Goal: Task Accomplishment & Management: Manage account settings

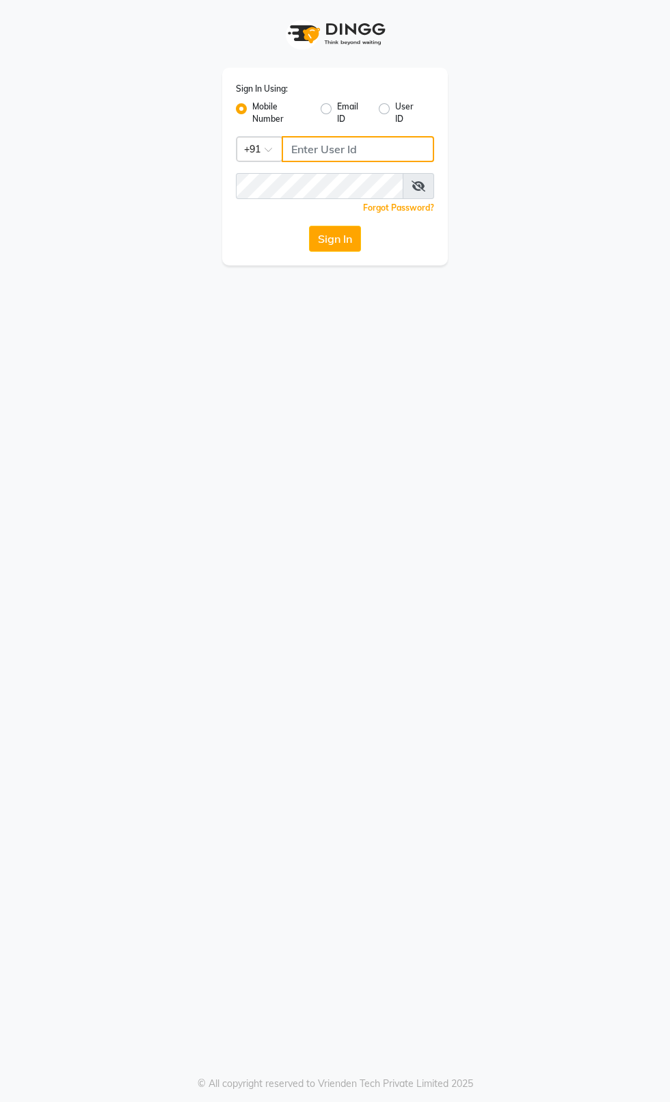
click at [388, 150] on input "Username" at bounding box center [358, 149] width 153 height 26
type input "7827089996"
click at [309, 226] on button "Sign In" at bounding box center [335, 239] width 52 height 26
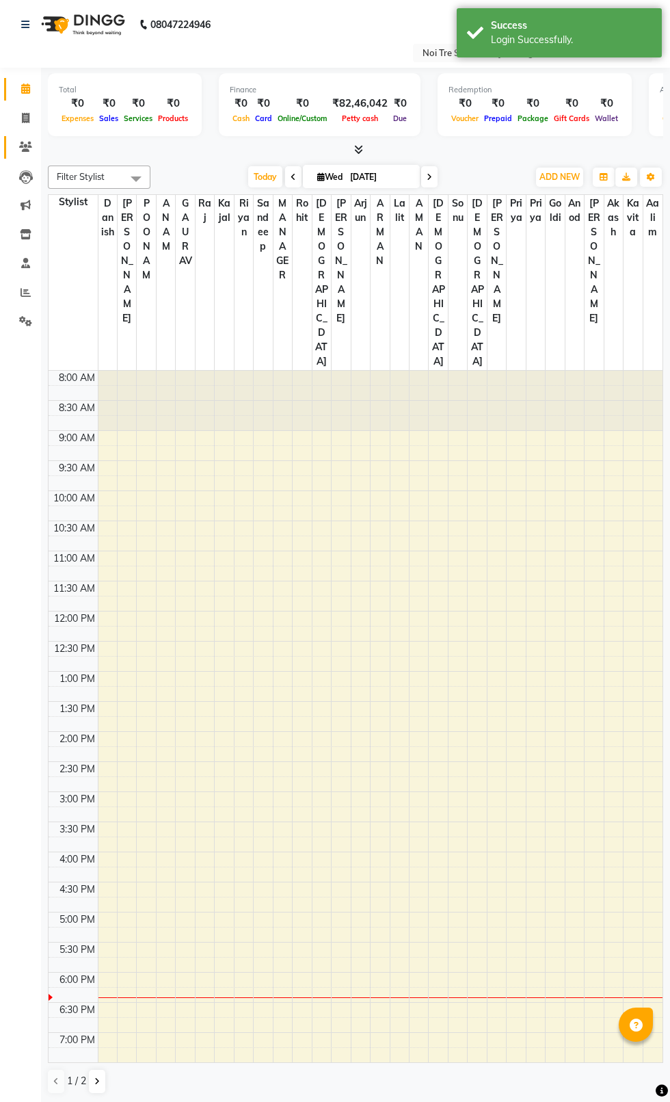
click at [30, 146] on icon at bounding box center [25, 147] width 13 height 10
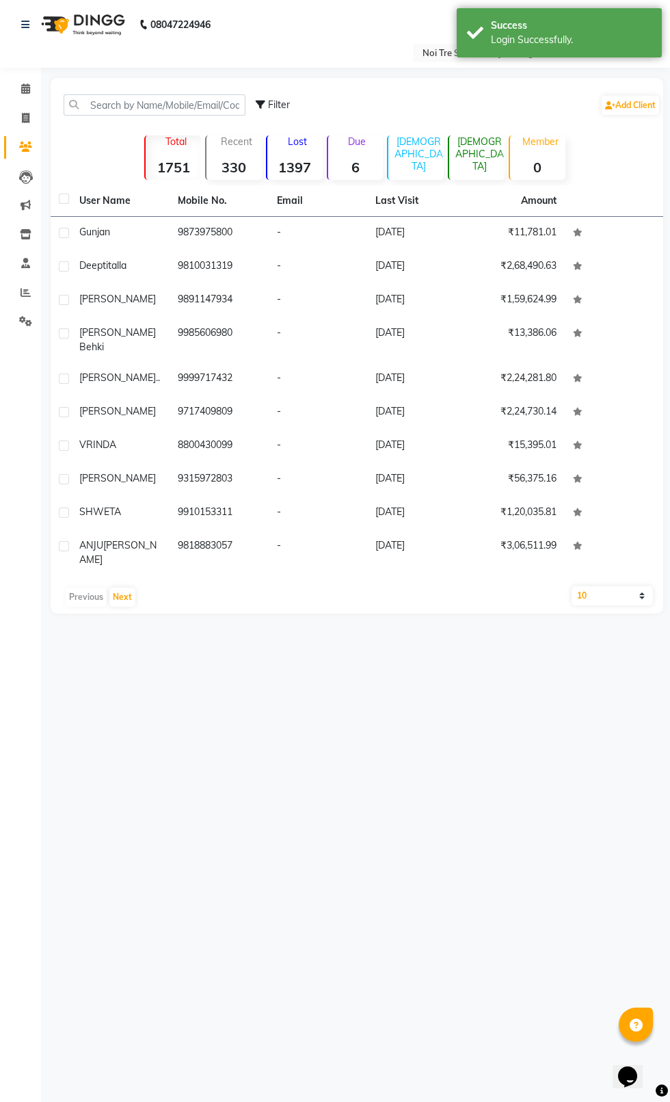
click at [25, 146] on icon at bounding box center [25, 147] width 13 height 10
click at [25, 118] on icon at bounding box center [26, 118] width 8 height 10
select select "service"
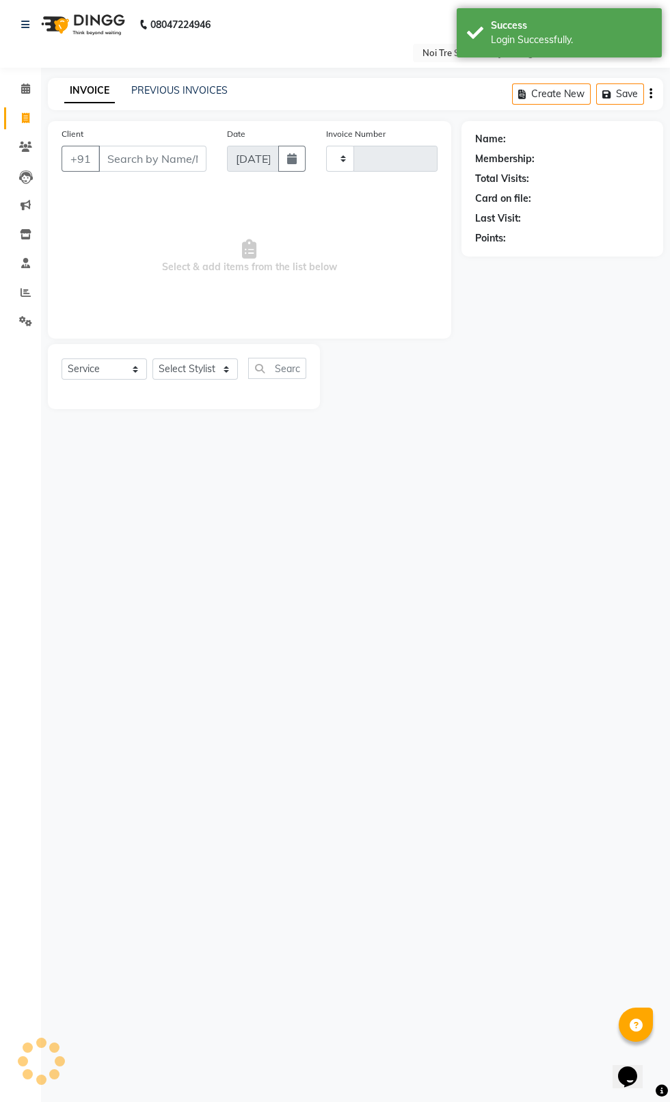
type input "2382"
select select "4007"
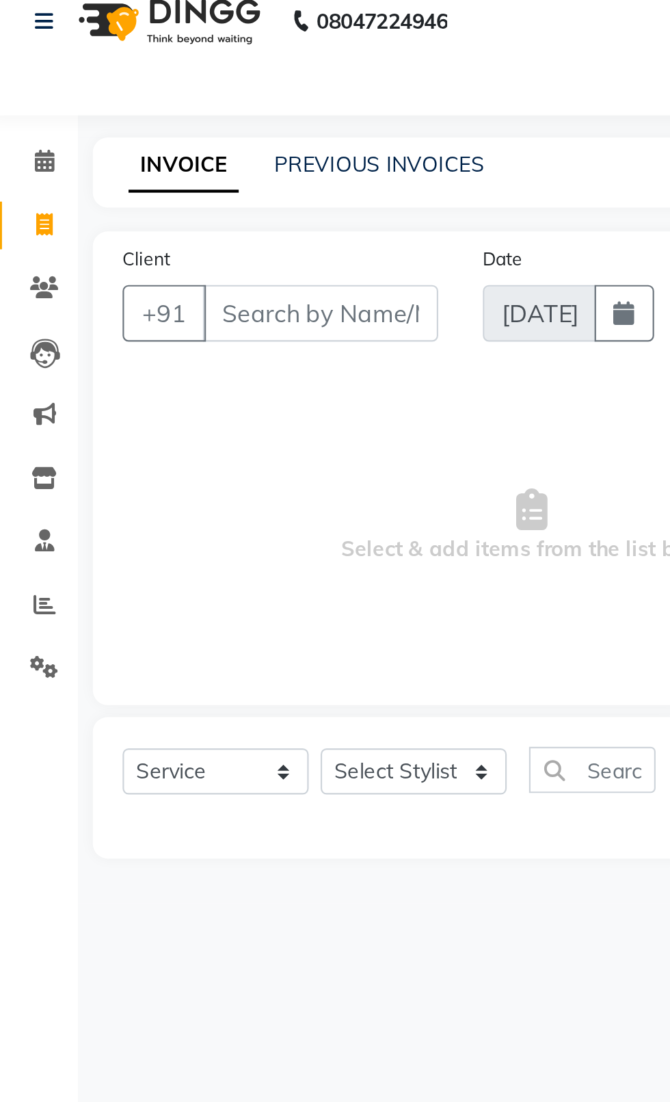
select select "product"
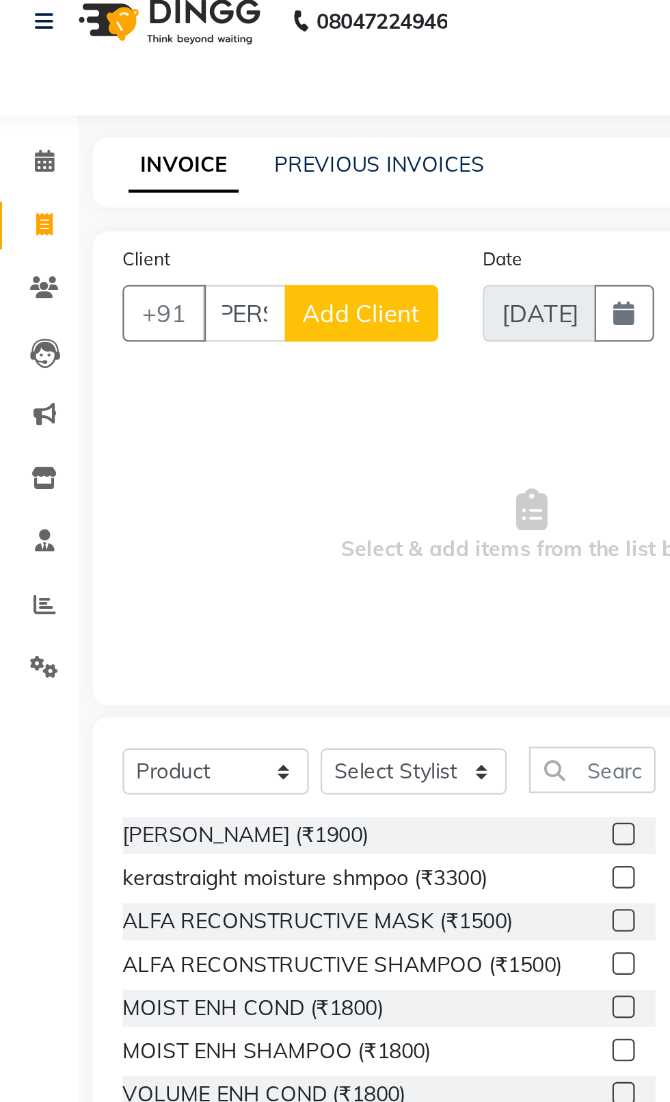
scroll to position [0, 12]
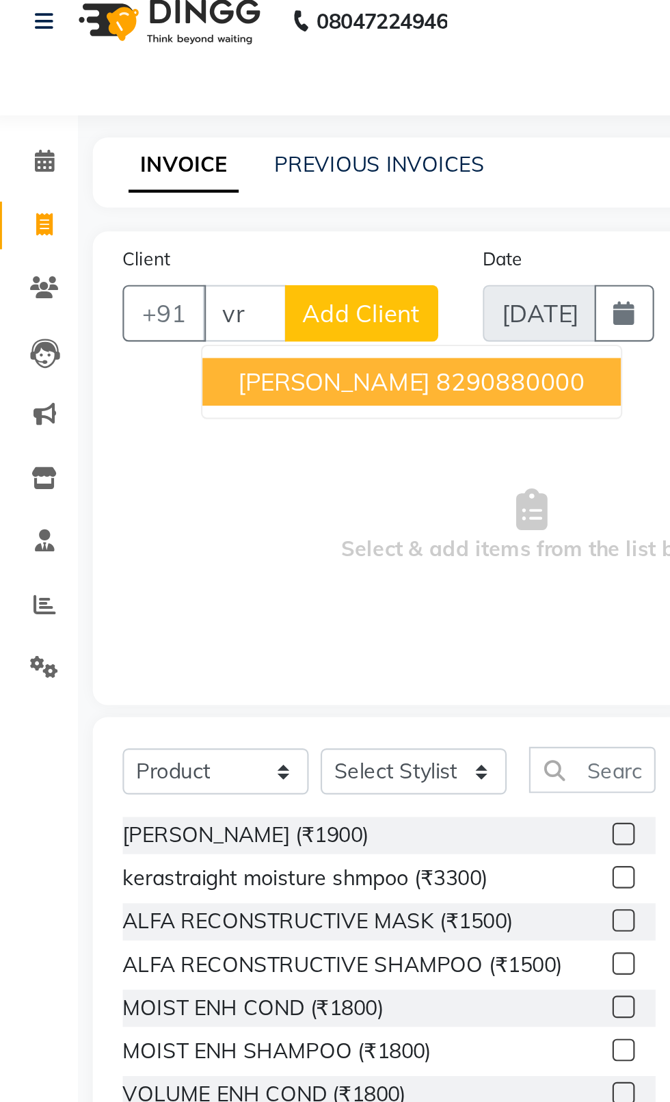
type input "v"
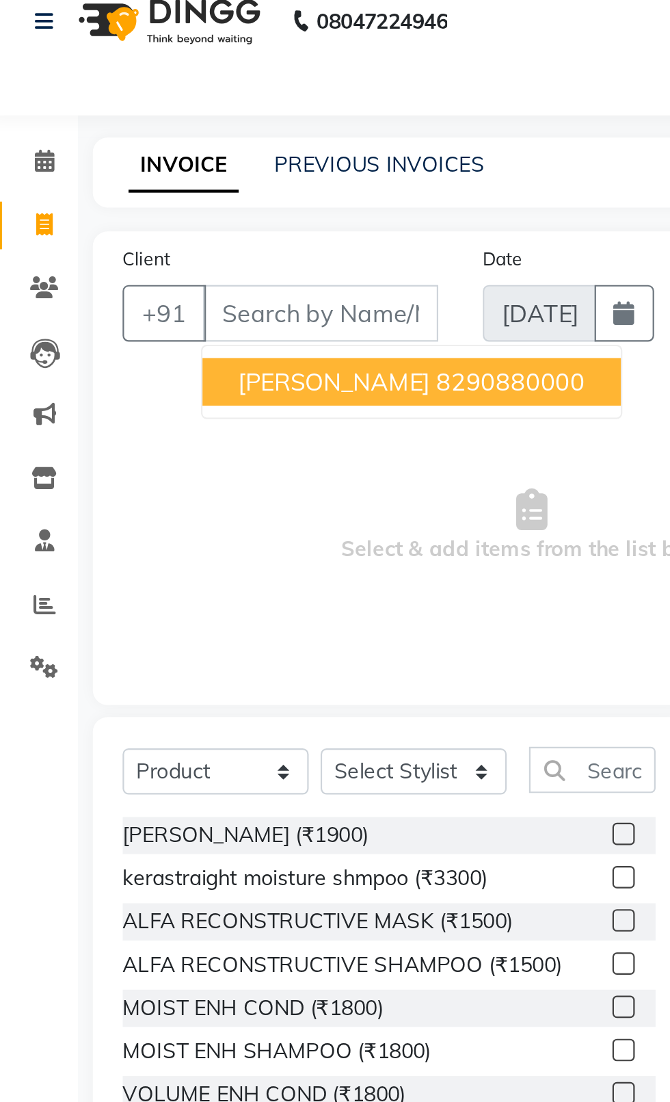
scroll to position [0, 0]
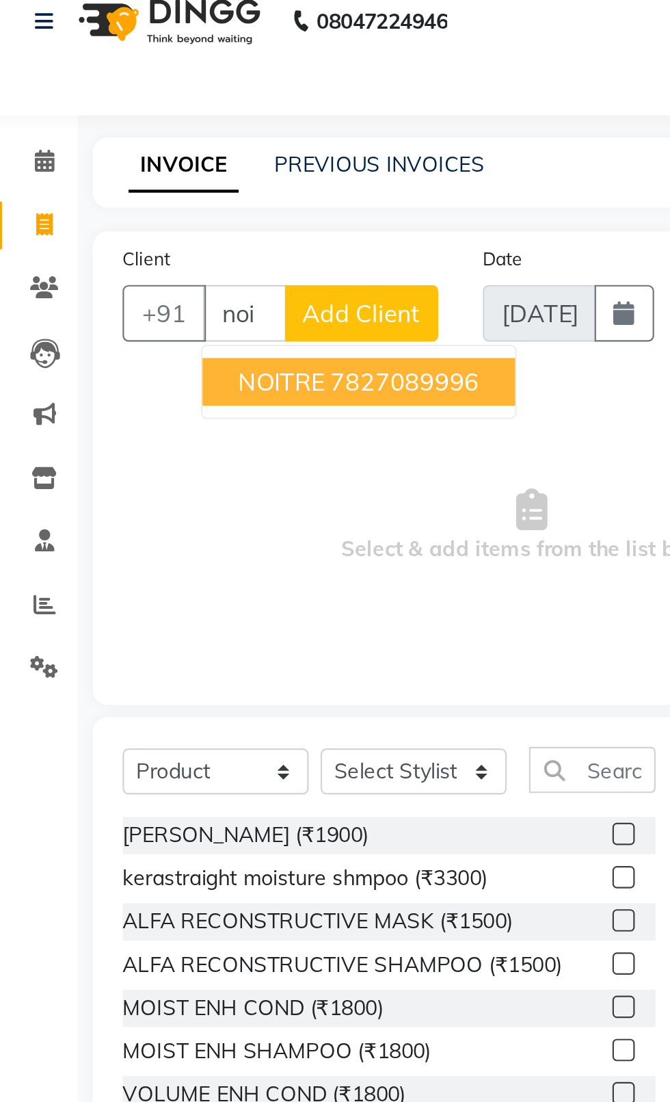
click at [198, 192] on ngb-highlight "7827089996" at bounding box center [191, 190] width 68 height 14
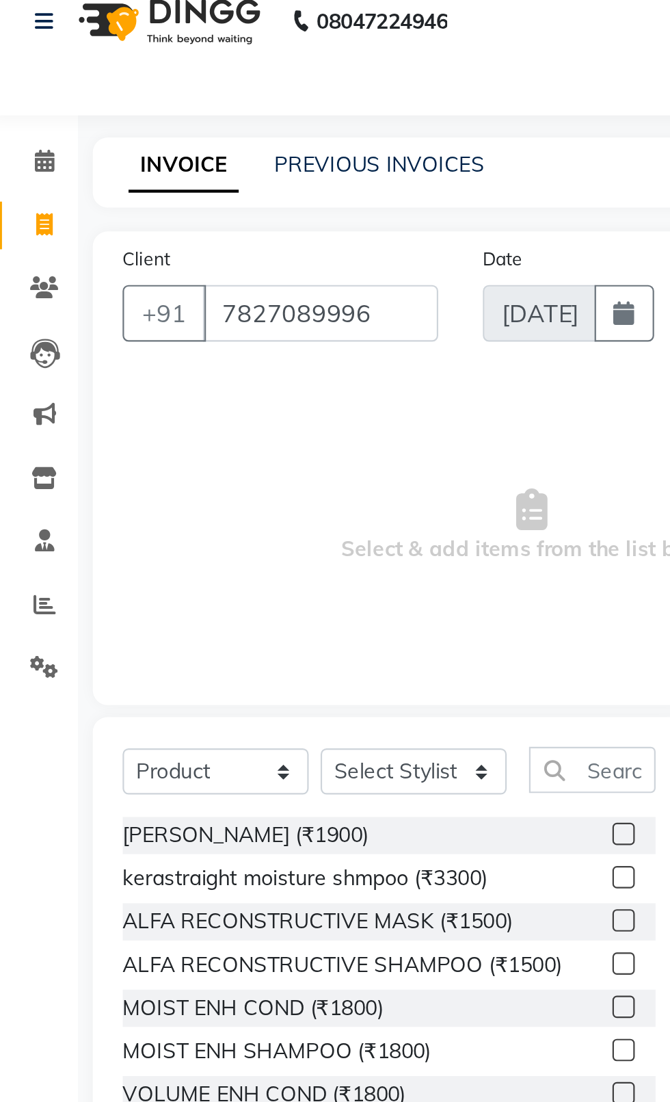
type input "7827089996"
click at [124, 374] on select "Select Service Product Membership Package Voucher Prepaid Gift Card" at bounding box center [105, 368] width 86 height 21
select select "service"
click at [62, 358] on select "Select Service Product Membership Package Voucher Prepaid Gift Card" at bounding box center [105, 368] width 86 height 21
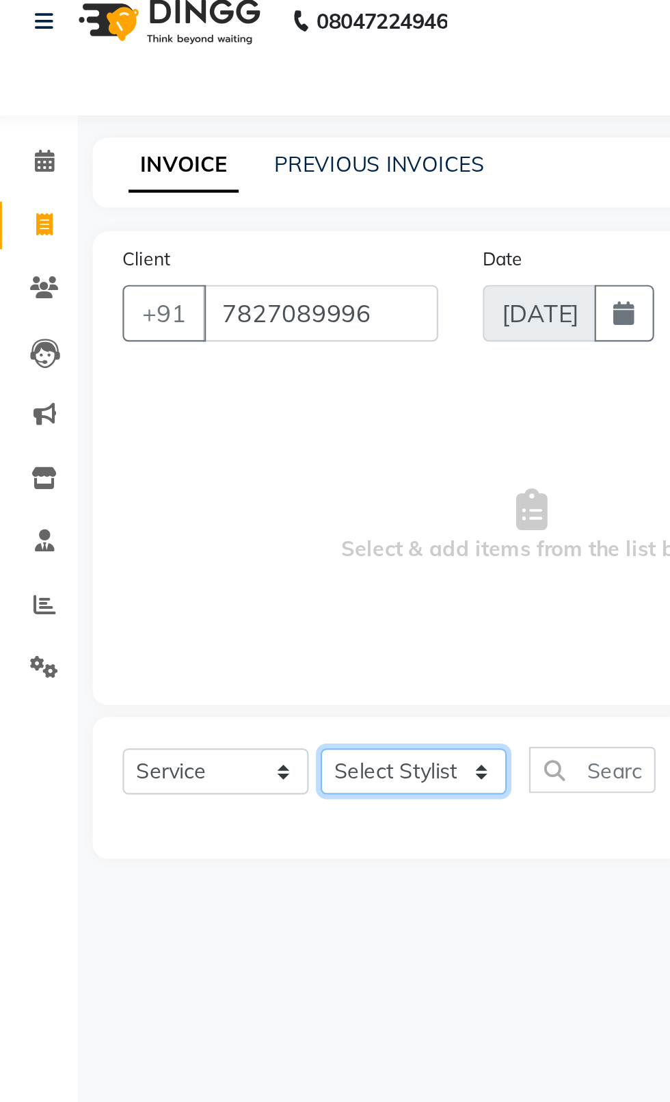
click at [201, 377] on select "Select Stylist [PERSON_NAME] akash [PERSON_NAME] ANAM anod [PERSON_NAME] danish…" at bounding box center [196, 368] width 86 height 21
select select "26670"
click at [153, 358] on select "Select Stylist [PERSON_NAME] akash [PERSON_NAME] ANAM anod [PERSON_NAME] danish…" at bounding box center [196, 368] width 86 height 21
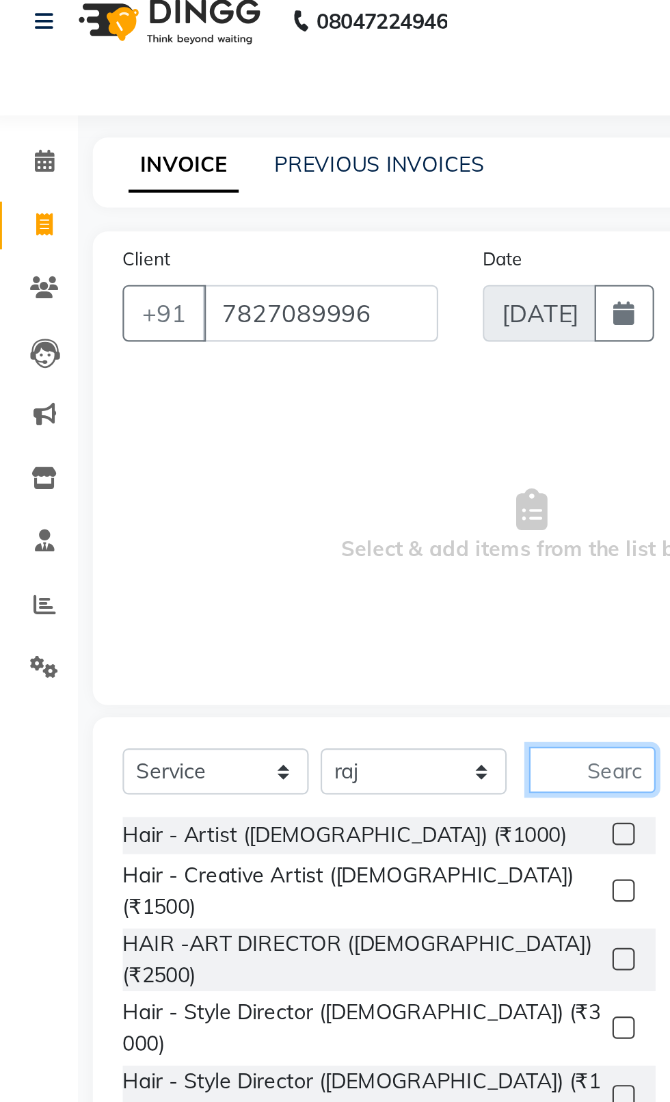
click at [289, 365] on input "text" at bounding box center [277, 368] width 58 height 21
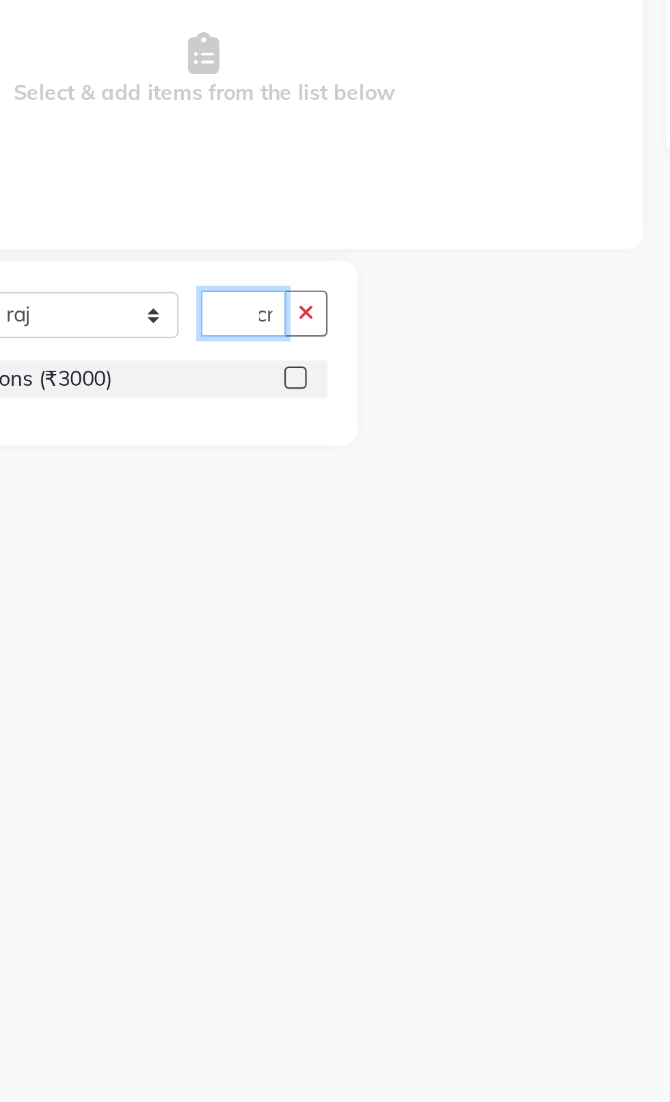
scroll to position [0, 14]
type input "Acry"
click at [287, 397] on label at bounding box center [292, 398] width 10 height 10
click at [287, 397] on input "checkbox" at bounding box center [291, 398] width 9 height 9
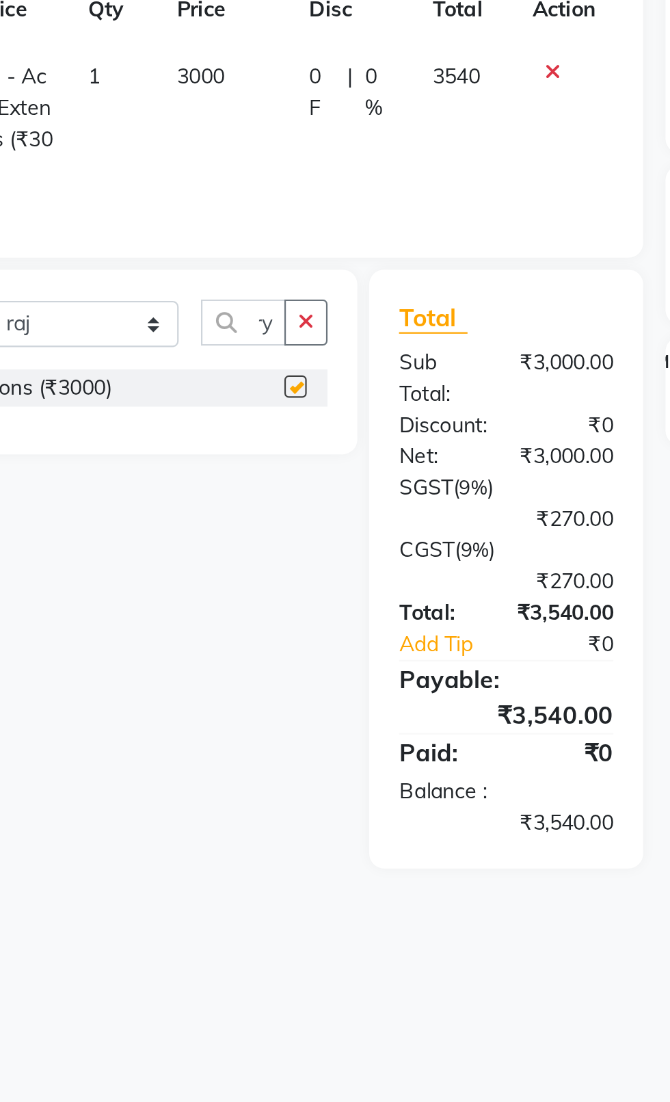
scroll to position [0, 0]
checkbox input "false"
click at [222, 378] on select "Select Stylist [PERSON_NAME] akash [PERSON_NAME] ANAM anod [PERSON_NAME] danish…" at bounding box center [196, 373] width 86 height 21
select select "89689"
click at [153, 363] on select "Select Stylist [PERSON_NAME] akash [PERSON_NAME] ANAM anod [PERSON_NAME] danish…" at bounding box center [196, 373] width 86 height 21
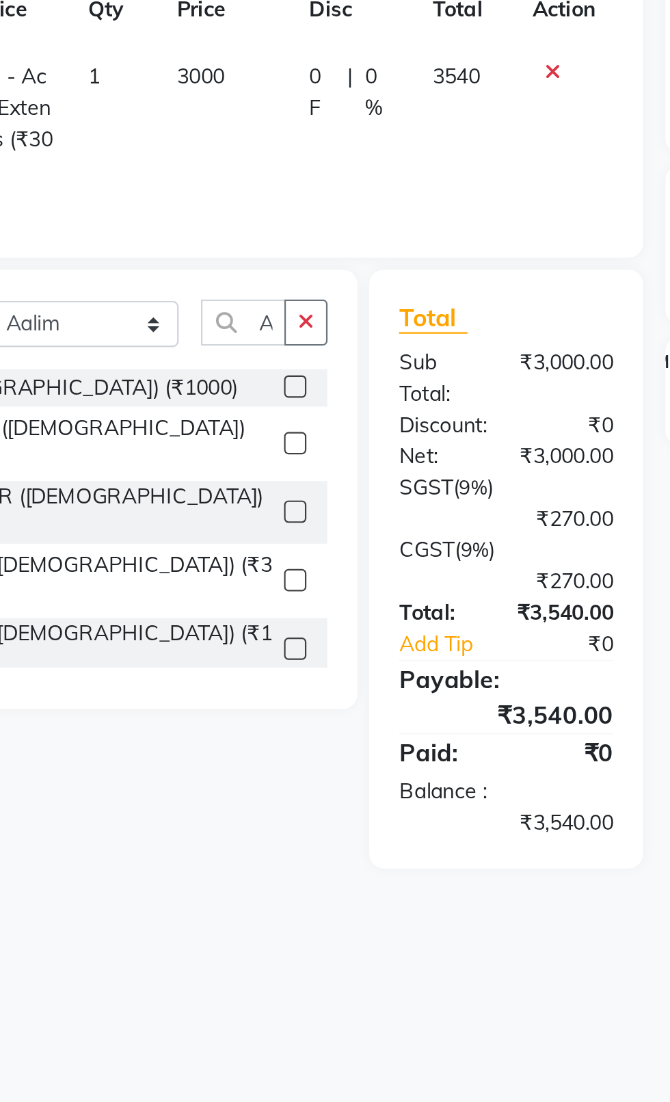
click at [298, 380] on button "button" at bounding box center [297, 372] width 20 height 21
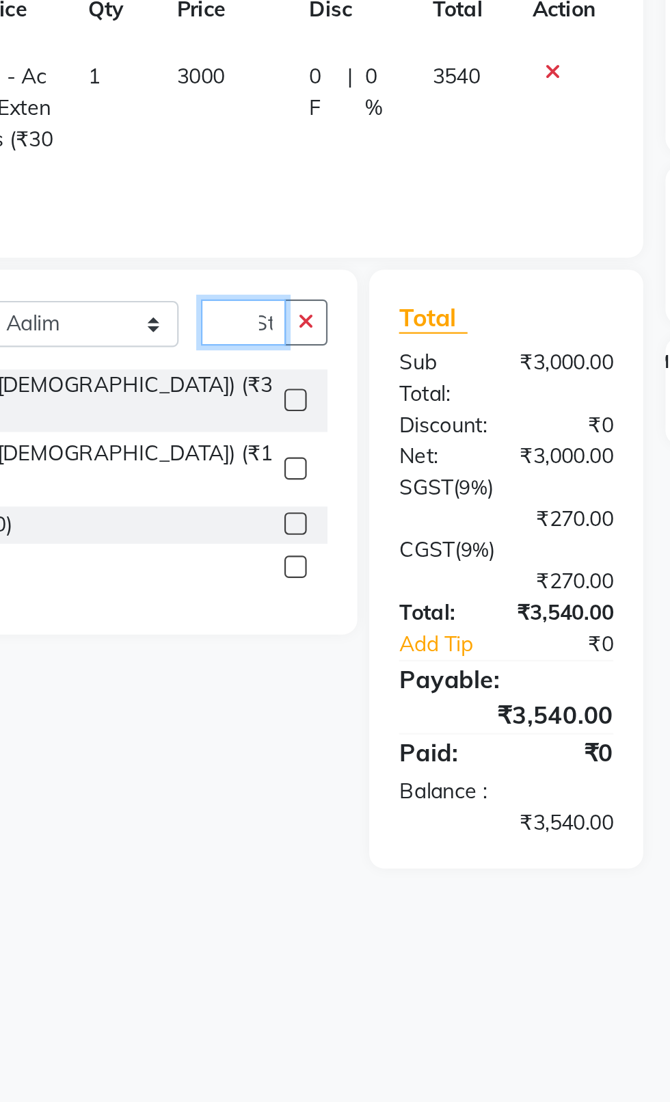
scroll to position [0, 8]
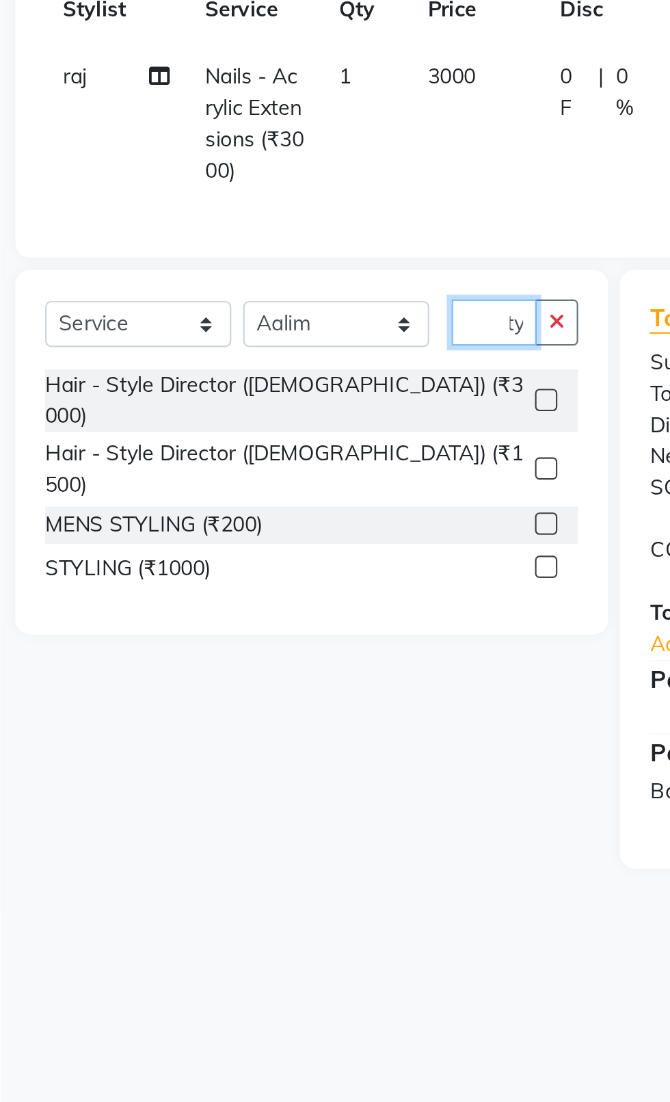
type input "Sty"
click at [289, 480] on label at bounding box center [292, 485] width 10 height 10
click at [289, 481] on input "checkbox" at bounding box center [291, 485] width 9 height 9
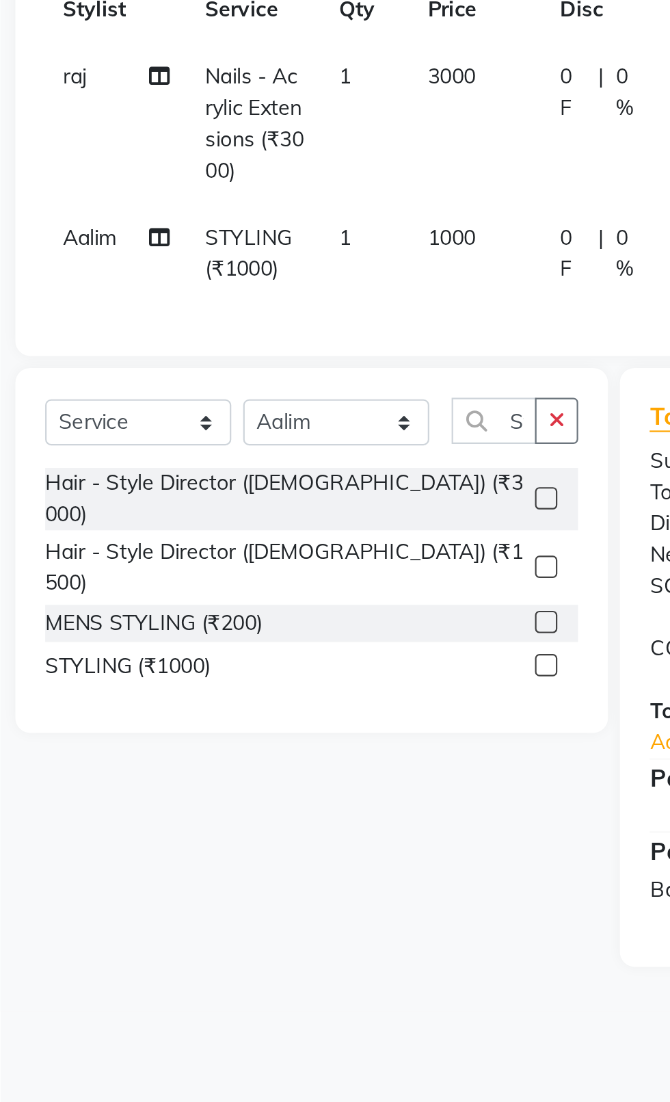
checkbox input "false"
click at [209, 419] on select "Select Stylist [PERSON_NAME] akash [PERSON_NAME] ANAM anod [PERSON_NAME] danish…" at bounding box center [196, 418] width 86 height 21
select select "26674"
click at [153, 408] on select "Select Stylist [PERSON_NAME] akash [PERSON_NAME] ANAM anod [PERSON_NAME] danish…" at bounding box center [196, 418] width 86 height 21
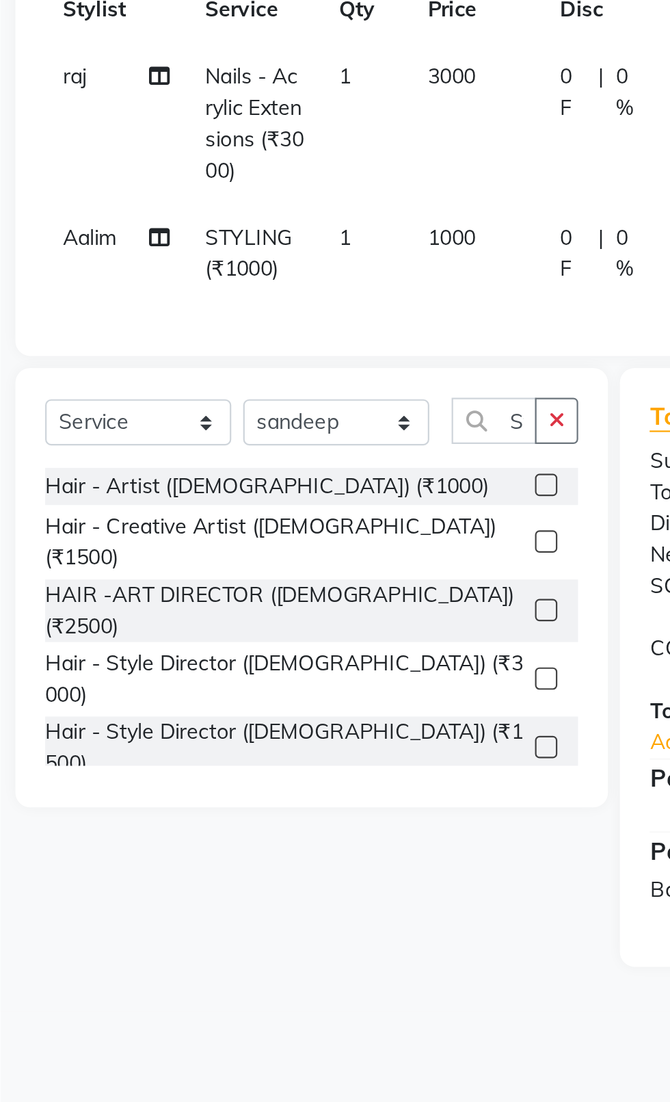
click at [294, 427] on button "button" at bounding box center [297, 417] width 20 height 21
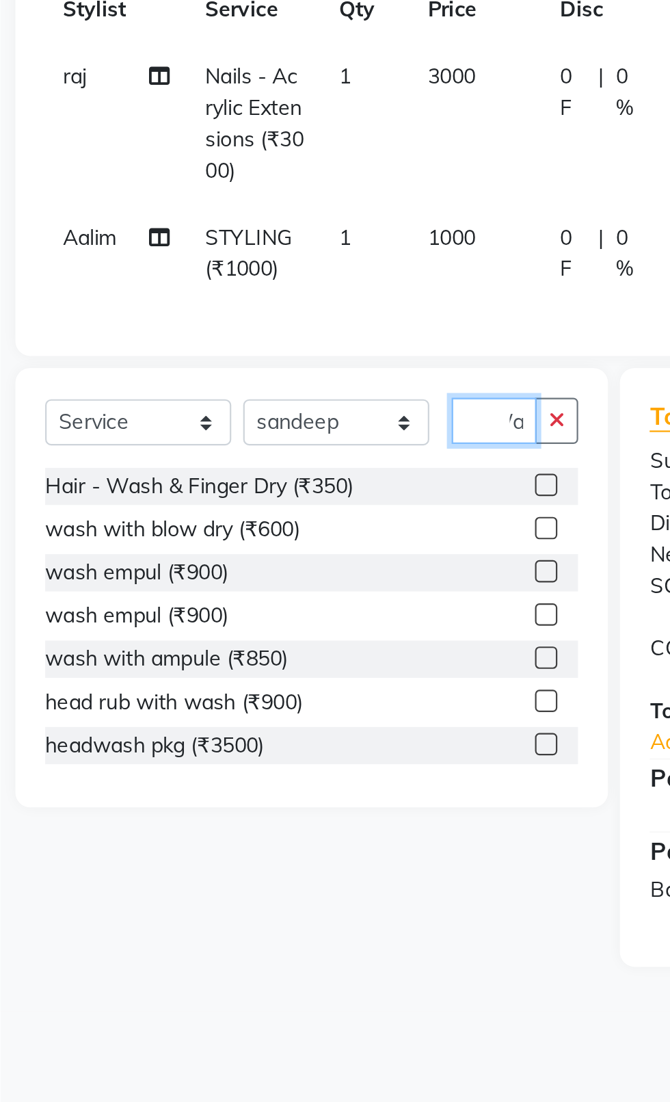
scroll to position [0, 14]
type input "Was"
click at [289, 465] on label at bounding box center [292, 467] width 10 height 10
click at [289, 465] on input "checkbox" at bounding box center [291, 467] width 9 height 9
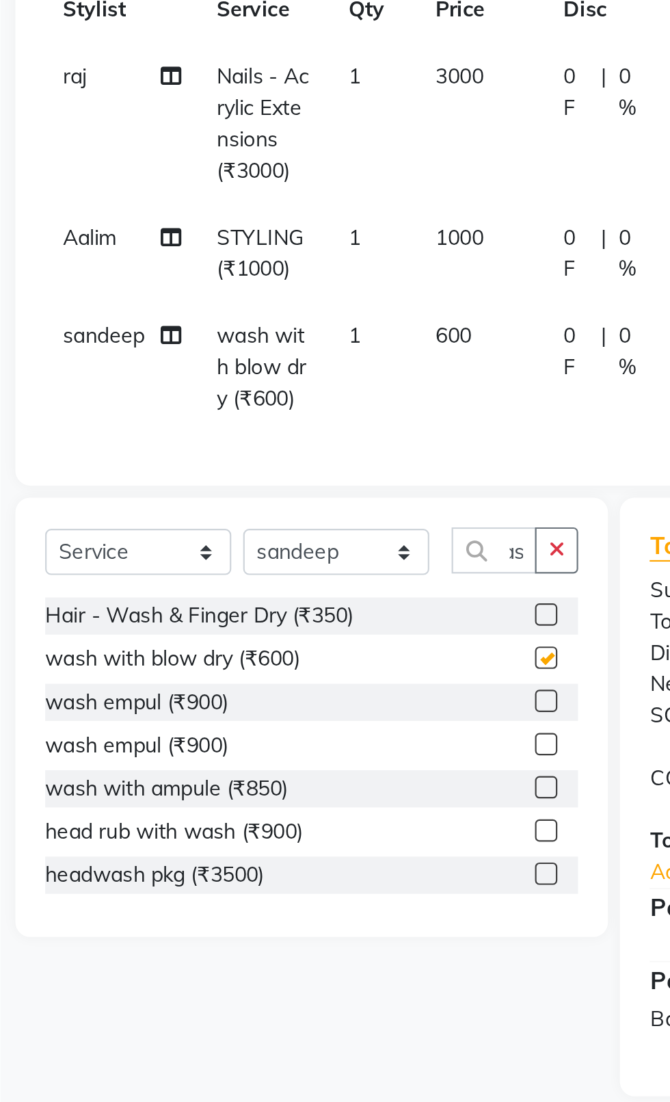
scroll to position [0, 0]
checkbox input "false"
click at [291, 507] on label at bounding box center [292, 506] width 10 height 10
click at [291, 507] on input "checkbox" at bounding box center [291, 507] width 9 height 9
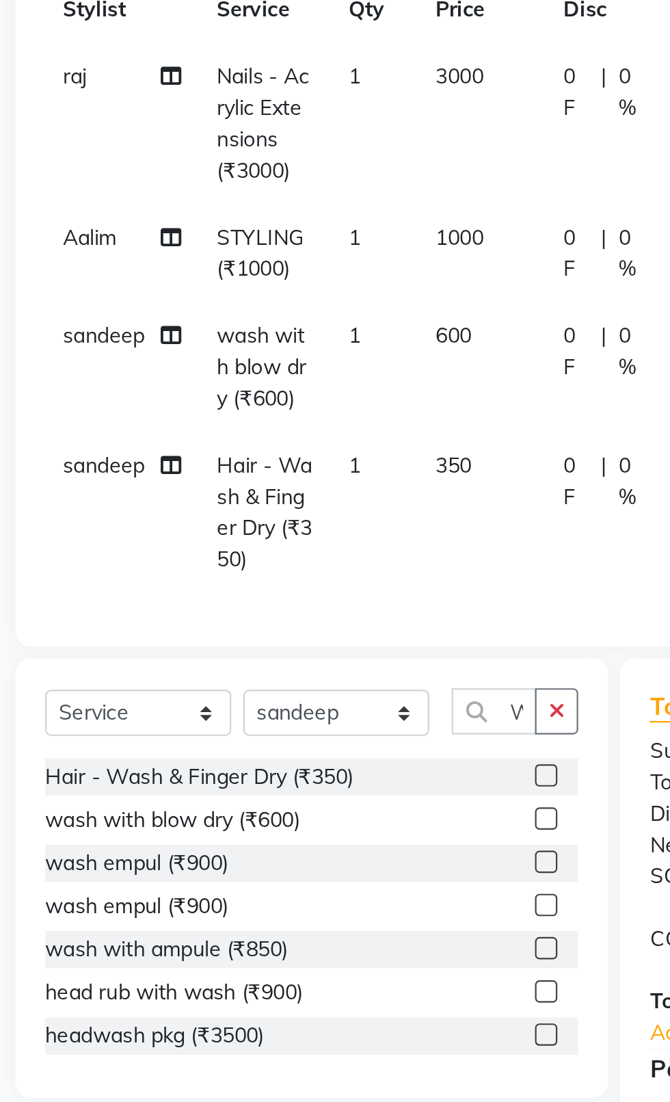
click at [291, 581] on label at bounding box center [292, 580] width 10 height 10
click at [291, 581] on input "checkbox" at bounding box center [291, 581] width 9 height 9
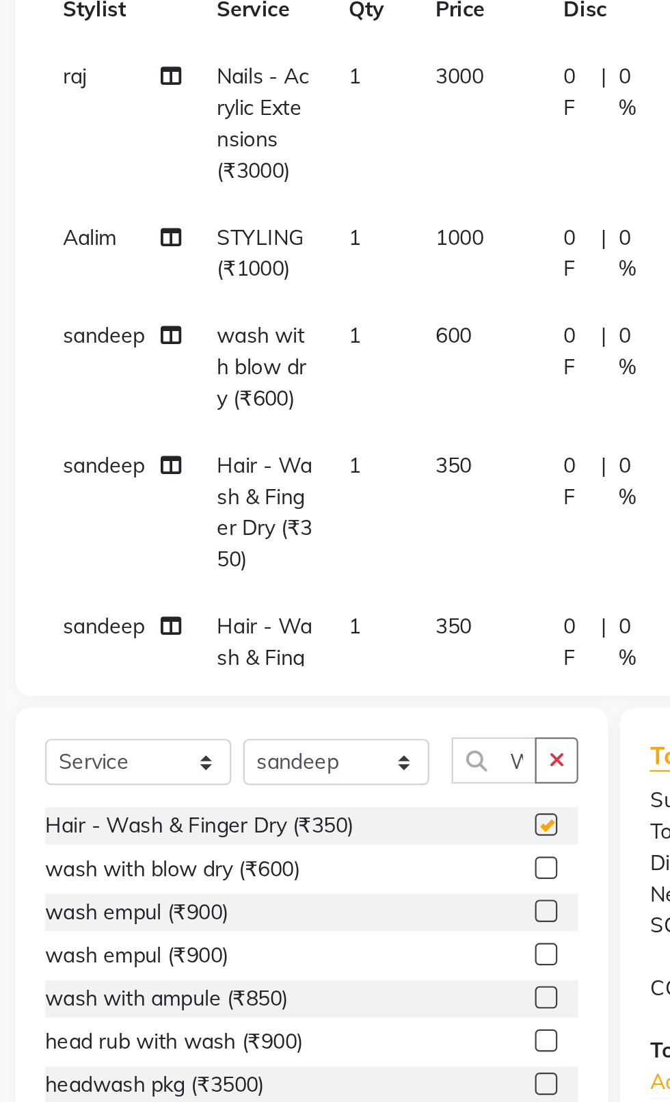
checkbox input "false"
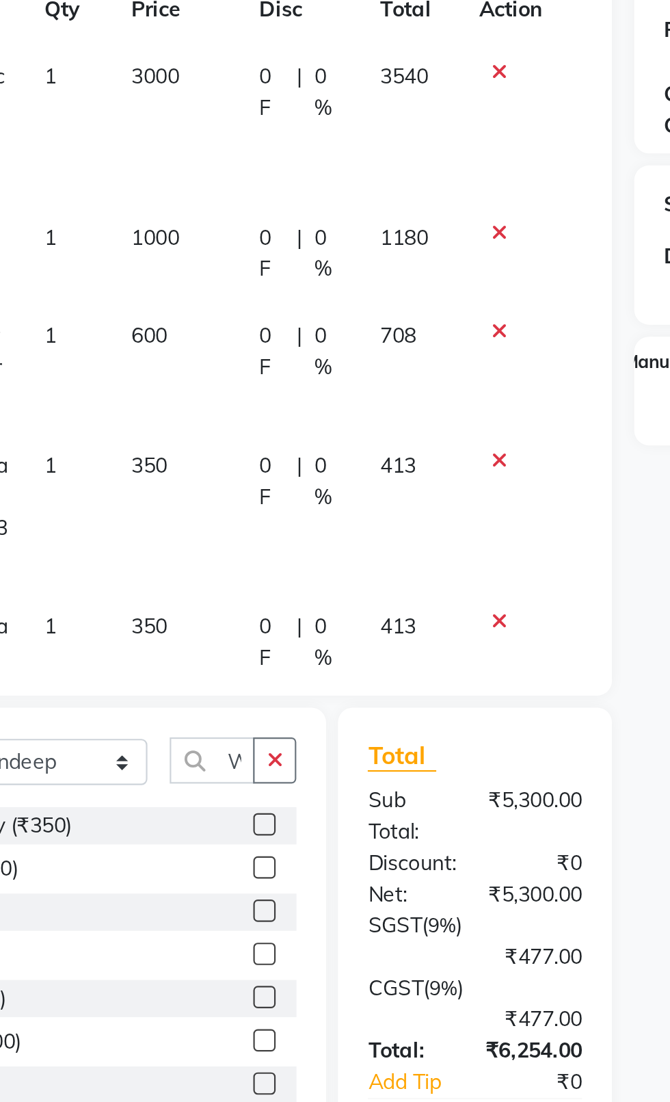
click at [399, 378] on icon at bounding box center [400, 376] width 8 height 10
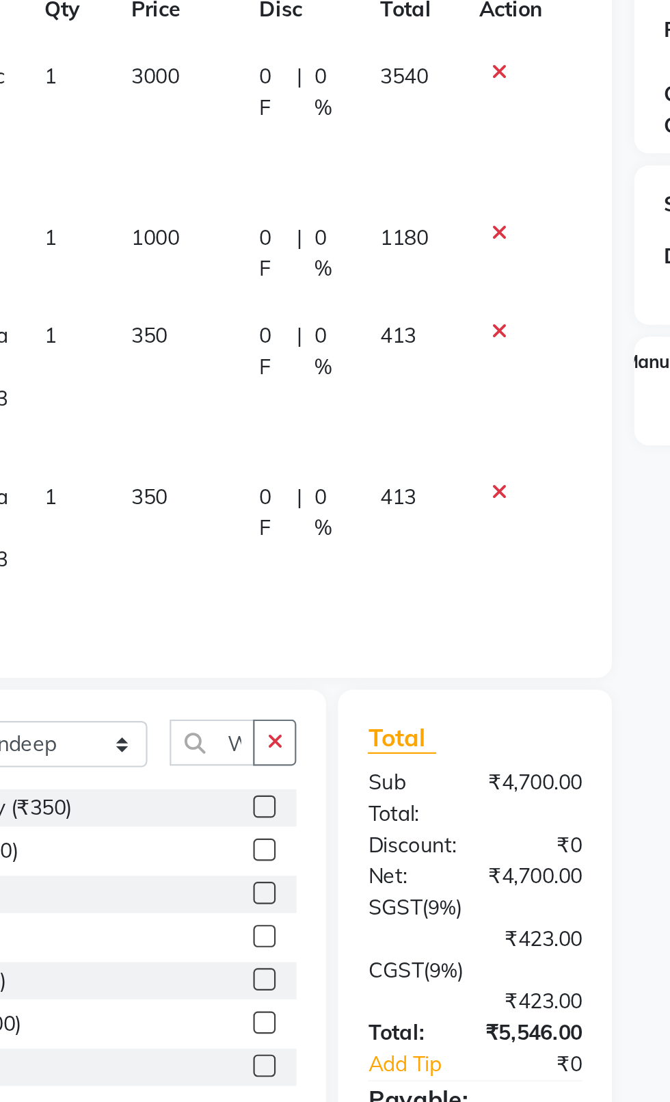
scroll to position [0, 0]
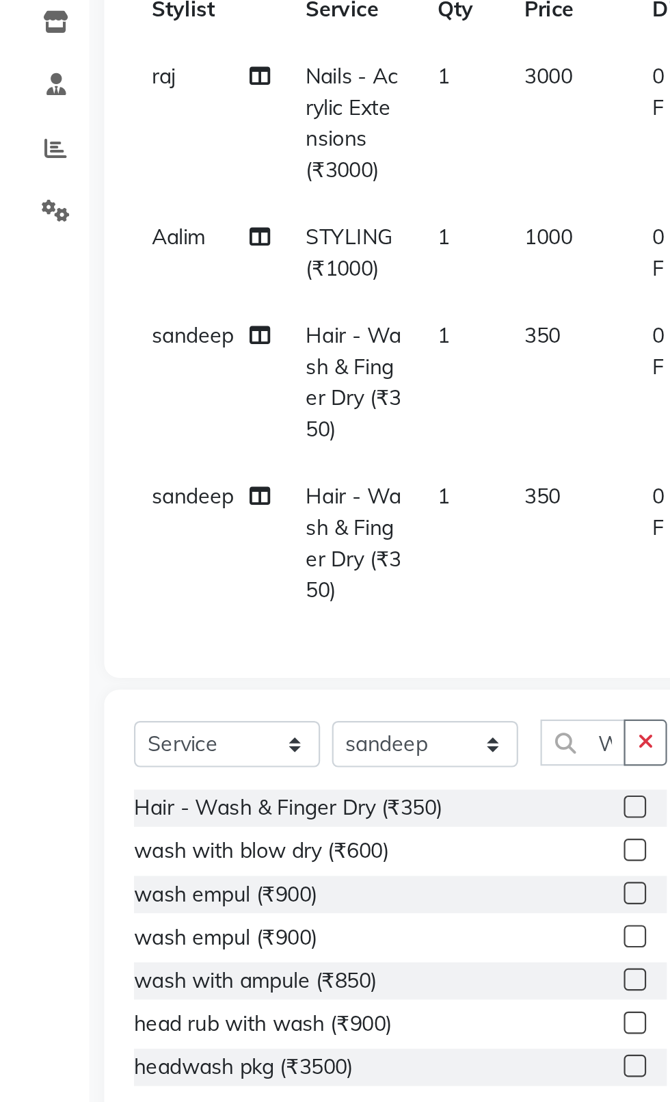
click at [92, 456] on span "sandeep" at bounding box center [89, 452] width 38 height 12
select select "26674"
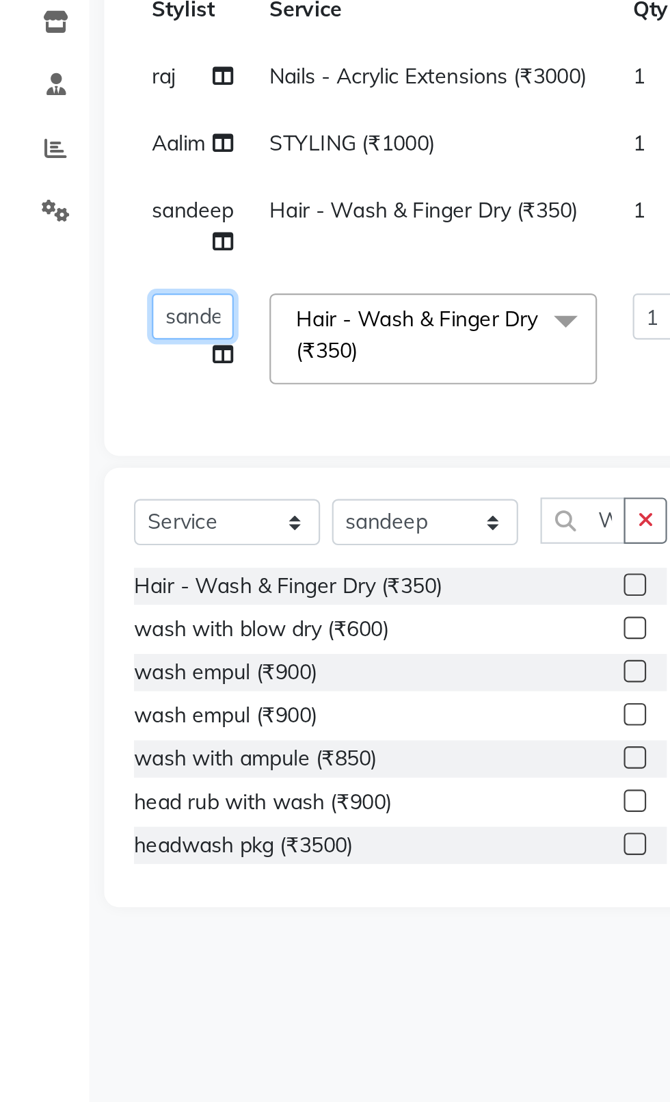
click at [73, 372] on select "[PERSON_NAME] akash [PERSON_NAME] ANAM anod [PERSON_NAME] danish [PERSON_NAME] …" at bounding box center [89, 369] width 38 height 21
select select "20617"
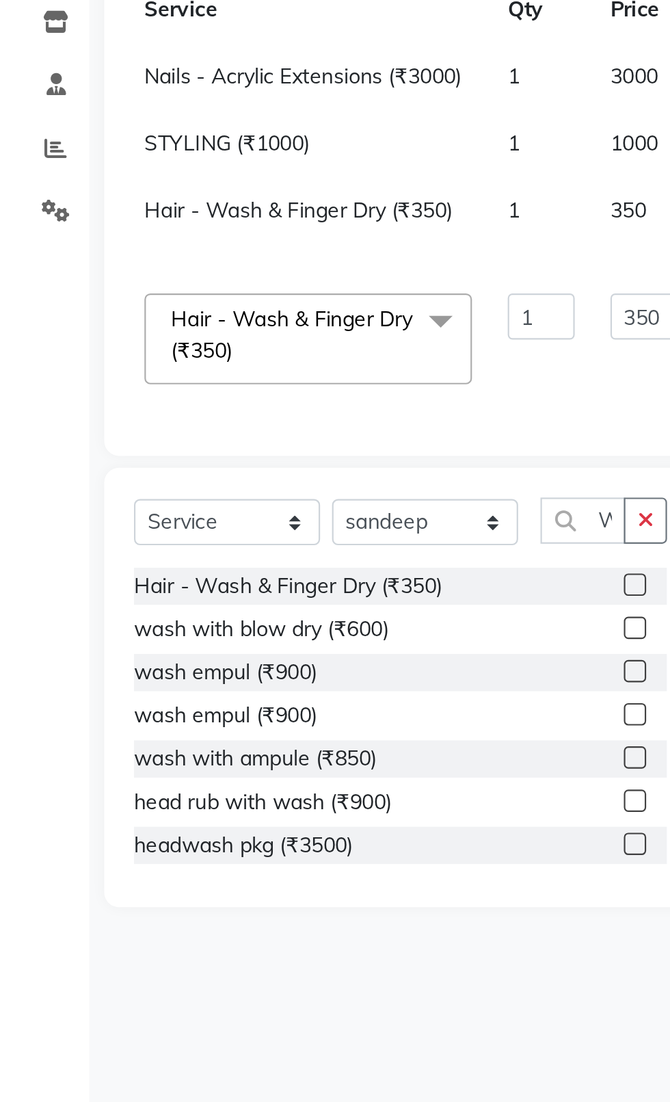
scroll to position [0, 160]
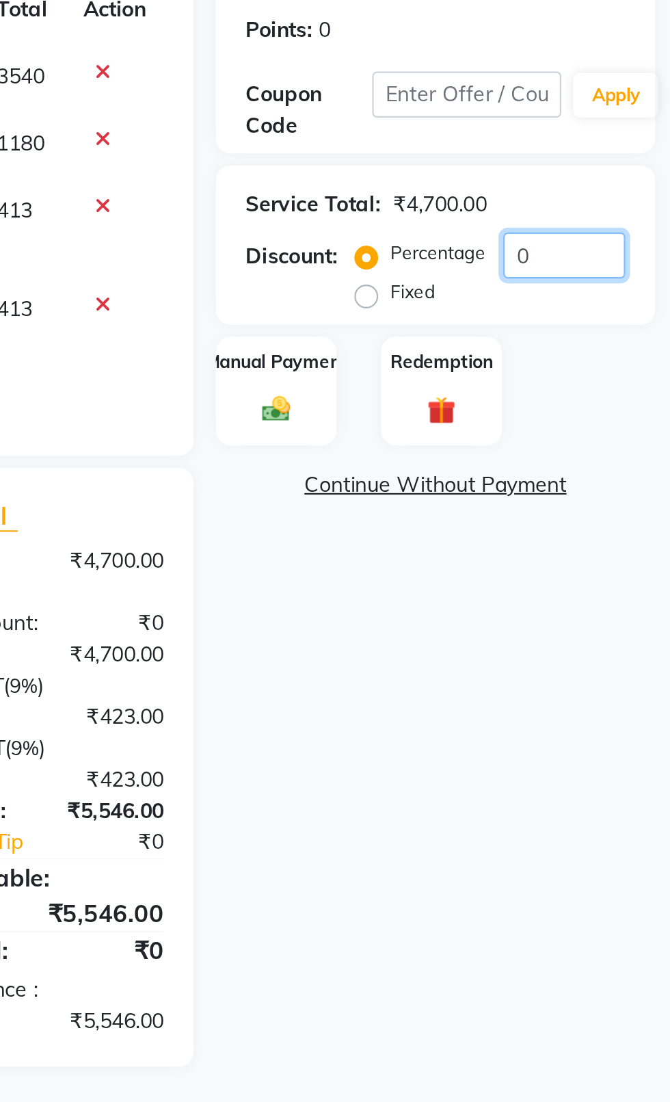
click at [636, 345] on input "0" at bounding box center [622, 341] width 56 height 21
type input "1"
type input "3.5"
type input "1"
type input "15"
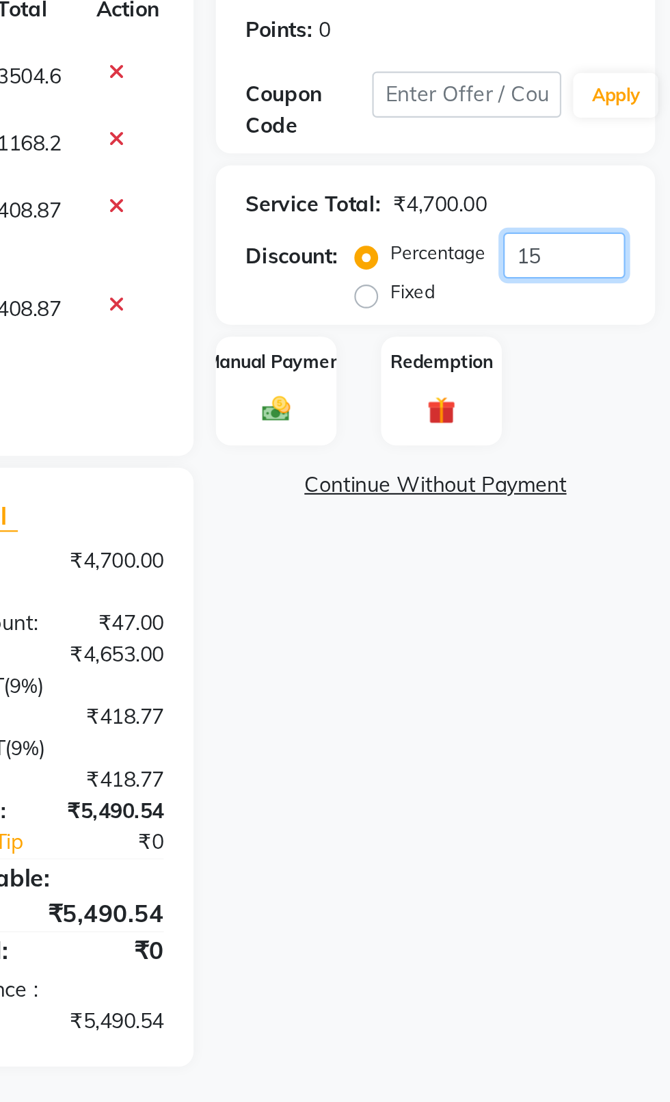
type input "52.5"
type input "15"
type input "15.2"
type input "53.2"
type input "15.2"
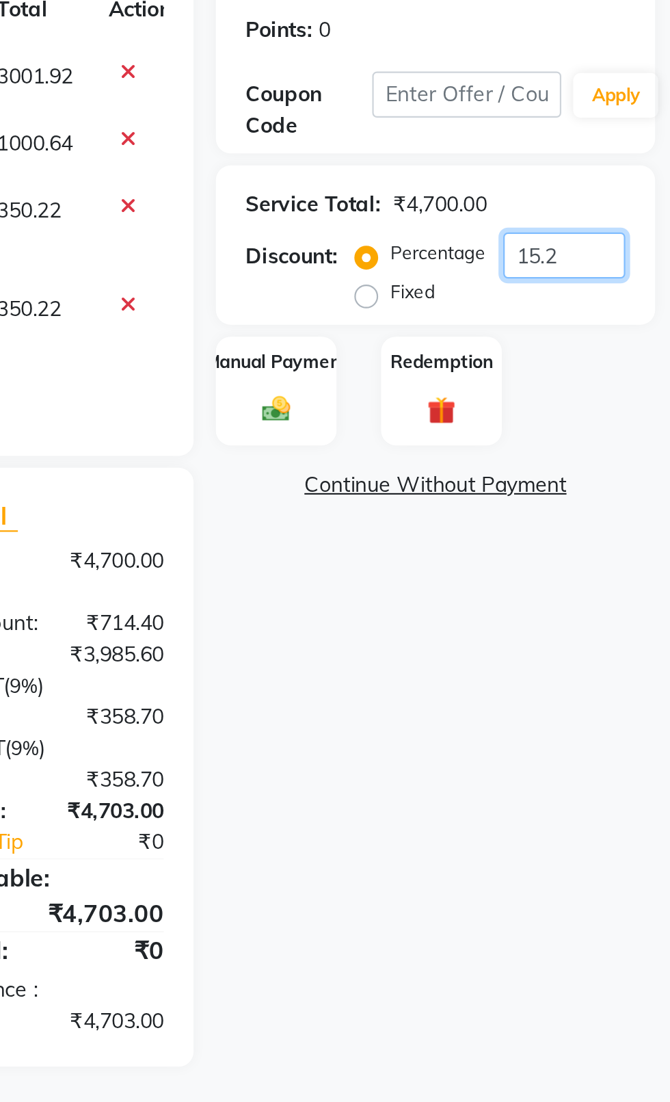
type input "15.25"
type input "53.38"
type input "15.25"
type input "15.254"
type input "53.39"
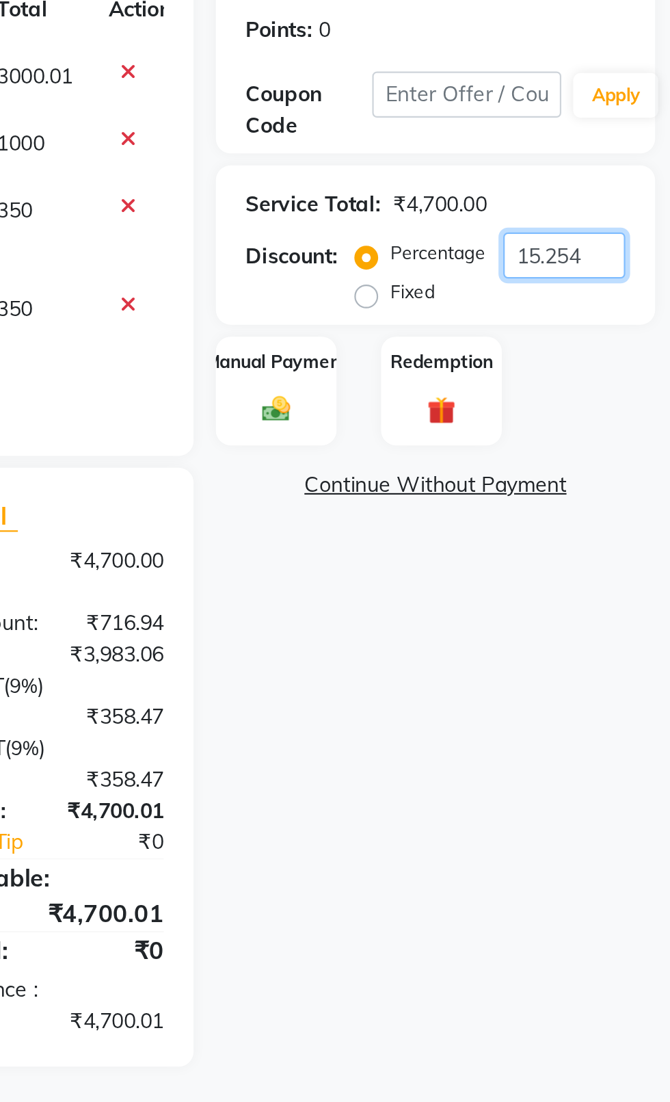
type input "15.254"
click at [498, 404] on div "Manual Payment" at bounding box center [489, 404] width 55 height 51
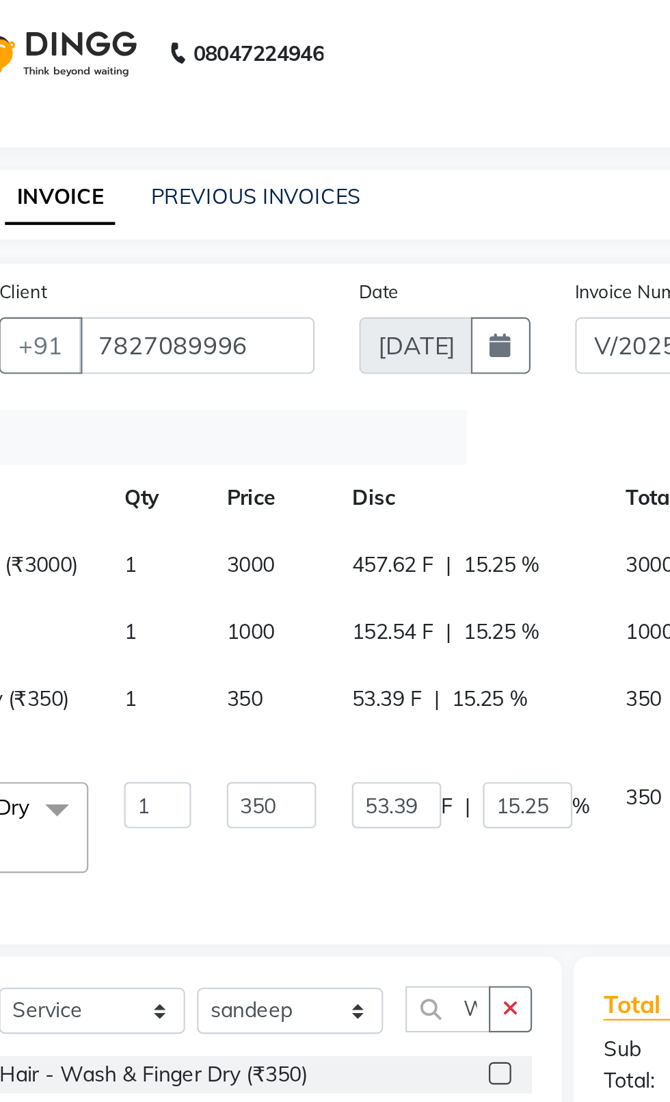
scroll to position [0, 172]
click at [183, 272] on td "3000" at bounding box center [186, 259] width 57 height 31
select select "26670"
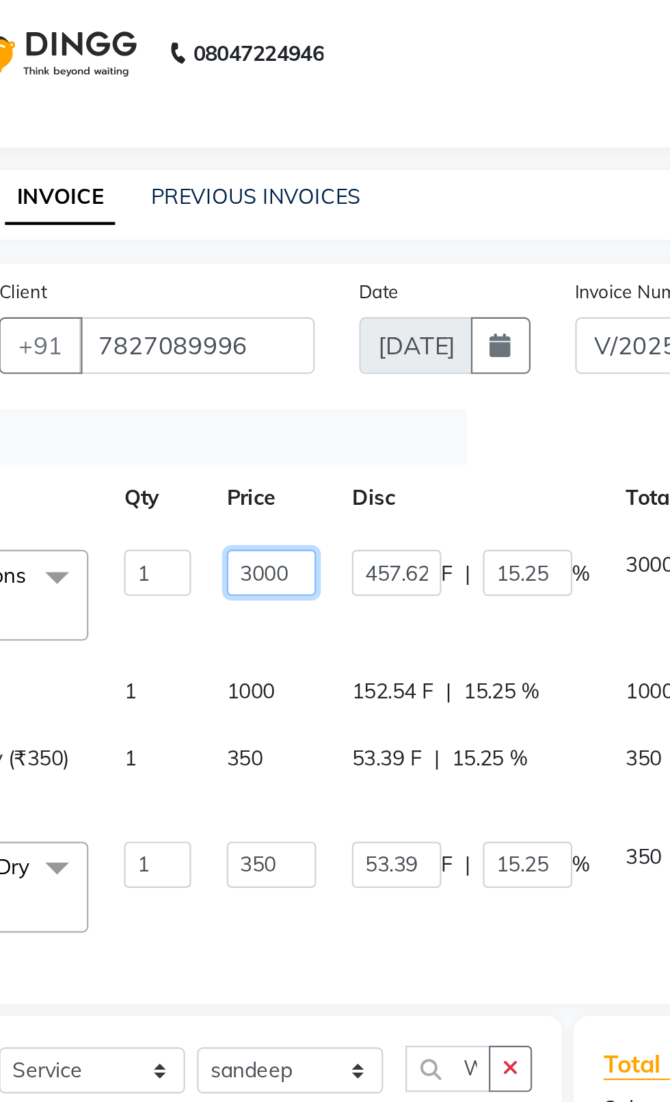
click at [180, 267] on input "3000" at bounding box center [186, 262] width 41 height 21
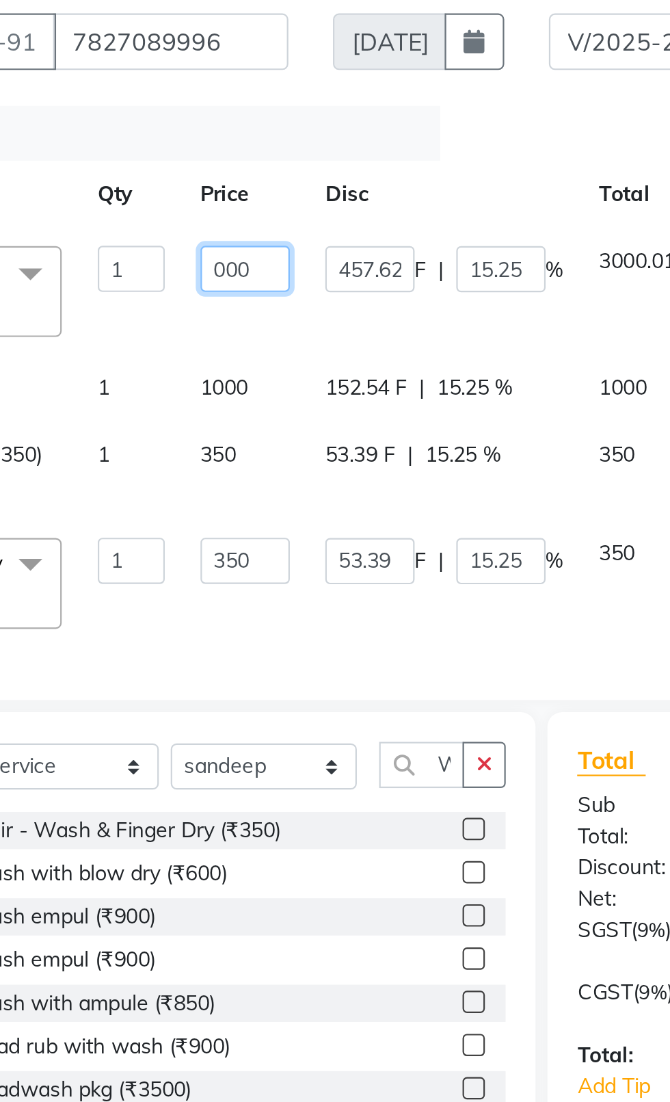
type input "1000"
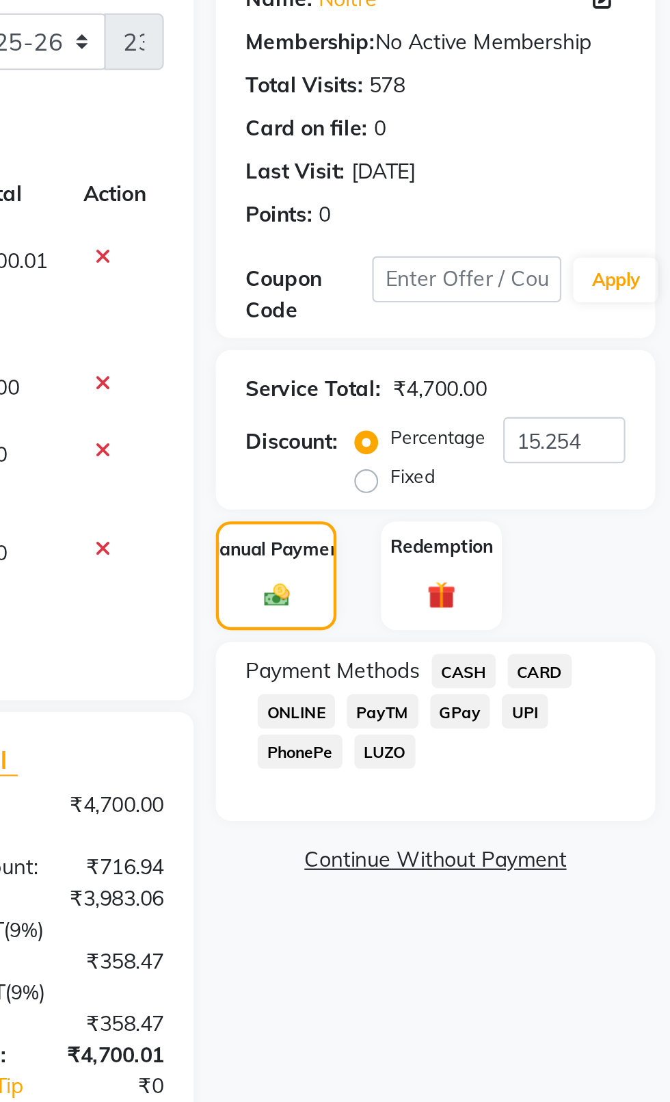
click at [574, 449] on span "CASH" at bounding box center [575, 448] width 29 height 16
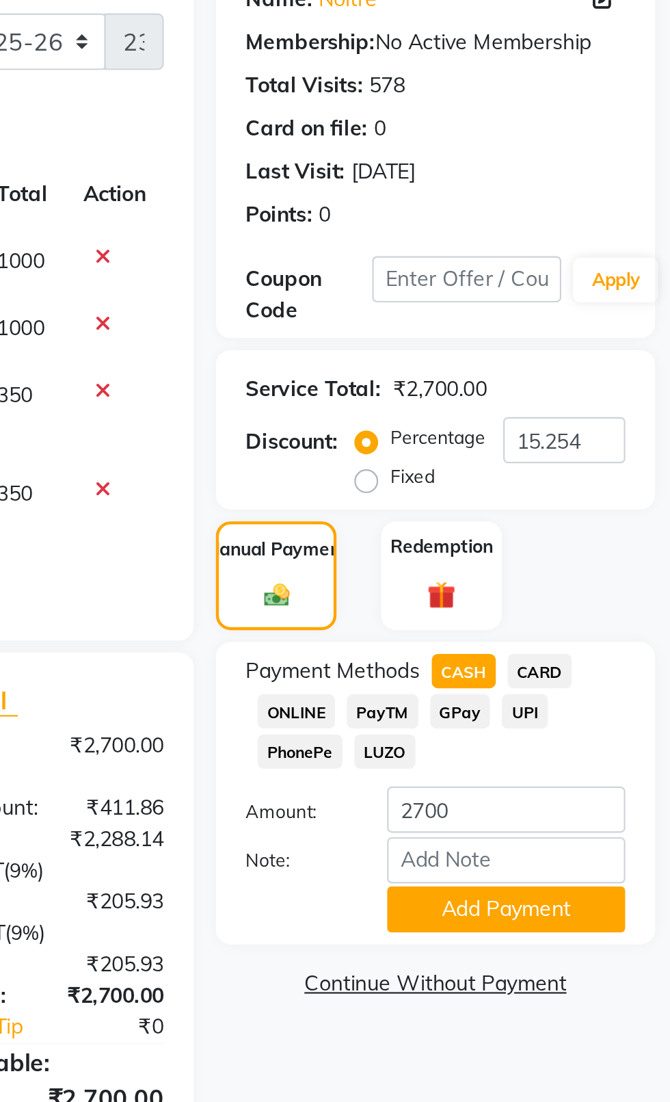
scroll to position [0, 160]
click at [608, 553] on button "Add Payment" at bounding box center [594, 557] width 109 height 21
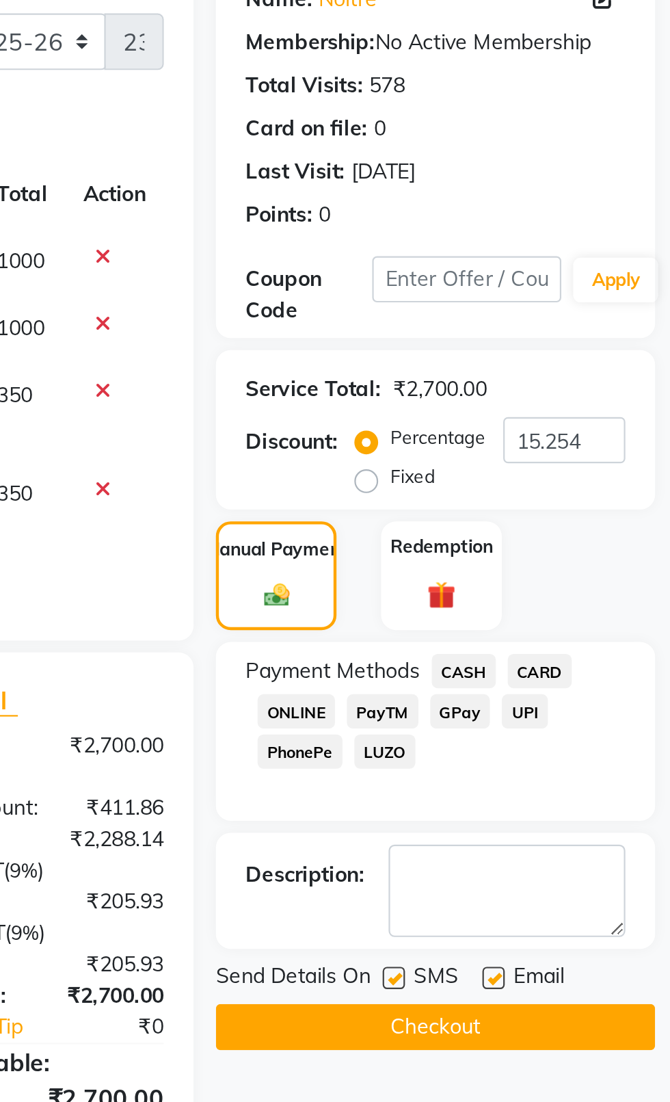
click at [544, 588] on label at bounding box center [543, 589] width 10 height 10
click at [544, 588] on input "checkbox" at bounding box center [542, 589] width 9 height 9
checkbox input "false"
click at [594, 588] on label at bounding box center [589, 589] width 10 height 10
click at [593, 588] on input "checkbox" at bounding box center [588, 589] width 9 height 9
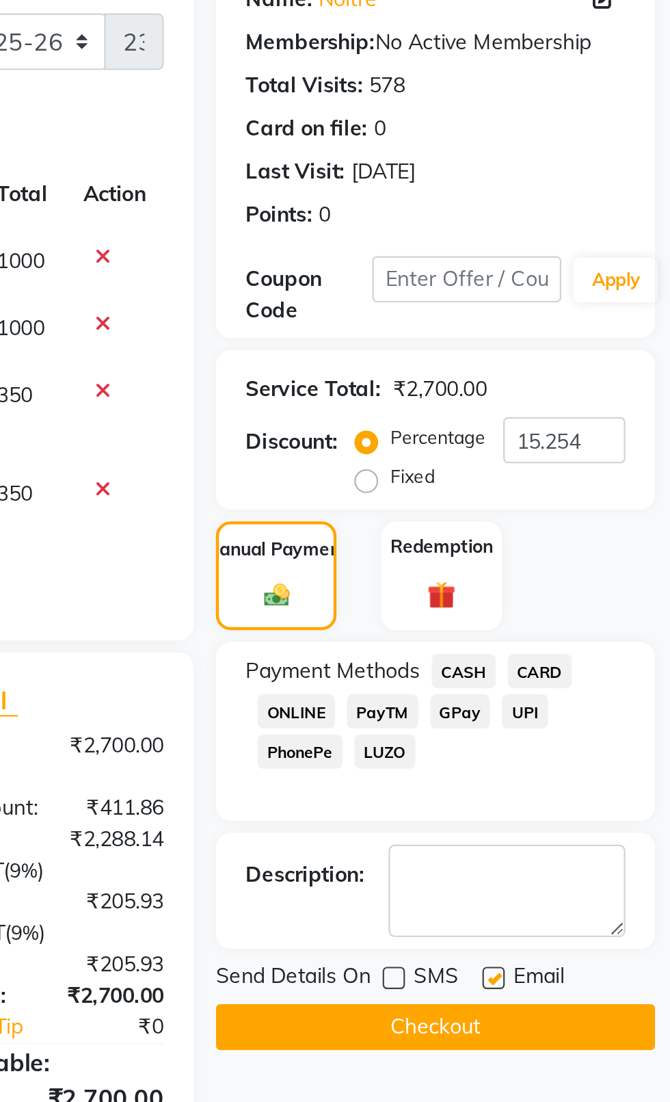
checkbox input "false"
click at [592, 615] on button "Checkout" at bounding box center [563, 611] width 202 height 21
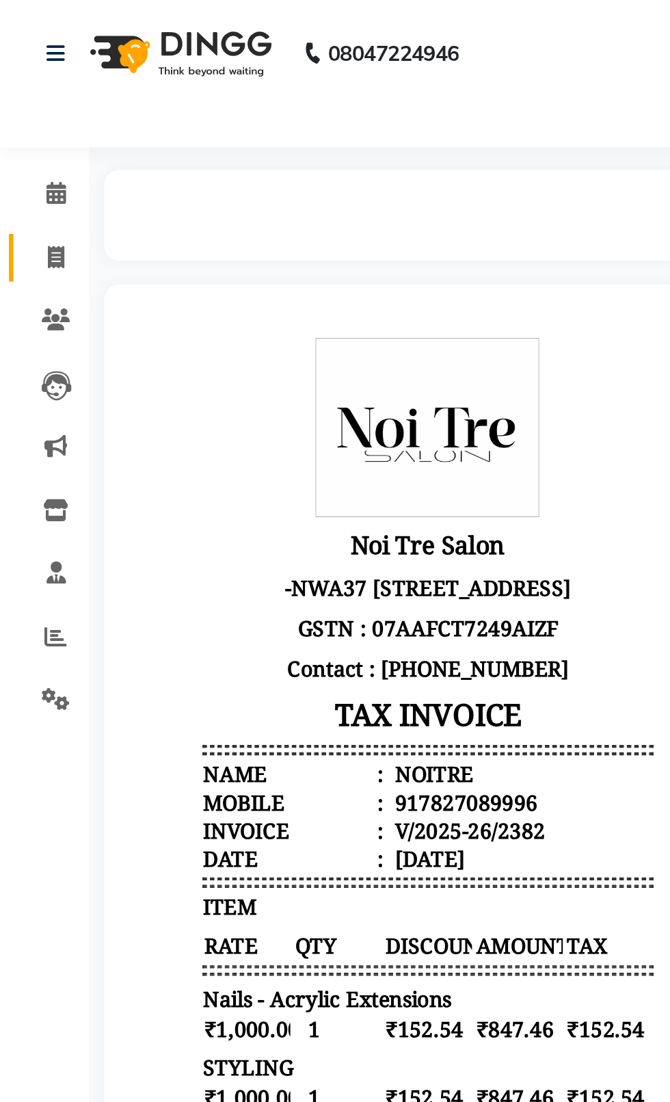
click at [29, 118] on icon at bounding box center [26, 118] width 8 height 10
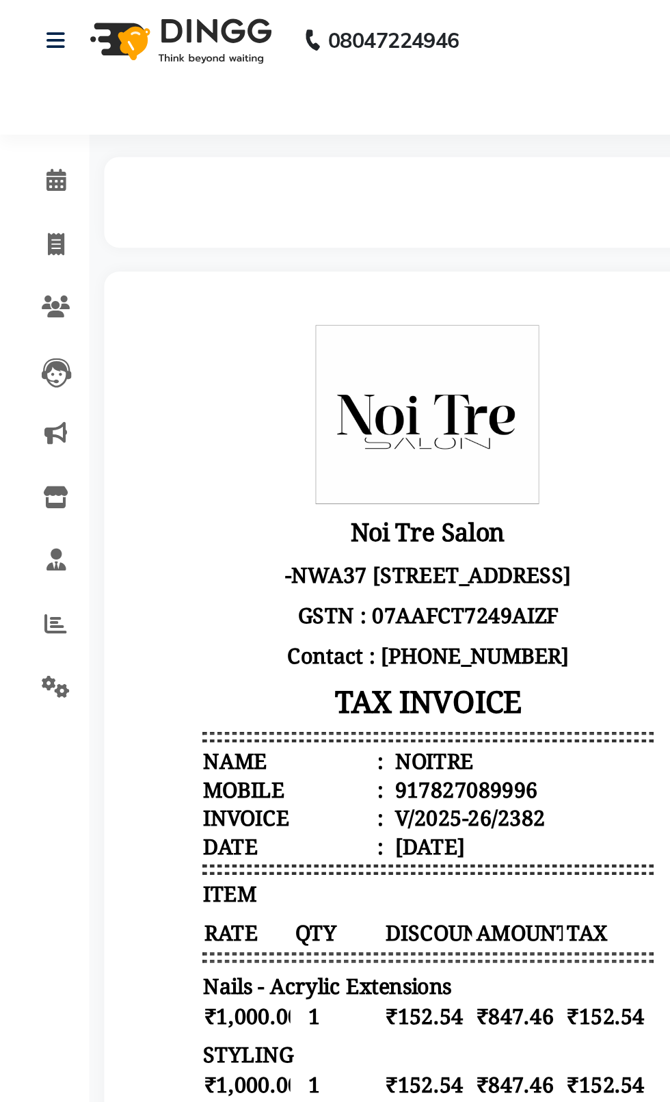
select select "service"
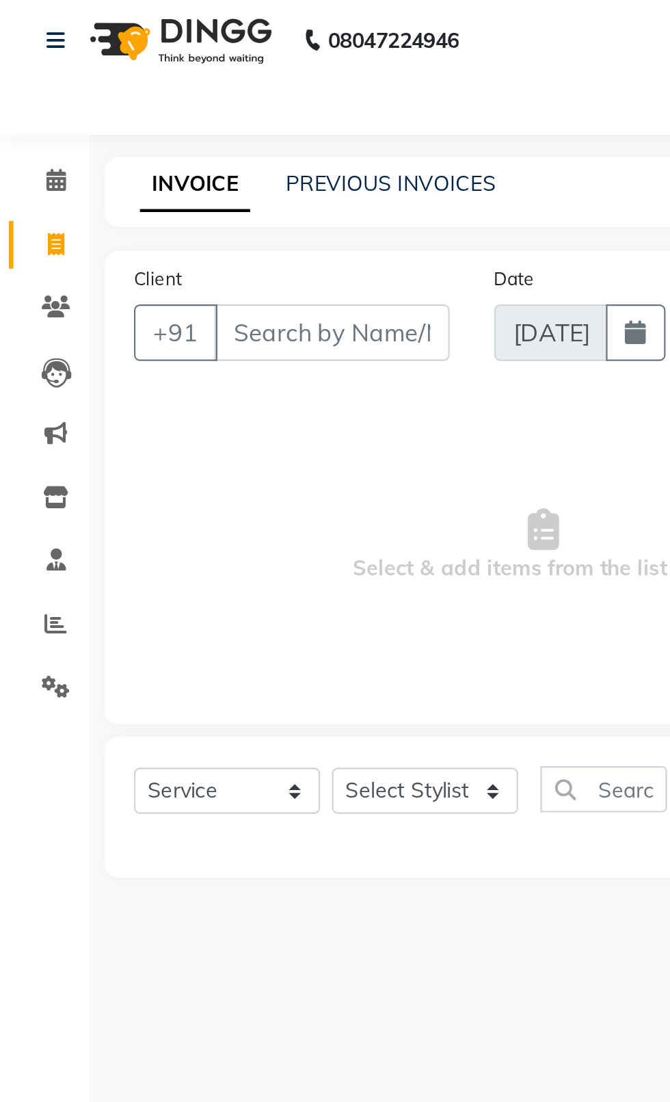
type input "2383"
select select "4007"
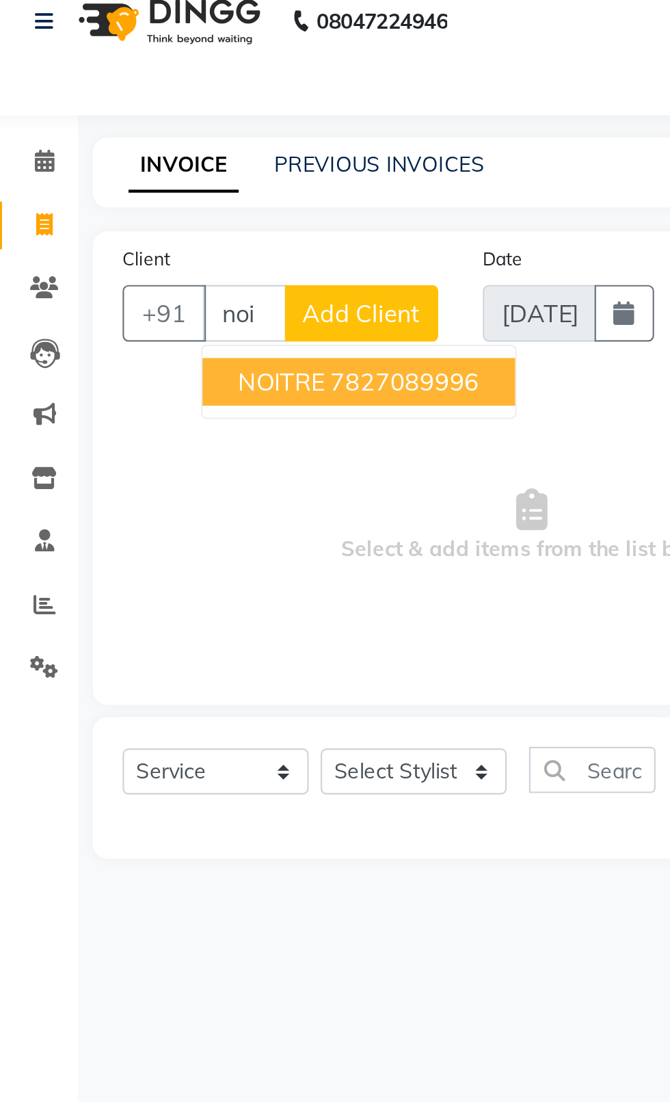
click at [220, 190] on ngb-highlight "7827089996" at bounding box center [191, 190] width 68 height 14
type input "7827089996"
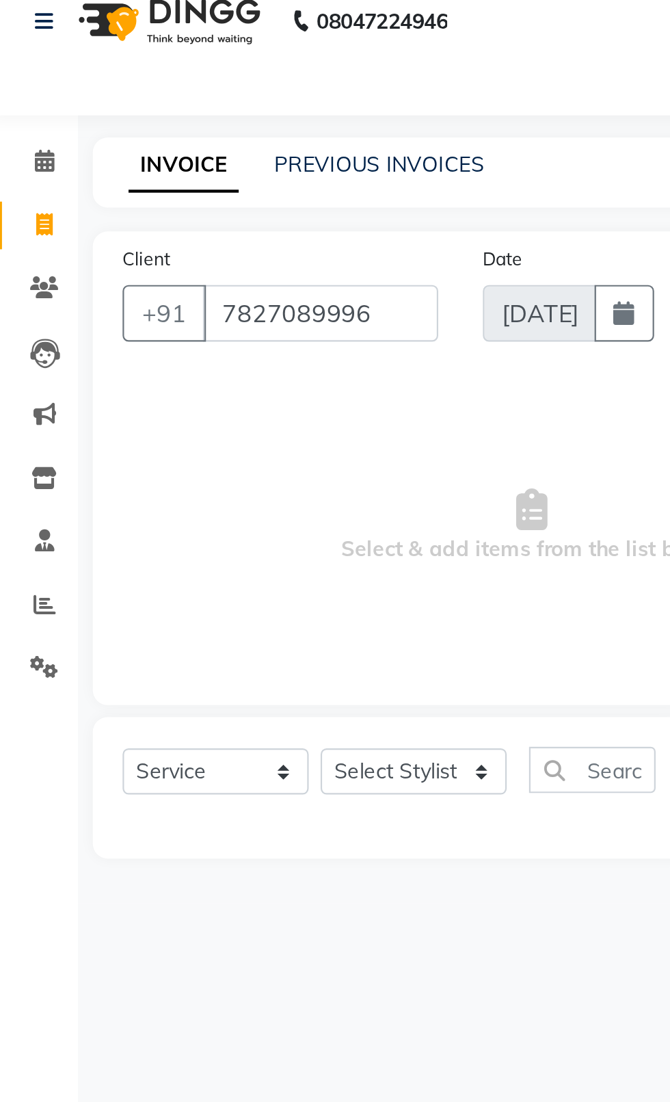
select select "product"
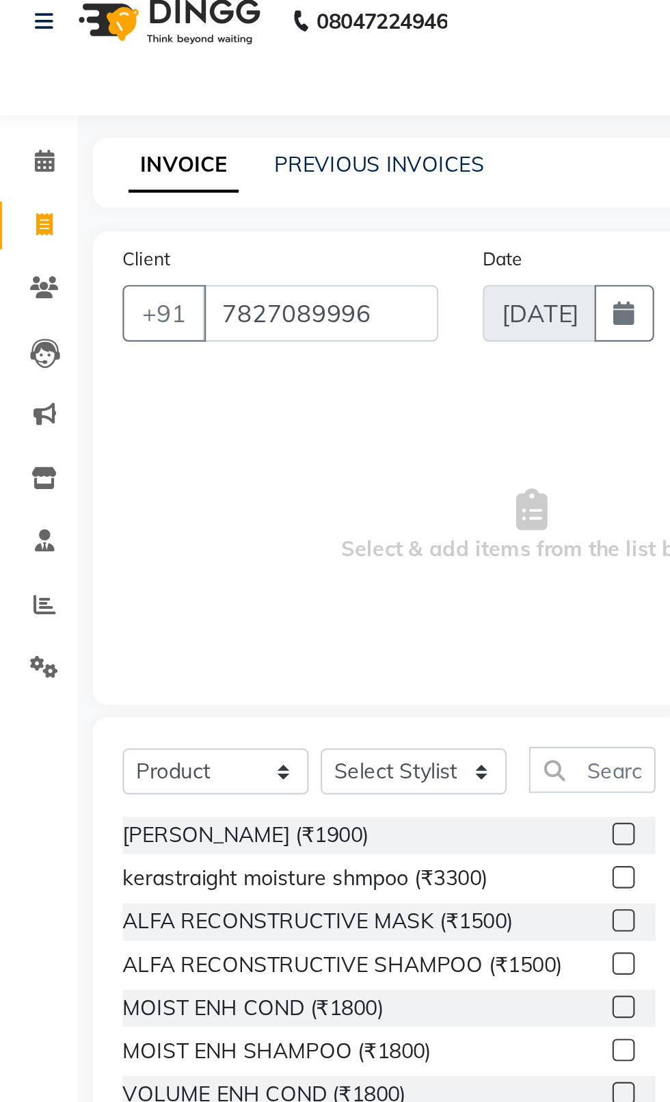
type input "7827089996"
click at [119, 371] on select "Select Service Product Membership Package Voucher Prepaid Gift Card" at bounding box center [105, 368] width 86 height 21
select select "service"
click at [62, 358] on select "Select Service Product Membership Package Voucher Prepaid Gift Card" at bounding box center [105, 368] width 86 height 21
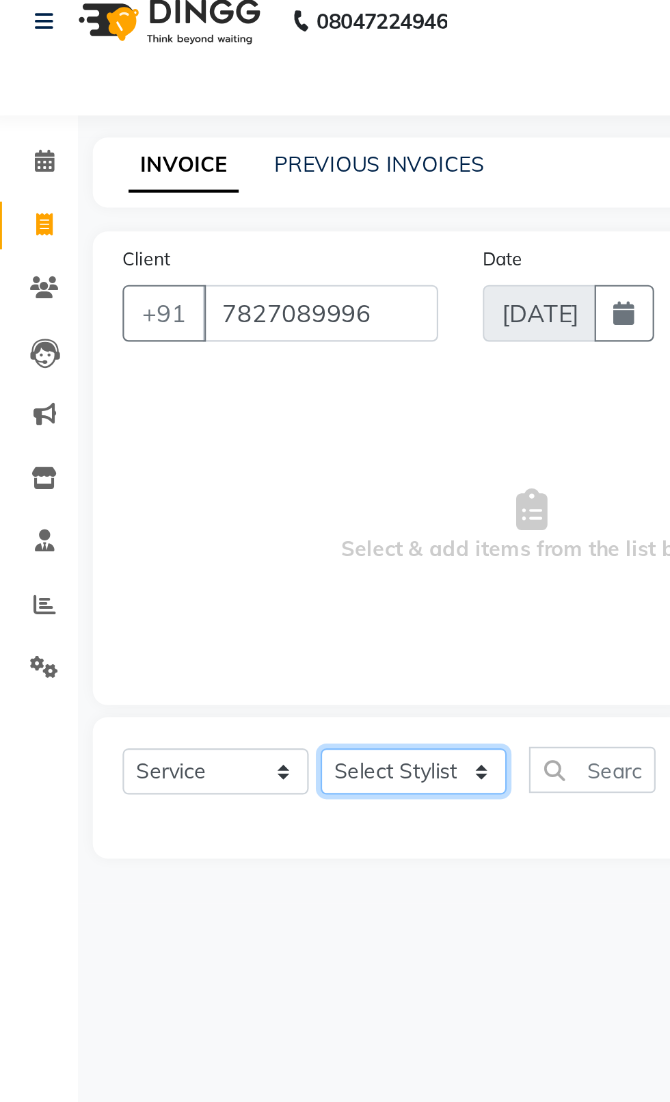
click at [200, 379] on select "Select Stylist [PERSON_NAME] akash [PERSON_NAME] ANAM anod [PERSON_NAME] danish…" at bounding box center [196, 368] width 86 height 21
select select "83685"
click at [153, 358] on select "Select Stylist [PERSON_NAME] akash [PERSON_NAME] ANAM anod [PERSON_NAME] danish…" at bounding box center [196, 368] width 86 height 21
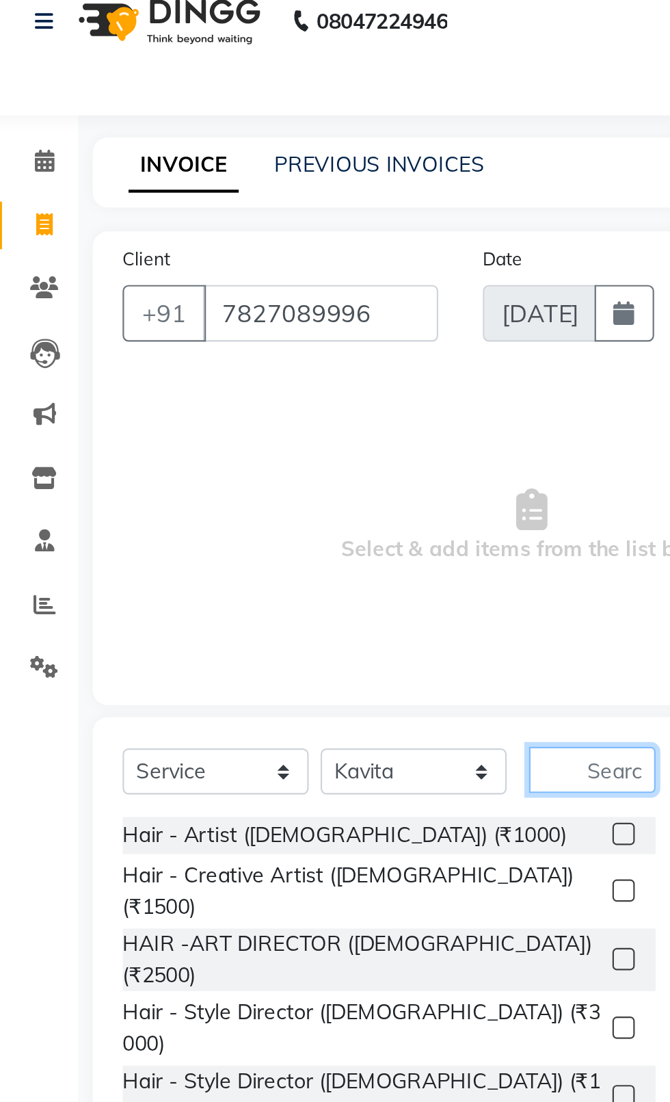
click at [290, 371] on input "text" at bounding box center [277, 368] width 58 height 21
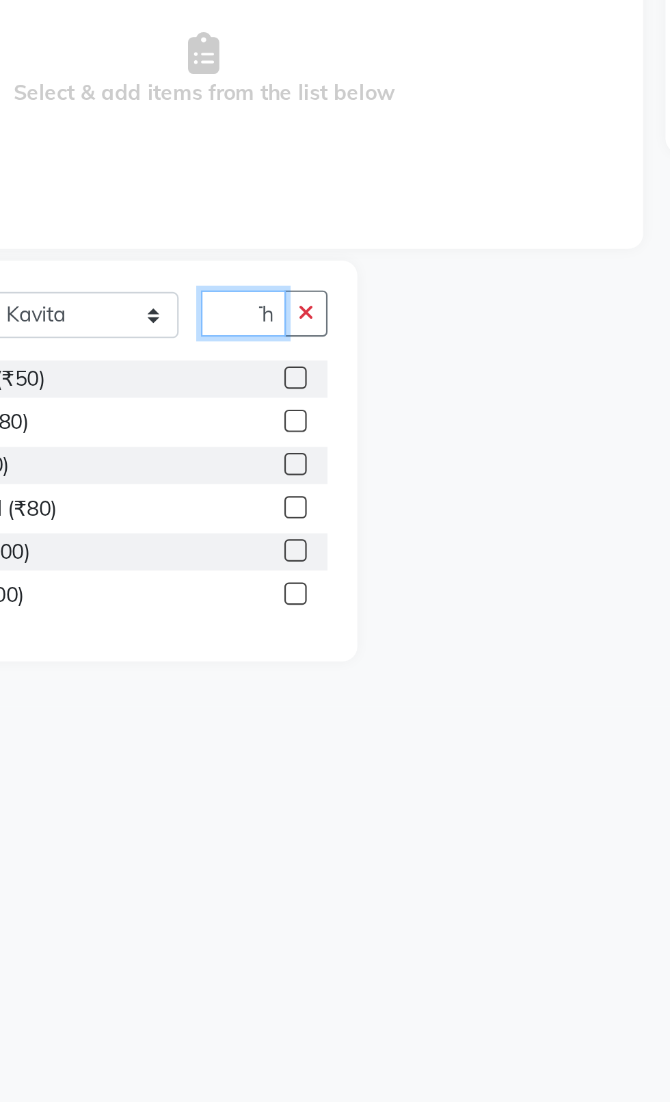
scroll to position [0, 8]
type input "Thr"
click at [291, 418] on label at bounding box center [292, 418] width 10 height 10
click at [291, 418] on input "checkbox" at bounding box center [291, 418] width 9 height 9
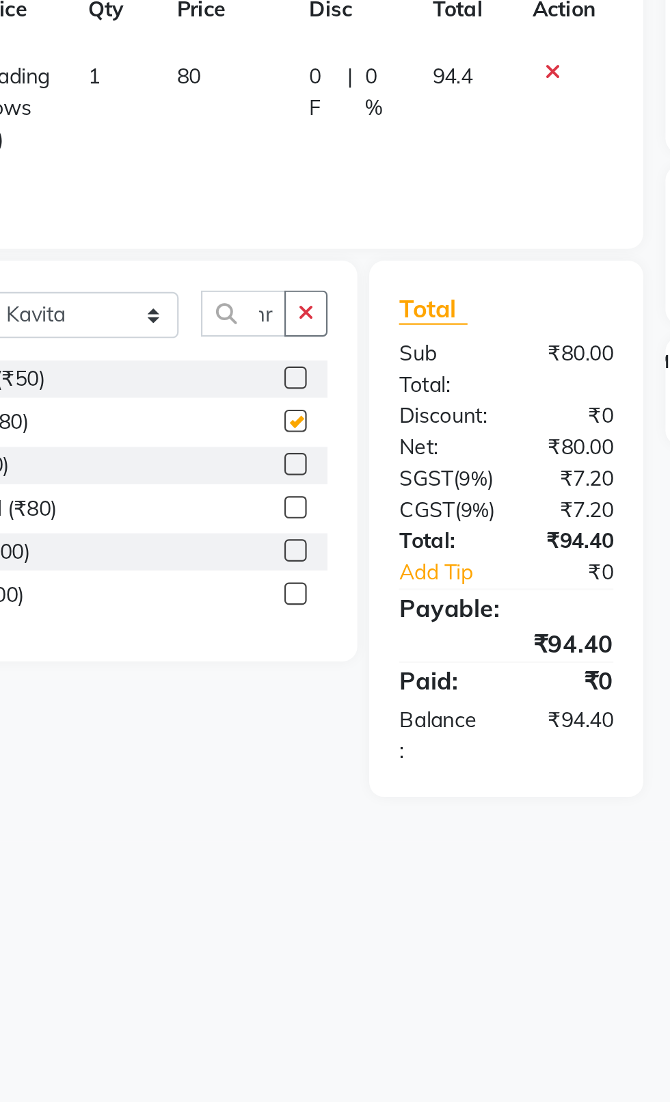
scroll to position [0, 0]
checkbox input "false"
click at [257, 266] on td "80" at bounding box center [259, 274] width 61 height 60
select select "83685"
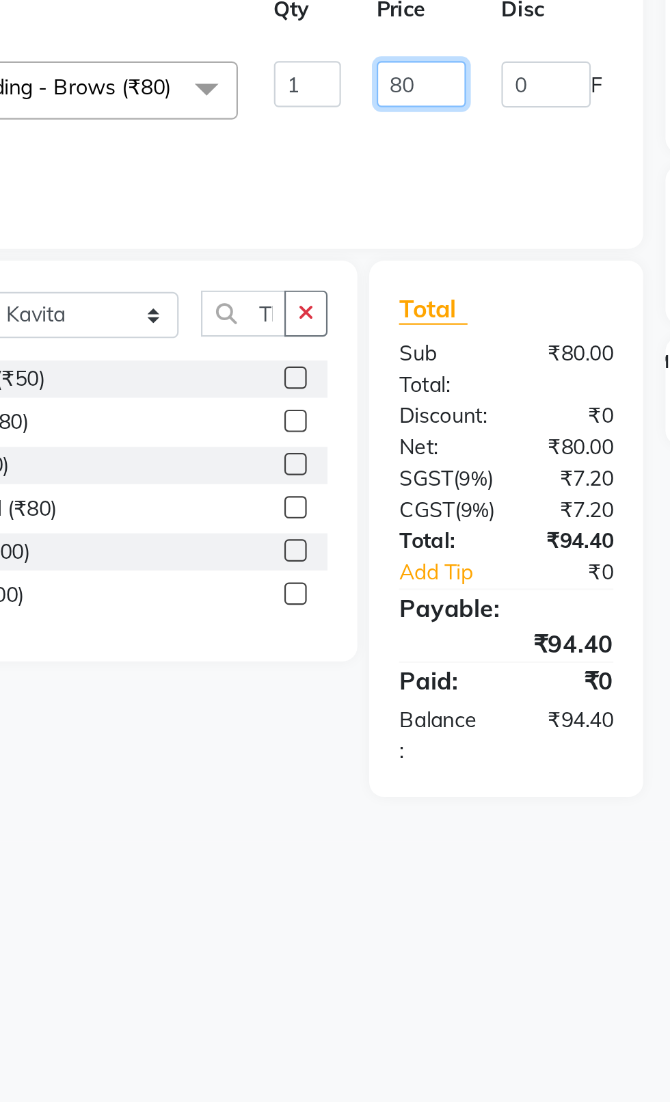
click at [343, 265] on input "80" at bounding box center [349, 262] width 41 height 21
type input "8"
type input "100"
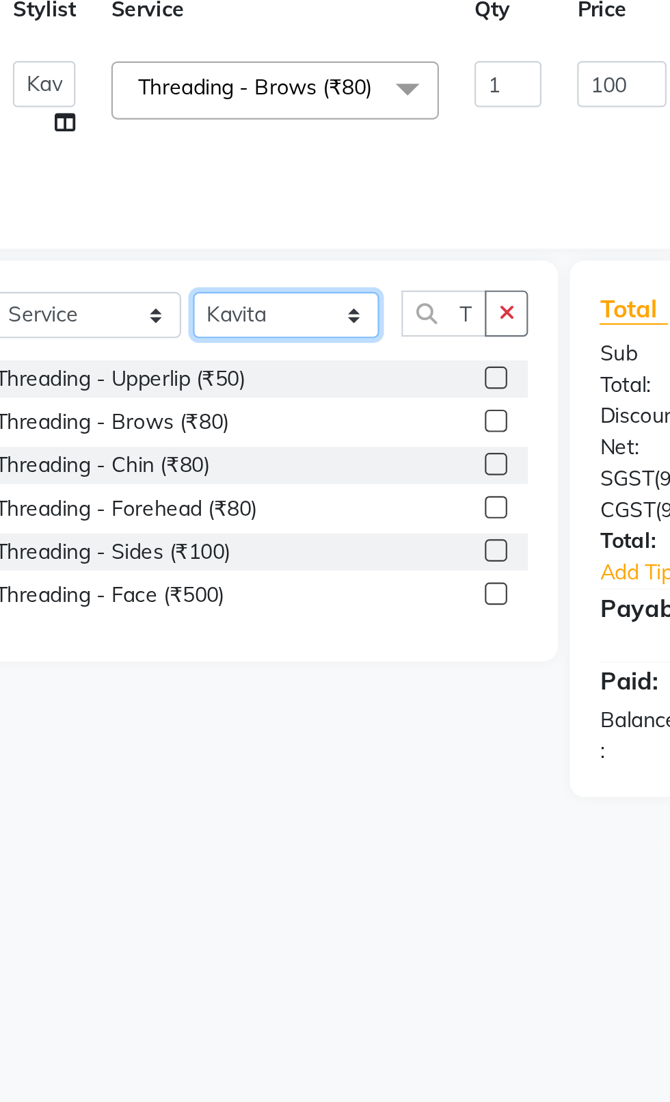
click at [192, 365] on select "Select Stylist [PERSON_NAME] akash [PERSON_NAME] ANAM anod [PERSON_NAME] danish…" at bounding box center [196, 368] width 86 height 21
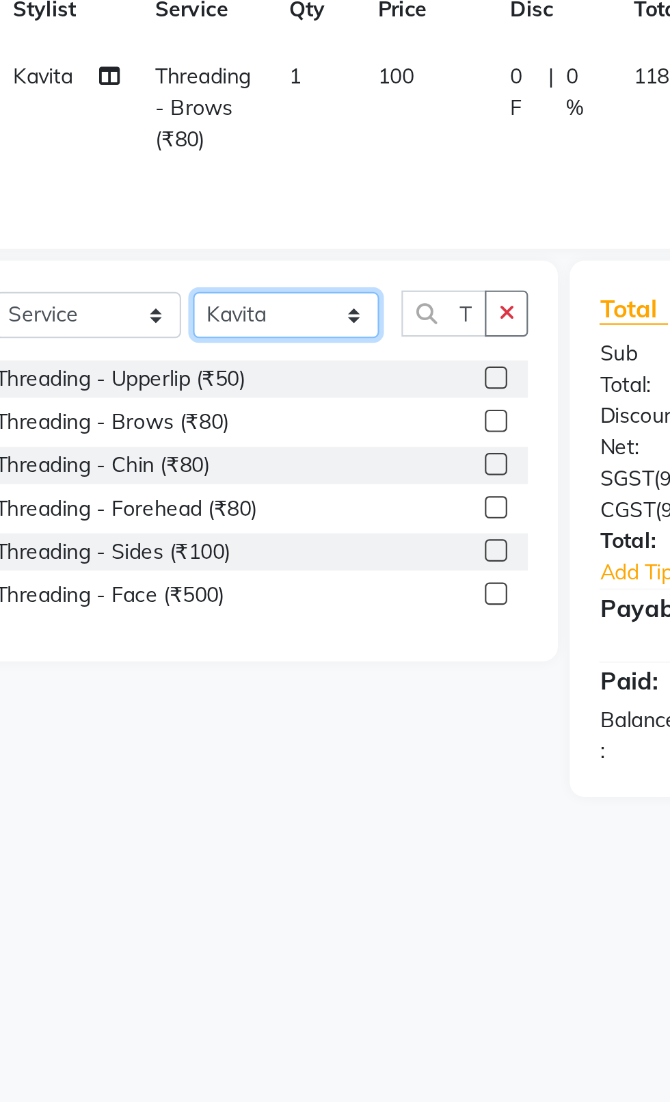
select select "34247"
click at [153, 358] on select "Select Stylist [PERSON_NAME] akash [PERSON_NAME] ANAM anod [PERSON_NAME] danish…" at bounding box center [196, 368] width 86 height 21
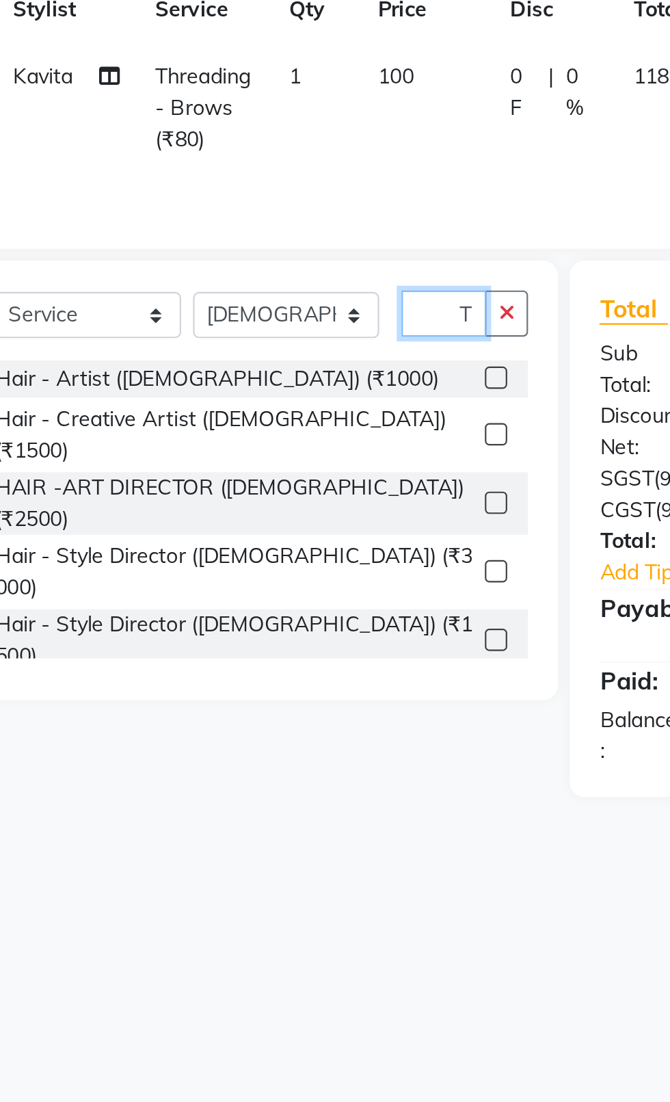
click at [280, 368] on input "Thr" at bounding box center [267, 368] width 39 height 21
click at [297, 369] on icon "button" at bounding box center [297, 368] width 8 height 10
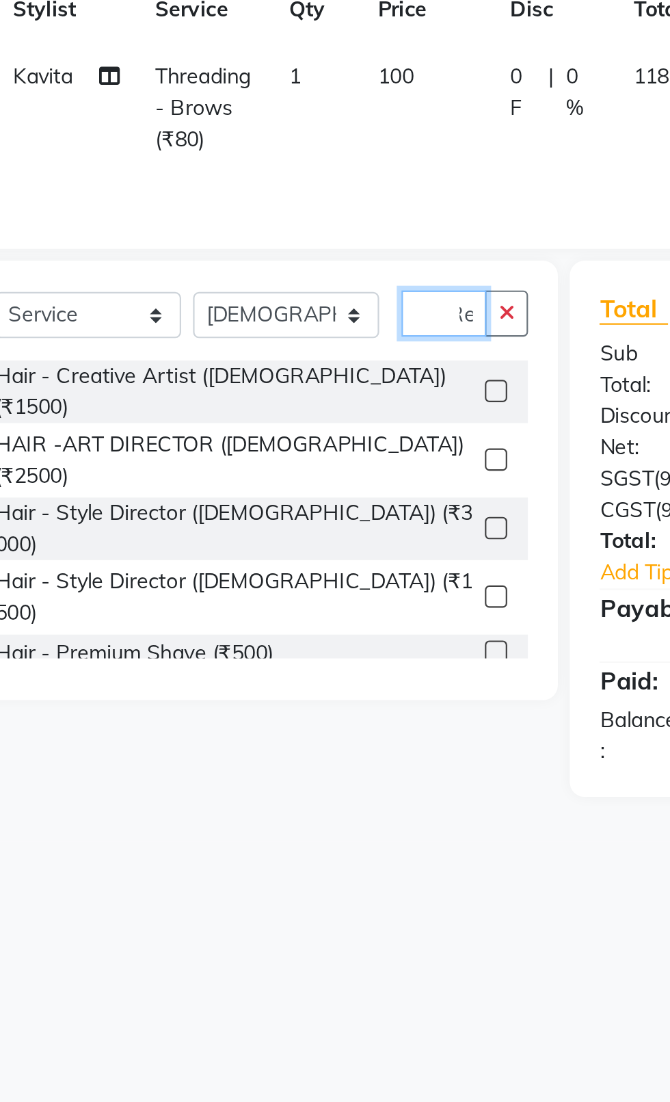
scroll to position [0, 8]
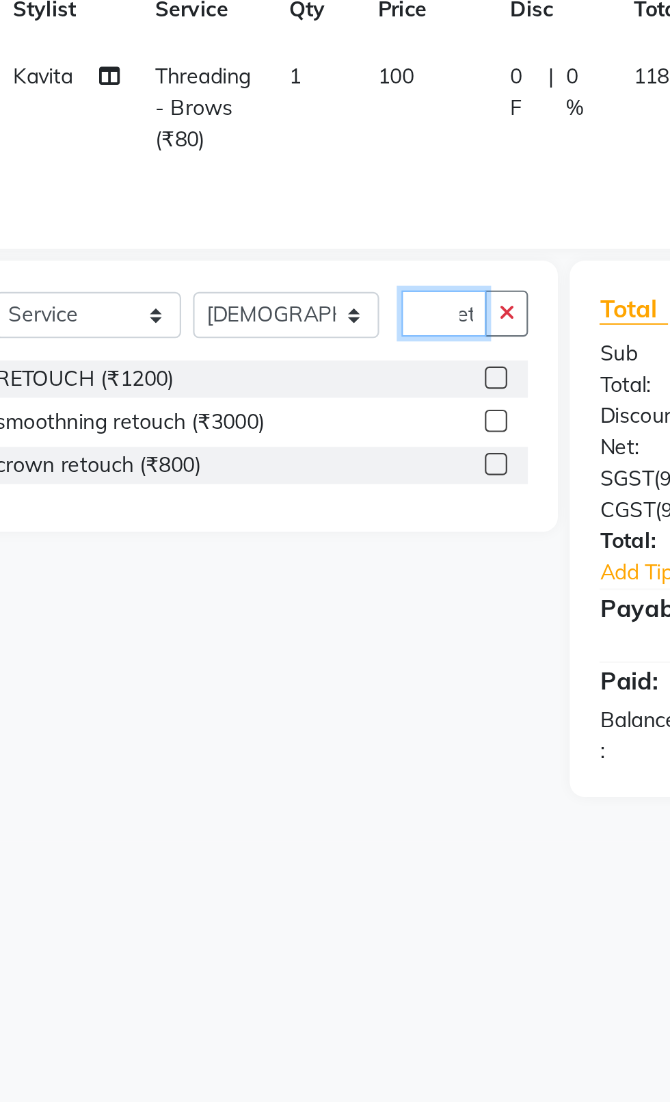
type input "Ret"
click at [292, 397] on label at bounding box center [292, 398] width 10 height 10
click at [292, 397] on input "checkbox" at bounding box center [291, 398] width 9 height 9
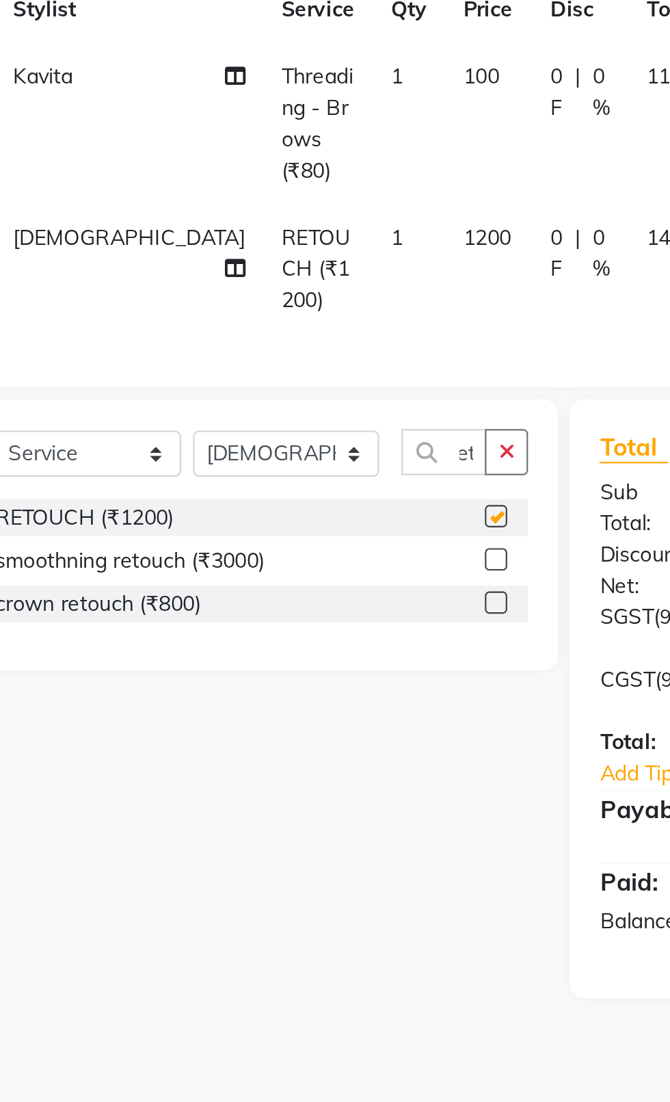
scroll to position [0, 0]
checkbox input "false"
click at [268, 329] on td "1200" at bounding box center [288, 348] width 40 height 60
select select "34247"
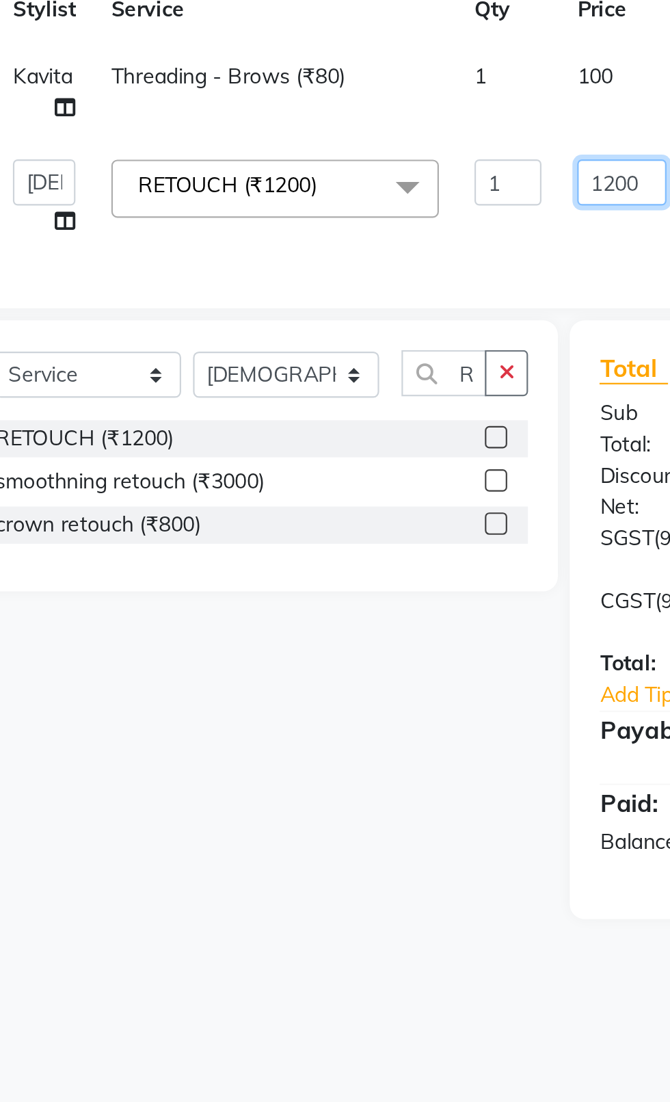
click at [338, 311] on input "1200" at bounding box center [349, 308] width 41 height 21
click at [339, 309] on input "1200" at bounding box center [349, 308] width 41 height 21
click at [345, 310] on input "1200" at bounding box center [349, 308] width 41 height 21
type input "1100"
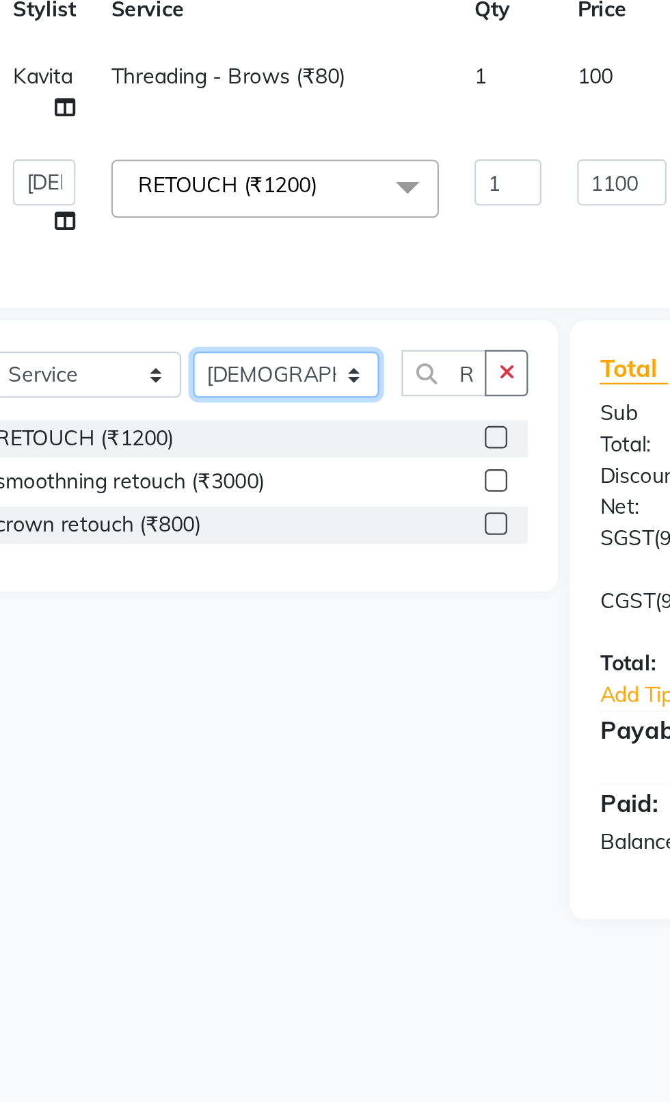
click at [202, 402] on div "Select Service Product Membership Package Voucher Prepaid Gift Card Select Styl…" at bounding box center [184, 433] width 272 height 125
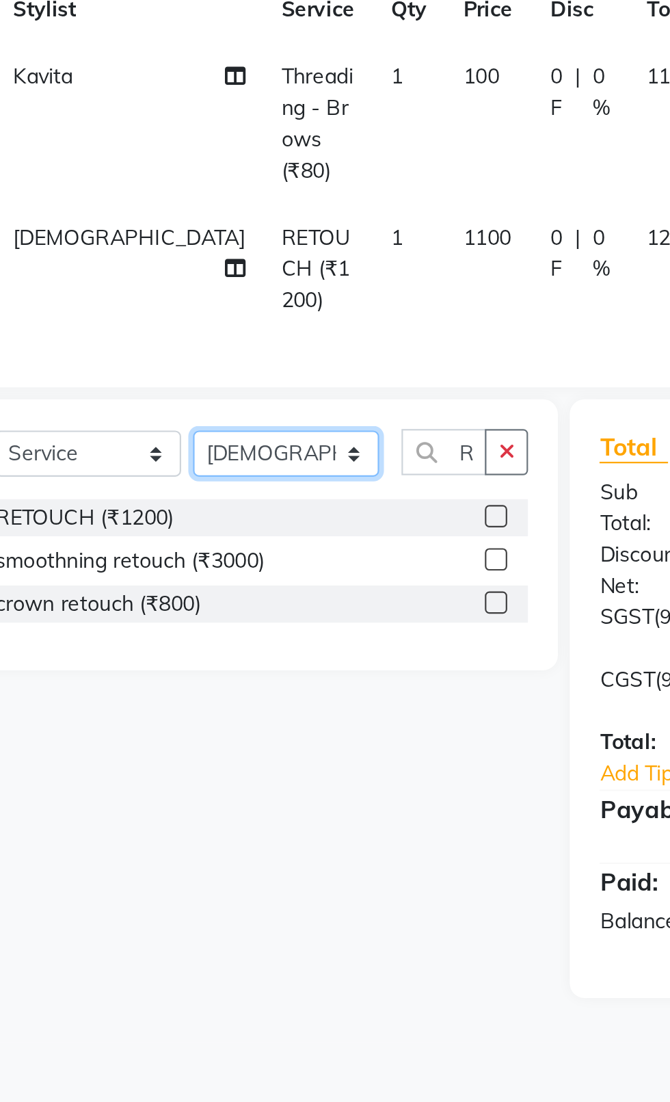
select select "20617"
click at [153, 422] on select "Select Stylist [PERSON_NAME] akash [PERSON_NAME] ANAM anod [PERSON_NAME] danish…" at bounding box center [196, 432] width 86 height 21
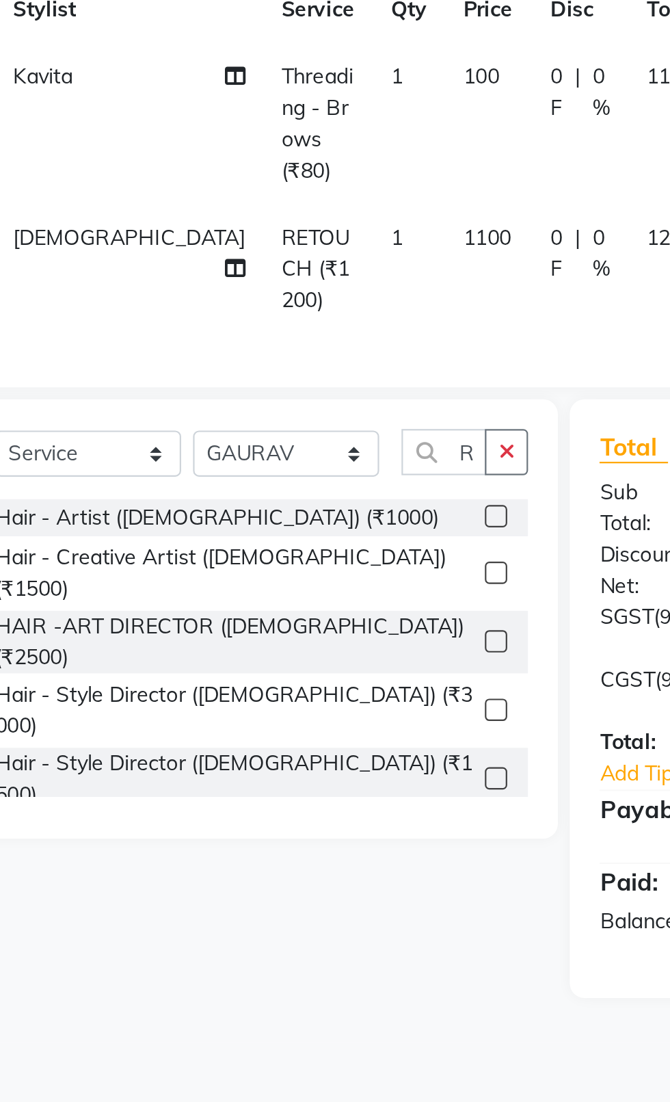
click at [303, 426] on button "button" at bounding box center [297, 431] width 20 height 21
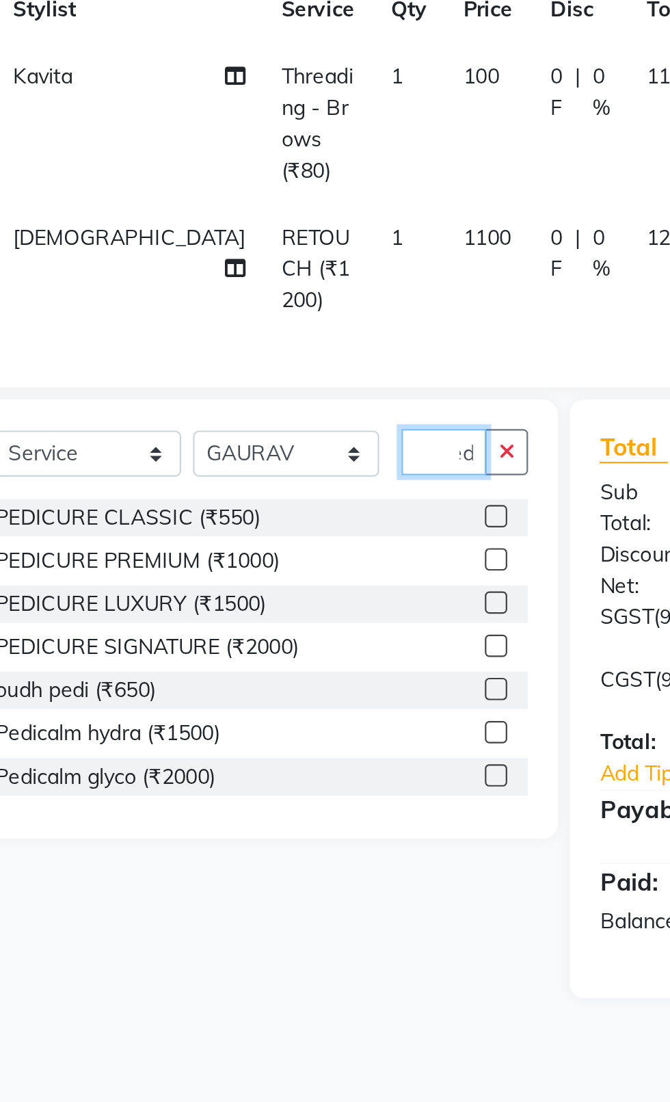
scroll to position [0, 12]
type input "Pedi"
click at [291, 456] on label at bounding box center [292, 461] width 10 height 10
click at [291, 458] on input "checkbox" at bounding box center [291, 462] width 9 height 9
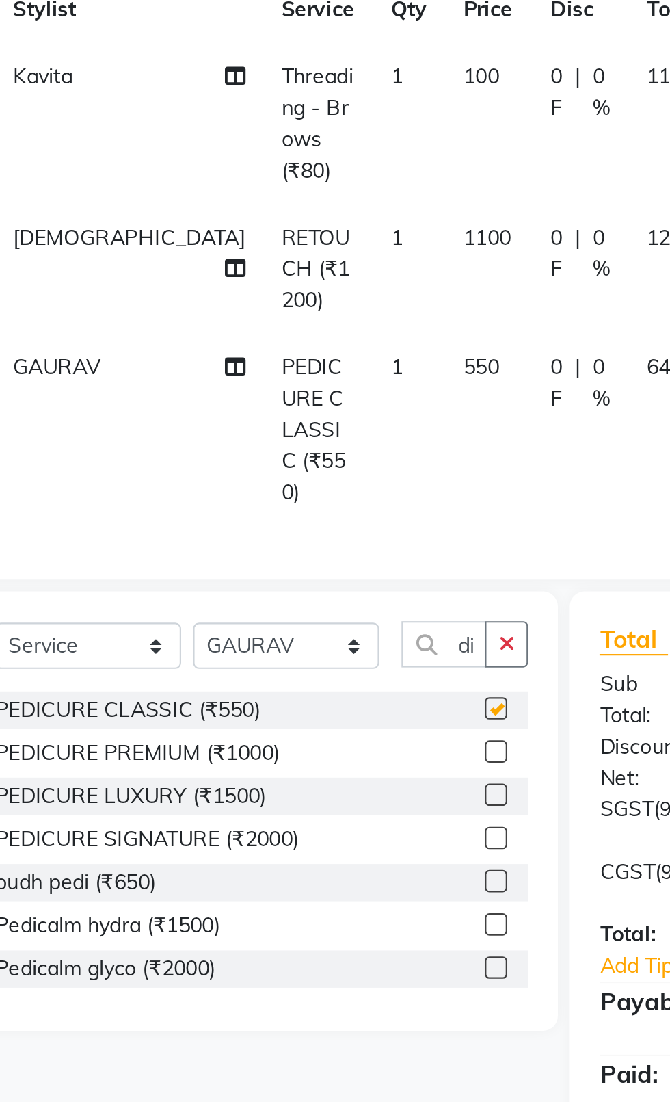
scroll to position [0, 0]
checkbox input "false"
click at [268, 384] on td "550" at bounding box center [288, 422] width 40 height 88
select select "20617"
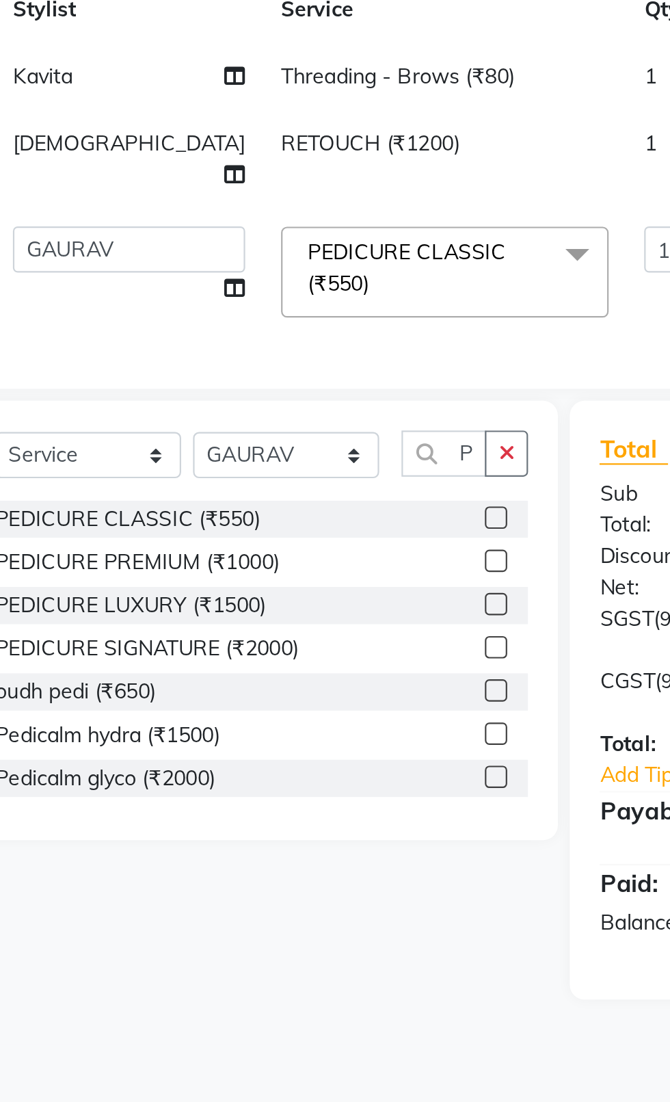
click at [407, 350] on input "550" at bounding box center [427, 338] width 41 height 21
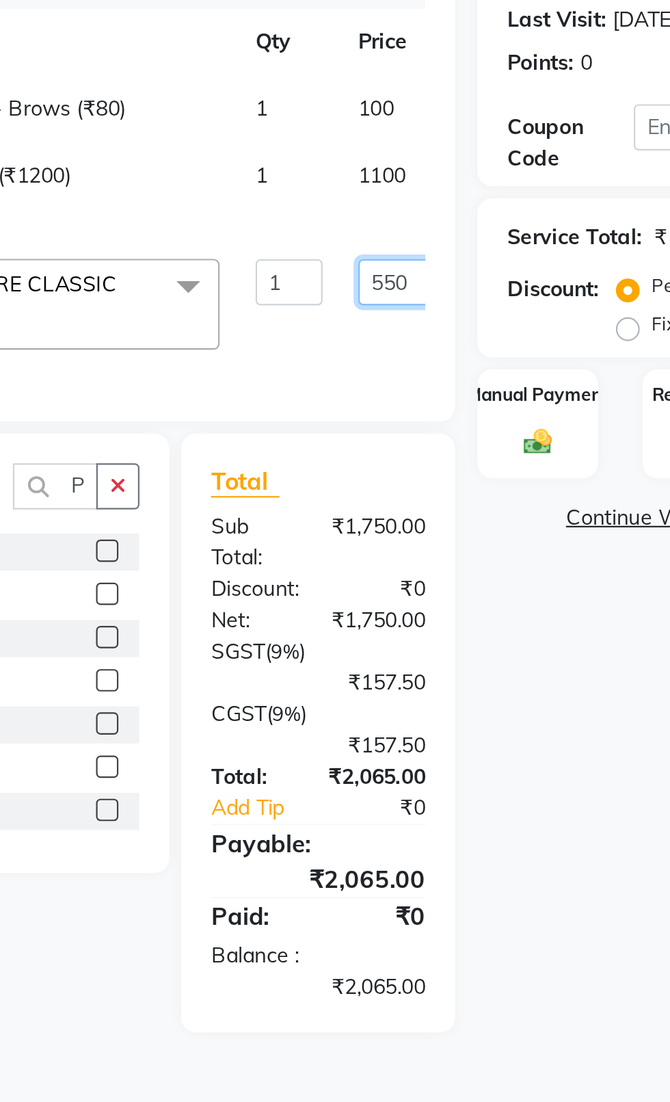
click at [407, 348] on input "550" at bounding box center [427, 338] width 41 height 21
type input "500"
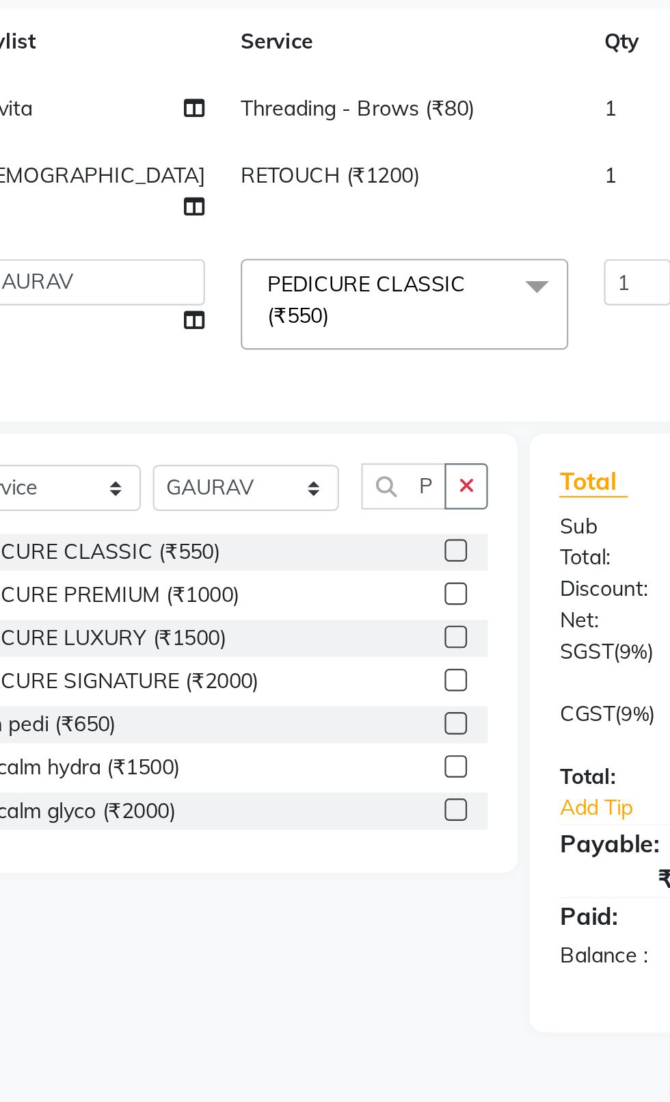
click at [291, 476] on div "Select Service Product Membership Package Voucher Prepaid Gift Card Select Styl…" at bounding box center [184, 509] width 272 height 202
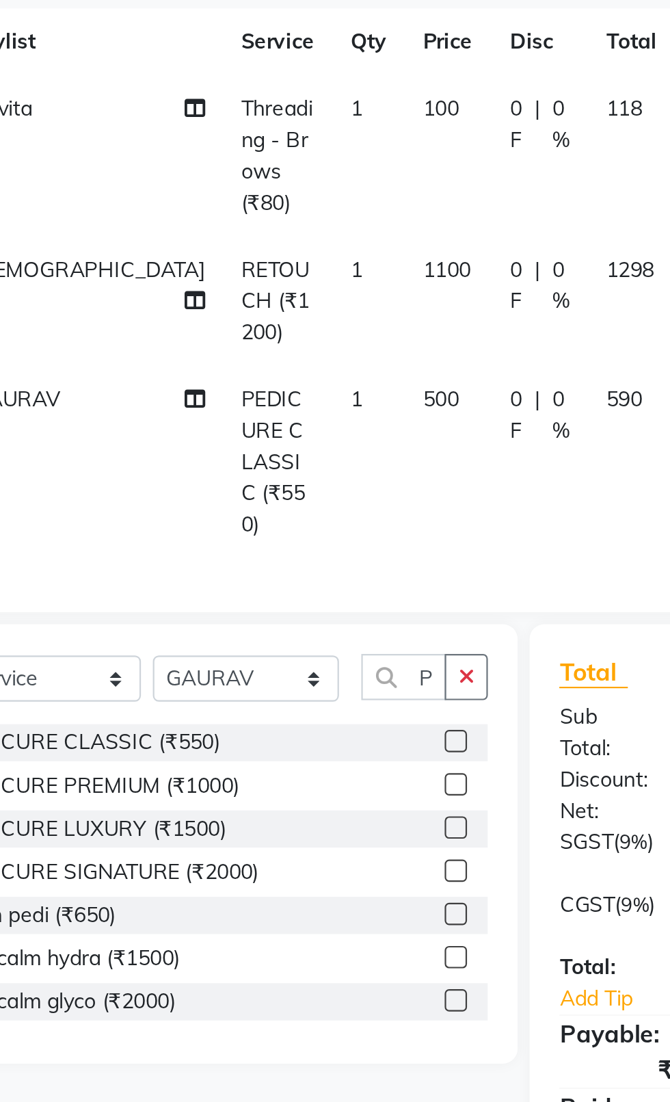
click at [289, 545] on label at bounding box center [292, 550] width 10 height 10
click at [289, 546] on input "checkbox" at bounding box center [291, 550] width 9 height 9
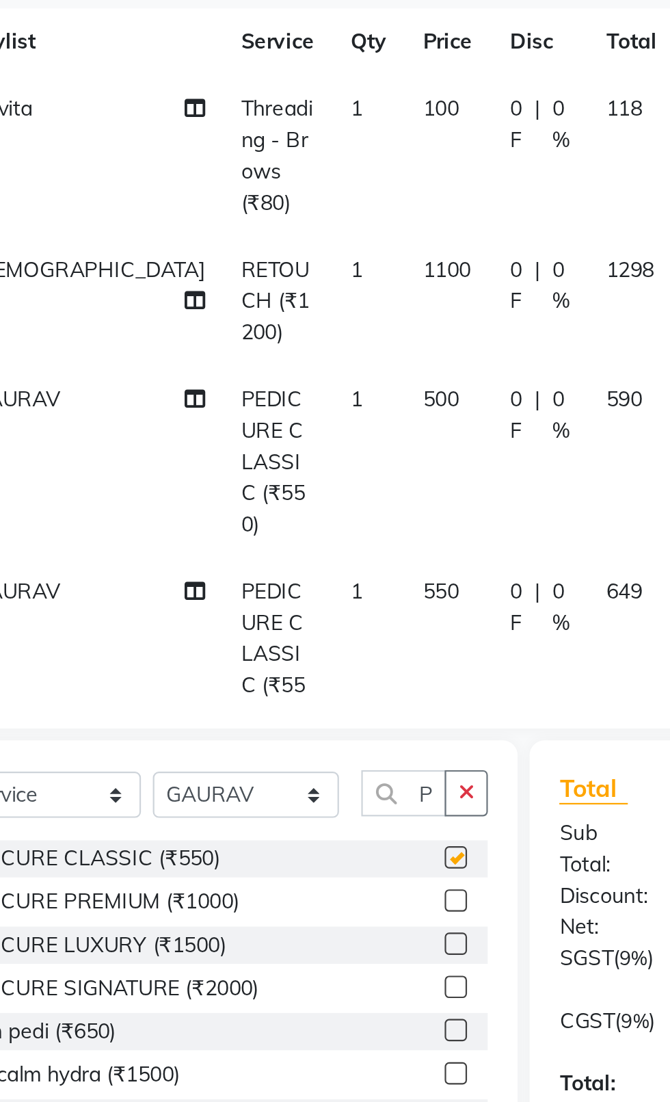
checkbox input "false"
click at [268, 466] on td "550" at bounding box center [288, 510] width 40 height 88
select select "20617"
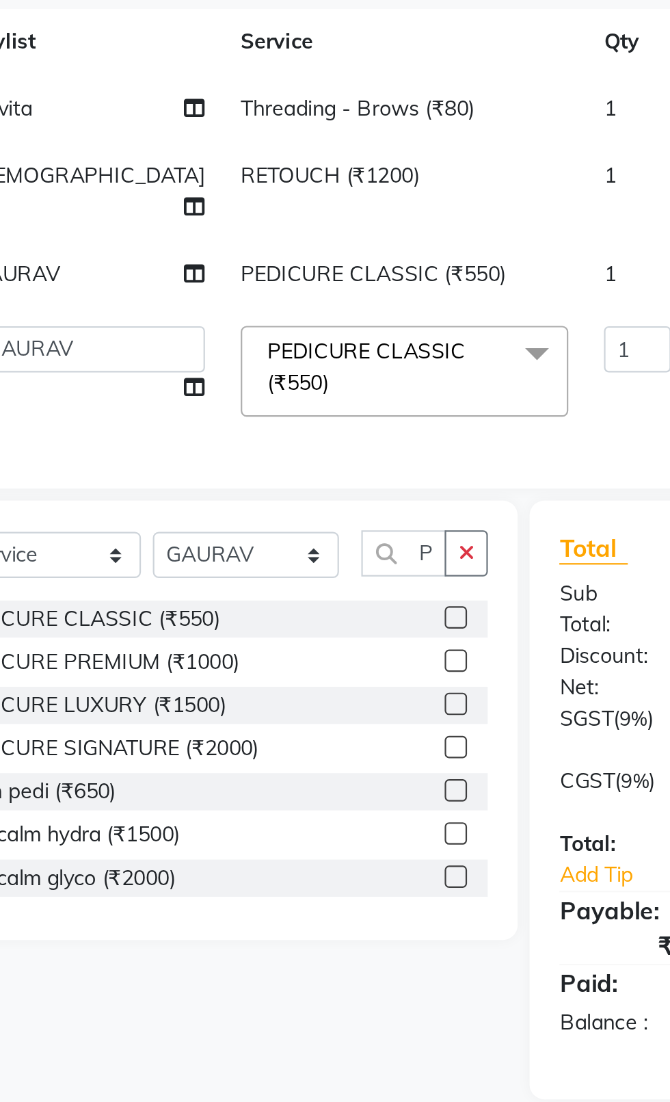
click at [407, 380] on input "550" at bounding box center [427, 369] width 41 height 21
type input "500"
click at [205, 488] on div "Client [PHONE_NUMBER] Date [DATE] Invoice Number V/2025 V/[PHONE_NUMBER] Servic…" at bounding box center [250, 417] width 424 height 593
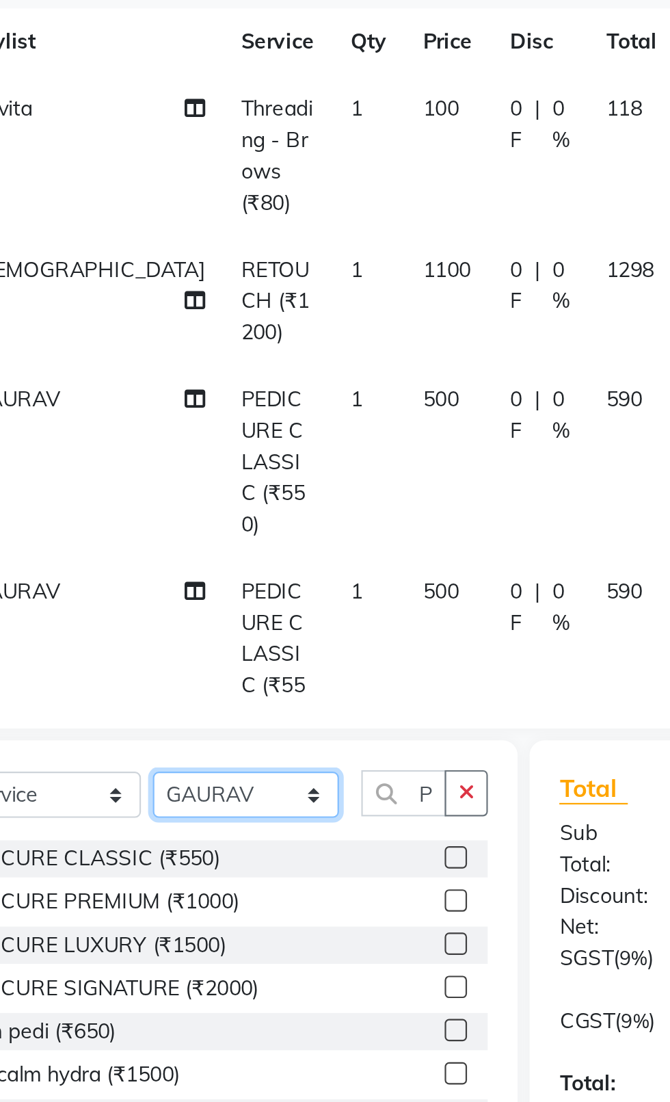
select select "39042"
click at [153, 564] on select "Select Stylist [PERSON_NAME] akash [PERSON_NAME] ANAM anod [PERSON_NAME] danish…" at bounding box center [196, 574] width 86 height 21
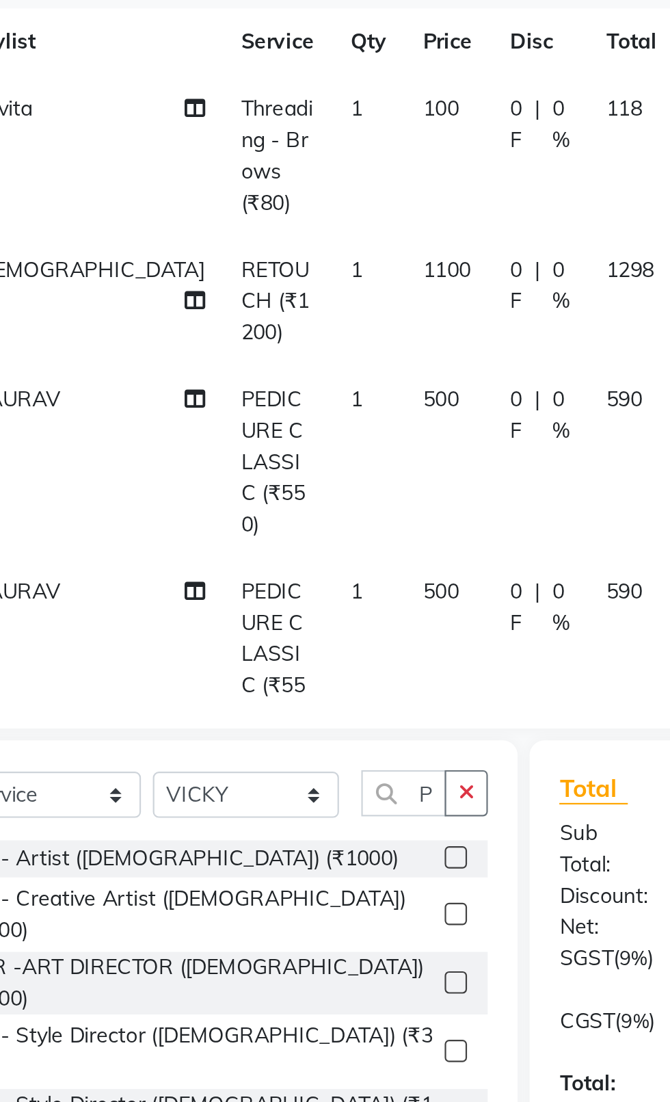
click at [293, 563] on button "button" at bounding box center [297, 573] width 20 height 21
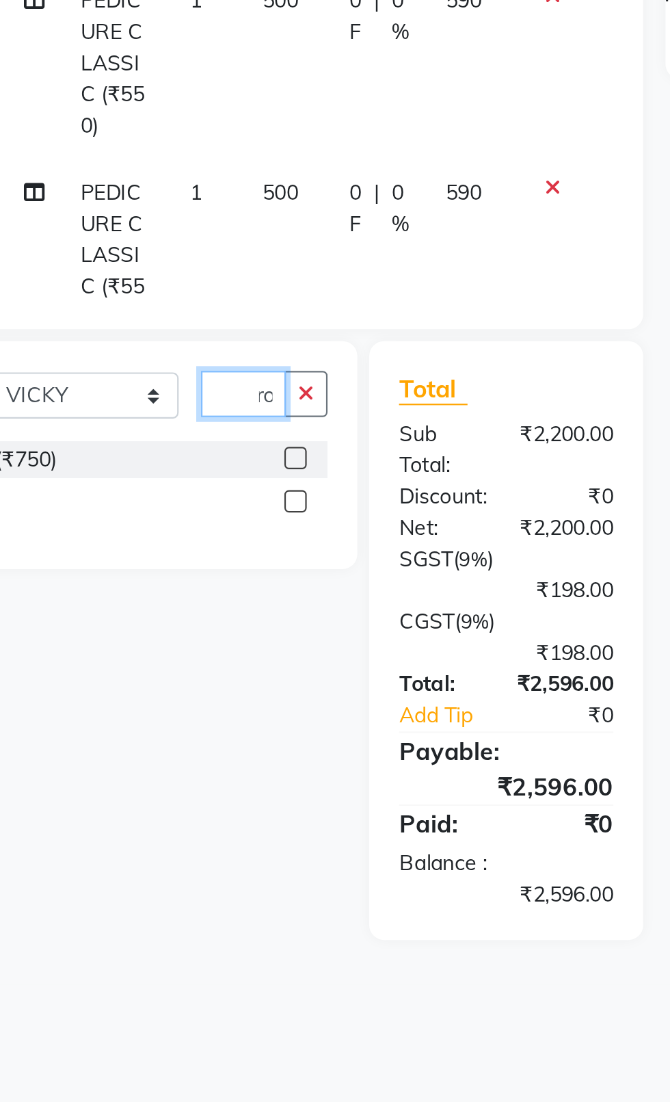
scroll to position [0, 10]
type input "Iron"
click at [291, 618] on label at bounding box center [292, 623] width 10 height 10
click at [291, 619] on input "checkbox" at bounding box center [291, 623] width 9 height 9
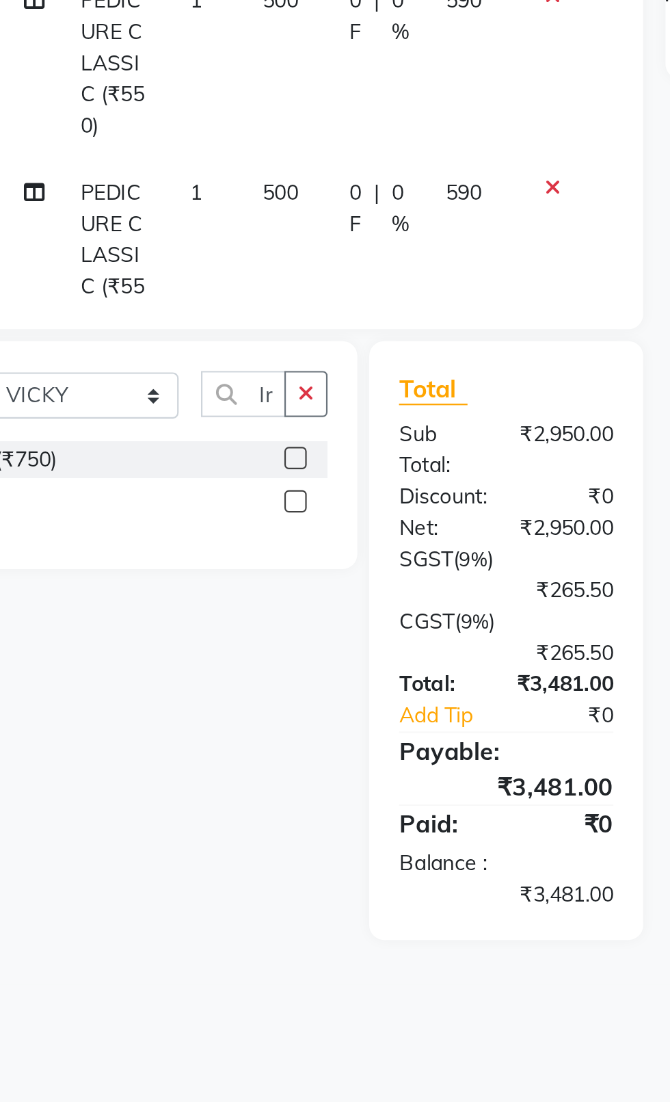
checkbox input "false"
click at [268, 554] on td "750" at bounding box center [288, 584] width 40 height 60
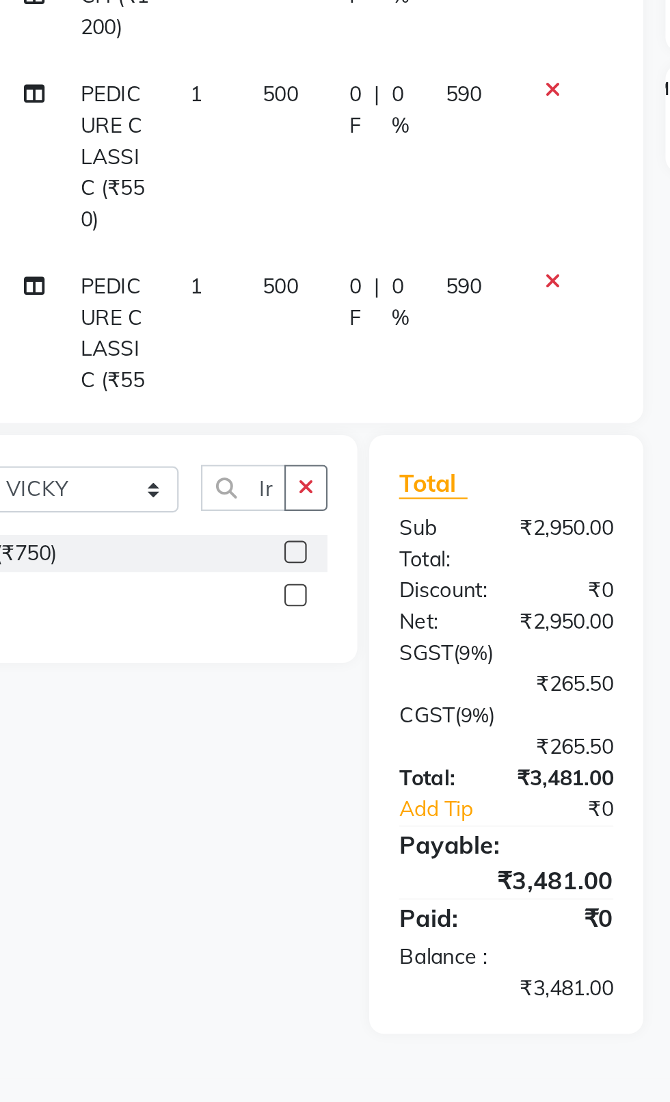
select select "39042"
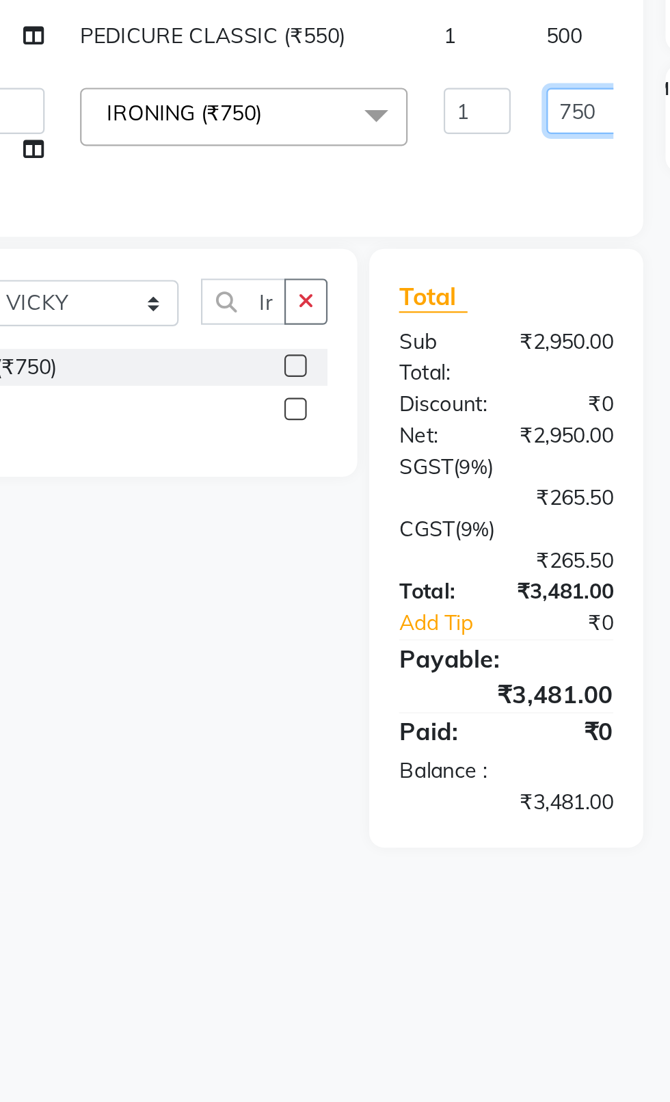
click at [407, 411] on input "750" at bounding box center [427, 400] width 41 height 21
type input "400"
click at [215, 512] on div "Client [PHONE_NUMBER] Date [DATE] Invoice Number V/2025 V/[PHONE_NUMBER] Servic…" at bounding box center [250, 430] width 424 height 618
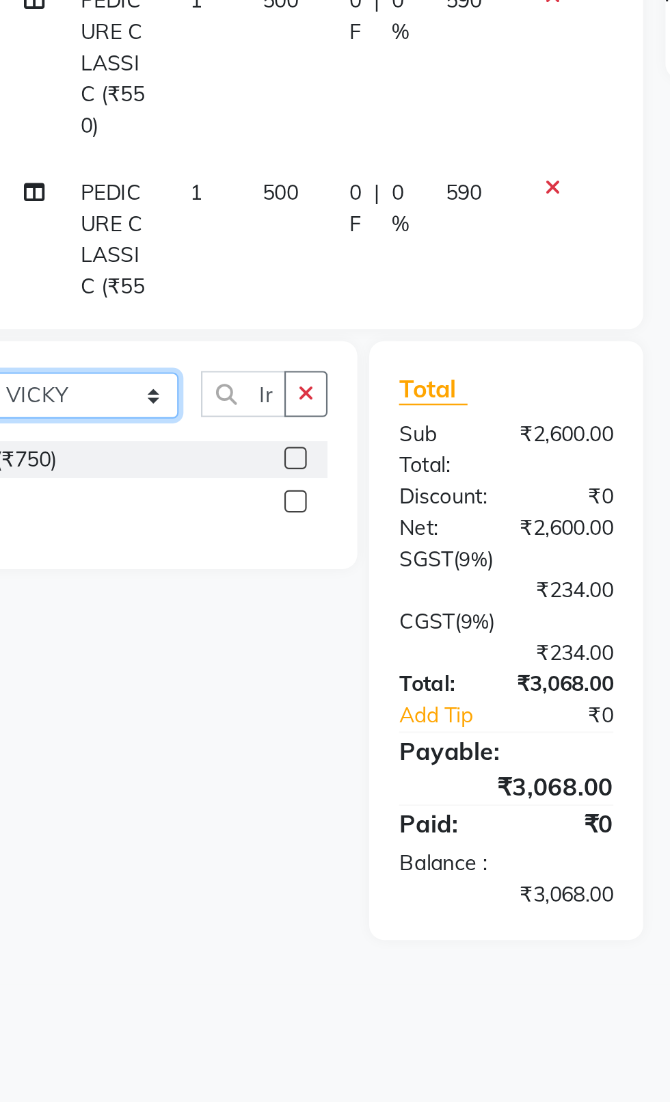
select select "34247"
click at [153, 564] on select "Select Stylist [PERSON_NAME] akash [PERSON_NAME] ANAM anod [PERSON_NAME] danish…" at bounding box center [196, 574] width 86 height 21
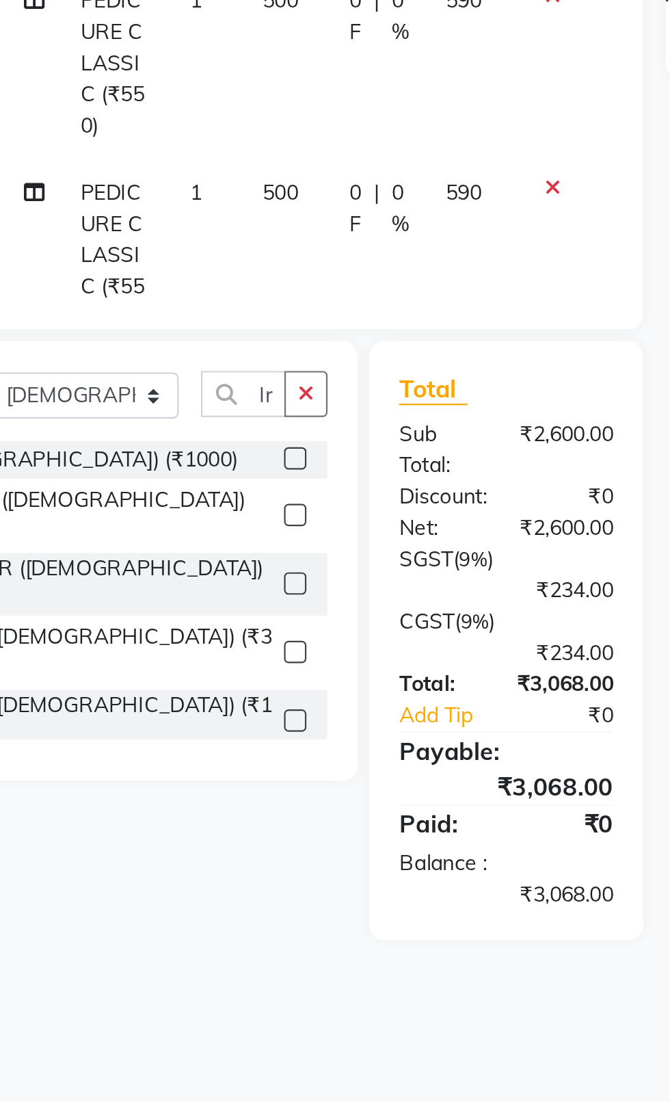
click at [298, 572] on icon "button" at bounding box center [297, 574] width 8 height 10
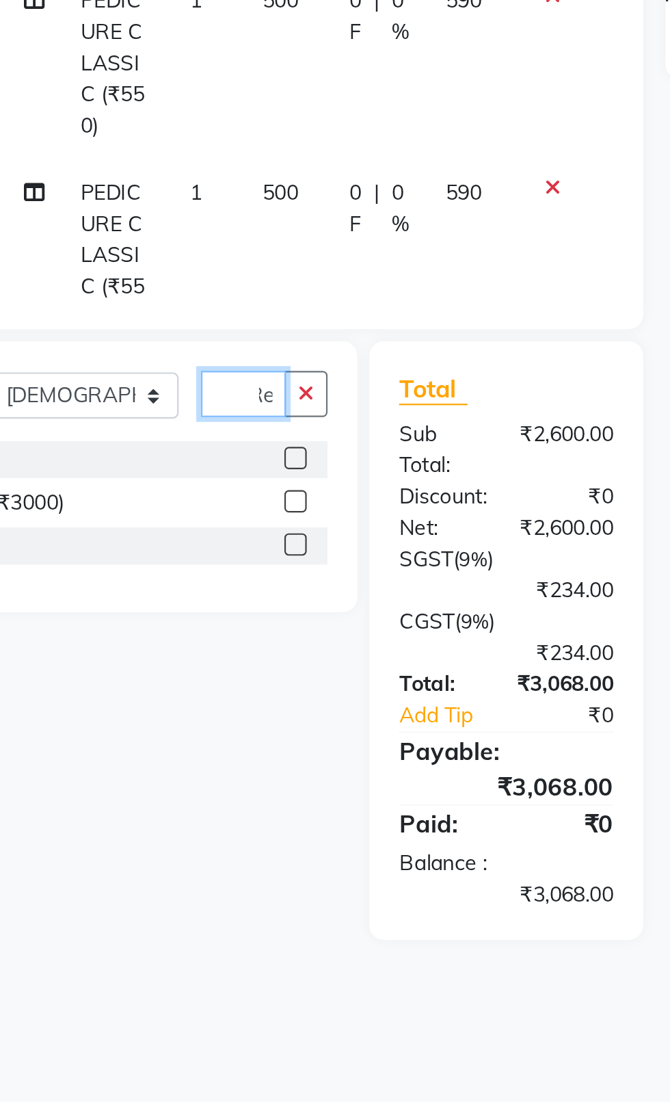
scroll to position [0, 8]
type input "Ret"
click at [291, 603] on label at bounding box center [292, 603] width 10 height 10
click at [291, 603] on input "checkbox" at bounding box center [291, 603] width 9 height 9
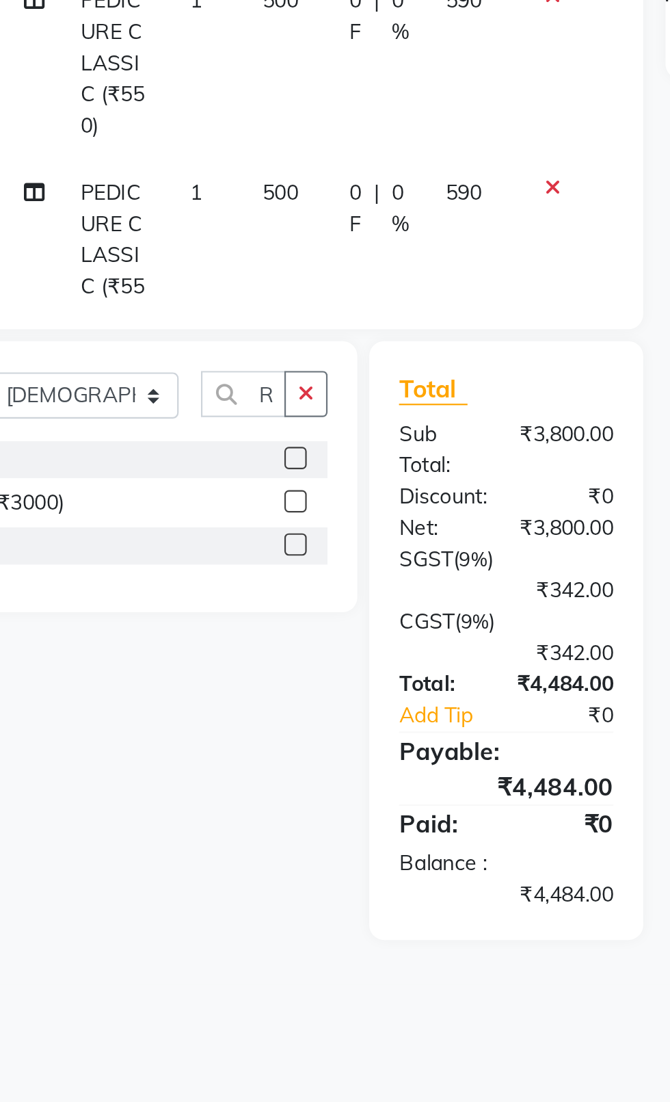
checkbox input "false"
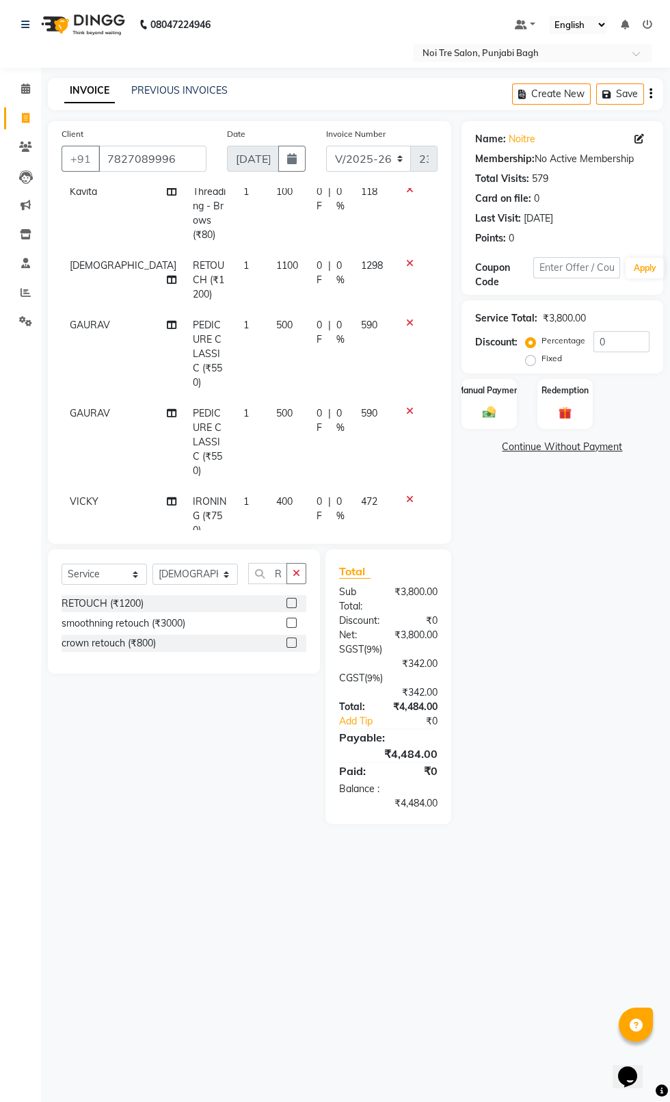
scroll to position [68, 10]
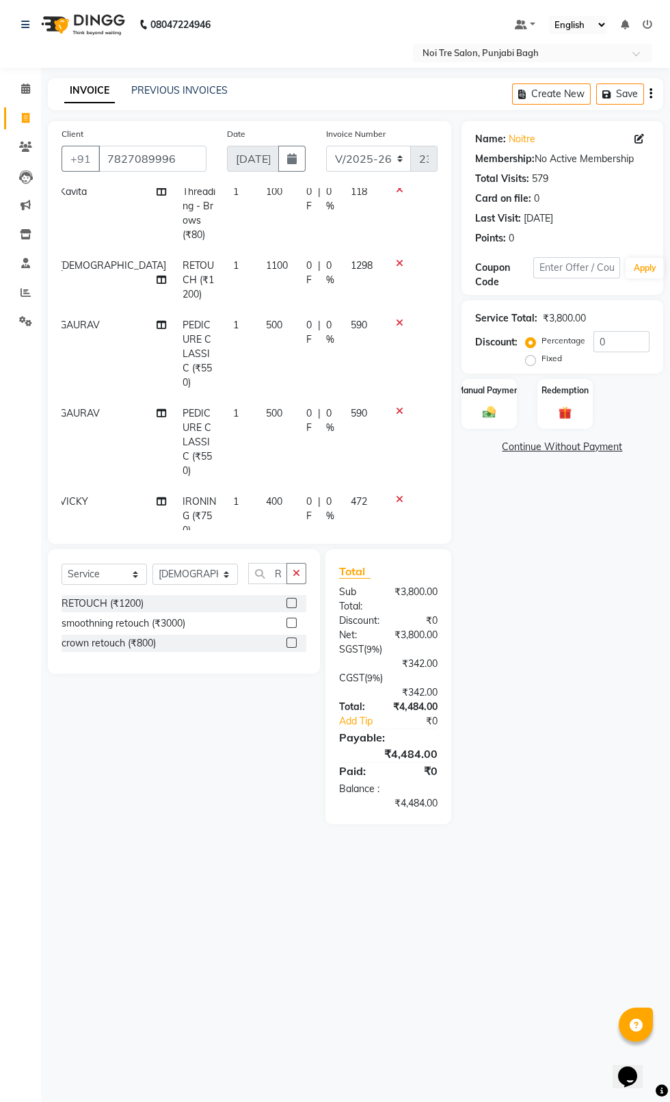
click at [258, 546] on td "1200" at bounding box center [278, 576] width 40 height 60
select select "34247"
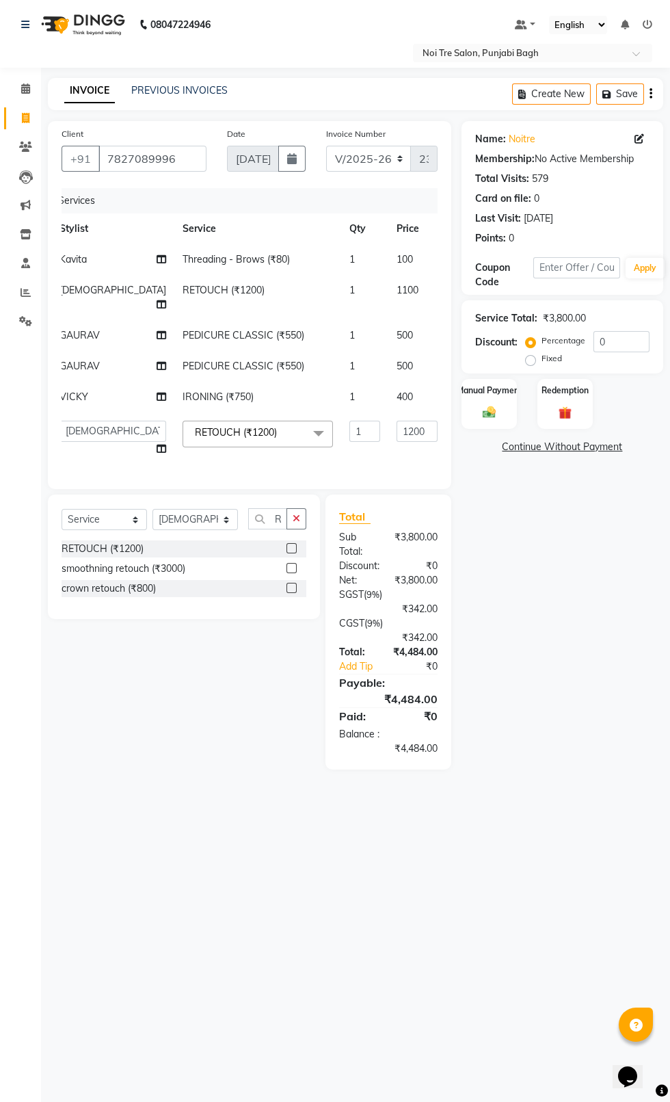
scroll to position [0, 10]
click at [397, 442] on input "1200" at bounding box center [417, 431] width 41 height 21
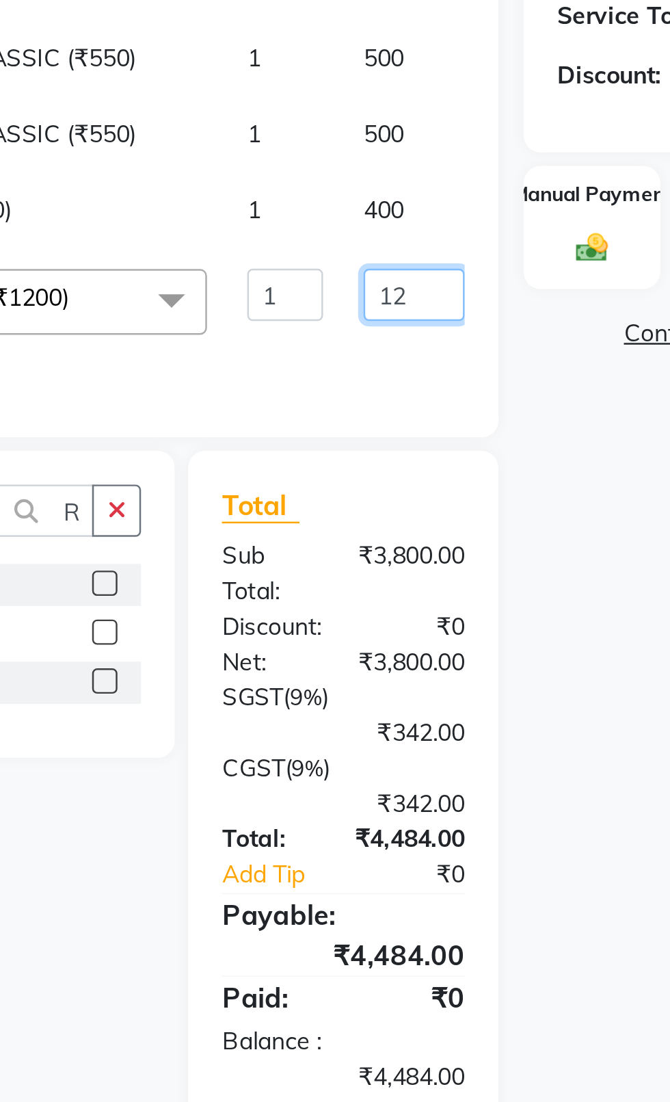
type input "1"
click at [397, 442] on input "1100" at bounding box center [417, 431] width 41 height 21
type input "1000"
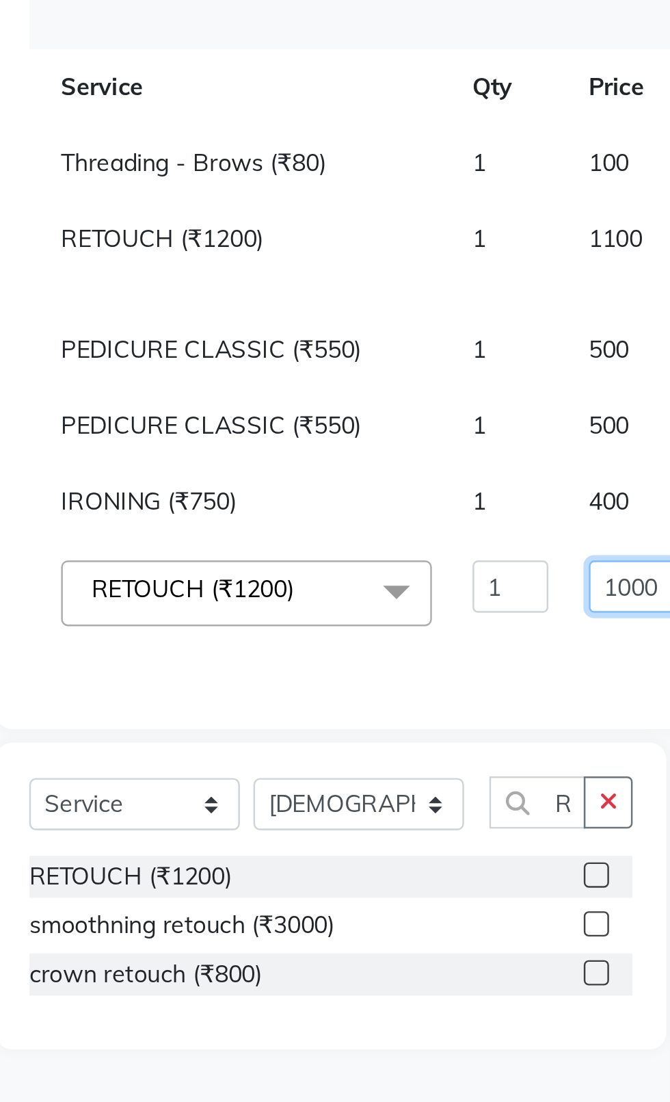
scroll to position [0, 118]
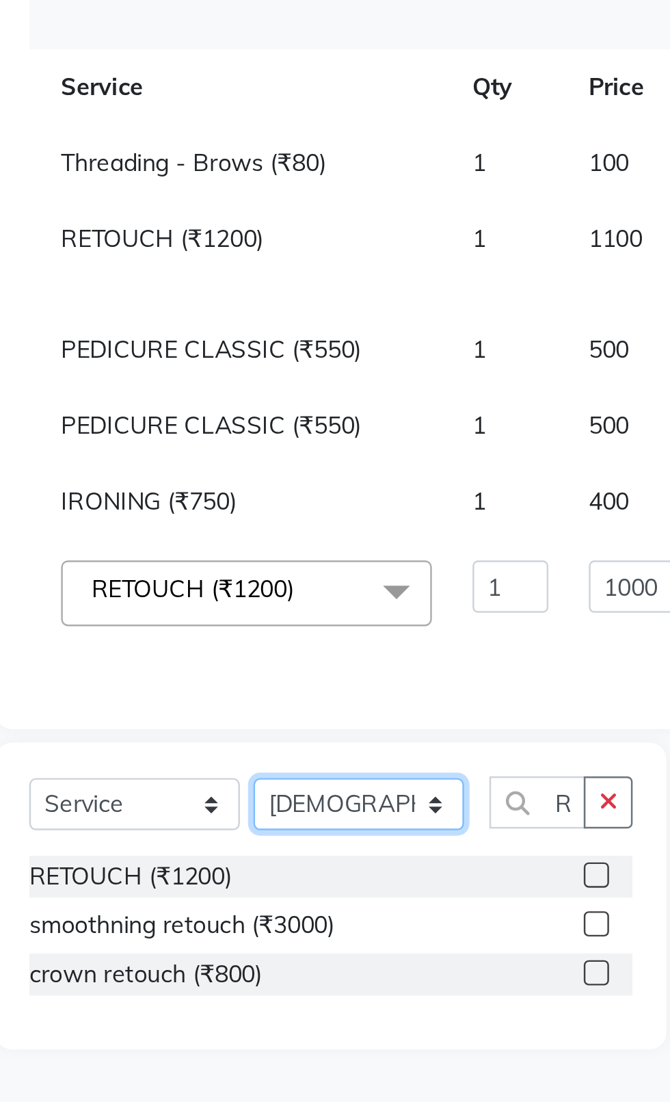
click at [222, 550] on div "Select Service Product Membership Package Voucher Prepaid Gift Card Select Styl…" at bounding box center [184, 557] width 272 height 125
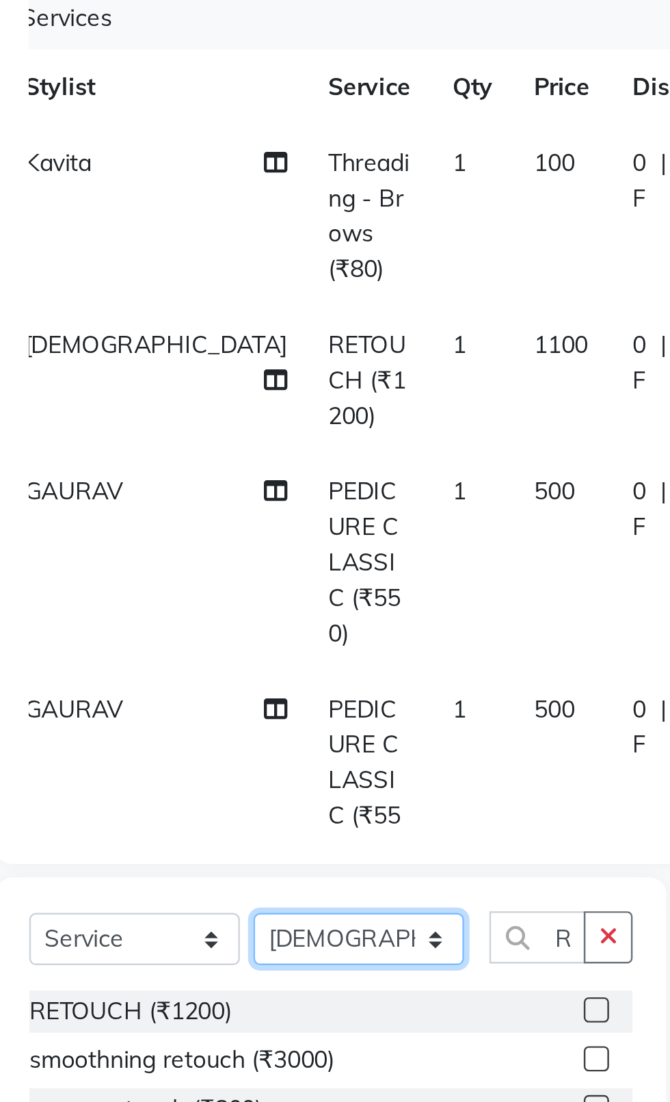
scroll to position [0, 10]
select select "20617"
click at [153, 564] on select "Select Stylist [PERSON_NAME] akash [PERSON_NAME] ANAM anod [PERSON_NAME] danish…" at bounding box center [196, 574] width 86 height 21
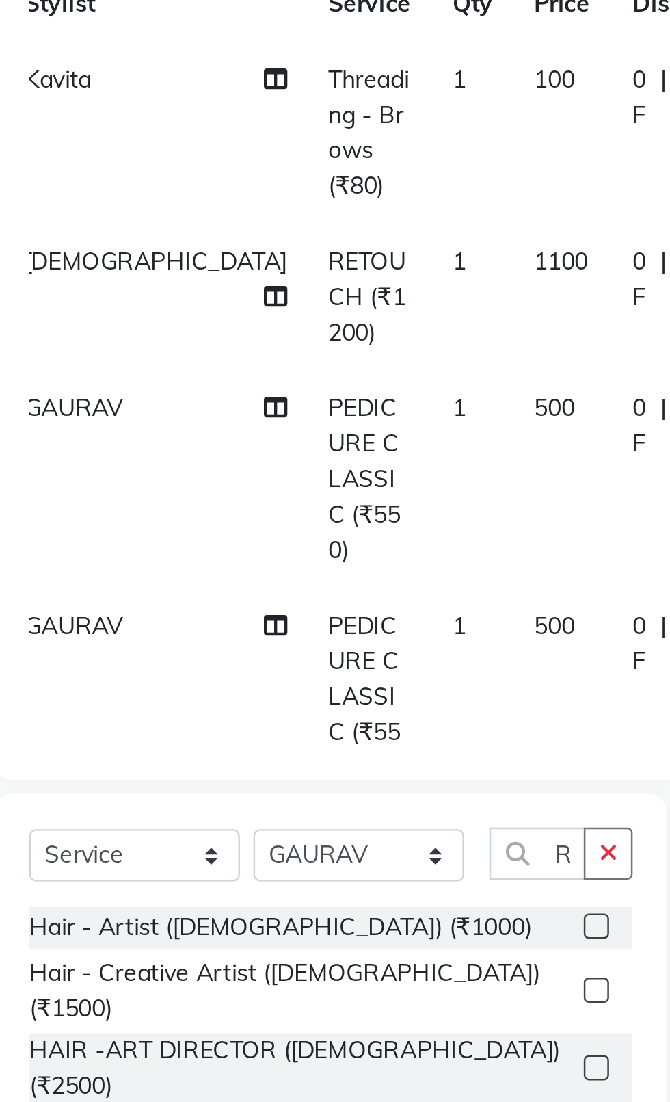
click at [298, 576] on icon "button" at bounding box center [297, 574] width 8 height 10
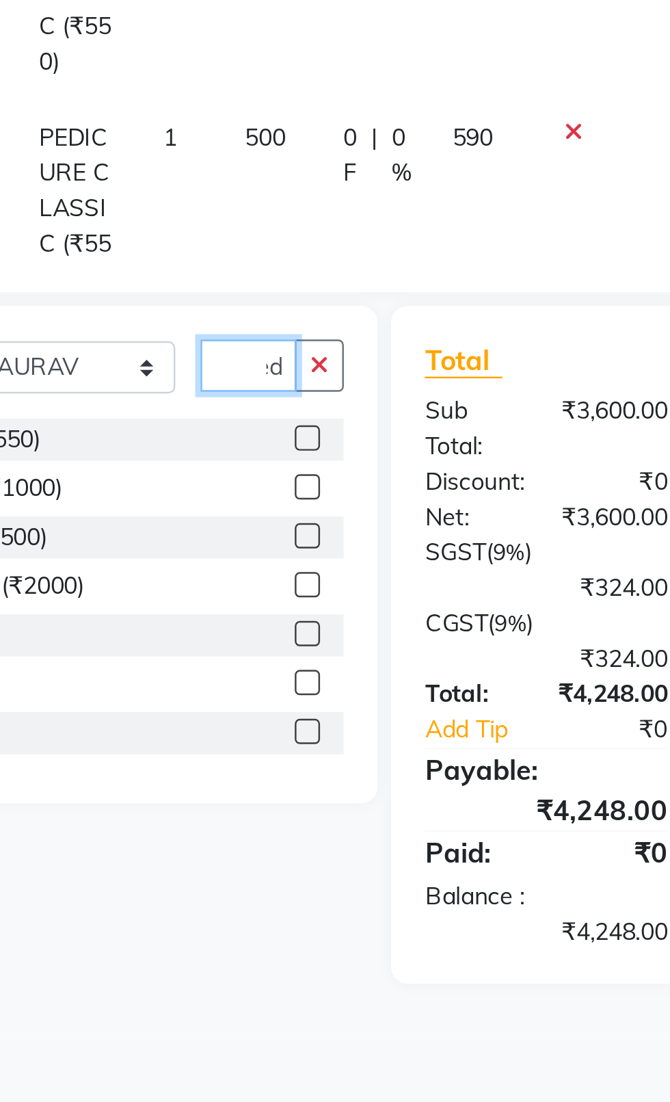
scroll to position [0, 12]
type input "Pedi"
click at [287, 603] on label at bounding box center [292, 603] width 10 height 10
click at [287, 603] on input "checkbox" at bounding box center [291, 603] width 9 height 9
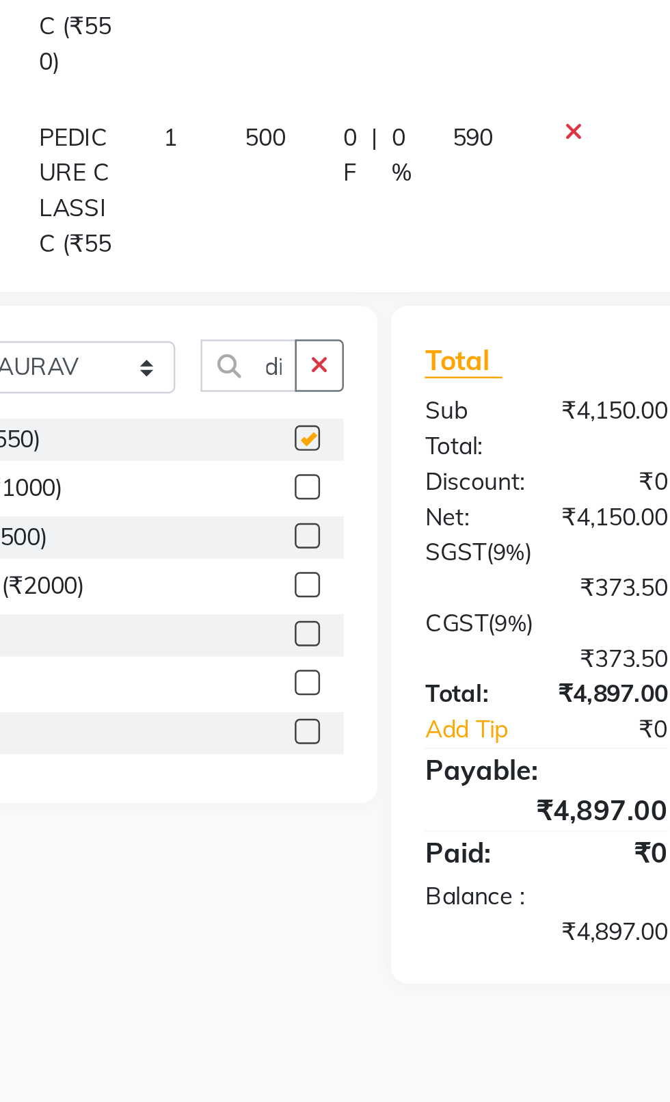
scroll to position [0, 0]
checkbox input "false"
click at [224, 573] on select "Select Stylist [PERSON_NAME] akash [PERSON_NAME] ANAM anod [PERSON_NAME] danish…" at bounding box center [196, 574] width 86 height 21
select select "34247"
click at [153, 564] on select "Select Stylist [PERSON_NAME] akash [PERSON_NAME] ANAM anod [PERSON_NAME] danish…" at bounding box center [196, 574] width 86 height 21
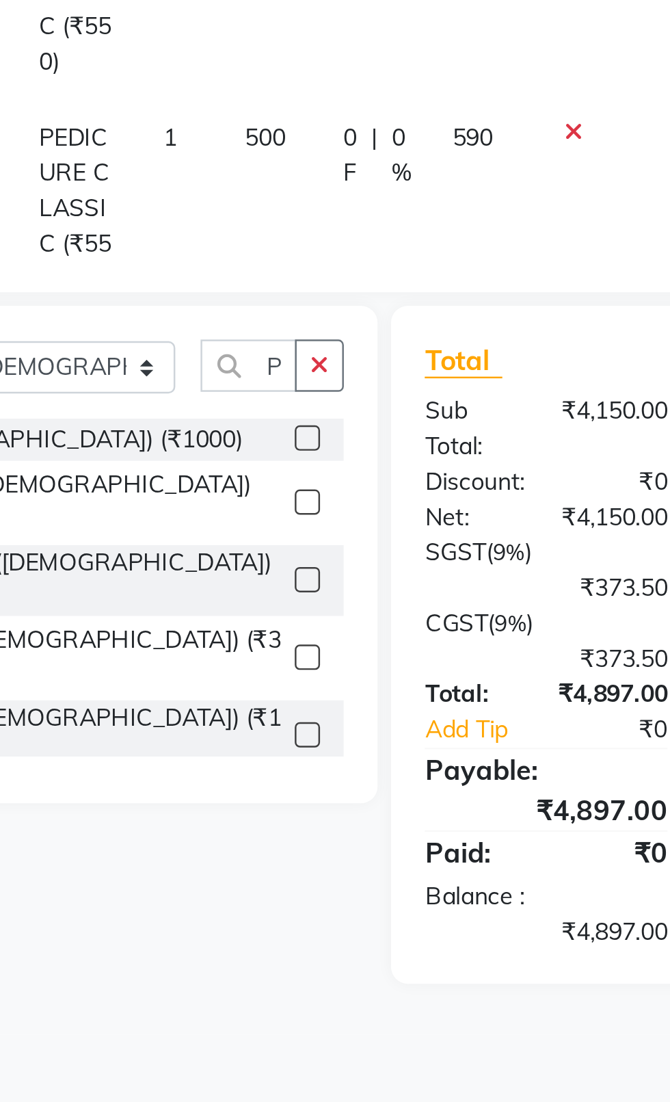
click at [297, 566] on button "button" at bounding box center [297, 573] width 20 height 21
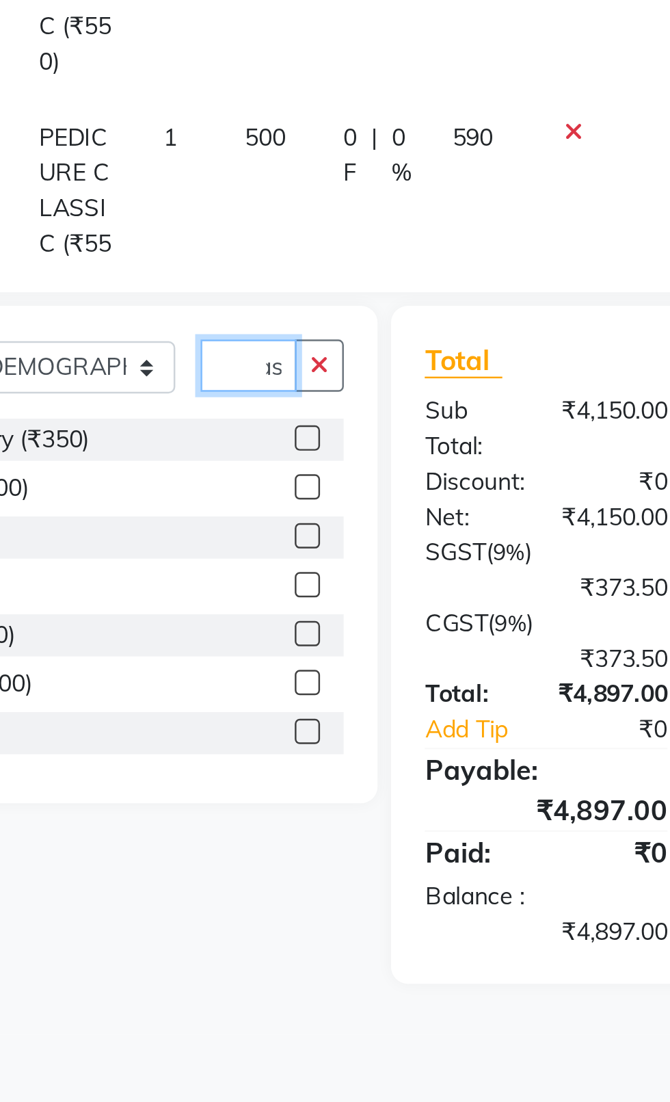
scroll to position [0, 19]
type input "Wash"
click at [291, 623] on label at bounding box center [292, 623] width 10 height 10
click at [291, 623] on input "checkbox" at bounding box center [291, 623] width 9 height 9
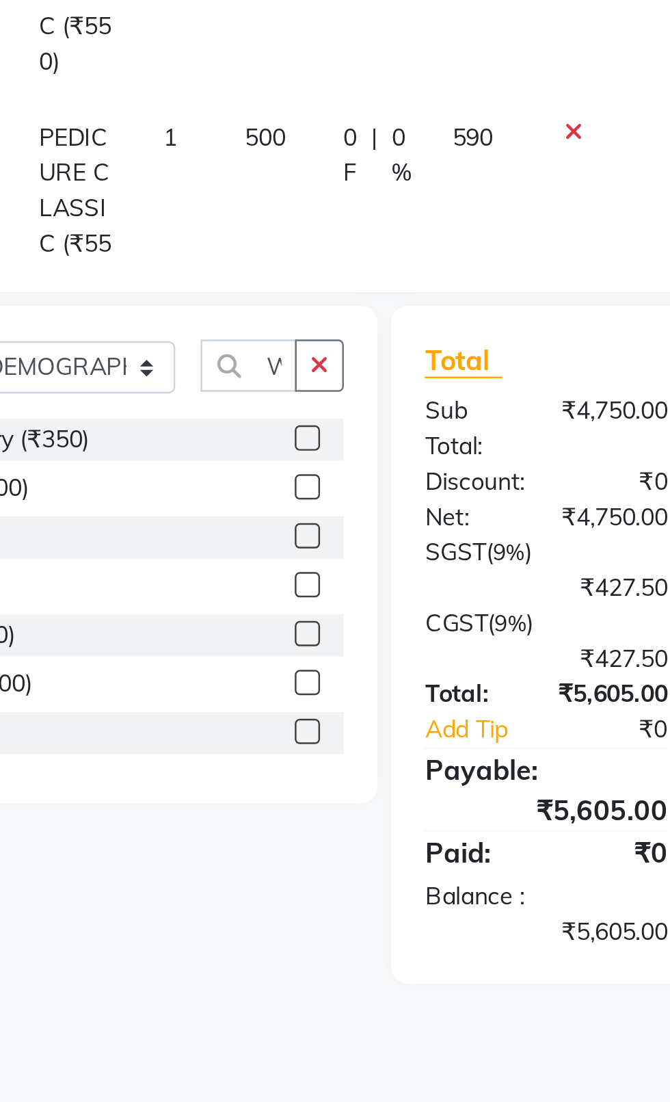
checkbox input "false"
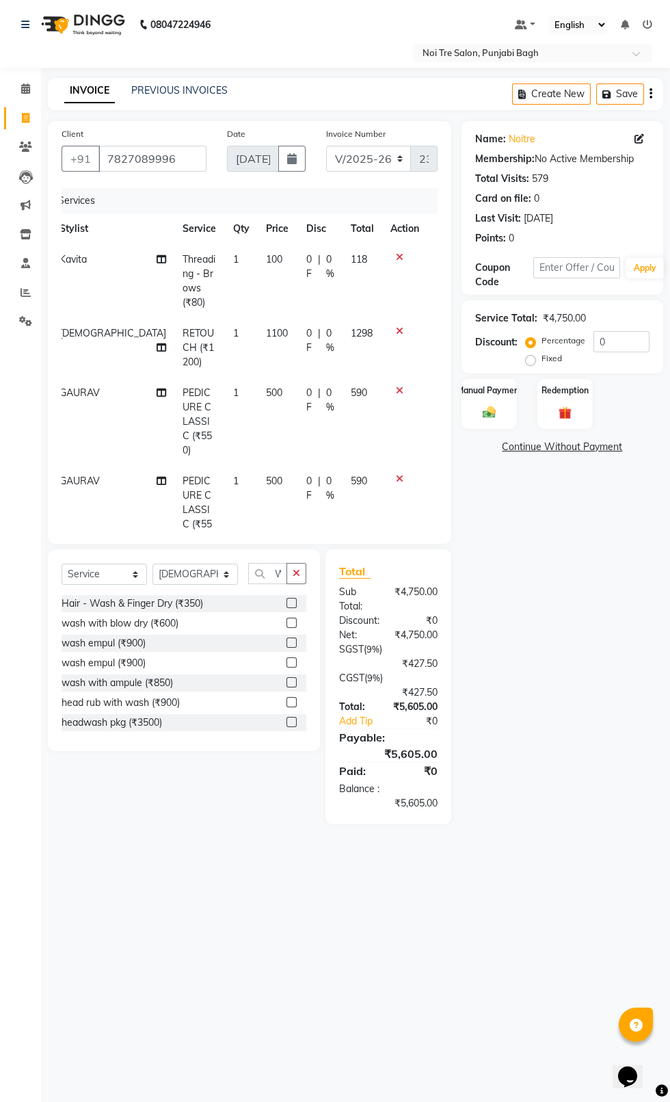
scroll to position [187, 10]
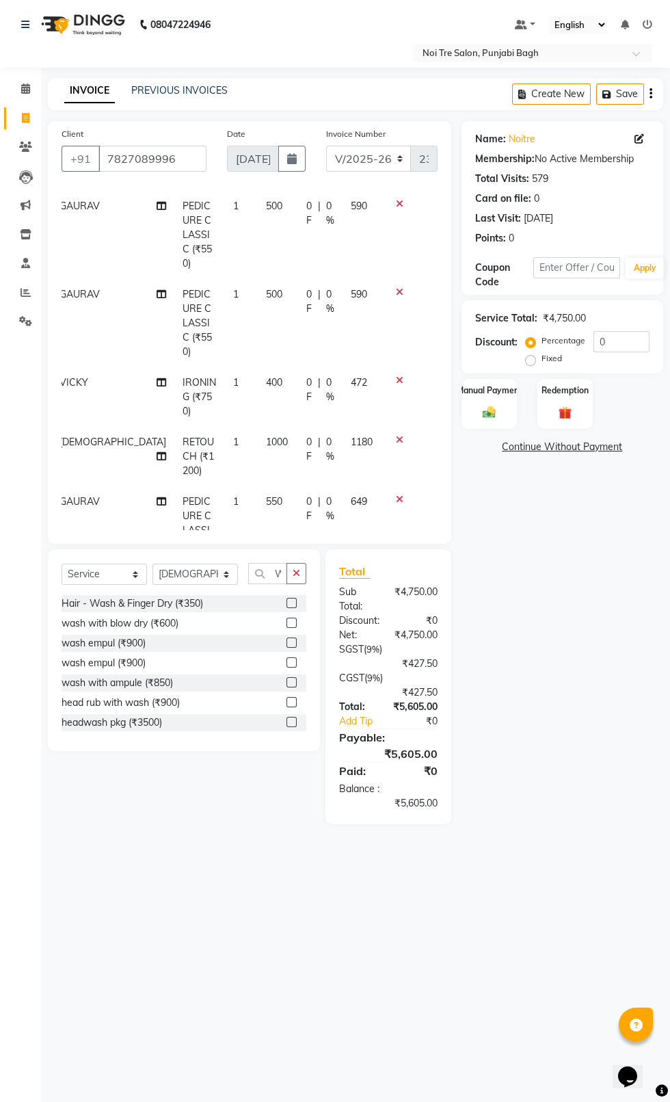
click at [266, 584] on span "600" at bounding box center [274, 590] width 16 height 12
select select "34247"
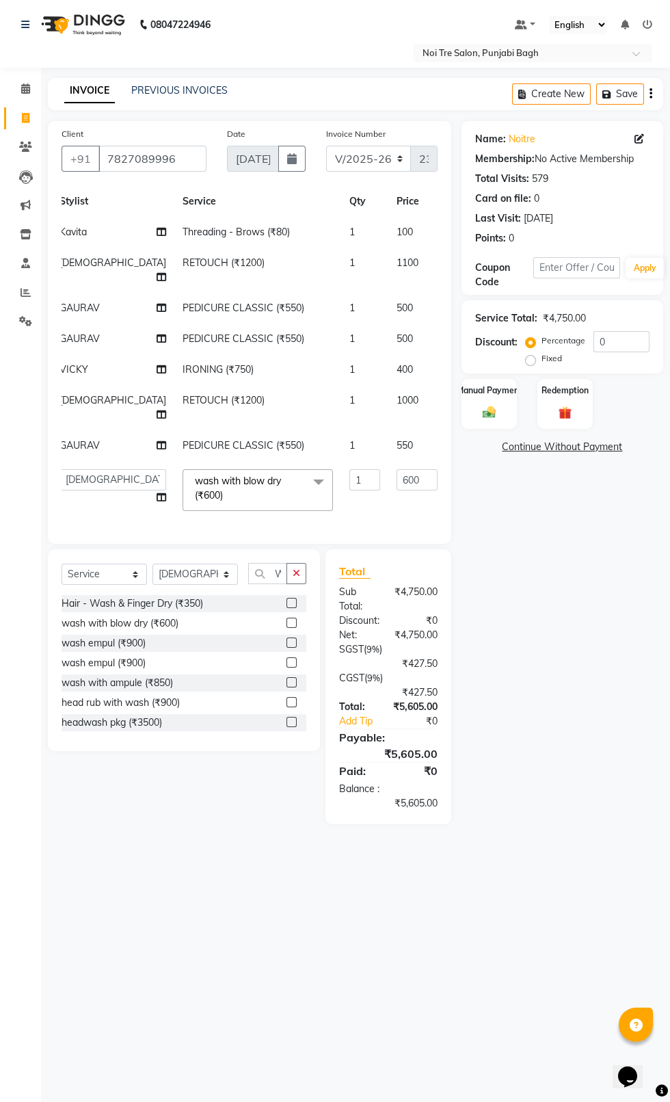
scroll to position [70, 10]
click at [397, 480] on input "600" at bounding box center [417, 479] width 41 height 21
type input "6"
type input "750"
click at [202, 580] on select "Select Stylist [PERSON_NAME] akash [PERSON_NAME] ANAM anod [PERSON_NAME] danish…" at bounding box center [196, 574] width 86 height 21
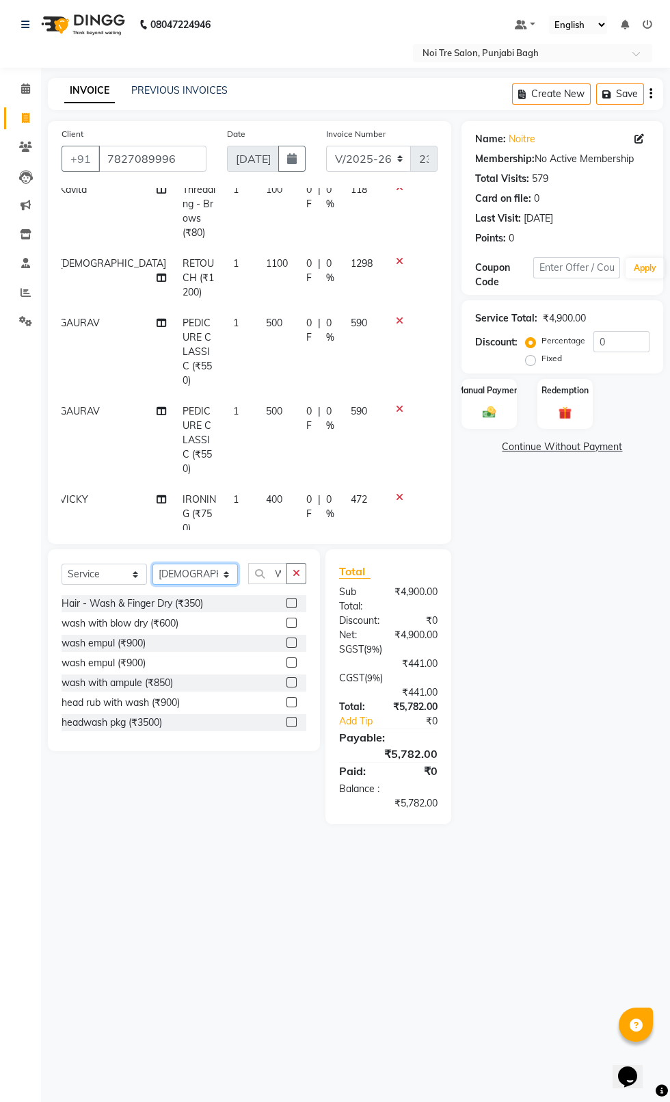
select select "88337"
click at [153, 564] on select "Select Stylist [PERSON_NAME] akash [PERSON_NAME] ANAM anod [PERSON_NAME] danish…" at bounding box center [196, 574] width 86 height 21
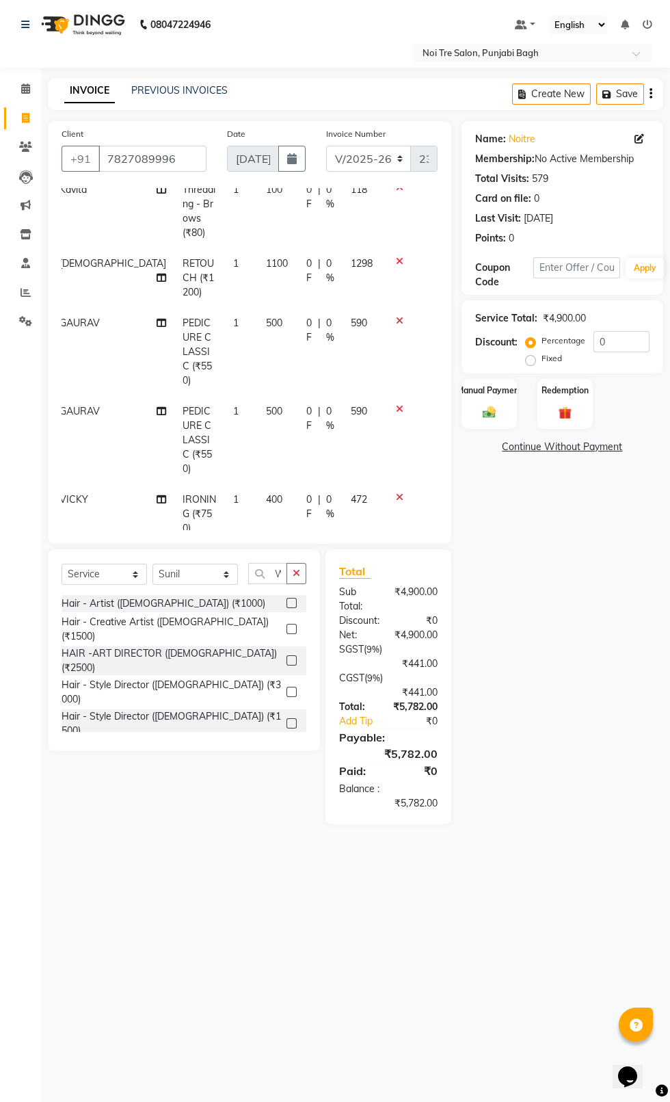
click at [301, 573] on button "button" at bounding box center [297, 573] width 20 height 21
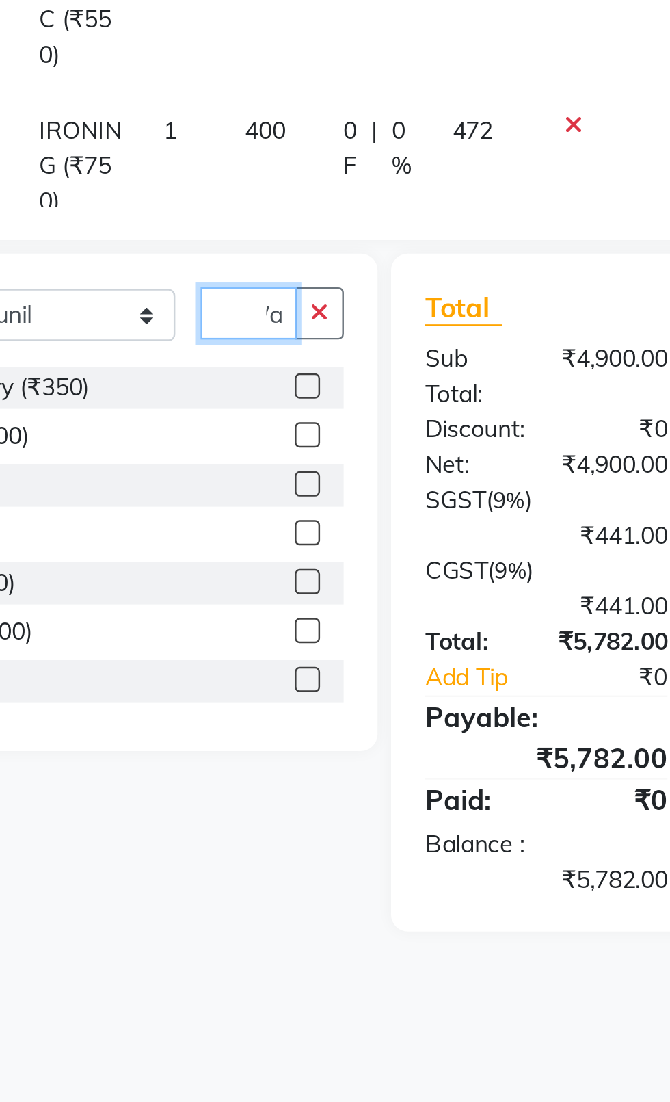
scroll to position [0, 14]
type input "Was"
click at [291, 603] on label at bounding box center [292, 603] width 10 height 10
click at [291, 603] on input "checkbox" at bounding box center [291, 603] width 9 height 9
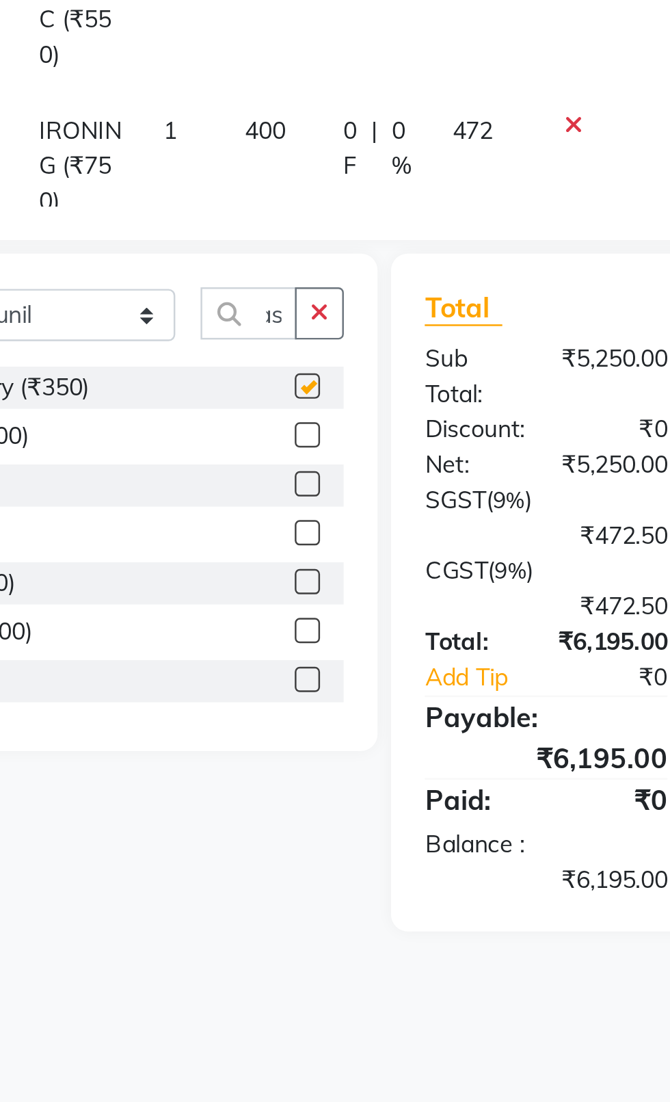
scroll to position [0, 0]
checkbox input "false"
click at [202, 584] on select "Select Stylist [PERSON_NAME] akash [PERSON_NAME] ANAM anod [PERSON_NAME] danish…" at bounding box center [196, 574] width 86 height 21
select select "83685"
click at [153, 564] on select "Select Stylist [PERSON_NAME] akash [PERSON_NAME] ANAM anod [PERSON_NAME] danish…" at bounding box center [196, 574] width 86 height 21
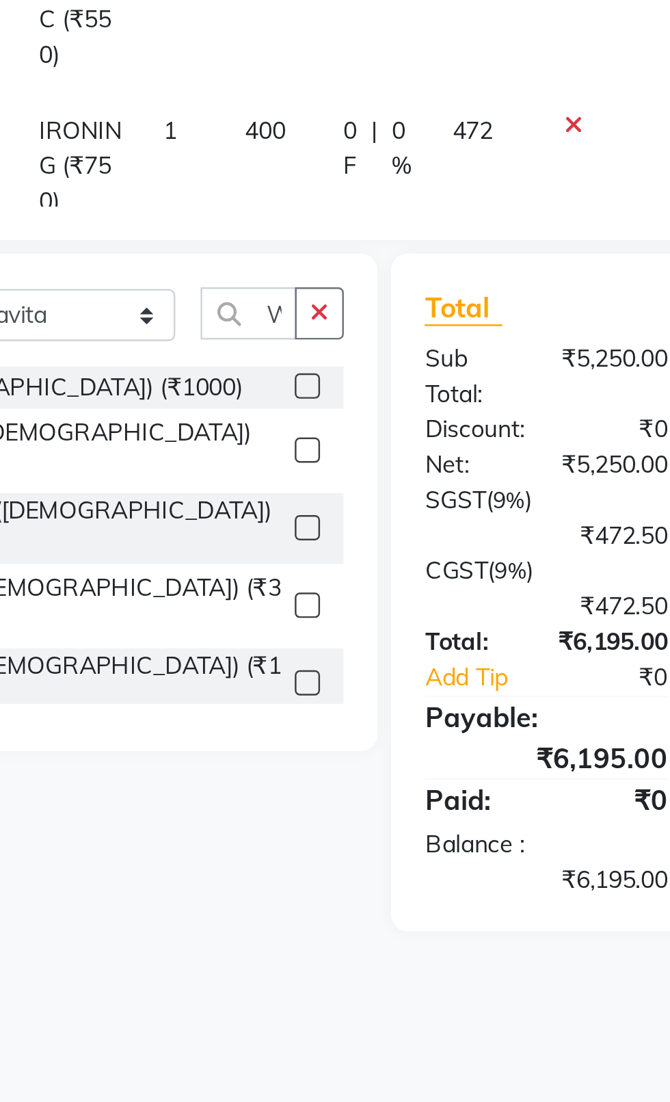
click at [296, 574] on icon "button" at bounding box center [297, 574] width 8 height 10
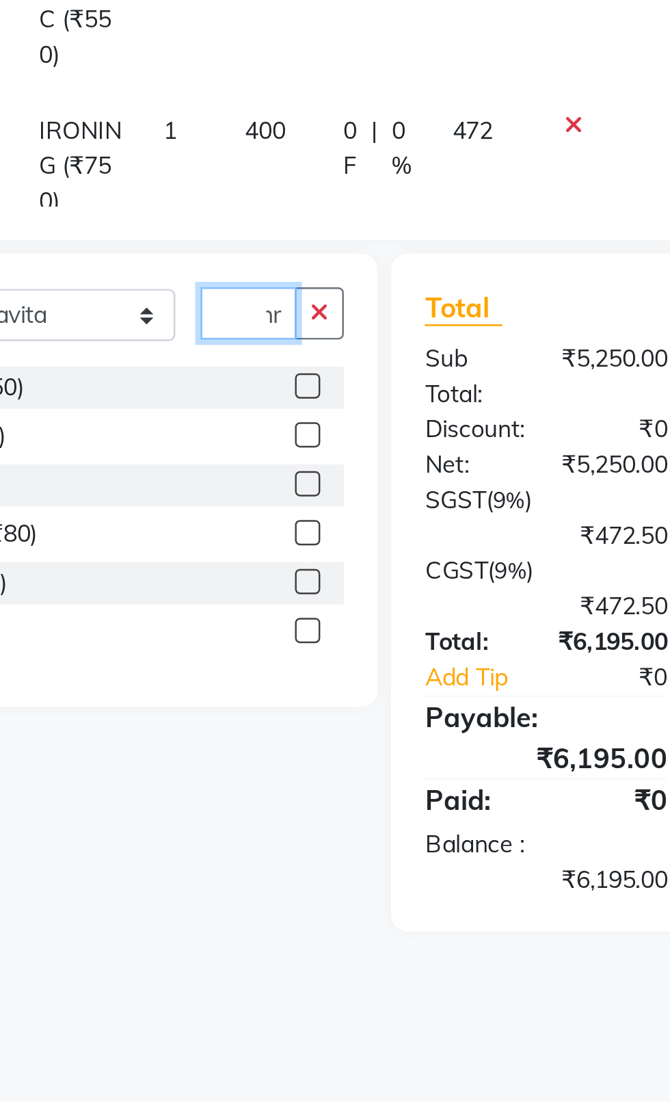
scroll to position [0, 13]
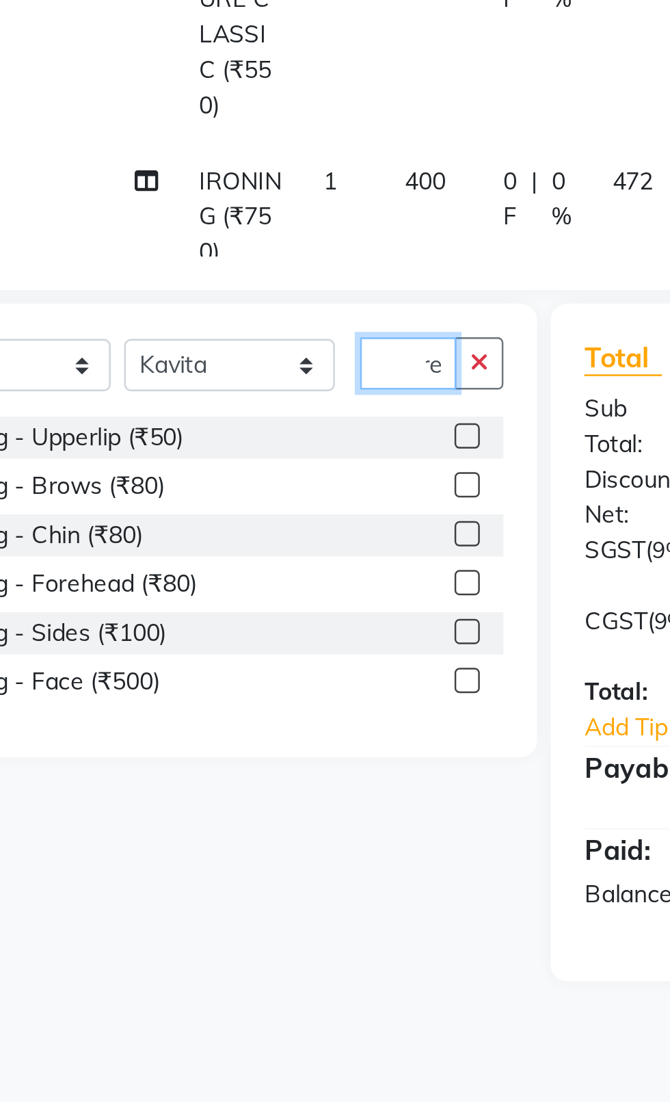
type input "Thre"
click at [291, 623] on label at bounding box center [292, 623] width 10 height 10
click at [291, 623] on input "checkbox" at bounding box center [291, 623] width 9 height 9
checkbox input "false"
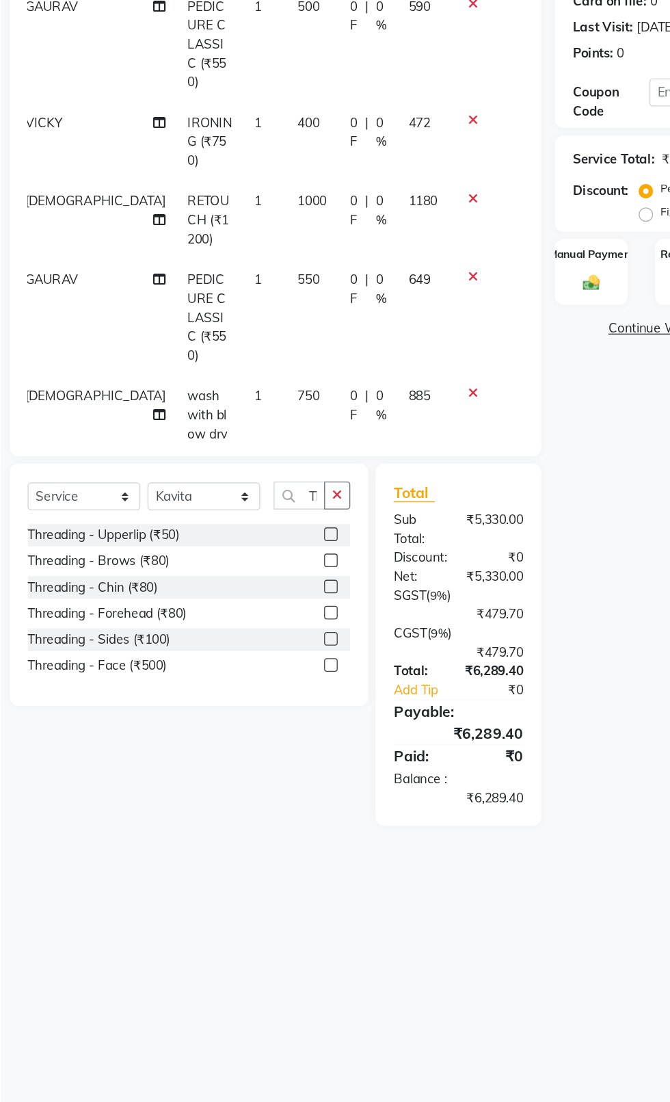
scroll to position [320, 10]
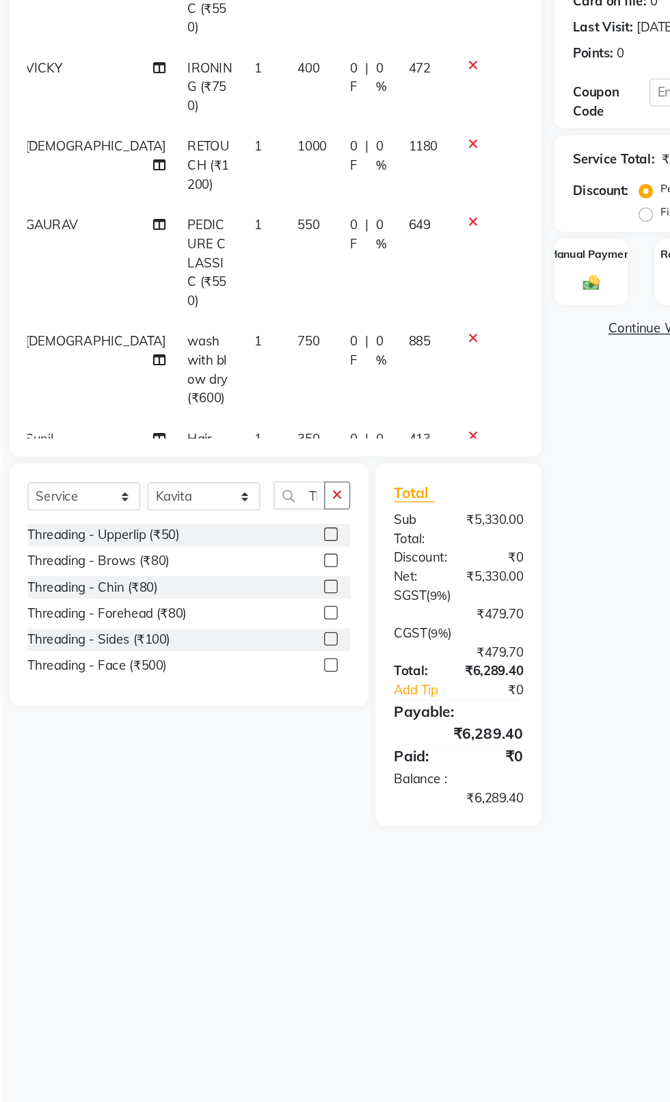
click at [258, 603] on td "80" at bounding box center [278, 640] width 40 height 74
select select "83685"
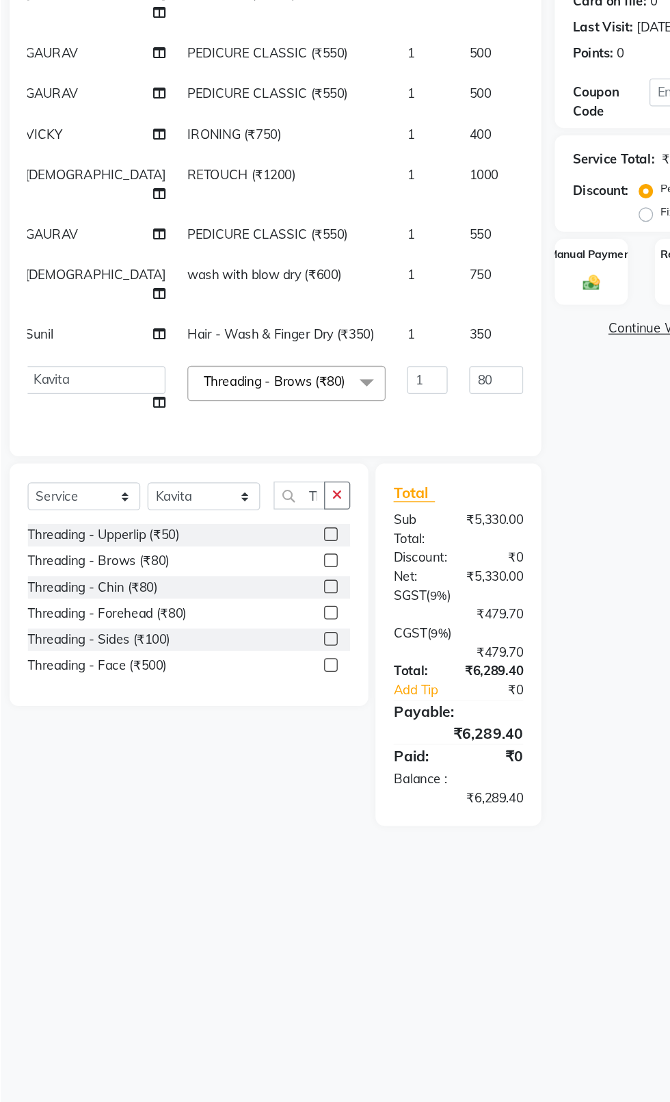
scroll to position [146, 10]
click at [397, 480] on input "80" at bounding box center [417, 485] width 41 height 21
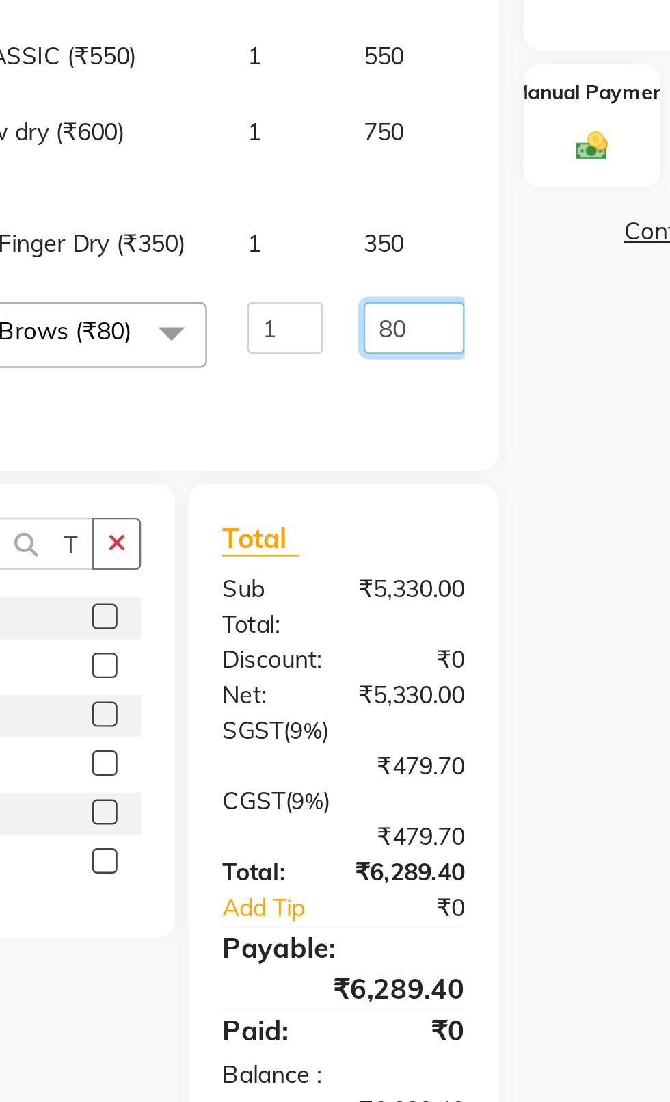
type input "8"
type input "100"
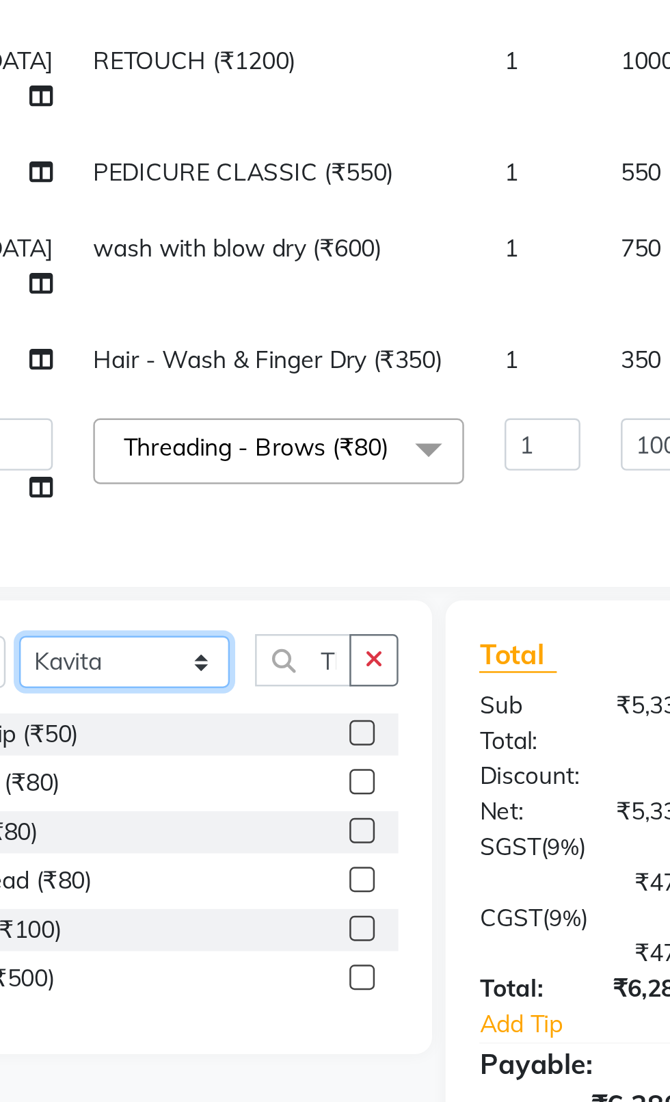
click at [209, 575] on select "Select Stylist [PERSON_NAME] akash [PERSON_NAME] ANAM anod [PERSON_NAME] danish…" at bounding box center [196, 574] width 86 height 21
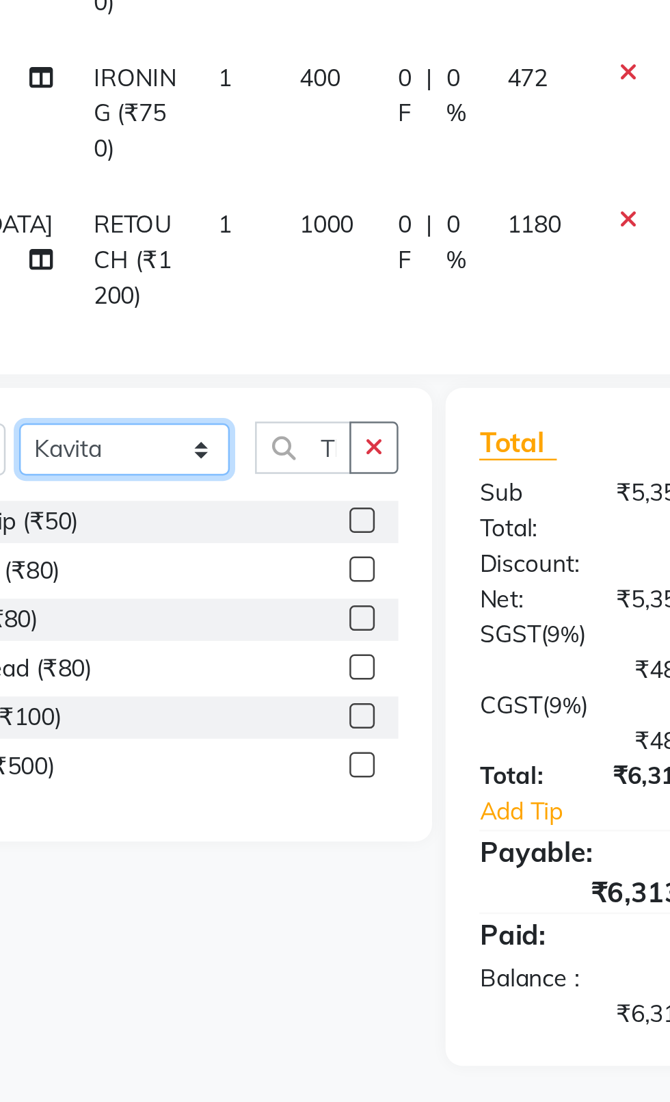
scroll to position [189, 10]
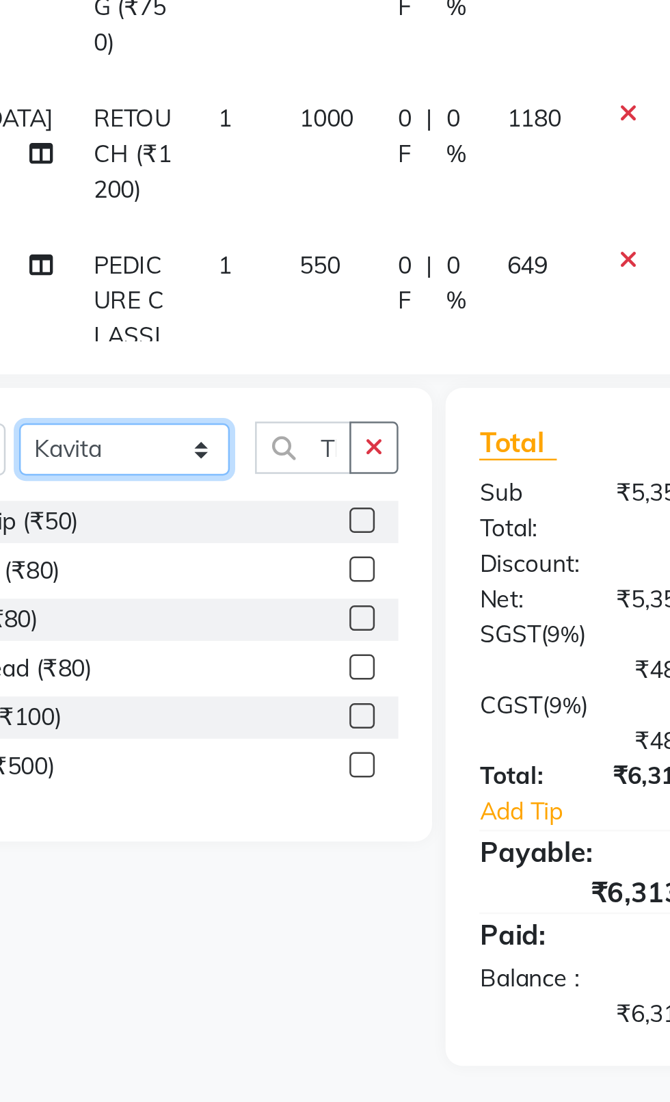
select select "20617"
click at [153, 564] on select "Select Stylist [PERSON_NAME] akash [PERSON_NAME] ANAM anod [PERSON_NAME] danish…" at bounding box center [196, 574] width 86 height 21
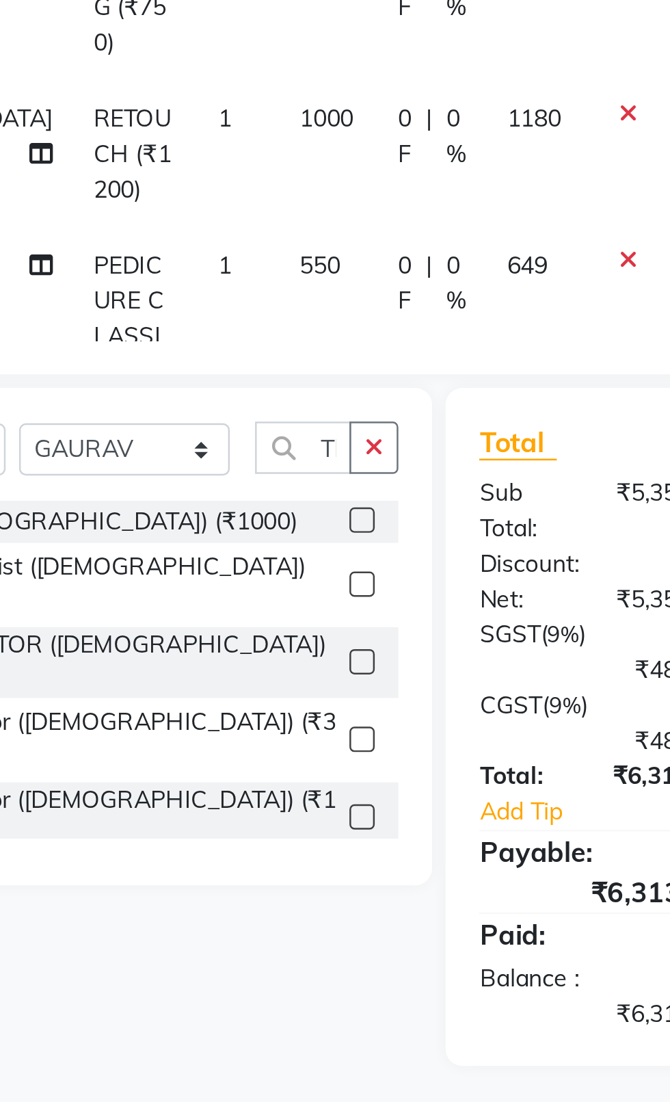
click at [301, 579] on button "button" at bounding box center [297, 573] width 20 height 21
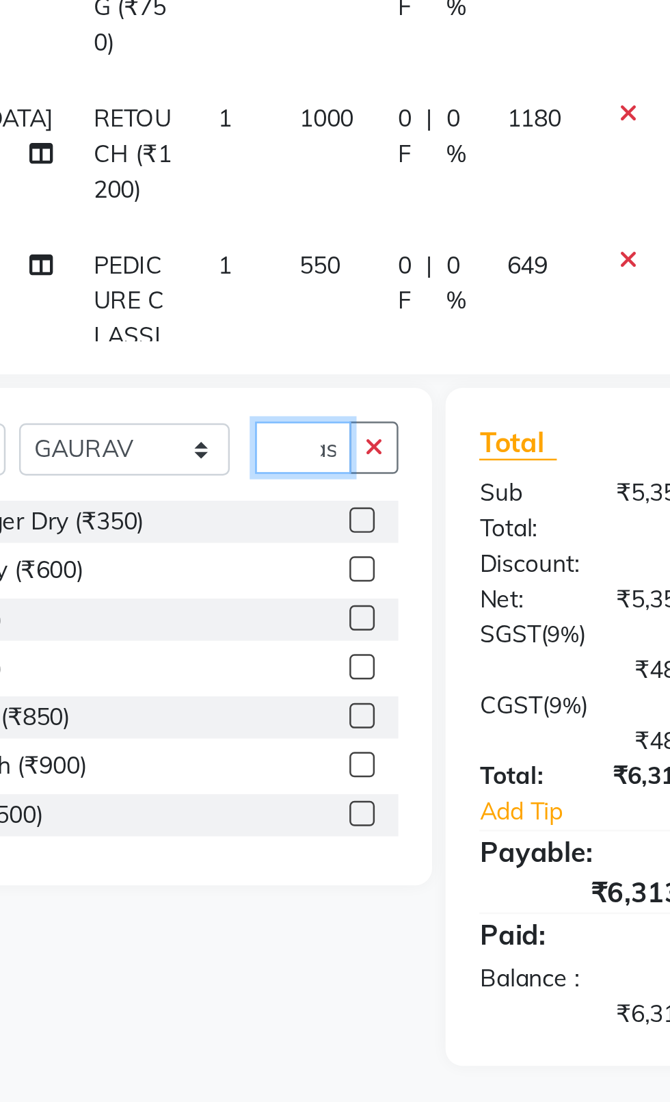
scroll to position [0, 19]
type input "Wash"
click at [291, 603] on label at bounding box center [292, 603] width 10 height 10
click at [291, 603] on input "checkbox" at bounding box center [291, 603] width 9 height 9
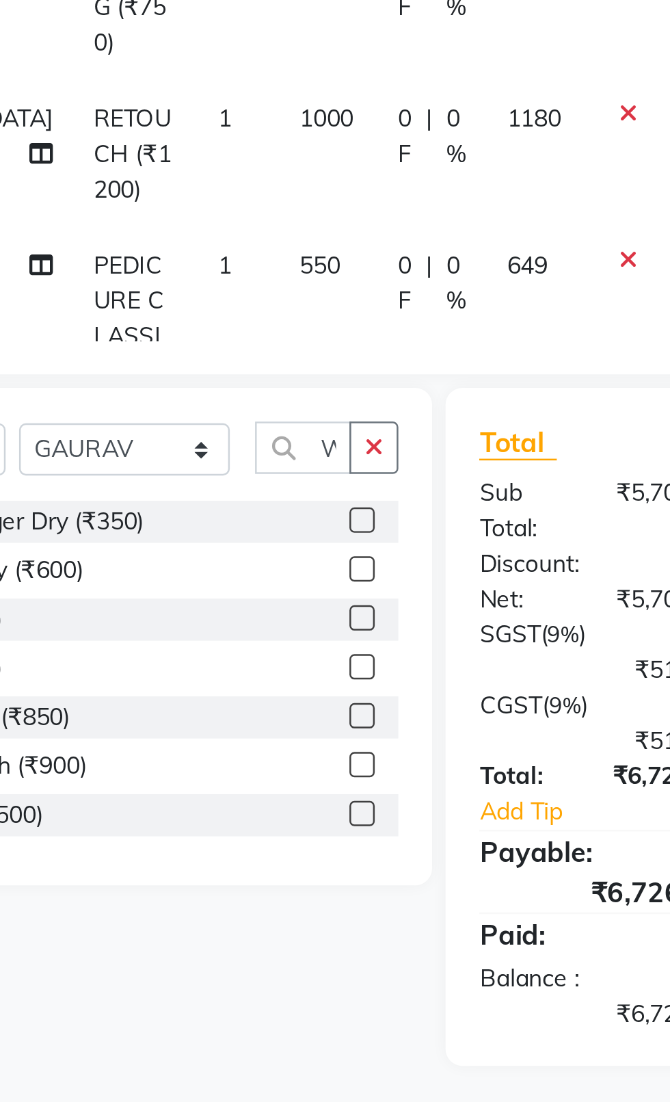
checkbox input "false"
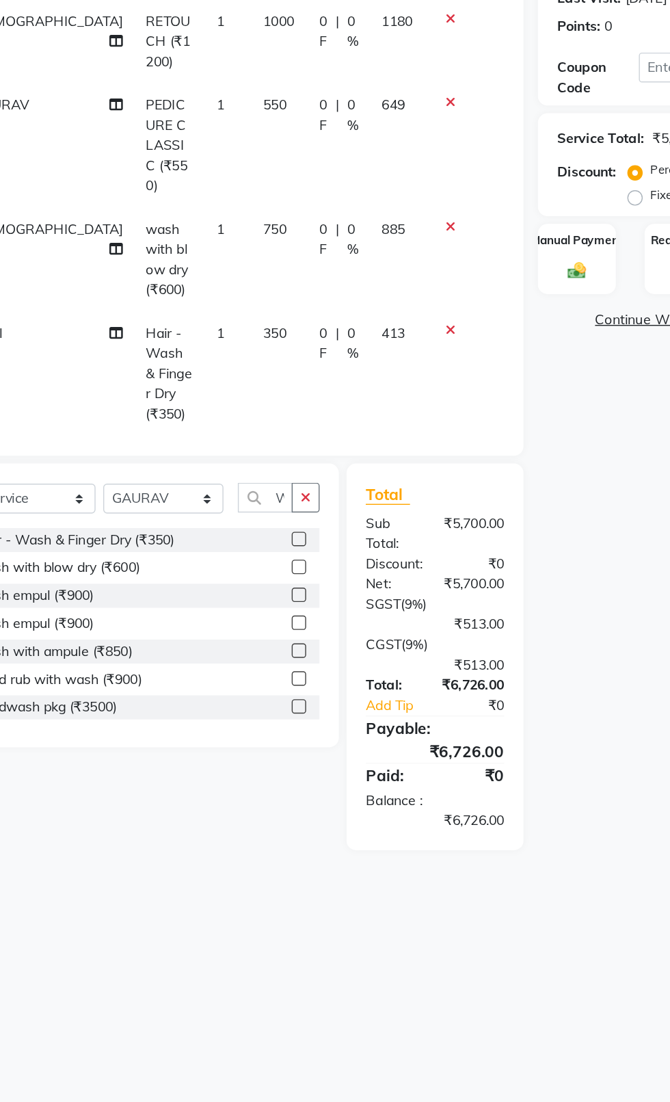
click at [258, 603] on td "350" at bounding box center [278, 647] width 40 height 88
select select "20617"
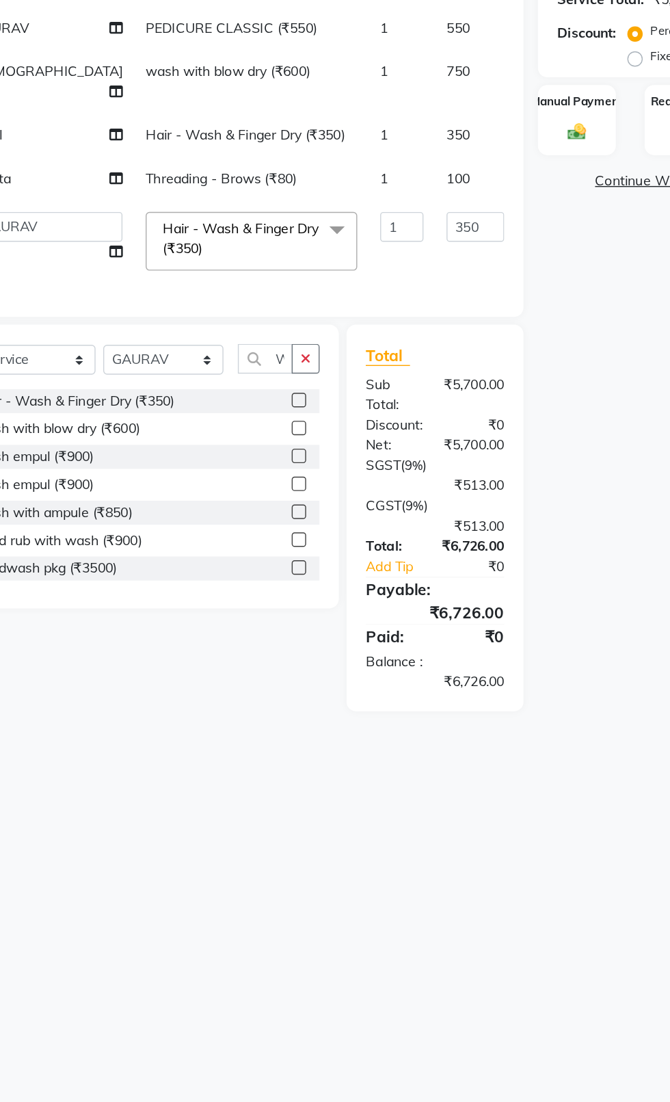
scroll to position [177, 10]
click at [397, 480] on input "350" at bounding box center [417, 479] width 41 height 21
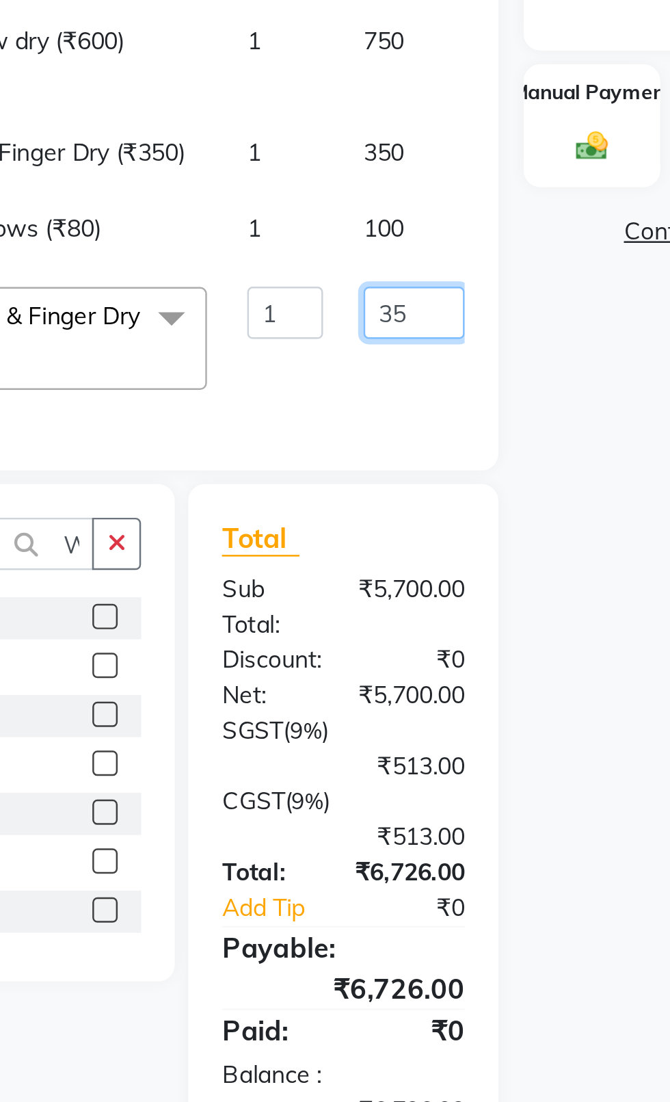
type input "3"
type input "500"
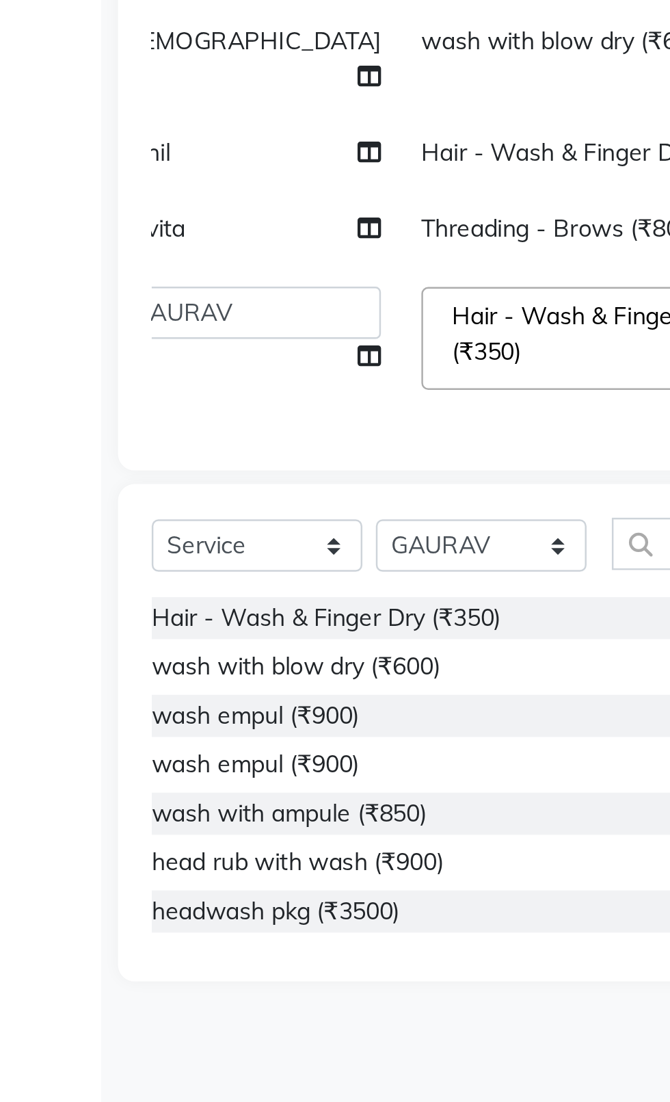
scroll to position [177, 34]
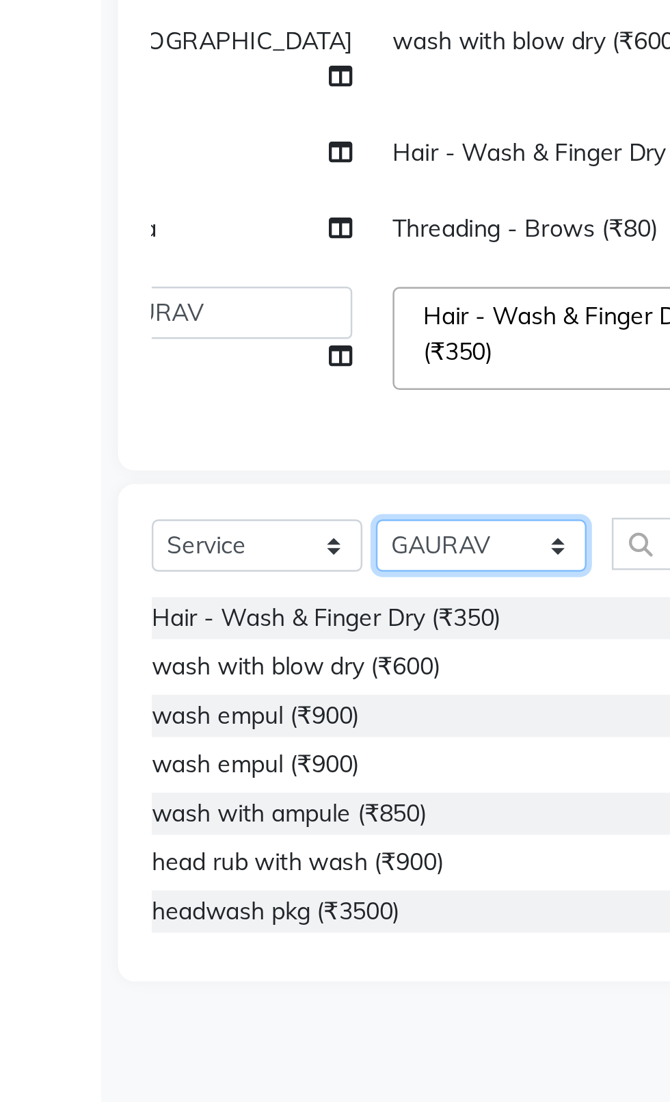
click at [168, 571] on select "Select Stylist [PERSON_NAME] akash [PERSON_NAME] ANAM anod [PERSON_NAME] danish…" at bounding box center [196, 574] width 86 height 21
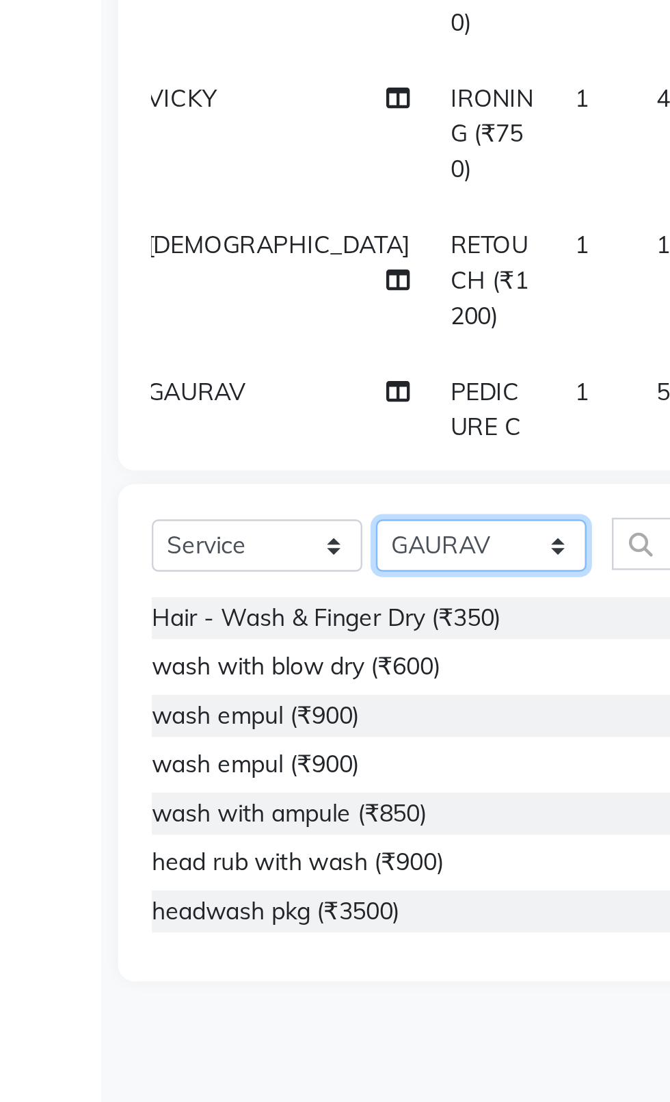
scroll to position [220, 10]
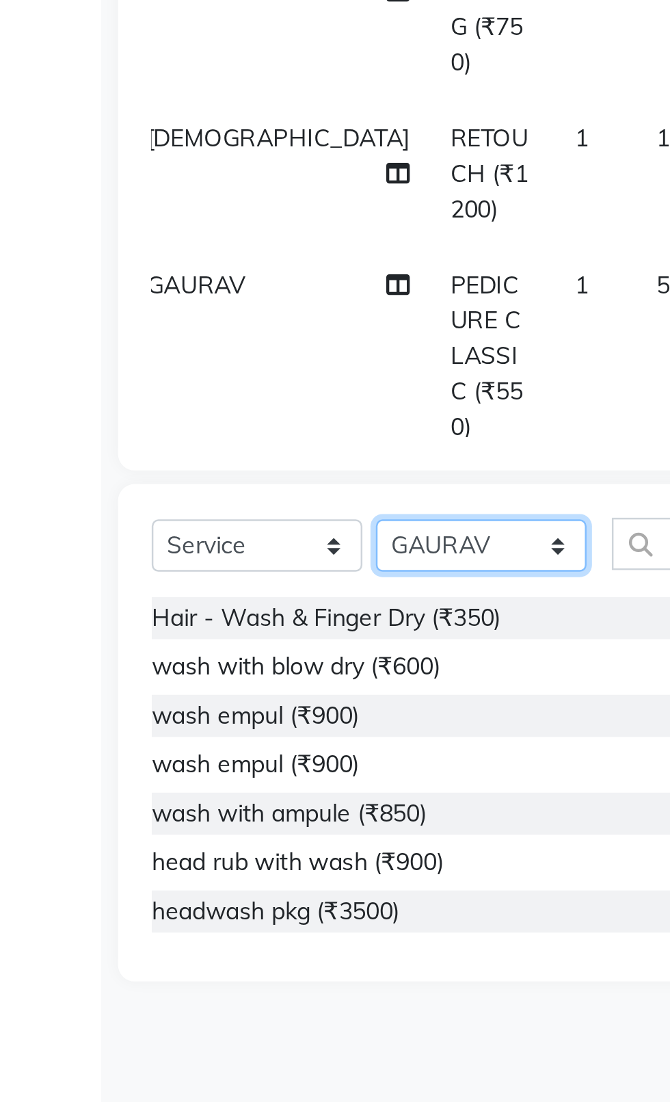
select select "39042"
click at [153, 564] on select "Select Stylist [PERSON_NAME] akash [PERSON_NAME] ANAM anod [PERSON_NAME] danish…" at bounding box center [196, 574] width 86 height 21
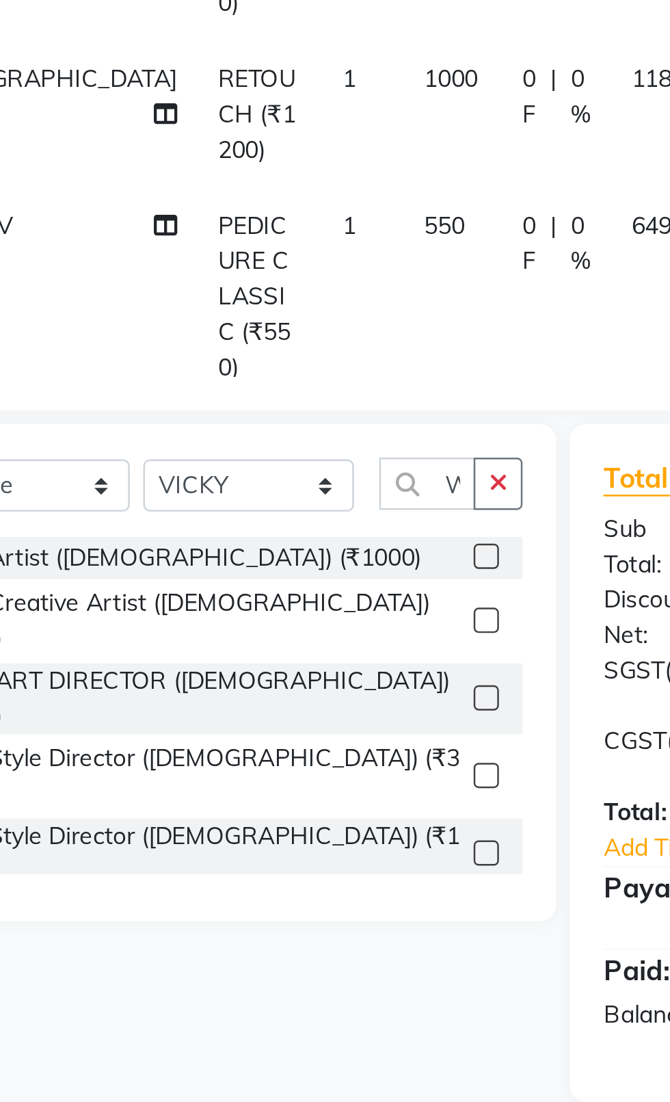
click at [306, 582] on button "button" at bounding box center [297, 573] width 20 height 21
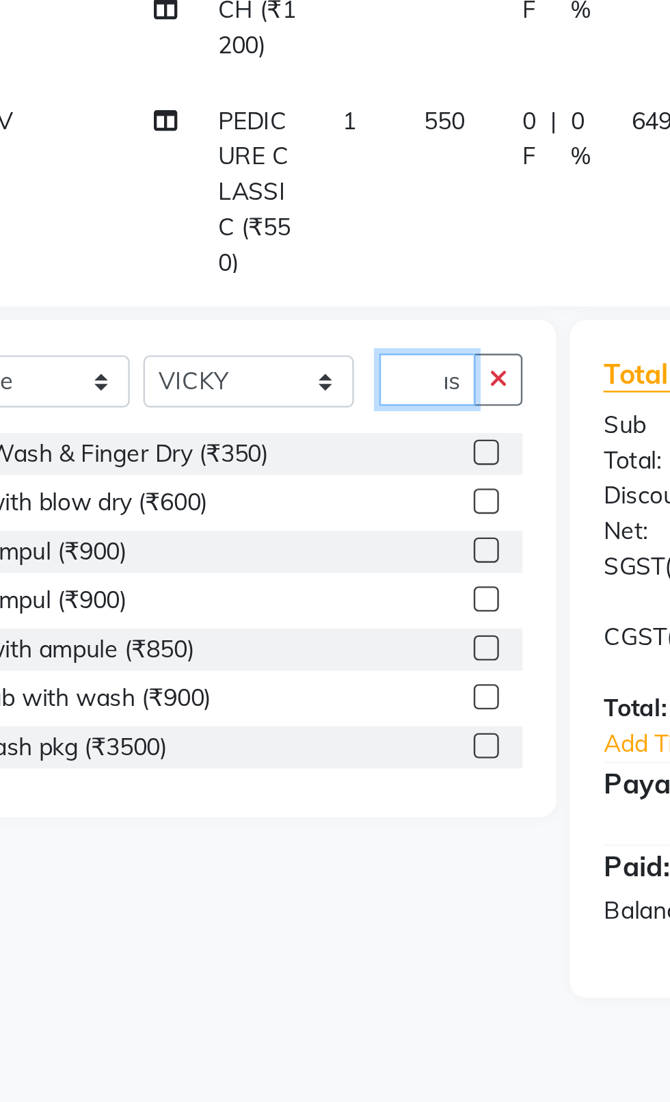
scroll to position [0, 14]
type input "Was"
click at [287, 601] on label at bounding box center [292, 603] width 10 height 10
click at [287, 601] on input "checkbox" at bounding box center [291, 603] width 9 height 9
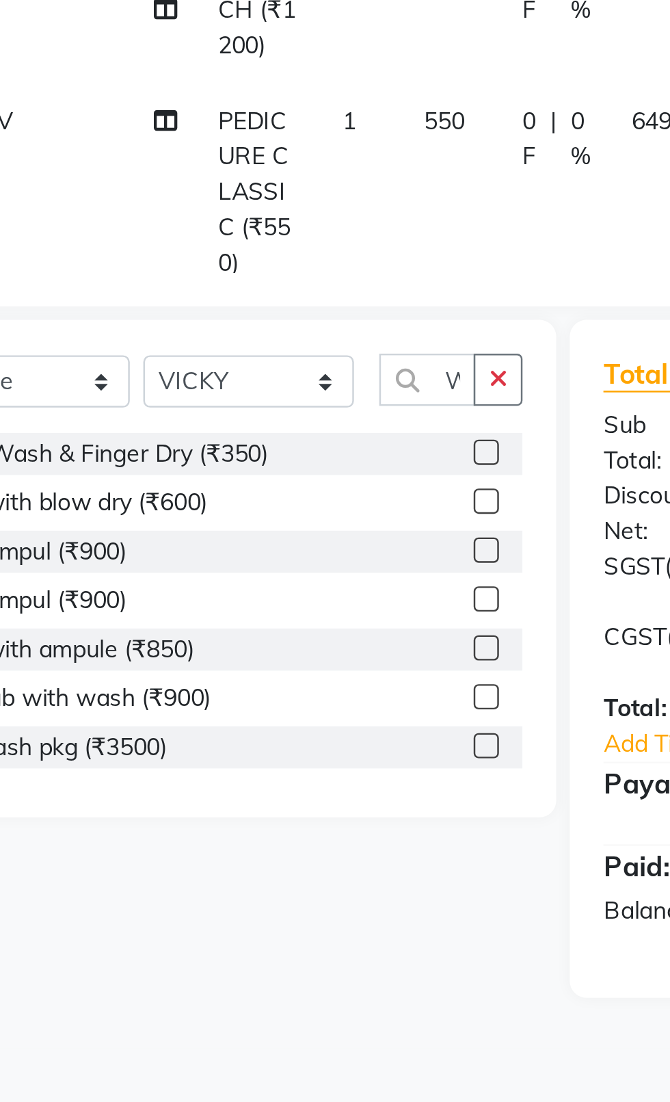
checkbox input "false"
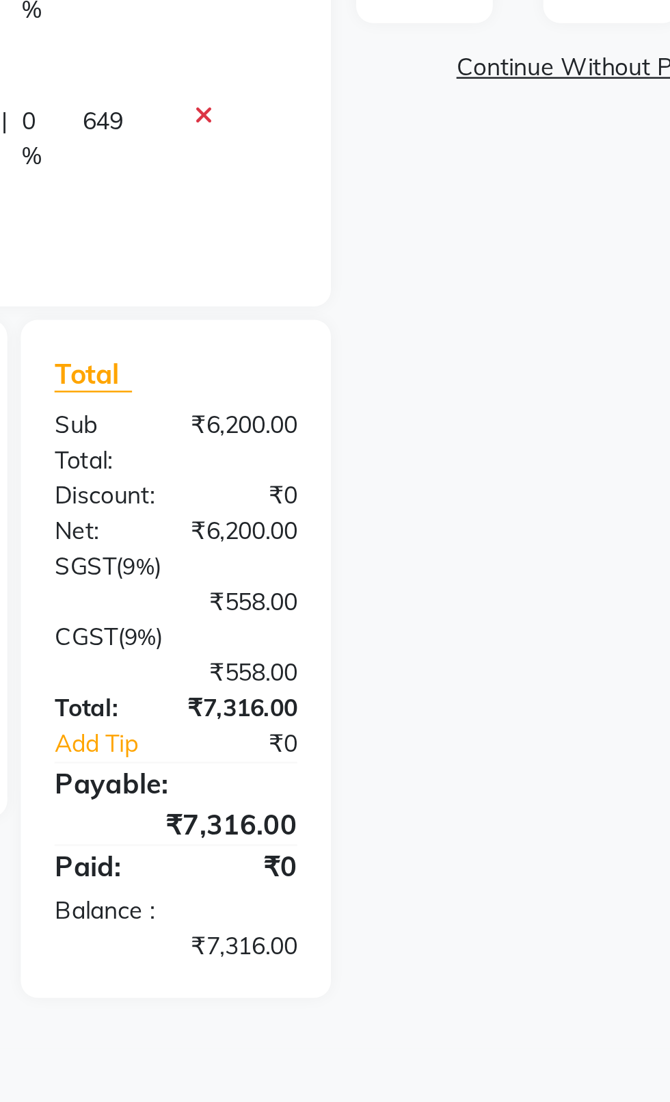
click at [572, 735] on div "Name: Noitre Membership: No Active Membership Total Visits: 579 Card on file: 0…" at bounding box center [568, 472] width 212 height 703
click at [560, 713] on div "Name: Noitre Membership: No Active Membership Total Visits: 579 Card on file: 0…" at bounding box center [568, 472] width 212 height 703
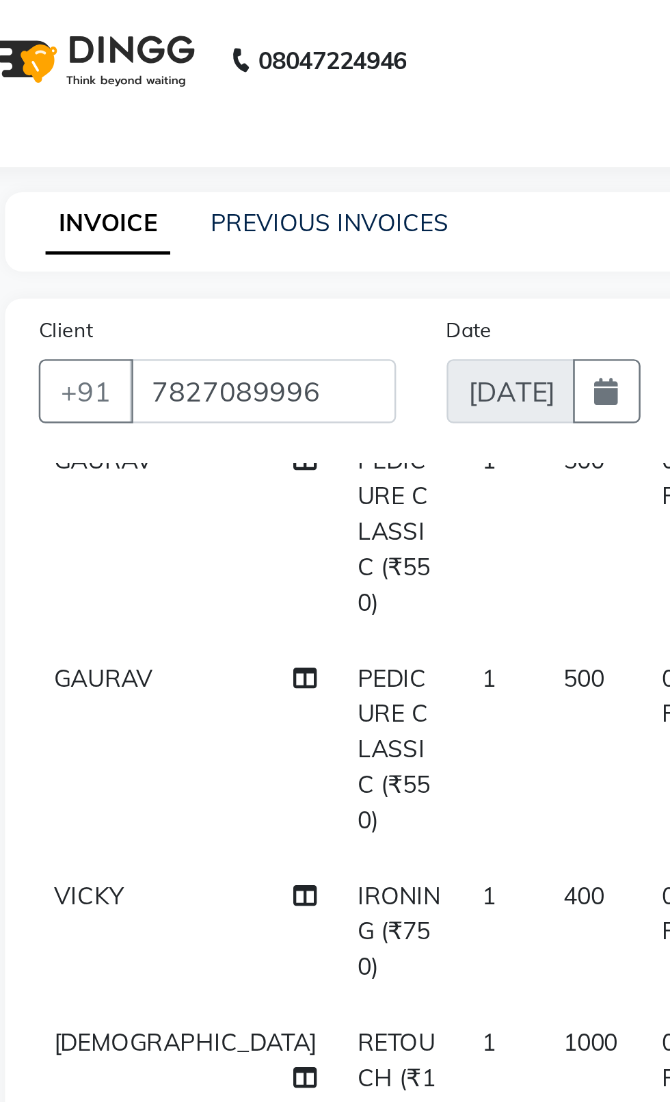
scroll to position [202, 2]
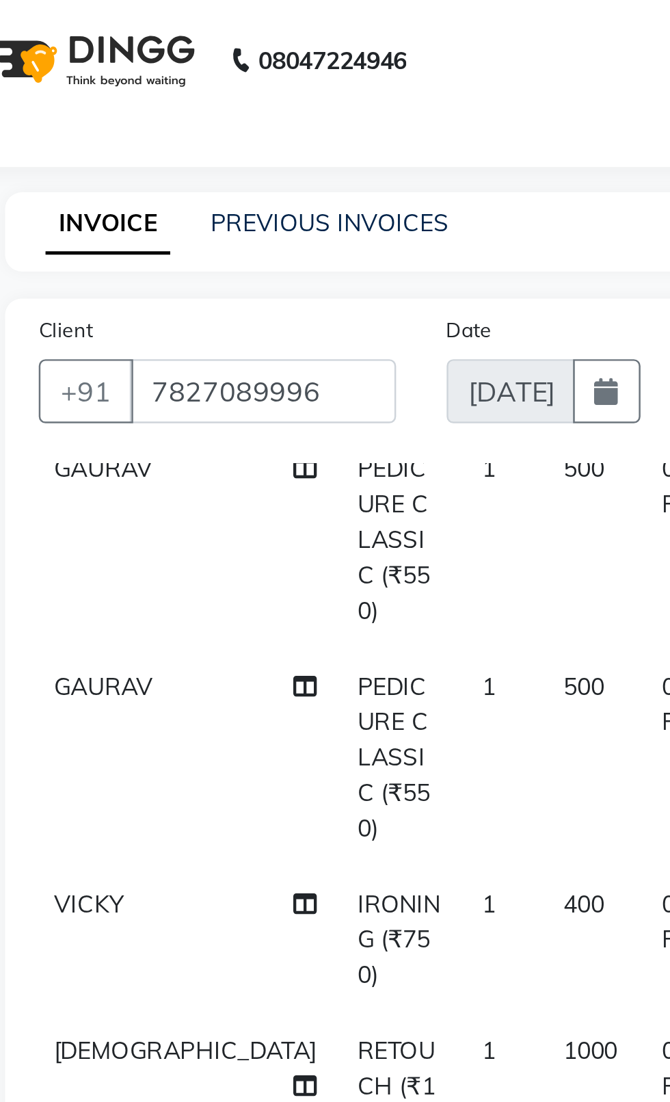
click at [266, 263] on td "500" at bounding box center [286, 307] width 40 height 88
select select "20617"
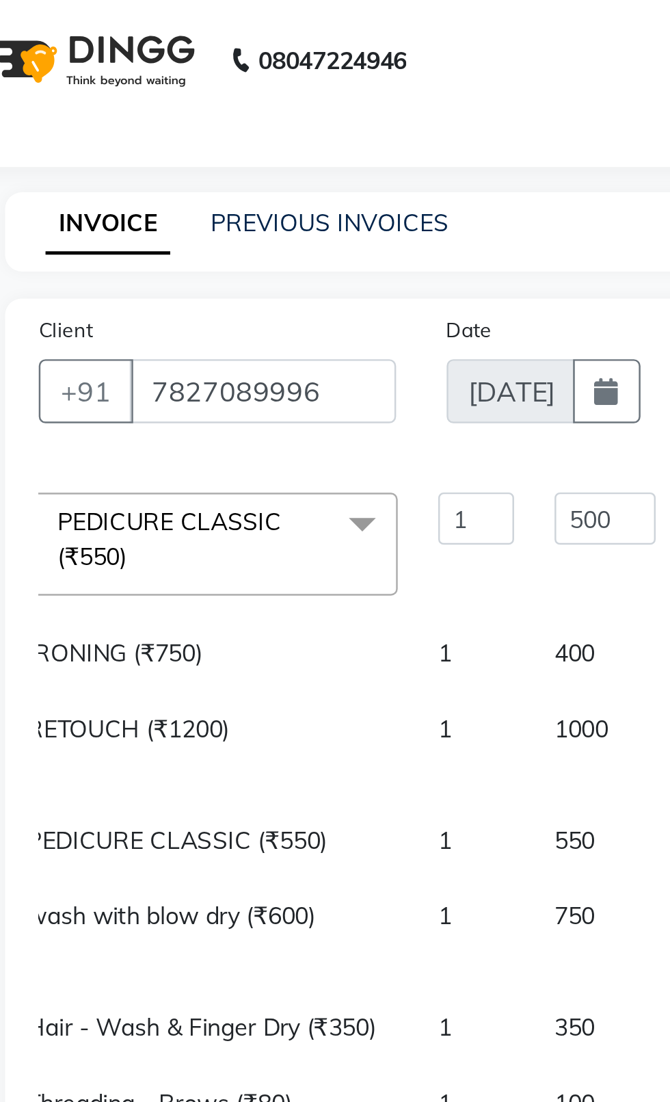
scroll to position [159, 136]
click at [271, 221] on input "500" at bounding box center [291, 210] width 41 height 21
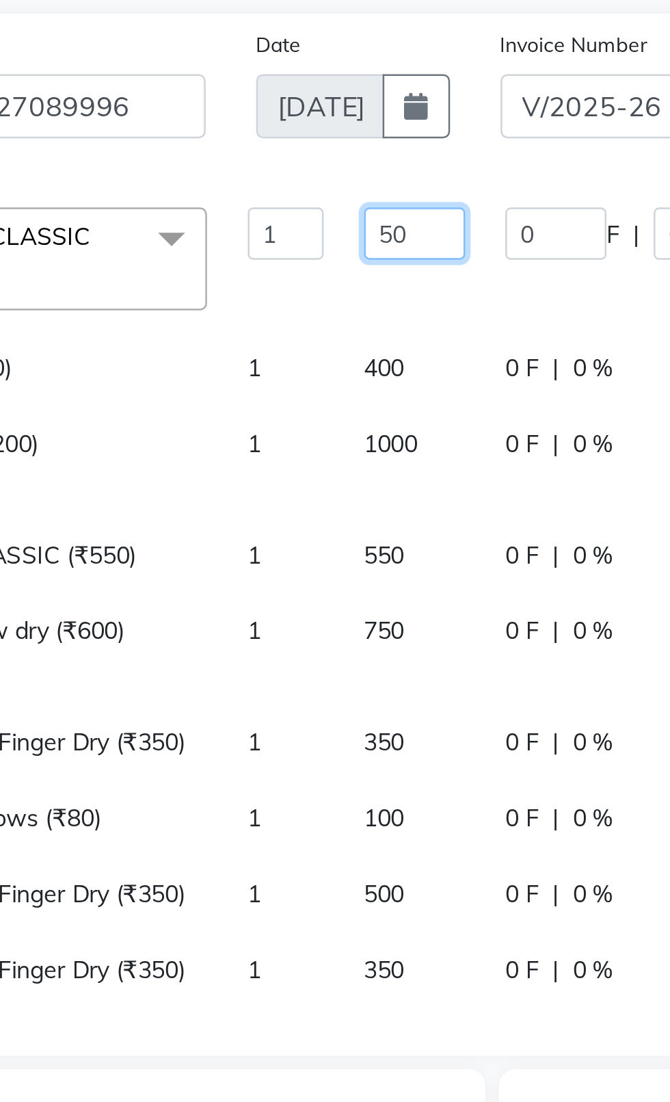
type input "550"
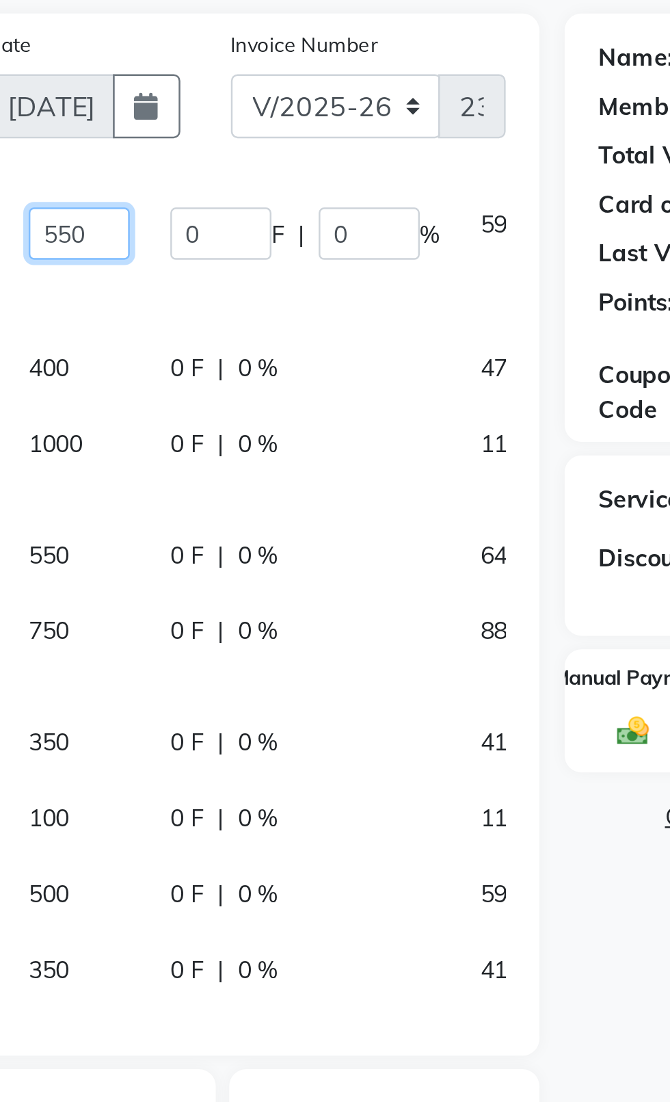
scroll to position [0, 0]
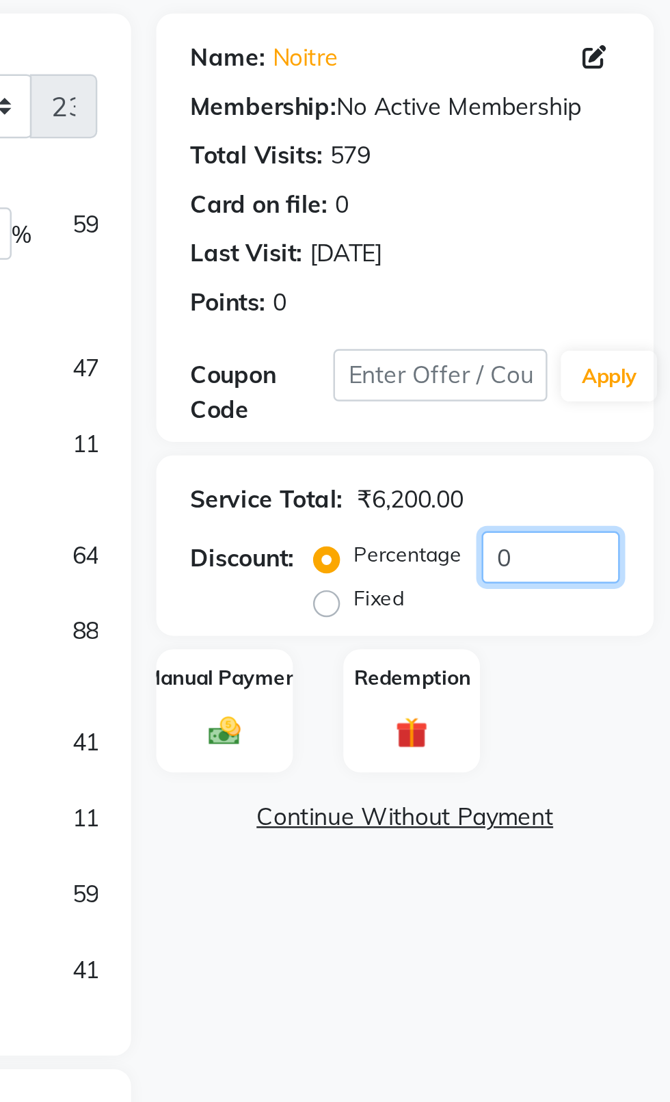
click at [628, 343] on input "0" at bounding box center [622, 341] width 56 height 21
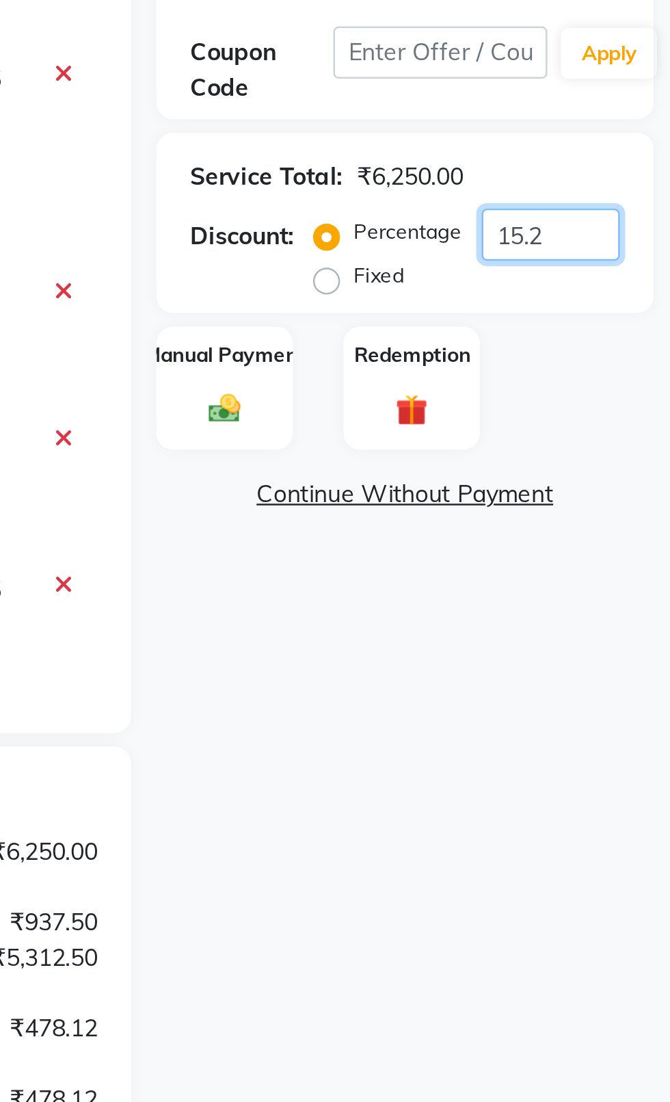
scroll to position [217, 10]
type input "15.254"
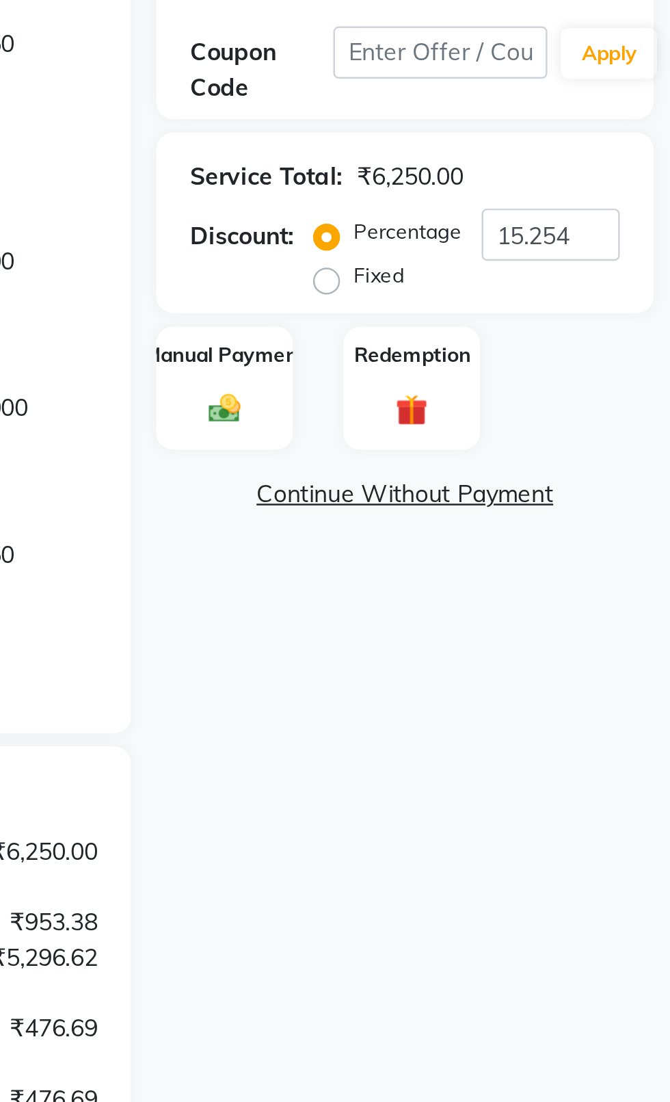
click at [483, 409] on img at bounding box center [489, 412] width 21 height 15
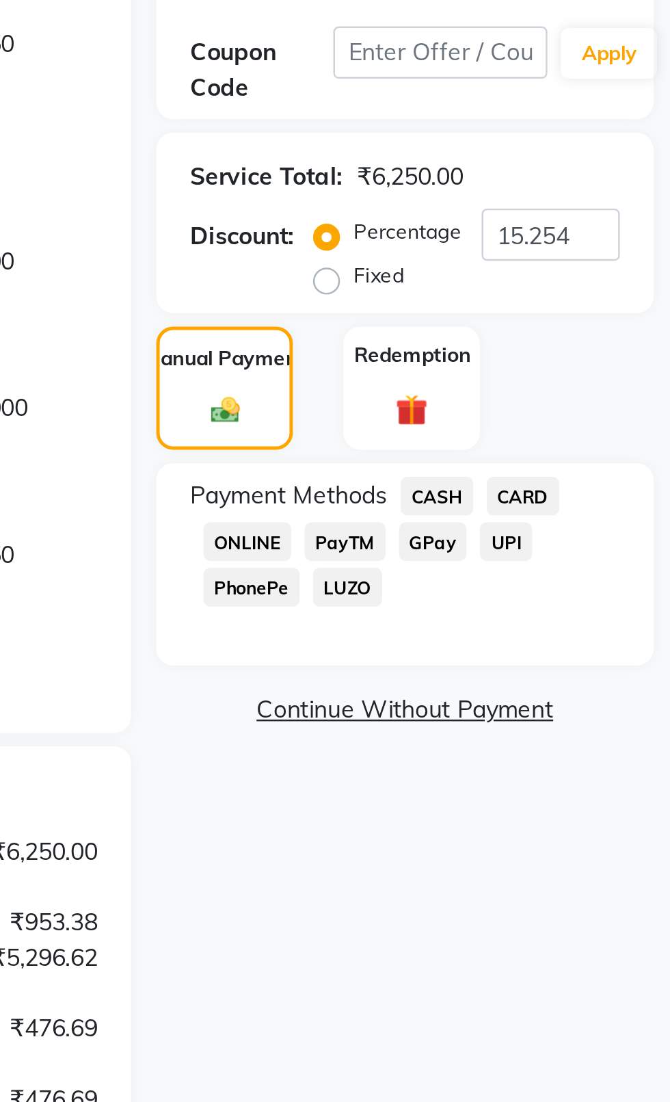
click at [571, 450] on span "CASH" at bounding box center [575, 448] width 29 height 16
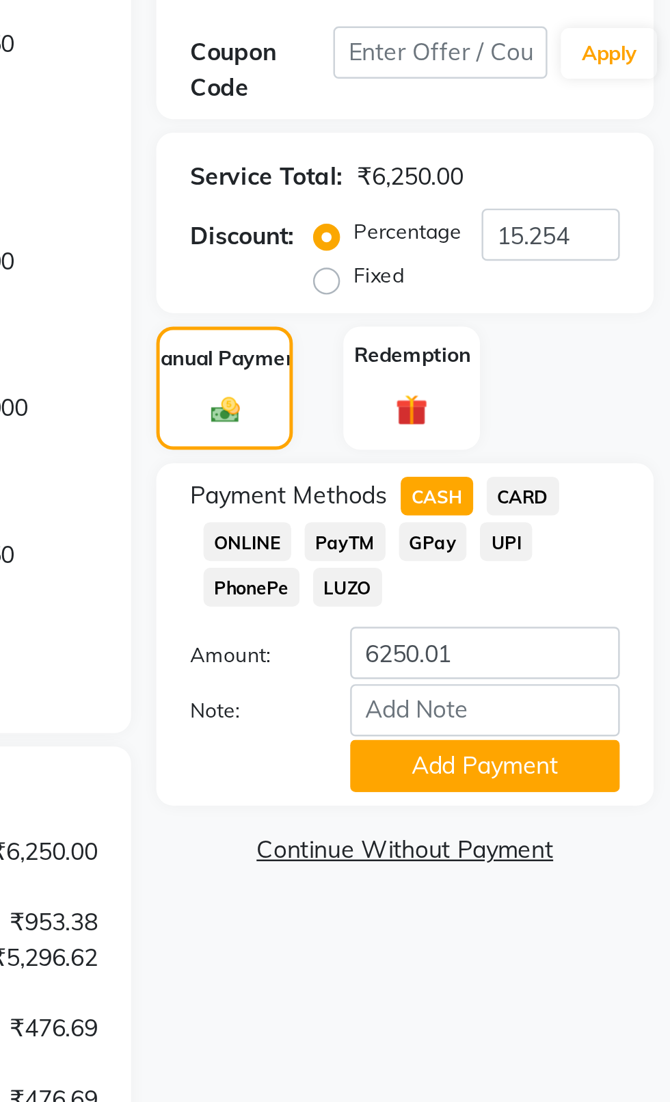
click at [613, 565] on button "Add Payment" at bounding box center [594, 557] width 109 height 21
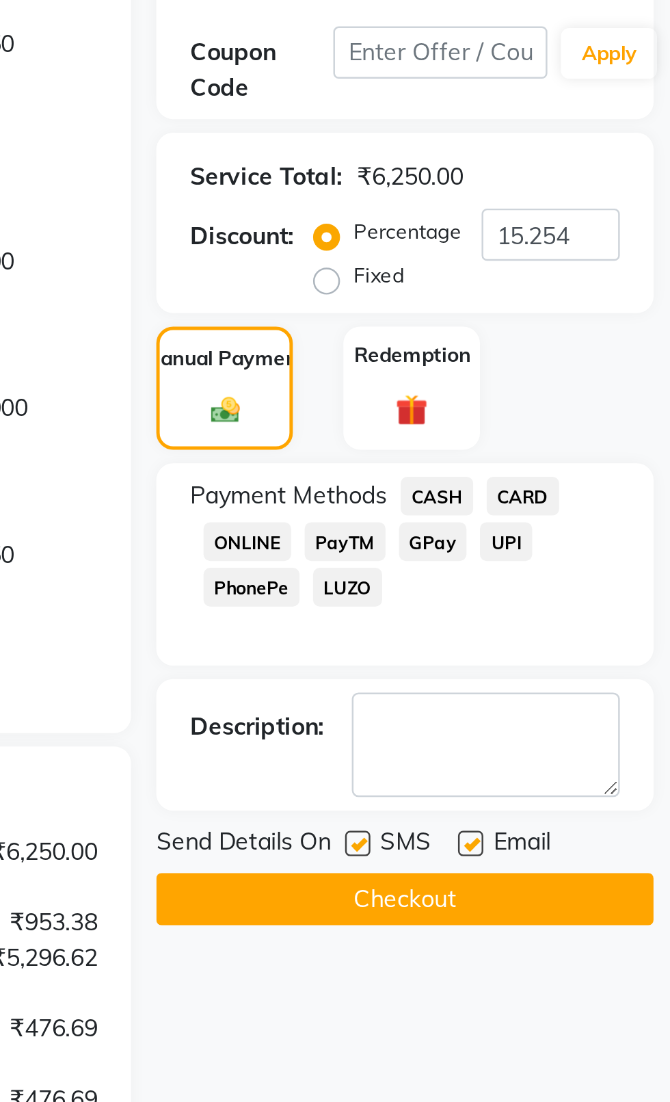
scroll to position [0, 0]
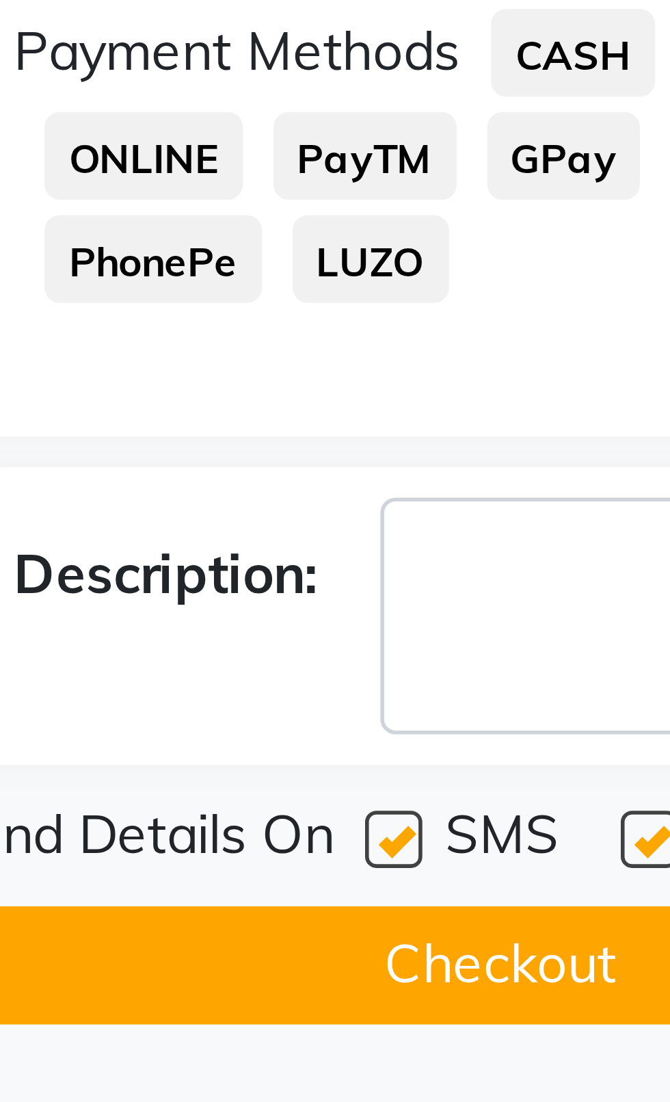
click at [541, 585] on label at bounding box center [543, 589] width 10 height 10
click at [541, 585] on input "checkbox" at bounding box center [542, 589] width 9 height 9
checkbox input "false"
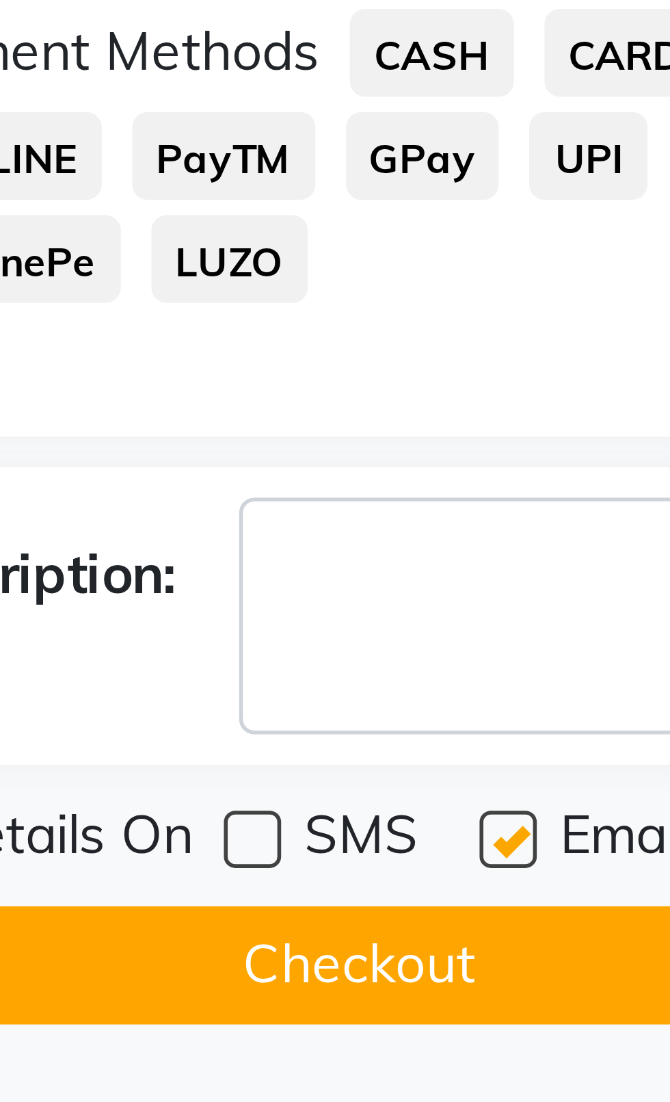
click at [586, 587] on label at bounding box center [589, 589] width 10 height 10
click at [586, 587] on input "checkbox" at bounding box center [588, 589] width 9 height 9
checkbox input "false"
click at [562, 612] on button "Checkout" at bounding box center [563, 611] width 202 height 21
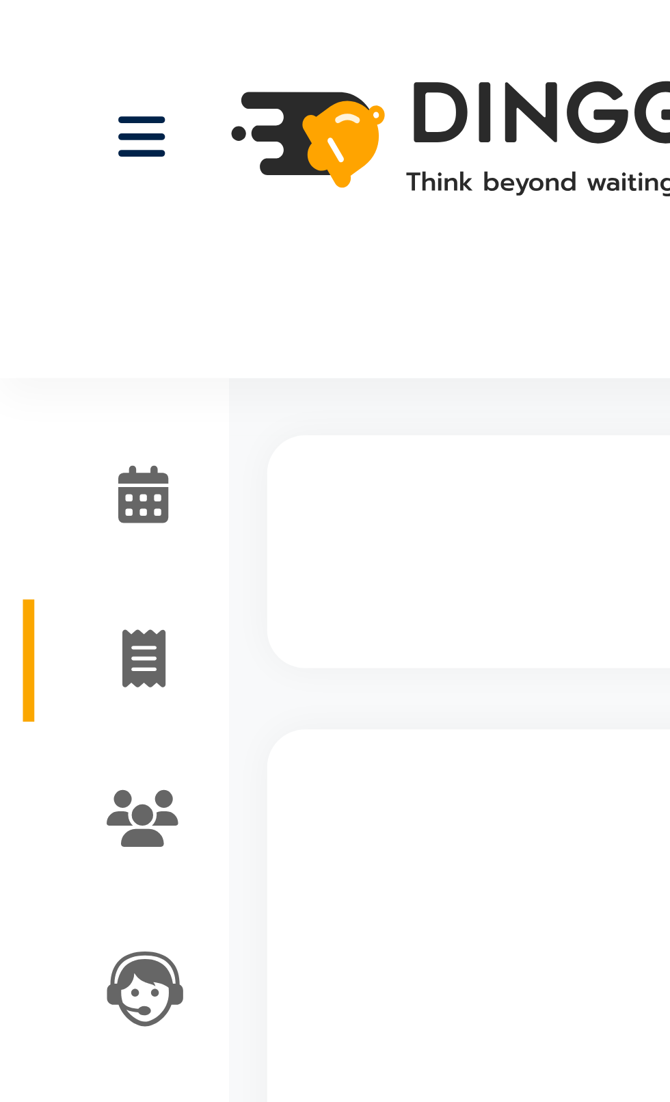
click at [20, 117] on span at bounding box center [26, 119] width 24 height 16
select select "4007"
select select "service"
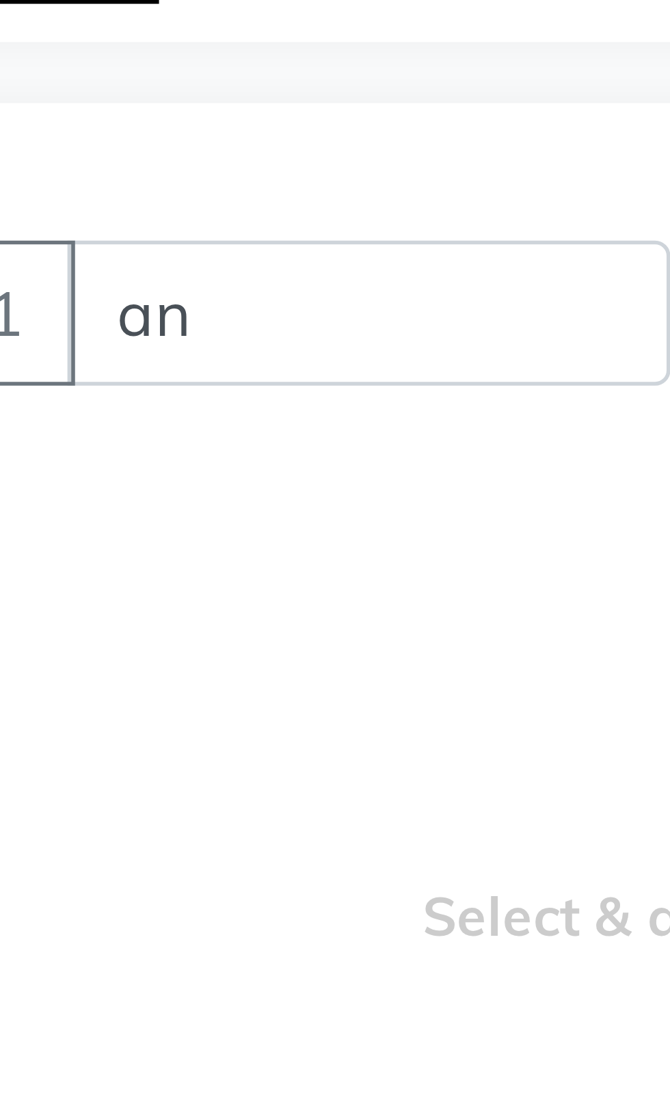
type input "anu"
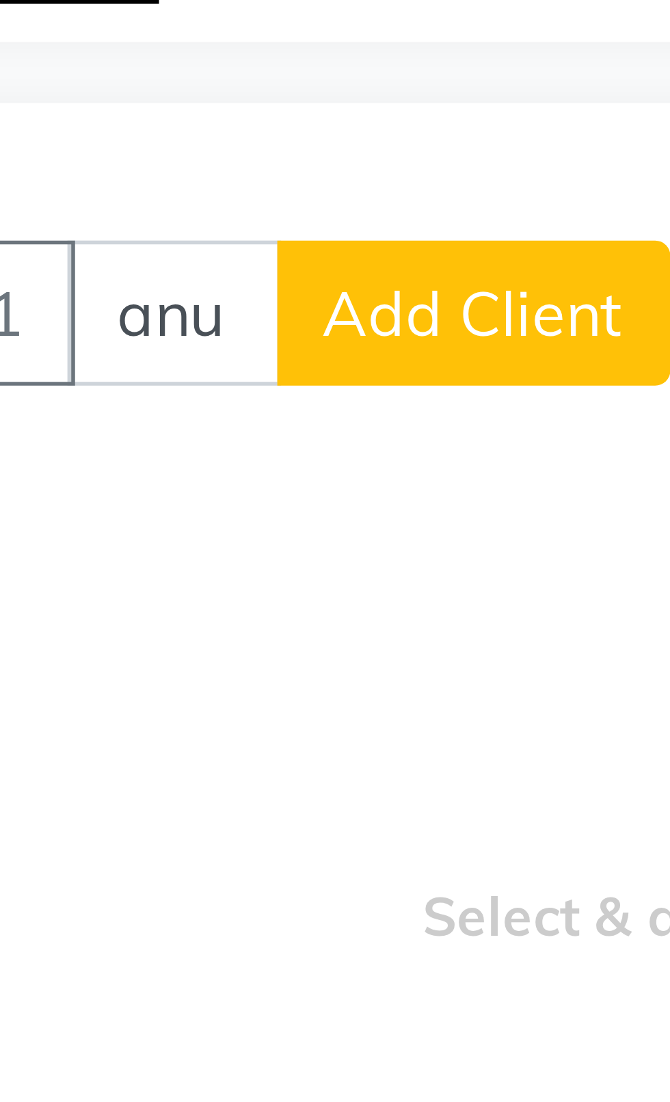
select select "product"
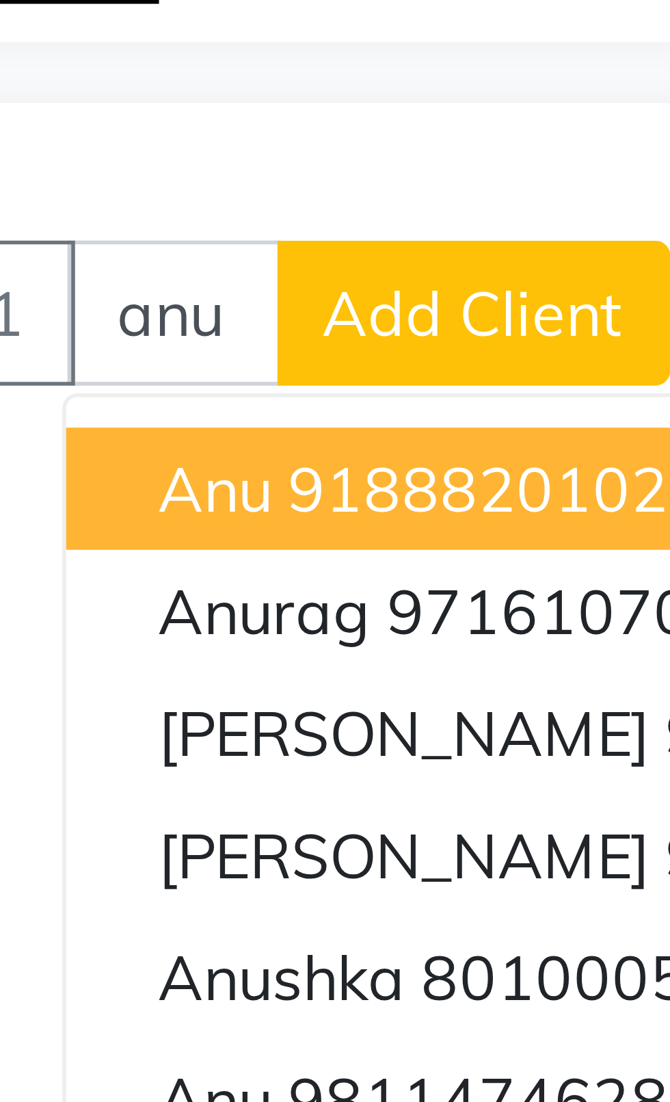
click at [198, 185] on ngb-highlight "9188820102" at bounding box center [172, 190] width 68 height 14
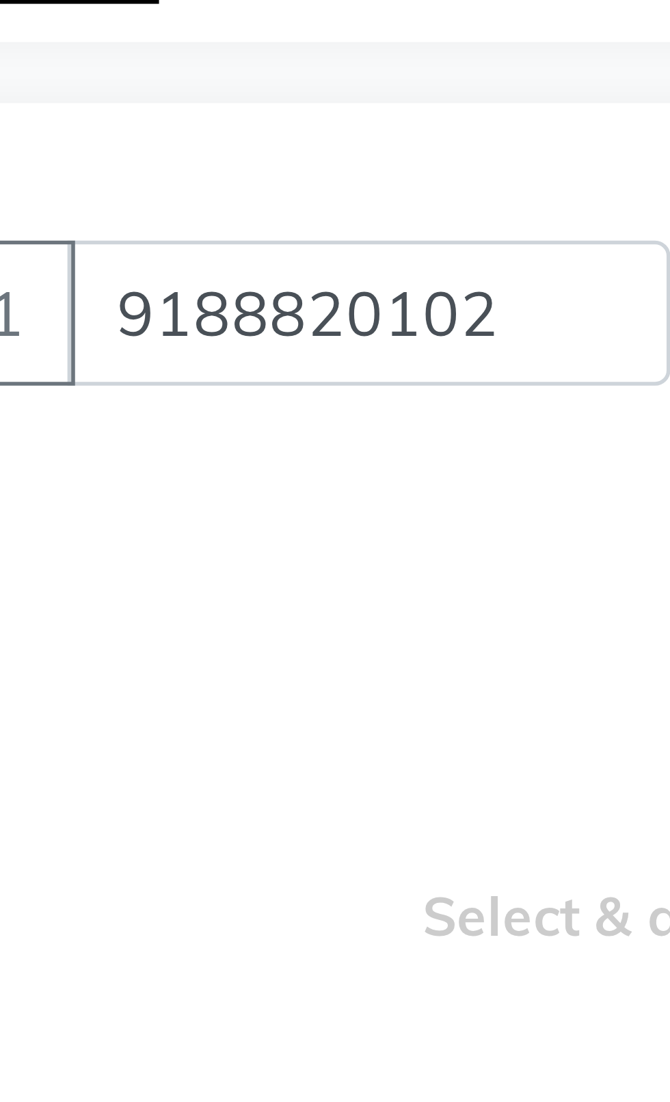
type input "9188820102"
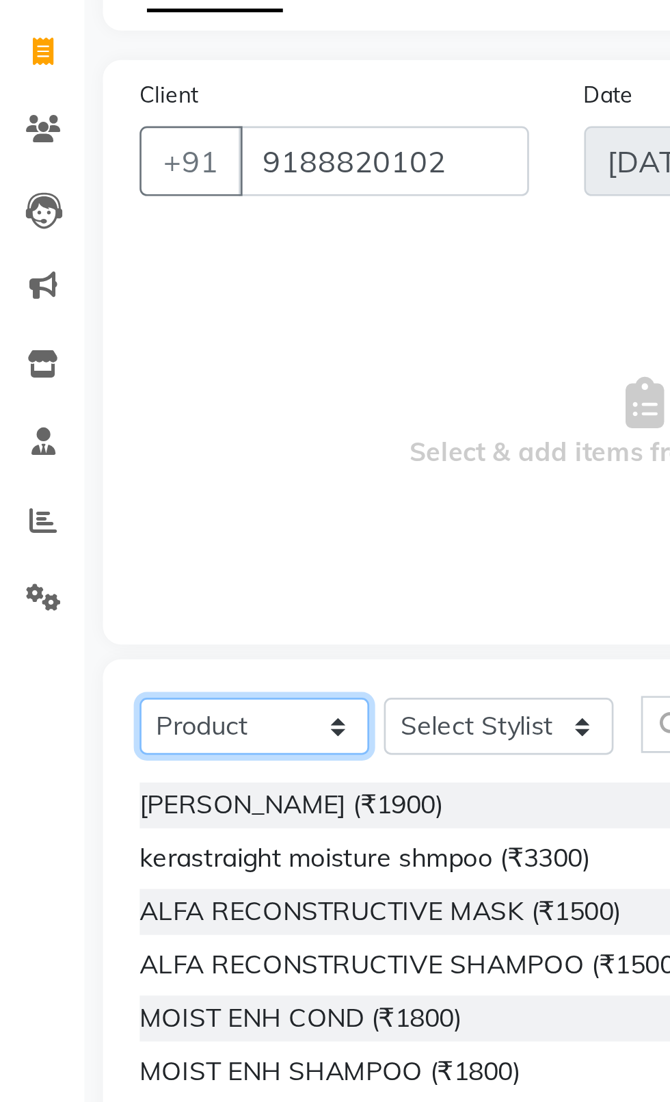
click at [70, 373] on select "Select Service Product Membership Package Voucher Prepaid Gift Card" at bounding box center [105, 368] width 86 height 21
select select "service"
click at [62, 358] on select "Select Service Product Membership Package Voucher Prepaid Gift Card" at bounding box center [105, 368] width 86 height 21
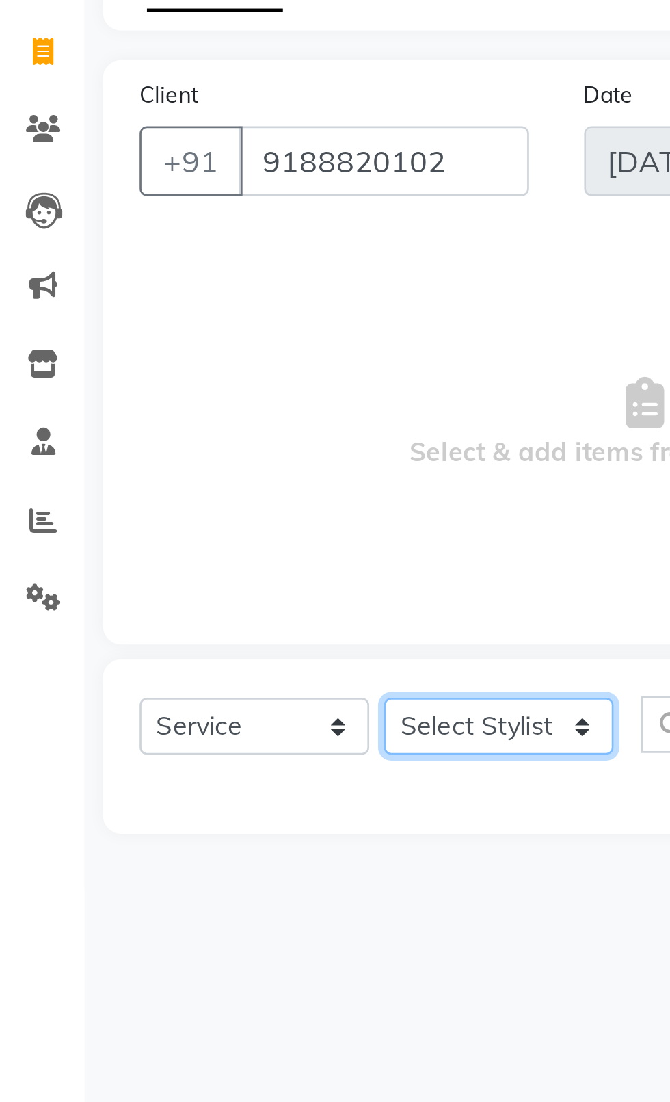
click at [207, 375] on select "Select Stylist [PERSON_NAME] akash [PERSON_NAME] ANAM anod [PERSON_NAME] danish…" at bounding box center [196, 368] width 86 height 21
select select "26674"
click at [153, 358] on select "Select Stylist [PERSON_NAME] akash [PERSON_NAME] ANAM anod [PERSON_NAME] danish…" at bounding box center [196, 368] width 86 height 21
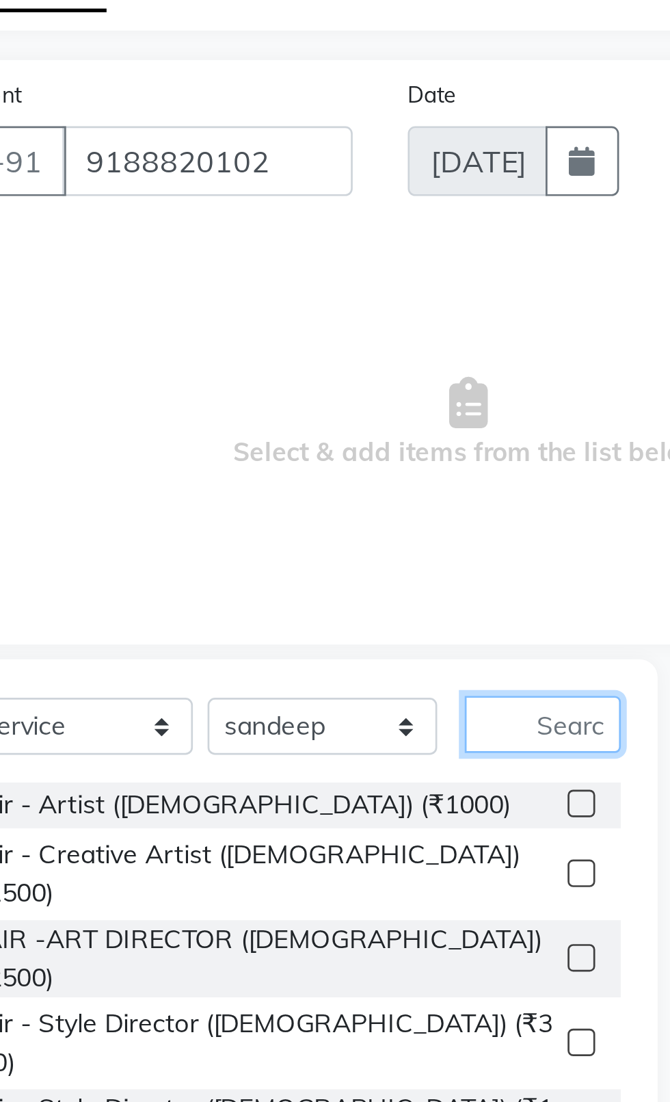
click at [285, 371] on input "text" at bounding box center [277, 368] width 58 height 21
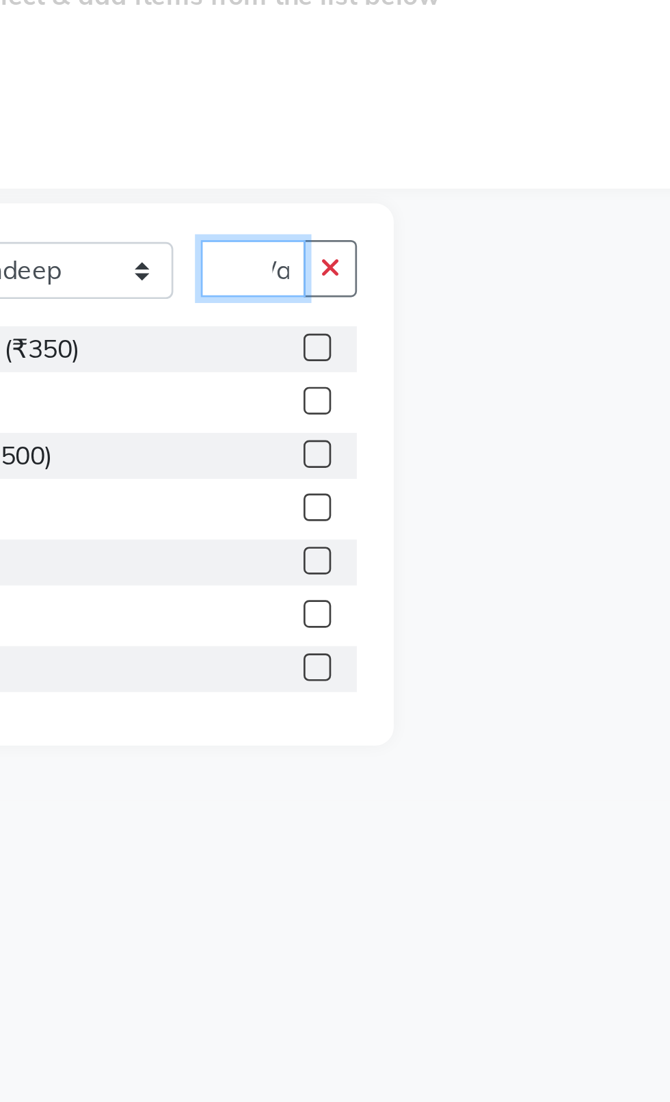
scroll to position [0, 14]
type input "Was"
click at [291, 398] on label at bounding box center [292, 398] width 10 height 10
click at [291, 398] on input "checkbox" at bounding box center [291, 398] width 9 height 9
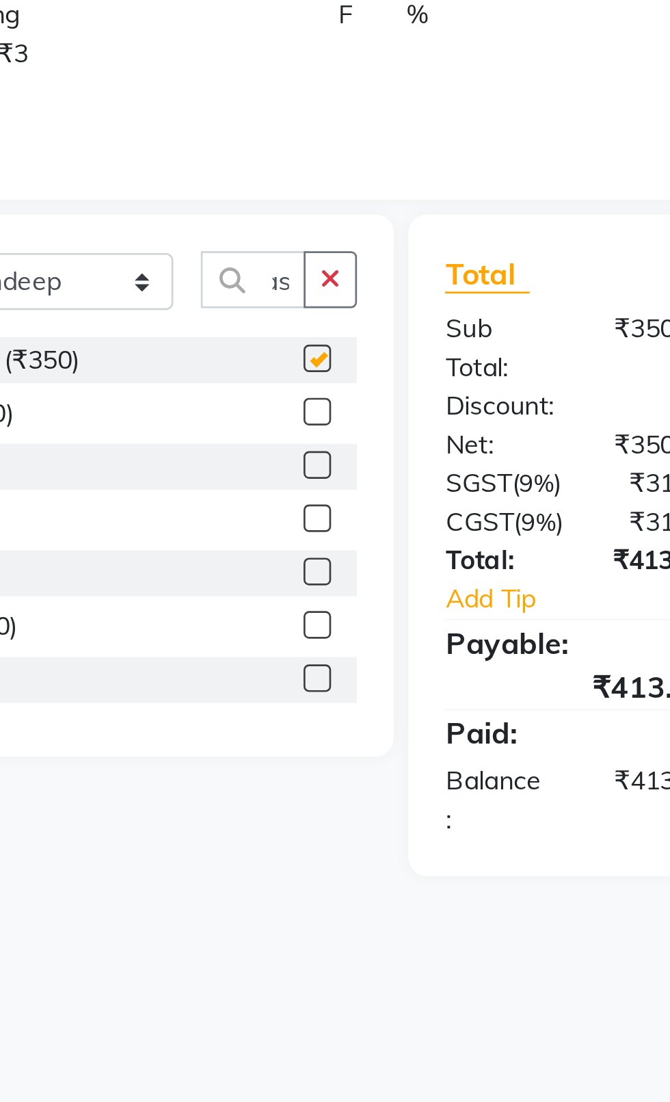
scroll to position [0, 0]
checkbox input "false"
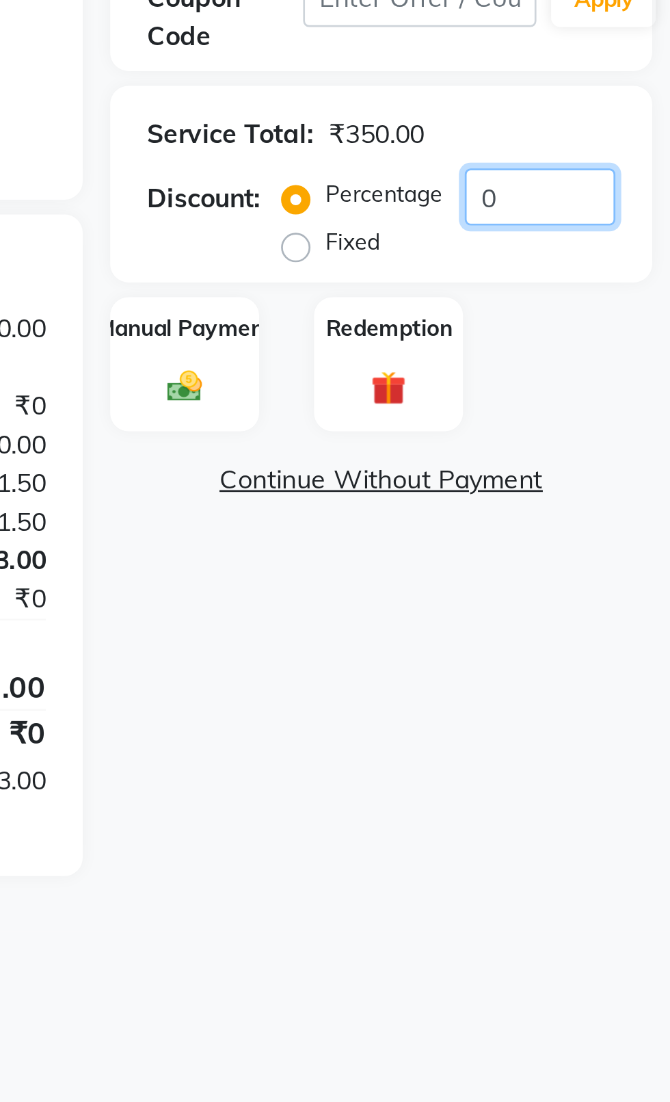
click at [614, 343] on input "0" at bounding box center [622, 341] width 56 height 21
type input "15.254"
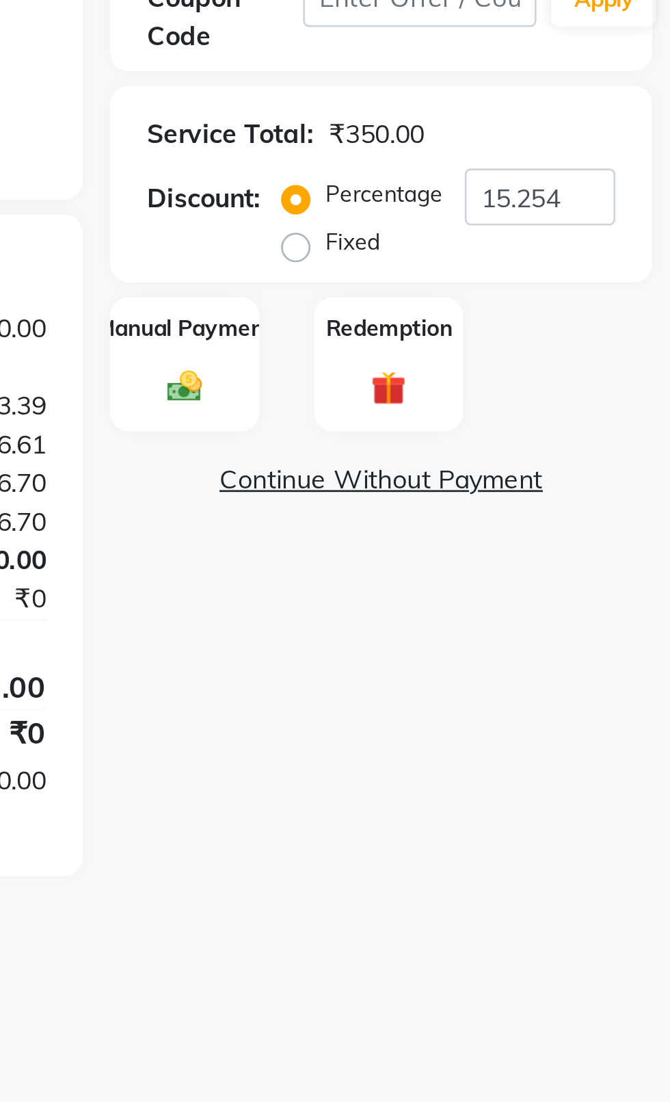
click at [498, 392] on label "Manual Payment" at bounding box center [490, 390] width 66 height 12
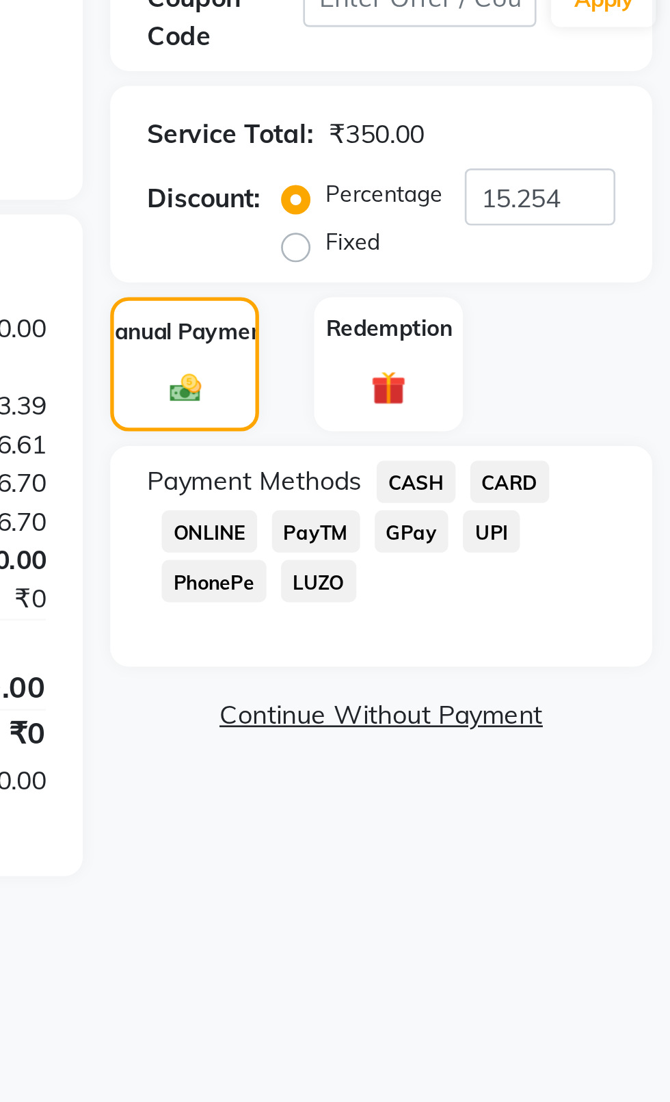
click at [566, 447] on span "CASH" at bounding box center [575, 448] width 29 height 16
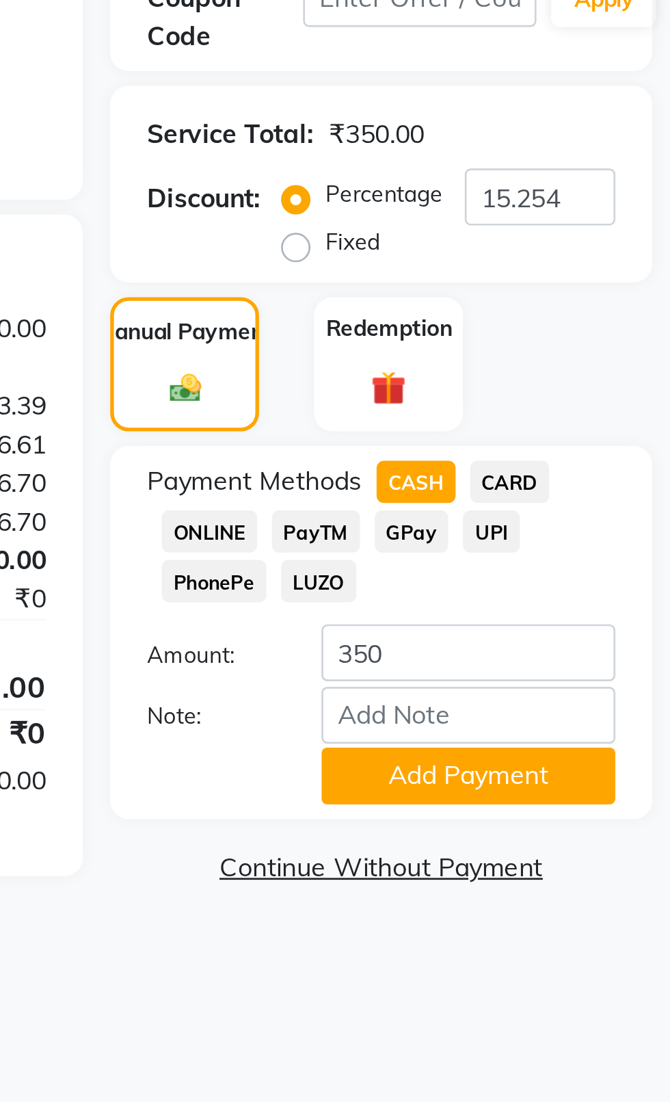
click at [534, 472] on span "PayTM" at bounding box center [538, 466] width 33 height 16
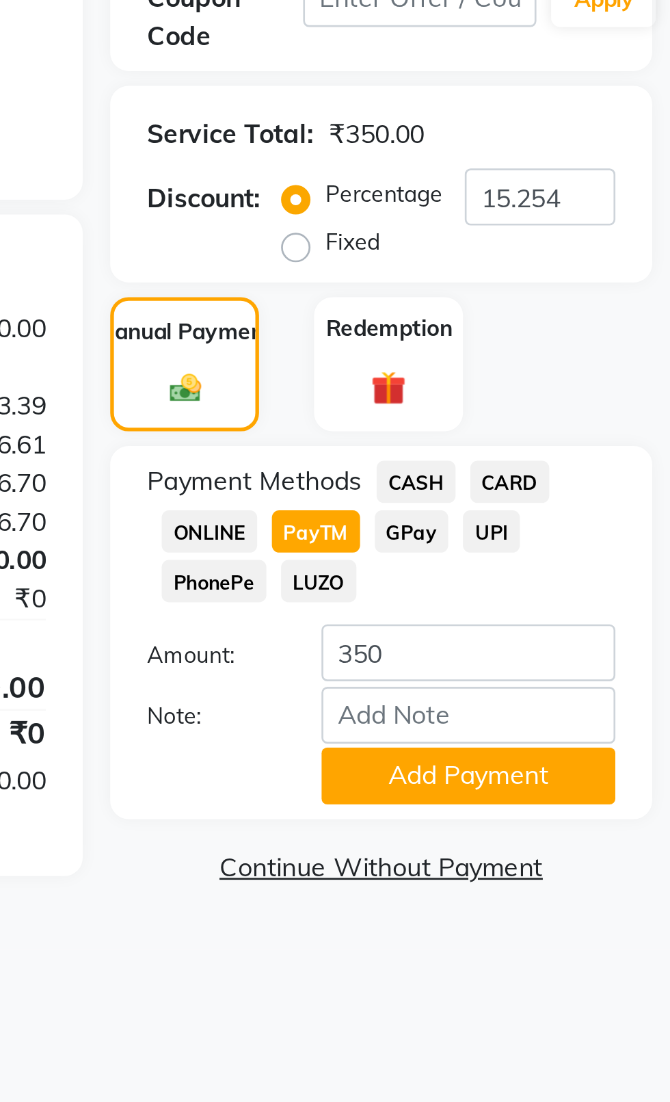
click at [575, 558] on button "Add Payment" at bounding box center [594, 557] width 109 height 21
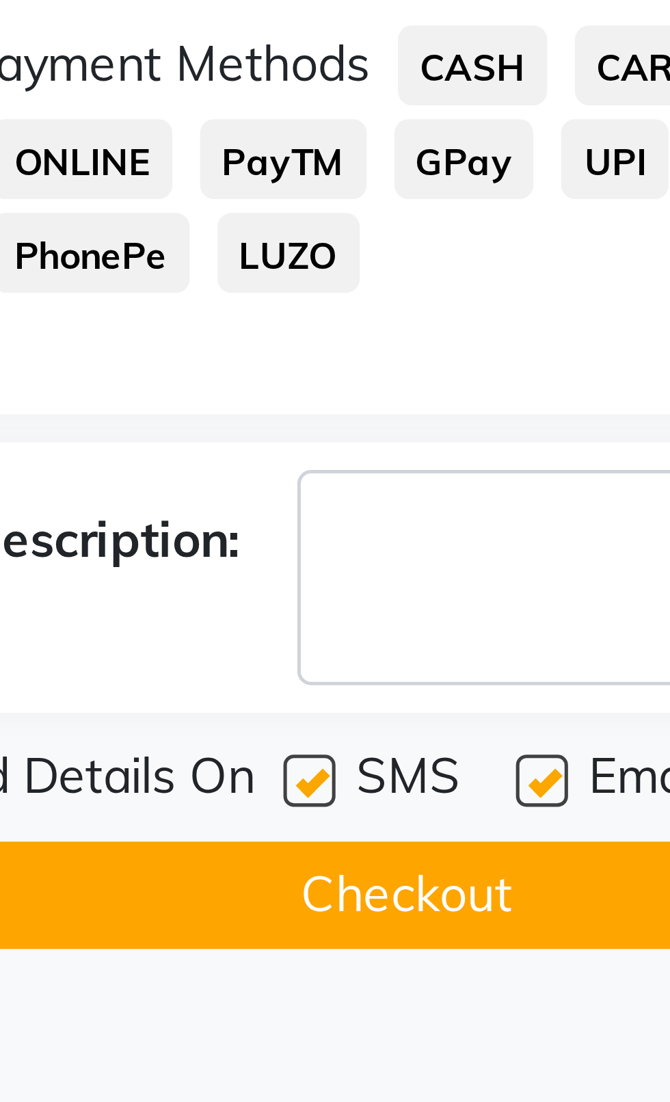
click at [547, 588] on label at bounding box center [543, 589] width 10 height 10
click at [547, 588] on input "checkbox" at bounding box center [542, 589] width 9 height 9
checkbox input "false"
click at [586, 594] on div at bounding box center [588, 591] width 9 height 14
click at [564, 611] on button "Checkout" at bounding box center [563, 611] width 202 height 21
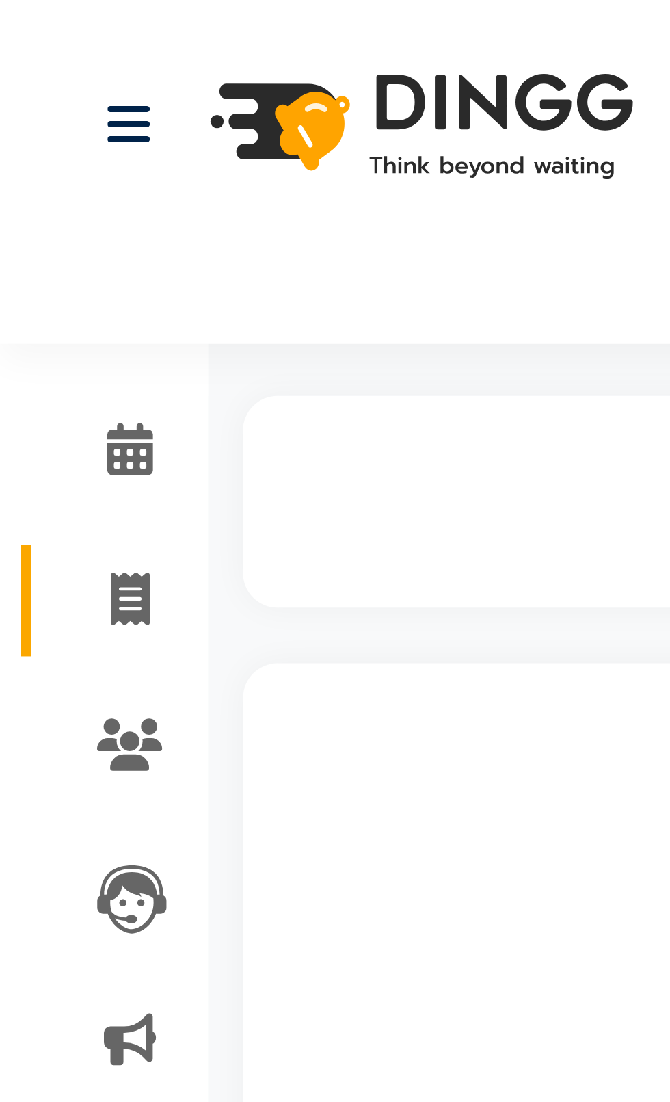
click at [27, 116] on icon at bounding box center [26, 118] width 8 height 10
select select "service"
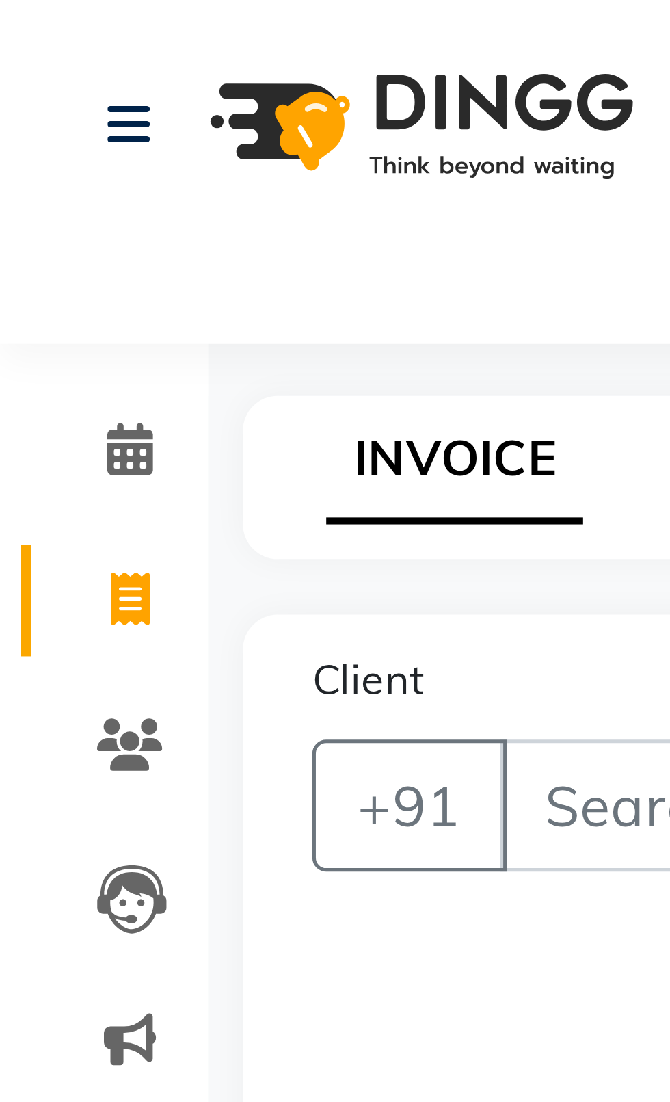
type input "2385"
select select "4007"
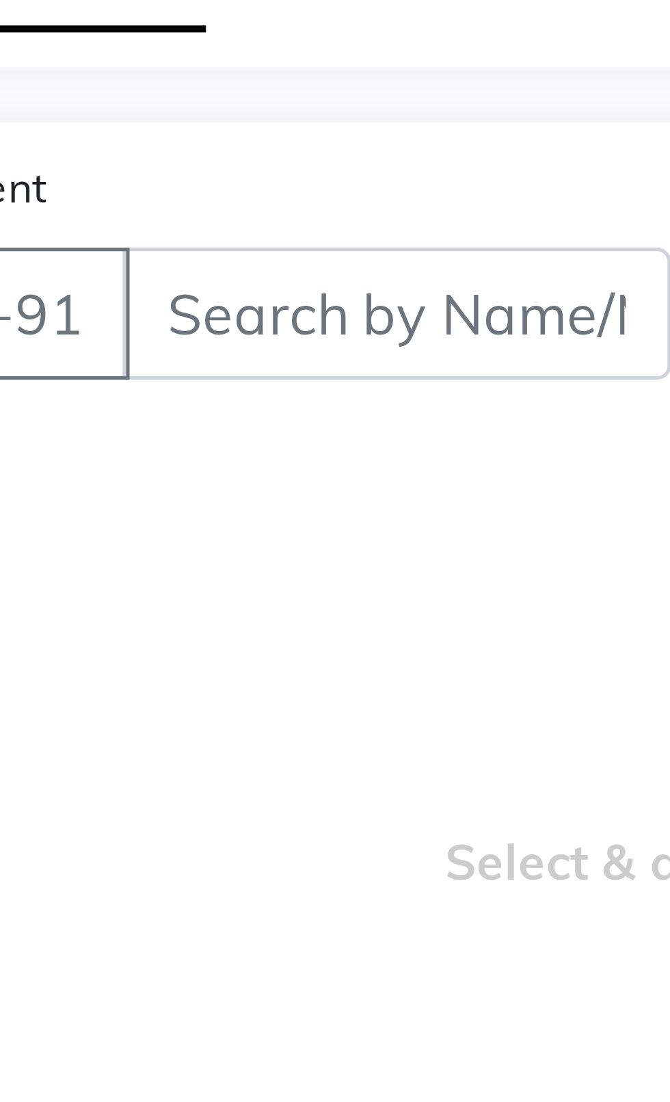
type input "y"
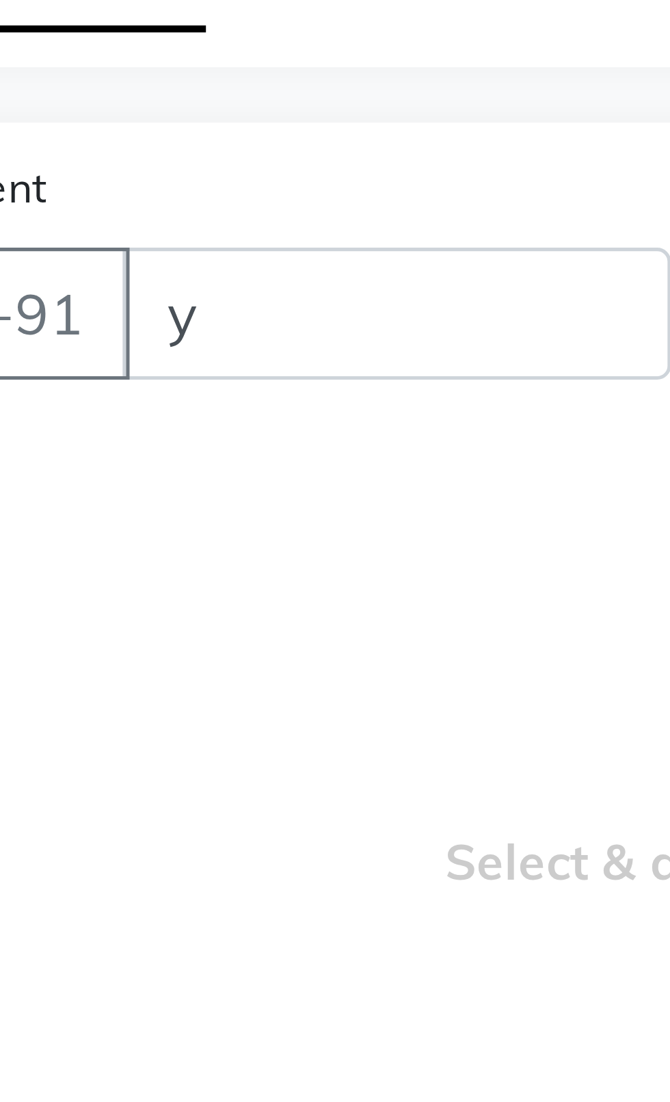
select select "product"
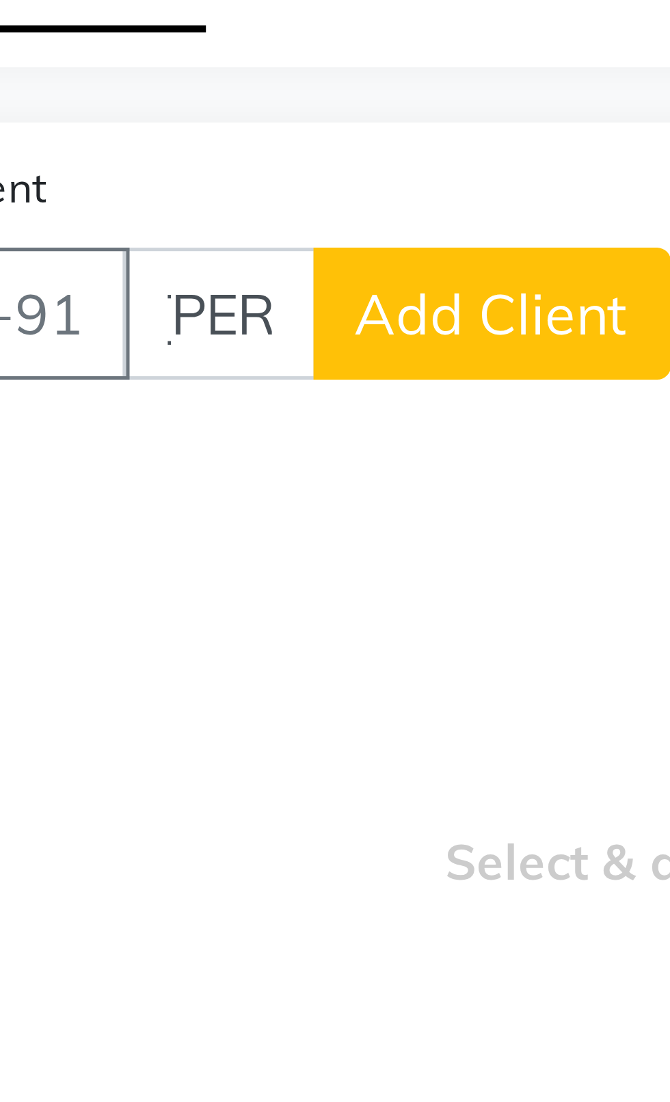
scroll to position [0, 5]
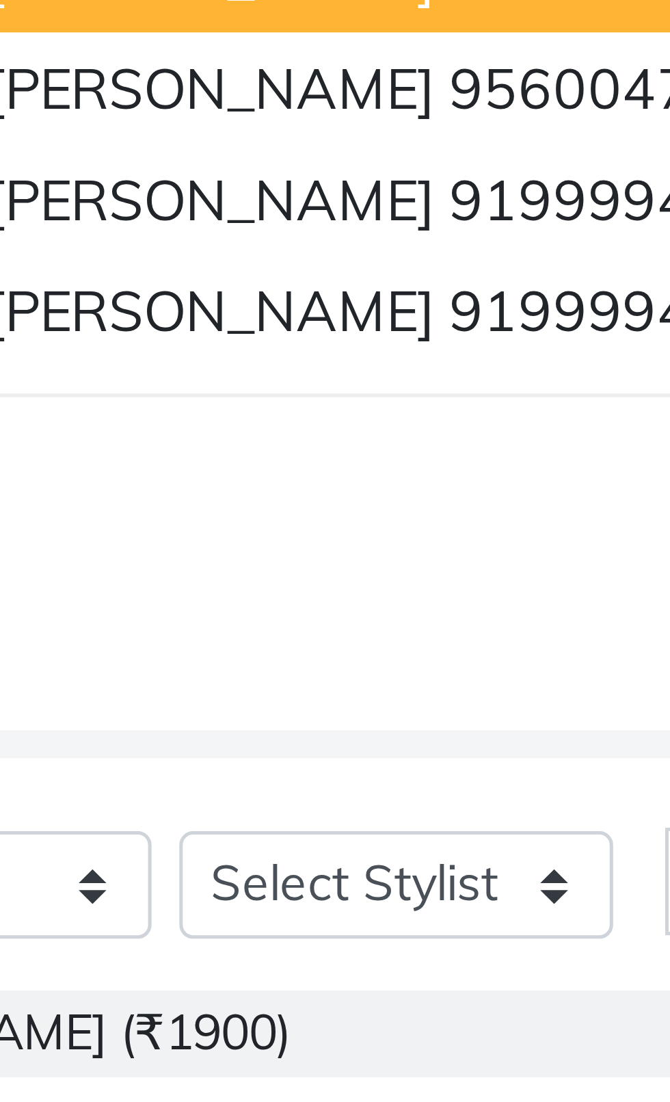
click at [145, 259] on span "[PERSON_NAME]" at bounding box center [159, 256] width 88 height 14
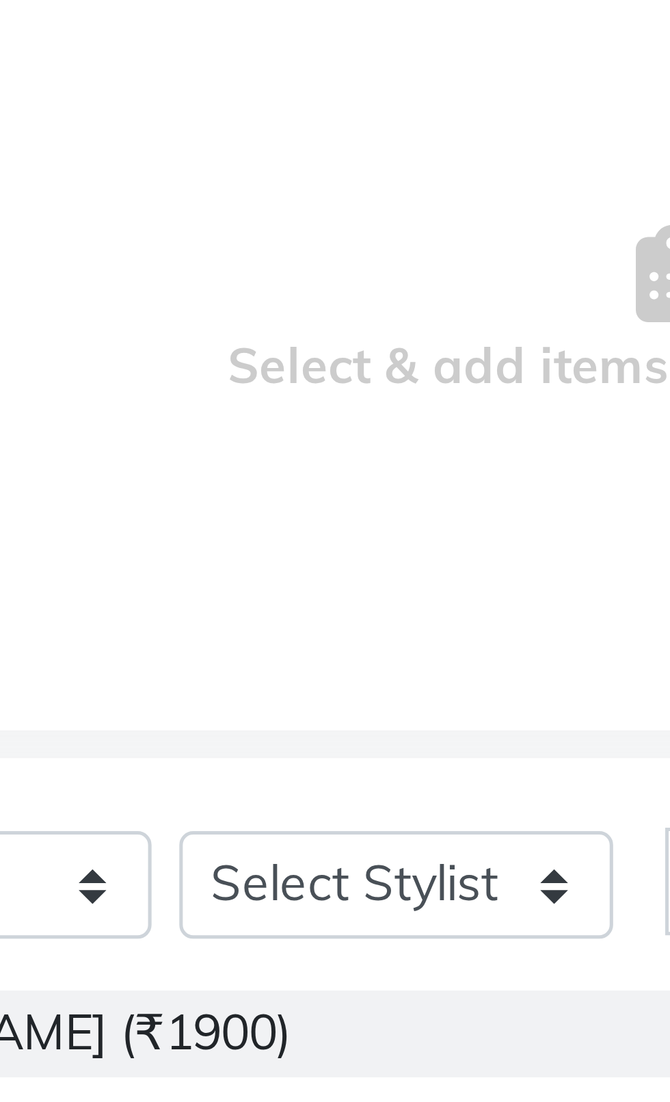
scroll to position [0, 0]
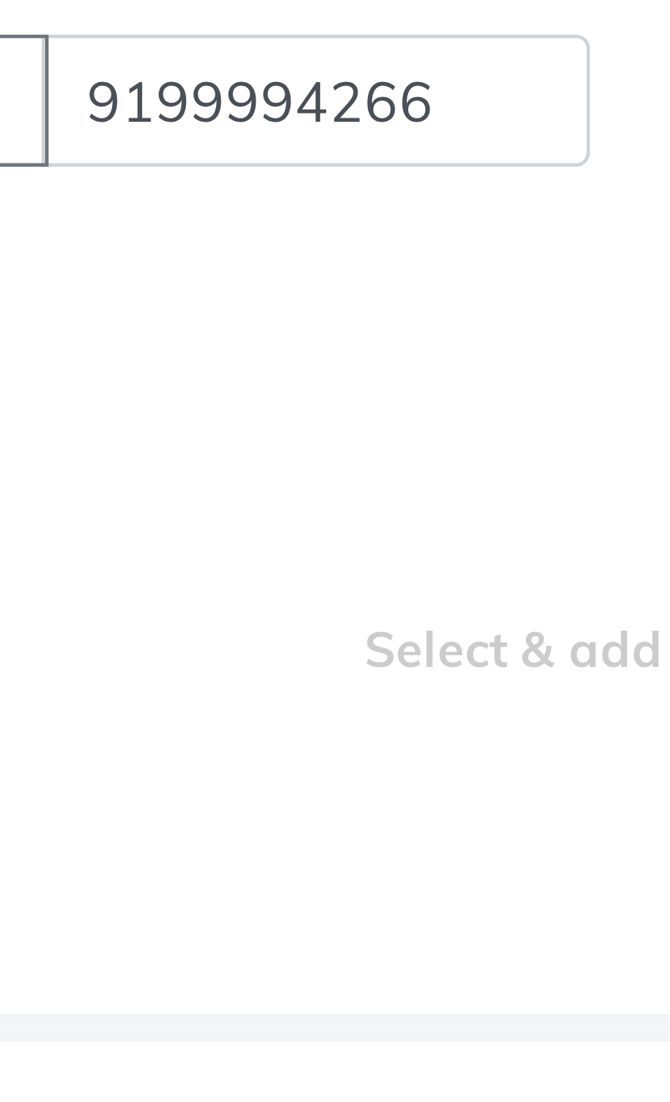
type input "9199994266"
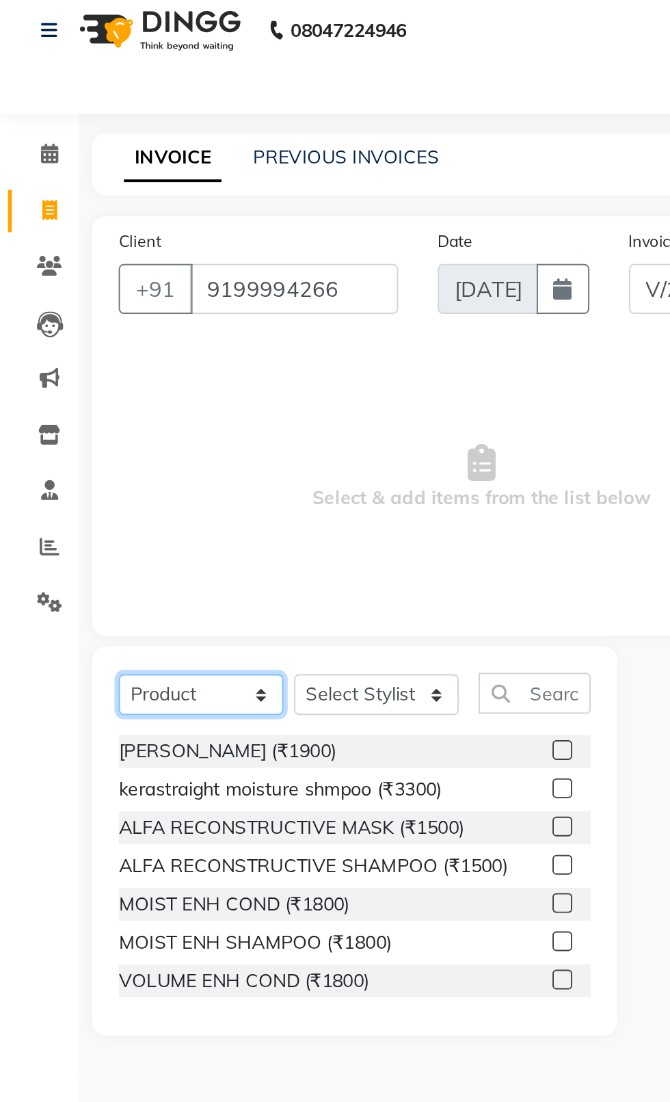
click at [75, 374] on select "Select Service Product Membership Package Voucher Prepaid Gift Card" at bounding box center [105, 368] width 86 height 21
select select "service"
click at [62, 358] on select "Select Service Product Membership Package Voucher Prepaid Gift Card" at bounding box center [105, 368] width 86 height 21
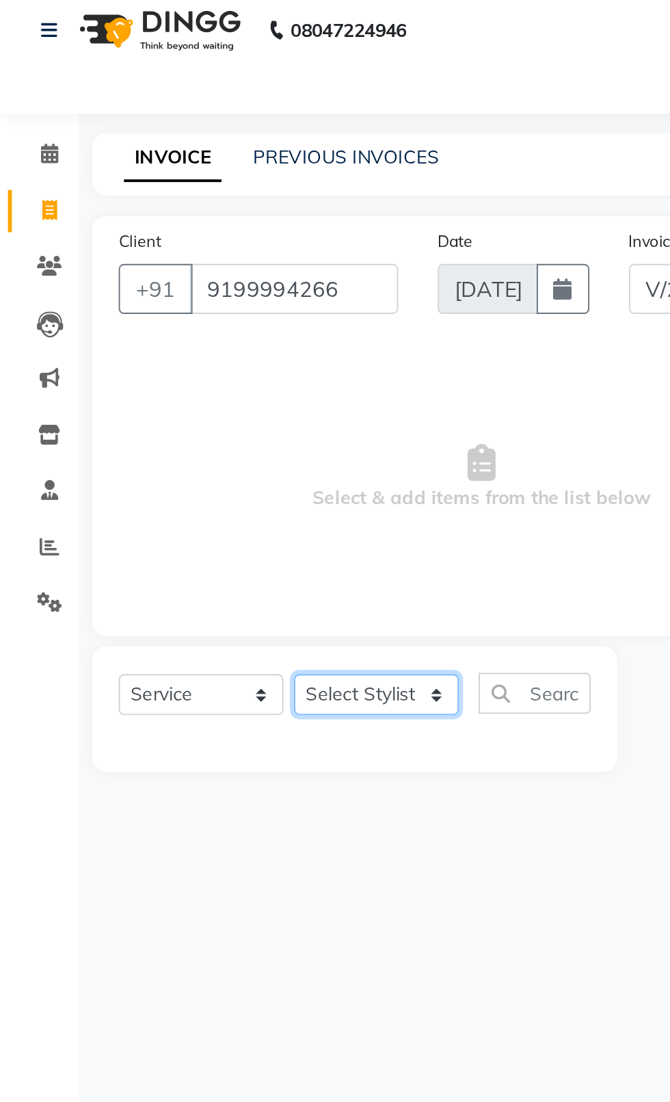
click at [231, 380] on select "Select Stylist [PERSON_NAME] akash [PERSON_NAME] ANAM anod [PERSON_NAME] danish…" at bounding box center [196, 368] width 86 height 21
select select "88337"
click at [153, 358] on select "Select Stylist [PERSON_NAME] akash [PERSON_NAME] ANAM anod [PERSON_NAME] danish…" at bounding box center [196, 368] width 86 height 21
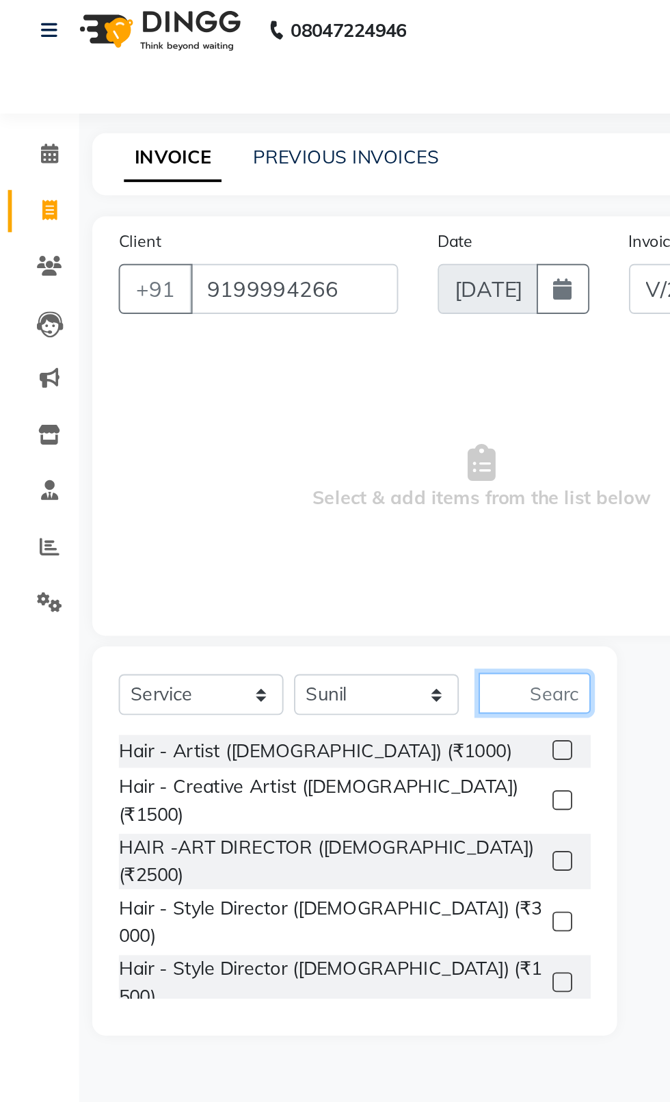
click at [290, 373] on input "text" at bounding box center [277, 368] width 58 height 21
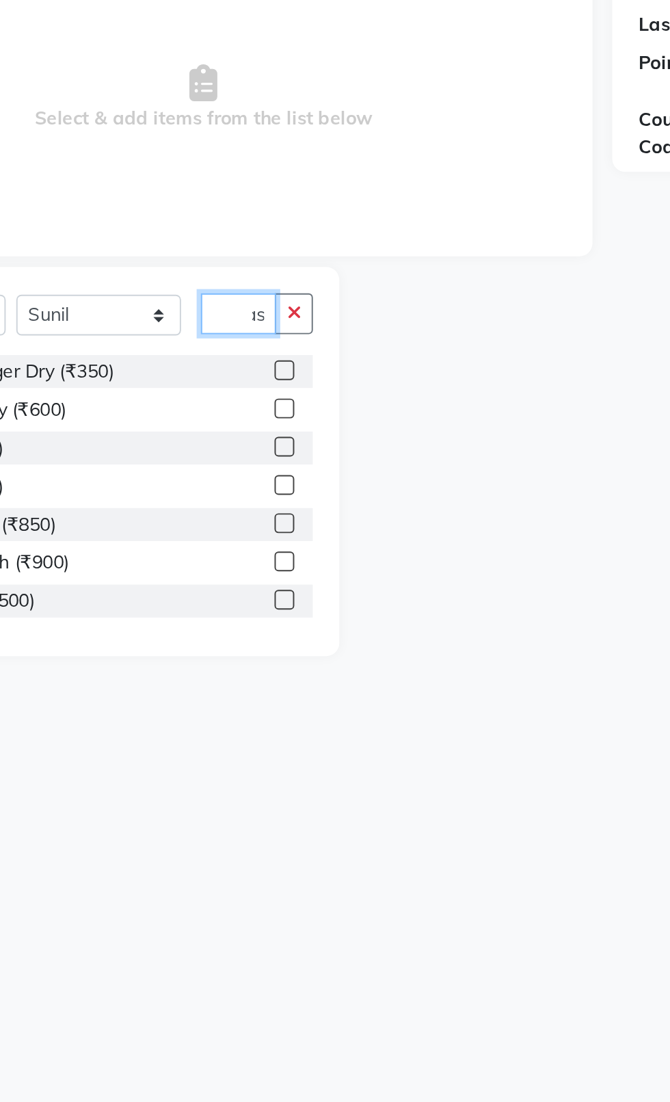
scroll to position [0, 19]
type input "Wash"
click at [291, 398] on label at bounding box center [292, 398] width 10 height 10
click at [291, 398] on input "checkbox" at bounding box center [291, 398] width 9 height 9
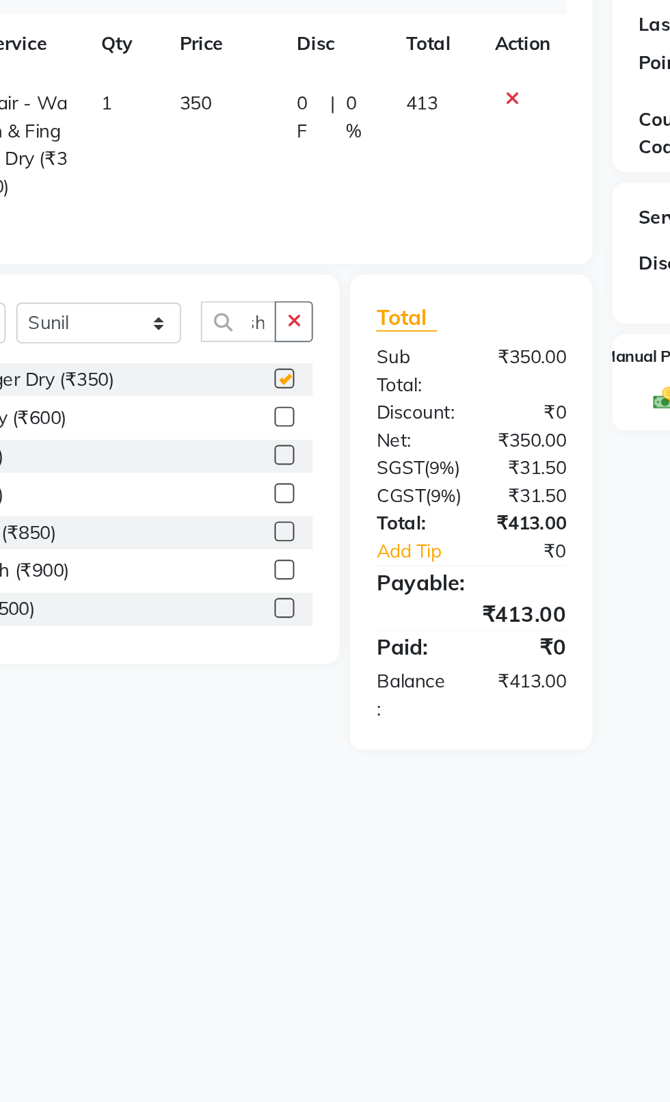
scroll to position [0, 0]
checkbox input "false"
click at [186, 372] on select "Select Stylist [PERSON_NAME] akash [PERSON_NAME] ANAM anod [PERSON_NAME] danish…" at bounding box center [196, 373] width 86 height 21
click at [153, 363] on select "Select Stylist [PERSON_NAME] akash [PERSON_NAME] ANAM anod [PERSON_NAME] danish…" at bounding box center [196, 373] width 86 height 21
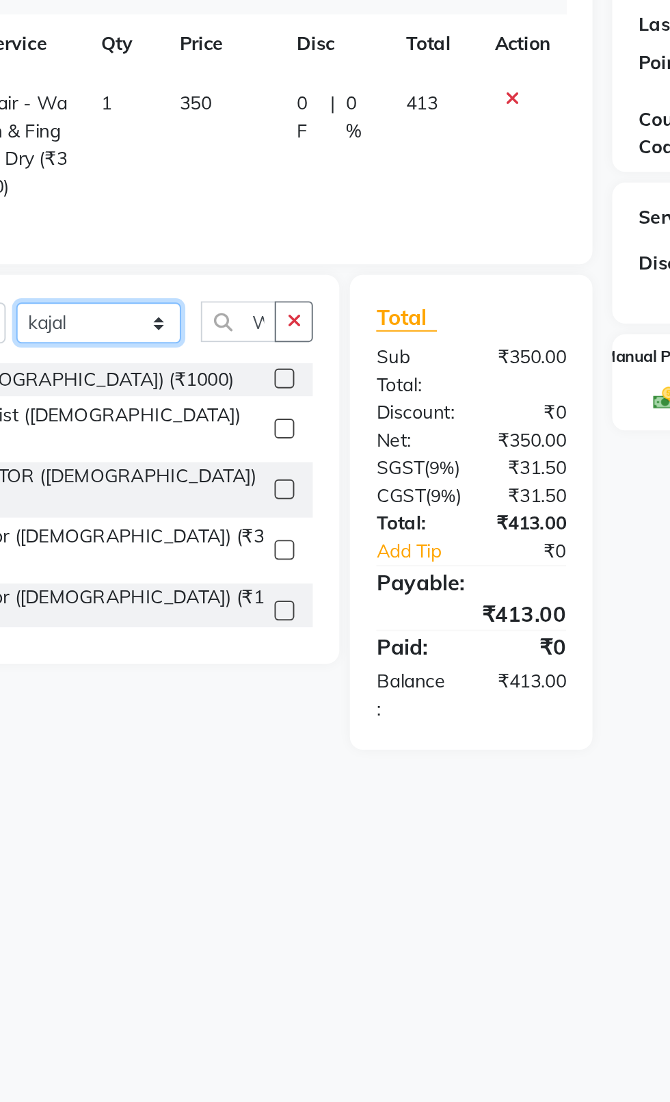
click at [179, 374] on select "Select Stylist [PERSON_NAME] akash [PERSON_NAME] ANAM anod [PERSON_NAME] danish…" at bounding box center [196, 373] width 86 height 21
select select "83685"
click at [153, 363] on select "Select Stylist [PERSON_NAME] akash [PERSON_NAME] ANAM anod [PERSON_NAME] danish…" at bounding box center [196, 373] width 86 height 21
click at [298, 373] on icon "button" at bounding box center [297, 372] width 8 height 10
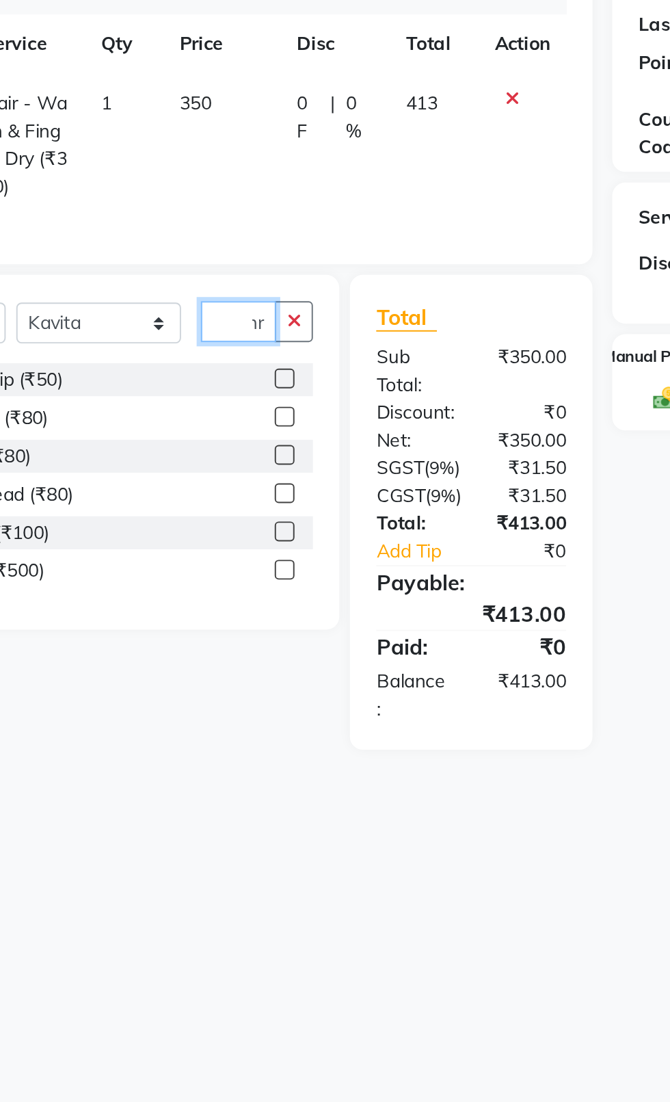
scroll to position [0, 13]
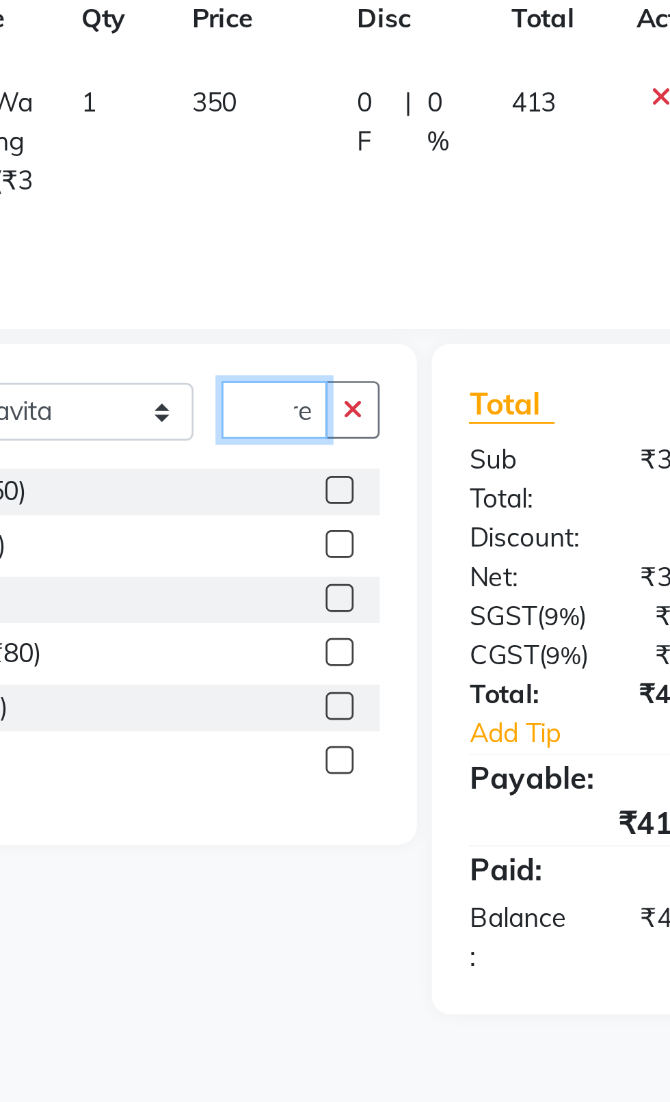
type input "Thre"
click at [287, 419] on label at bounding box center [292, 422] width 10 height 10
click at [287, 419] on input "checkbox" at bounding box center [291, 422] width 9 height 9
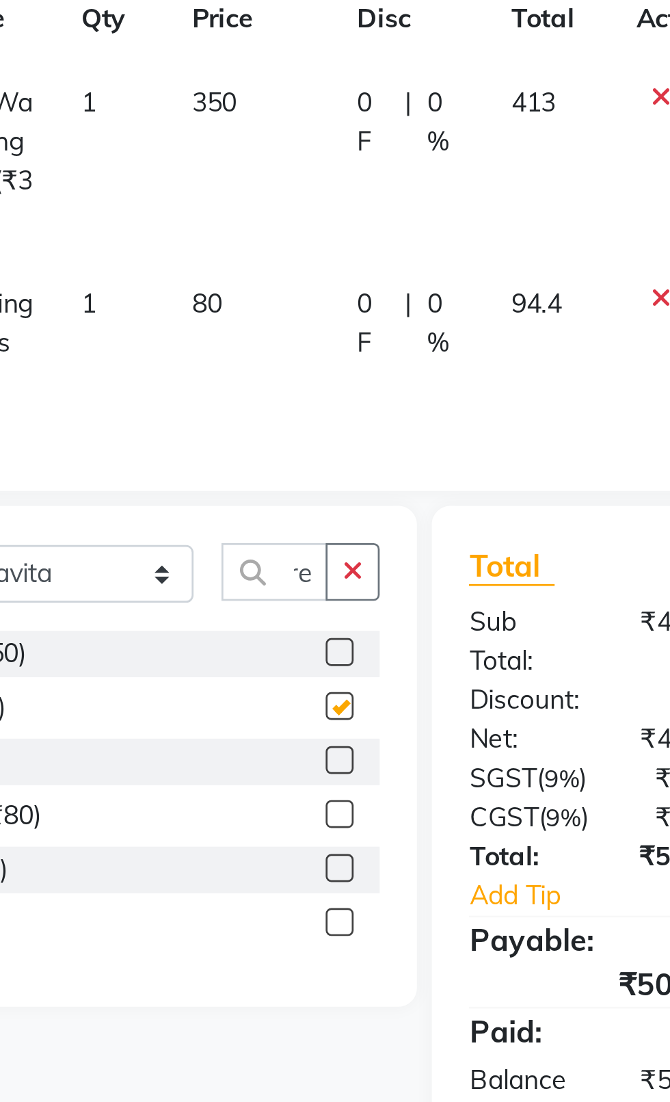
scroll to position [0, 0]
checkbox input "false"
click at [239, 332] on span "80" at bounding box center [242, 333] width 11 height 12
select select "83685"
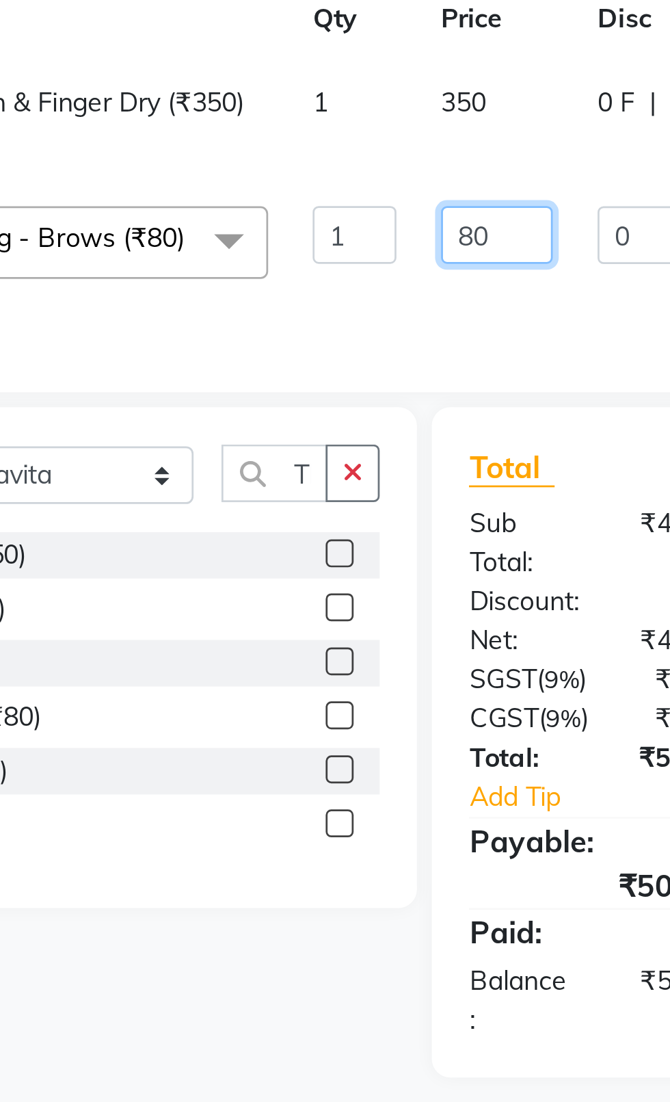
click at [341, 314] on input "80" at bounding box center [349, 308] width 41 height 21
type input "50"
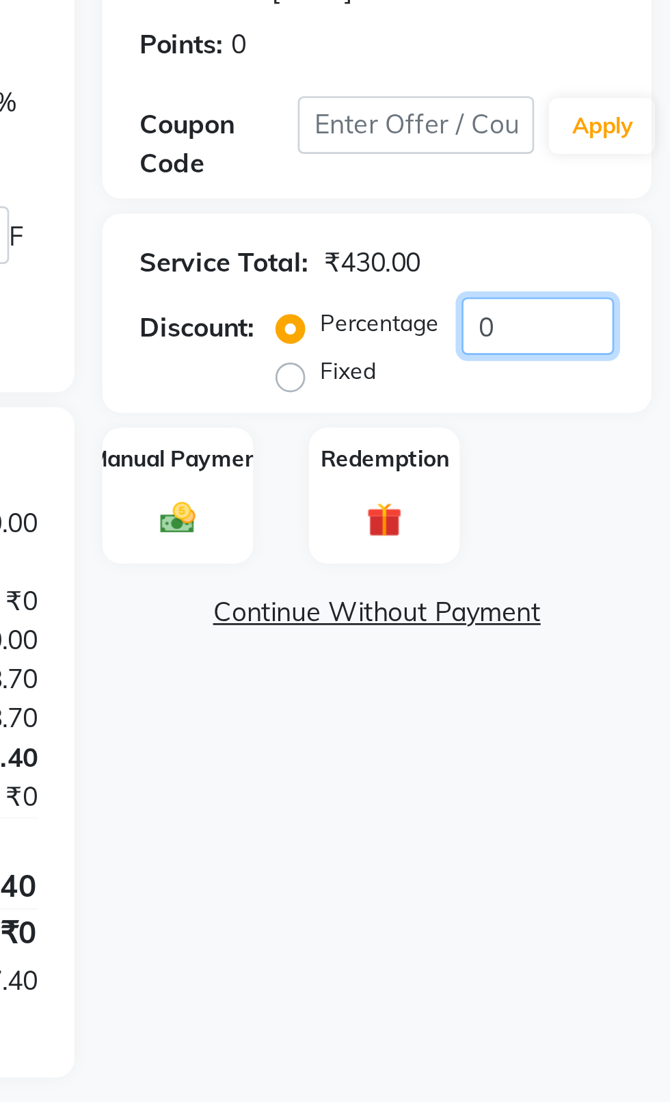
click at [633, 345] on input "0" at bounding box center [622, 341] width 56 height 21
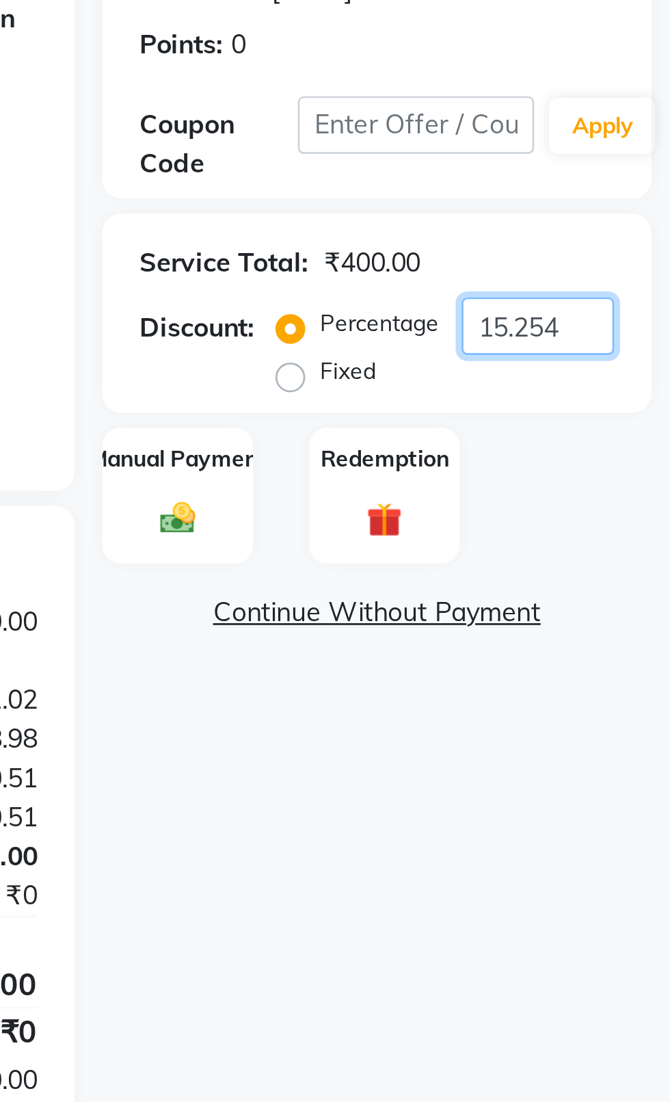
type input "15.254"
click at [489, 391] on label "Manual Payment" at bounding box center [490, 390] width 66 height 12
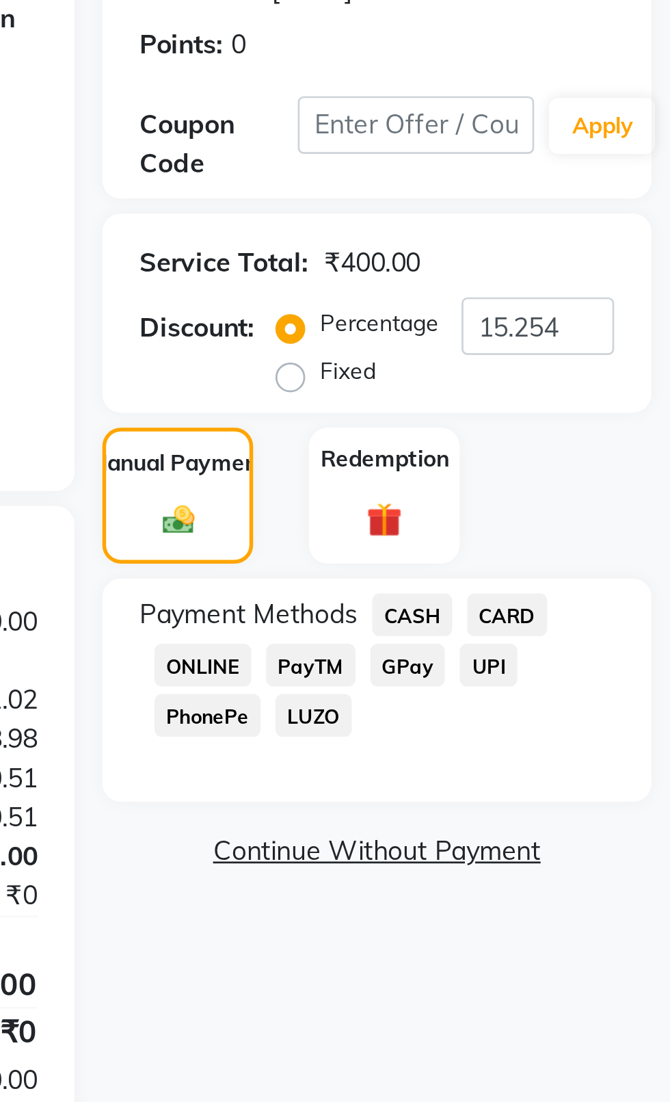
click at [571, 447] on span "CASH" at bounding box center [575, 448] width 29 height 16
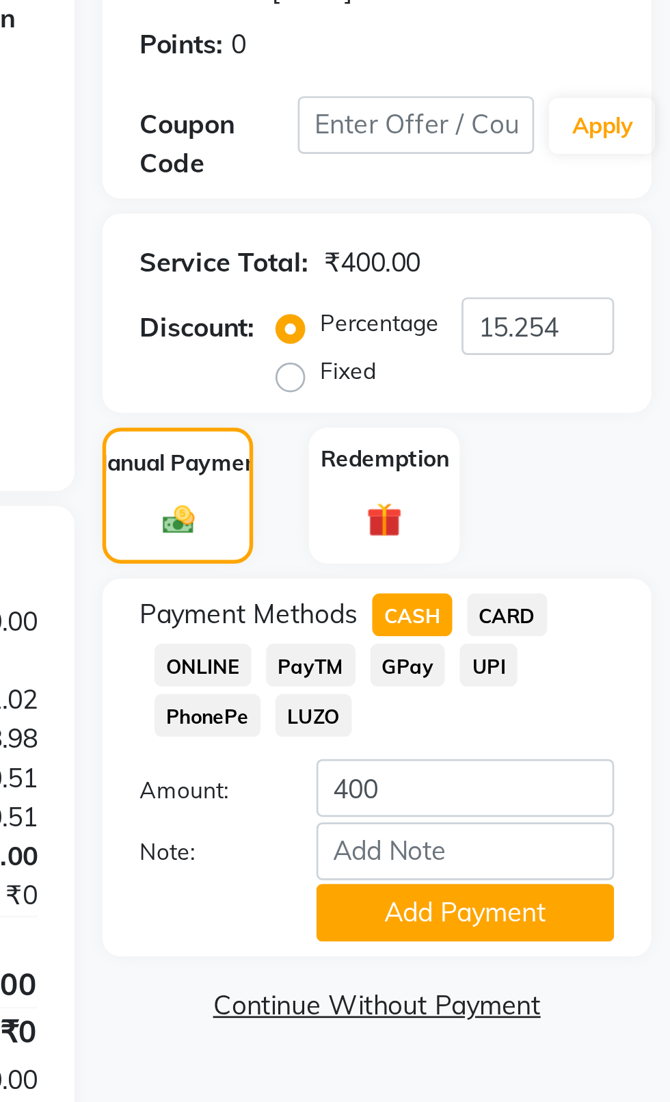
click at [571, 560] on button "Add Payment" at bounding box center [594, 557] width 109 height 21
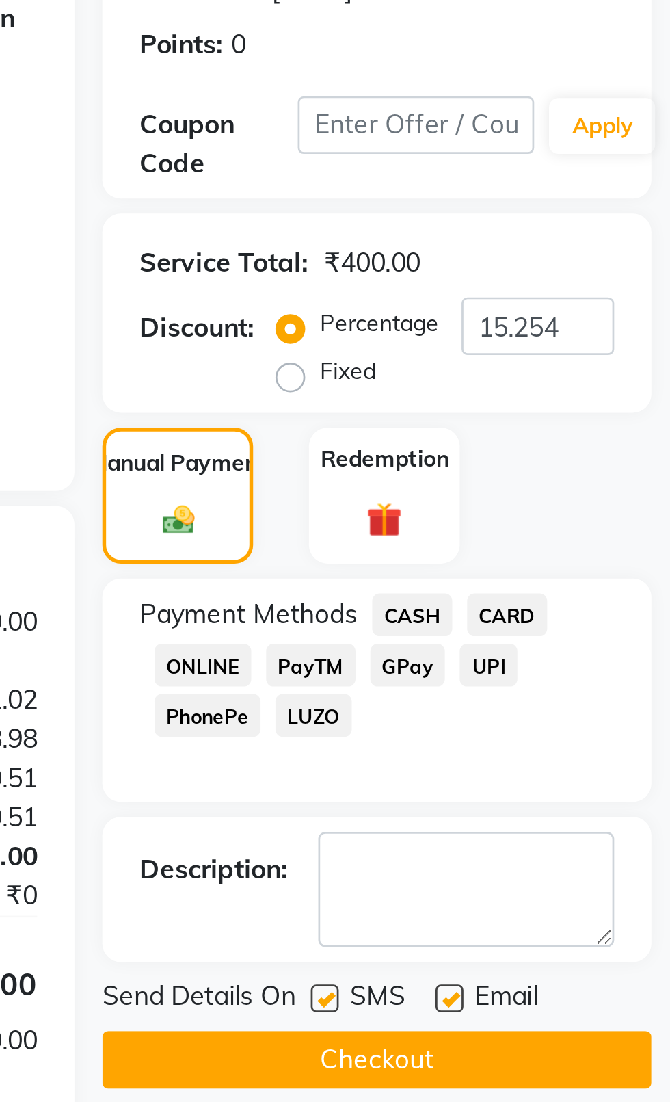
click at [544, 588] on label at bounding box center [543, 589] width 10 height 10
click at [544, 588] on input "checkbox" at bounding box center [542, 589] width 9 height 9
checkbox input "false"
click at [592, 603] on button "Checkout" at bounding box center [563, 611] width 202 height 21
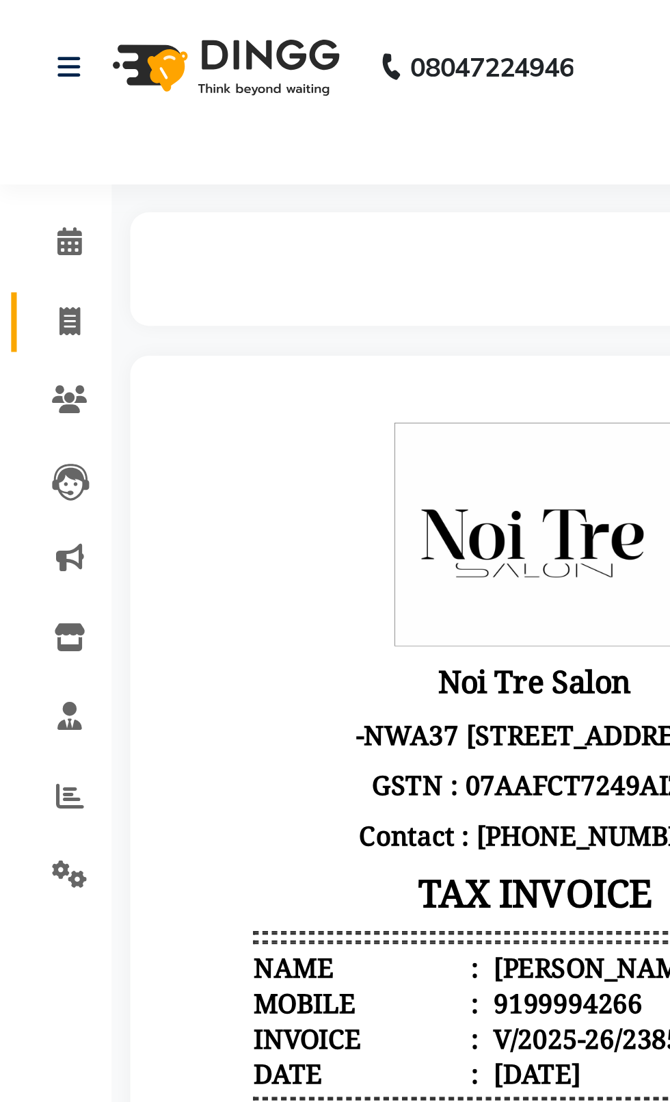
click at [23, 120] on icon at bounding box center [26, 118] width 8 height 10
select select "service"
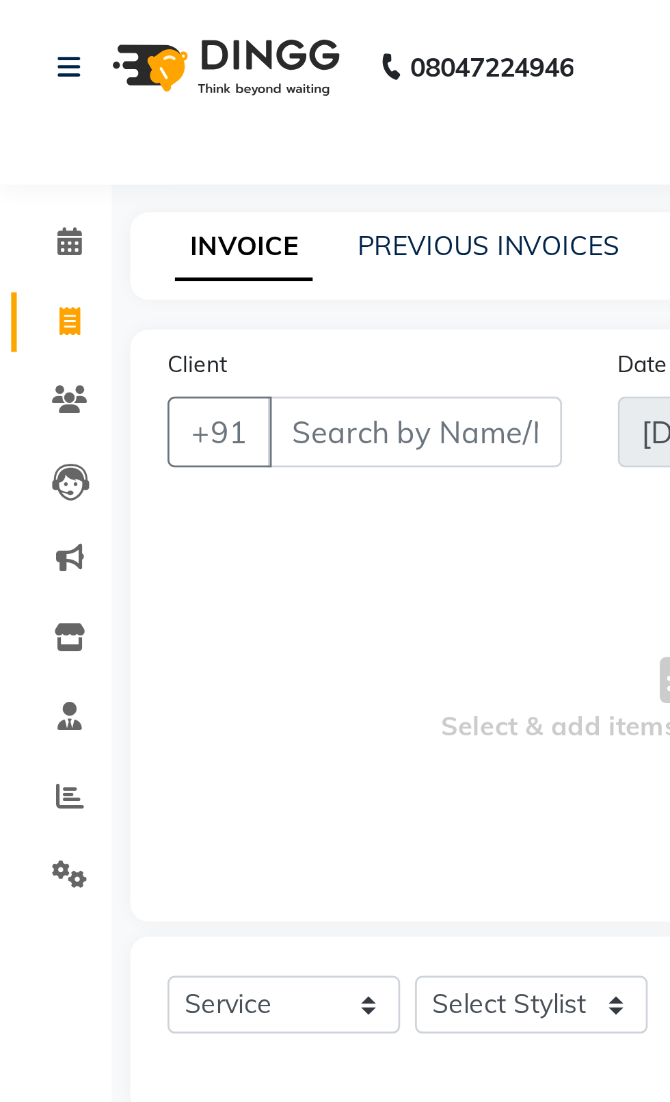
type input "2386"
select select "4007"
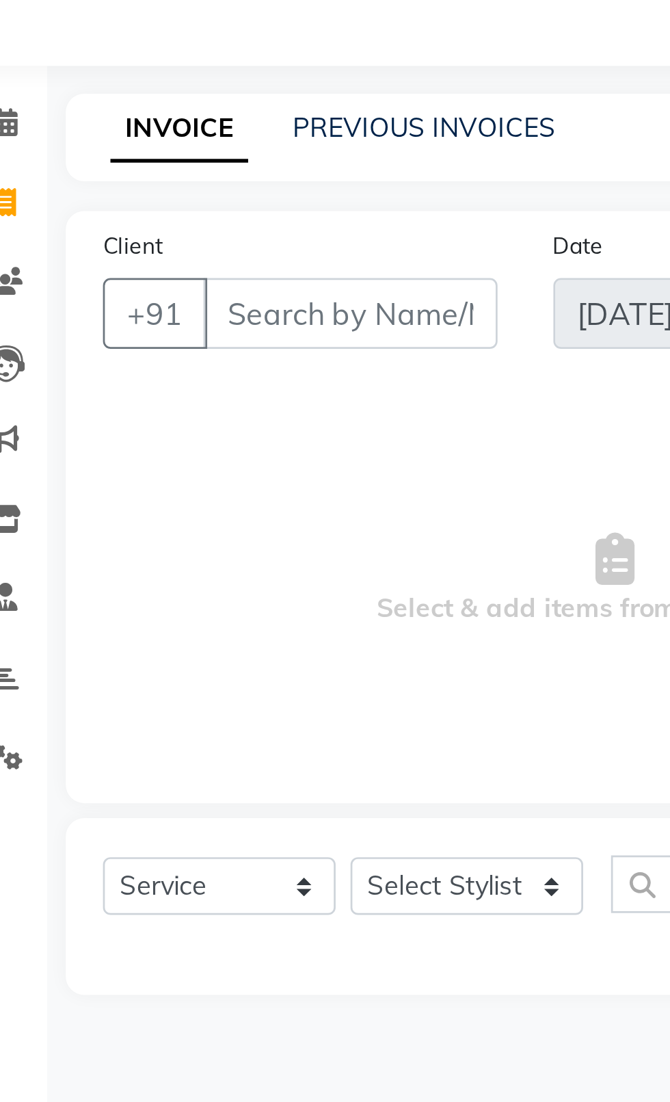
select select "product"
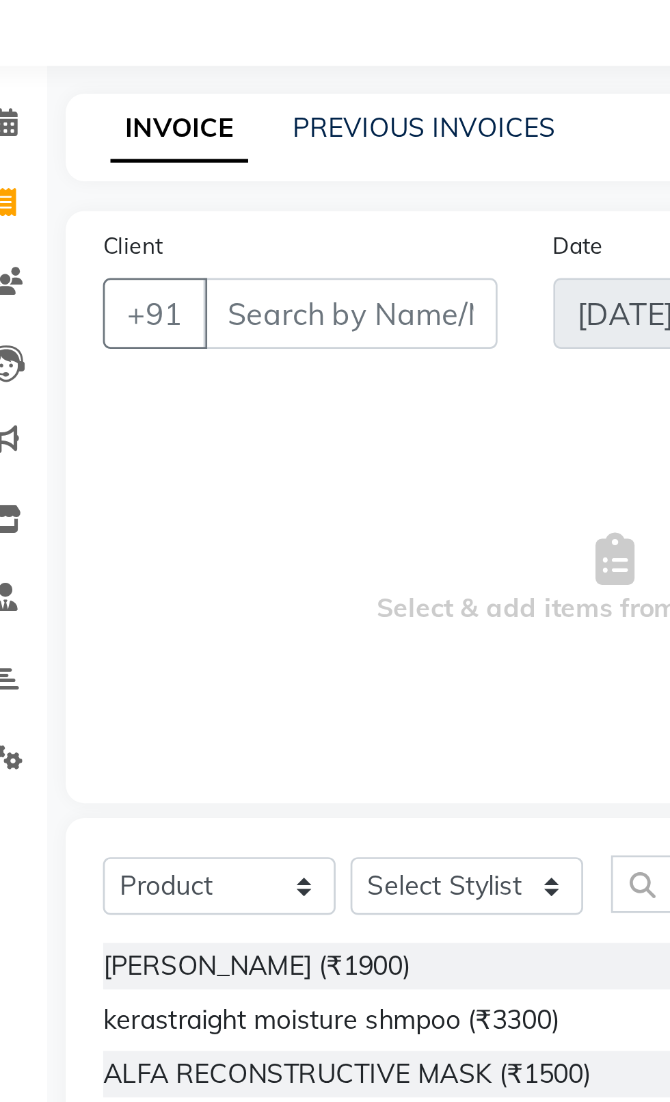
type input "m"
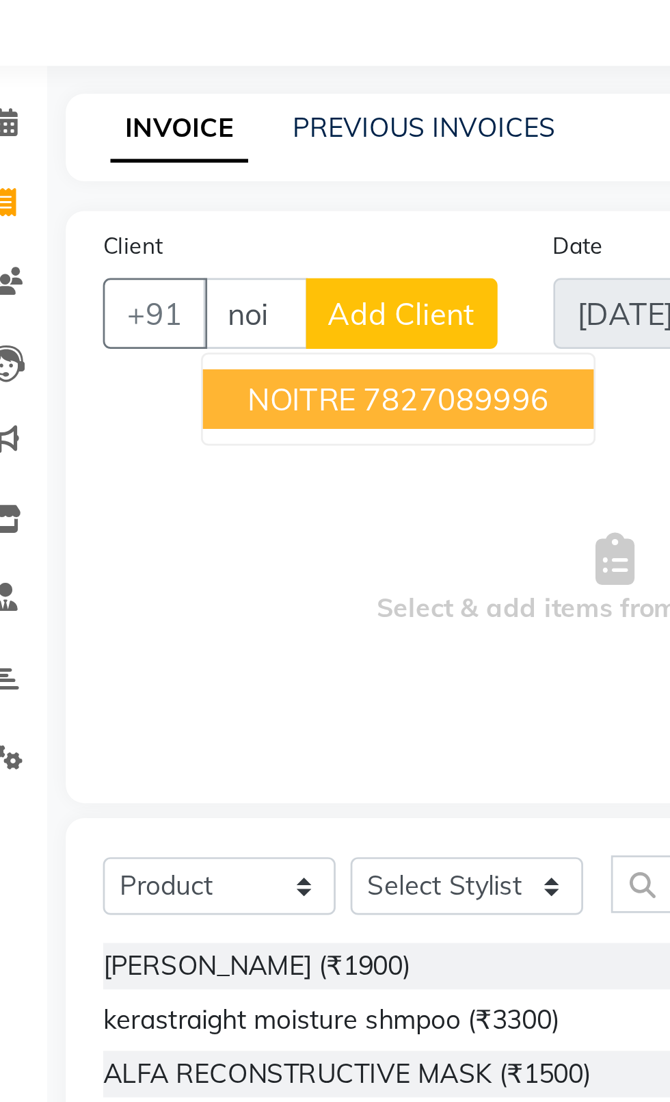
click at [115, 193] on span "NOITRE" at bounding box center [135, 190] width 40 height 14
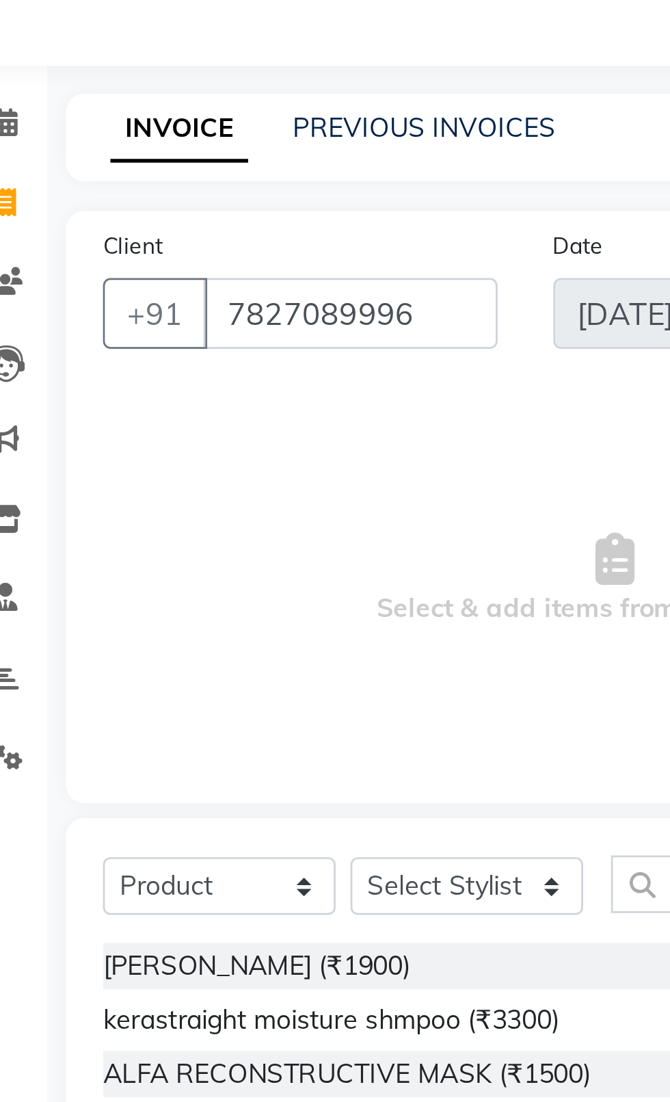
type input "7827089996"
click at [98, 361] on select "Select Service Product Membership Package Voucher Prepaid Gift Card" at bounding box center [105, 368] width 86 height 21
select select "service"
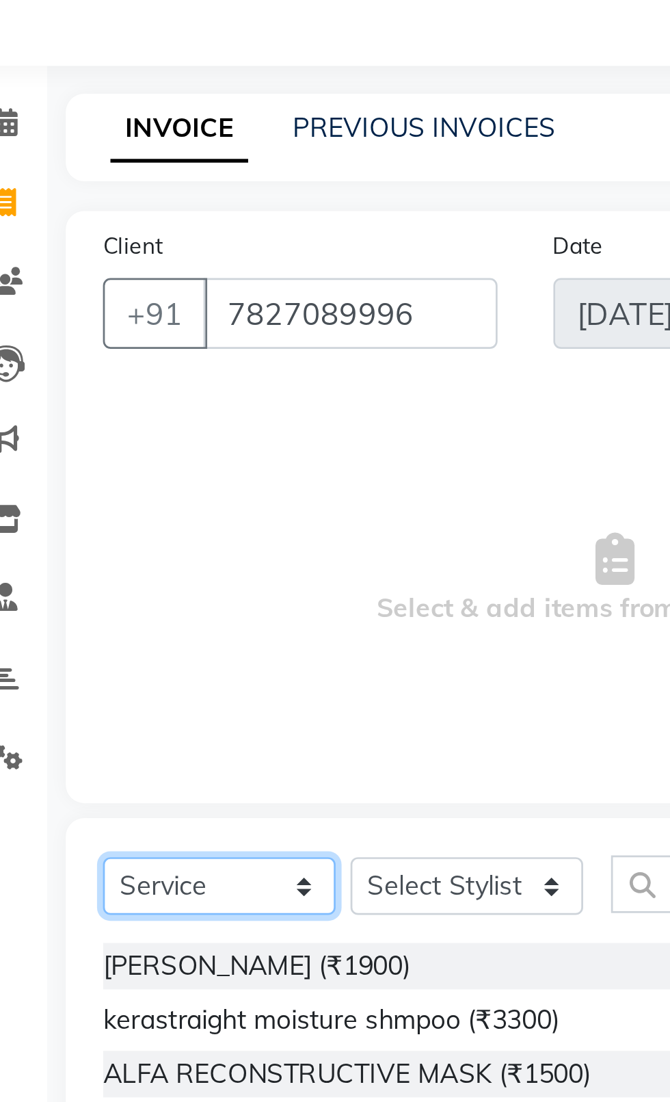
click at [62, 358] on select "Select Service Product Membership Package Voucher Prepaid Gift Card" at bounding box center [105, 368] width 86 height 21
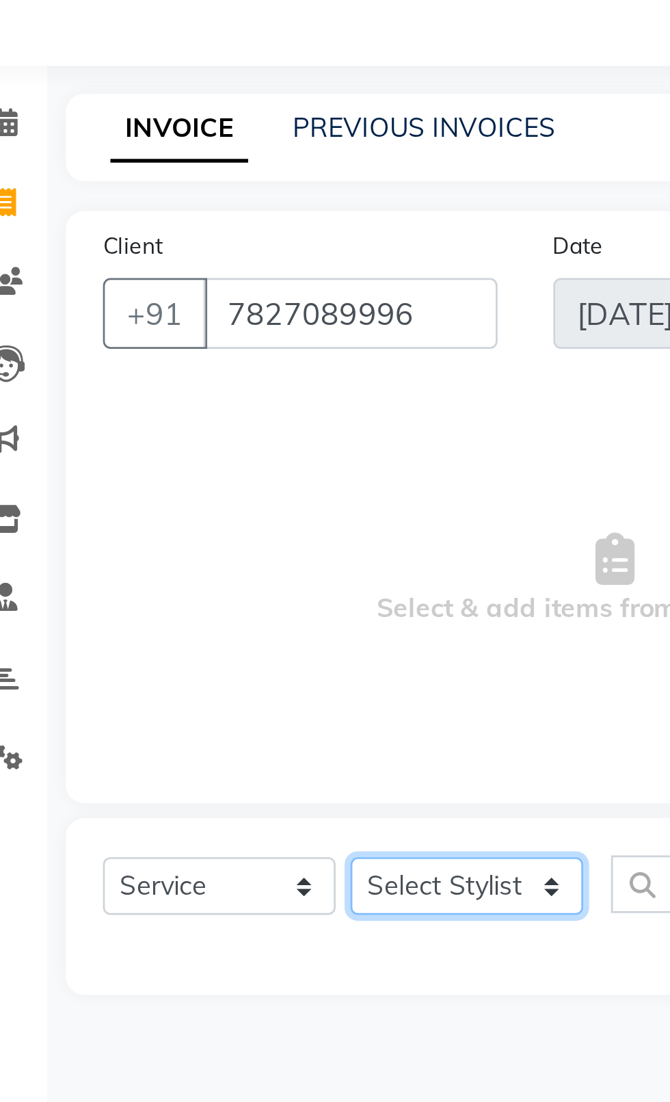
click at [179, 375] on select "Select Stylist [PERSON_NAME] akash [PERSON_NAME] ANAM anod [PERSON_NAME] danish…" at bounding box center [196, 368] width 86 height 21
select select "58083"
click at [153, 358] on select "Select Stylist [PERSON_NAME] akash [PERSON_NAME] ANAM anod [PERSON_NAME] danish…" at bounding box center [196, 368] width 86 height 21
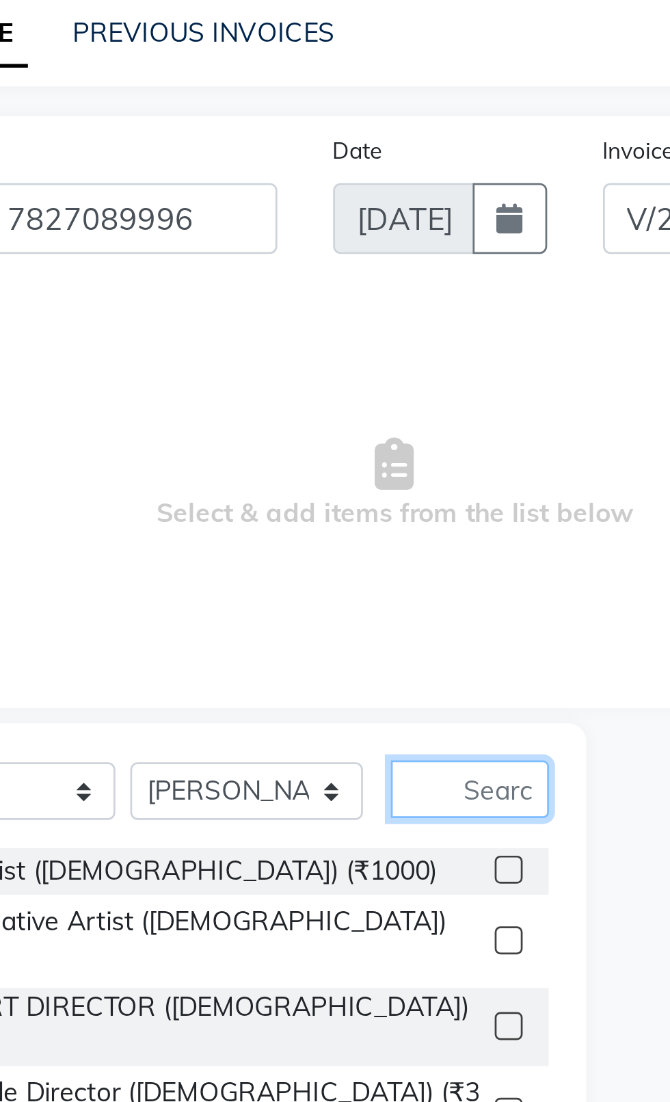
click at [300, 372] on input "text" at bounding box center [277, 368] width 58 height 21
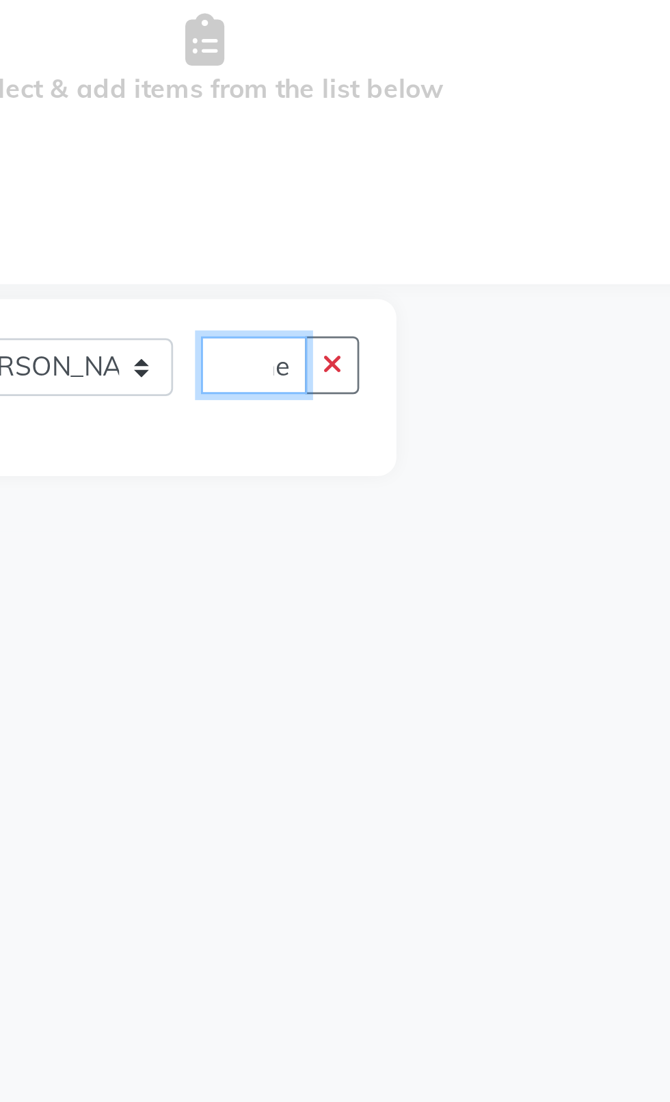
scroll to position [0, 10]
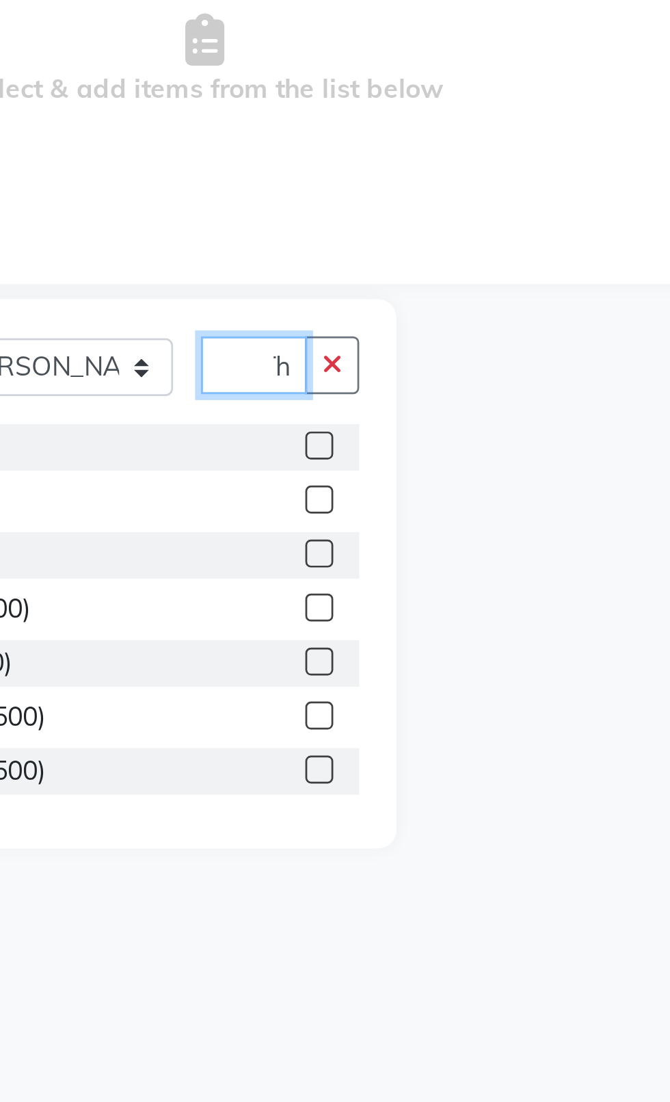
type input "T"
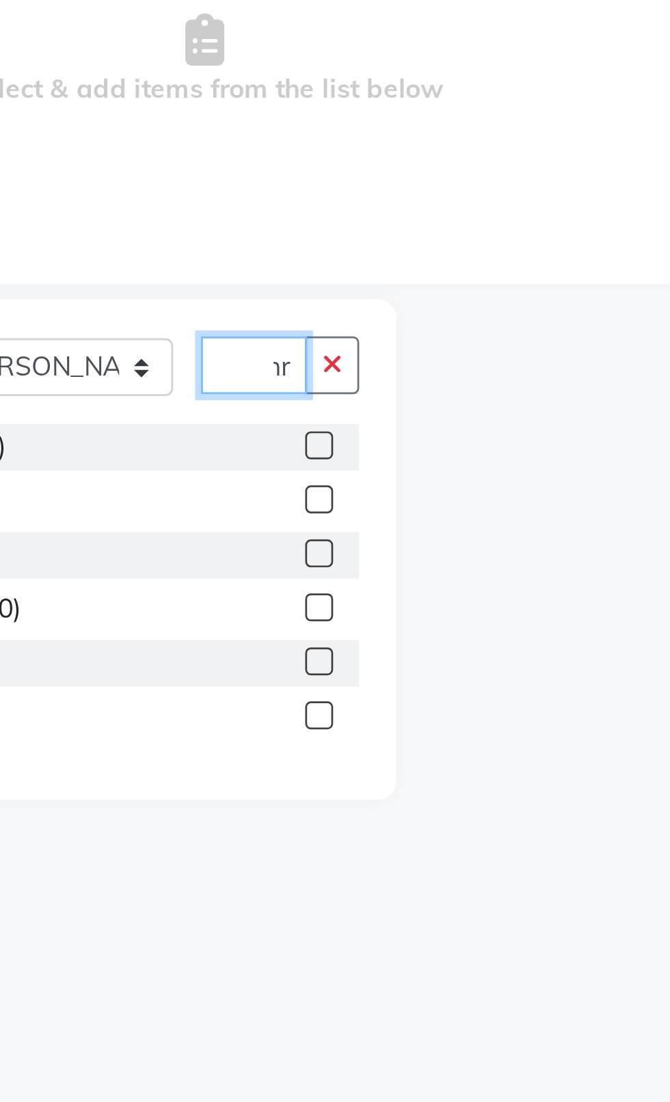
scroll to position [0, 13]
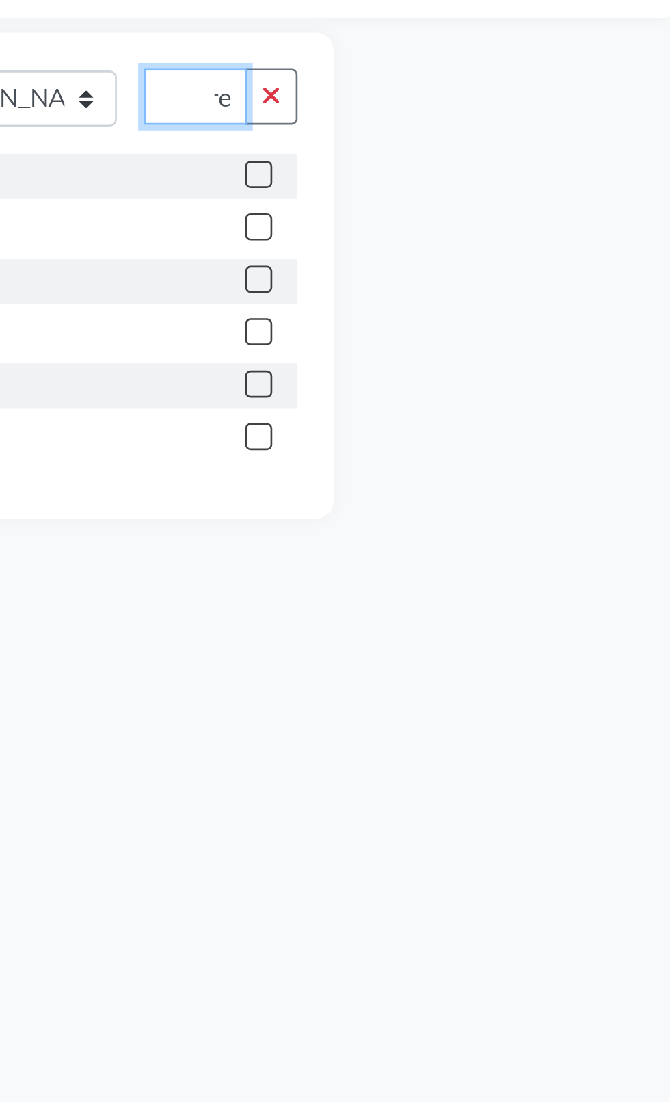
type input "Thre"
click at [291, 418] on label at bounding box center [292, 418] width 10 height 10
click at [291, 418] on input "checkbox" at bounding box center [291, 418] width 9 height 9
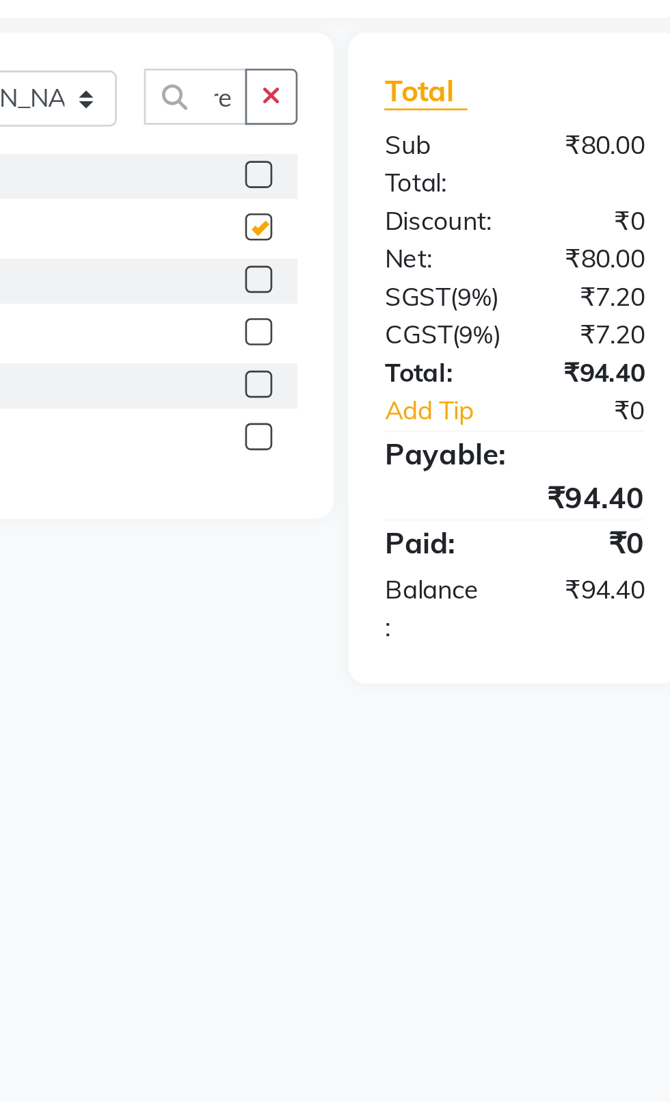
scroll to position [0, 0]
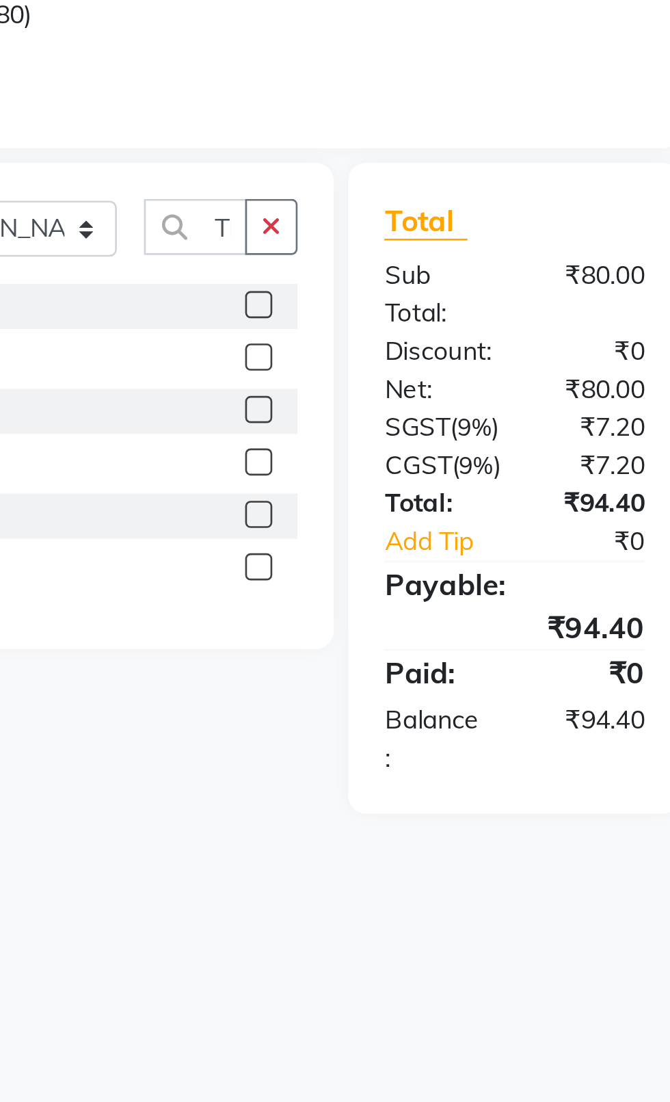
checkbox input "false"
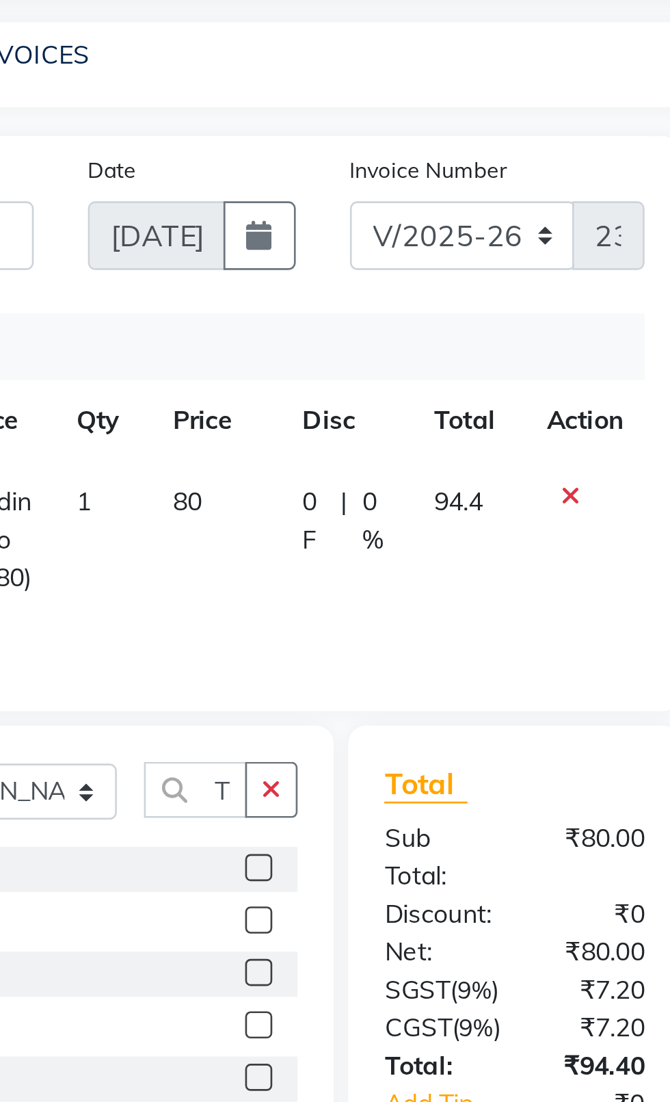
click at [265, 276] on td "80" at bounding box center [275, 274] width 49 height 60
select select "58083"
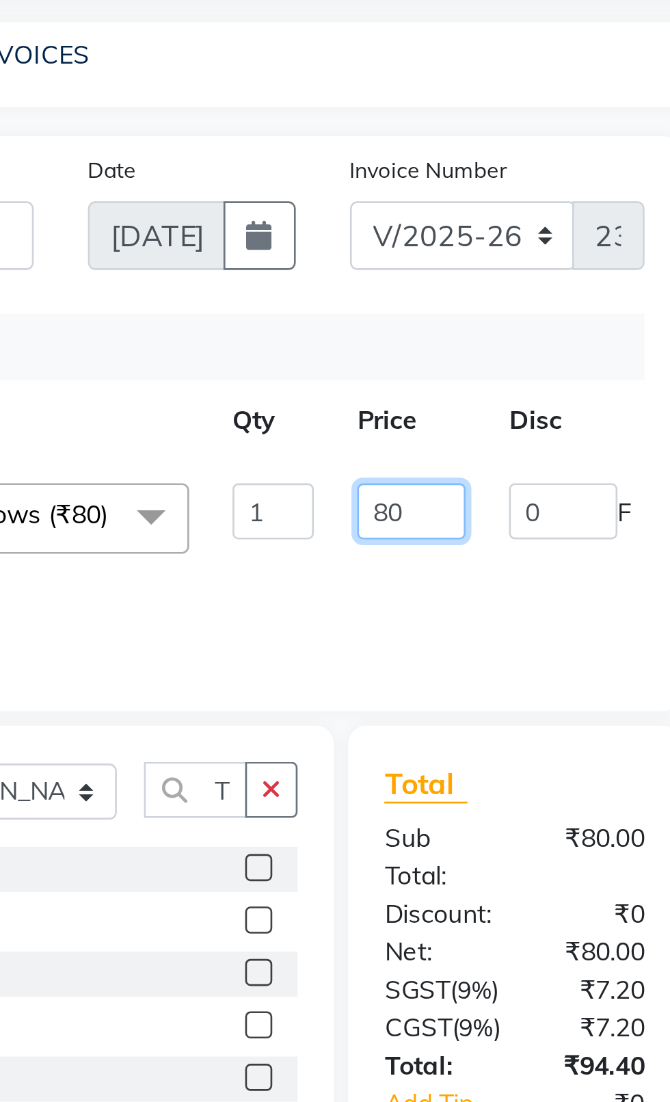
click at [340, 265] on input "80" at bounding box center [349, 262] width 41 height 21
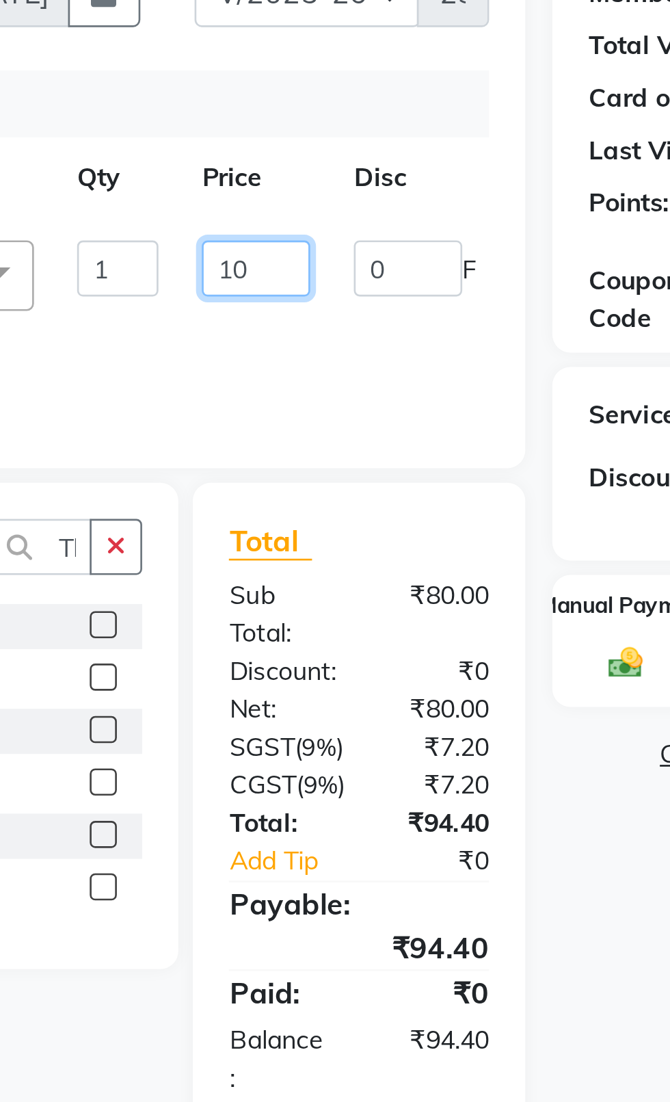
type input "100"
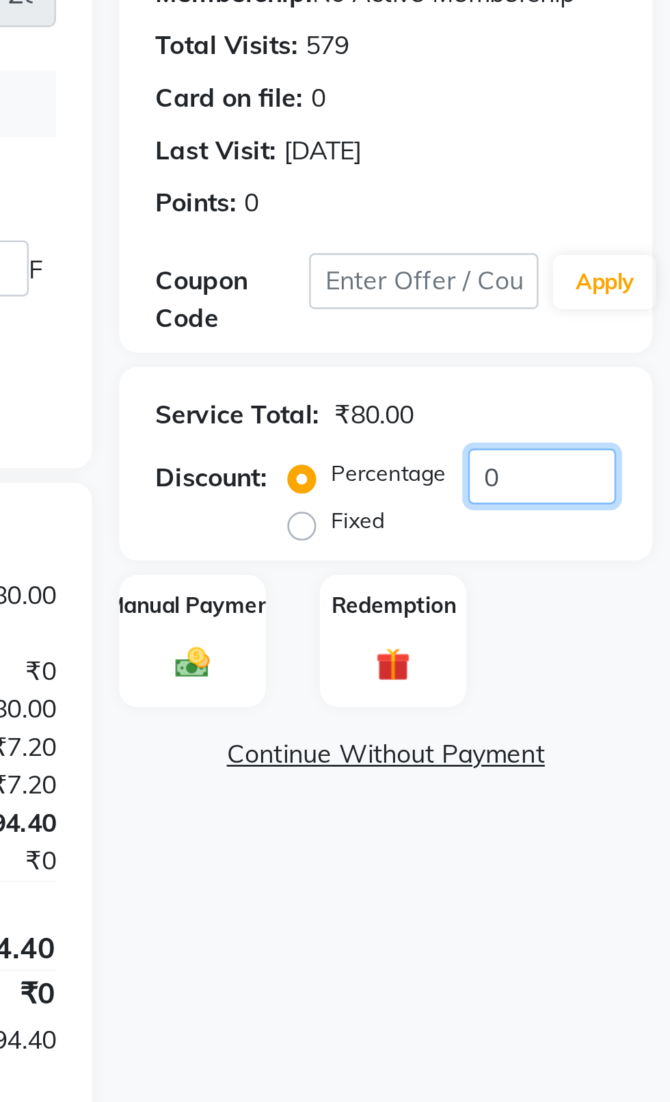
click at [634, 347] on input "0" at bounding box center [622, 341] width 56 height 21
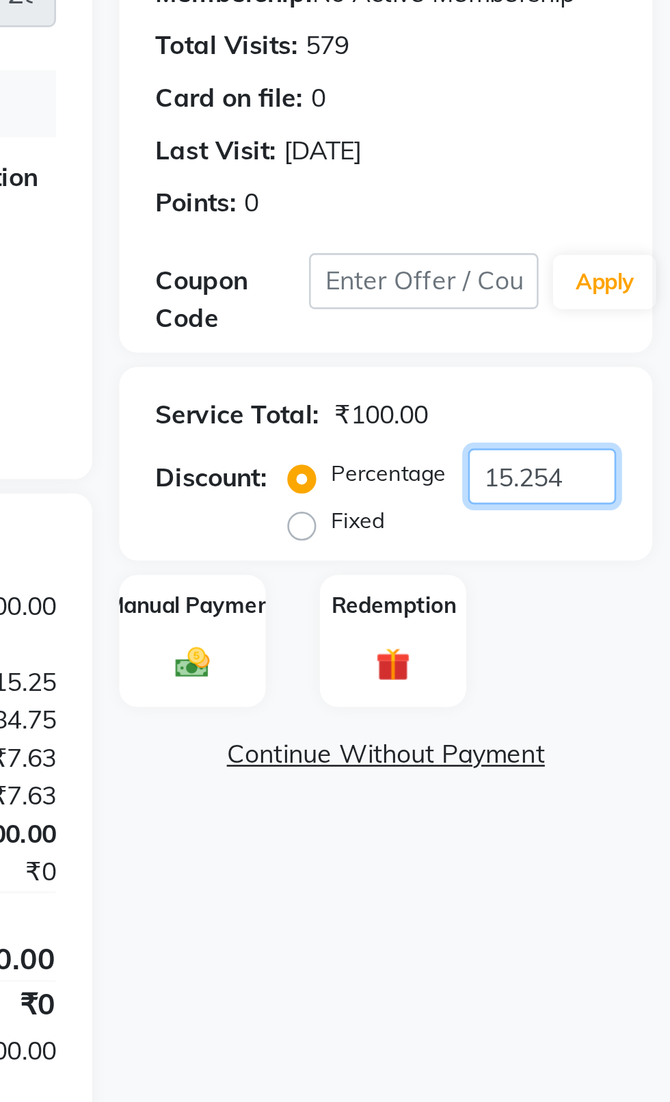
type input "15.254"
click at [509, 413] on div "Manual Payment" at bounding box center [489, 404] width 55 height 51
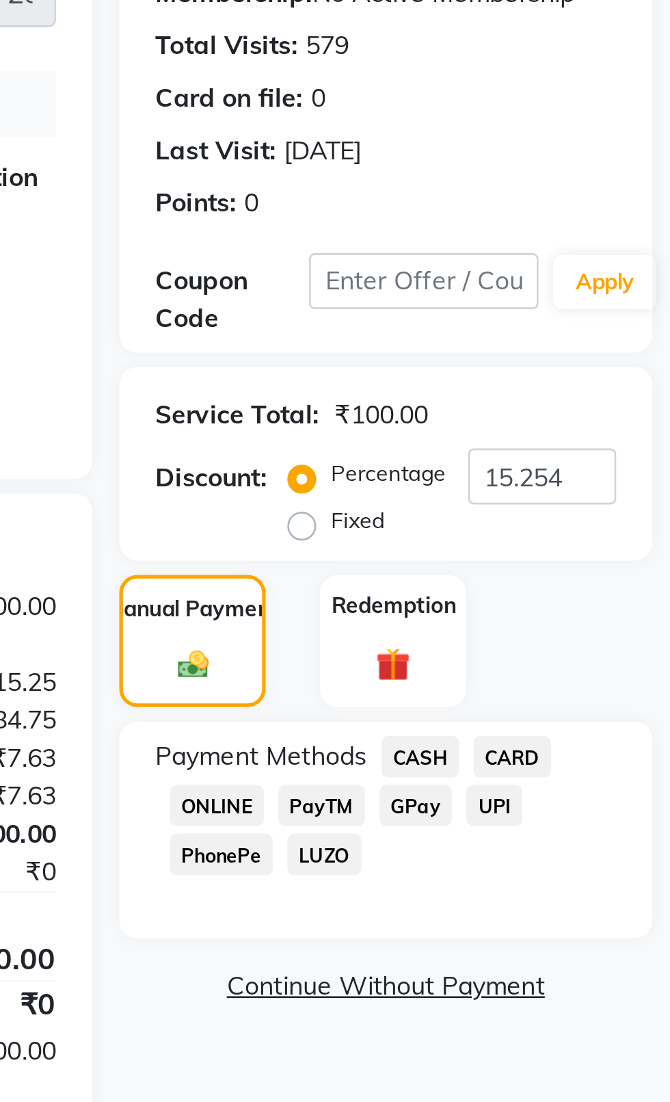
click at [566, 446] on span "CASH" at bounding box center [575, 448] width 29 height 16
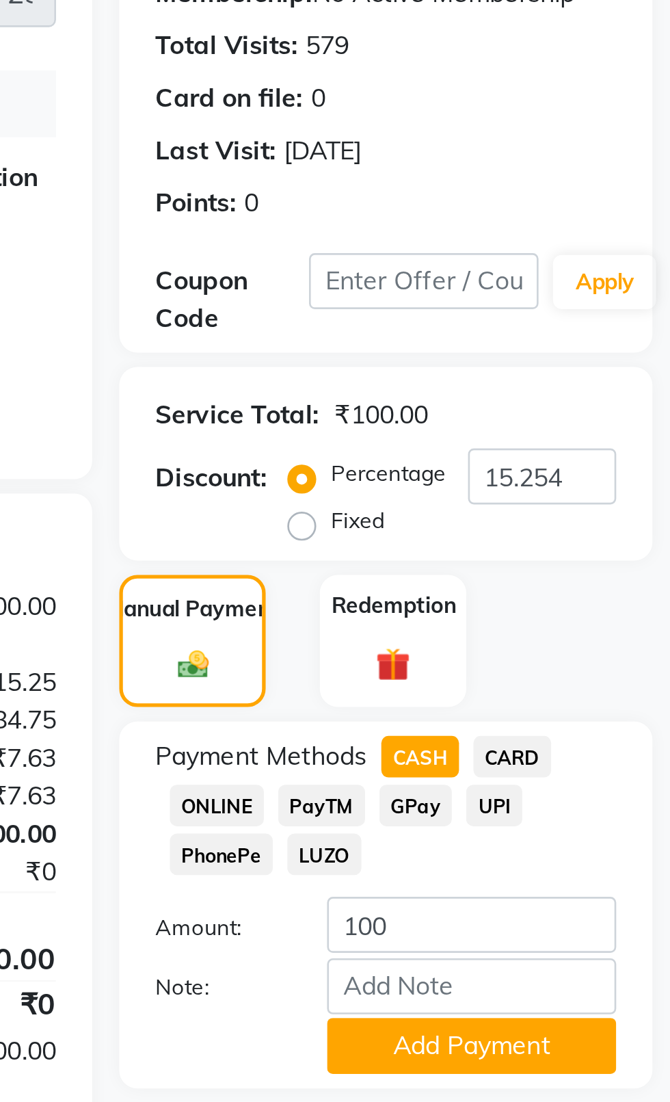
click at [598, 561] on button "Add Payment" at bounding box center [594, 557] width 109 height 21
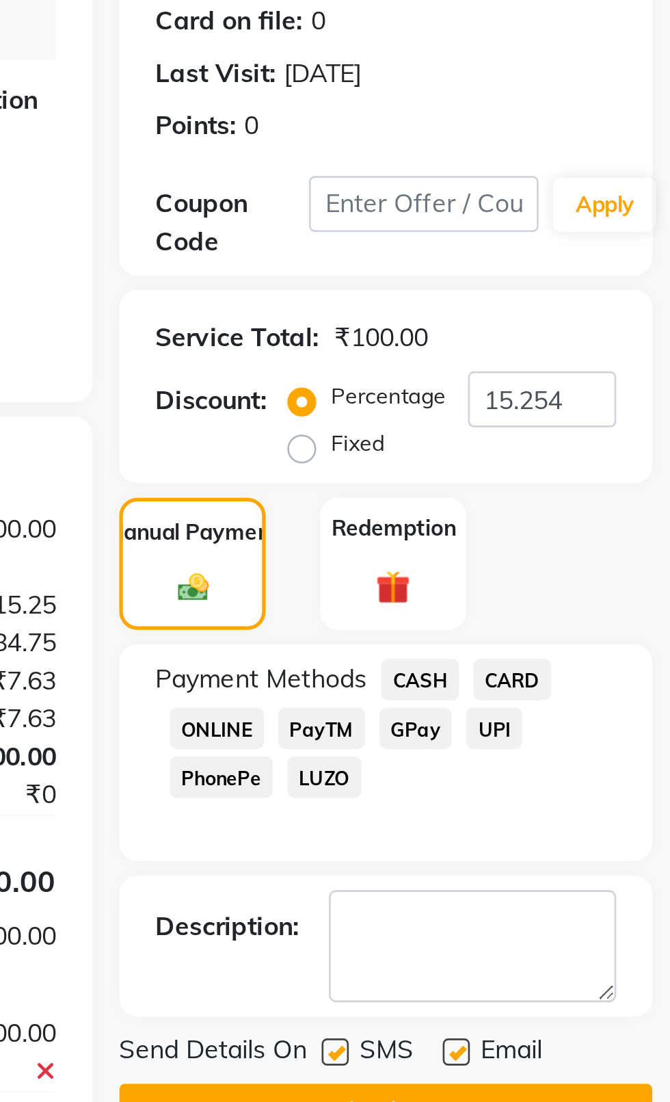
click at [544, 588] on label at bounding box center [543, 589] width 10 height 10
click at [544, 588] on input "checkbox" at bounding box center [542, 589] width 9 height 9
checkbox input "false"
click at [592, 588] on label at bounding box center [589, 589] width 10 height 10
click at [592, 588] on input "checkbox" at bounding box center [588, 589] width 9 height 9
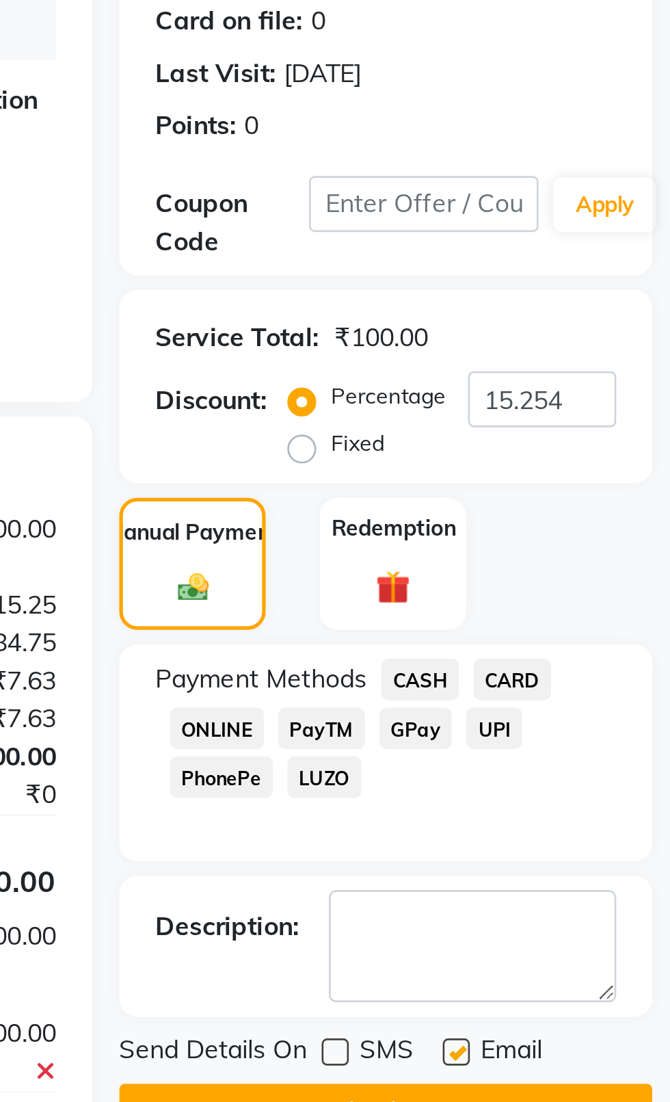
checkbox input "false"
click at [587, 609] on button "Checkout" at bounding box center [563, 611] width 202 height 21
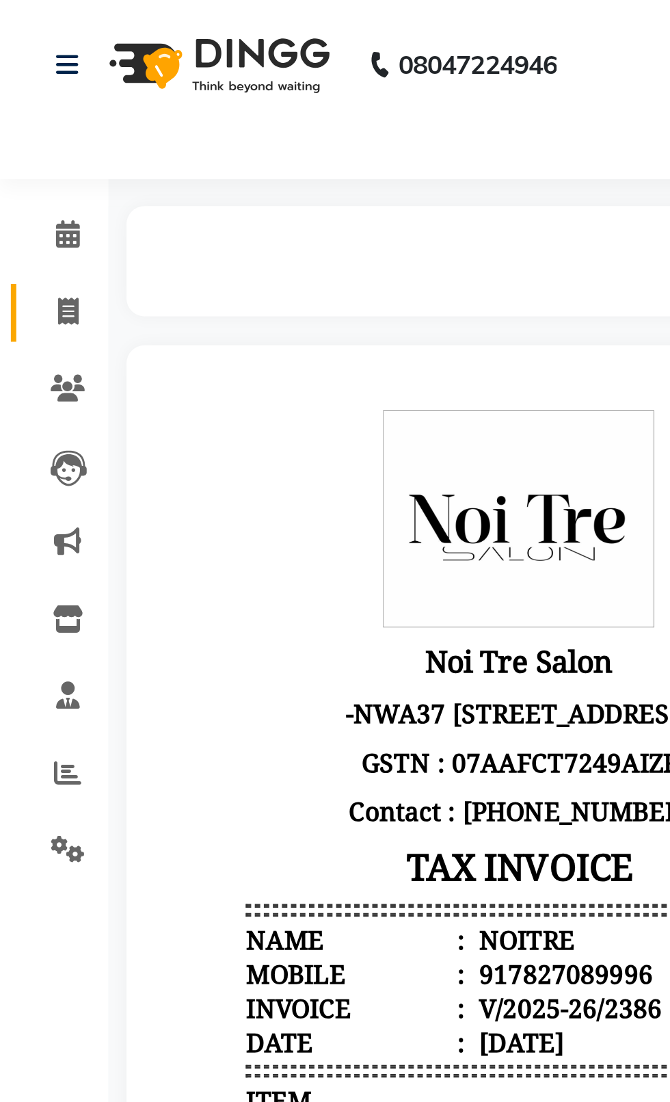
click at [25, 126] on link "Invoice" at bounding box center [20, 118] width 33 height 23
select select "service"
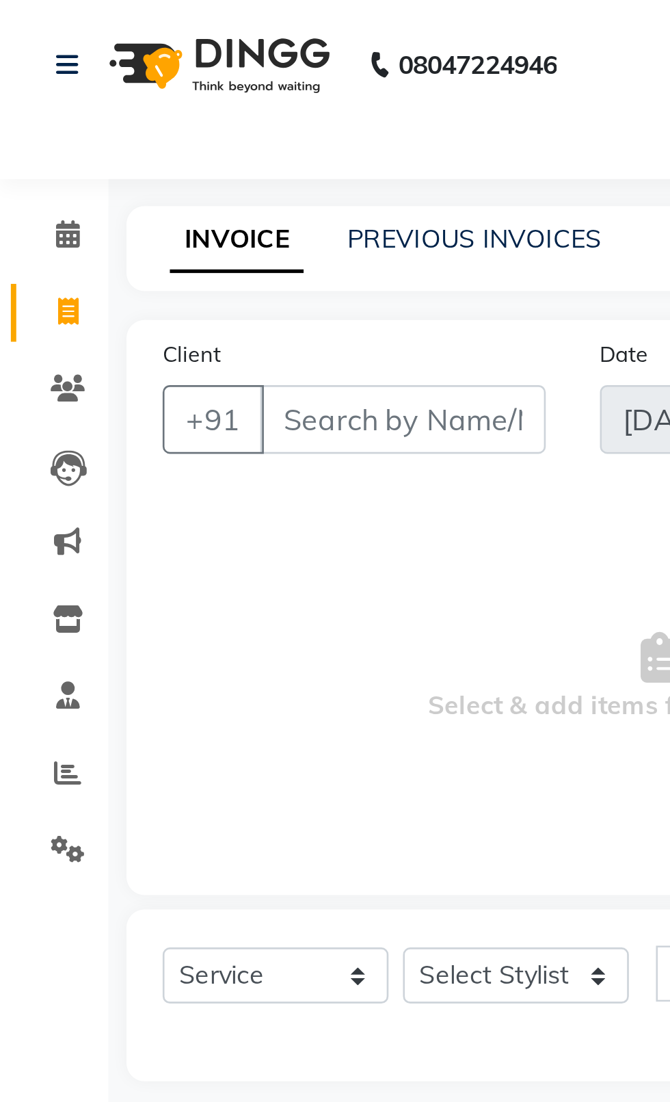
type input "2387"
select select "4007"
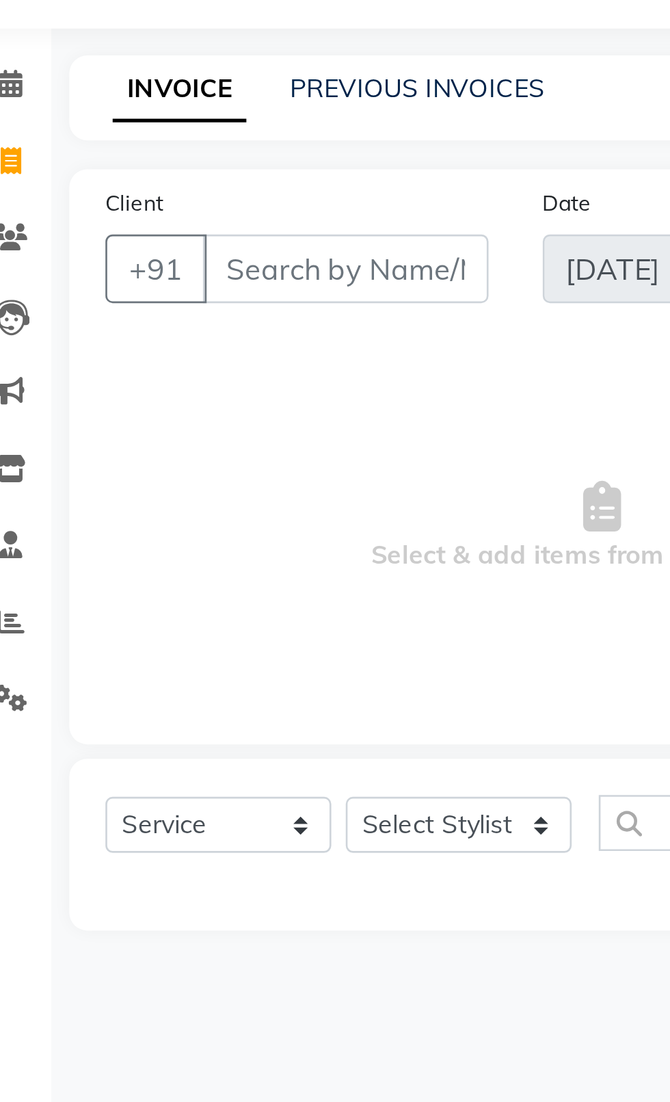
select select "product"
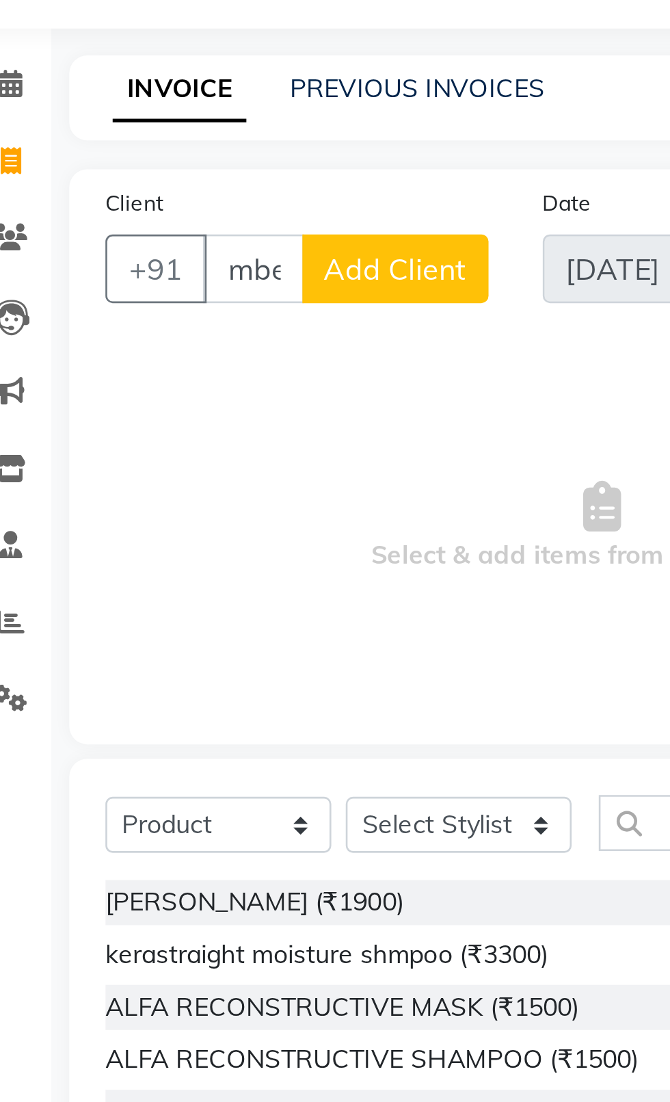
scroll to position [0, 10]
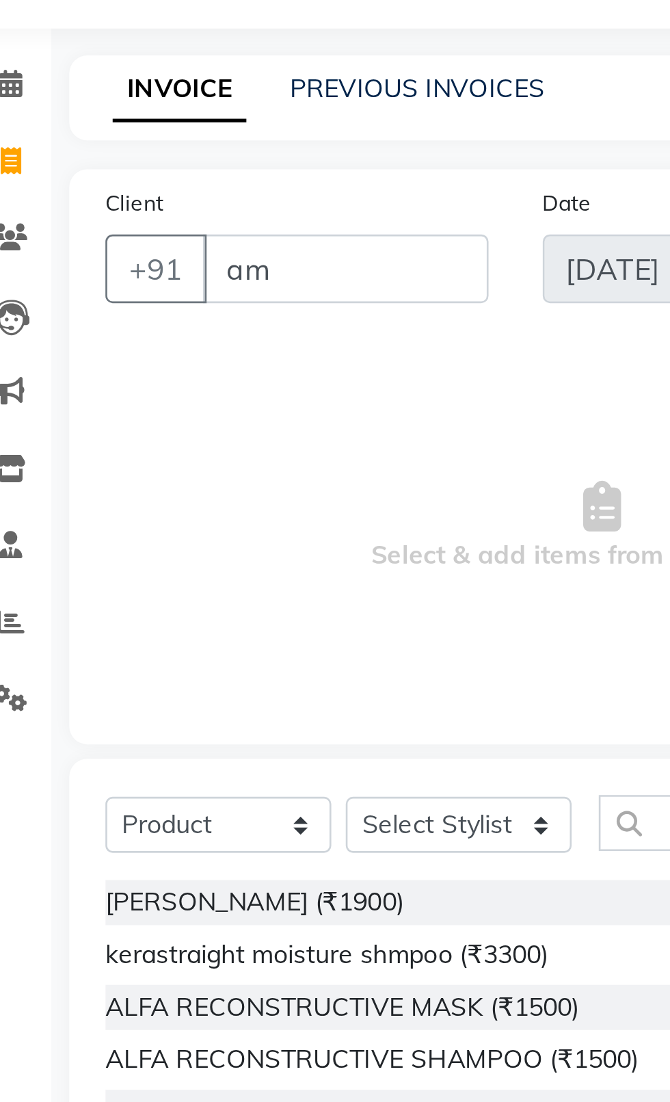
type input "a"
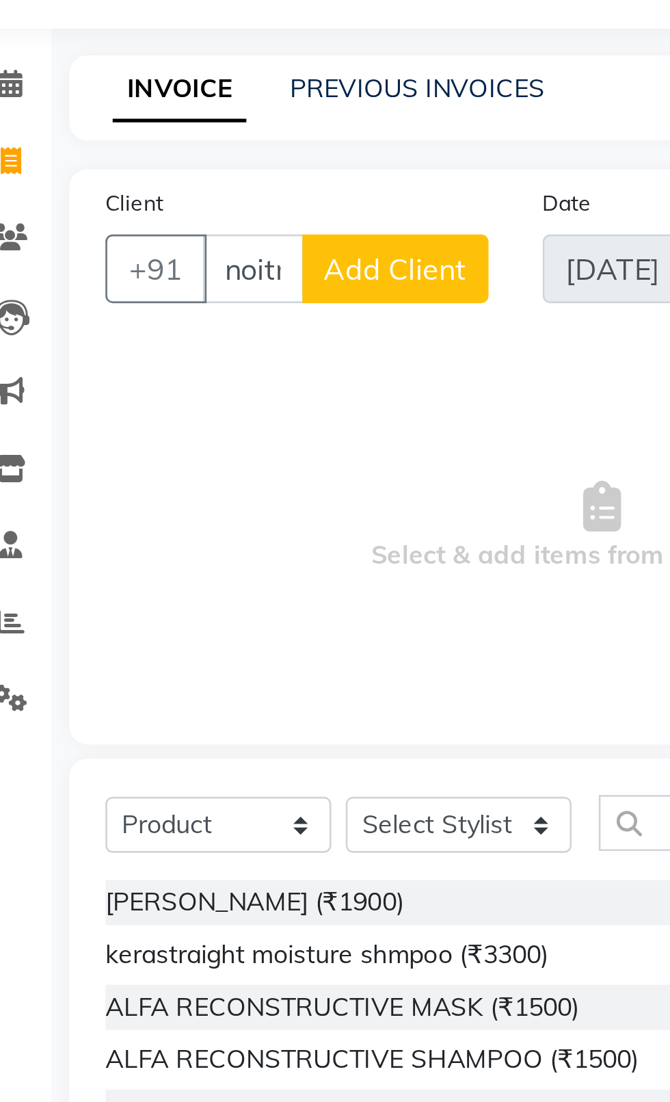
scroll to position [0, 6]
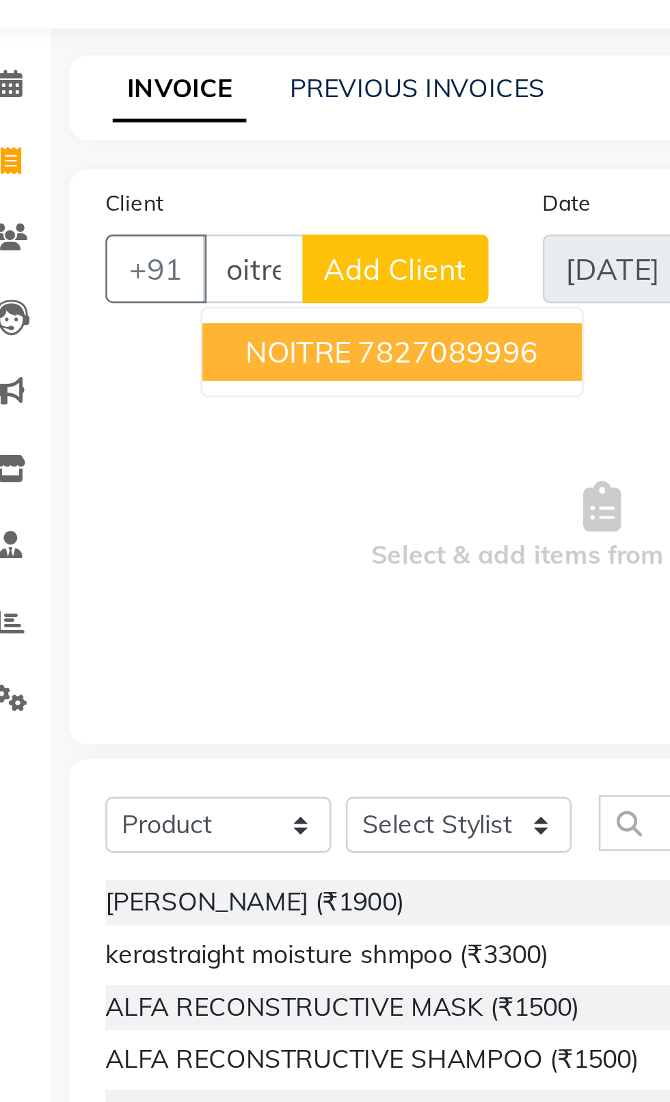
click at [117, 194] on span "NOITRE" at bounding box center [135, 190] width 40 height 14
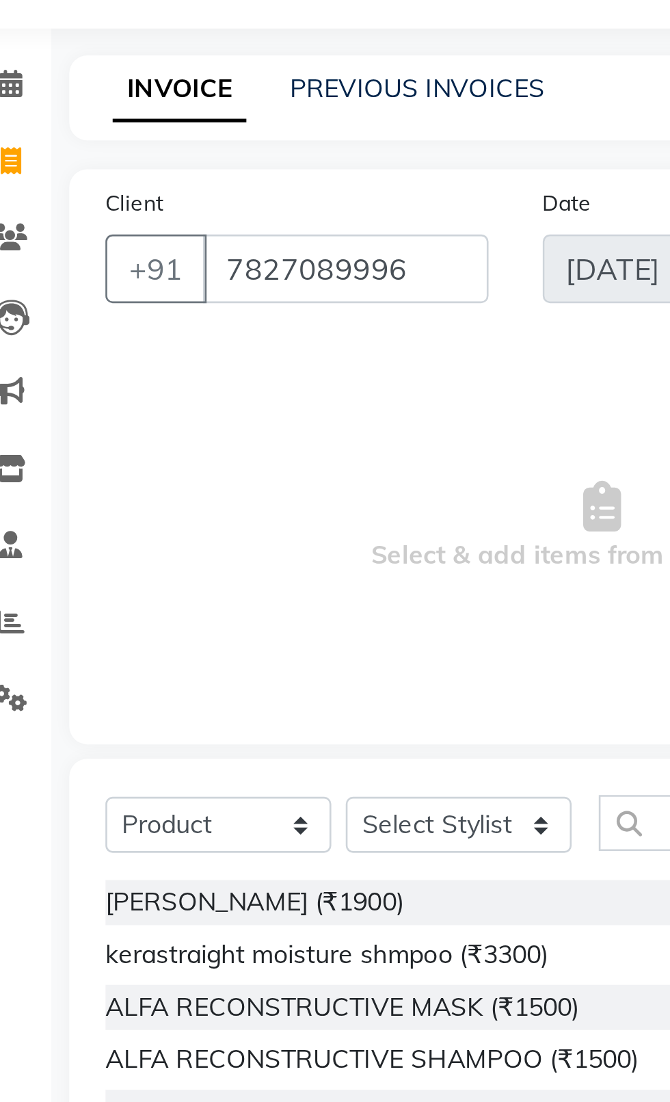
scroll to position [0, 0]
type input "7827089996"
click at [95, 370] on select "Select Service Product Membership Package Voucher Prepaid Gift Card" at bounding box center [105, 368] width 86 height 21
select select "service"
click at [62, 358] on select "Select Service Product Membership Package Voucher Prepaid Gift Card" at bounding box center [105, 368] width 86 height 21
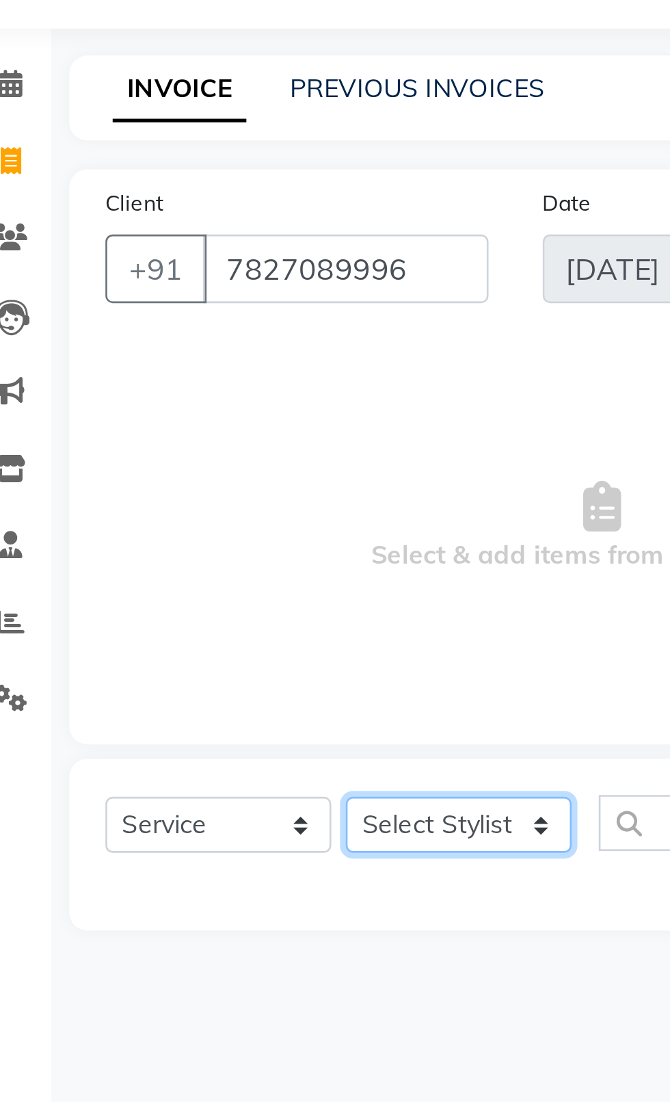
click at [185, 379] on select "Select Stylist [PERSON_NAME] akash [PERSON_NAME] ANAM anod [PERSON_NAME] danish…" at bounding box center [196, 368] width 86 height 21
select select "37839"
click at [153, 358] on select "Select Stylist [PERSON_NAME] akash [PERSON_NAME] ANAM anod [PERSON_NAME] danish…" at bounding box center [196, 368] width 86 height 21
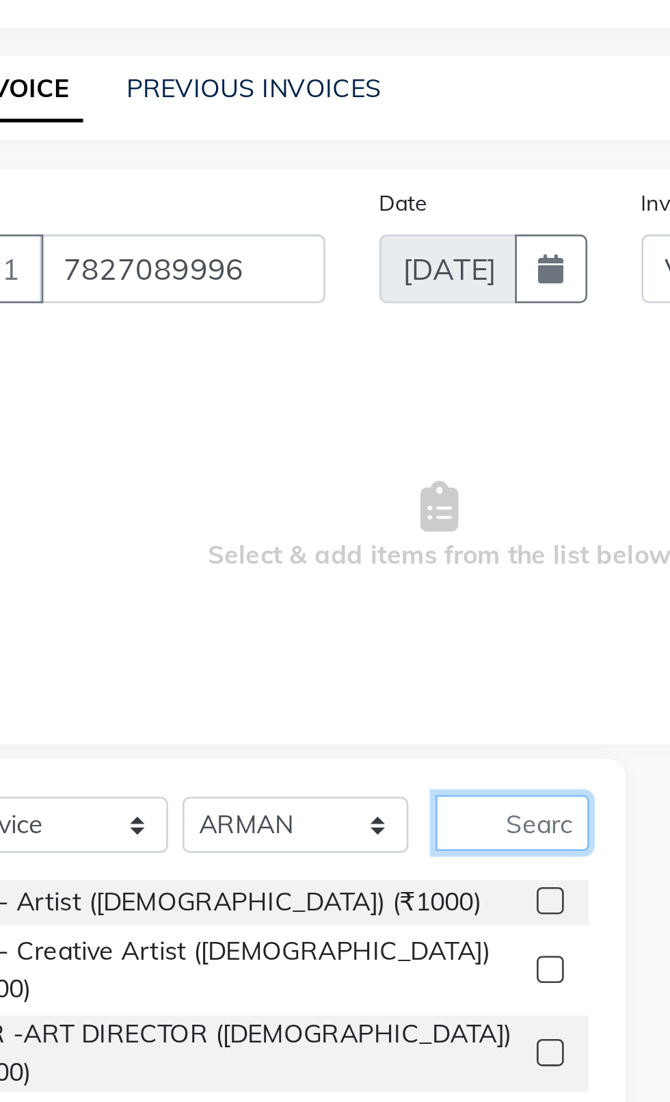
click at [250, 367] on input "text" at bounding box center [277, 368] width 58 height 21
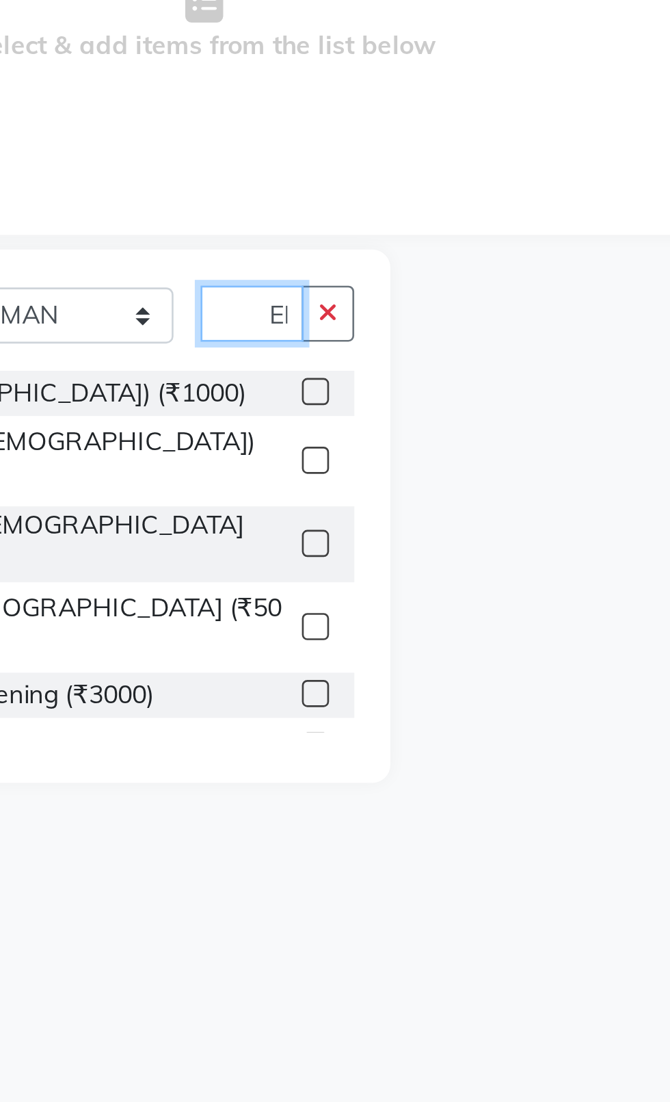
scroll to position [0, 14]
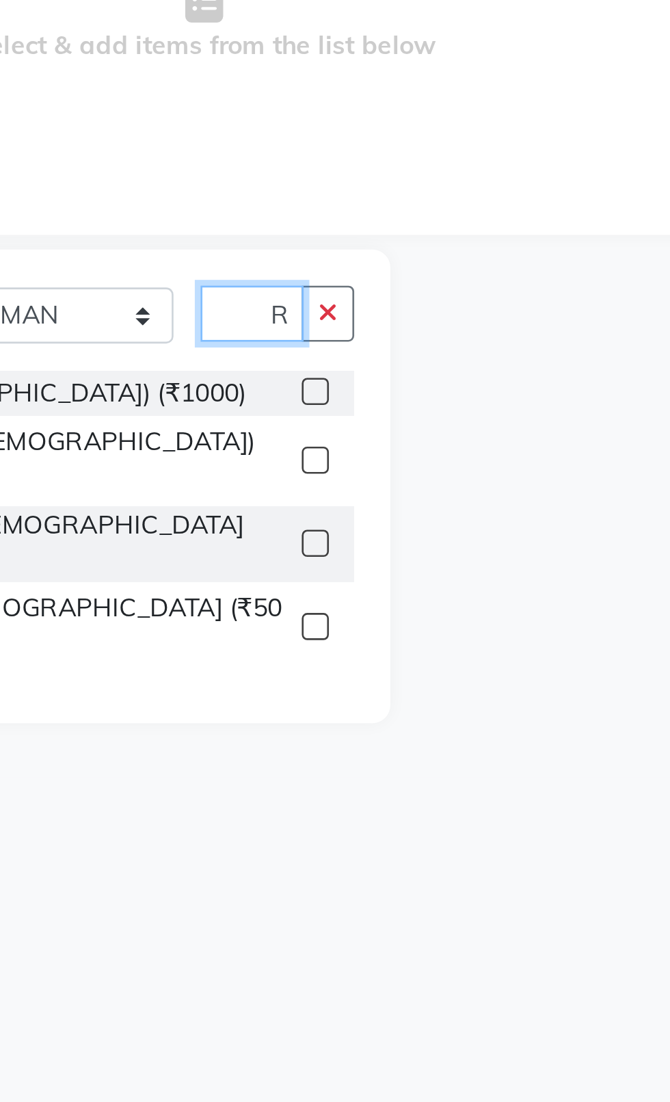
type input "[PERSON_NAME]"
click at [299, 374] on button "button" at bounding box center [297, 368] width 20 height 21
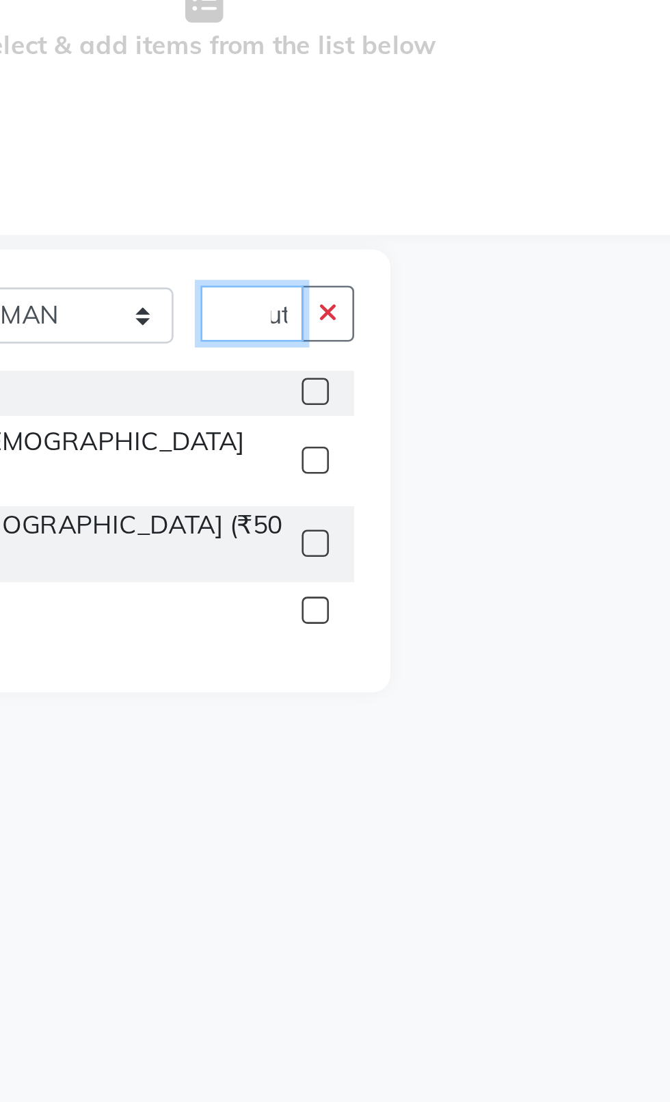
scroll to position [0, 11]
type input "Cut"
click at [291, 450] on label at bounding box center [292, 455] width 10 height 10
click at [291, 452] on input "checkbox" at bounding box center [291, 456] width 9 height 9
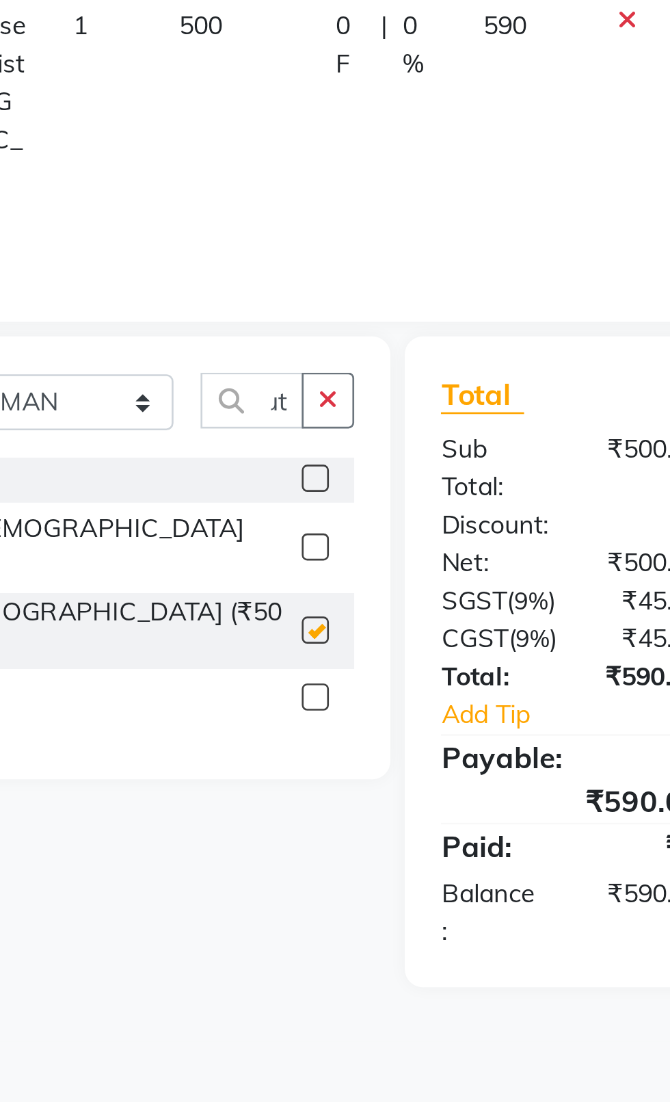
scroll to position [0, 0]
checkbox input "false"
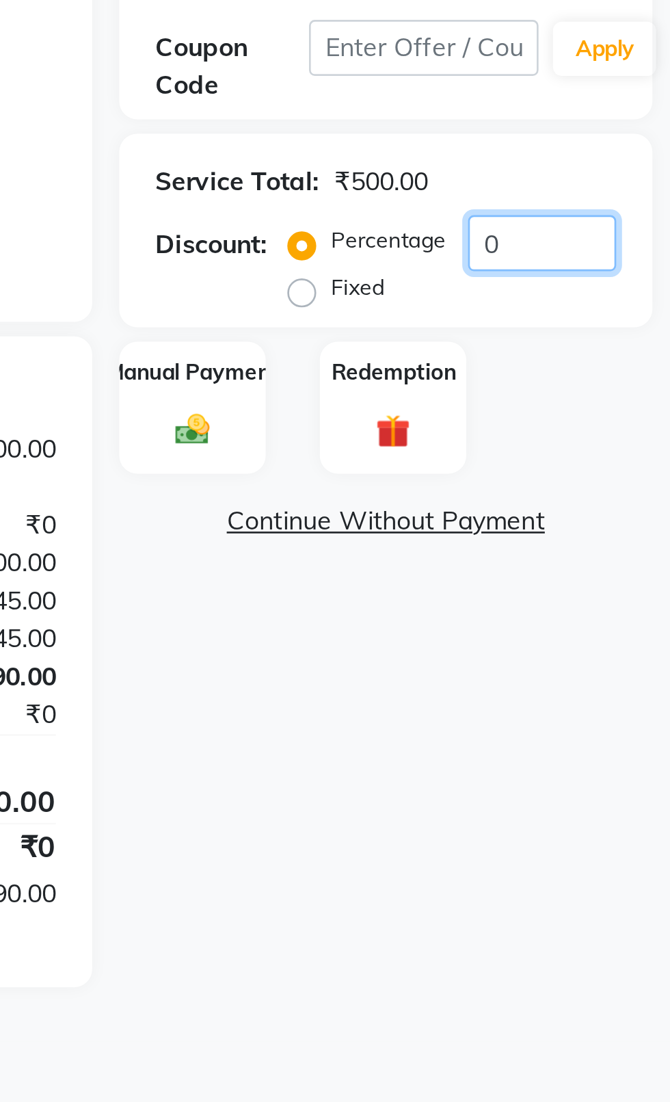
click at [640, 341] on input "0" at bounding box center [622, 341] width 56 height 21
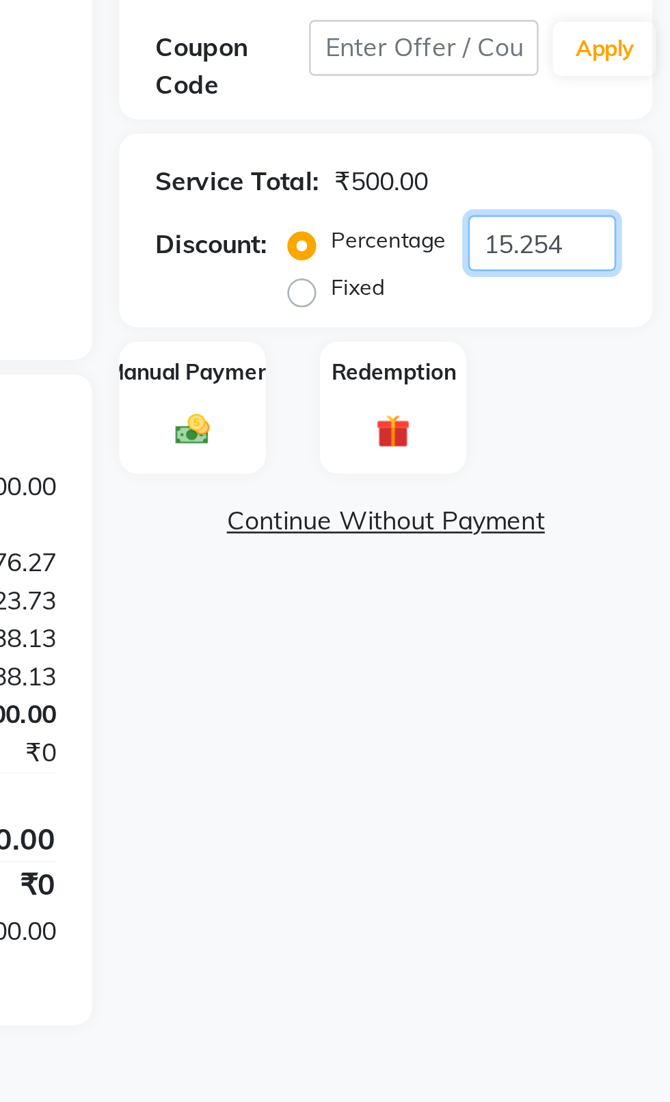
type input "15.254"
click at [499, 405] on img at bounding box center [489, 412] width 21 height 15
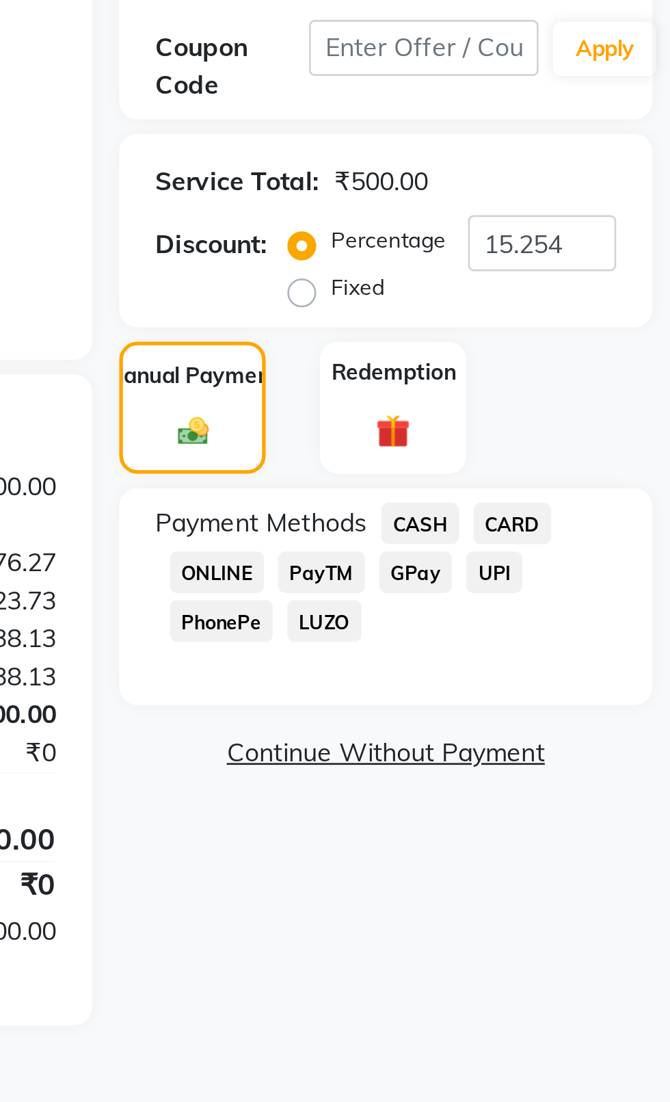
click at [567, 450] on span "CASH" at bounding box center [575, 448] width 29 height 16
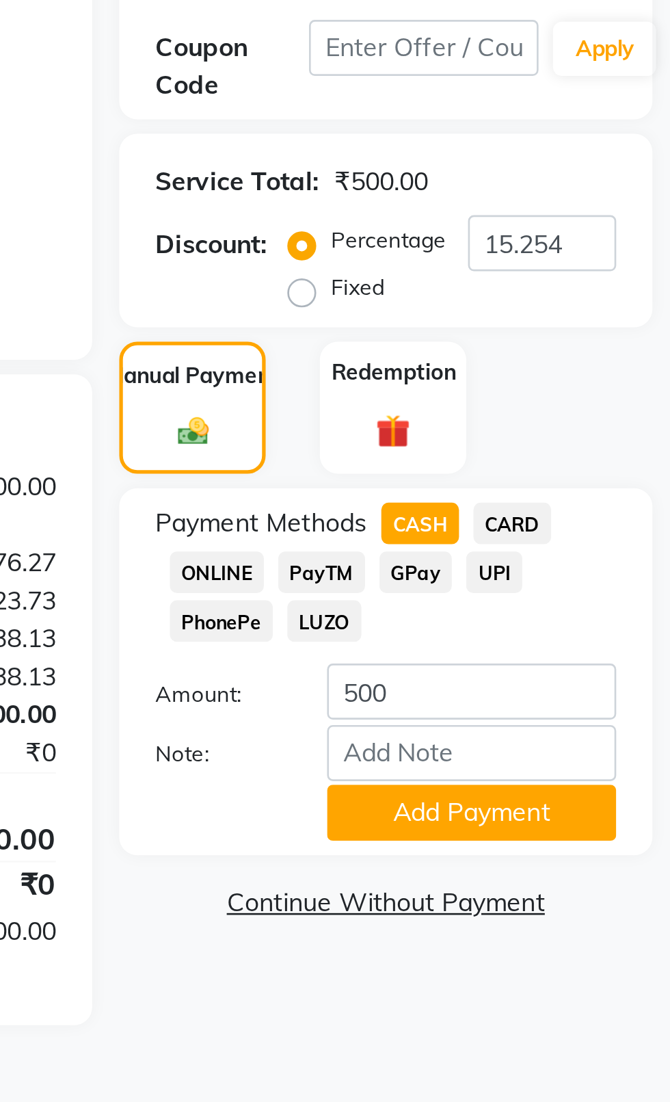
click at [622, 560] on button "Add Payment" at bounding box center [594, 557] width 109 height 21
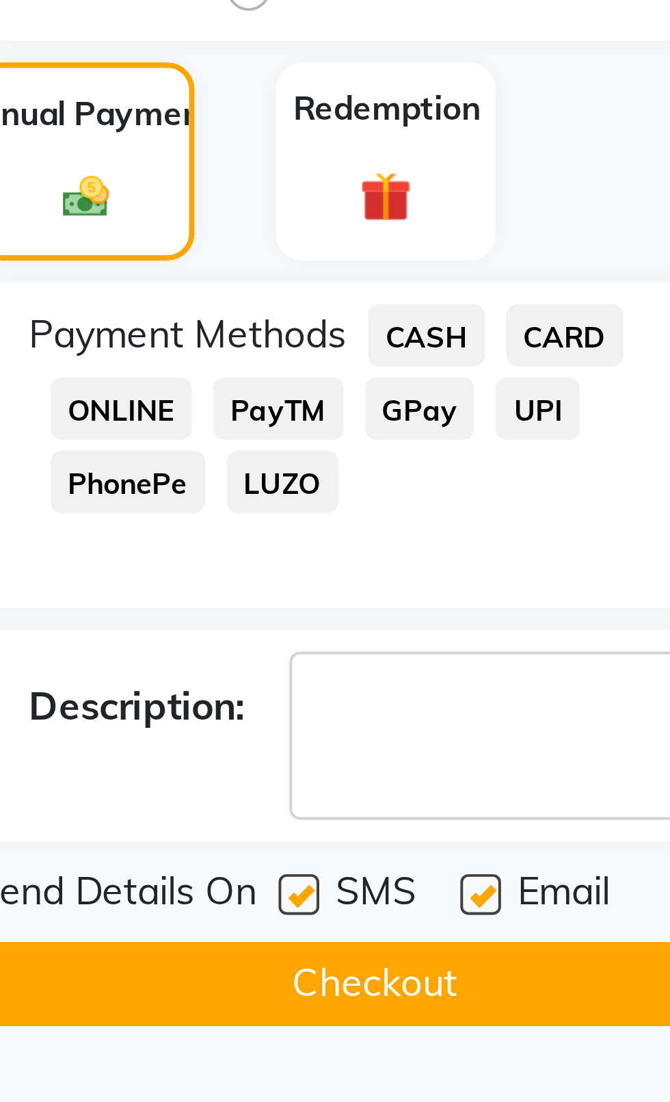
click at [546, 580] on div "Name: Noitre Membership: No Active Membership Total Visits: 579 Card on file: 0…" at bounding box center [568, 415] width 212 height 588
click at [590, 588] on label at bounding box center [589, 589] width 10 height 10
click at [590, 588] on input "checkbox" at bounding box center [588, 589] width 9 height 9
checkbox input "false"
click at [540, 590] on label at bounding box center [543, 589] width 10 height 10
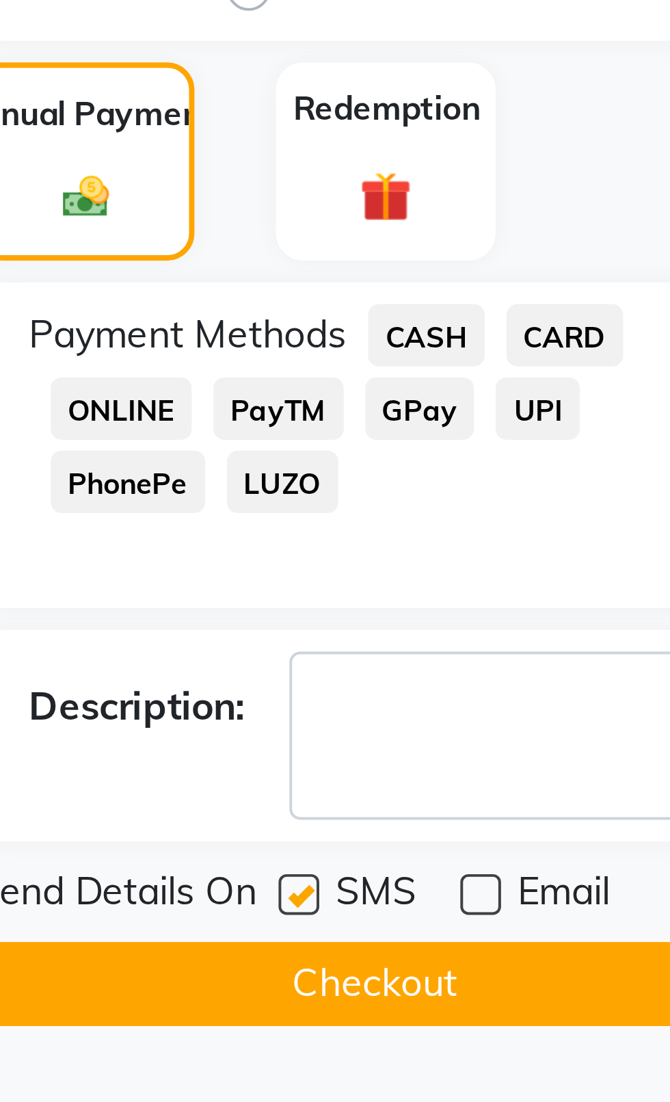
click at [540, 590] on input "checkbox" at bounding box center [542, 589] width 9 height 9
checkbox input "false"
click at [584, 618] on button "Checkout" at bounding box center [563, 611] width 202 height 21
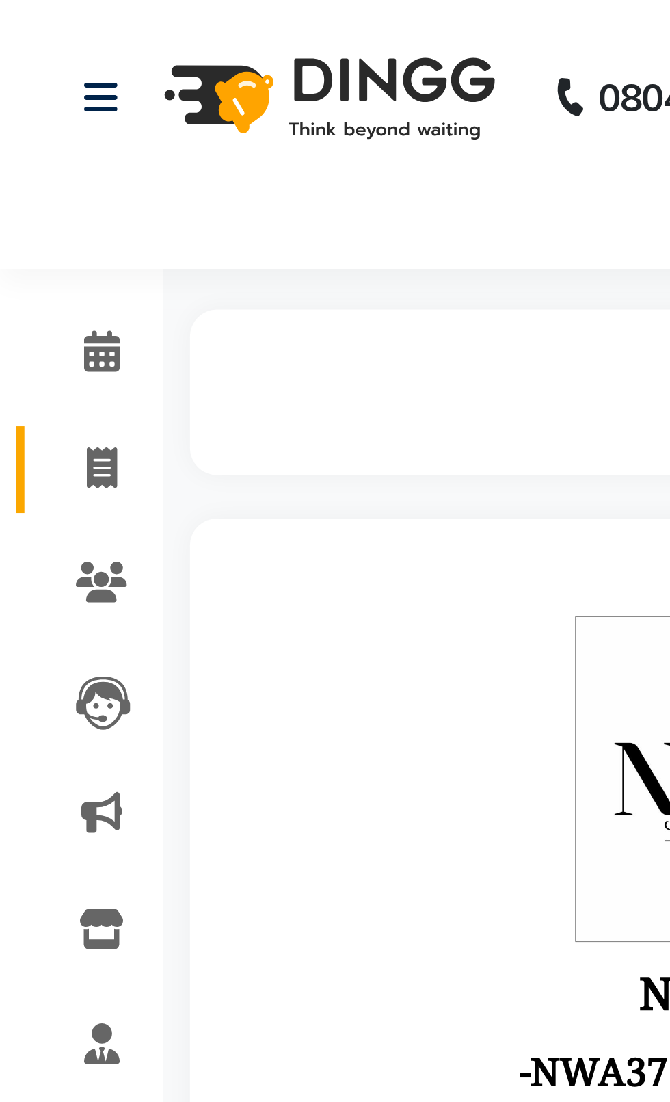
click at [24, 119] on icon at bounding box center [26, 118] width 8 height 10
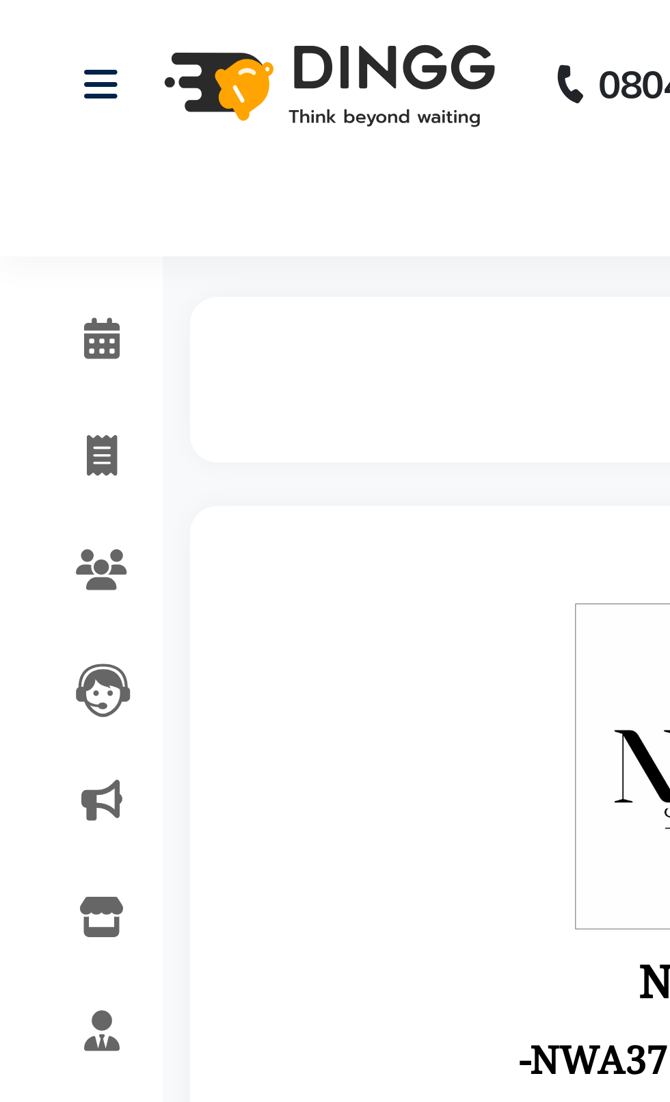
select select "service"
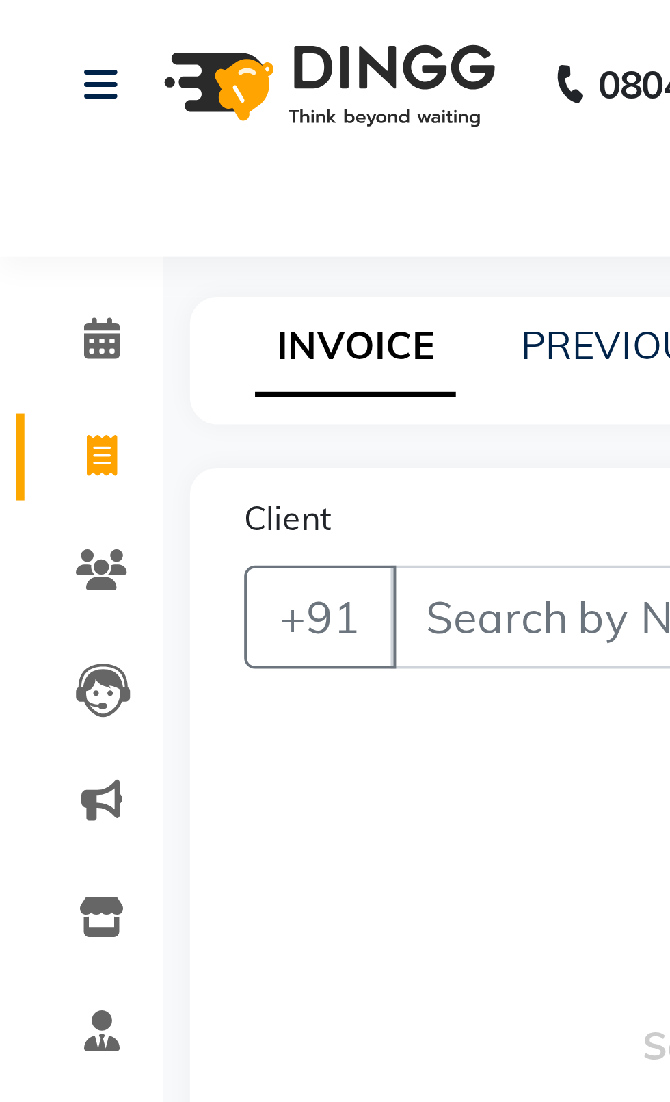
type input "2388"
select select "4007"
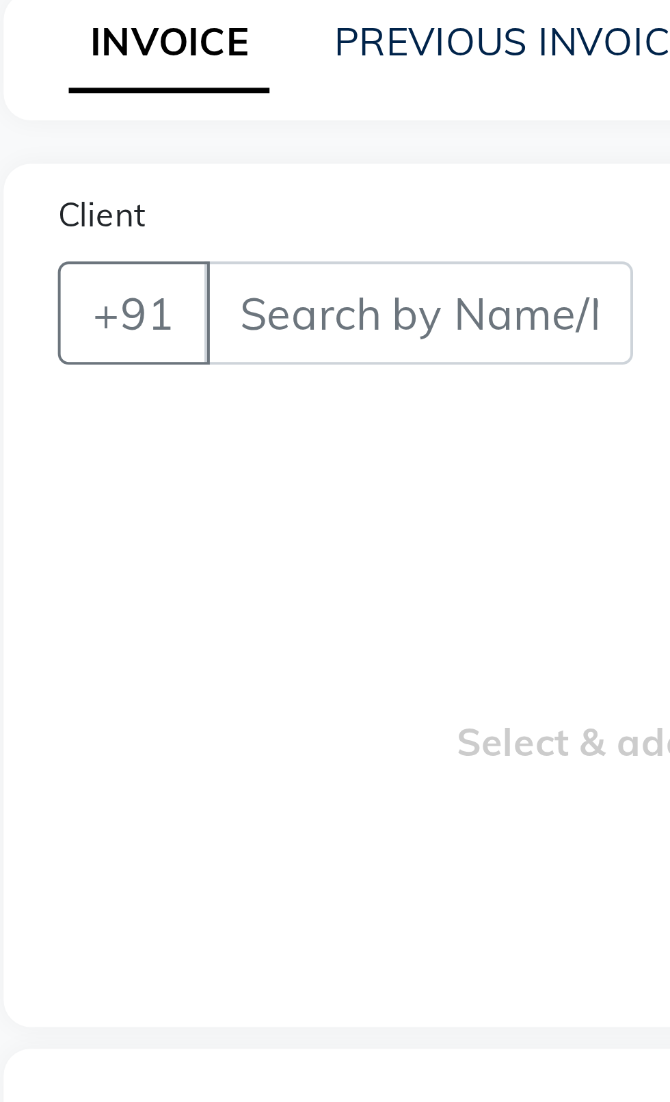
select select "product"
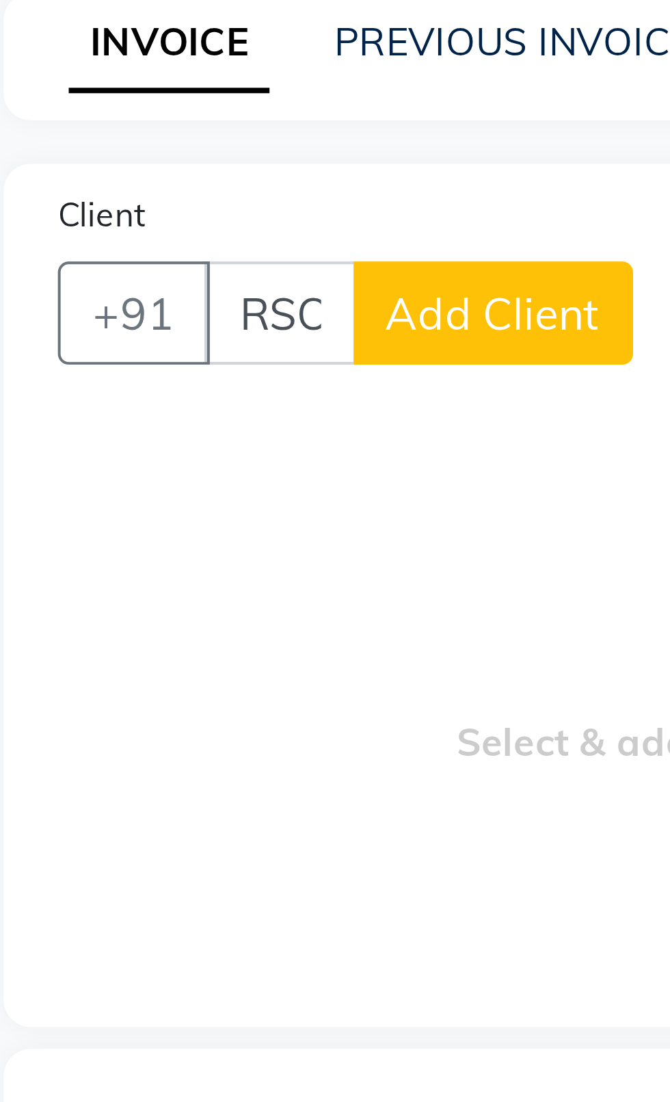
scroll to position [0, 26]
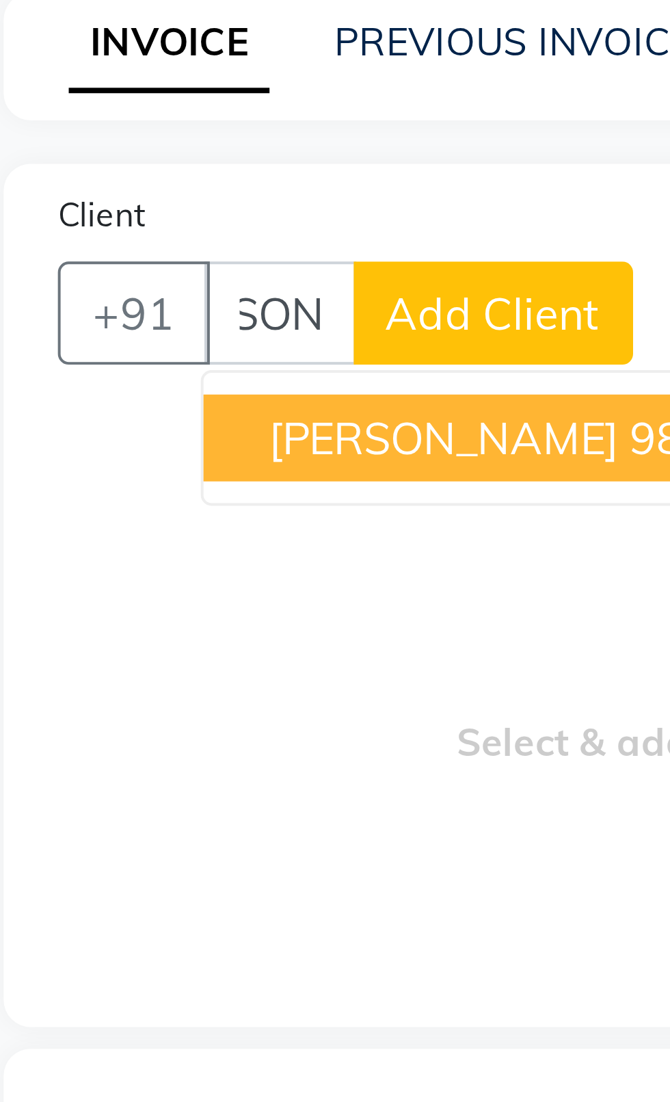
click at [206, 193] on ngb-highlight "9810042042" at bounding box center [240, 190] width 68 height 14
type input "9810042042"
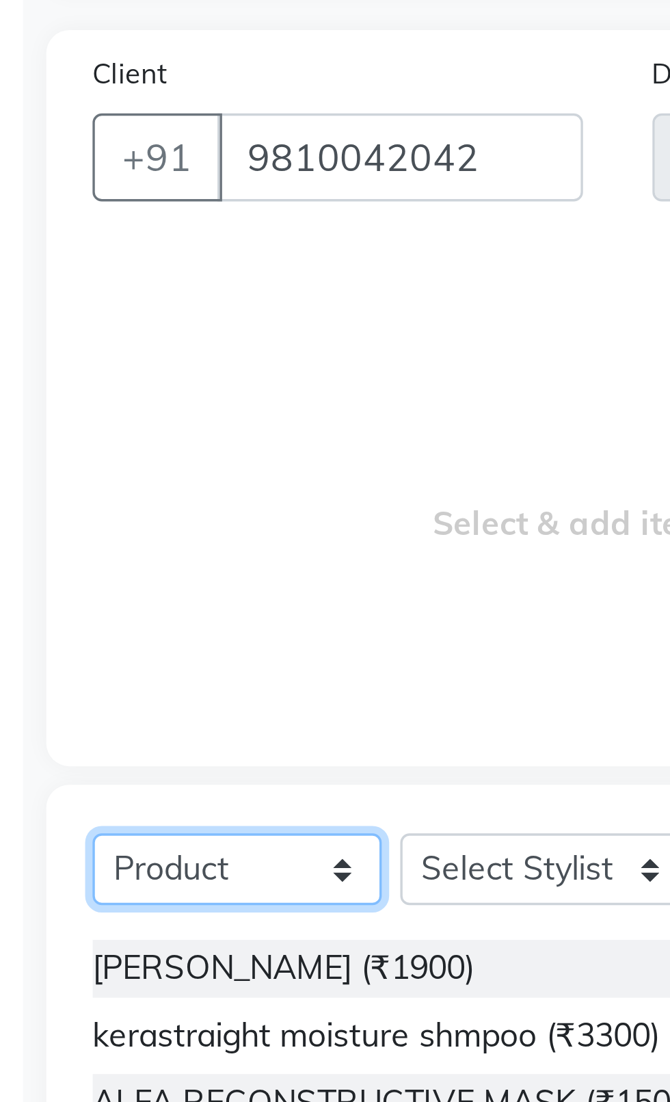
click at [112, 365] on select "Select Service Product Membership Package Voucher Prepaid Gift Card" at bounding box center [105, 368] width 86 height 21
select select "service"
click at [62, 358] on select "Select Service Product Membership Package Voucher Prepaid Gift Card" at bounding box center [105, 368] width 86 height 21
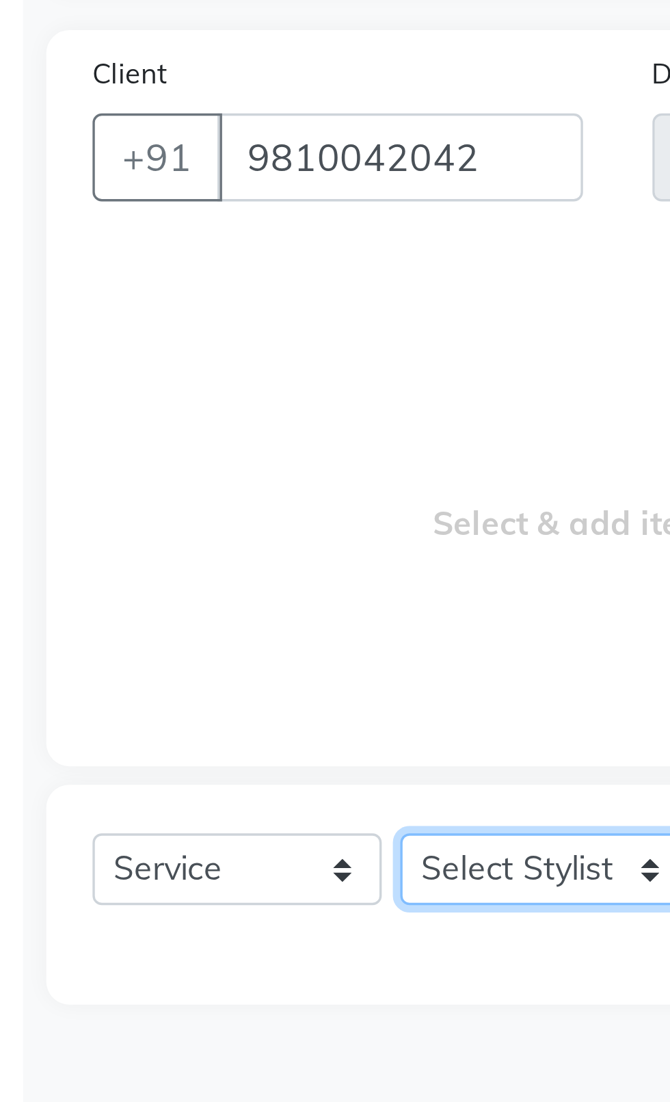
click at [189, 361] on select "Select Stylist [PERSON_NAME] akash [PERSON_NAME] ANAM anod [PERSON_NAME] danish…" at bounding box center [196, 368] width 86 height 21
select select "26670"
click at [153, 358] on select "Select Stylist [PERSON_NAME] akash [PERSON_NAME] ANAM anod [PERSON_NAME] danish…" at bounding box center [196, 368] width 86 height 21
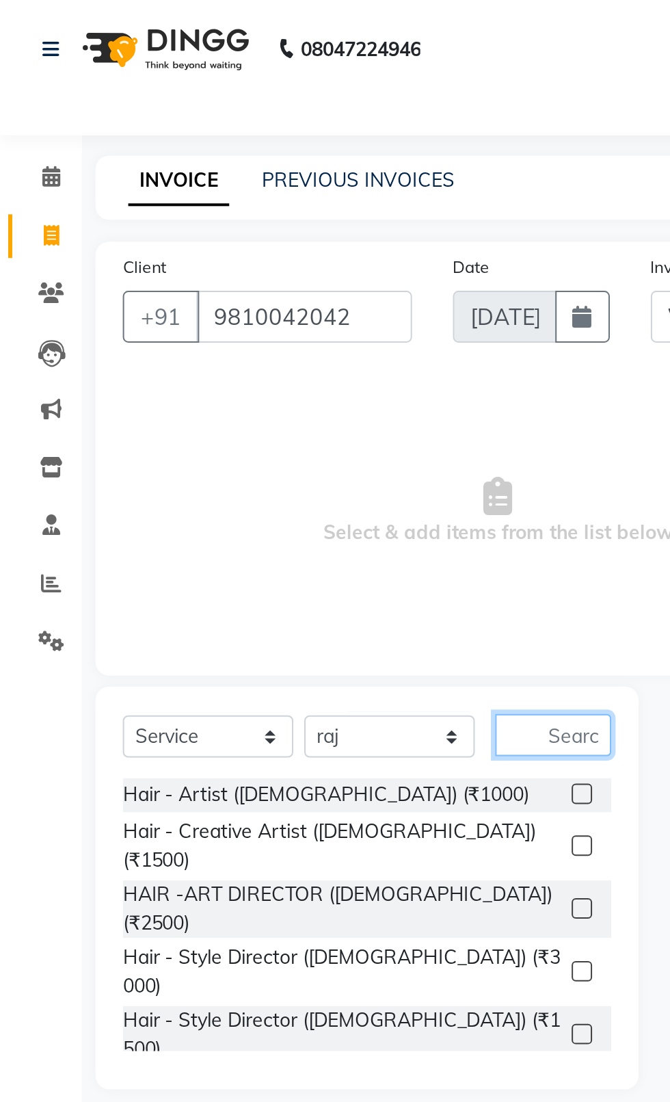
click at [286, 368] on input "text" at bounding box center [277, 368] width 58 height 21
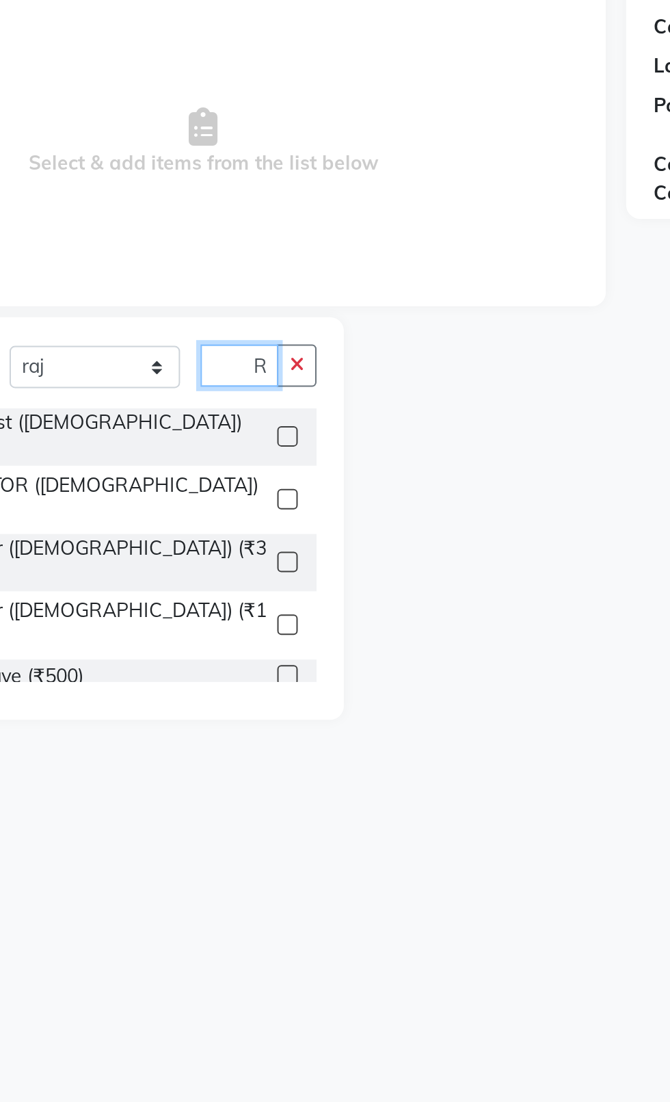
scroll to position [0, 8]
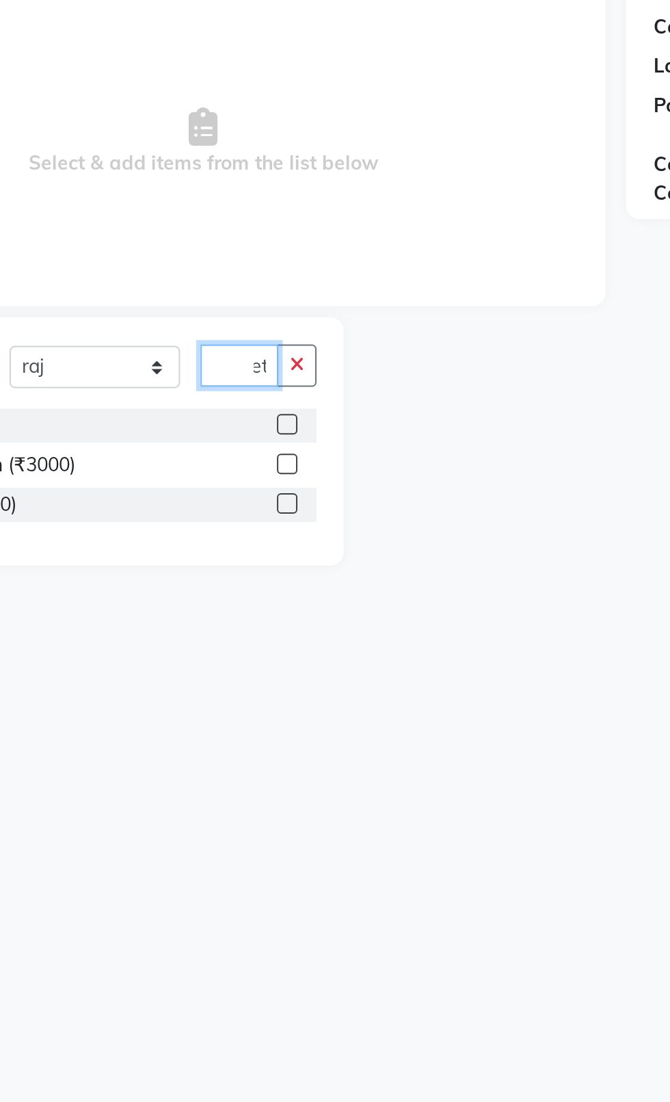
type input "Ret"
click at [287, 397] on label at bounding box center [292, 398] width 10 height 10
click at [287, 397] on input "checkbox" at bounding box center [291, 398] width 9 height 9
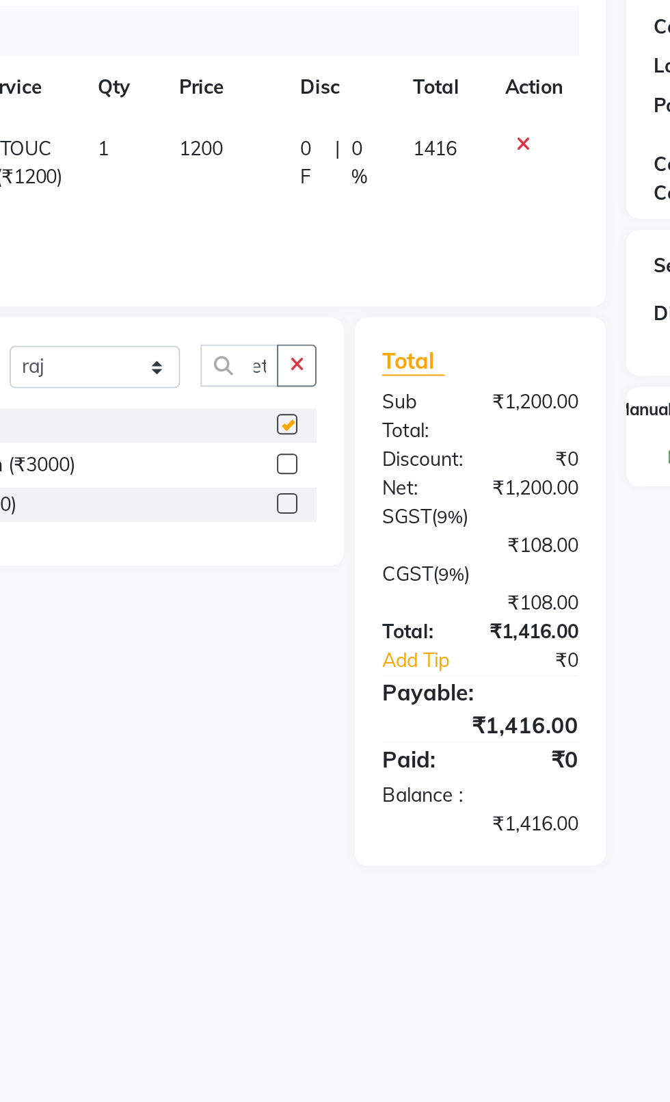
scroll to position [0, 0]
checkbox input "false"
click at [291, 373] on button "button" at bounding box center [297, 368] width 20 height 21
type input "Gel"
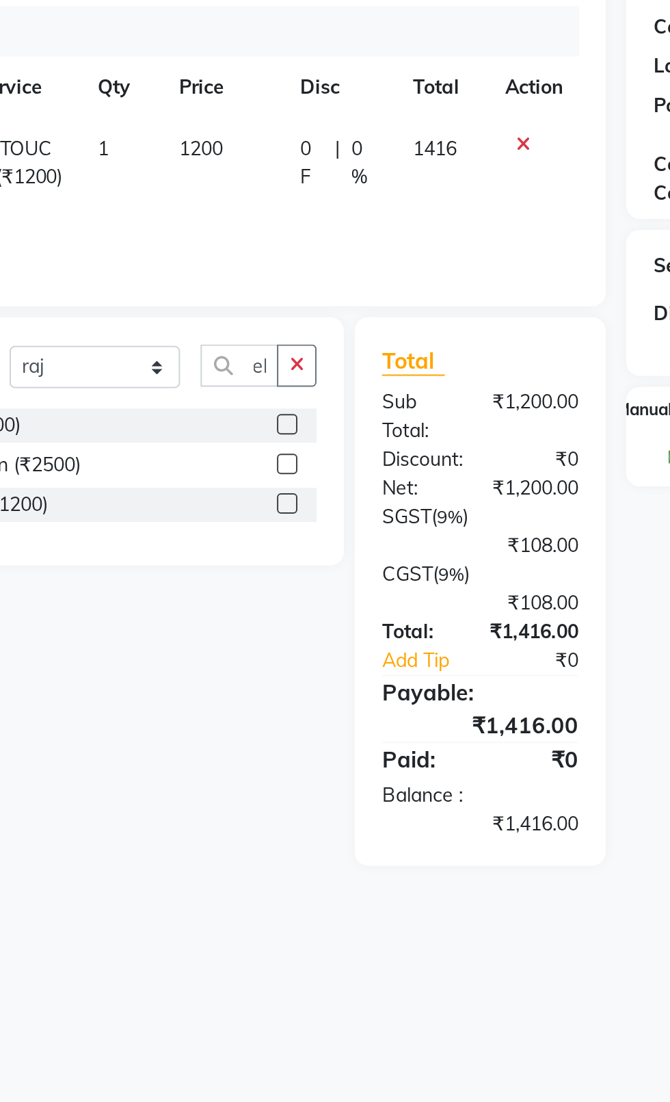
click at [276, 402] on div "gel polish- feet (₹500)" at bounding box center [184, 398] width 245 height 17
click at [291, 398] on label at bounding box center [292, 398] width 10 height 10
click at [291, 398] on input "checkbox" at bounding box center [291, 398] width 9 height 9
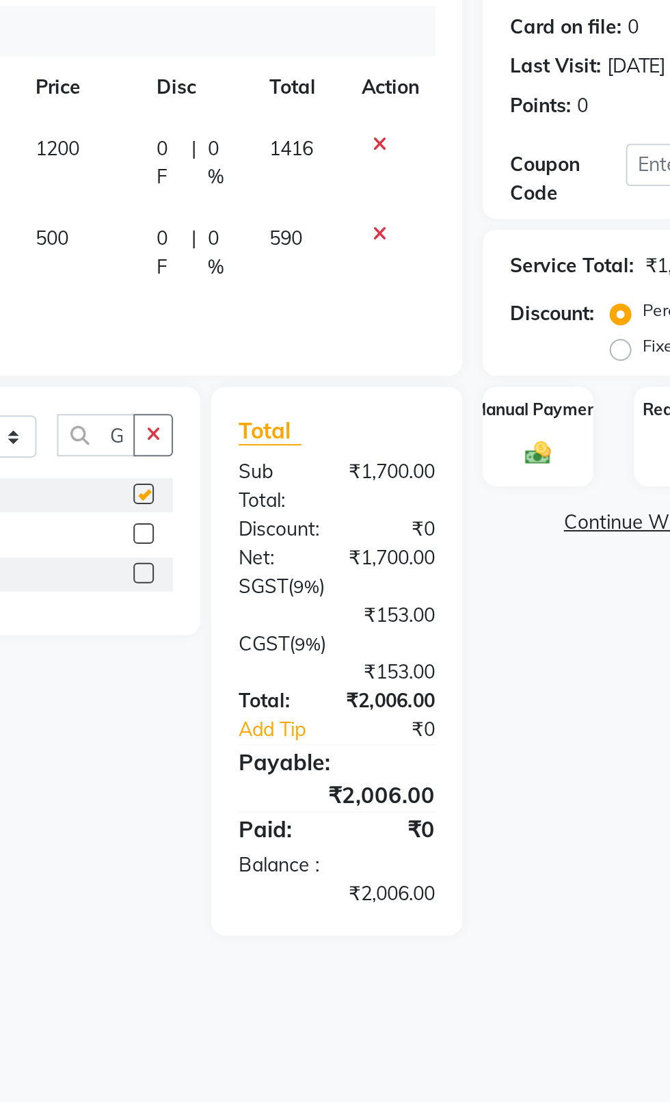
checkbox input "false"
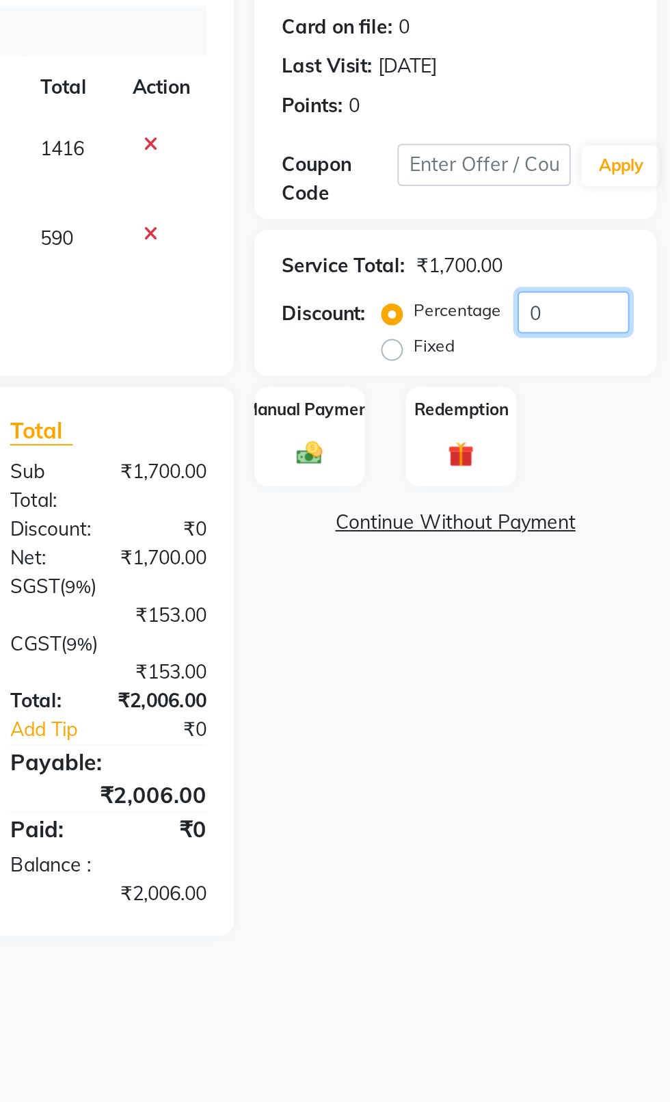
click at [636, 344] on input "0" at bounding box center [622, 341] width 56 height 21
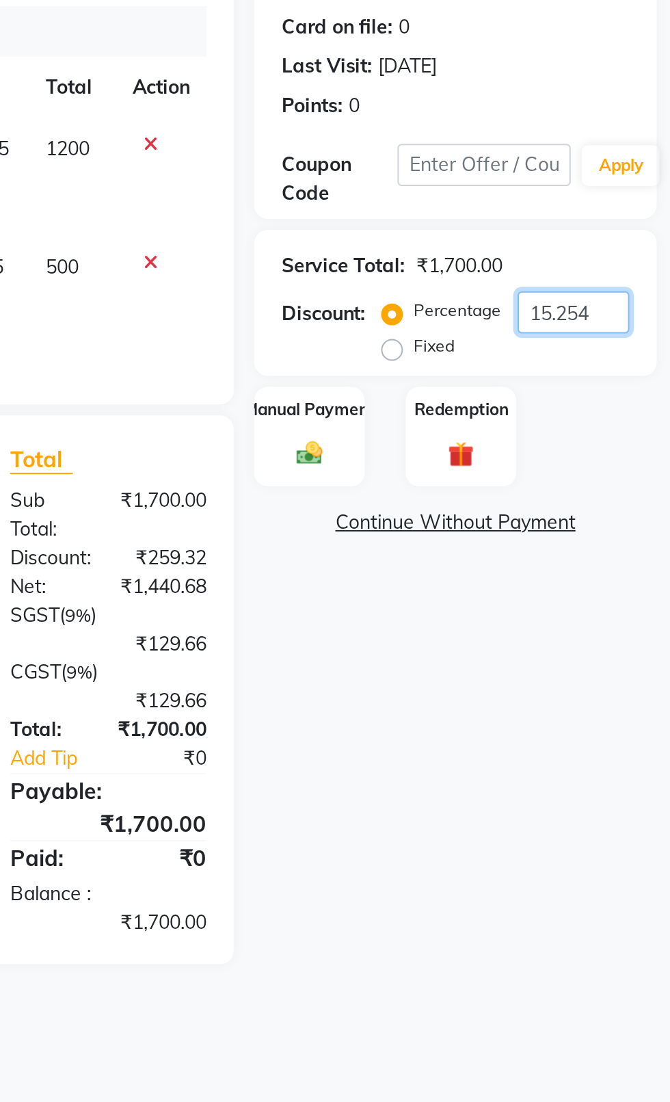
type input "15.254"
click at [508, 409] on div "Manual Payment" at bounding box center [489, 404] width 55 height 51
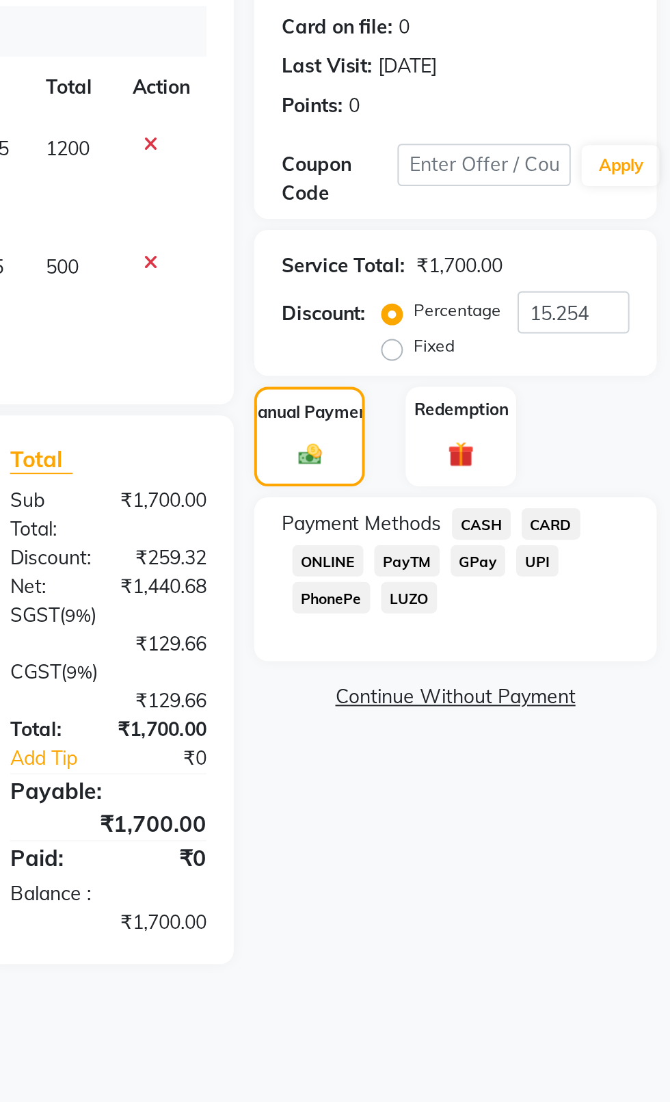
click at [576, 445] on span "CASH" at bounding box center [575, 448] width 29 height 16
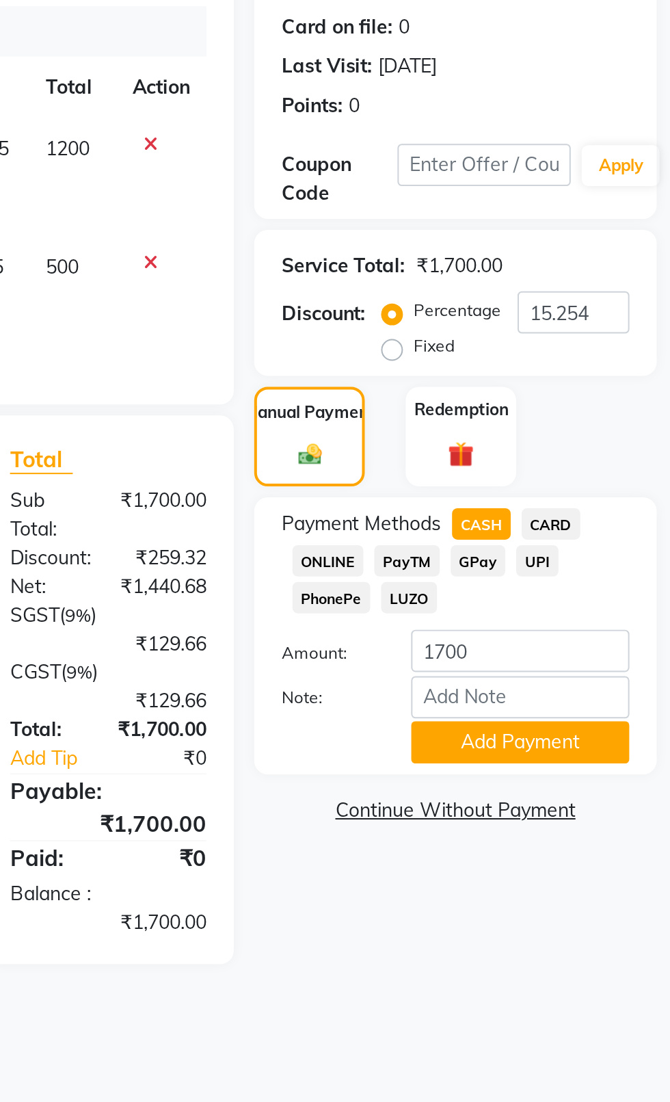
click at [593, 564] on button "Add Payment" at bounding box center [594, 557] width 109 height 21
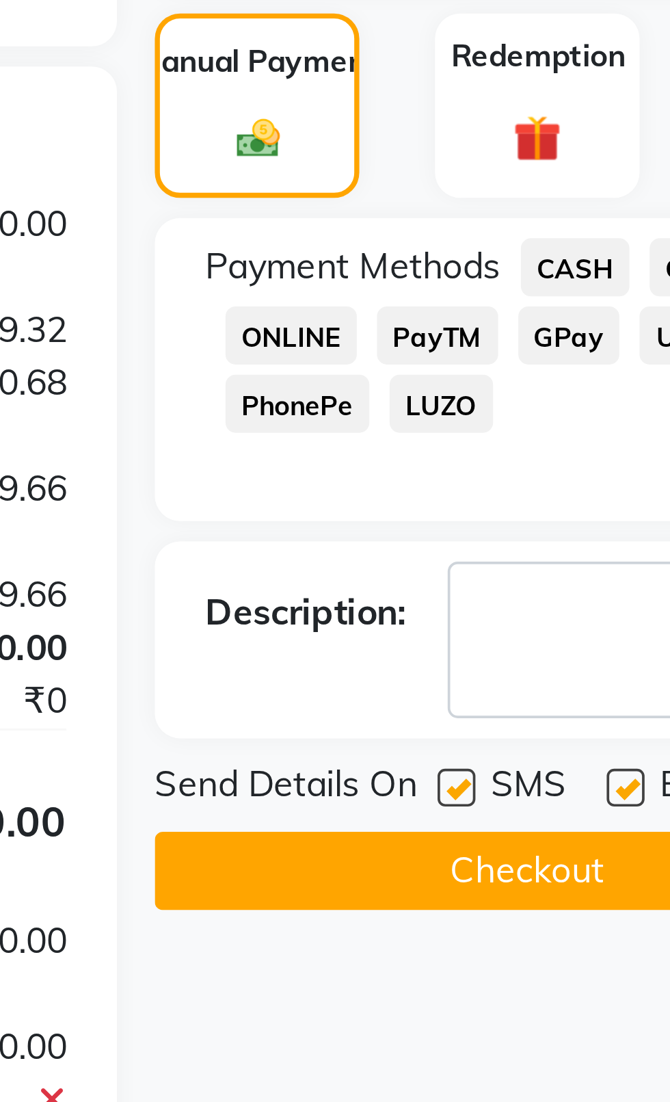
click at [539, 587] on label at bounding box center [543, 589] width 10 height 10
click at [539, 587] on input "checkbox" at bounding box center [542, 589] width 9 height 9
checkbox input "false"
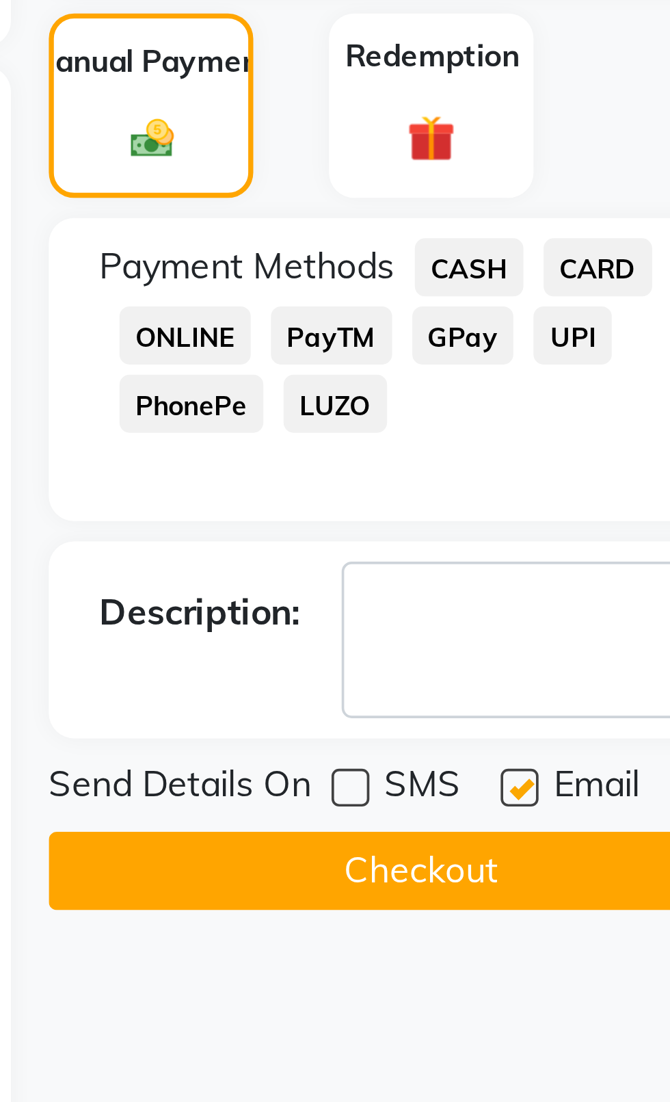
click at [590, 590] on label at bounding box center [589, 589] width 10 height 10
click at [590, 590] on input "checkbox" at bounding box center [588, 589] width 9 height 9
checkbox input "false"
click at [575, 621] on button "Checkout" at bounding box center [563, 611] width 202 height 21
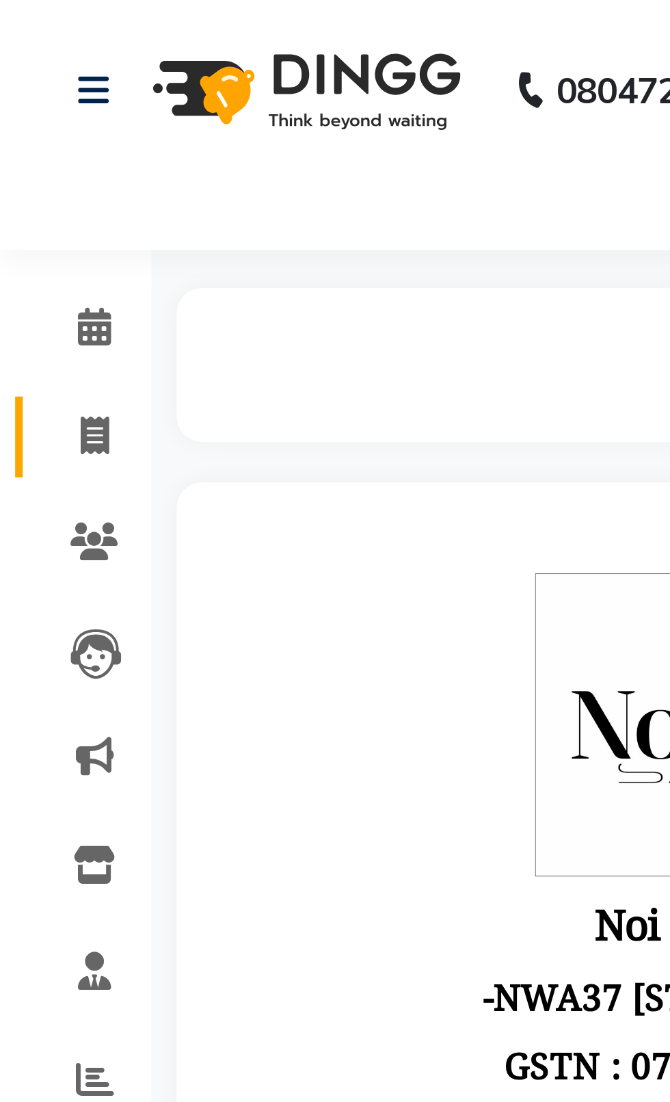
click at [25, 118] on icon at bounding box center [26, 118] width 8 height 10
select select "service"
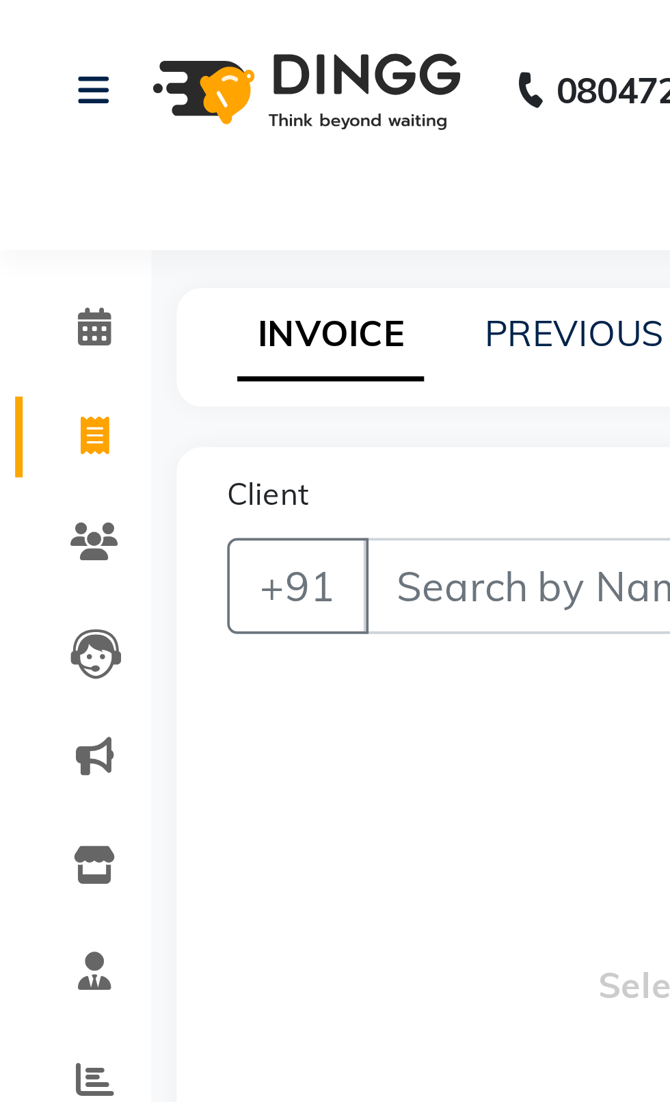
type input "2389"
select select "4007"
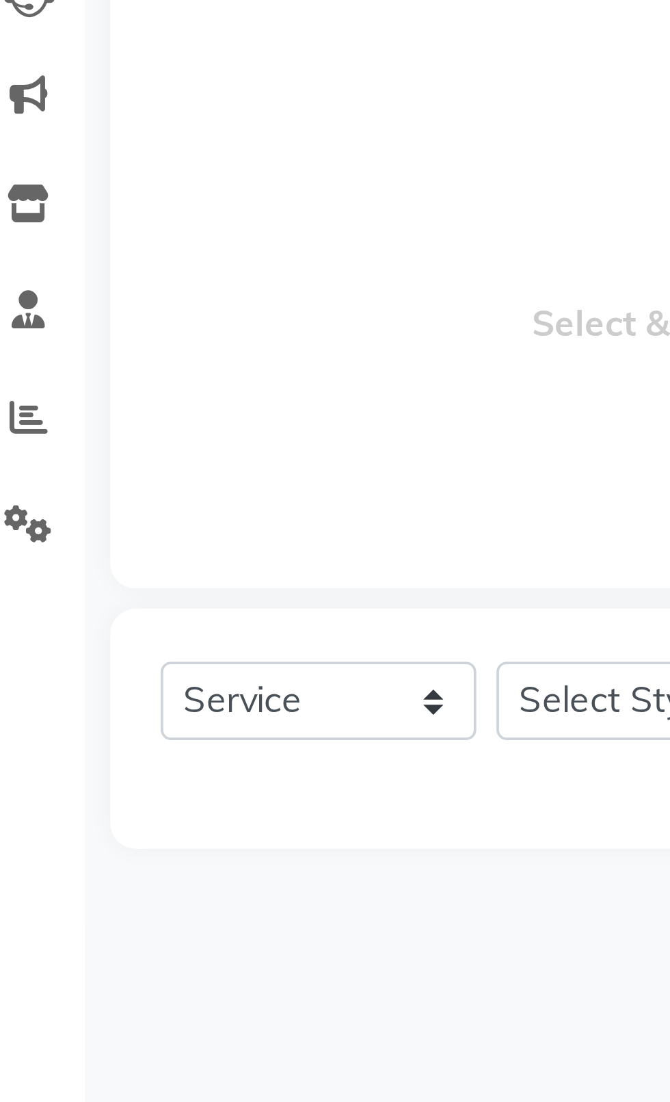
type input "pre"
select select "product"
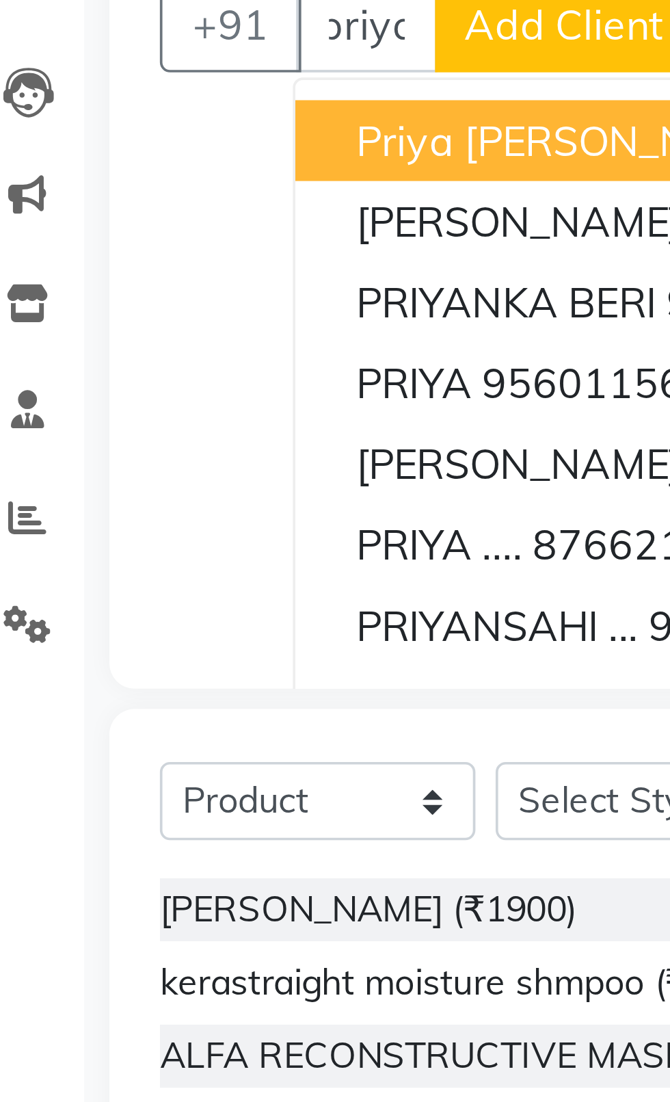
scroll to position [0, 21]
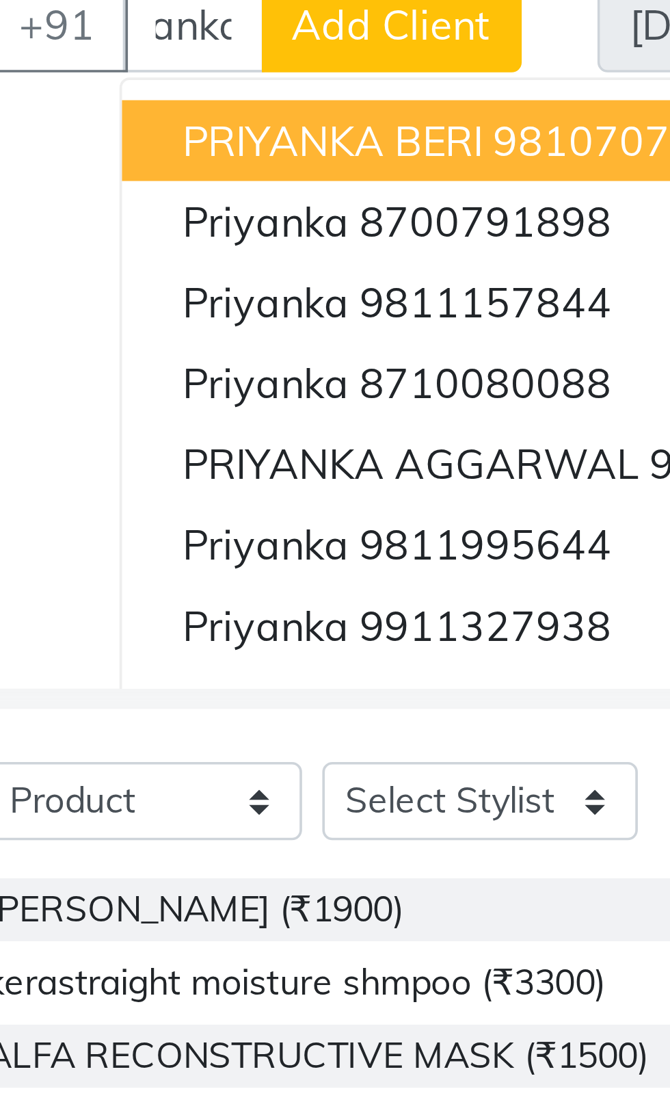
click at [125, 189] on span "PRIYANKA BERI" at bounding box center [155, 190] width 81 height 14
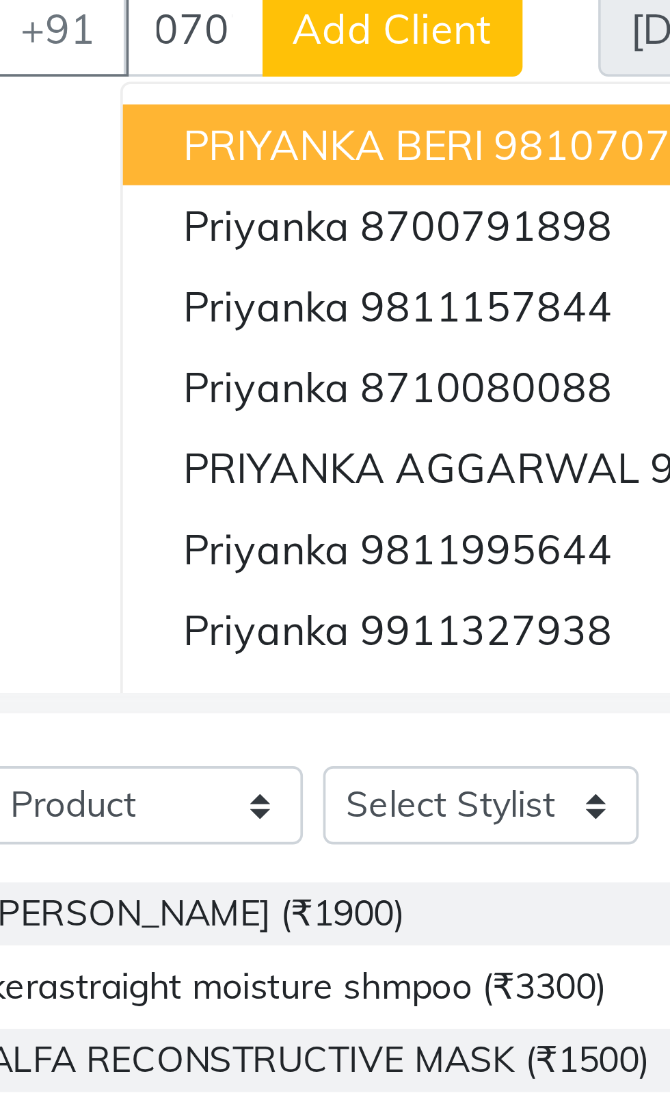
scroll to position [0, 0]
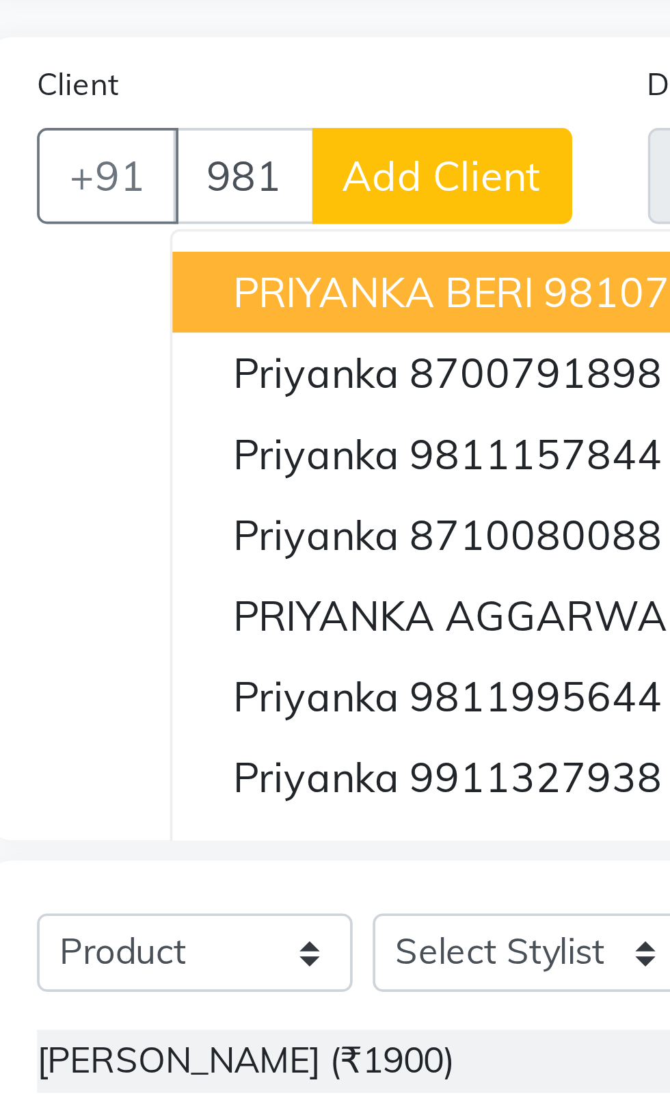
type input "9810707613"
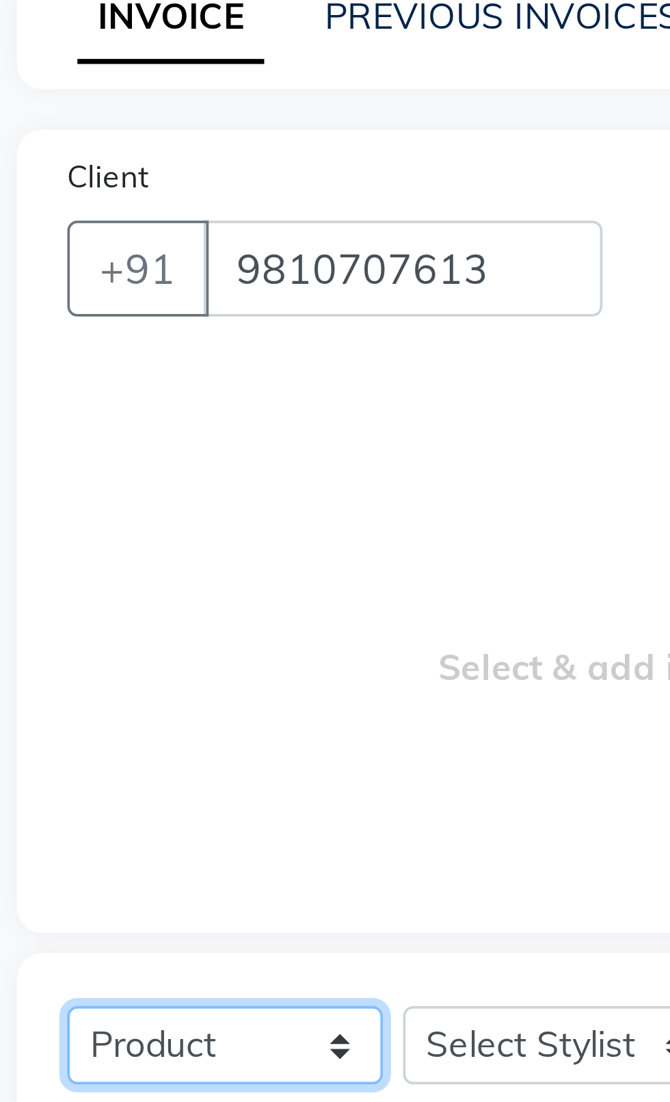
click at [101, 367] on select "Select Service Product Membership Package Voucher Prepaid Gift Card" at bounding box center [105, 368] width 86 height 21
select select "service"
click at [62, 358] on select "Select Service Product Membership Package Voucher Prepaid Gift Card" at bounding box center [105, 368] width 86 height 21
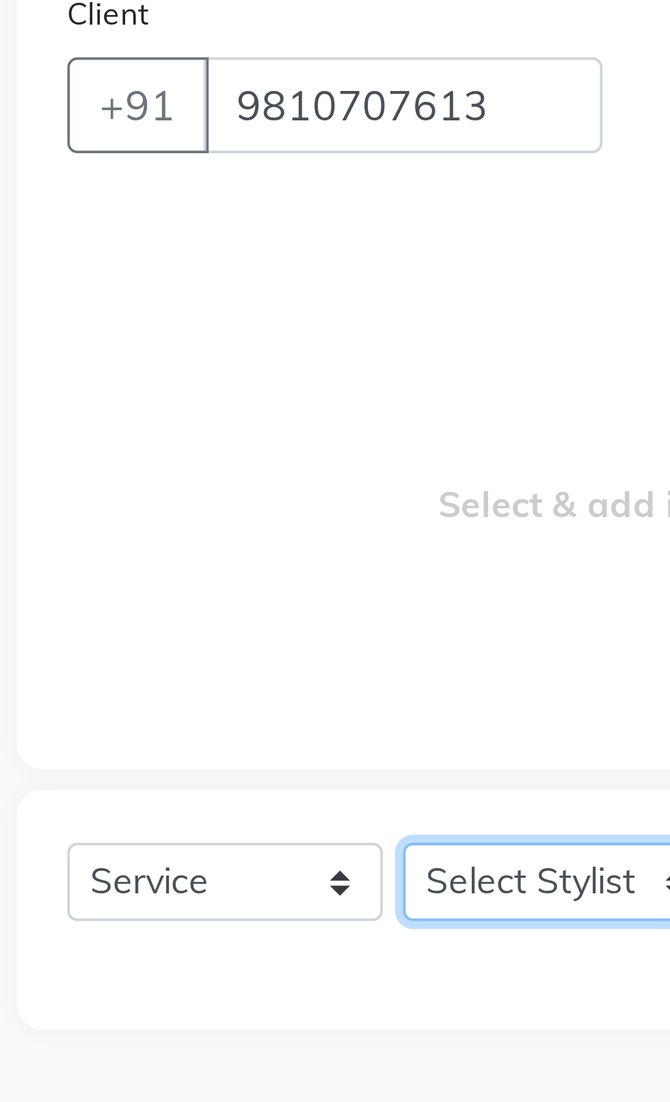
click at [178, 374] on select "Select Stylist [PERSON_NAME] akash [PERSON_NAME] ANAM anod [PERSON_NAME] danish…" at bounding box center [196, 368] width 86 height 21
select select "34247"
click at [153, 358] on select "Select Stylist [PERSON_NAME] akash [PERSON_NAME] ANAM anod [PERSON_NAME] danish…" at bounding box center [196, 368] width 86 height 21
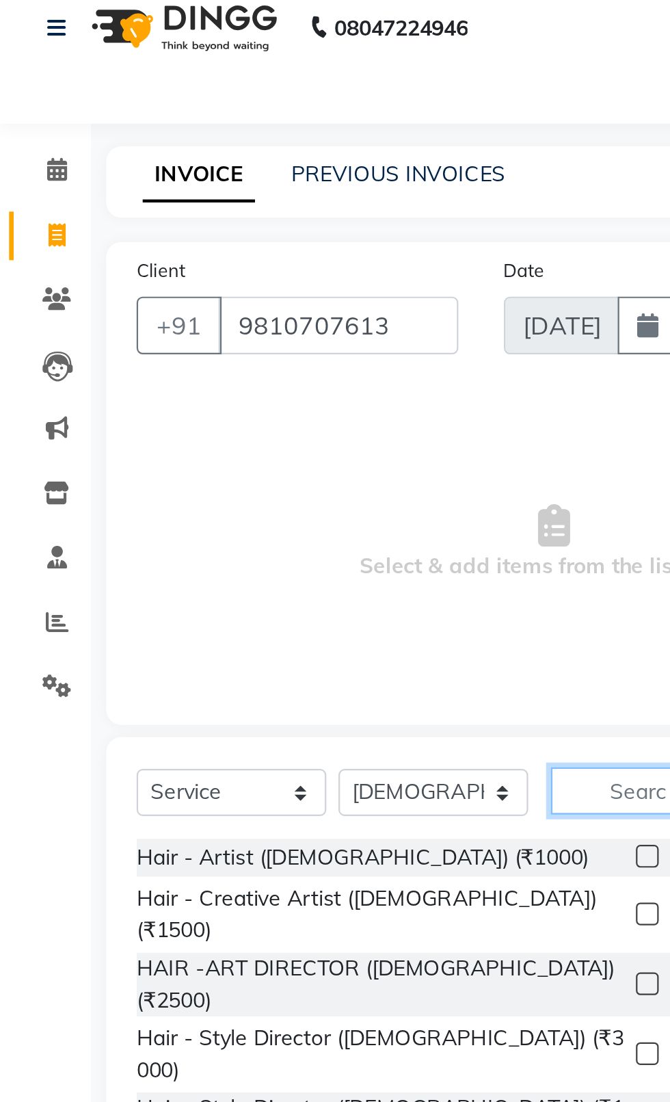
click at [265, 374] on input "text" at bounding box center [277, 368] width 58 height 21
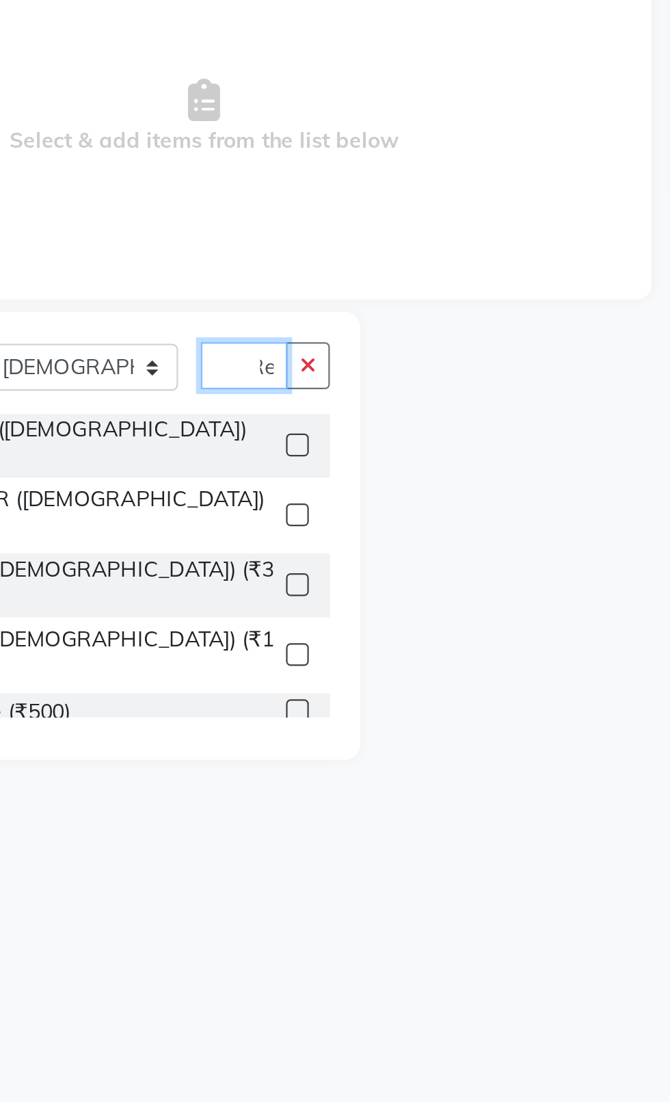
scroll to position [0, 8]
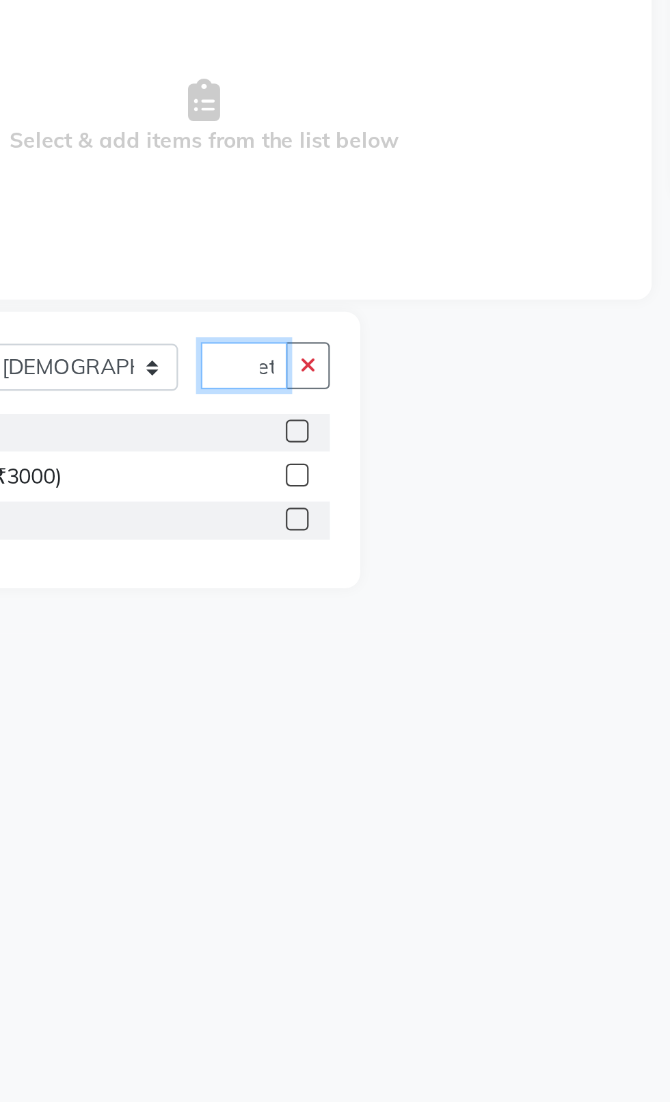
type input "Ret"
click at [273, 402] on div "RETOUCH (₹1200)" at bounding box center [184, 398] width 245 height 17
click at [291, 398] on label at bounding box center [292, 398] width 10 height 10
click at [291, 398] on input "checkbox" at bounding box center [291, 398] width 9 height 9
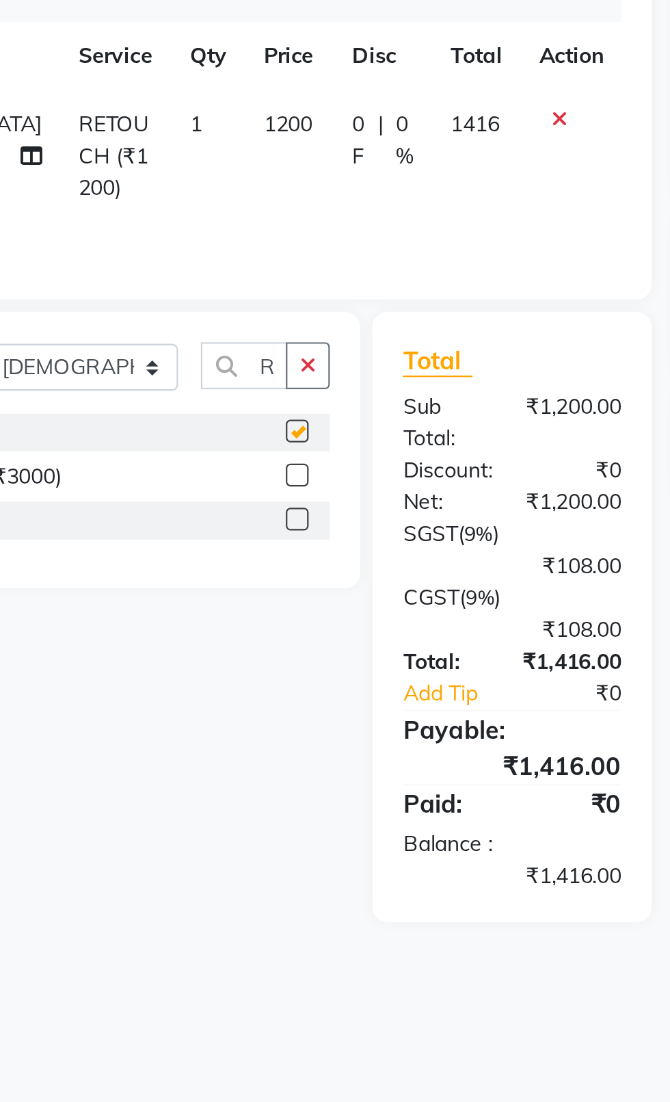
checkbox input "false"
click at [195, 371] on select "Select Stylist [PERSON_NAME] akash [PERSON_NAME] ANAM anod [PERSON_NAME] danish…" at bounding box center [196, 368] width 86 height 21
select select "20617"
click at [153, 358] on select "Select Stylist [PERSON_NAME] akash [PERSON_NAME] ANAM anod [PERSON_NAME] danish…" at bounding box center [196, 368] width 86 height 21
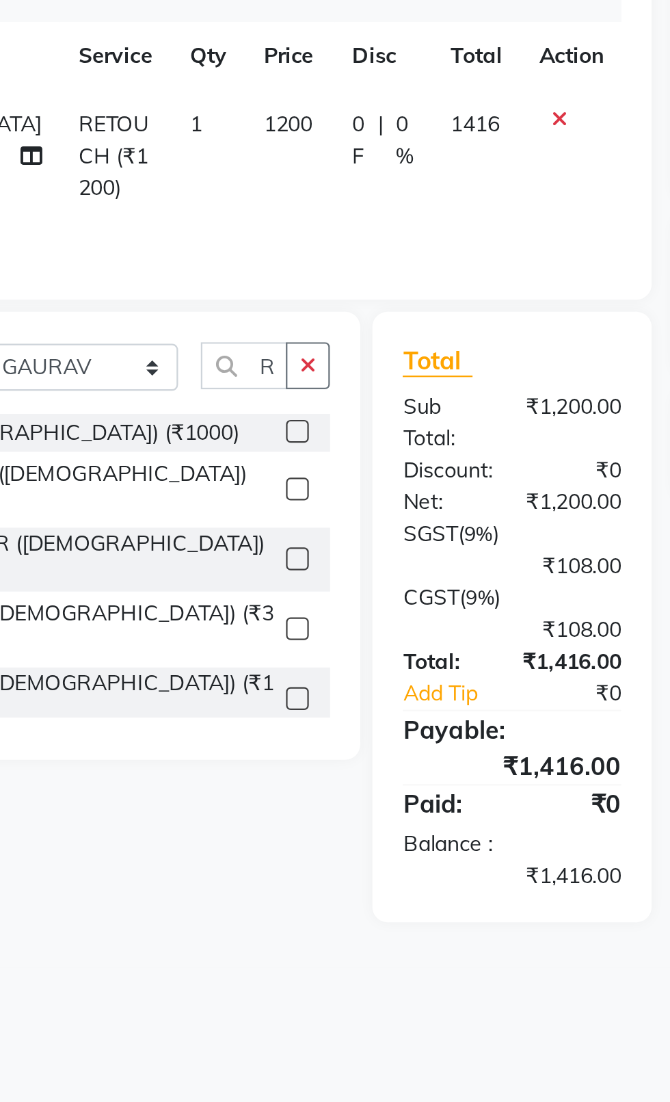
click at [298, 365] on icon "button" at bounding box center [297, 368] width 8 height 10
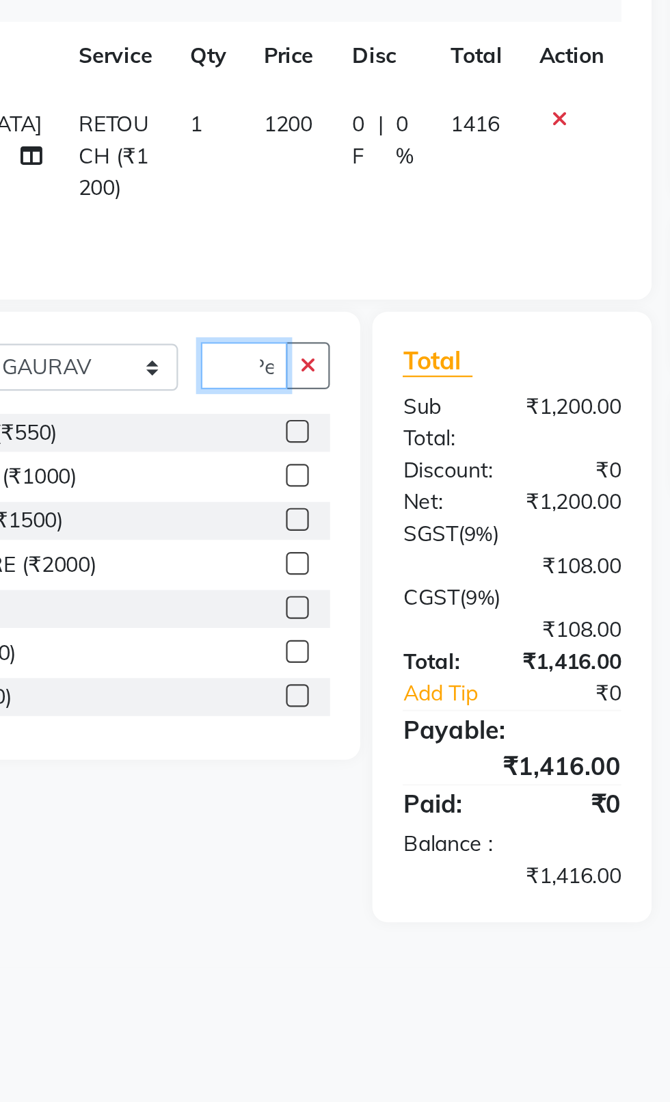
scroll to position [0, 12]
type input "Pedi"
click at [268, 401] on div "PEDICURE CLASSIC (₹550)" at bounding box center [184, 398] width 245 height 17
click at [289, 395] on label at bounding box center [292, 398] width 10 height 10
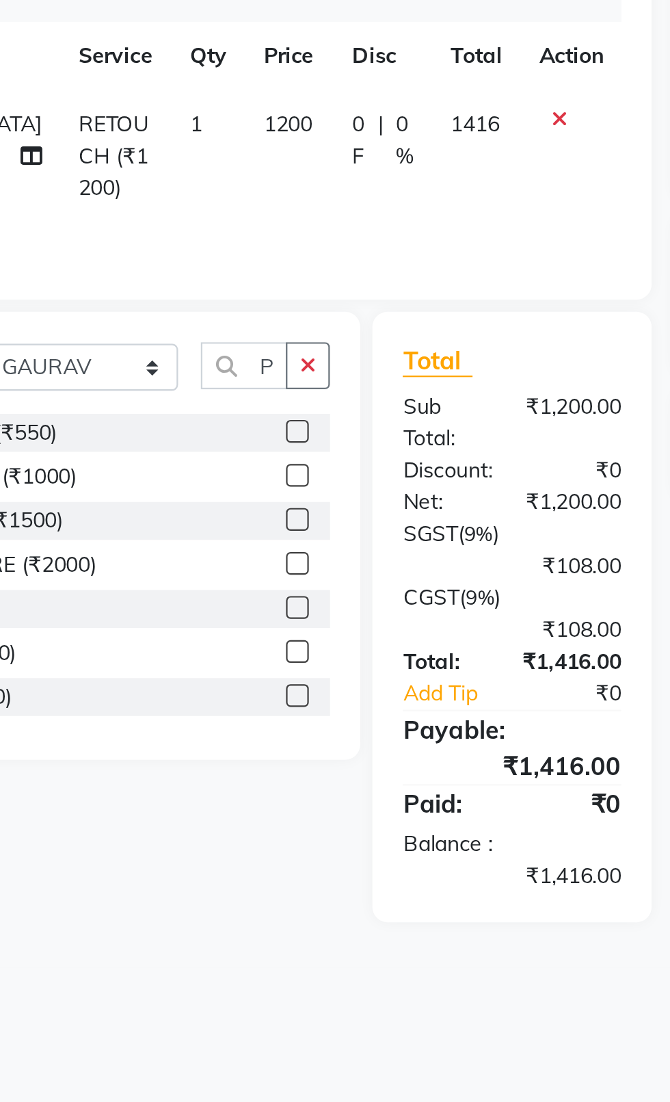
click at [289, 395] on input "checkbox" at bounding box center [291, 398] width 9 height 9
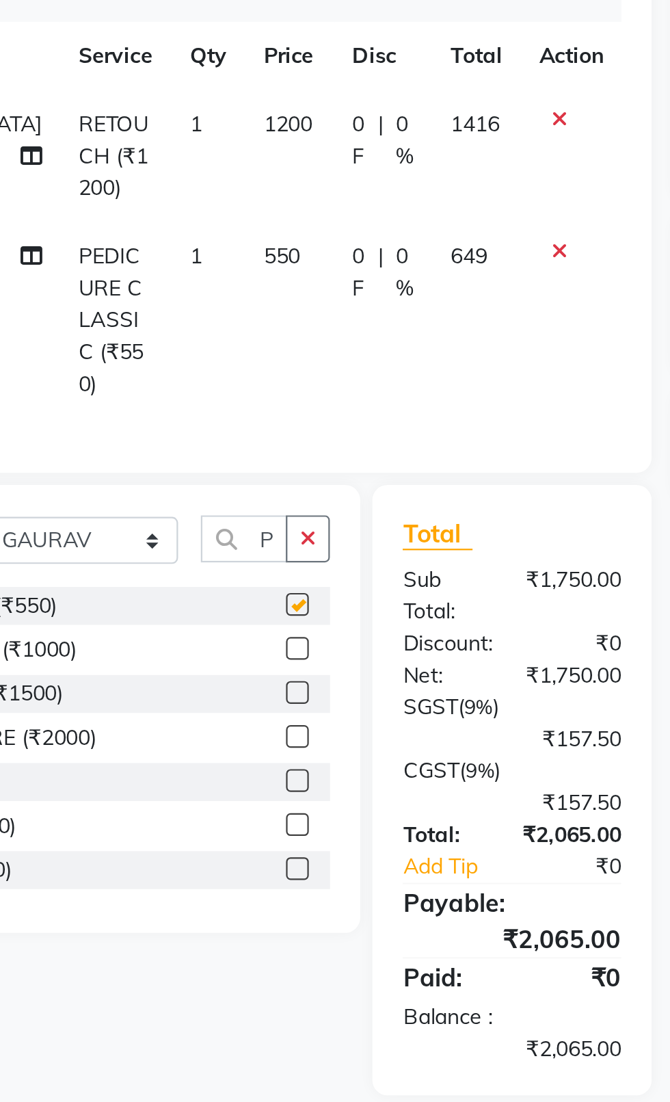
checkbox input "false"
click at [268, 330] on td "550" at bounding box center [288, 348] width 40 height 88
select select "20617"
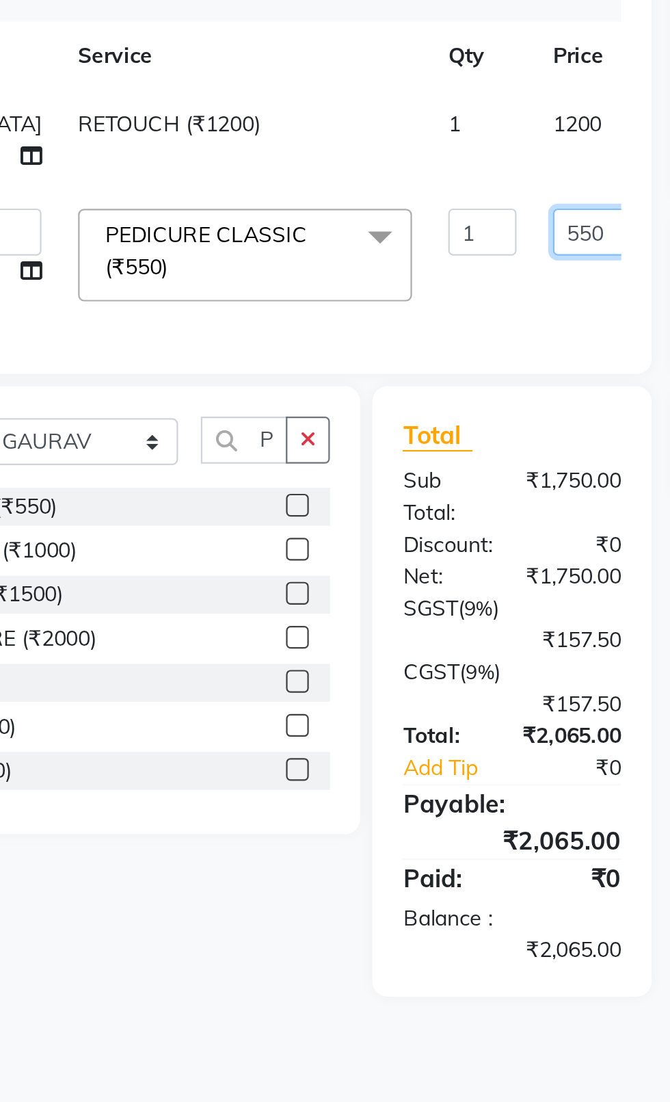
click at [407, 311] on input "550" at bounding box center [427, 308] width 41 height 21
type input "500"
click at [355, 268] on tr "[PERSON_NAME] RETOUCH (₹1200) 1 1200 0 F | 0 % 1416" at bounding box center [364, 266] width 605 height 45
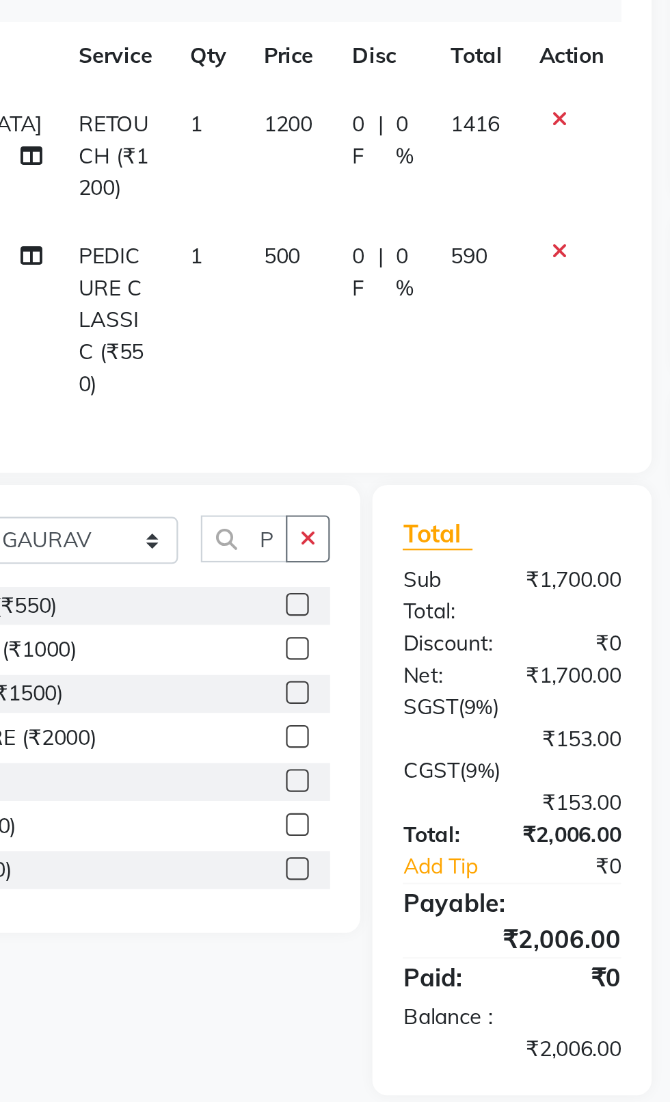
click at [270, 262] on td "1200" at bounding box center [288, 274] width 40 height 60
select select "34247"
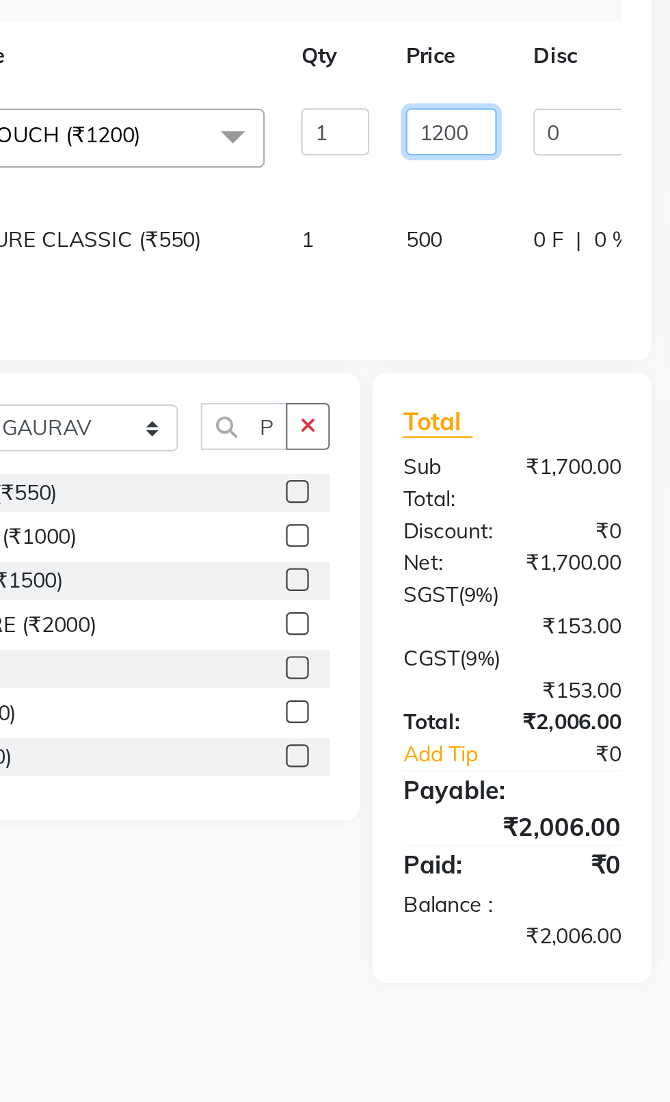
click at [354, 267] on input "1200" at bounding box center [361, 262] width 41 height 21
click at [363, 264] on input "1200" at bounding box center [361, 262] width 41 height 21
type input "1000"
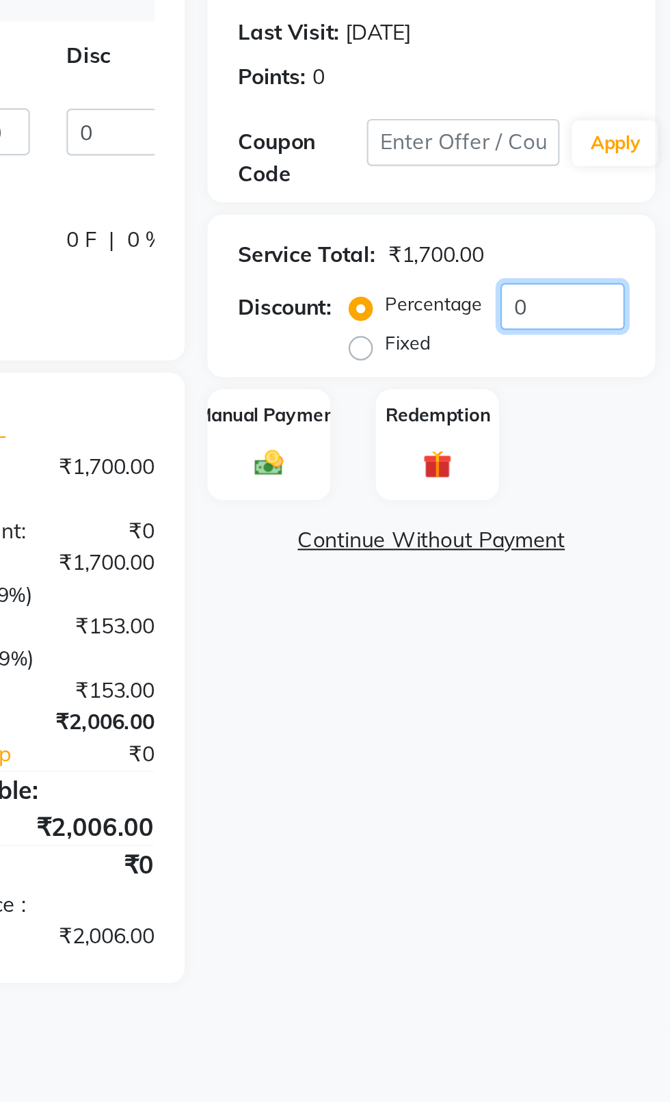
click at [614, 343] on input "0" at bounding box center [622, 341] width 56 height 21
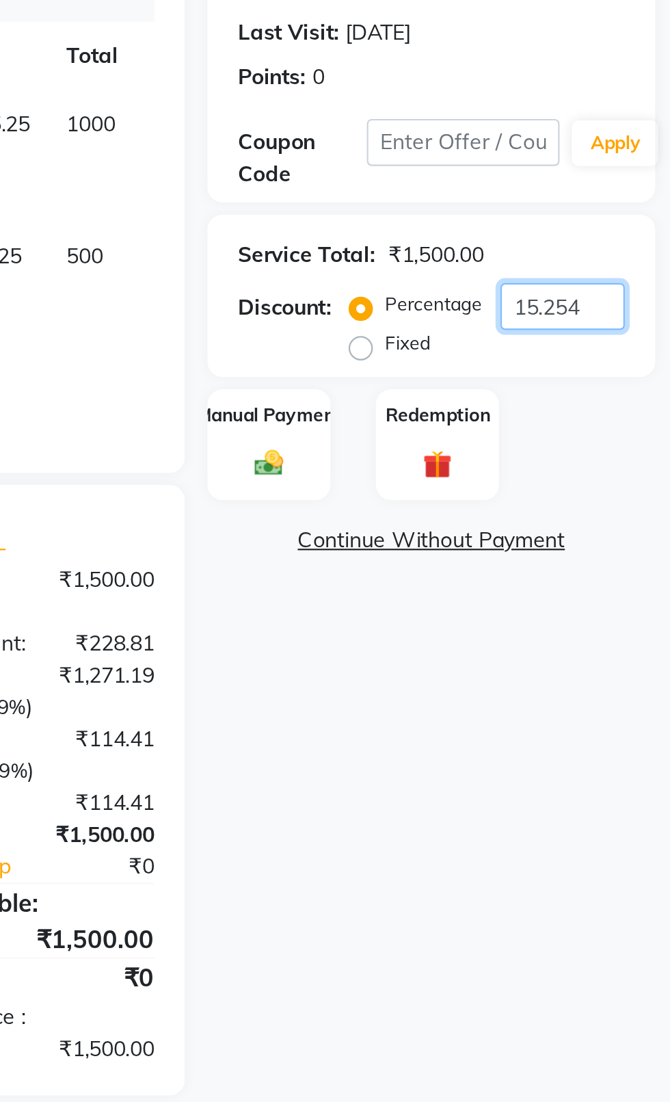
type input "15.254"
click at [501, 402] on div "Manual Payment" at bounding box center [489, 404] width 55 height 51
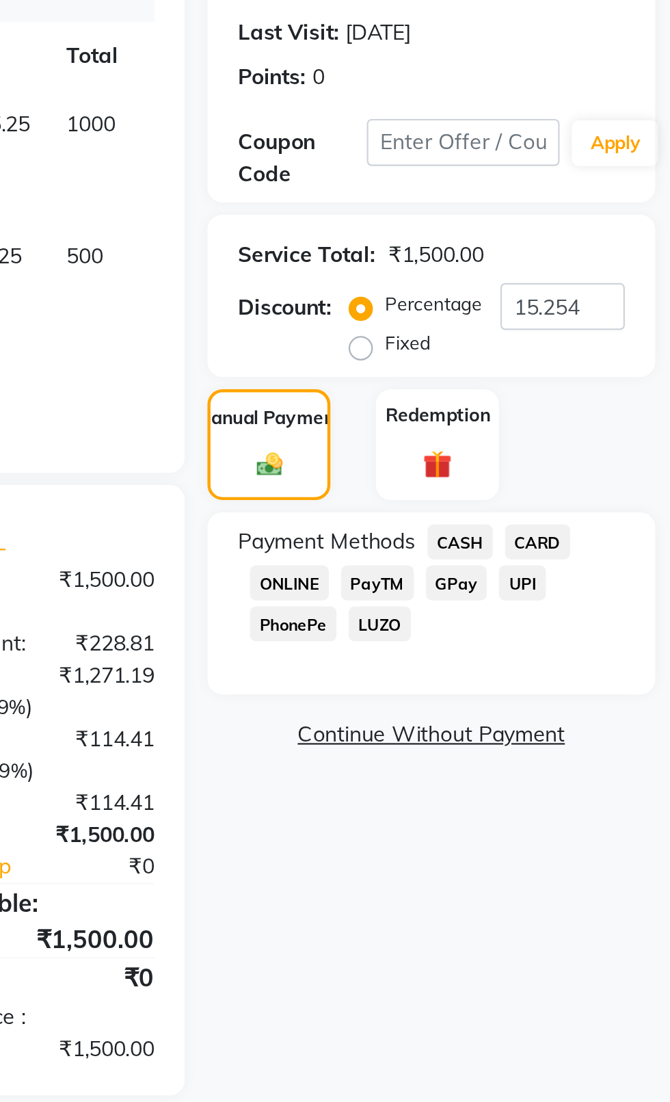
click at [569, 449] on span "CASH" at bounding box center [575, 448] width 29 height 16
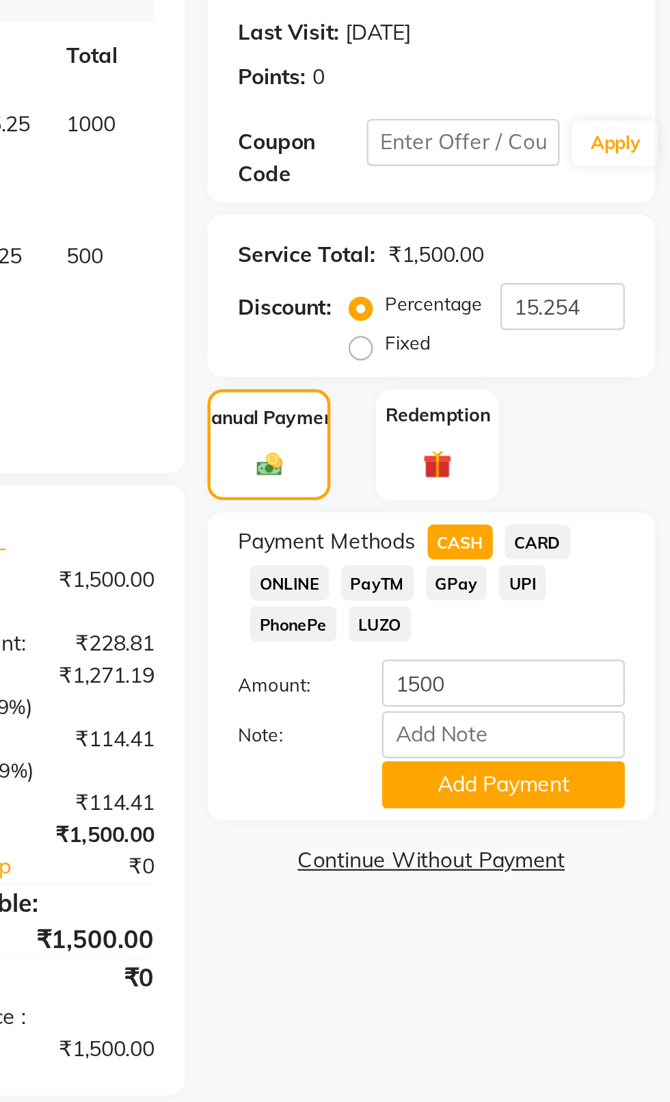
click at [624, 550] on button "Add Payment" at bounding box center [594, 557] width 109 height 21
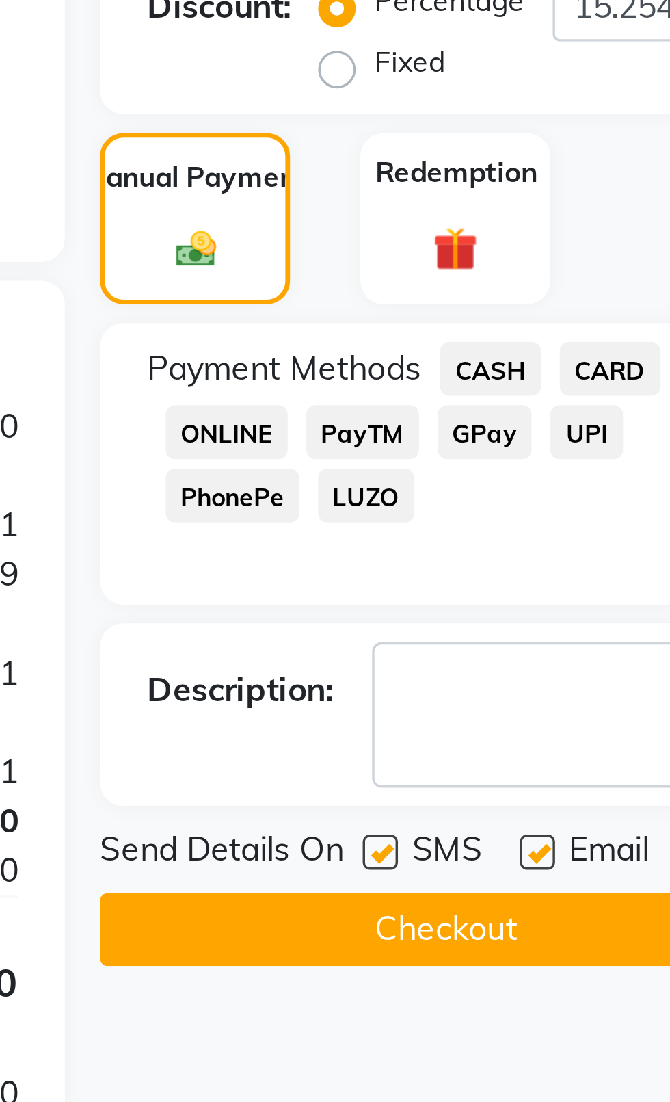
click at [544, 588] on label at bounding box center [543, 589] width 10 height 10
click at [544, 588] on input "checkbox" at bounding box center [542, 589] width 9 height 9
checkbox input "false"
click at [593, 586] on label at bounding box center [589, 589] width 10 height 10
click at [593, 586] on input "checkbox" at bounding box center [588, 589] width 9 height 9
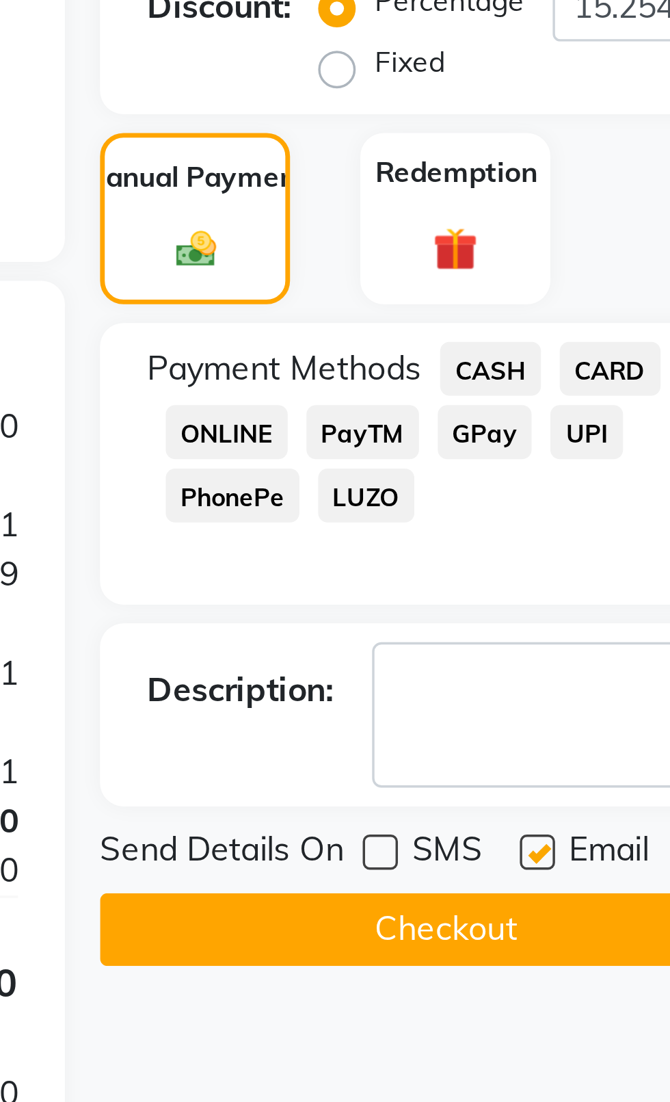
checkbox input "false"
click at [579, 616] on button "Checkout" at bounding box center [563, 611] width 202 height 21
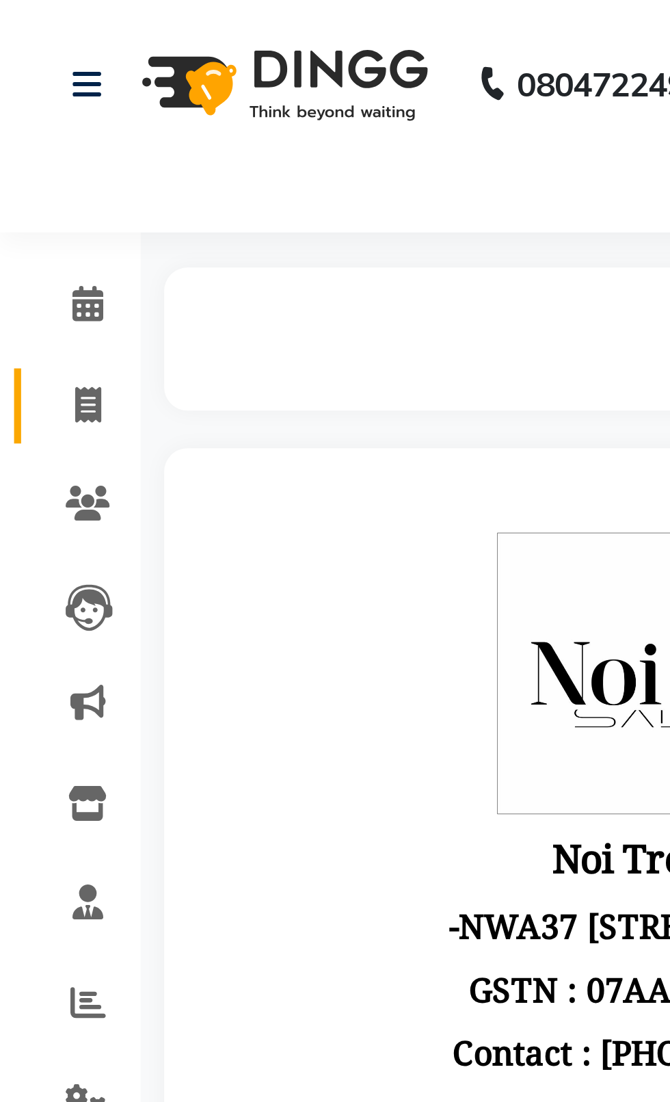
click at [29, 125] on span at bounding box center [26, 119] width 24 height 16
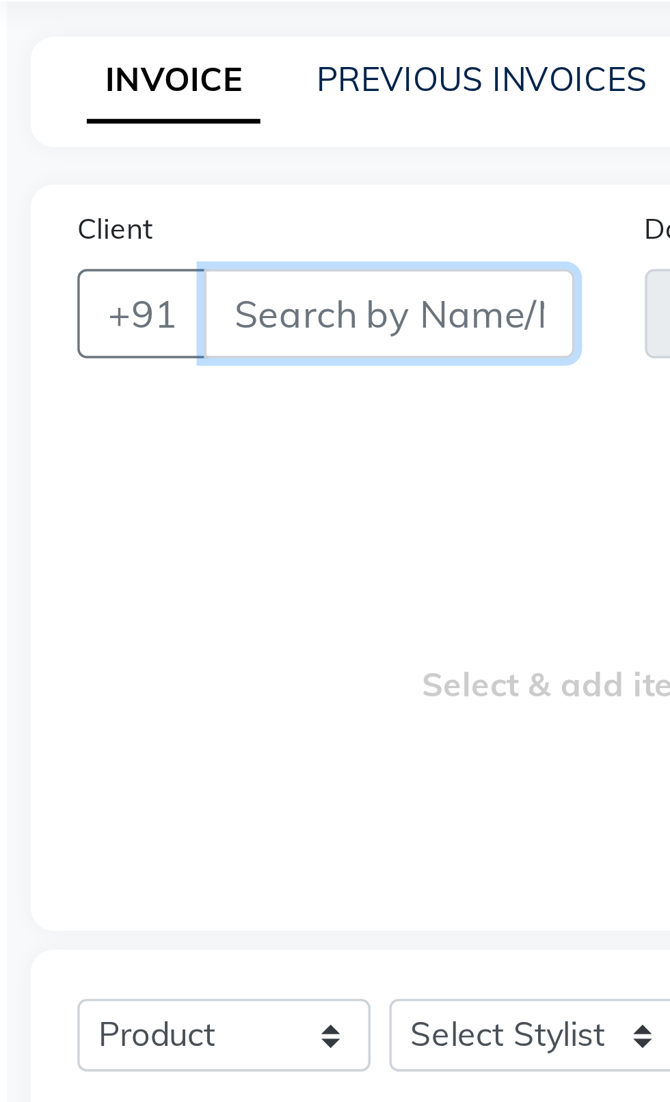
click at [170, 146] on input "Client" at bounding box center [153, 159] width 108 height 26
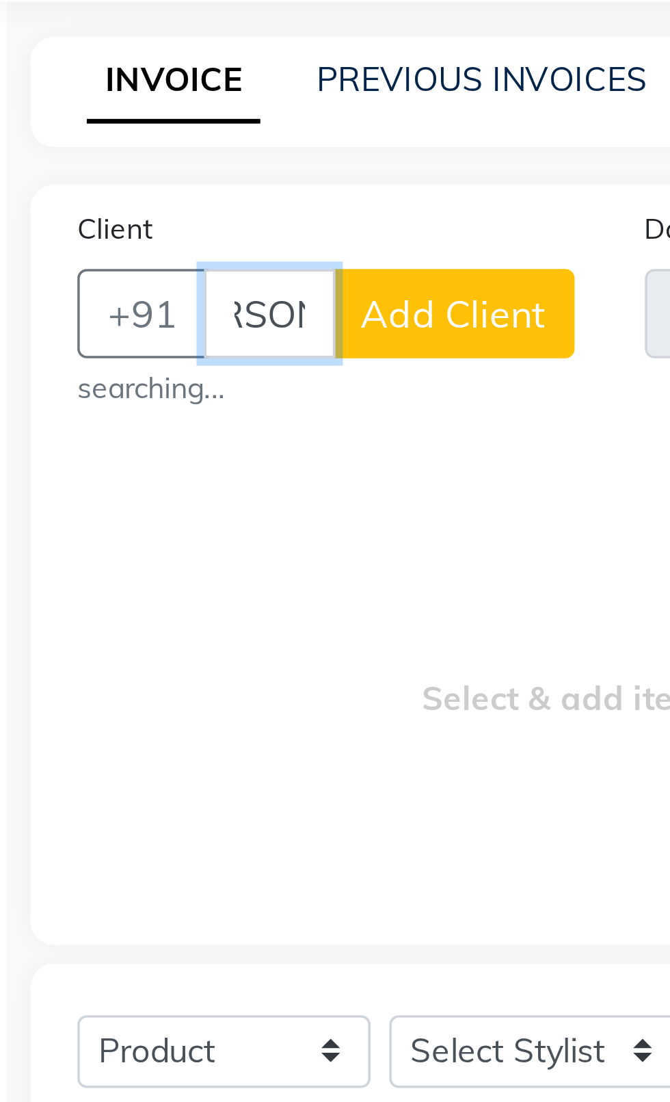
scroll to position [0, 25]
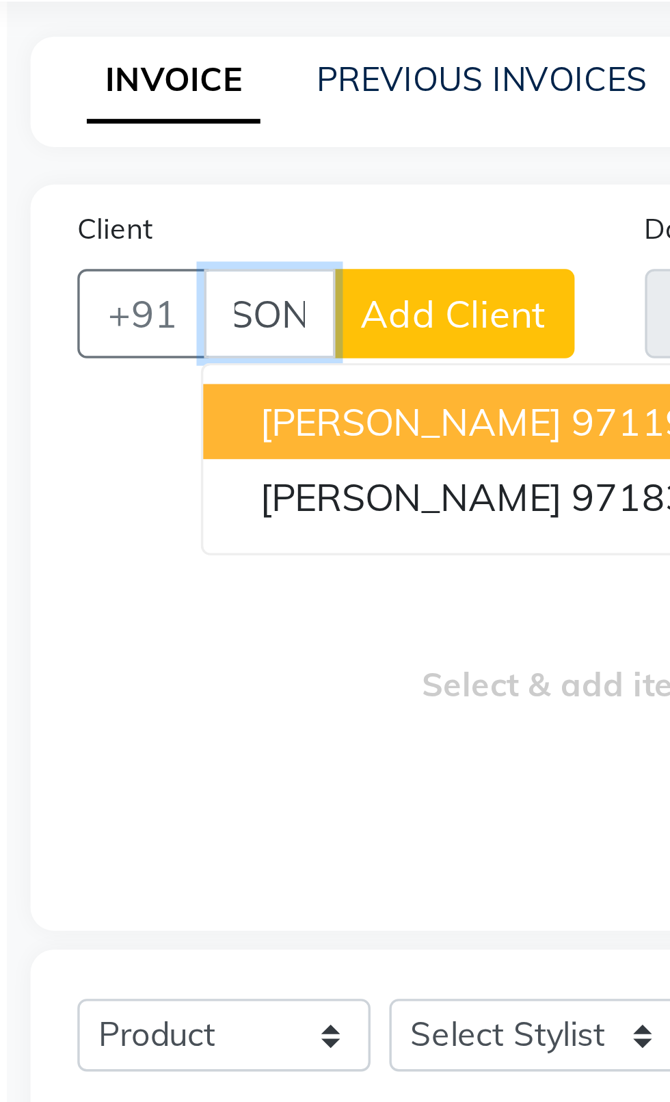
click at [120, 185] on span "[PERSON_NAME]" at bounding box center [159, 190] width 88 height 14
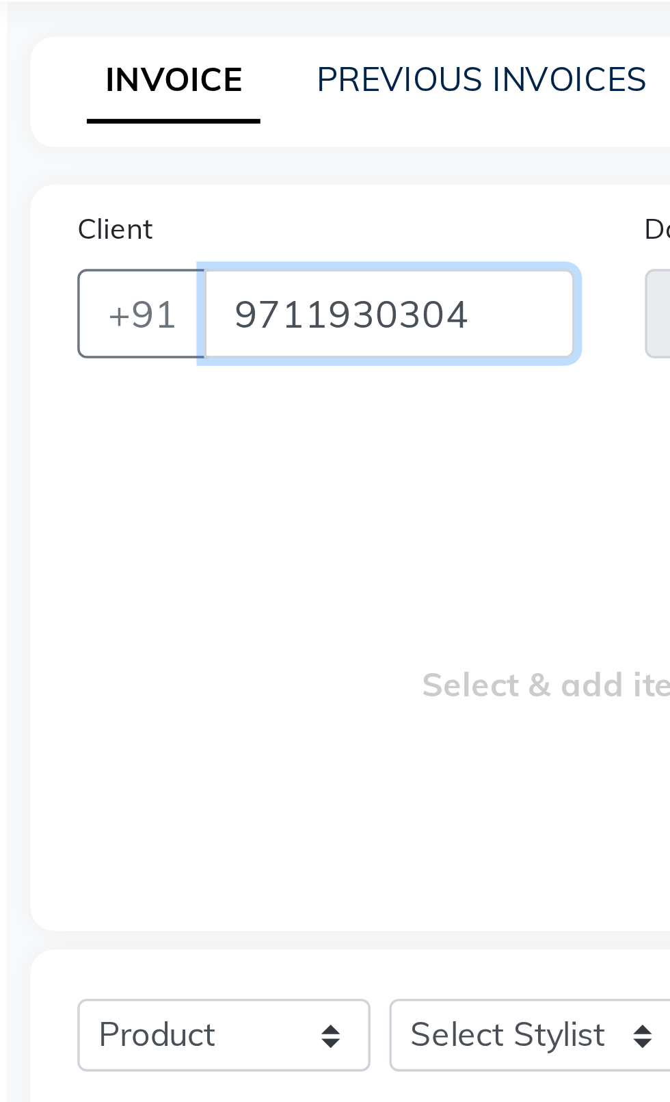
scroll to position [0, 0]
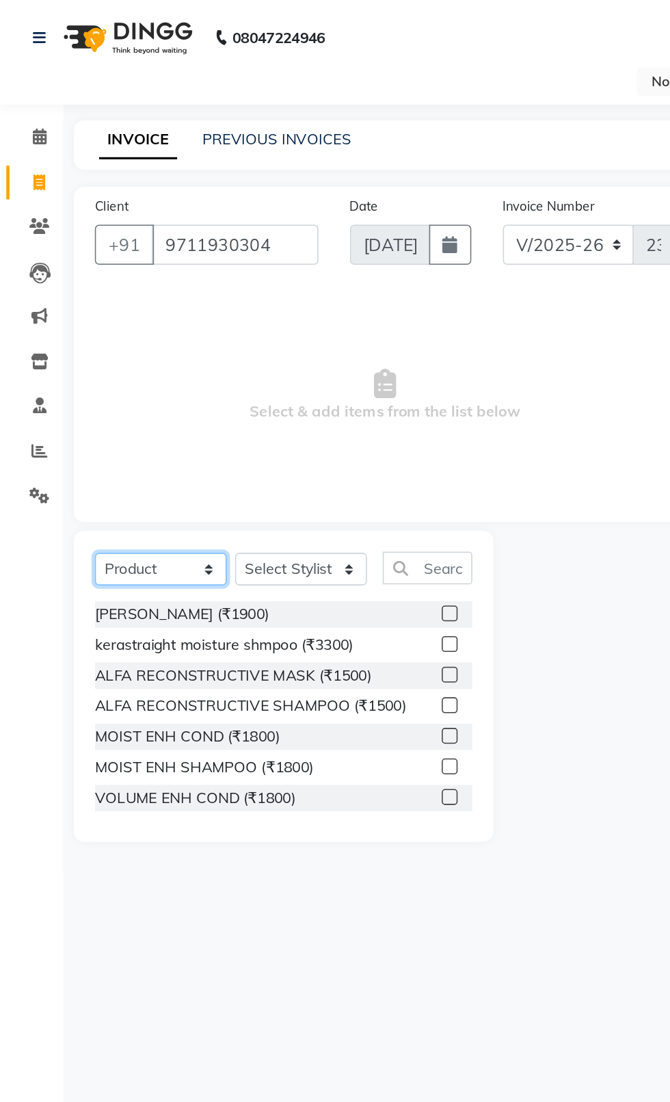
click at [70, 373] on select "Select Service Product Membership Package Voucher Prepaid Gift Card" at bounding box center [105, 368] width 86 height 21
click at [62, 358] on select "Select Service Product Membership Package Voucher Prepaid Gift Card" at bounding box center [105, 368] width 86 height 21
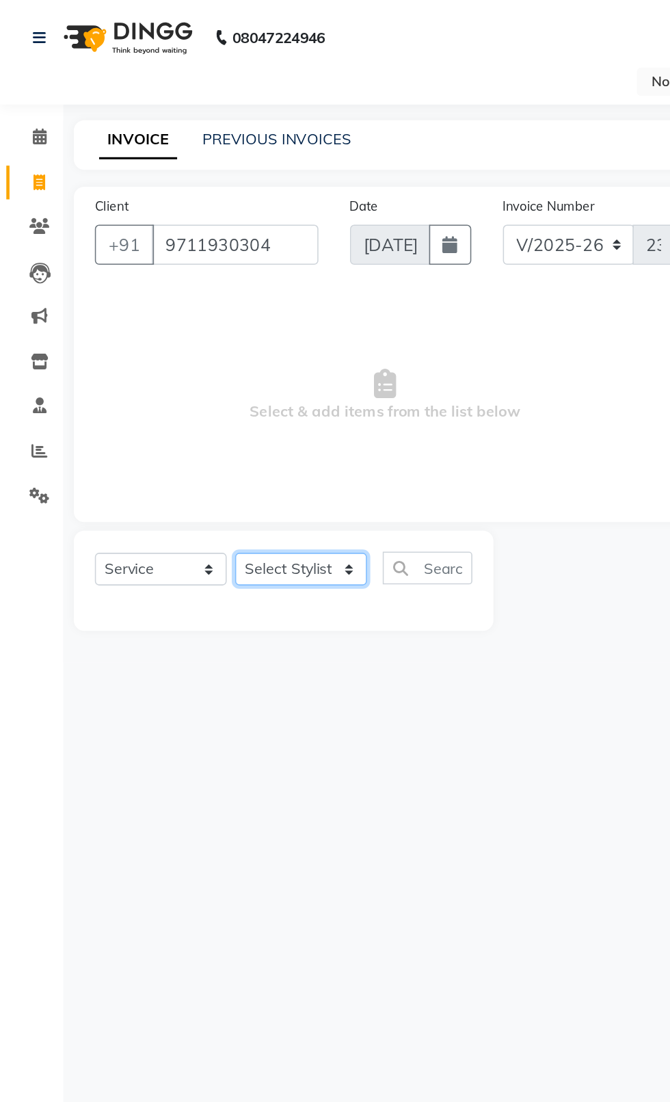
click at [202, 376] on select "Select Stylist [PERSON_NAME] akash [PERSON_NAME] ANAM anod [PERSON_NAME] danish…" at bounding box center [196, 368] width 86 height 21
click at [153, 358] on select "Select Stylist [PERSON_NAME] akash [PERSON_NAME] ANAM anod [PERSON_NAME] danish…" at bounding box center [196, 368] width 86 height 21
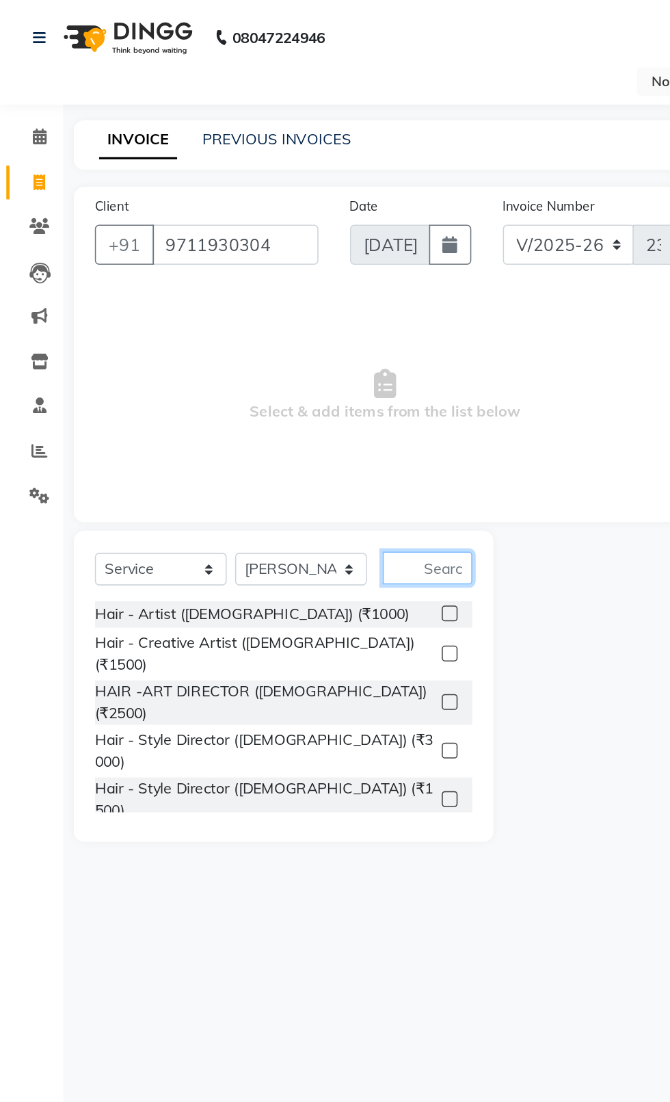
click at [287, 364] on input "text" at bounding box center [277, 368] width 58 height 21
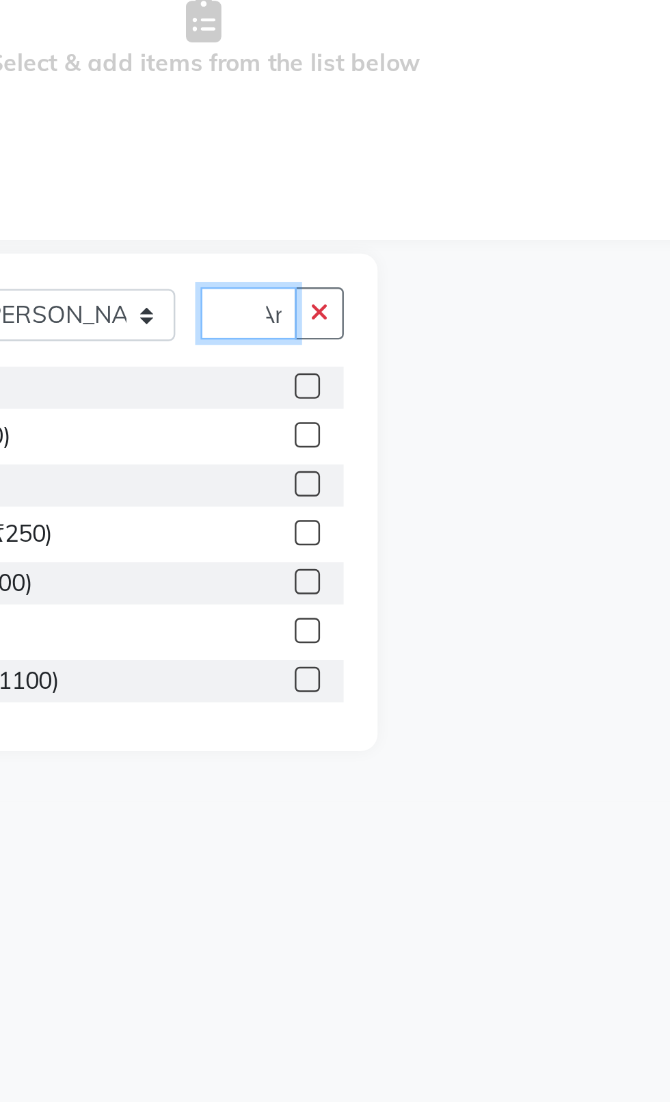
scroll to position [0, 16]
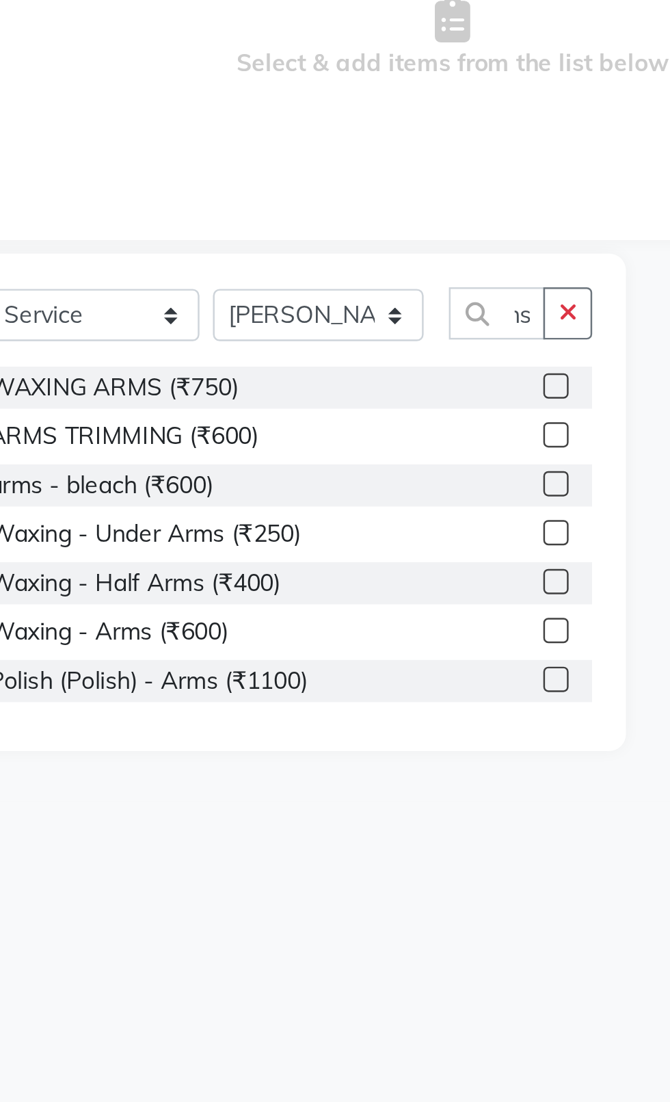
click at [288, 399] on label at bounding box center [292, 398] width 10 height 10
click at [288, 399] on input "checkbox" at bounding box center [291, 398] width 9 height 9
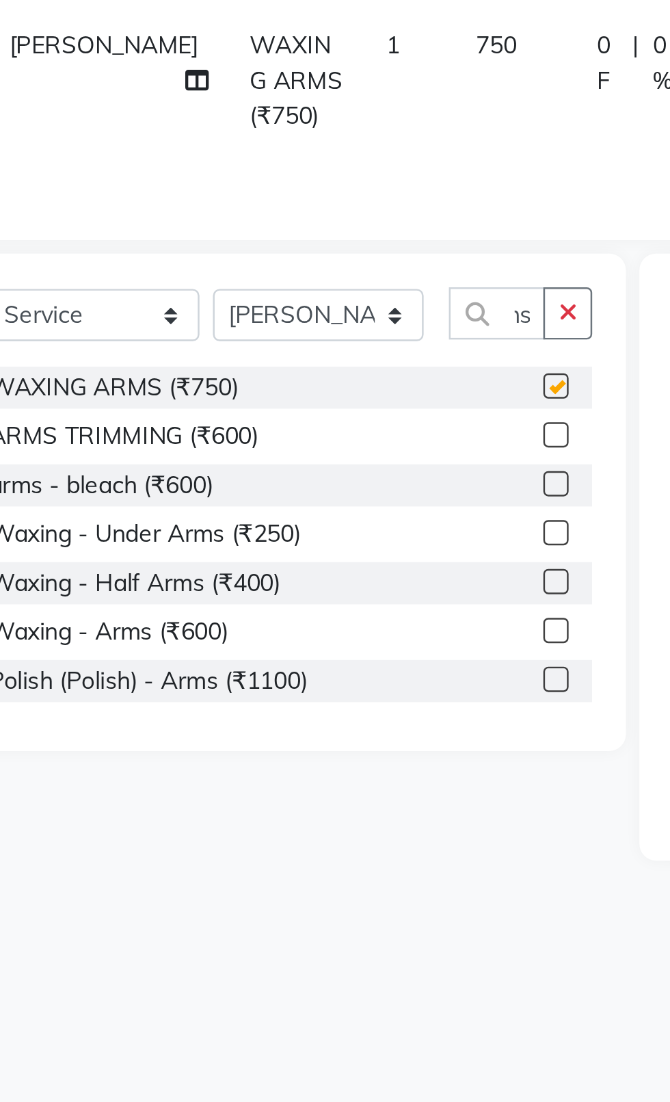
scroll to position [0, 0]
click at [297, 369] on icon "button" at bounding box center [297, 368] width 8 height 10
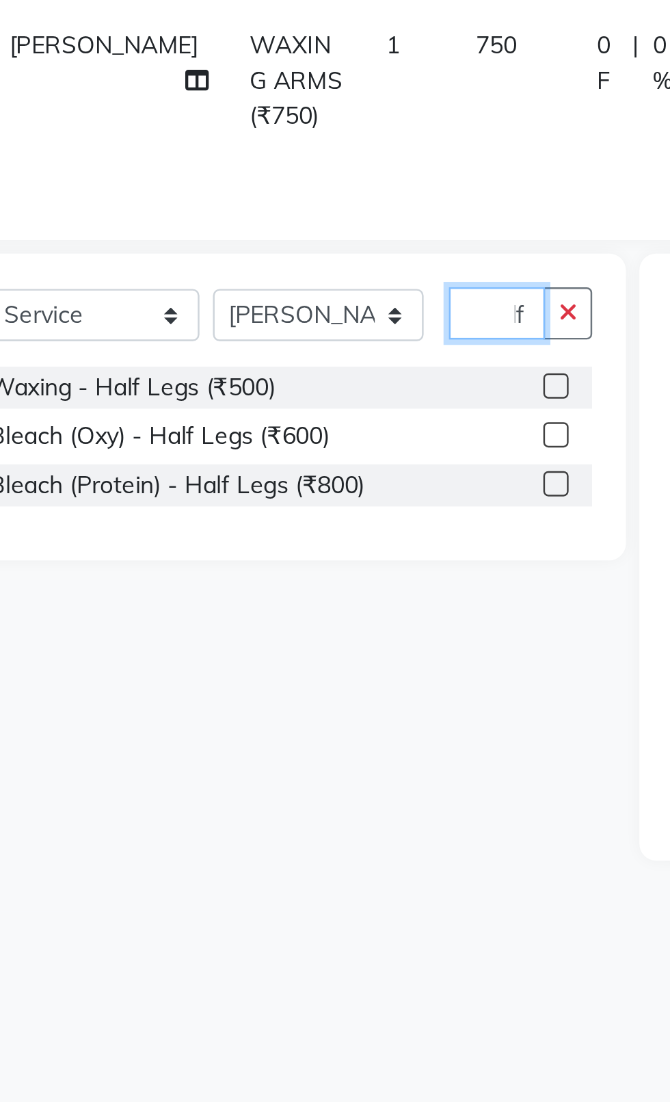
scroll to position [0, 22]
click at [291, 398] on label at bounding box center [292, 398] width 10 height 10
click at [291, 398] on input "checkbox" at bounding box center [291, 398] width 9 height 9
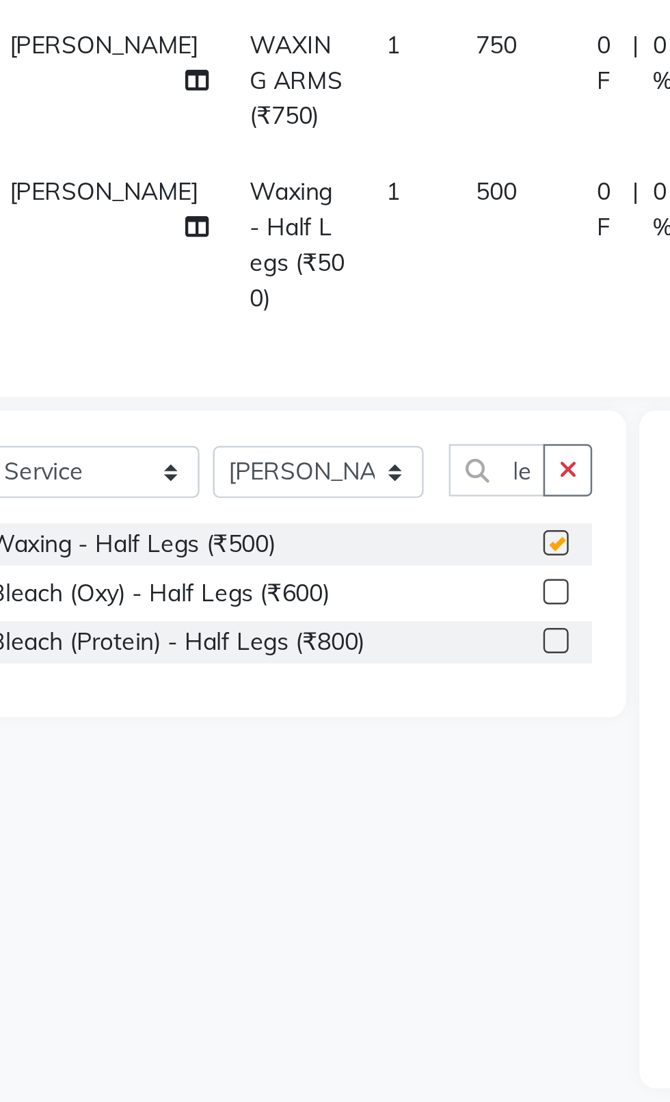
scroll to position [0, 0]
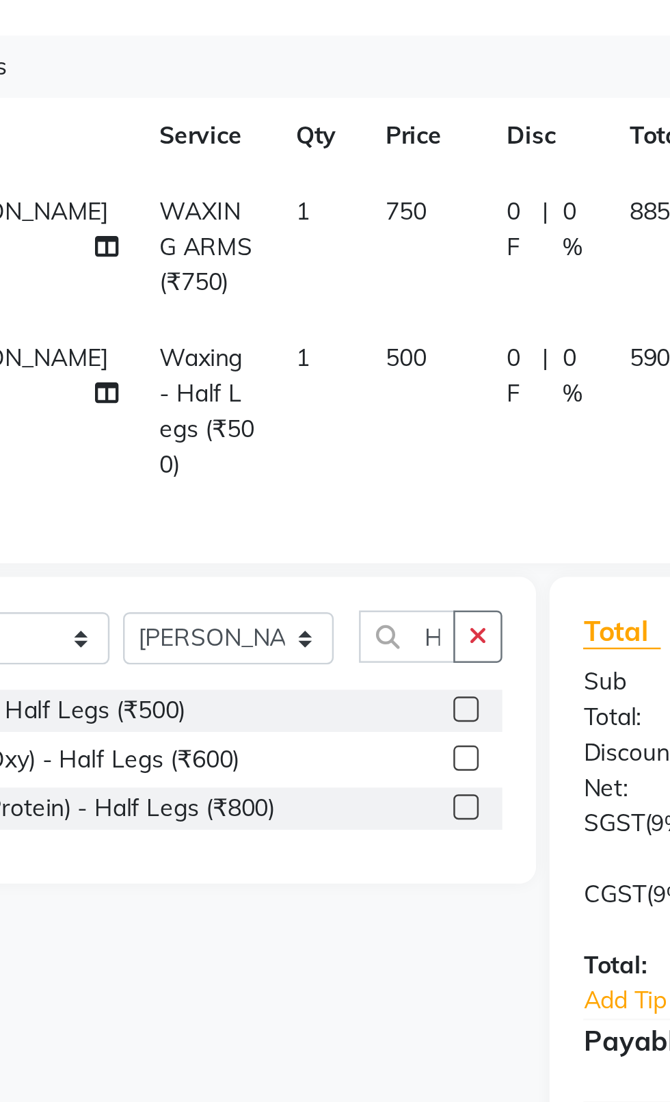
click at [251, 270] on td "750" at bounding box center [275, 274] width 49 height 60
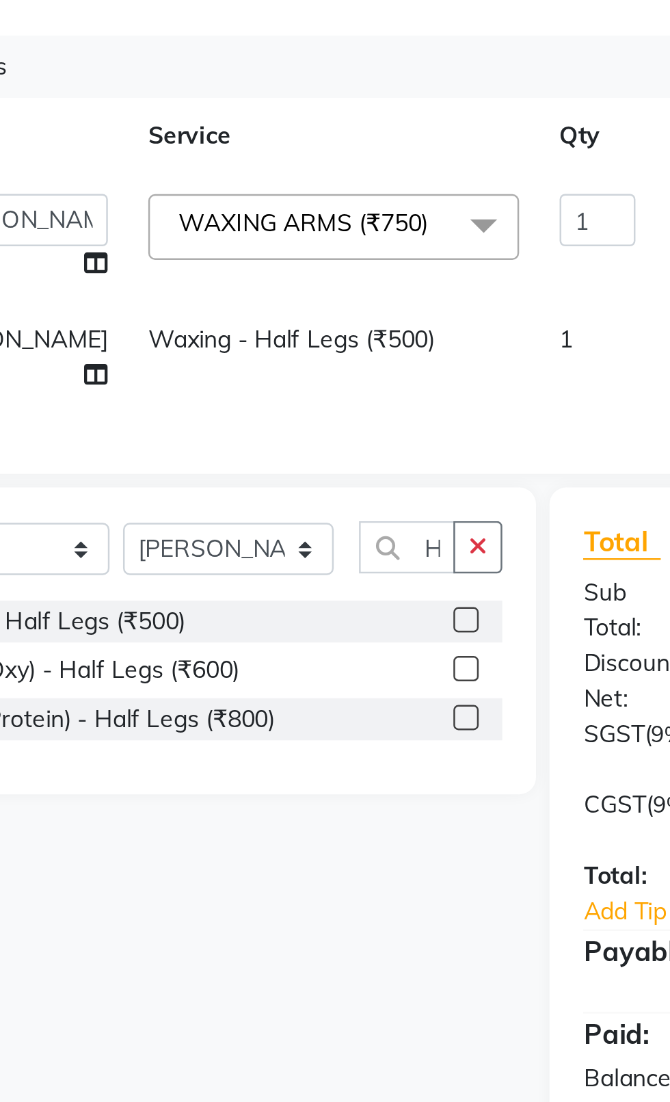
click at [377, 259] on input "750" at bounding box center [397, 262] width 41 height 21
click at [377, 264] on input "750" at bounding box center [397, 262] width 41 height 21
click at [332, 326] on tr "[PERSON_NAME] - Half Legs (₹500) 1 500 0 F | 0 % 590" at bounding box center [349, 318] width 575 height 45
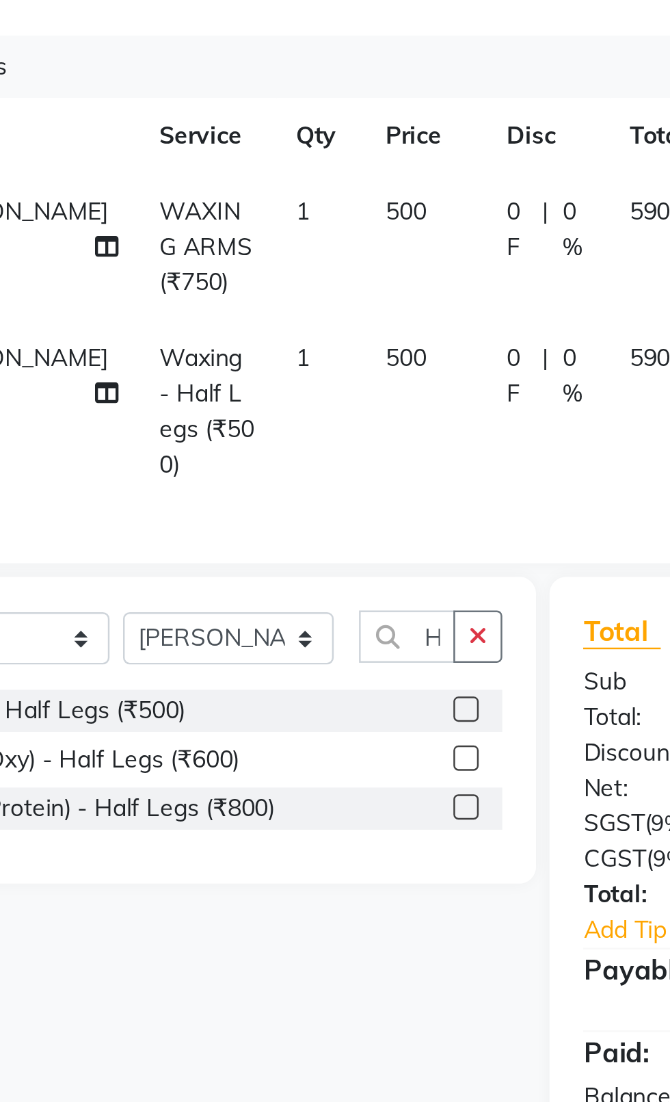
click at [259, 324] on span "500" at bounding box center [267, 319] width 16 height 12
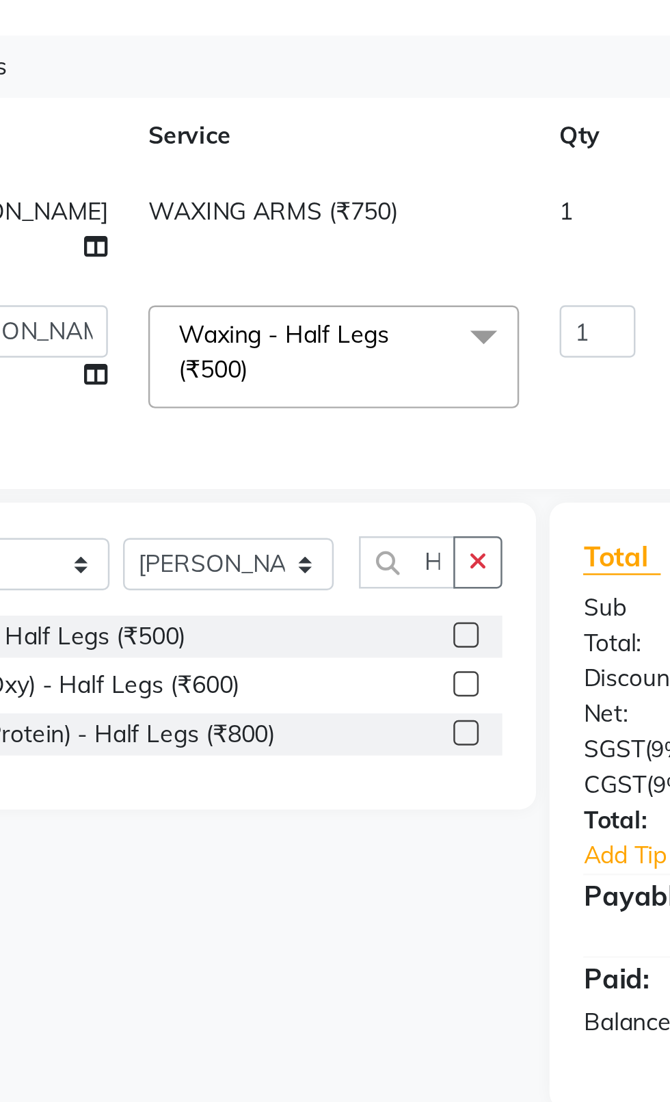
click at [377, 311] on input "500" at bounding box center [397, 308] width 41 height 21
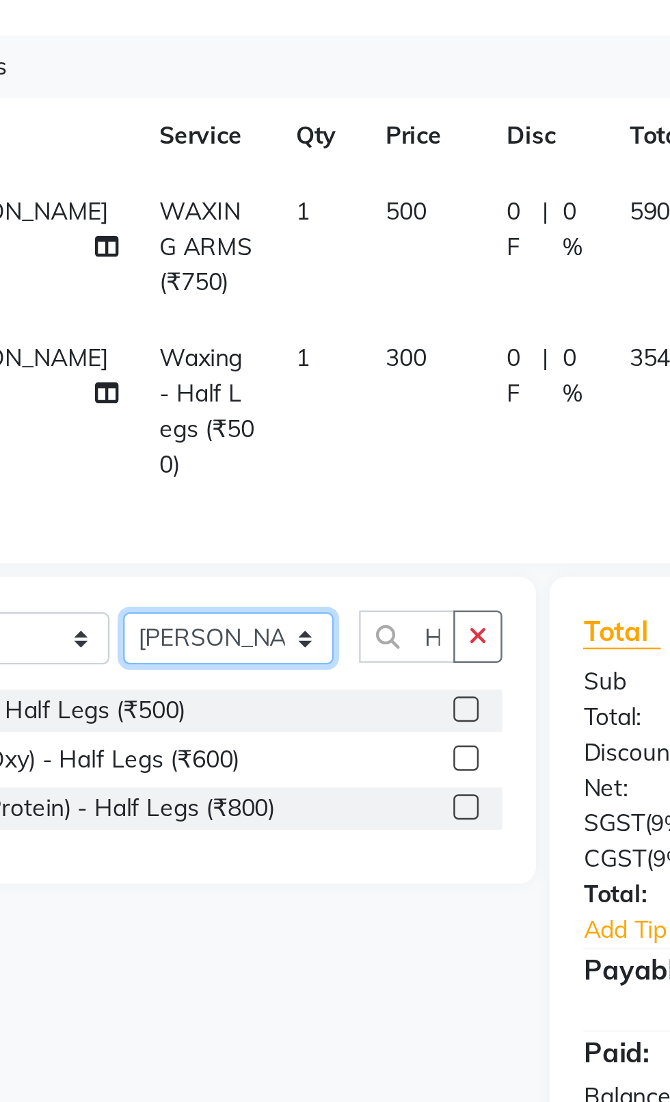
click at [208, 424] on select "Select Stylist [PERSON_NAME] akash [PERSON_NAME] ANAM anod [PERSON_NAME] danish…" at bounding box center [196, 432] width 86 height 21
click at [153, 422] on select "Select Stylist [PERSON_NAME] akash [PERSON_NAME] ANAM anod [PERSON_NAME] danish…" at bounding box center [196, 432] width 86 height 21
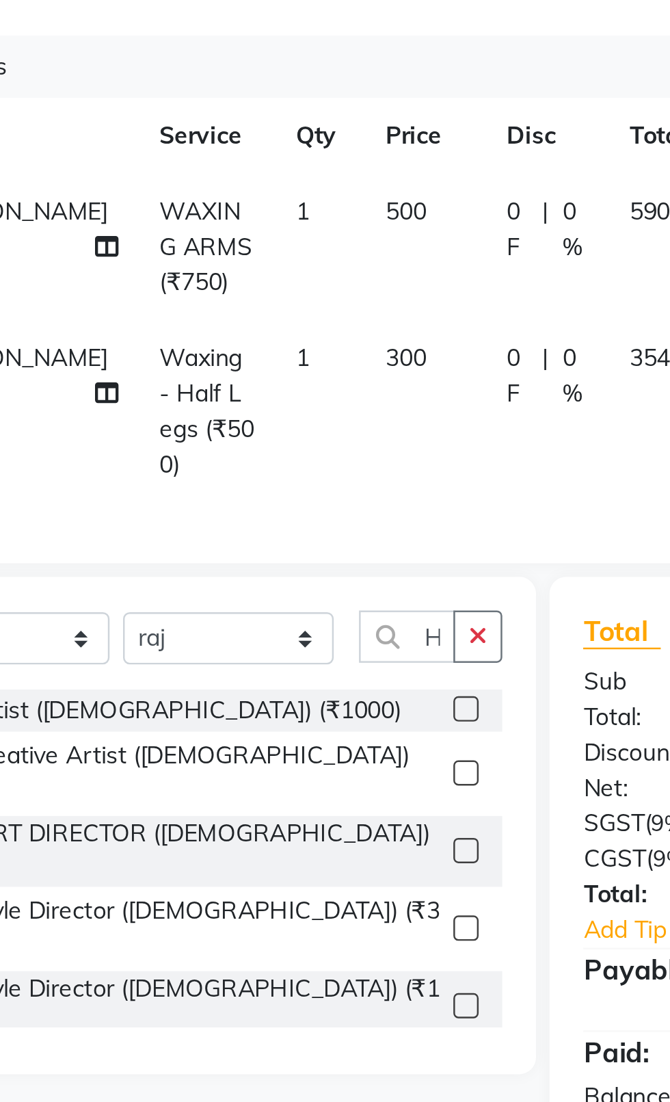
click at [302, 426] on button "button" at bounding box center [297, 431] width 20 height 21
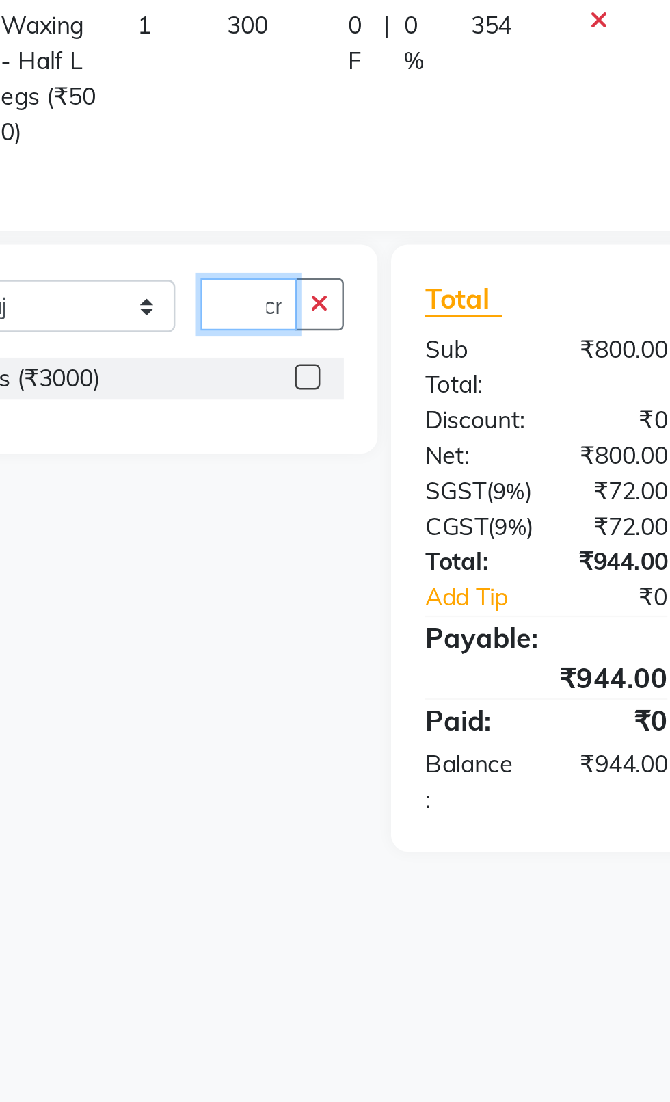
scroll to position [0, 14]
click at [291, 456] on label at bounding box center [292, 461] width 10 height 10
click at [291, 458] on input "checkbox" at bounding box center [291, 462] width 9 height 9
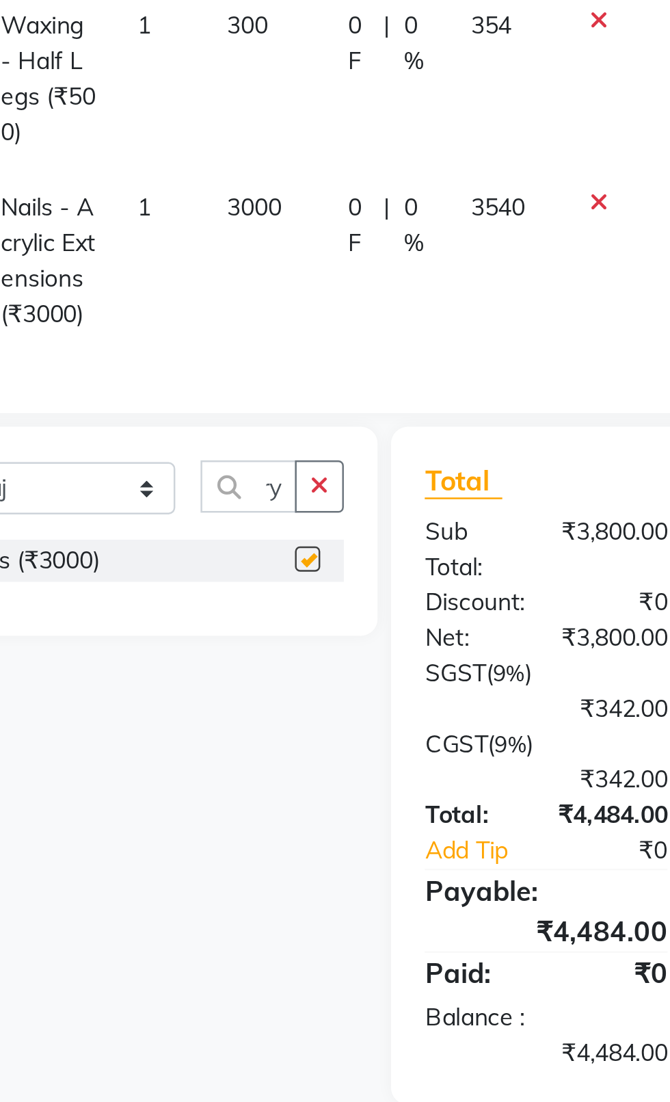
scroll to position [0, 0]
click at [258, 393] on td "3000" at bounding box center [275, 415] width 49 height 74
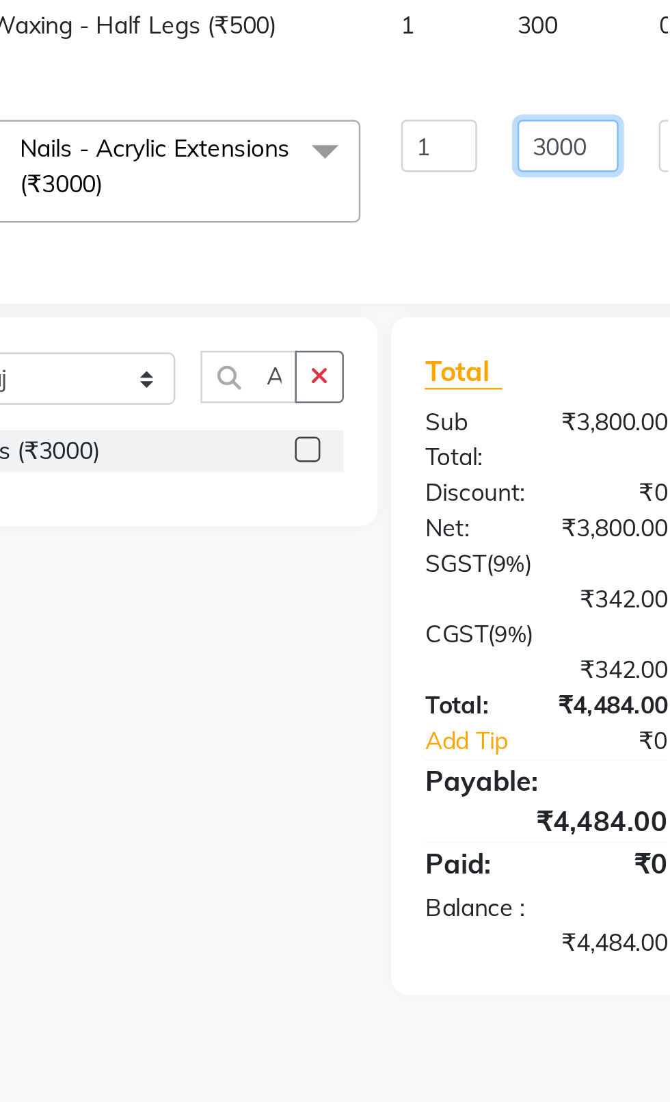
click at [377, 356] on input "3000" at bounding box center [397, 353] width 41 height 21
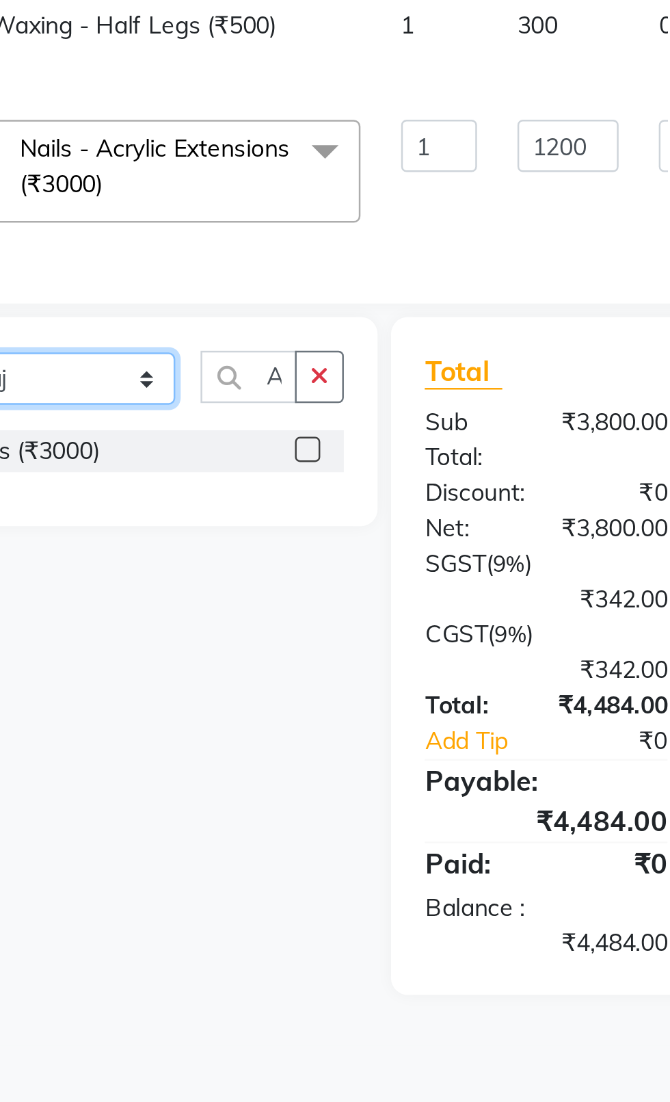
click at [196, 449] on div "Client [PHONE_NUMBER] Date [DATE] Invoice Number V/2025 V/[PHONE_NUMBER] Servic…" at bounding box center [250, 409] width 424 height 577
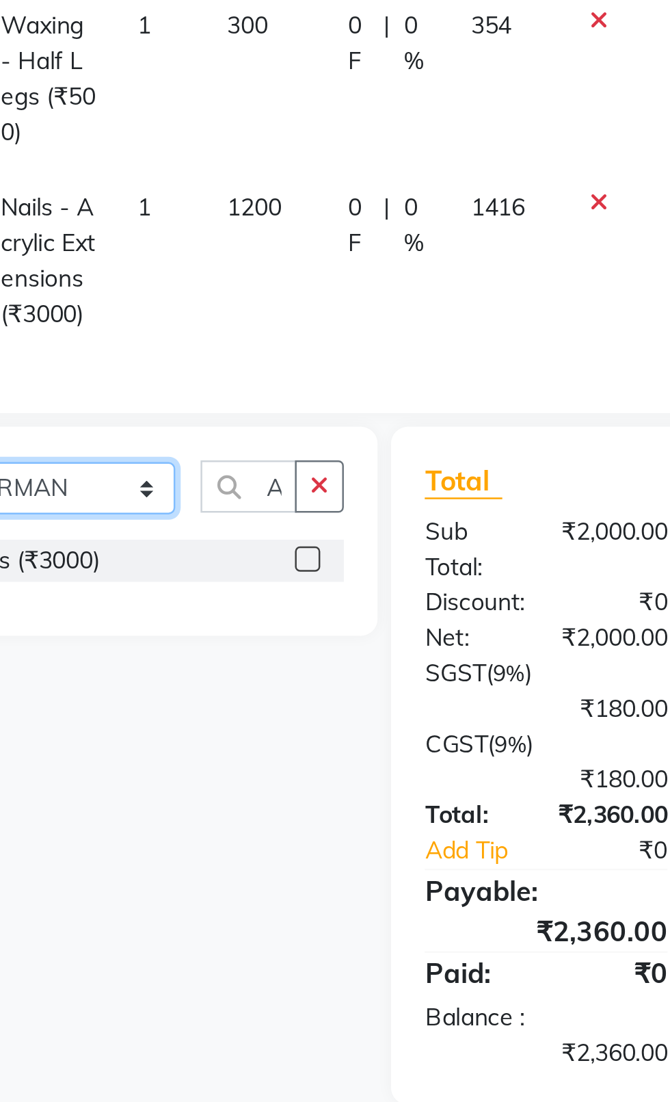
click at [153, 496] on select "Select Stylist [PERSON_NAME] akash [PERSON_NAME] ANAM anod [PERSON_NAME] danish…" at bounding box center [196, 506] width 86 height 21
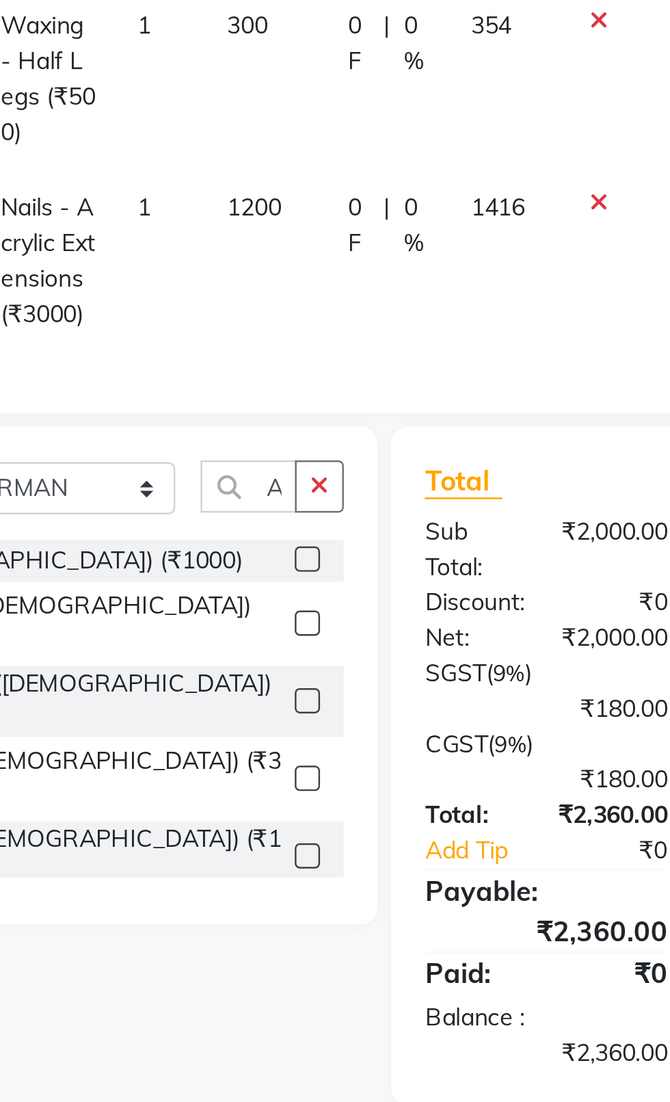
click at [294, 499] on button "button" at bounding box center [297, 505] width 20 height 21
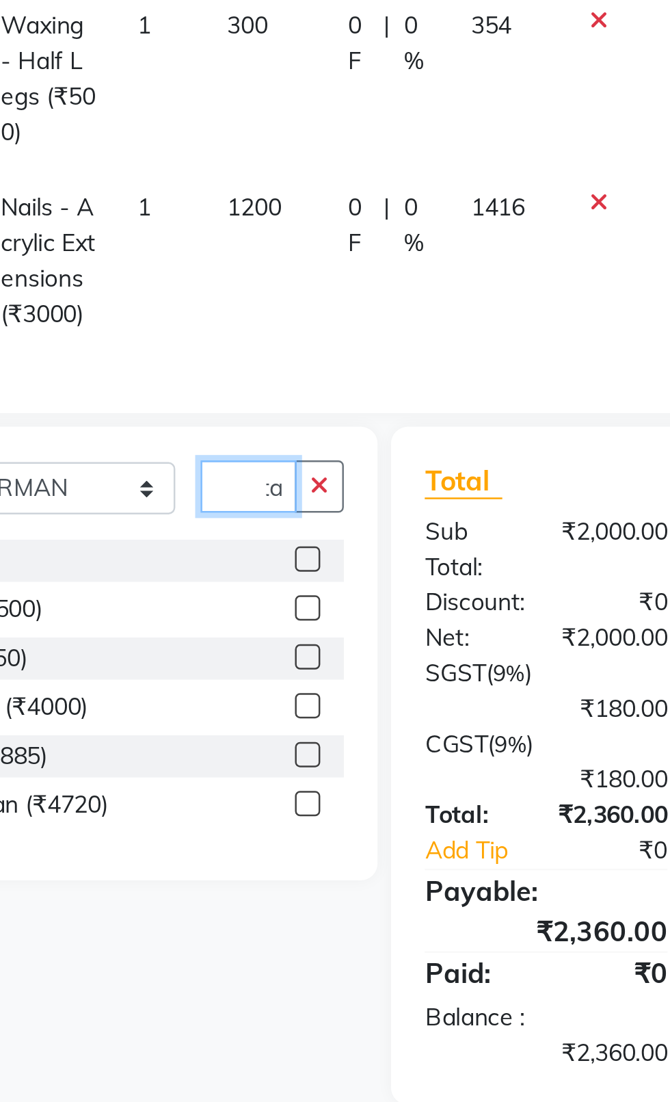
scroll to position [0, 17]
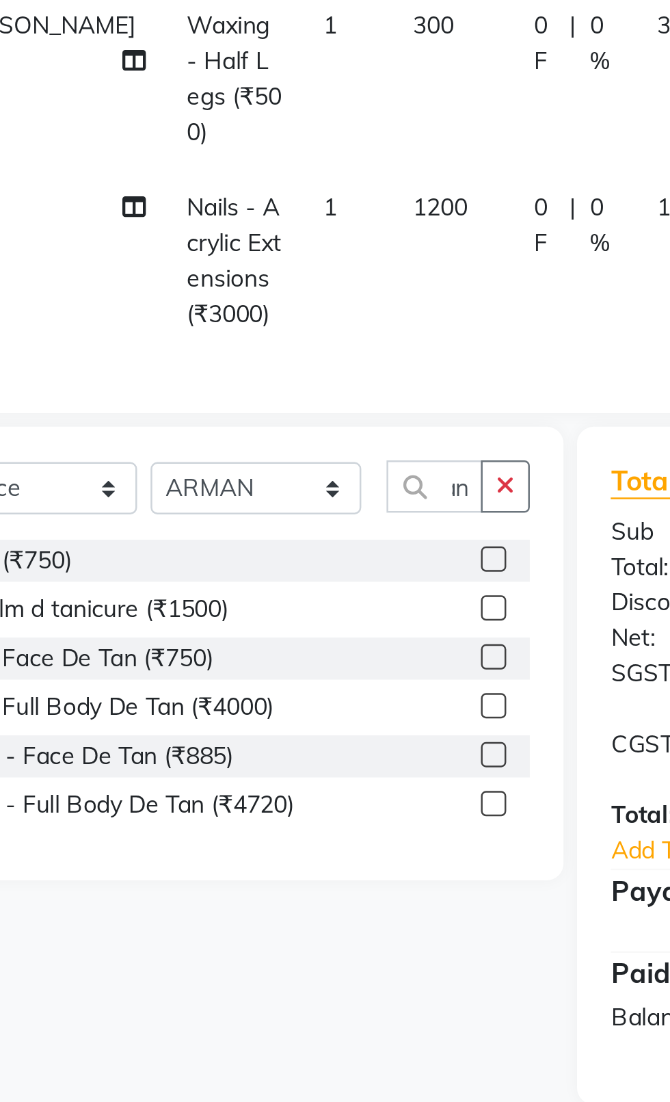
click at [293, 530] on label at bounding box center [292, 535] width 10 height 10
click at [293, 532] on input "checkbox" at bounding box center [291, 536] width 9 height 9
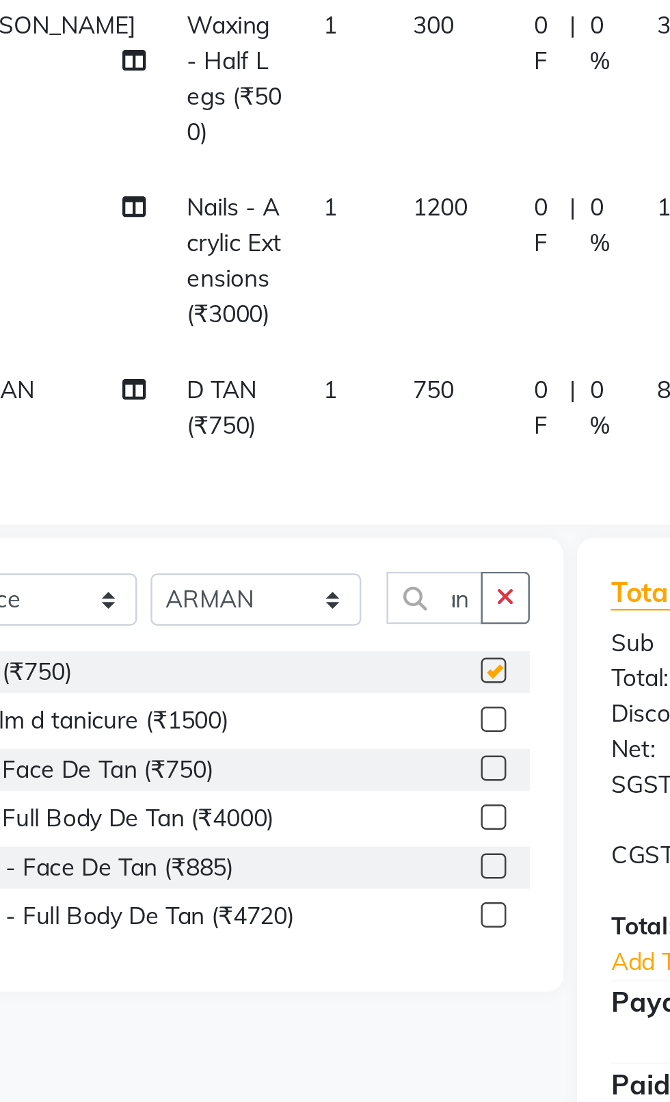
scroll to position [0, 0]
click at [256, 465] on td "750" at bounding box center [275, 474] width 49 height 45
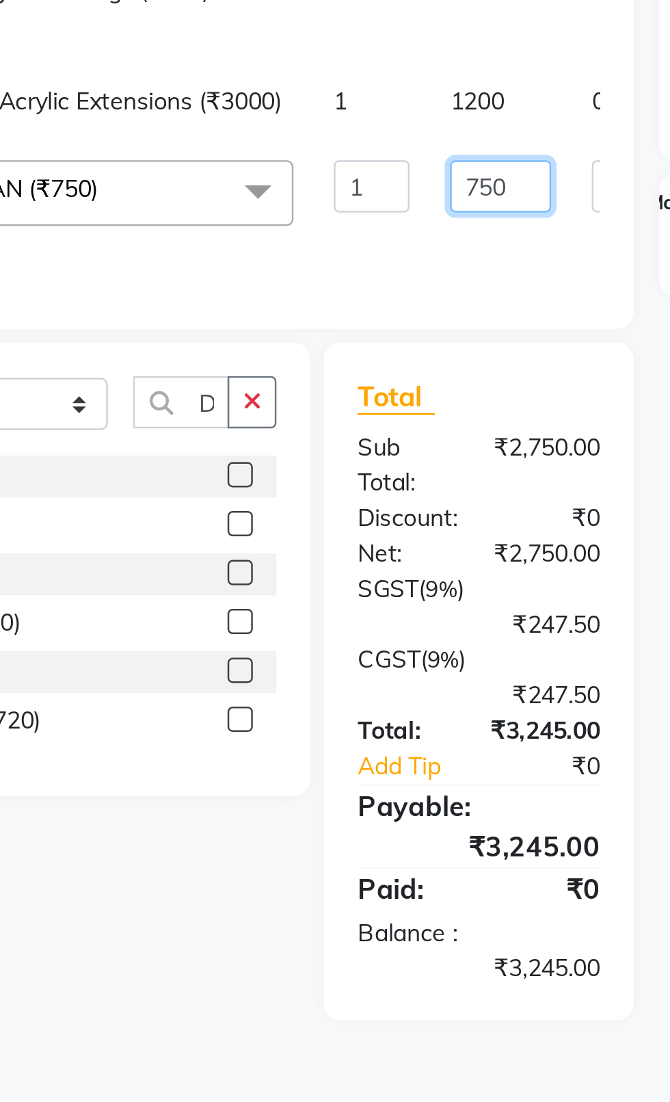
click at [377, 388] on input "750" at bounding box center [397, 384] width 41 height 21
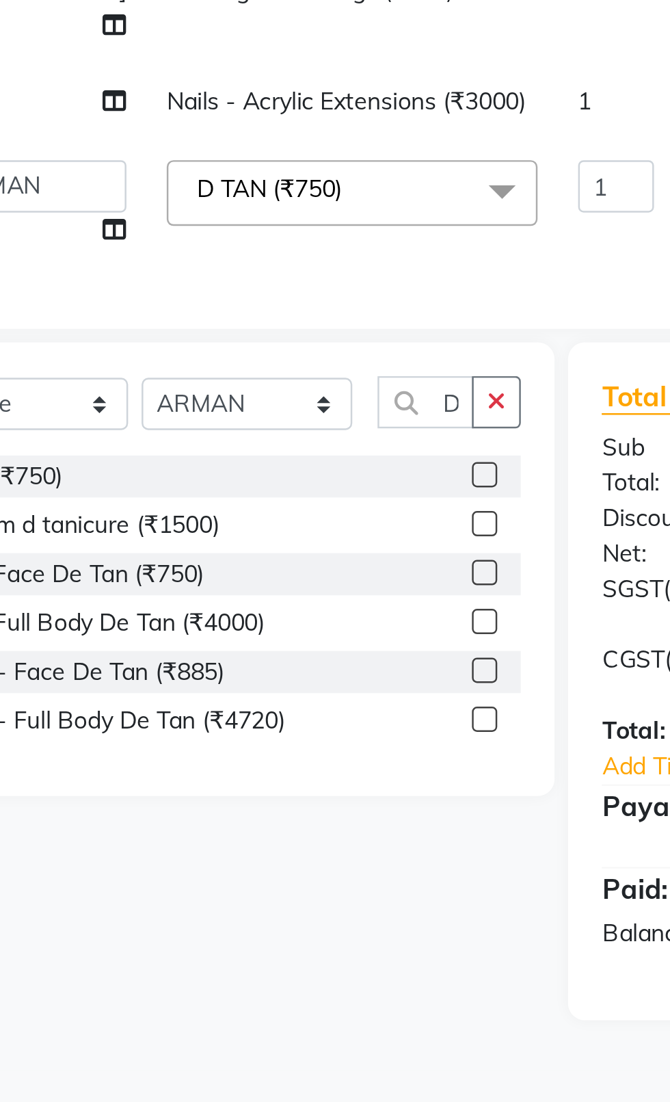
click at [291, 501] on div "Client [PHONE_NUMBER] Date [DATE] Invoice Number V/2025 V/[PHONE_NUMBER] Servic…" at bounding box center [250, 421] width 424 height 601
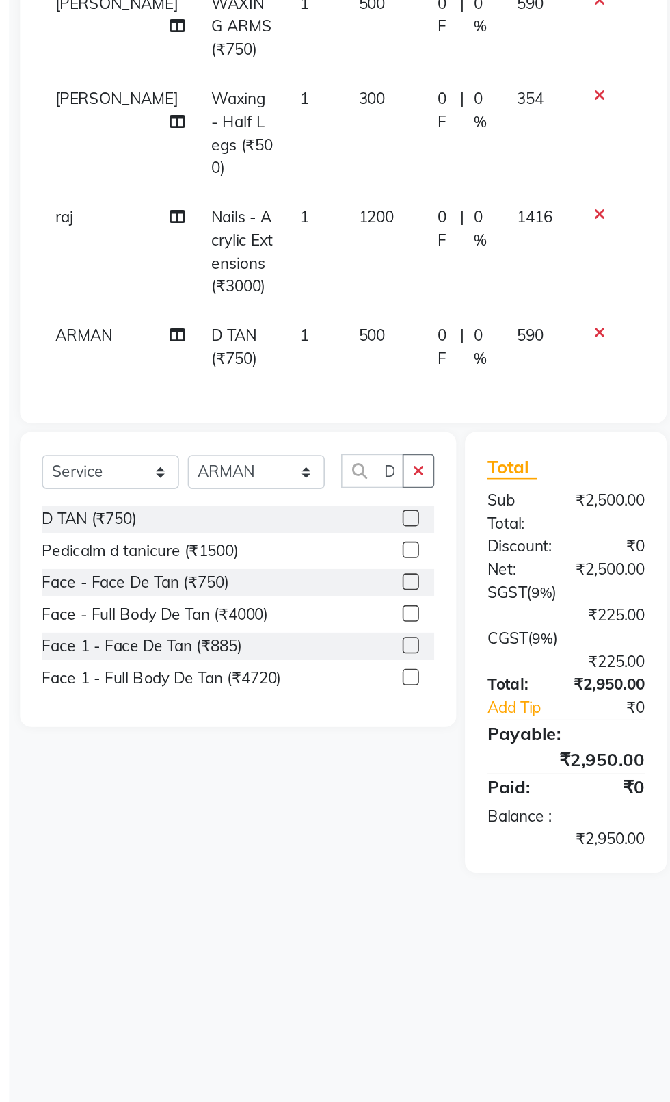
click at [291, 575] on label at bounding box center [292, 580] width 10 height 10
click at [291, 577] on input "checkbox" at bounding box center [291, 581] width 9 height 9
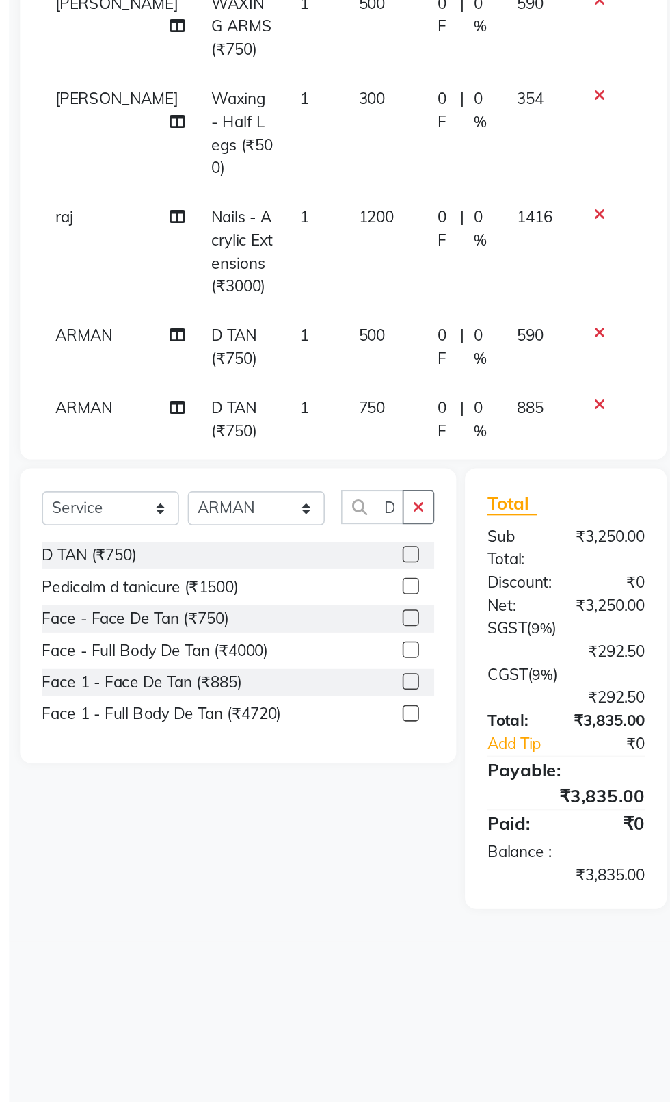
click at [273, 519] on td "750" at bounding box center [275, 519] width 49 height 45
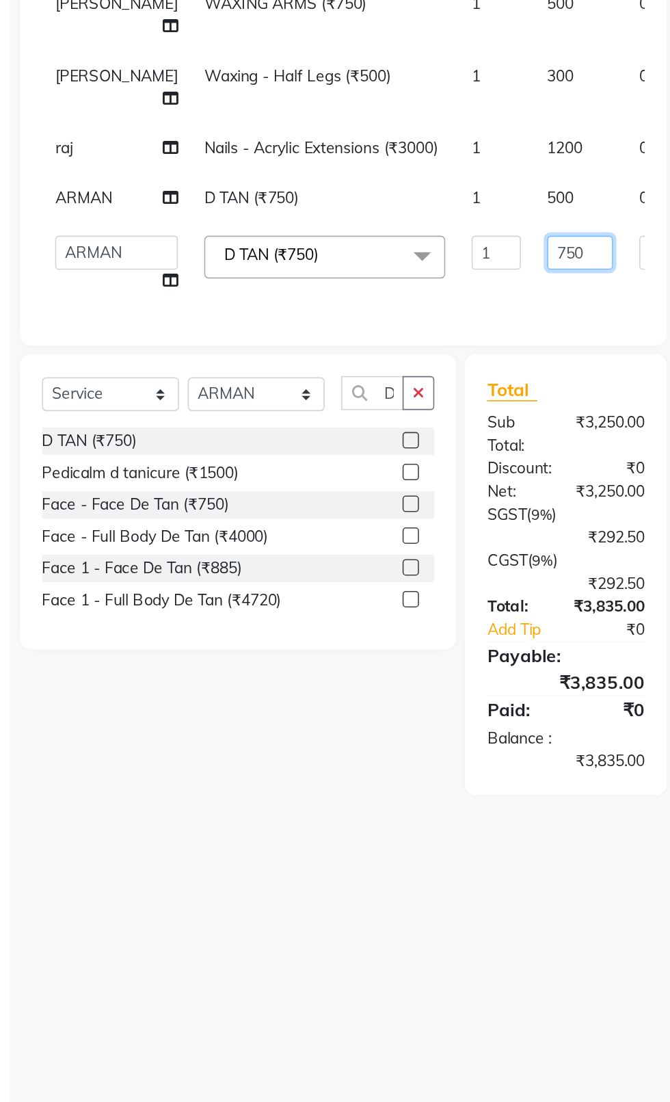
click at [377, 406] on input "750" at bounding box center [397, 414] width 41 height 21
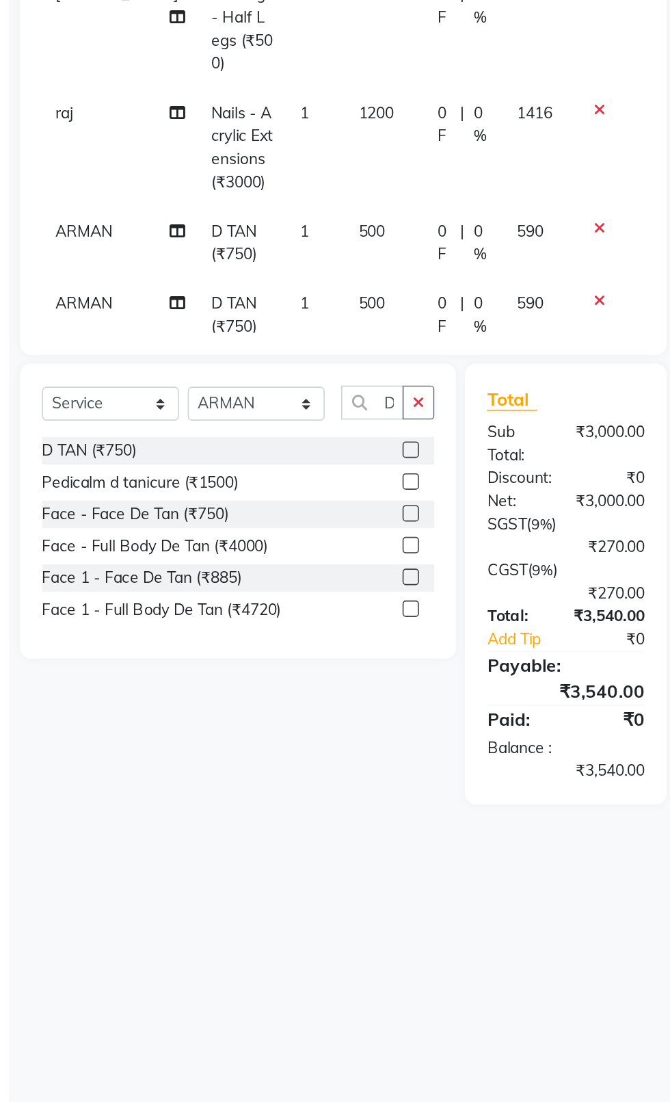
click at [88, 509] on td "ARMAN" at bounding box center [111, 519] width 98 height 45
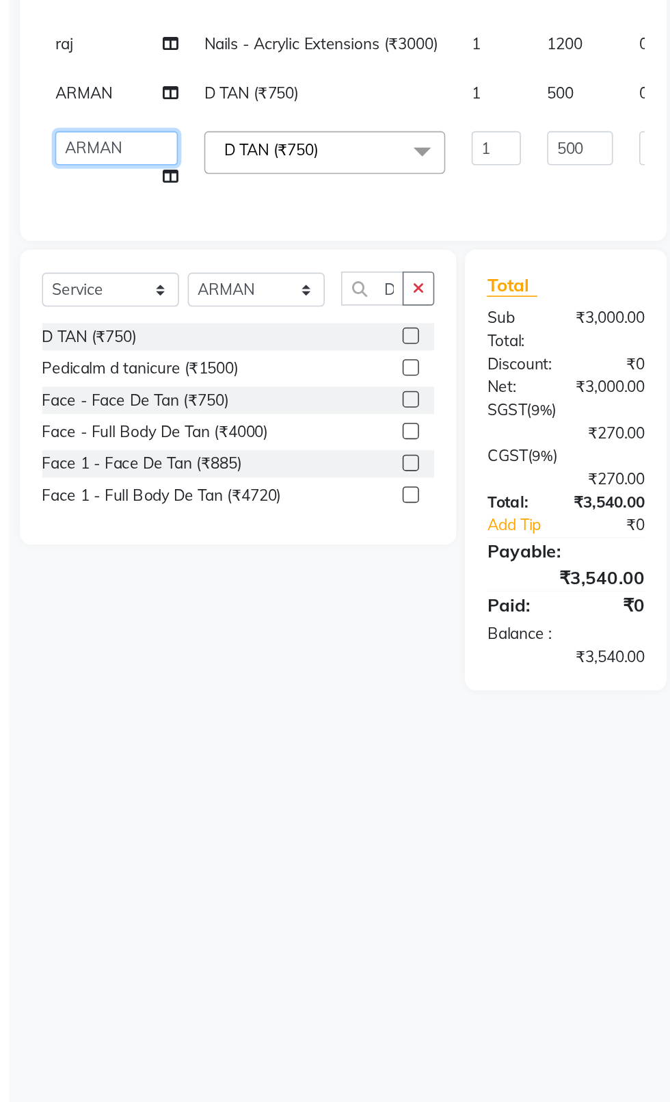
click at [79, 404] on select "[PERSON_NAME] akash [PERSON_NAME] ANAM anod [PERSON_NAME] danish [PERSON_NAME] …" at bounding box center [108, 414] width 77 height 21
click at [70, 404] on select "[PERSON_NAME] akash [PERSON_NAME] ANAM anod [PERSON_NAME] danish [PERSON_NAME] …" at bounding box center [108, 414] width 77 height 21
click at [81, 406] on select "[PERSON_NAME] akash [PERSON_NAME] ANAM anod [PERSON_NAME] danish [PERSON_NAME] …" at bounding box center [108, 414] width 77 height 21
click at [172, 493] on select "Select Stylist [PERSON_NAME] akash [PERSON_NAME] ANAM anod [PERSON_NAME] danish…" at bounding box center [196, 503] width 86 height 21
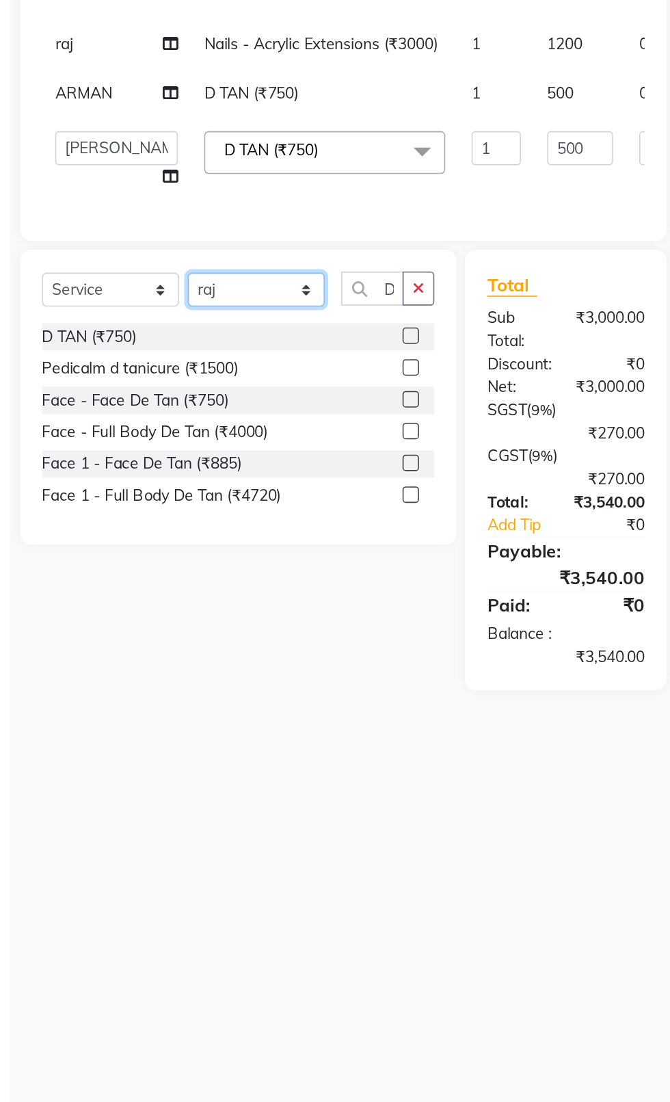
click at [153, 493] on select "Select Stylist [PERSON_NAME] akash [PERSON_NAME] ANAM anod [PERSON_NAME] danish…" at bounding box center [196, 503] width 86 height 21
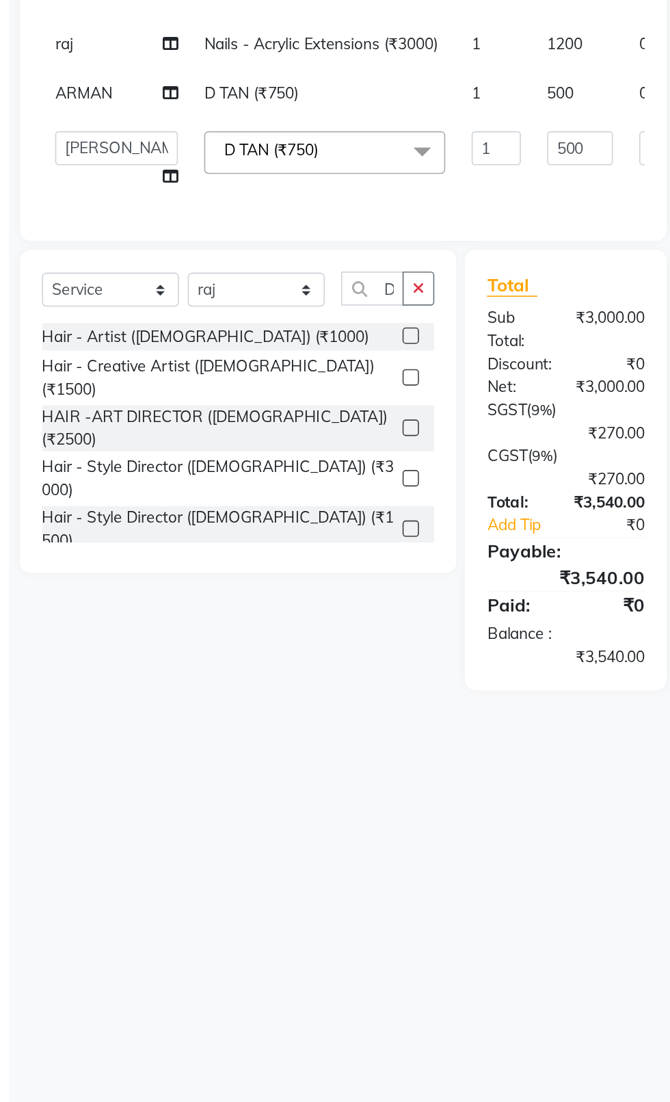
click at [294, 493] on button "button" at bounding box center [297, 502] width 20 height 21
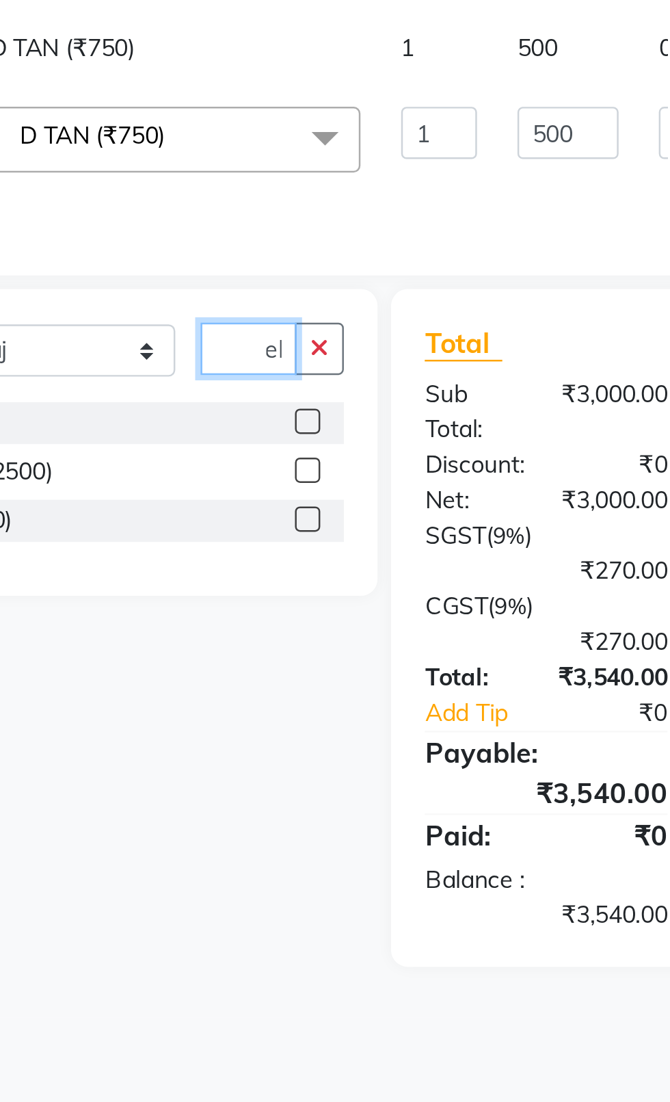
scroll to position [0, 10]
click at [291, 527] on label at bounding box center [292, 532] width 10 height 10
click at [291, 528] on input "checkbox" at bounding box center [291, 532] width 9 height 9
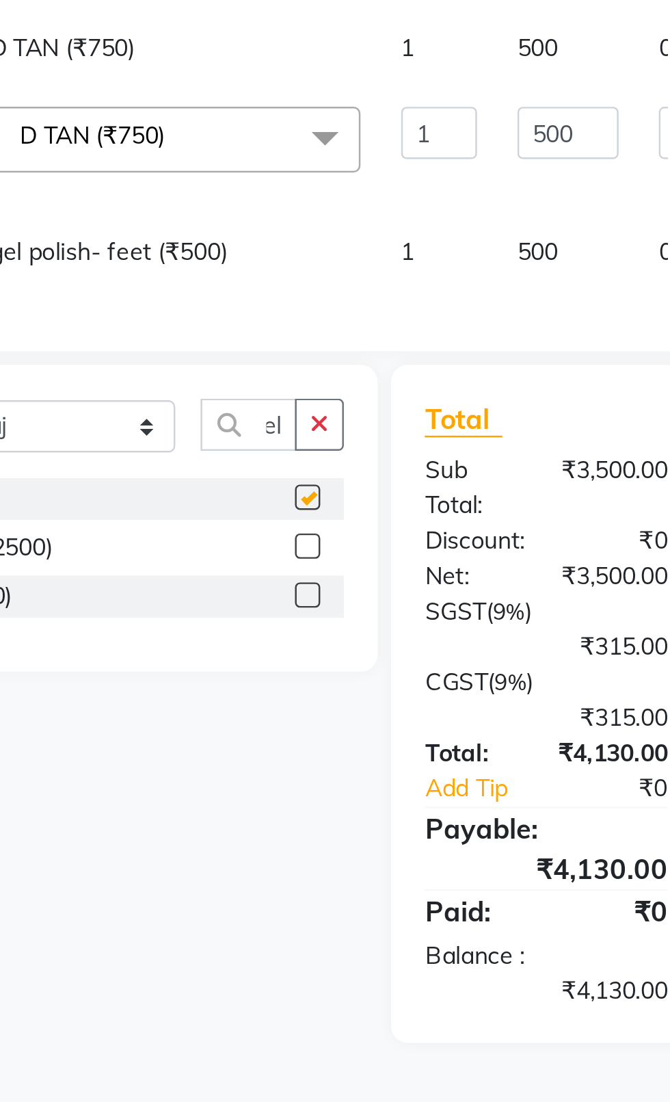
scroll to position [0, 0]
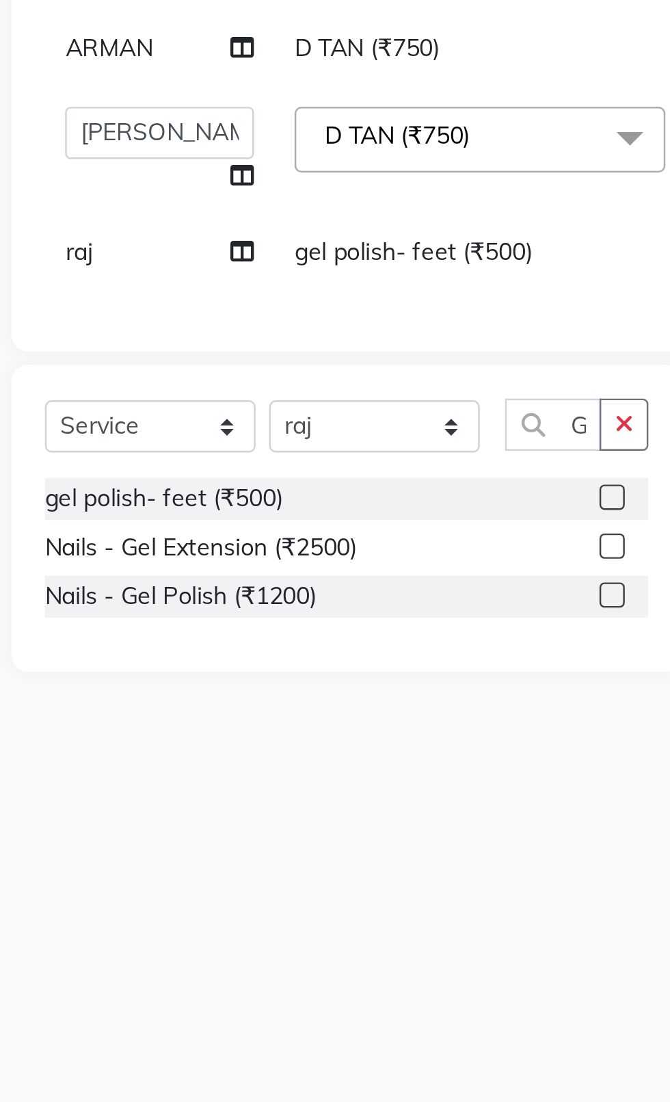
click at [43, 436] on div "Client [PHONE_NUMBER] Date [DATE] Invoice Number V/2025 V/[PHONE_NUMBER] Servic…" at bounding box center [250, 452] width 424 height 663
click at [174, 527] on select "Select Stylist [PERSON_NAME] akash [PERSON_NAME] ANAM anod [PERSON_NAME] danish…" at bounding box center [196, 533] width 86 height 21
click at [153, 523] on select "Select Stylist [PERSON_NAME] akash [PERSON_NAME] ANAM anod [PERSON_NAME] danish…" at bounding box center [196, 533] width 86 height 21
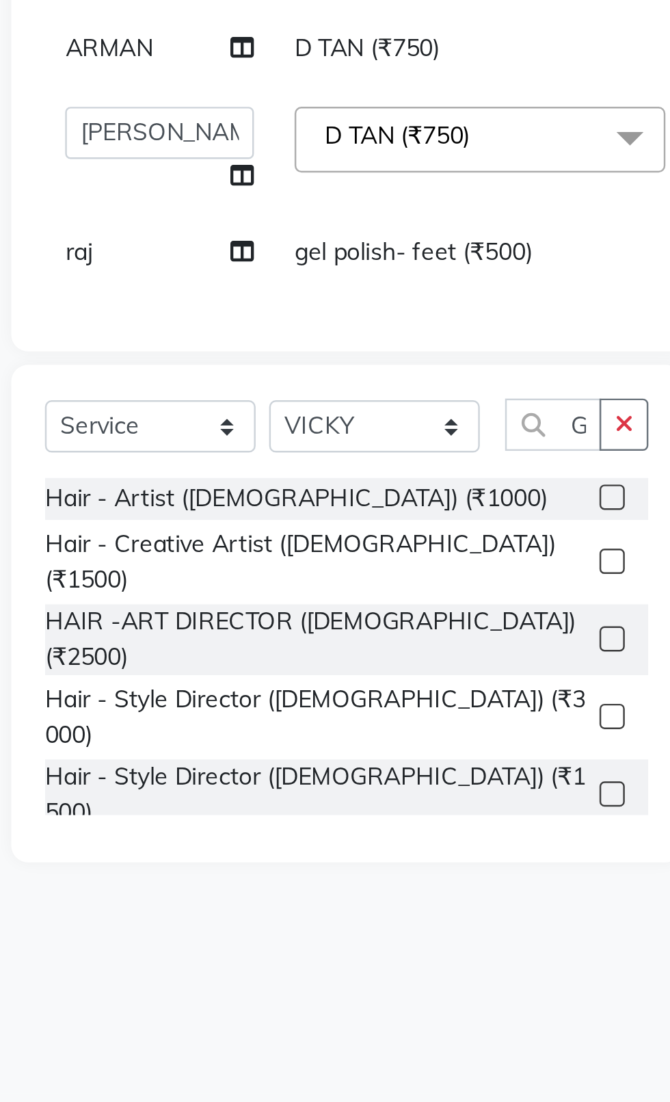
click at [290, 523] on button "button" at bounding box center [297, 533] width 20 height 21
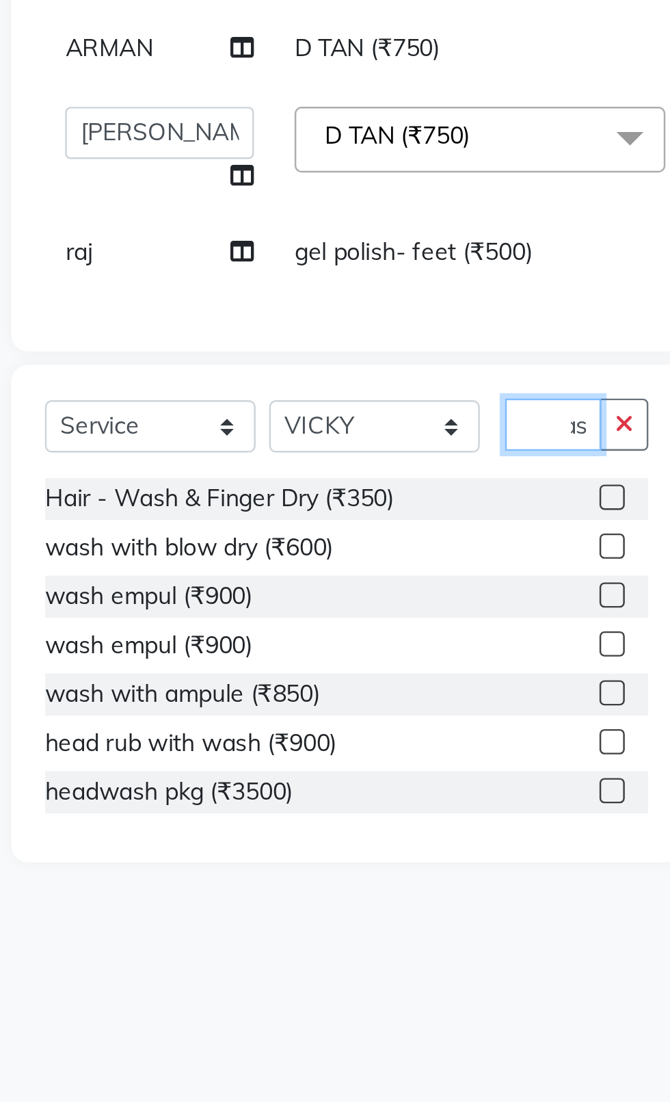
scroll to position [0, 19]
click at [291, 558] on label at bounding box center [292, 563] width 10 height 10
click at [291, 559] on input "checkbox" at bounding box center [291, 563] width 9 height 9
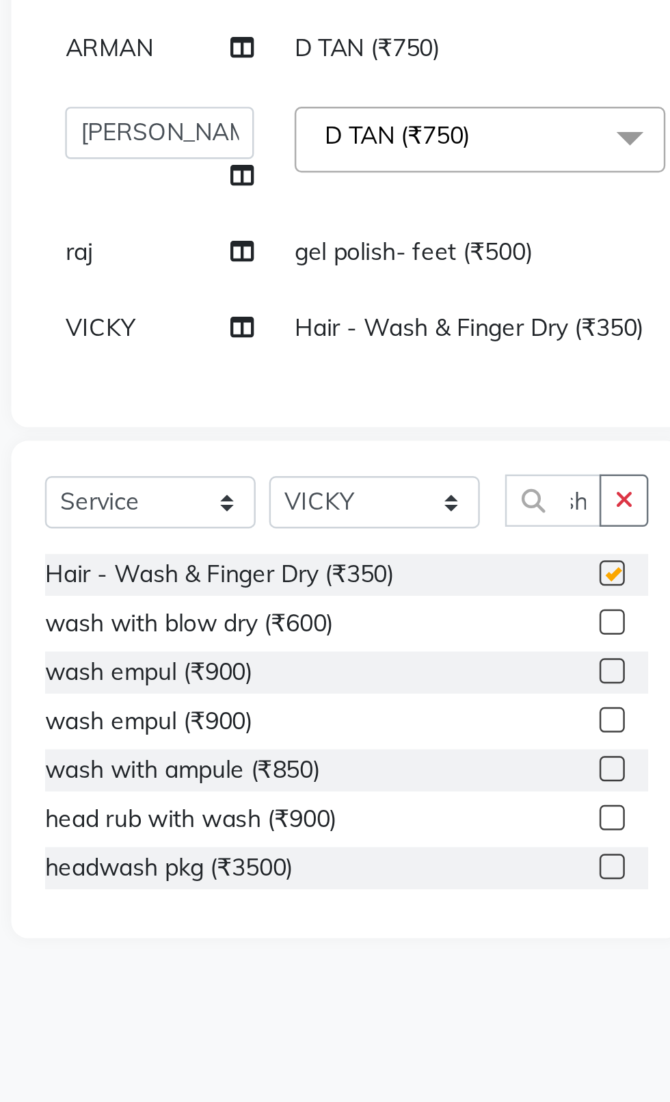
scroll to position [0, 0]
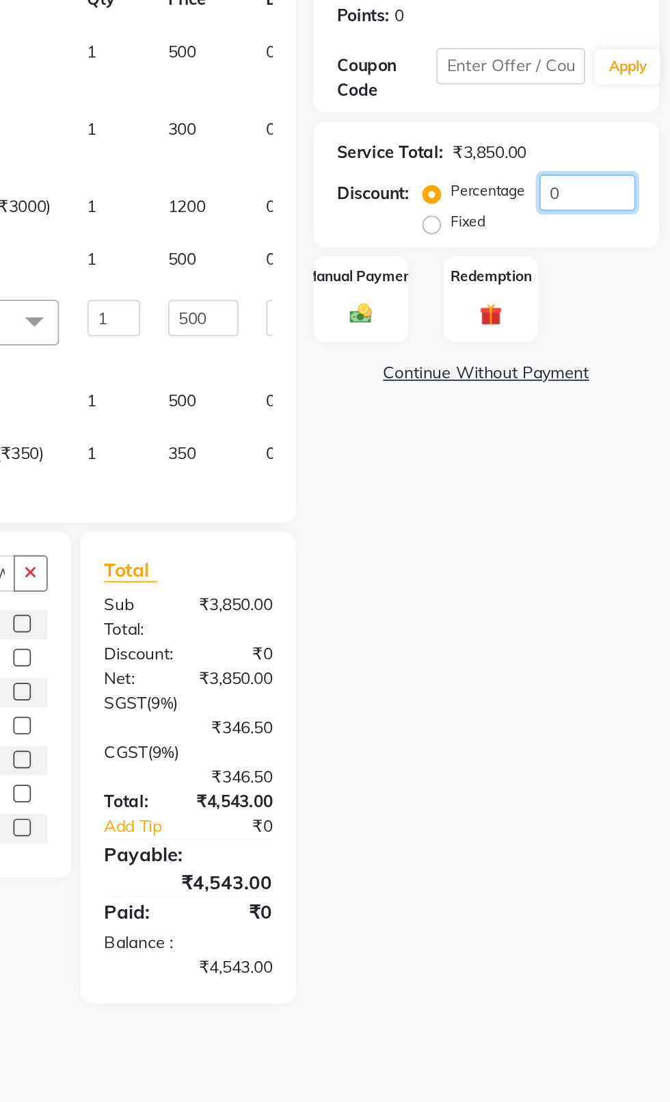
click at [605, 343] on input "0" at bounding box center [622, 341] width 56 height 21
click at [485, 413] on img at bounding box center [489, 412] width 21 height 15
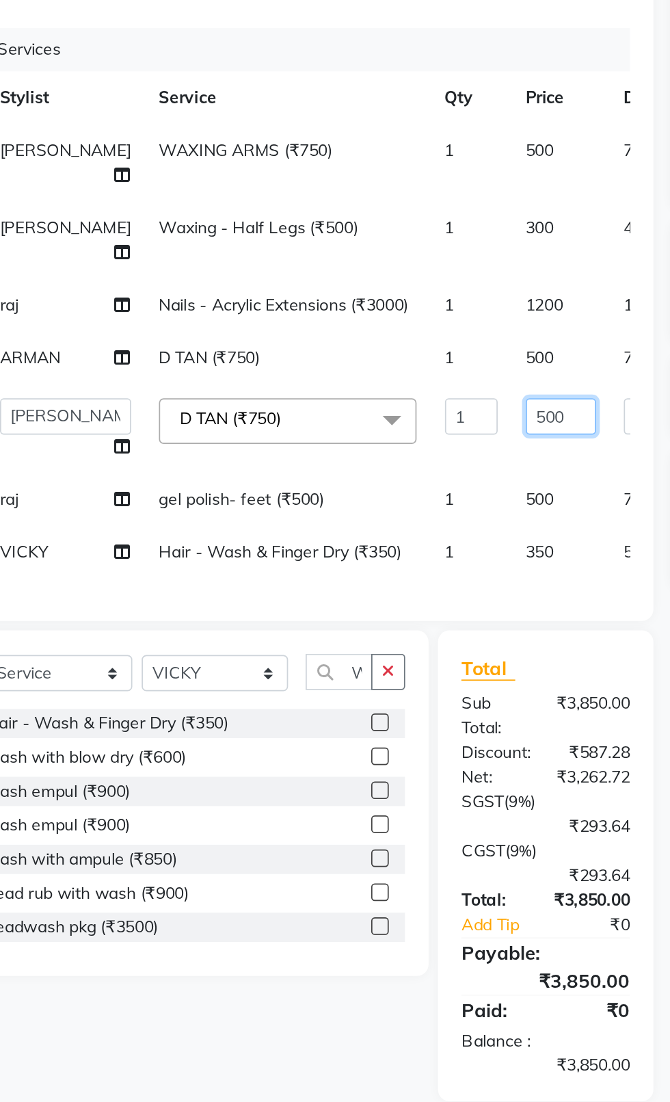
click at [377, 404] on input "500" at bounding box center [397, 414] width 41 height 21
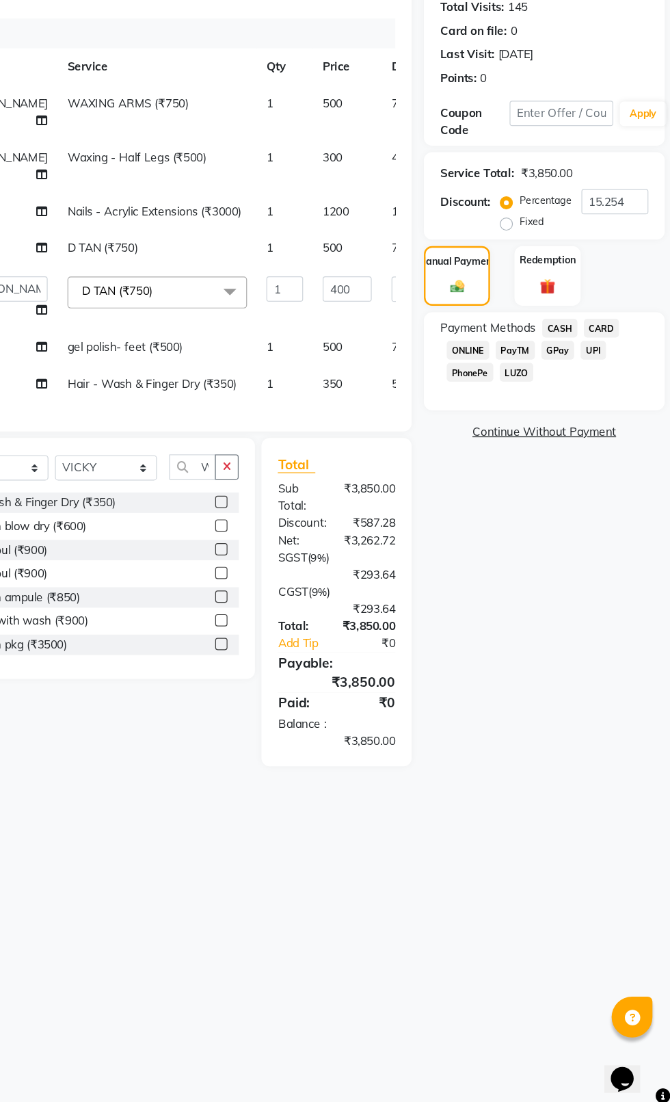
click at [551, 424] on div "Redemption" at bounding box center [565, 404] width 55 height 51
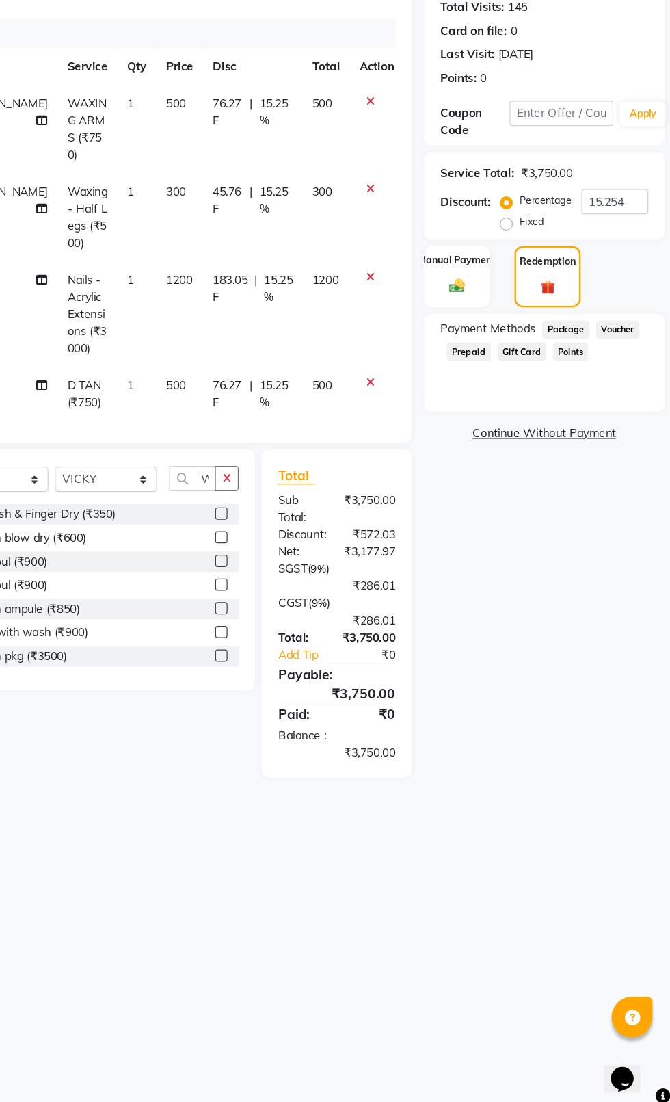
click at [485, 402] on div "Manual Payment" at bounding box center [489, 404] width 55 height 51
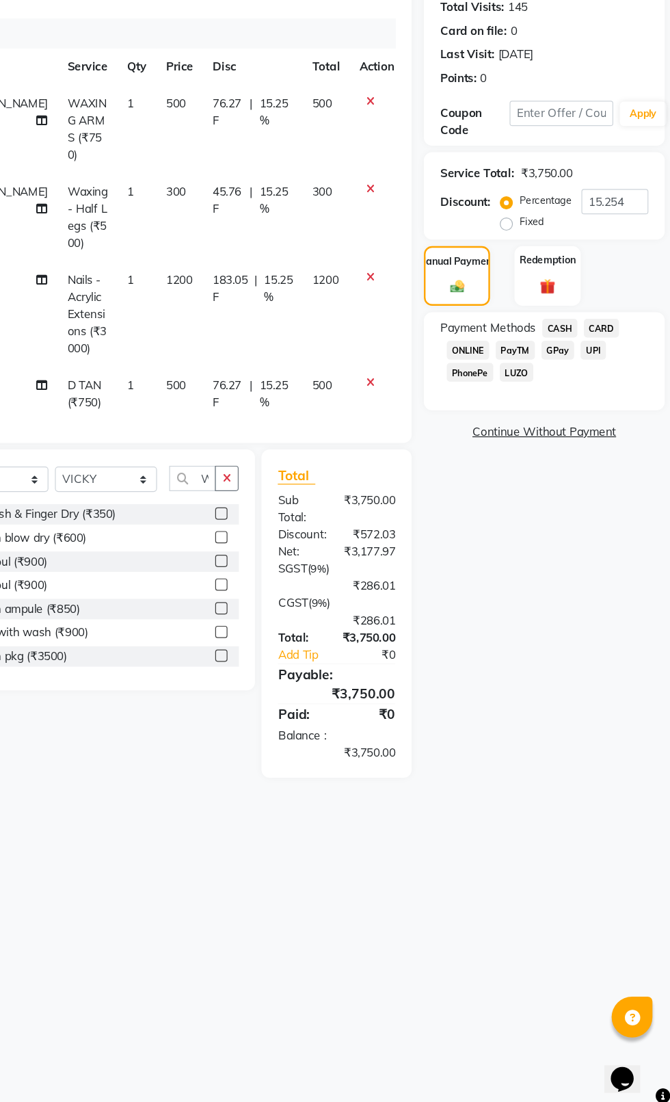
click at [572, 447] on span "CASH" at bounding box center [575, 448] width 29 height 16
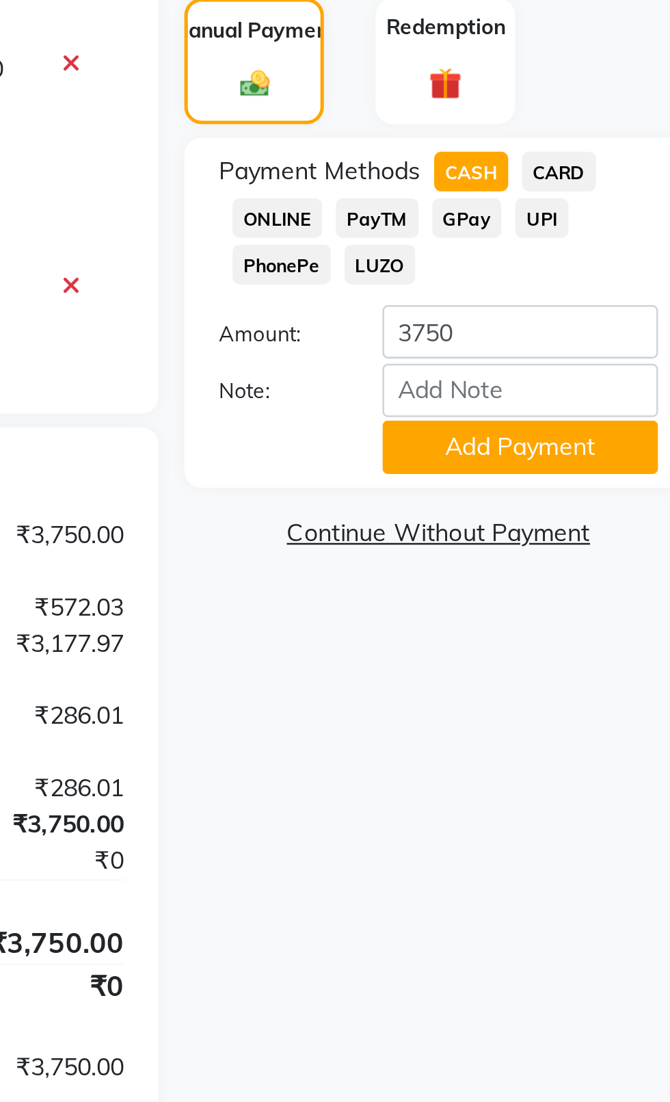
click at [549, 558] on button "Add Payment" at bounding box center [594, 557] width 109 height 21
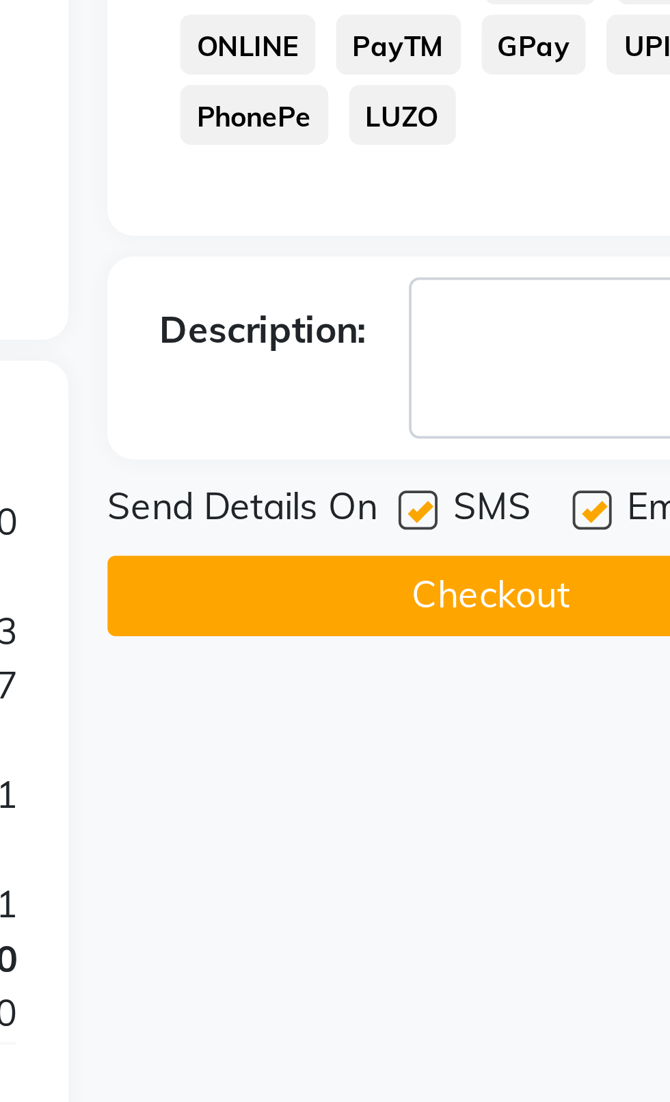
click at [544, 588] on label at bounding box center [543, 589] width 10 height 10
click at [544, 588] on input "checkbox" at bounding box center [542, 589] width 9 height 9
click at [590, 592] on label at bounding box center [589, 589] width 10 height 10
click at [590, 592] on input "checkbox" at bounding box center [588, 589] width 9 height 9
click at [545, 620] on button "Checkout" at bounding box center [563, 611] width 202 height 21
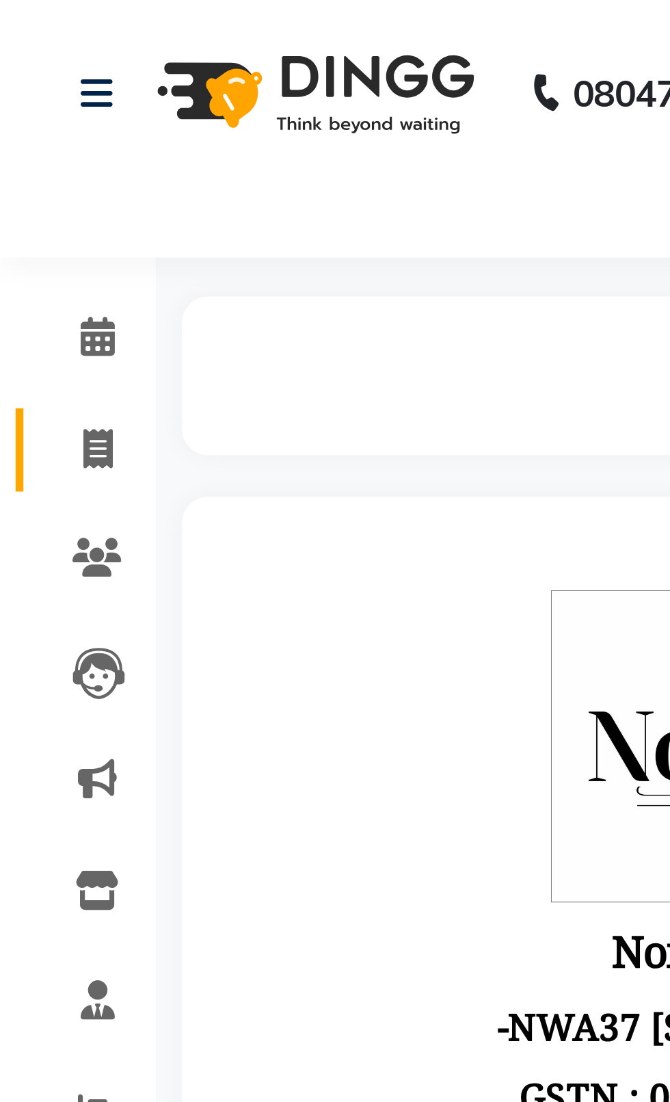
click at [25, 121] on icon at bounding box center [26, 118] width 8 height 10
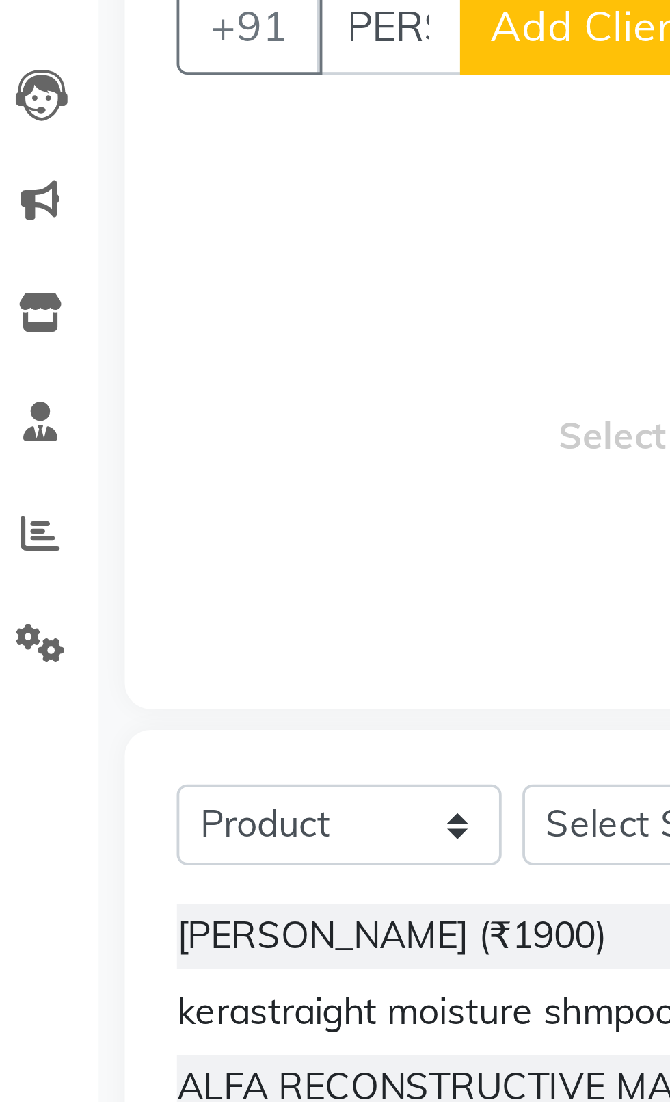
scroll to position [0, 8]
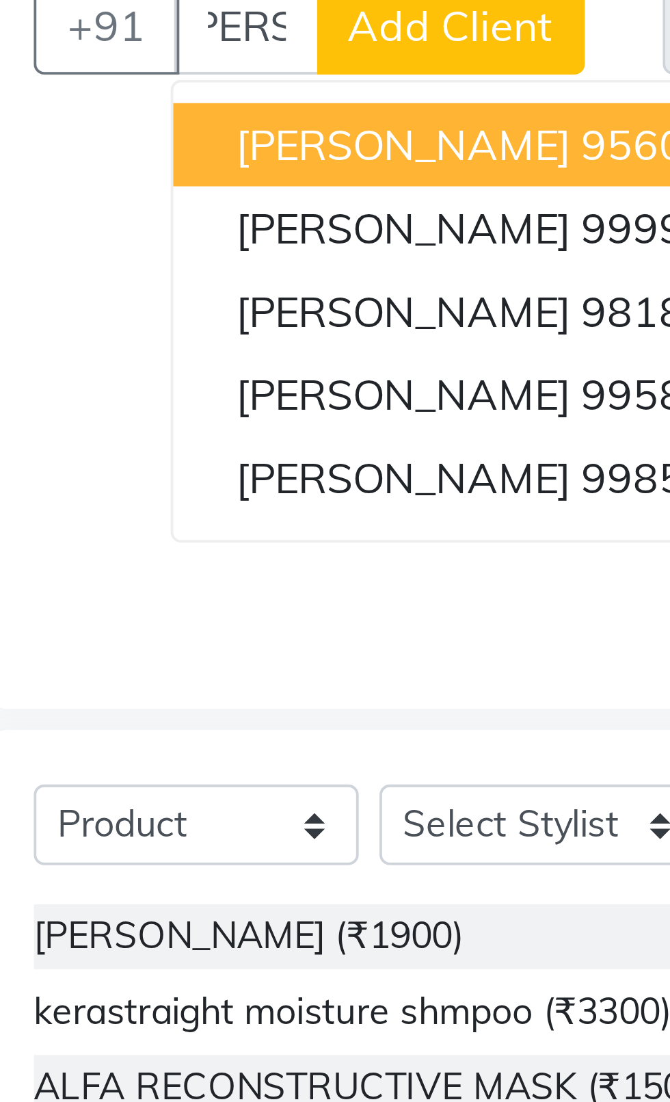
click at [122, 193] on span "[PERSON_NAME]" at bounding box center [159, 190] width 88 height 14
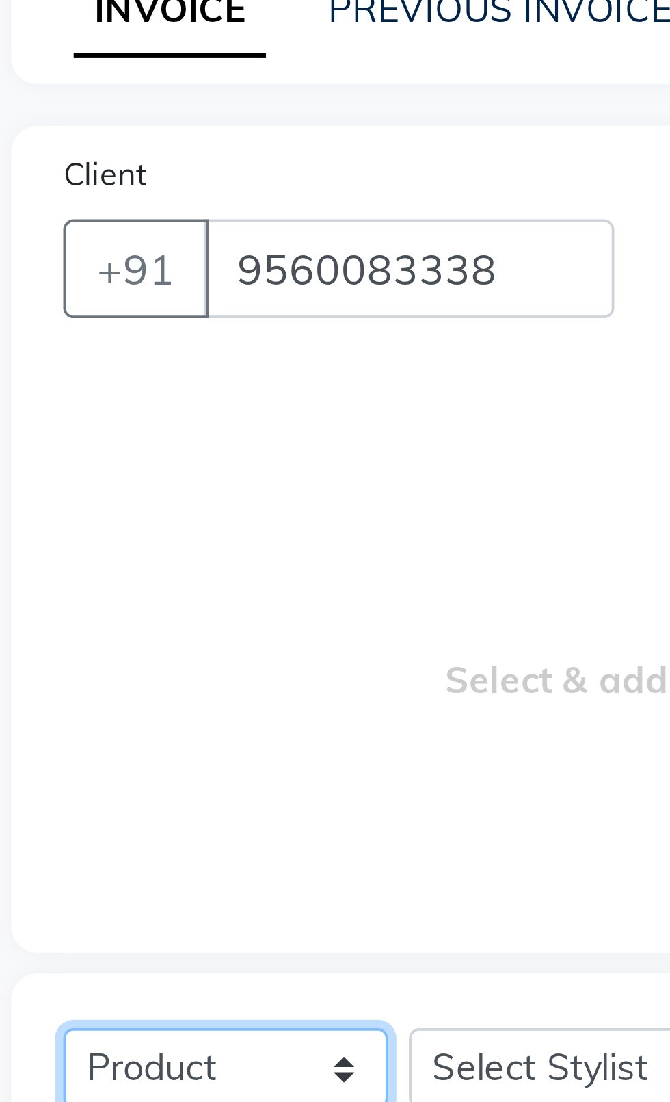
click at [115, 367] on select "Select Service Product Membership Package Voucher Prepaid Gift Card" at bounding box center [105, 368] width 86 height 21
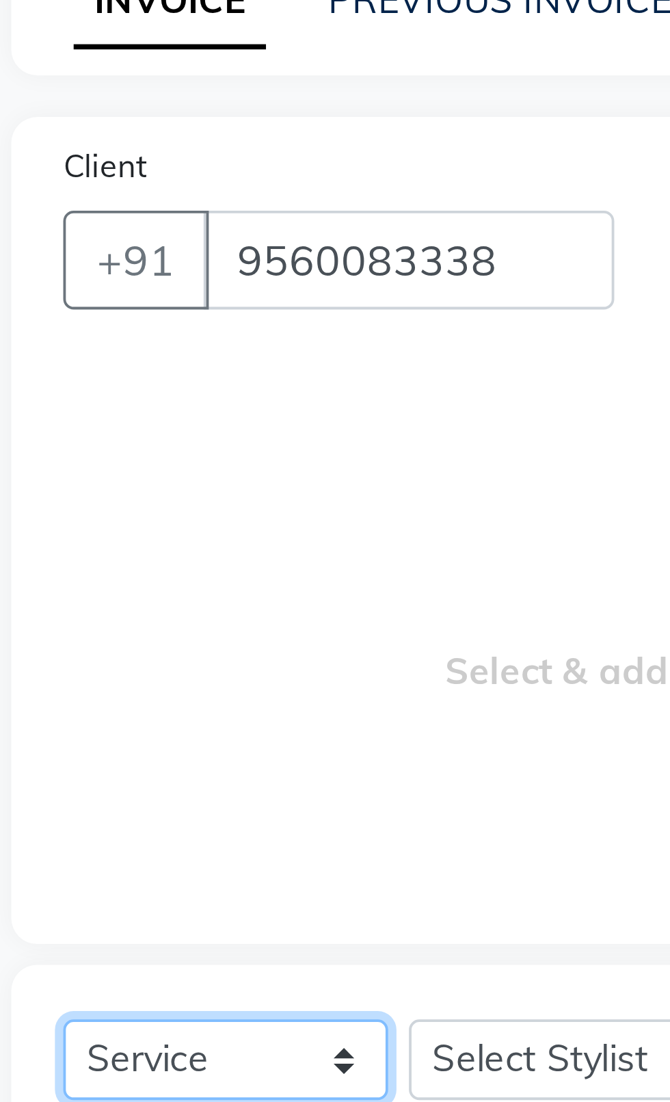
click at [62, 358] on select "Select Service Product Membership Package Voucher Prepaid Gift Card" at bounding box center [105, 368] width 86 height 21
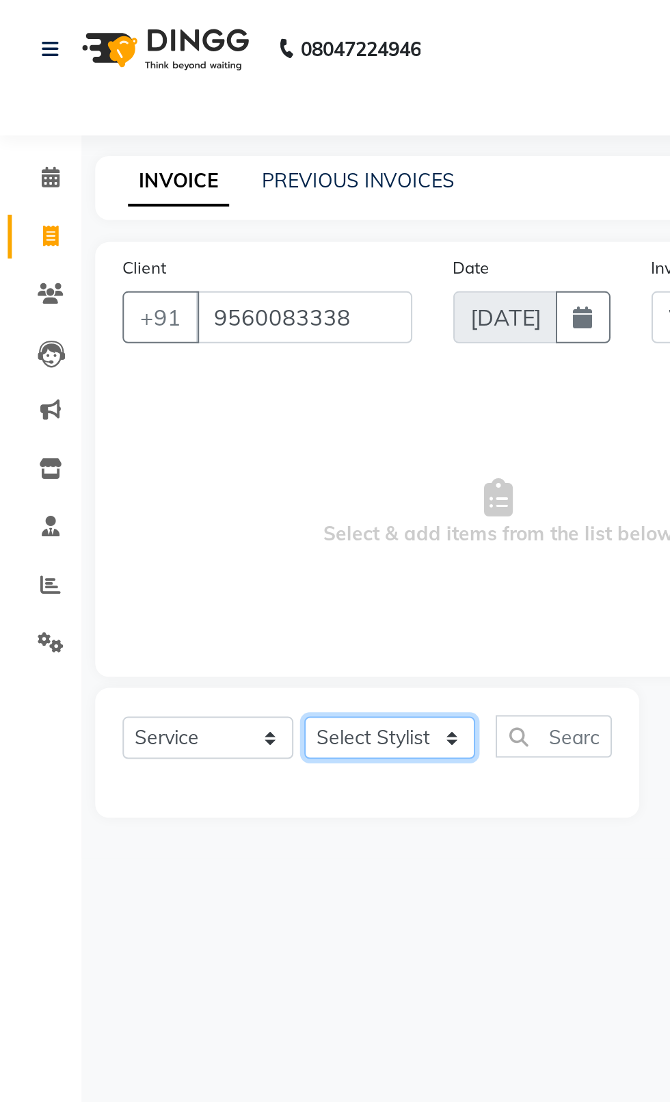
click at [231, 379] on select "Select Stylist [PERSON_NAME] akash [PERSON_NAME] ANAM anod [PERSON_NAME] danish…" at bounding box center [196, 368] width 86 height 21
click at [153, 358] on select "Select Stylist [PERSON_NAME] akash [PERSON_NAME] ANAM anod [PERSON_NAME] danish…" at bounding box center [196, 368] width 86 height 21
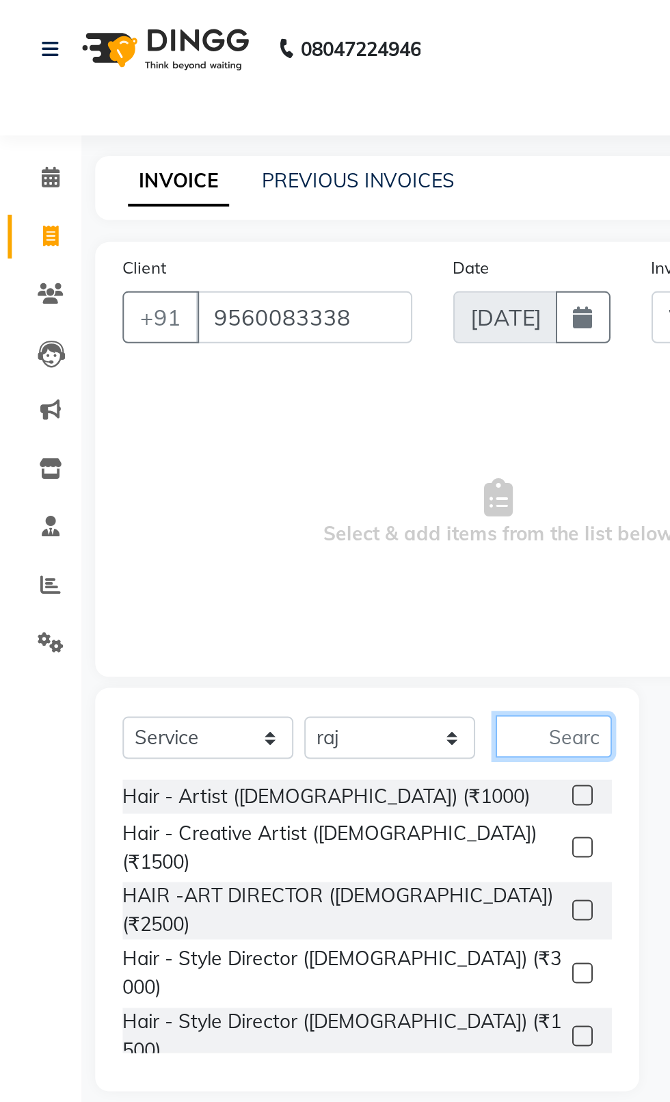
click at [295, 371] on input "text" at bounding box center [277, 368] width 58 height 21
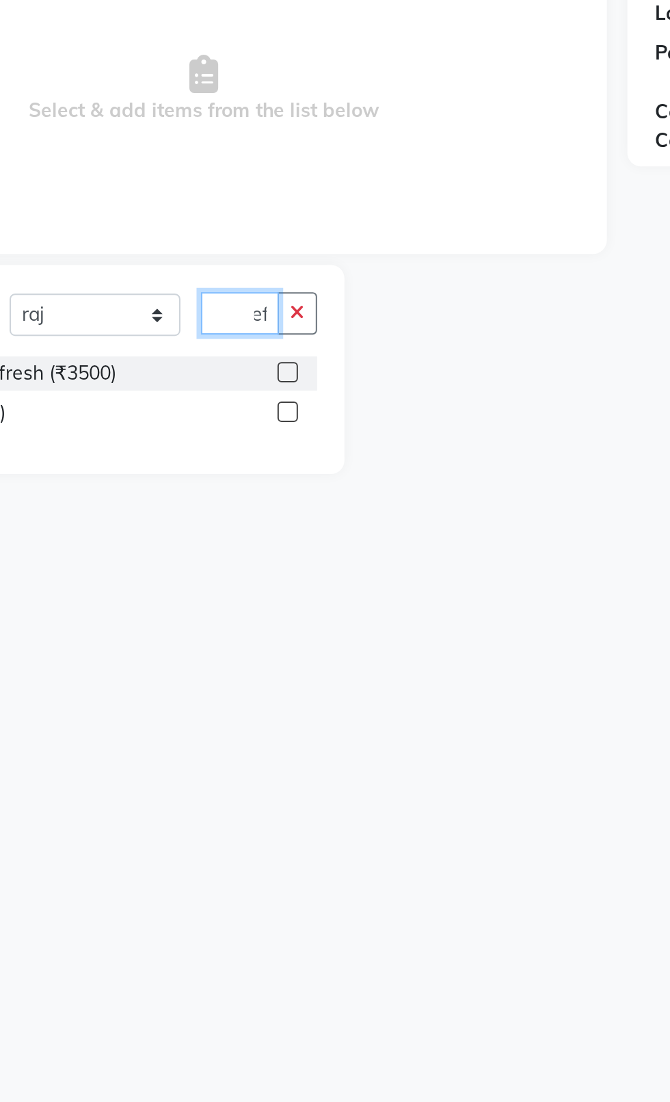
scroll to position [0, 10]
click at [291, 398] on label at bounding box center [292, 398] width 10 height 10
click at [291, 398] on input "checkbox" at bounding box center [291, 398] width 9 height 9
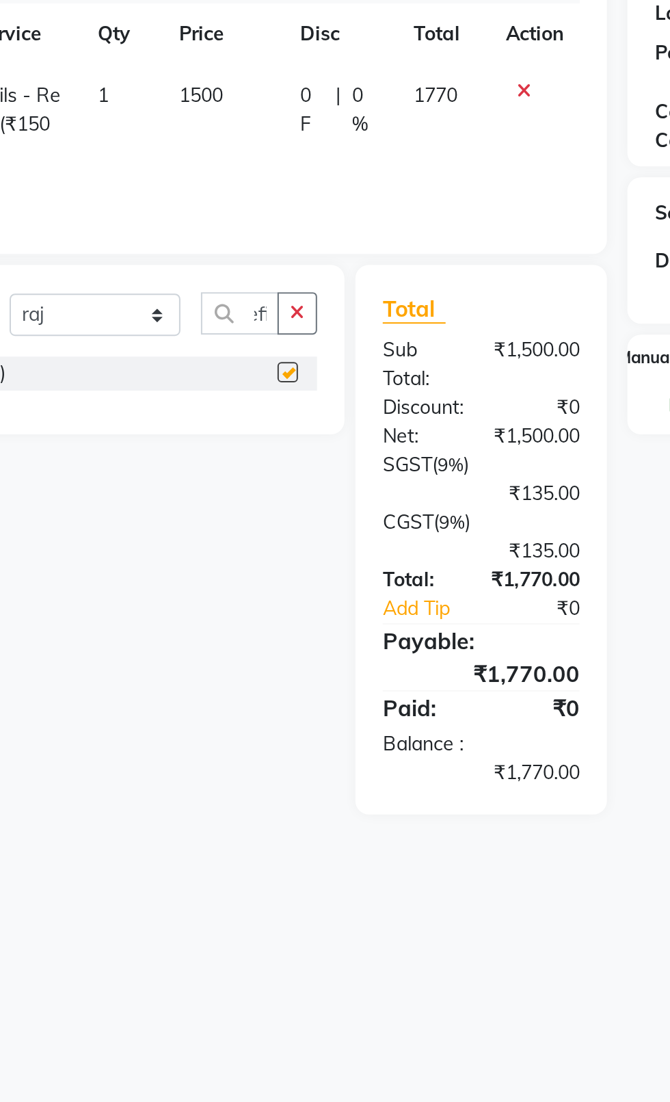
scroll to position [0, 0]
click at [254, 274] on td "1500" at bounding box center [259, 274] width 61 height 60
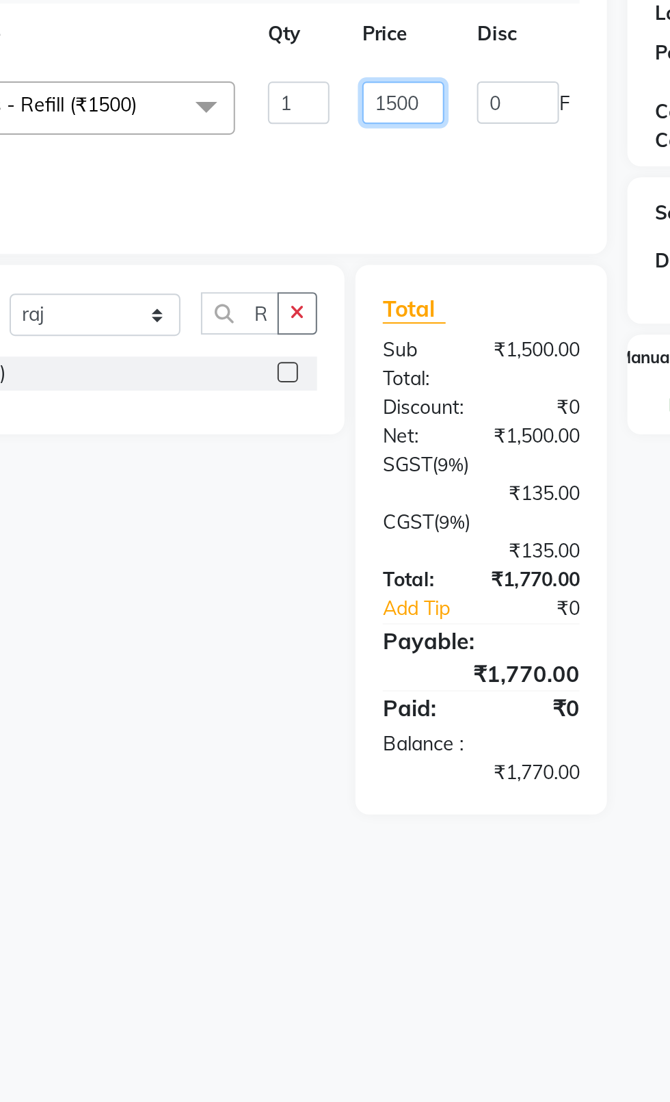
click at [355, 268] on input "1500" at bounding box center [349, 262] width 41 height 21
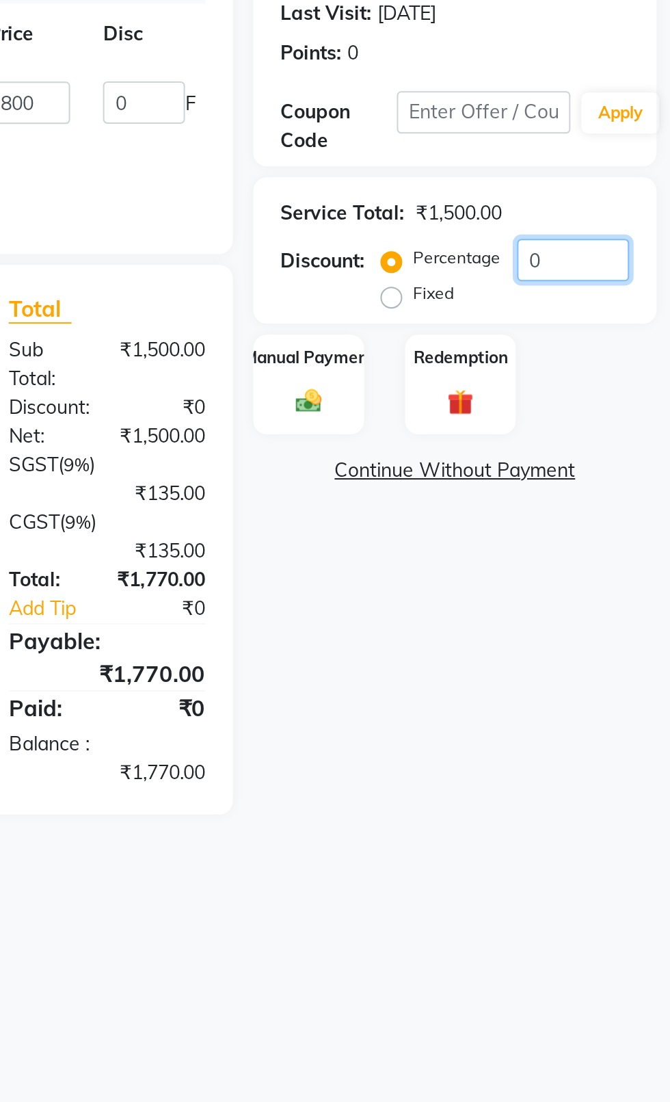
click at [612, 345] on input "0" at bounding box center [622, 341] width 56 height 21
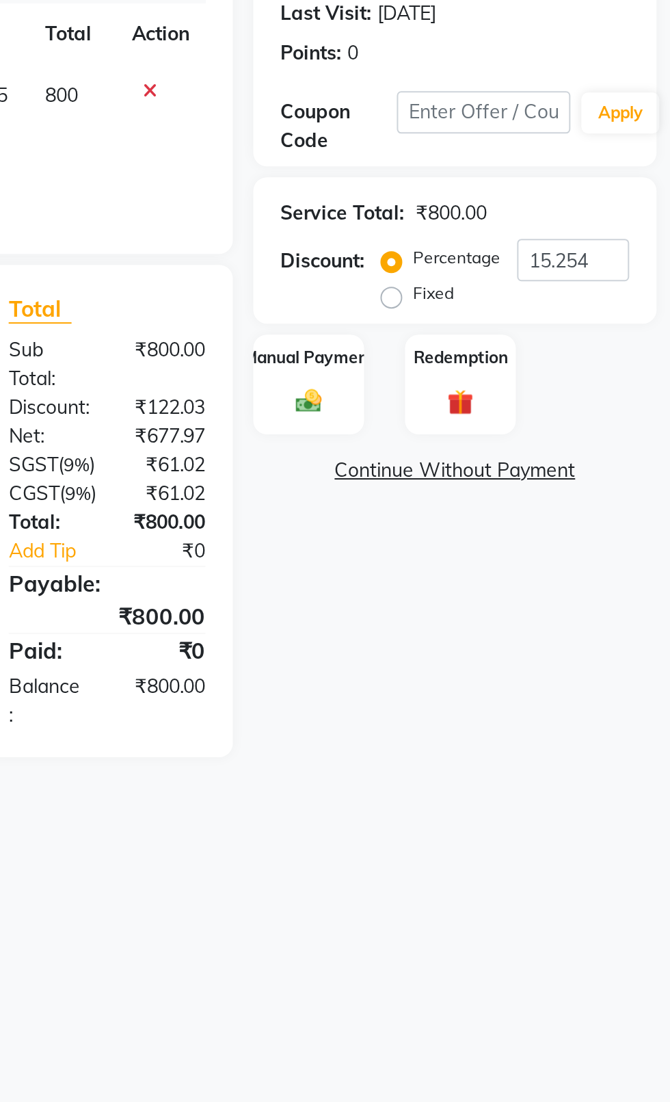
click at [493, 423] on div "Manual Payment" at bounding box center [489, 404] width 55 height 51
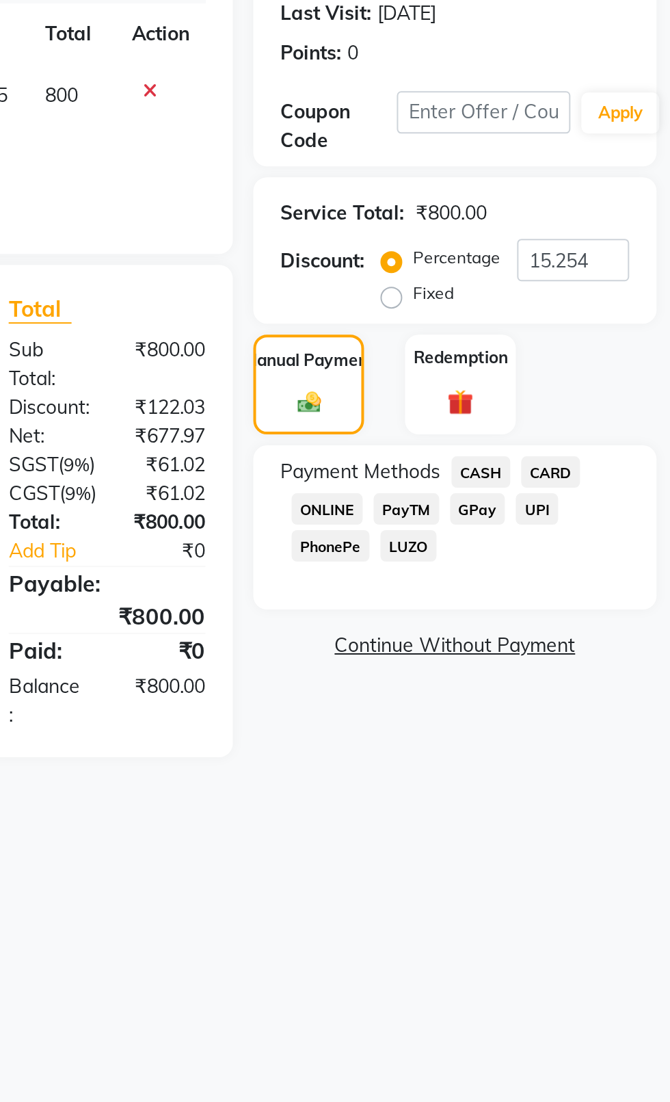
click at [580, 426] on div "Redemption" at bounding box center [565, 404] width 55 height 51
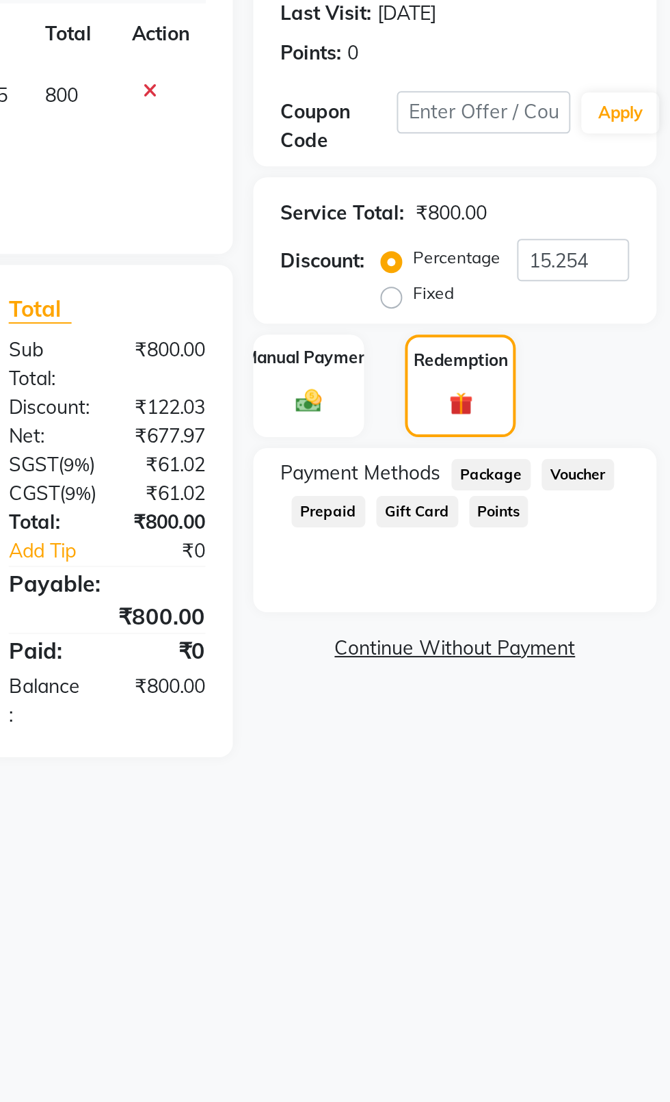
click at [482, 415] on img at bounding box center [489, 412] width 21 height 15
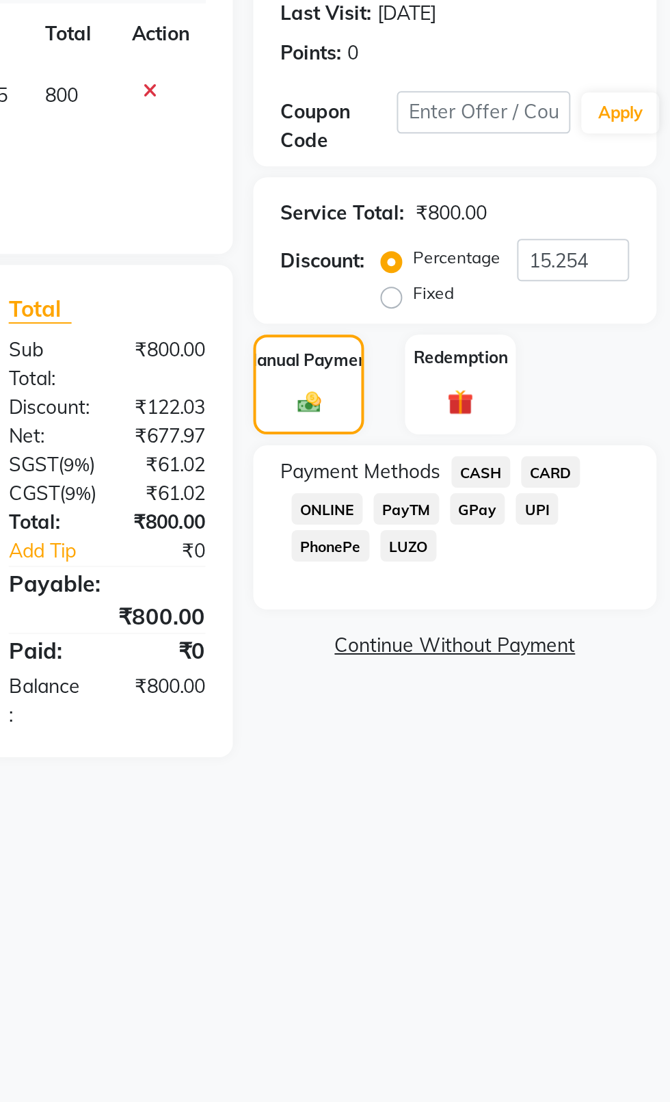
click at [575, 452] on span "CASH" at bounding box center [575, 448] width 29 height 16
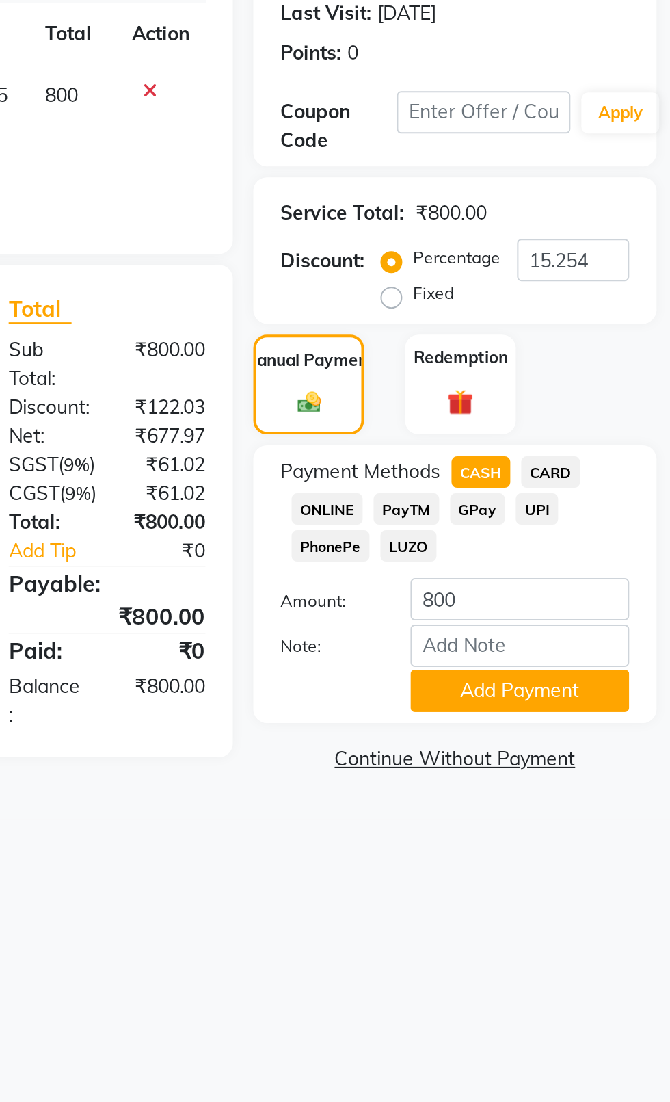
click at [620, 568] on button "Add Payment" at bounding box center [594, 557] width 109 height 21
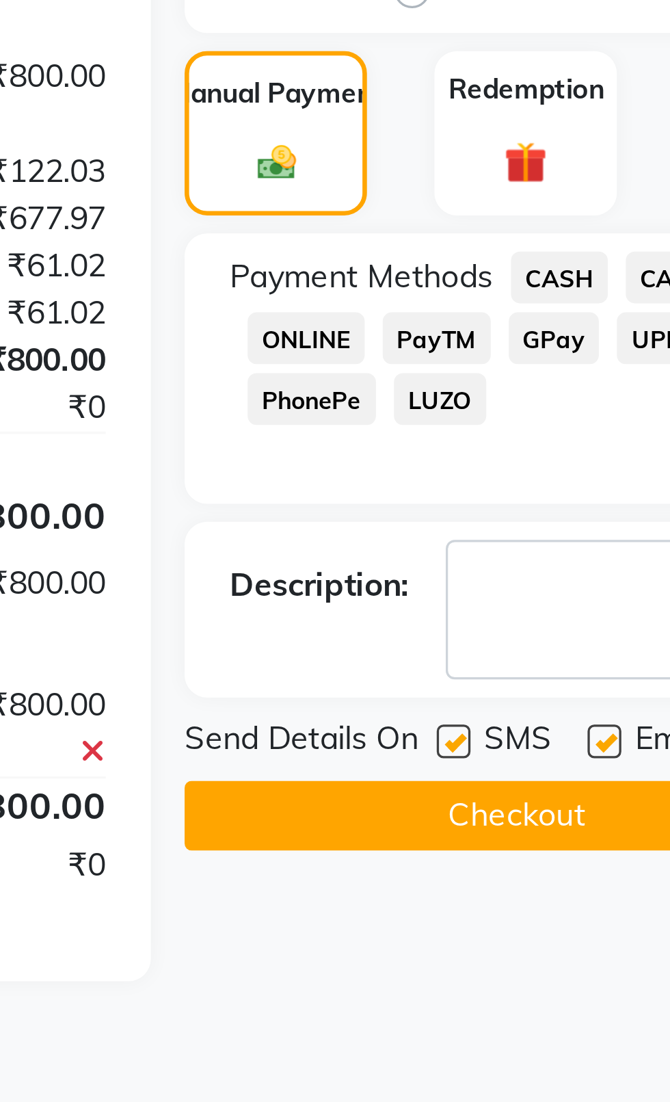
click at [542, 588] on label at bounding box center [543, 589] width 10 height 10
click at [542, 588] on input "checkbox" at bounding box center [542, 589] width 9 height 9
click at [591, 587] on label at bounding box center [589, 589] width 10 height 10
click at [591, 587] on input "checkbox" at bounding box center [588, 589] width 9 height 9
click at [554, 618] on button "Checkout" at bounding box center [563, 611] width 202 height 21
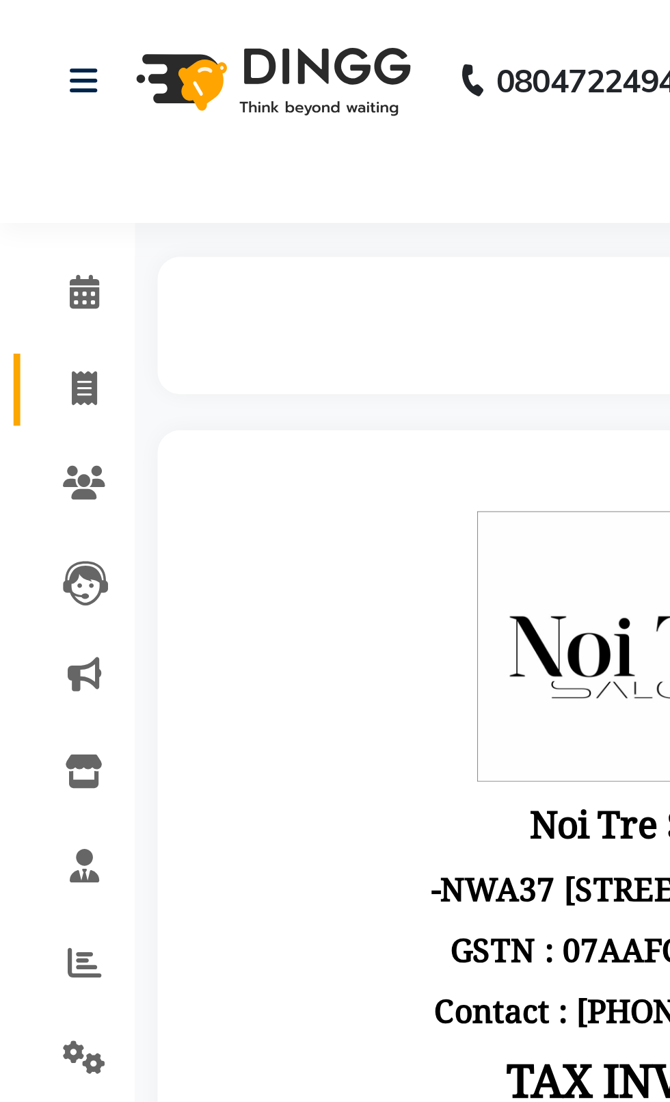
click at [21, 121] on span at bounding box center [26, 119] width 24 height 16
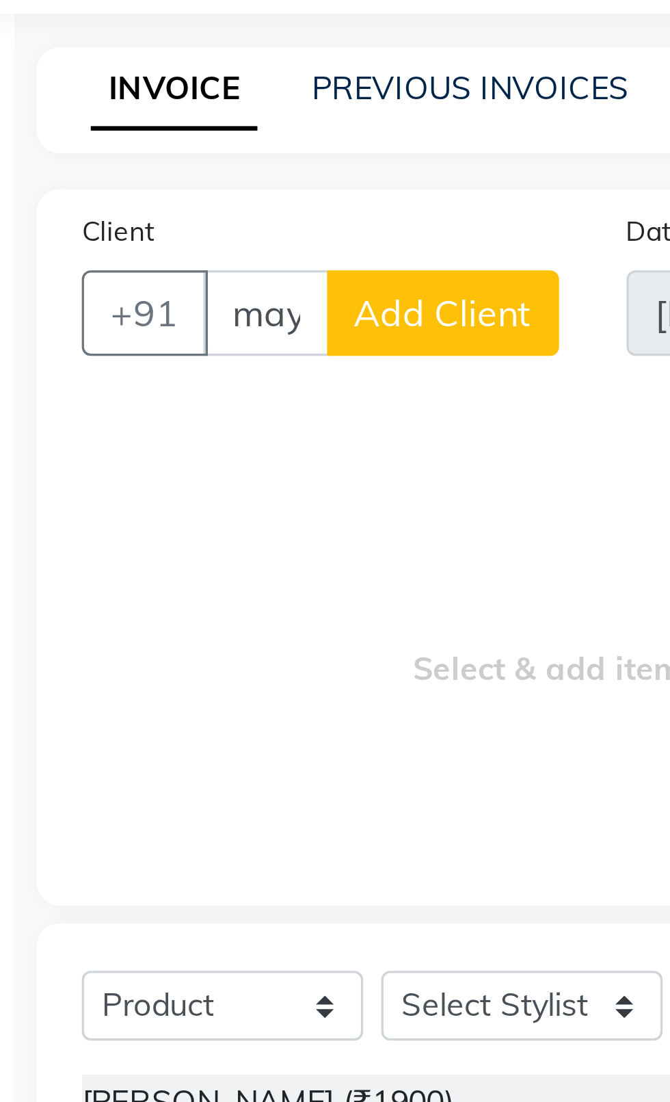
scroll to position [0, 6]
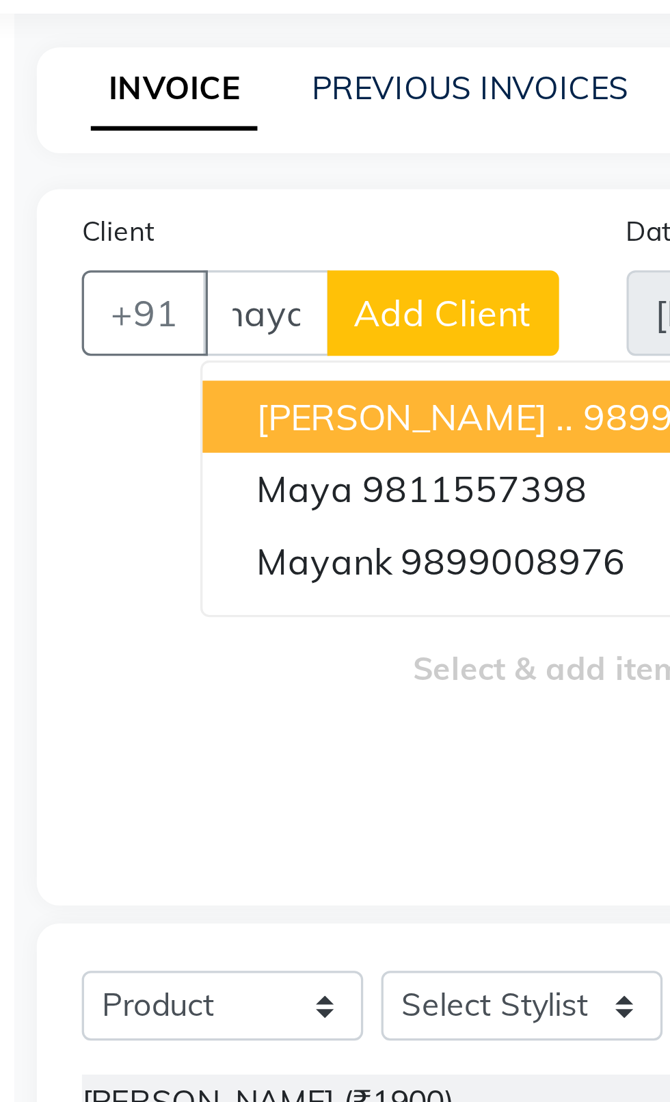
click at [122, 207] on span "maya" at bounding box center [129, 212] width 29 height 14
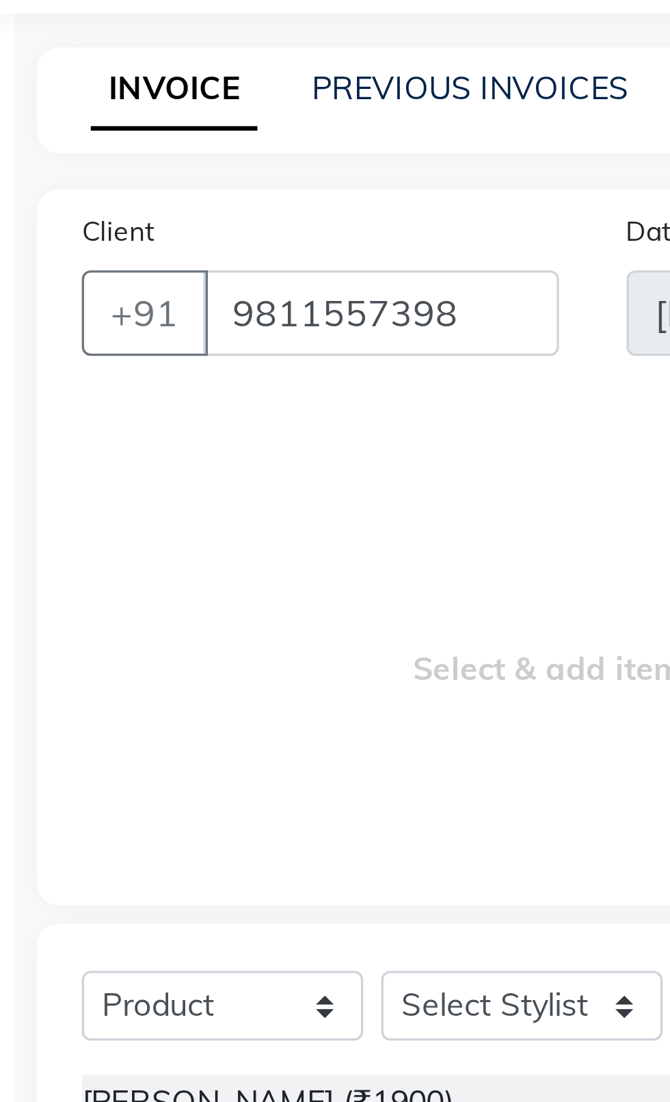
scroll to position [0, 0]
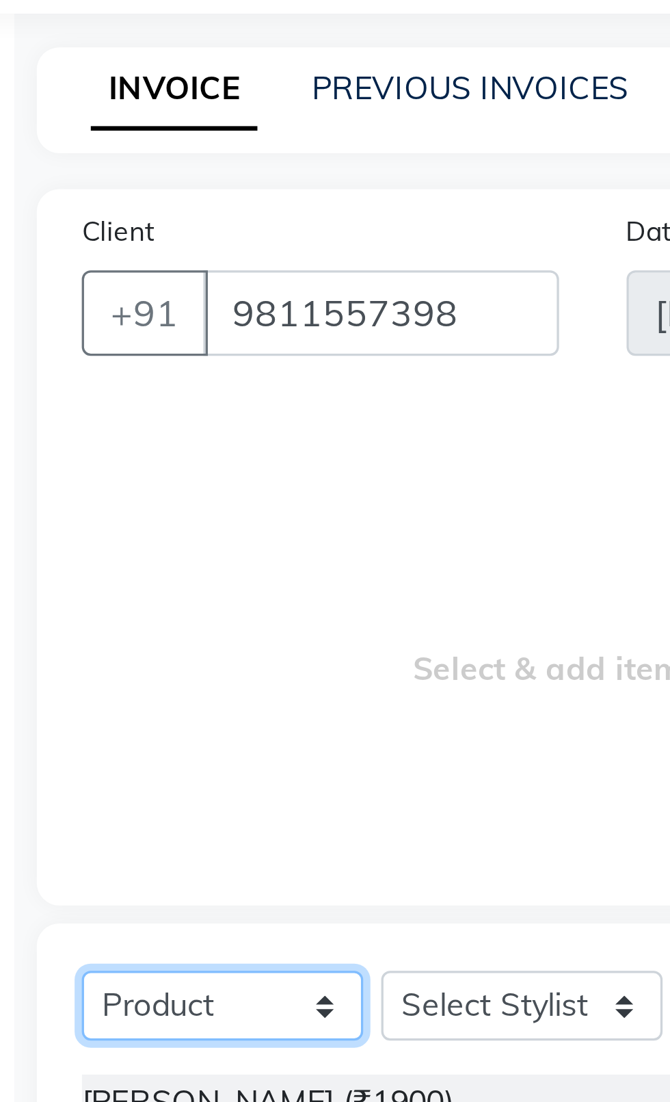
click at [131, 367] on select "Select Service Product Membership Package Voucher Prepaid Gift Card" at bounding box center [105, 368] width 86 height 21
click at [62, 358] on select "Select Service Product Membership Package Voucher Prepaid Gift Card" at bounding box center [105, 368] width 86 height 21
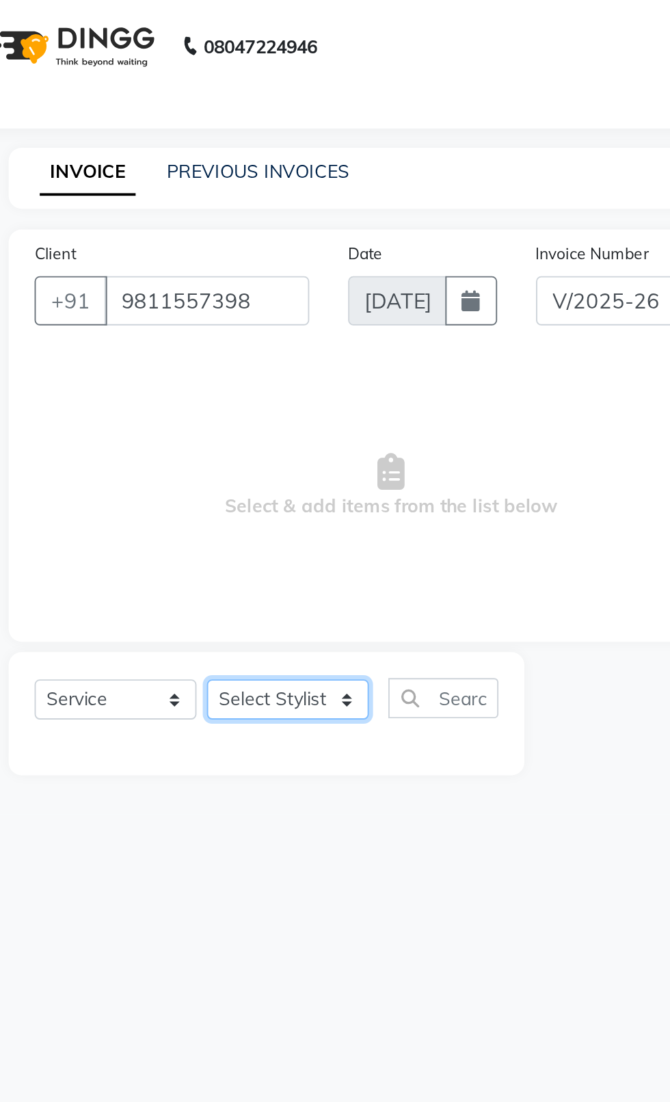
click at [225, 376] on select "Select Stylist [PERSON_NAME] akash [PERSON_NAME] ANAM anod [PERSON_NAME] danish…" at bounding box center [196, 368] width 86 height 21
click at [153, 358] on select "Select Stylist [PERSON_NAME] akash [PERSON_NAME] ANAM anod [PERSON_NAME] danish…" at bounding box center [196, 368] width 86 height 21
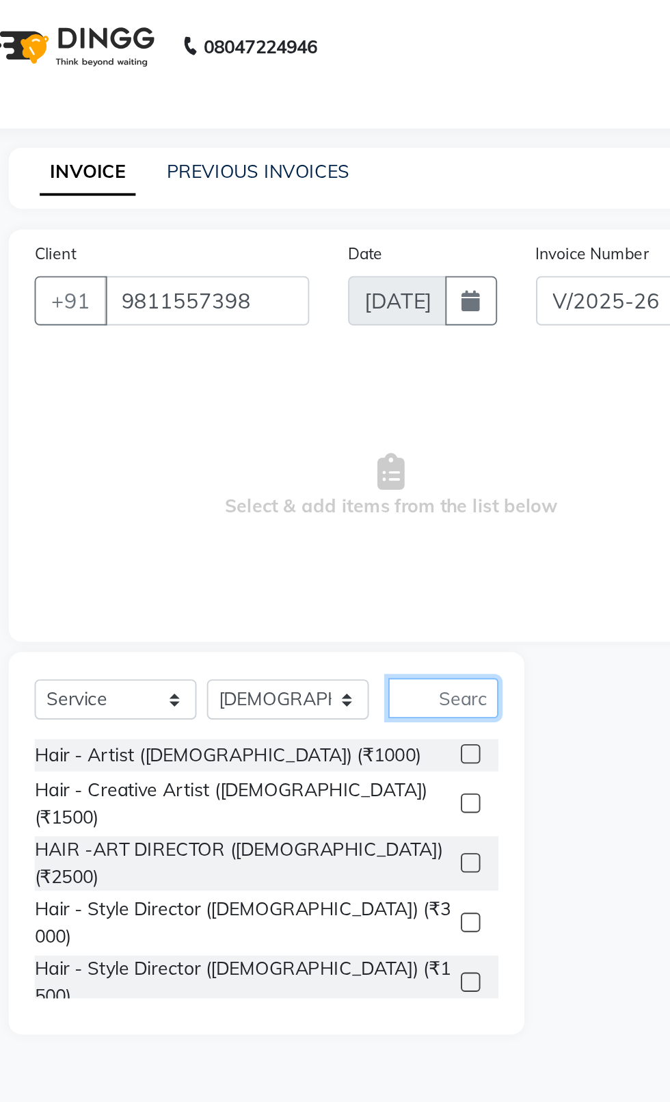
click at [280, 372] on input "text" at bounding box center [277, 368] width 58 height 21
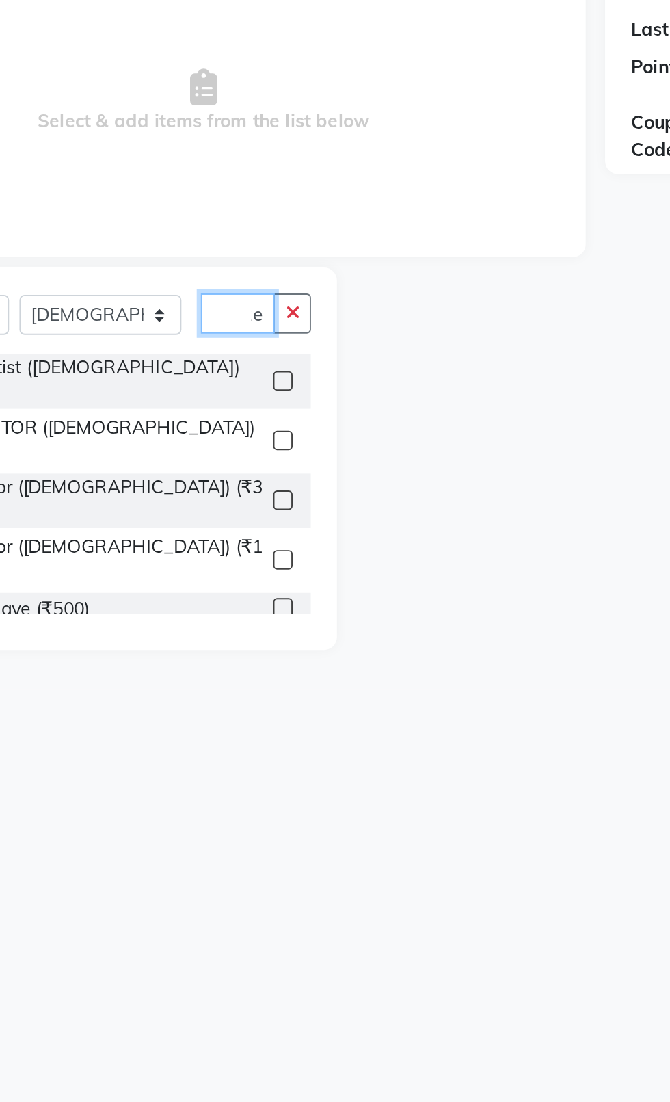
scroll to position [0, 5]
click at [291, 399] on label at bounding box center [292, 404] width 10 height 10
click at [291, 400] on input "checkbox" at bounding box center [291, 404] width 9 height 9
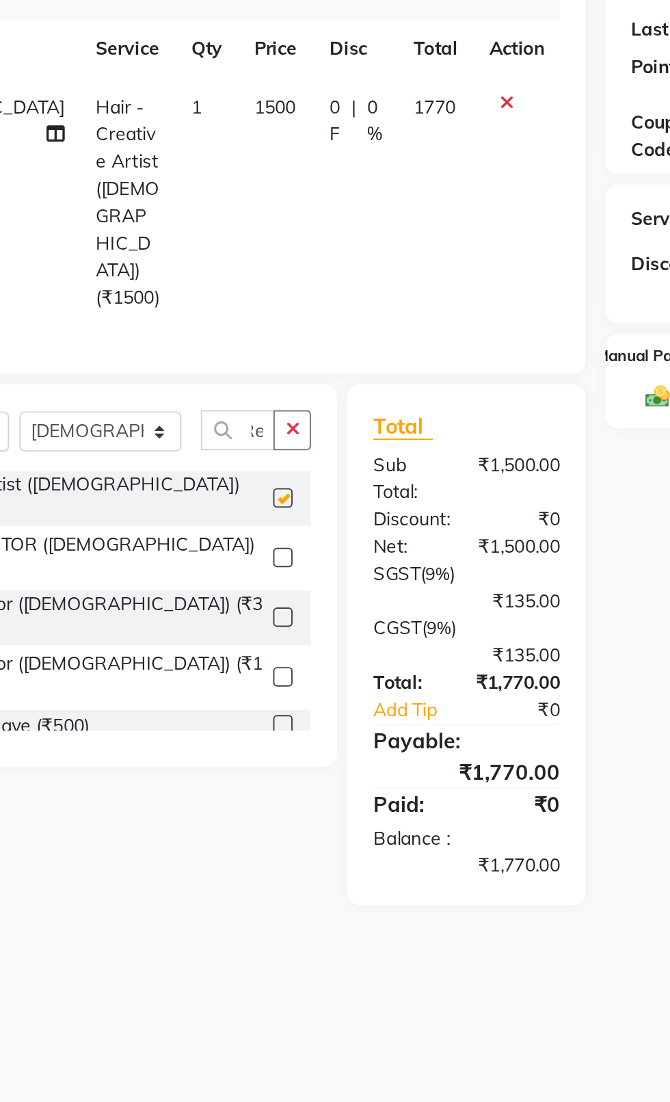
scroll to position [0, 0]
click at [202, 420] on select "Select Stylist [PERSON_NAME] akash [PERSON_NAME] ANAM anod [PERSON_NAME] danish…" at bounding box center [196, 430] width 86 height 21
click at [153, 420] on select "Select Stylist [PERSON_NAME] akash [PERSON_NAME] ANAM anod [PERSON_NAME] danish…" at bounding box center [196, 430] width 86 height 21
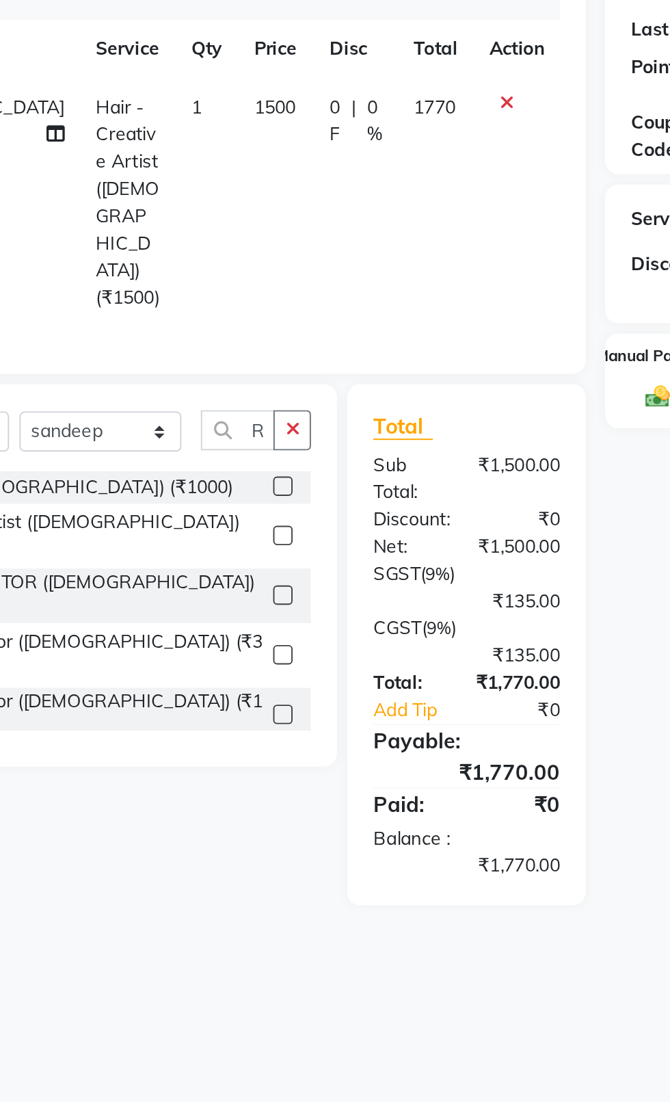
click at [306, 419] on button "button" at bounding box center [297, 429] width 20 height 21
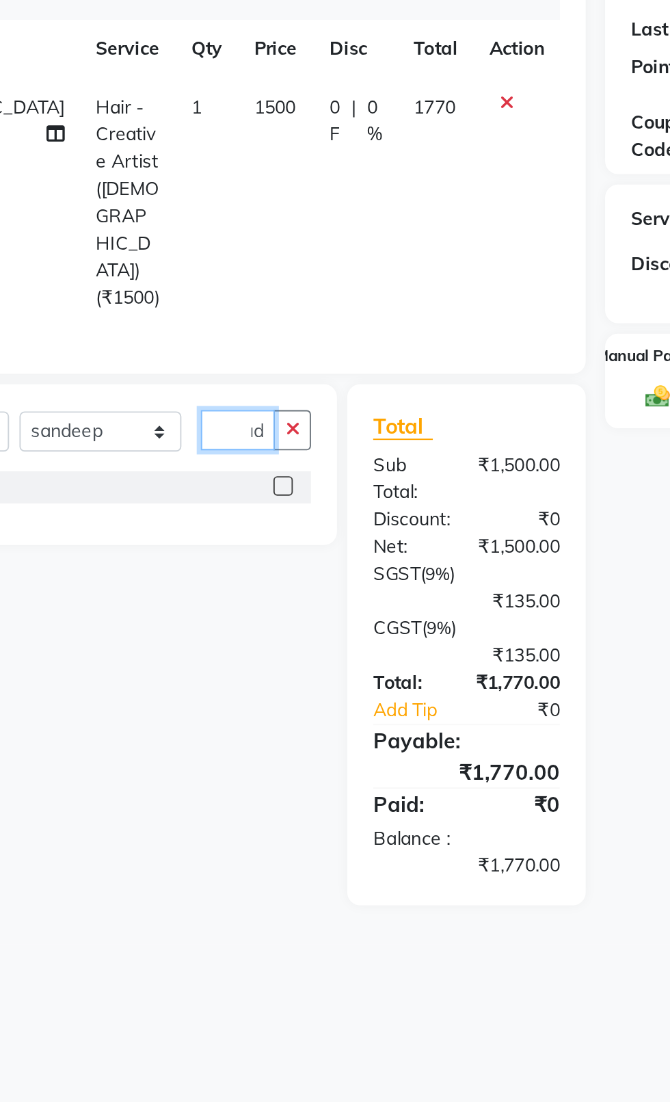
scroll to position [0, 17]
click at [289, 454] on label at bounding box center [292, 459] width 10 height 10
click at [289, 456] on input "checkbox" at bounding box center [291, 460] width 9 height 9
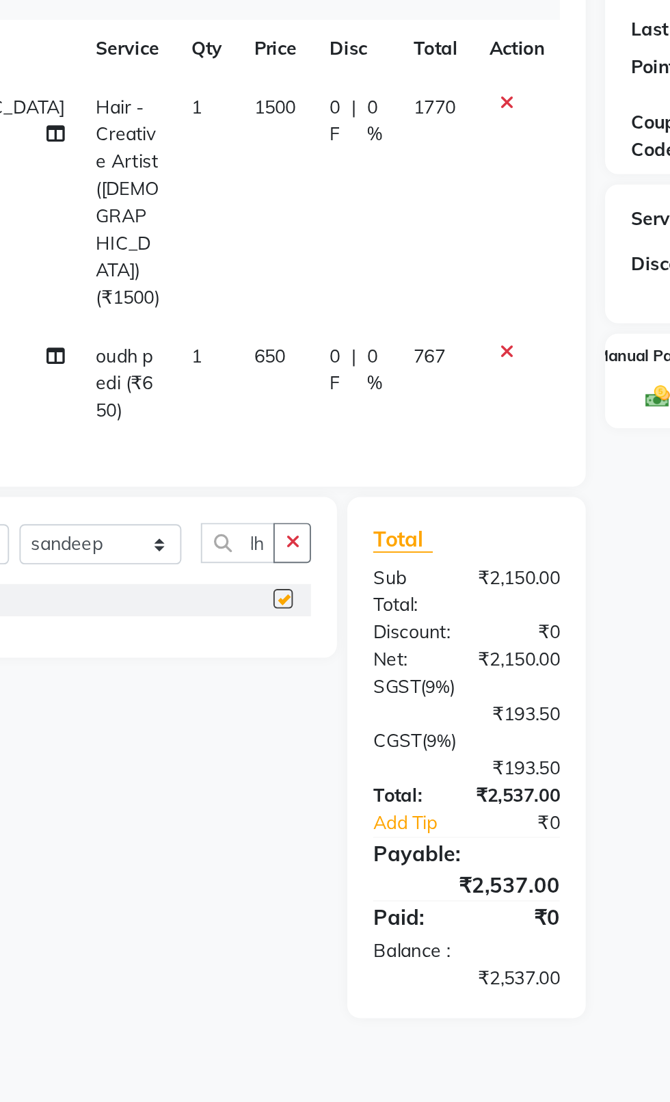
scroll to position [0, 0]
click at [288, 514] on label at bounding box center [292, 519] width 10 height 10
click at [288, 515] on input "checkbox" at bounding box center [291, 519] width 9 height 9
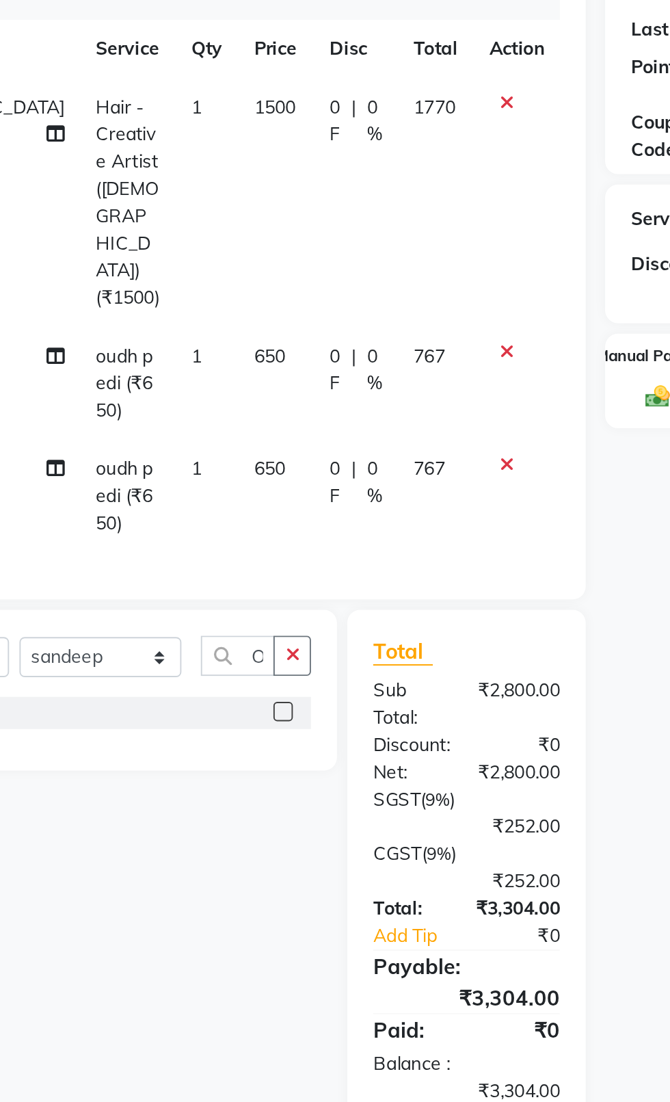
click at [268, 435] on td "650" at bounding box center [288, 465] width 40 height 60
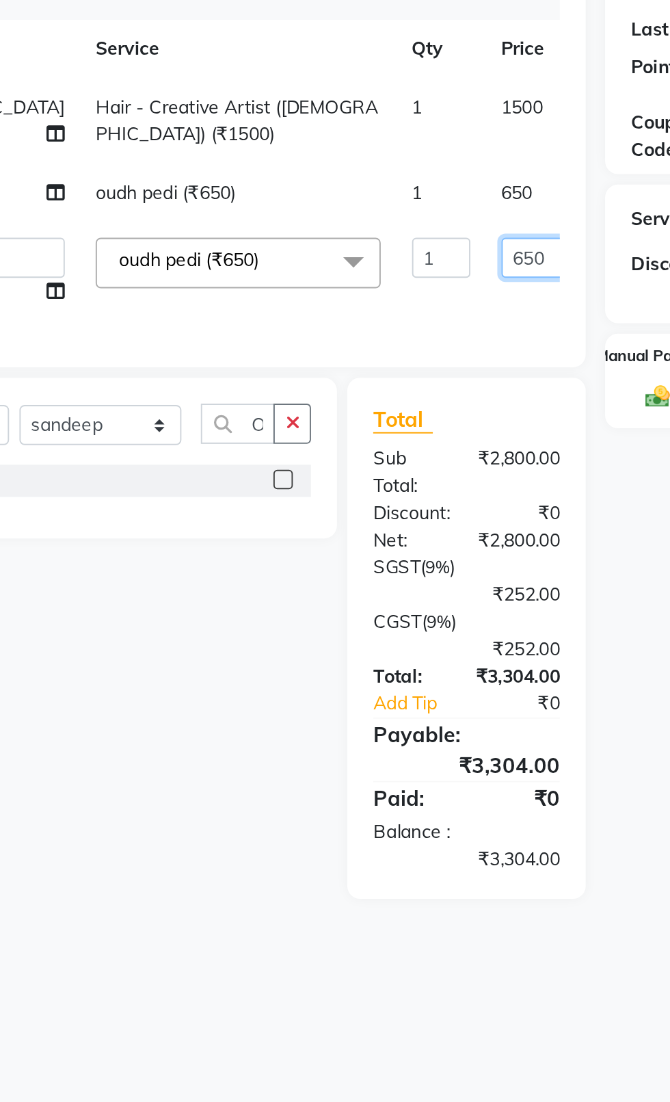
click at [407, 350] on input "650" at bounding box center [427, 338] width 41 height 21
click at [352, 317] on tbody "[PERSON_NAME] Hair - Creative Artist ([DEMOGRAPHIC_DATA]) (₹1500) 1 1500 0 F | …" at bounding box center [364, 308] width 605 height 128
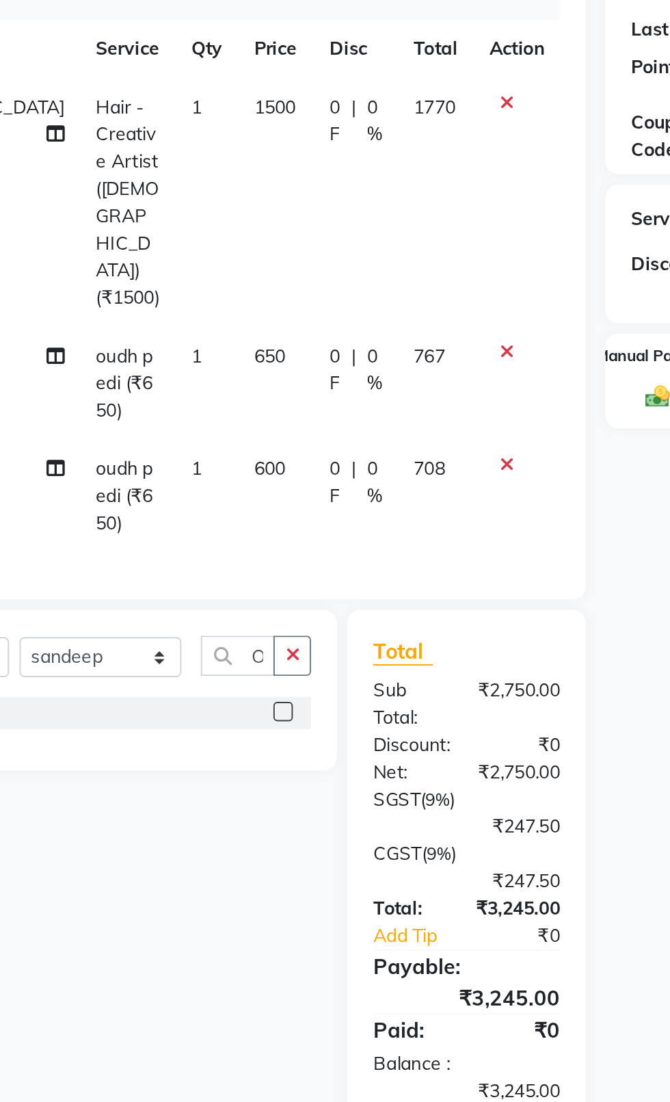
click at [276, 384] on span "650" at bounding box center [284, 390] width 16 height 12
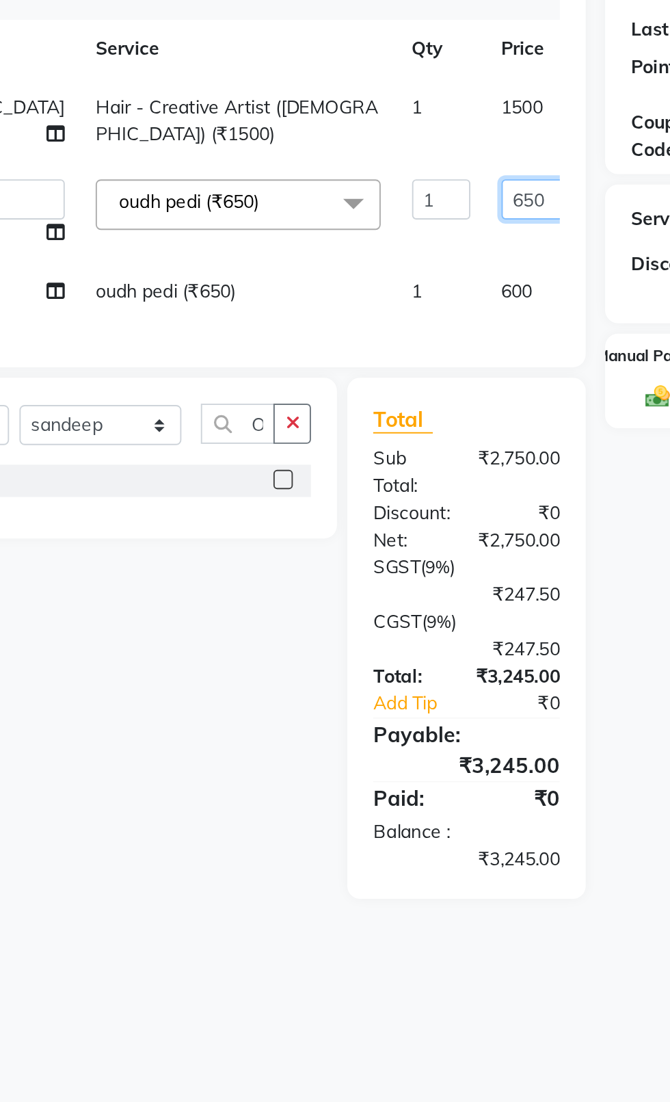
click at [407, 311] on input "650" at bounding box center [427, 308] width 41 height 21
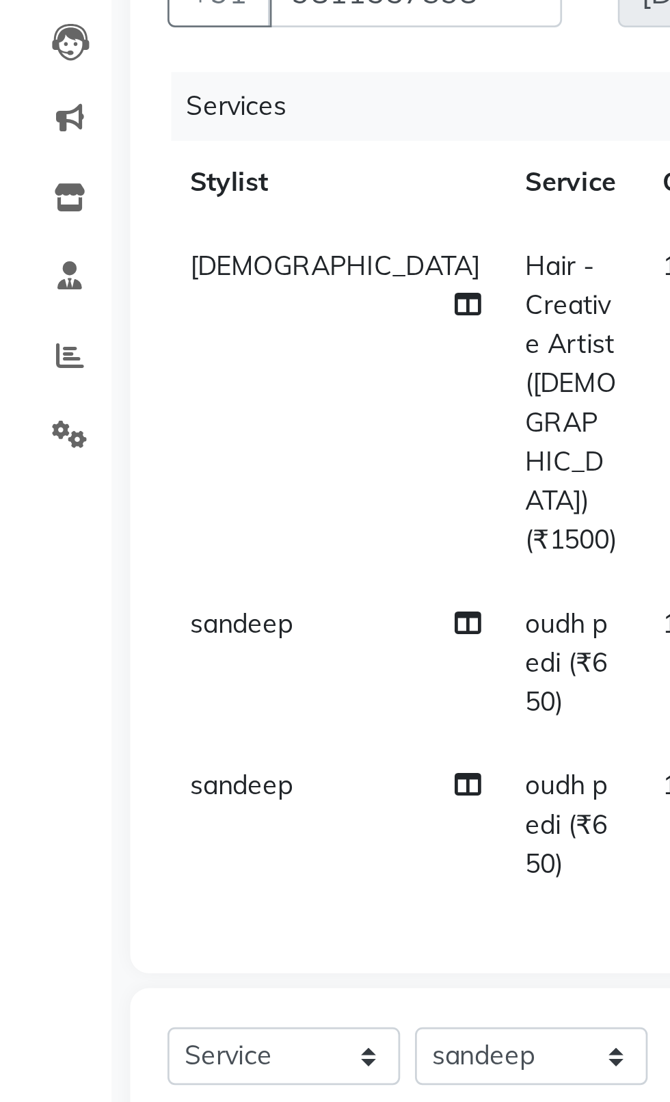
click at [96, 384] on span "sandeep" at bounding box center [89, 390] width 38 height 12
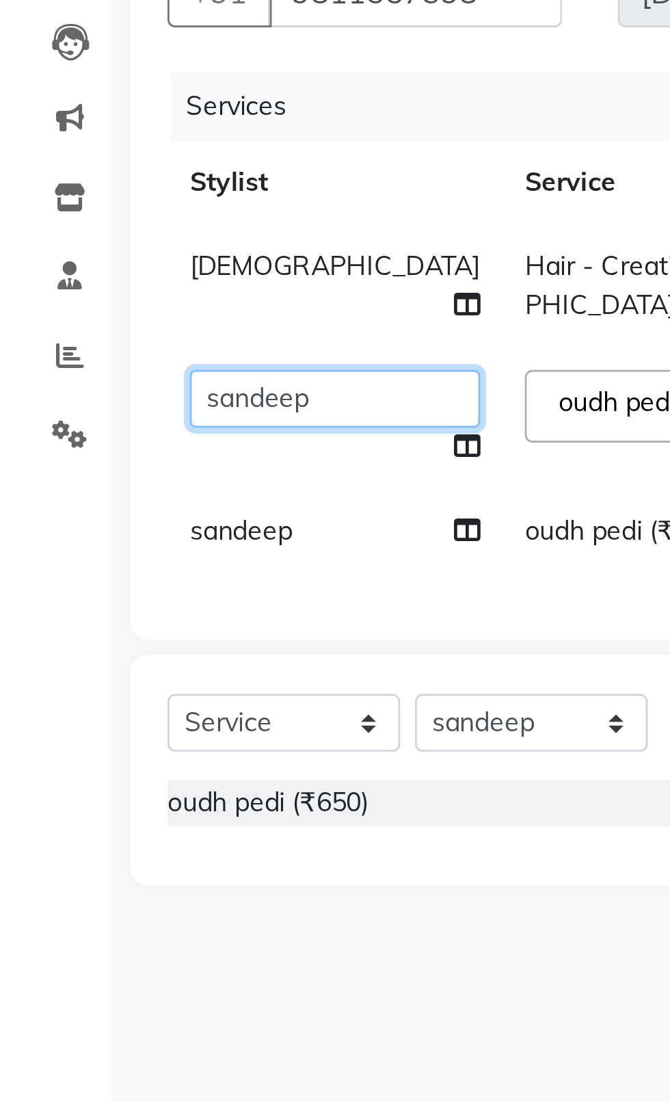
click at [85, 307] on select "[PERSON_NAME] akash [PERSON_NAME] ANAM anod [PERSON_NAME] danish [PERSON_NAME] …" at bounding box center [123, 308] width 107 height 21
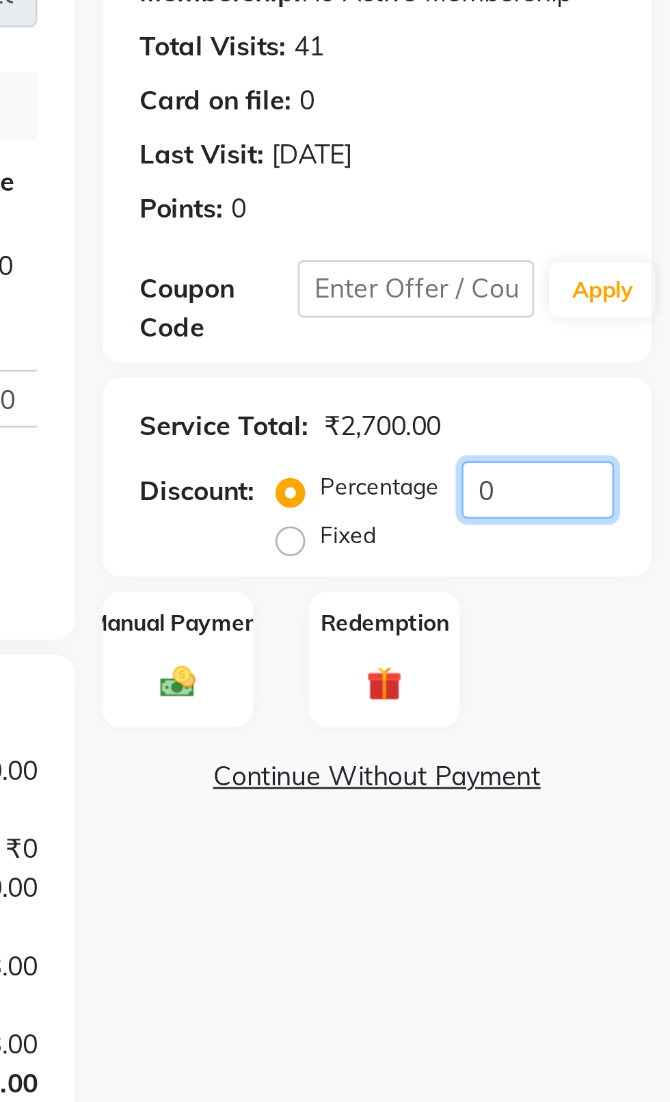
click at [626, 344] on input "0" at bounding box center [622, 341] width 56 height 21
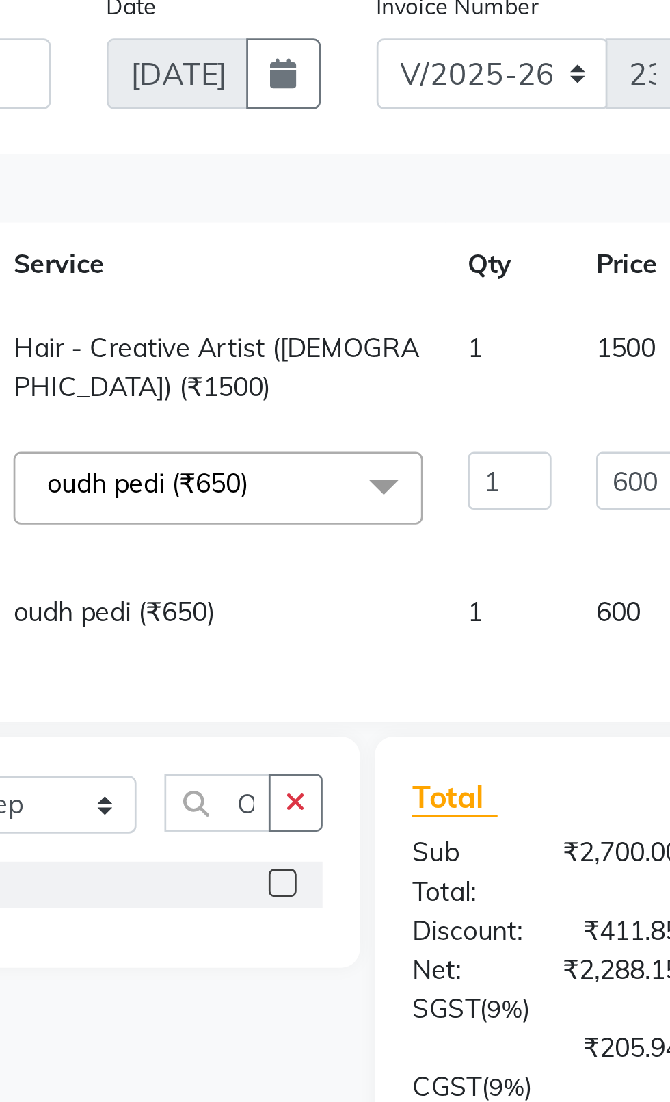
click at [352, 268] on td "1" at bounding box center [375, 266] width 47 height 45
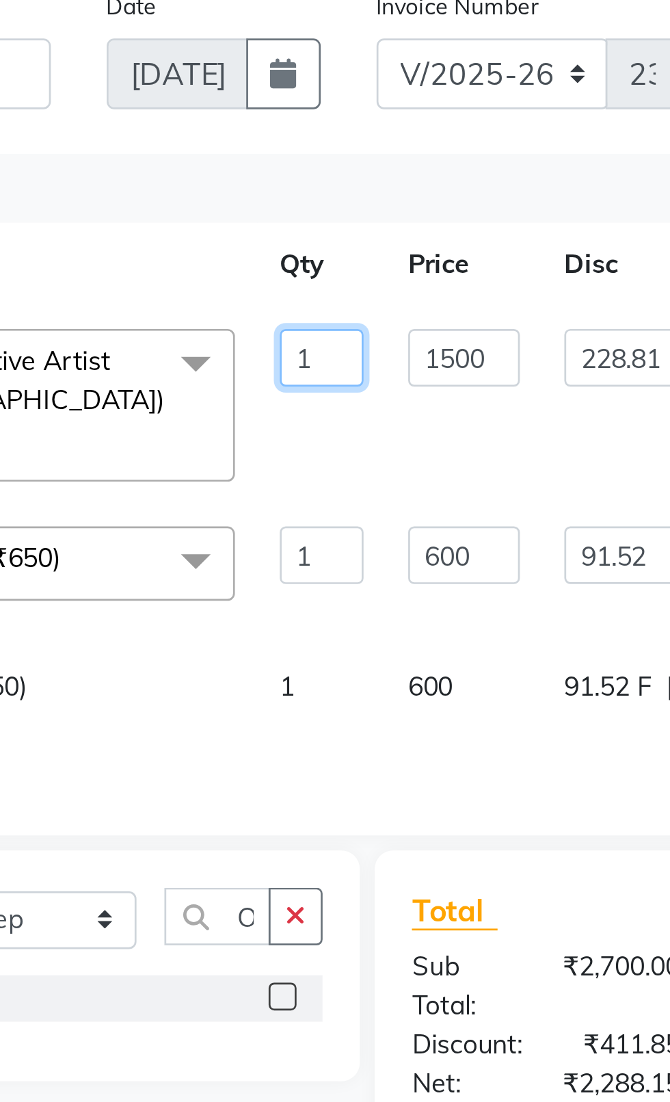
click at [306, 262] on input "1" at bounding box center [306, 262] width 31 height 21
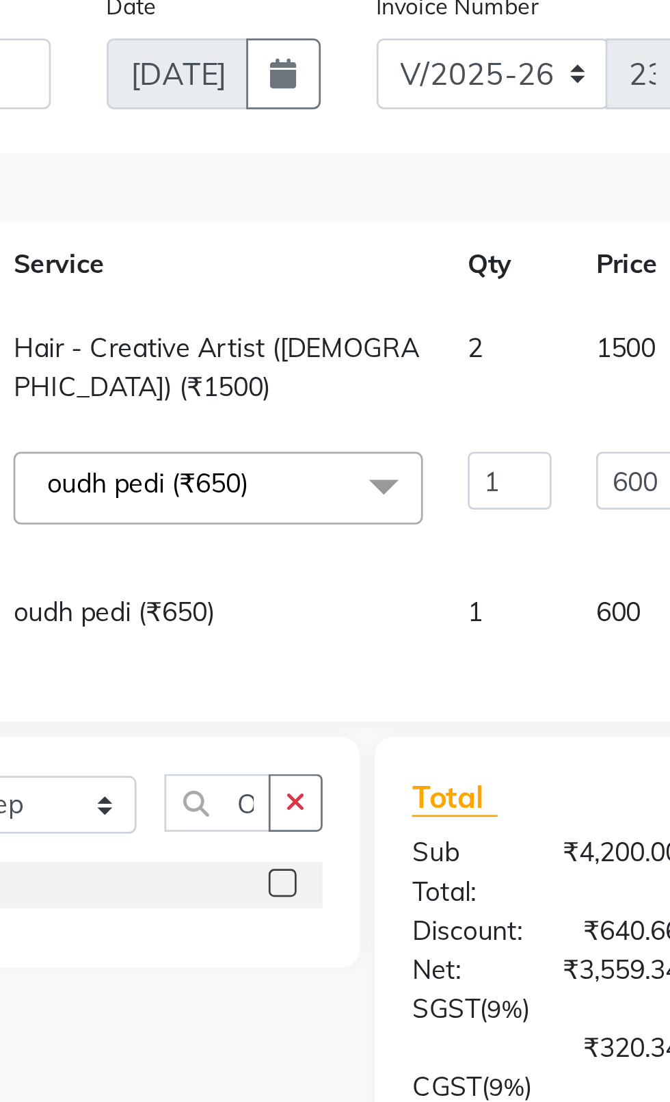
click at [407, 263] on span "1500" at bounding box center [418, 259] width 22 height 12
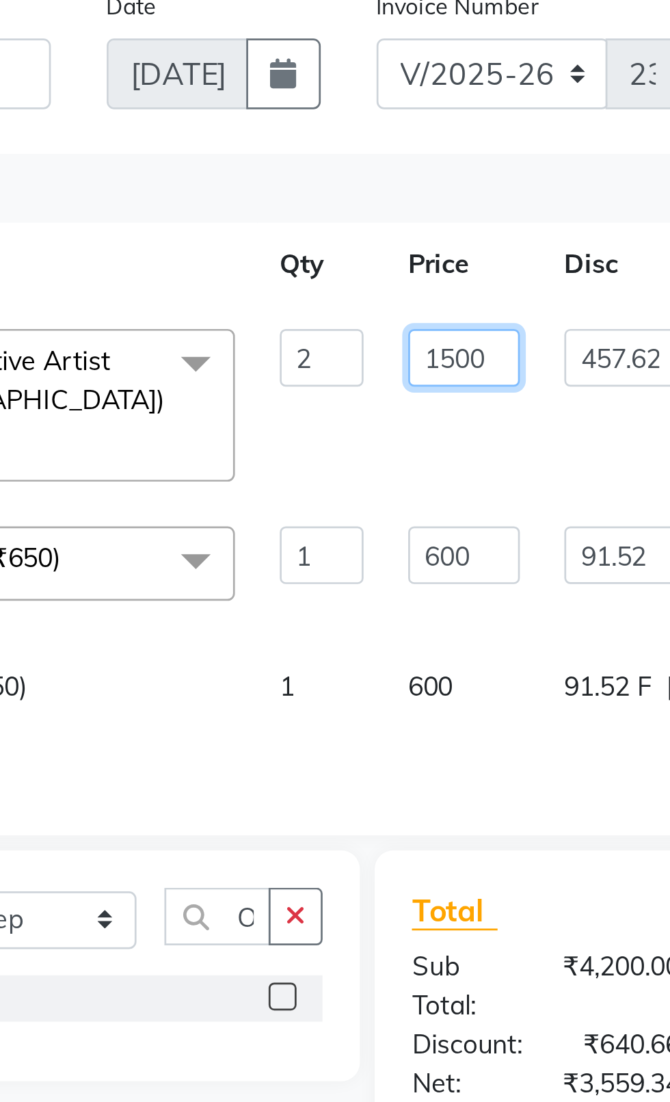
click at [352, 265] on input "1500" at bounding box center [358, 262] width 41 height 21
click at [361, 265] on input "1500" at bounding box center [358, 262] width 41 height 21
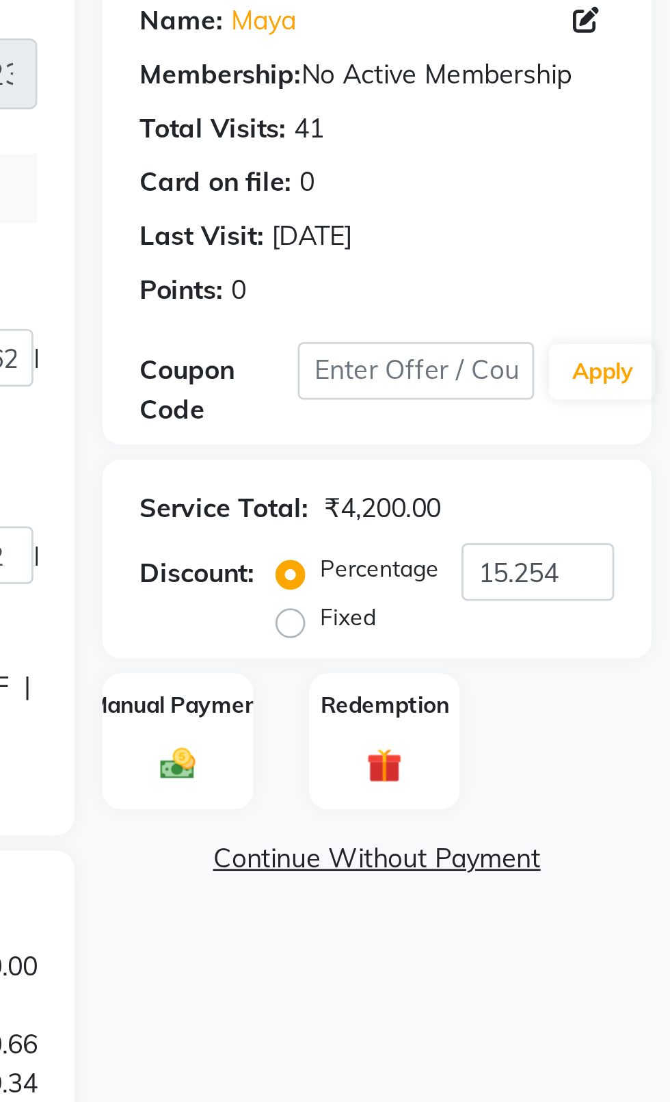
click at [497, 410] on img at bounding box center [489, 412] width 21 height 15
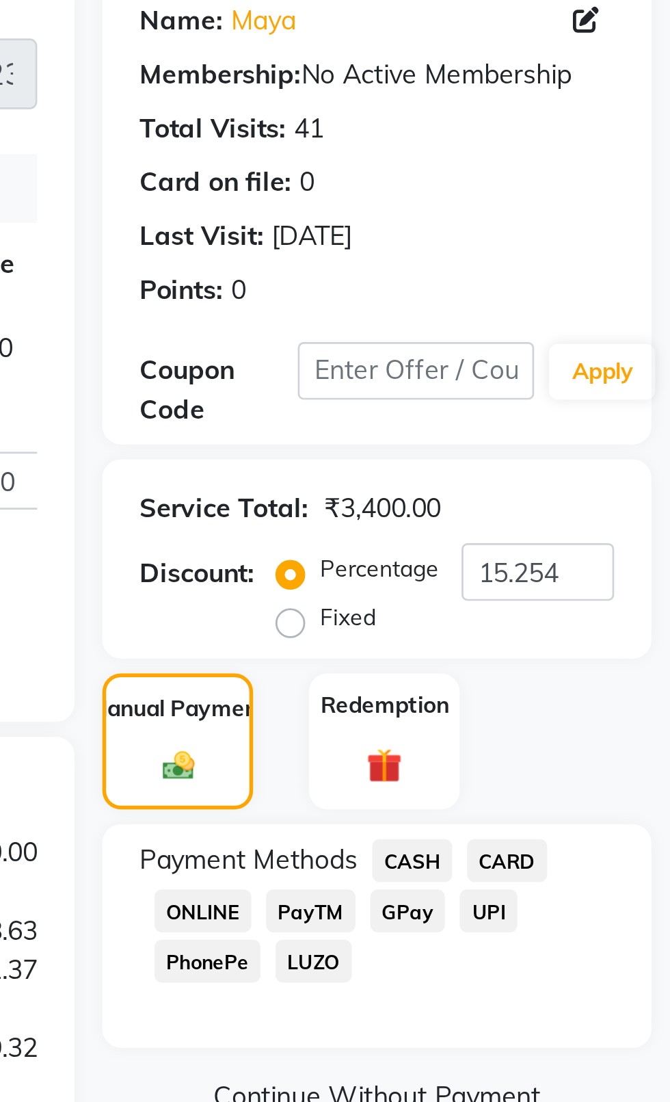
click at [569, 452] on span "CASH" at bounding box center [575, 448] width 29 height 16
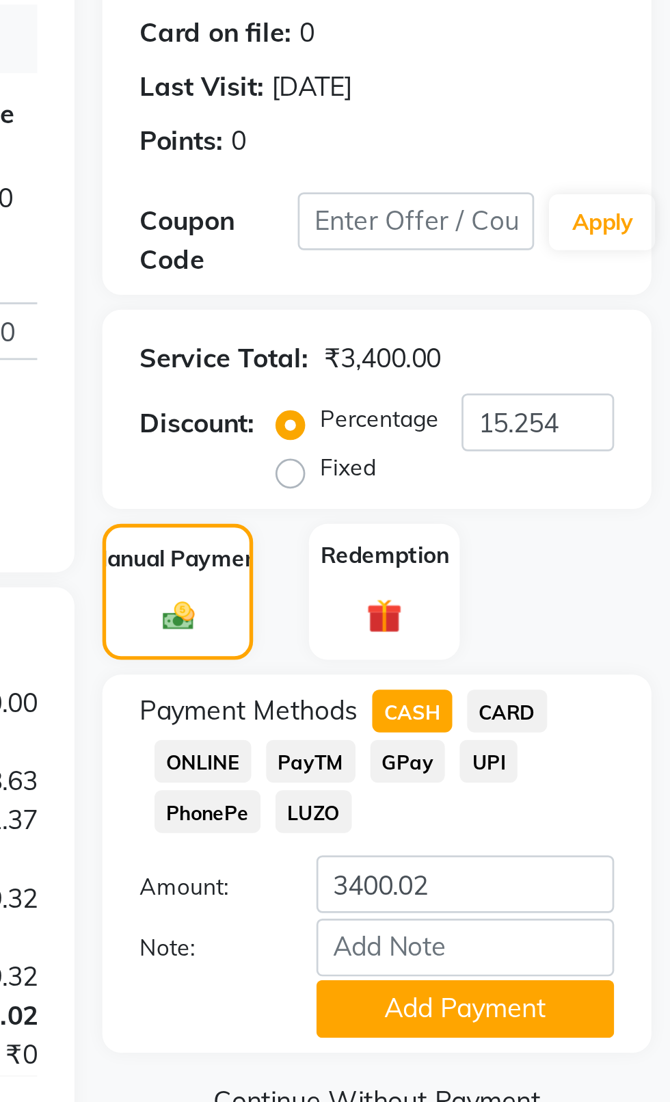
click at [597, 554] on button "Add Payment" at bounding box center [594, 557] width 109 height 21
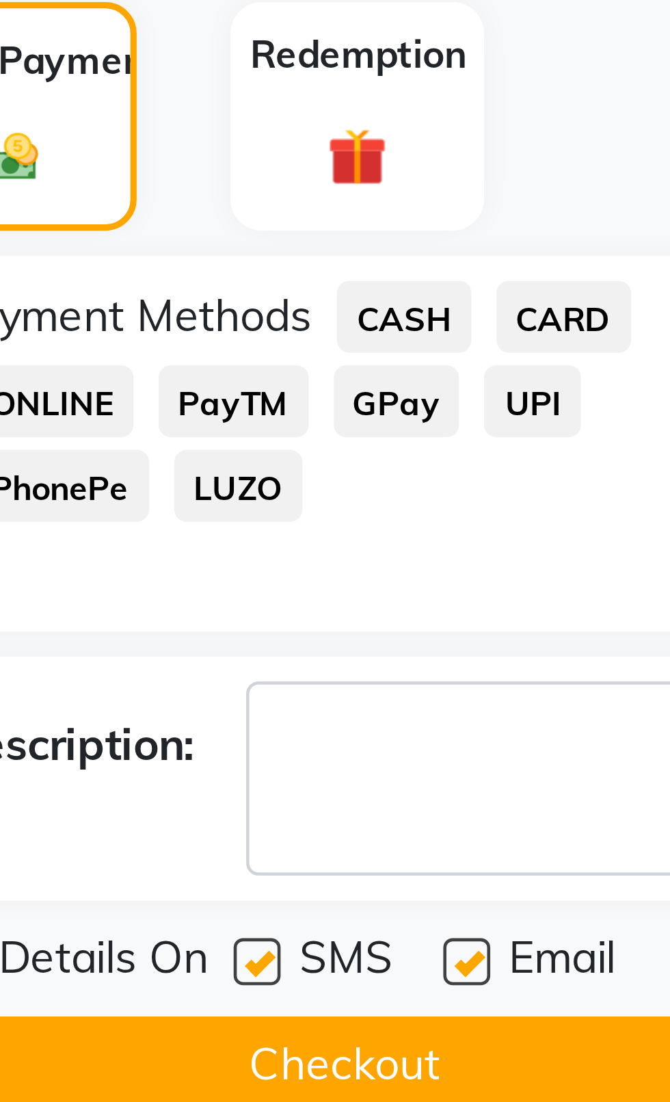
click at [547, 590] on label at bounding box center [543, 589] width 10 height 10
click at [547, 590] on input "checkbox" at bounding box center [542, 589] width 9 height 9
click at [593, 588] on label at bounding box center [589, 589] width 10 height 10
click at [593, 588] on input "checkbox" at bounding box center [588, 589] width 9 height 9
click at [538, 616] on button "Checkout" at bounding box center [563, 611] width 202 height 21
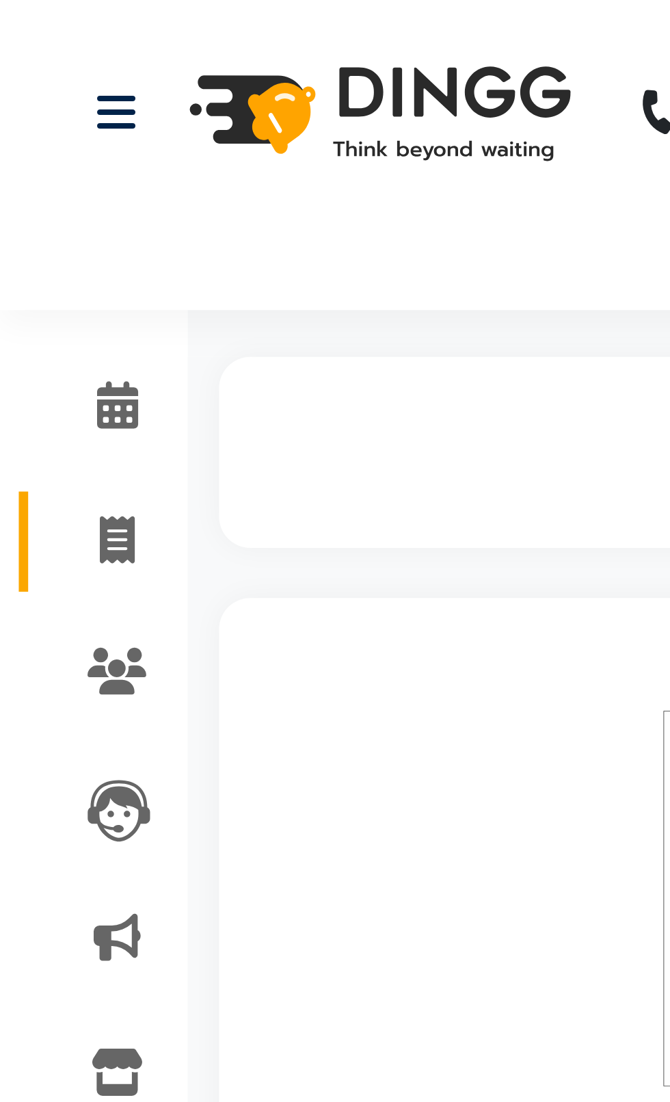
click at [29, 115] on icon at bounding box center [26, 118] width 8 height 10
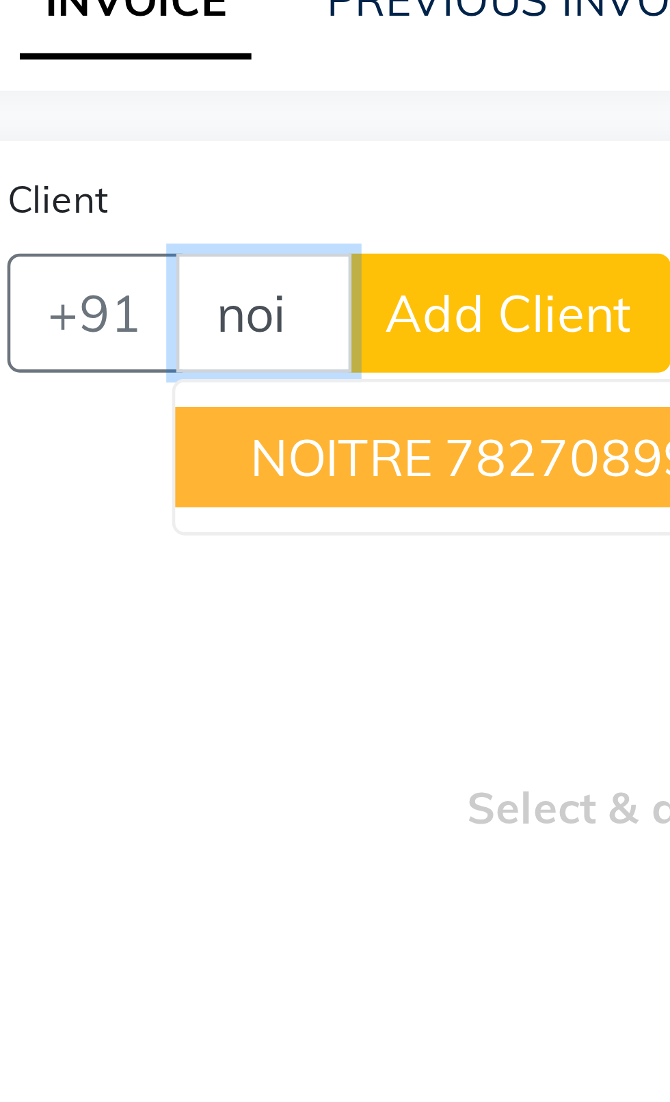
click at [119, 197] on span "NOITRE" at bounding box center [135, 190] width 40 height 14
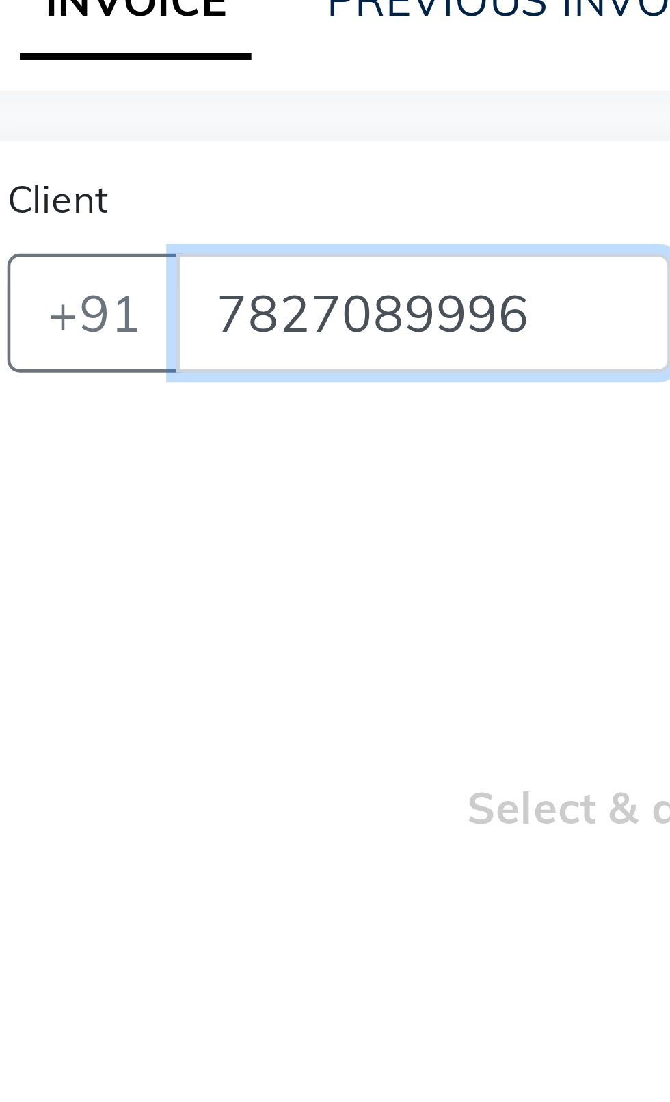
click at [172, 155] on input "7827089996" at bounding box center [153, 159] width 108 height 26
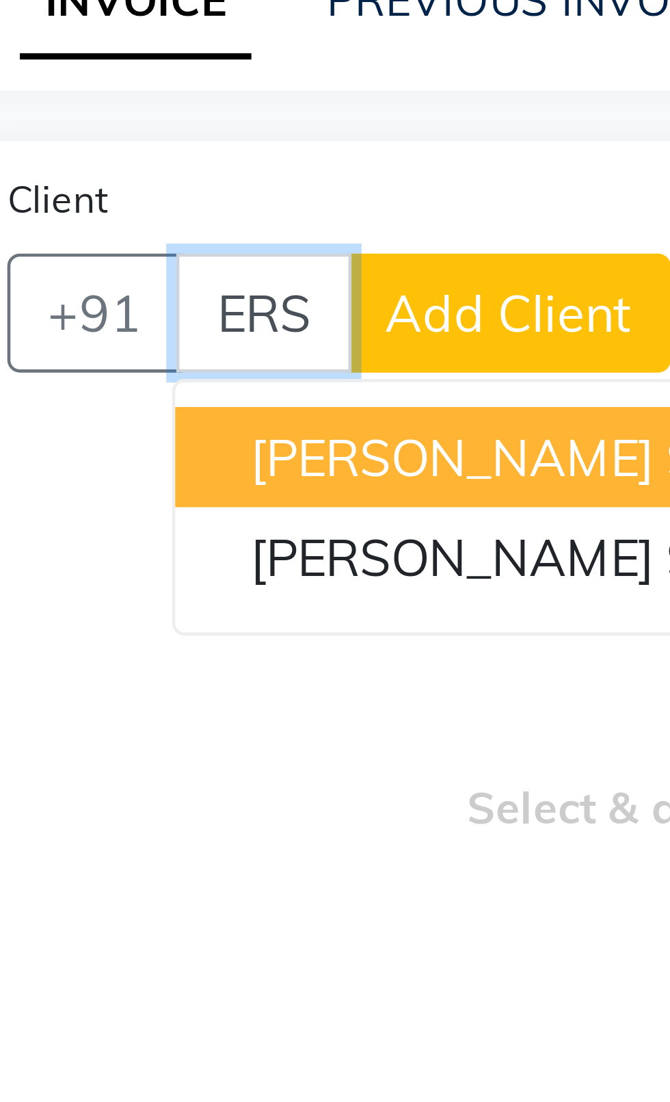
scroll to position [0, 17]
click at [155, 195] on span "[PERSON_NAME]" at bounding box center [159, 190] width 88 height 14
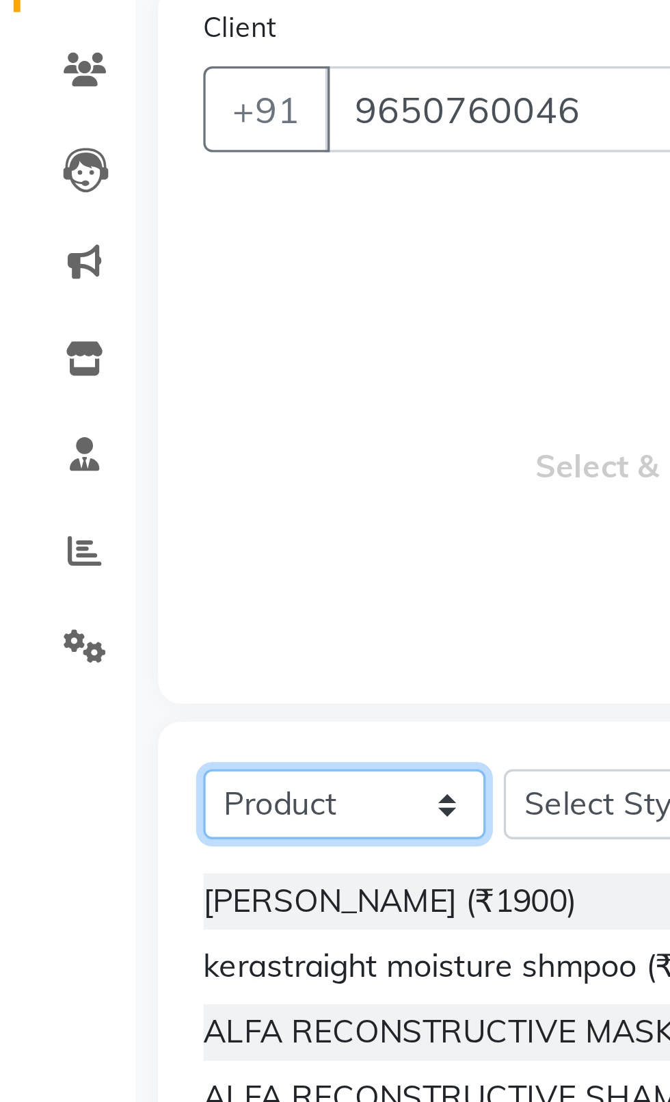
click at [109, 370] on select "Select Service Product Membership Package Voucher Prepaid Gift Card" at bounding box center [105, 368] width 86 height 21
click at [62, 358] on select "Select Service Product Membership Package Voucher Prepaid Gift Card" at bounding box center [105, 368] width 86 height 21
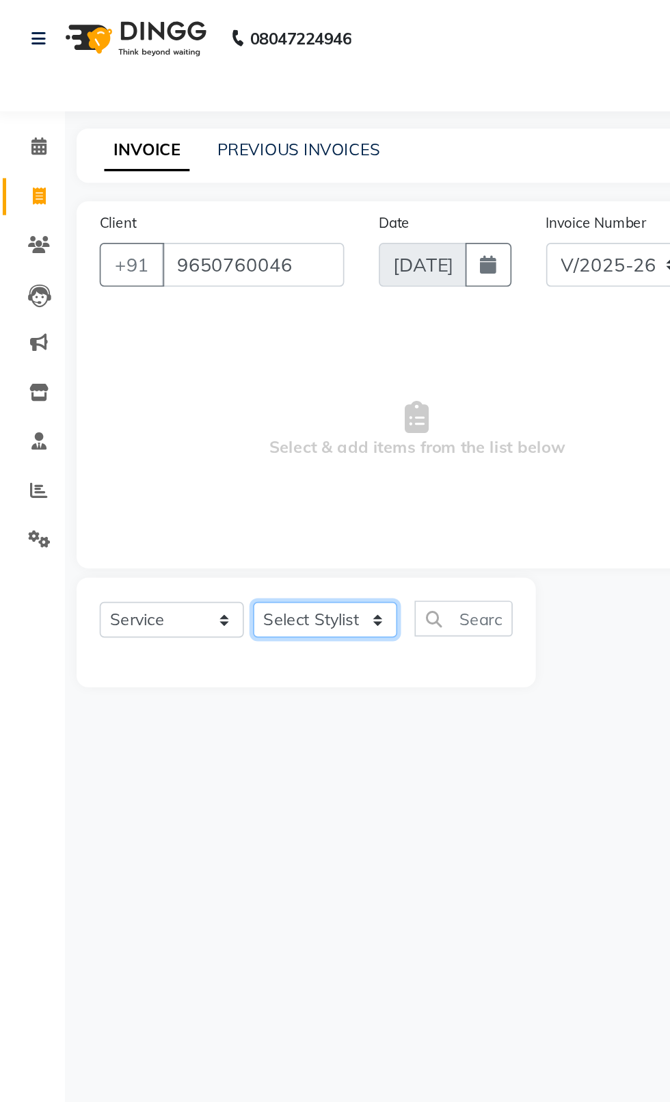
click at [213, 375] on select "Select Stylist [PERSON_NAME] akash [PERSON_NAME] ANAM anod [PERSON_NAME] danish…" at bounding box center [196, 368] width 86 height 21
click at [153, 358] on select "Select Stylist [PERSON_NAME] akash [PERSON_NAME] ANAM anod [PERSON_NAME] danish…" at bounding box center [196, 368] width 86 height 21
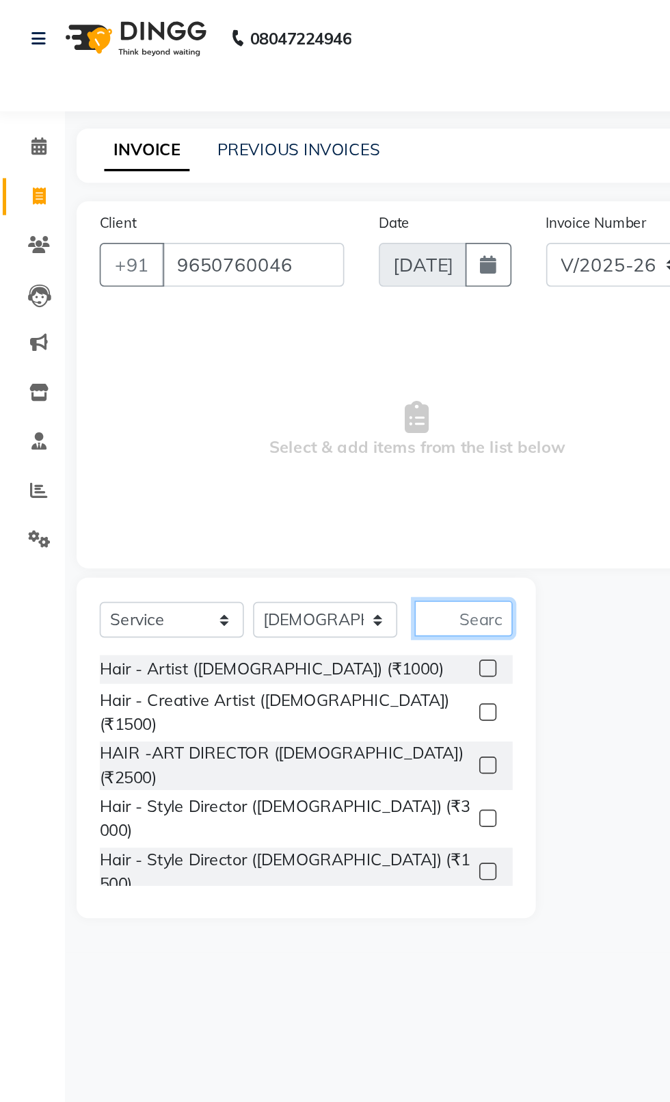
click at [278, 372] on input "text" at bounding box center [277, 368] width 58 height 21
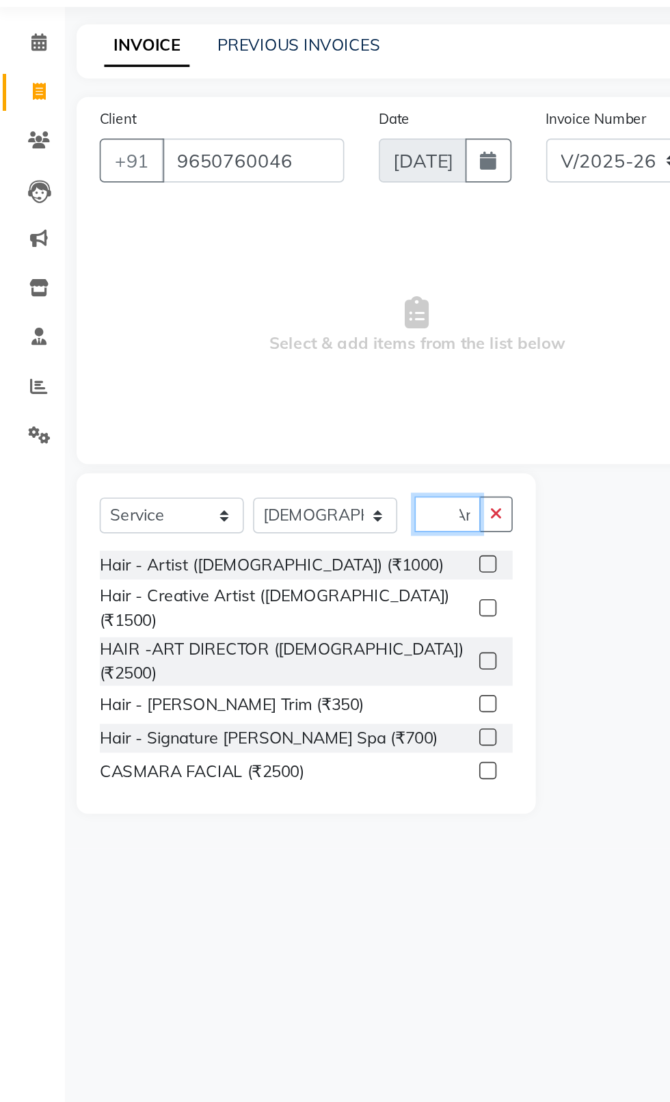
scroll to position [0, 8]
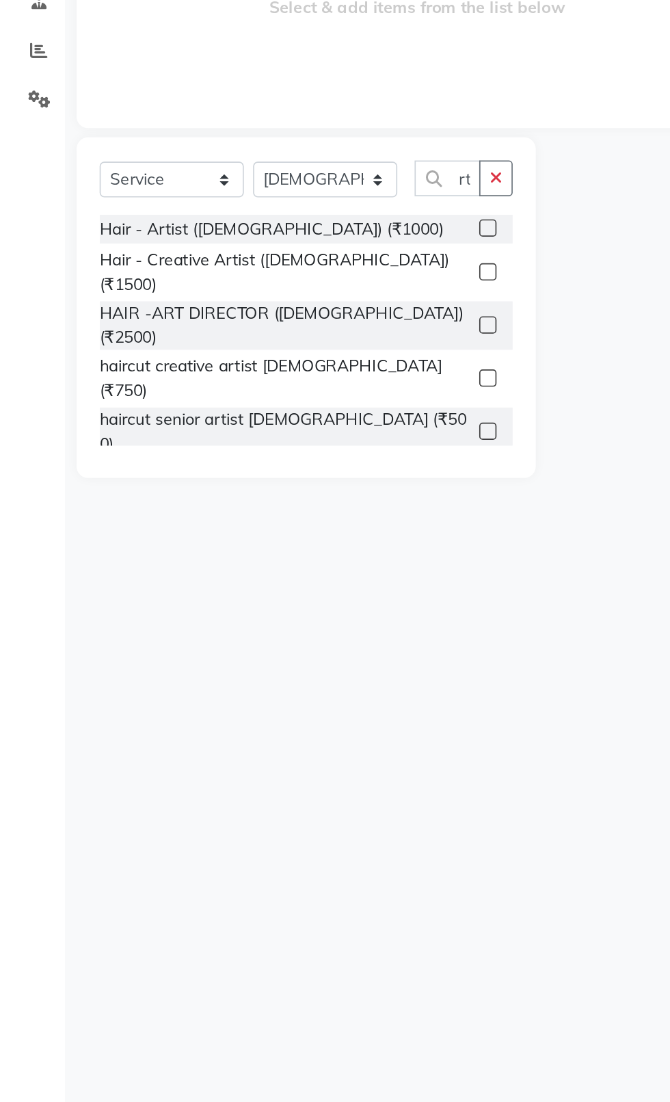
click at [291, 398] on label at bounding box center [292, 398] width 10 height 10
click at [291, 398] on input "checkbox" at bounding box center [291, 398] width 9 height 9
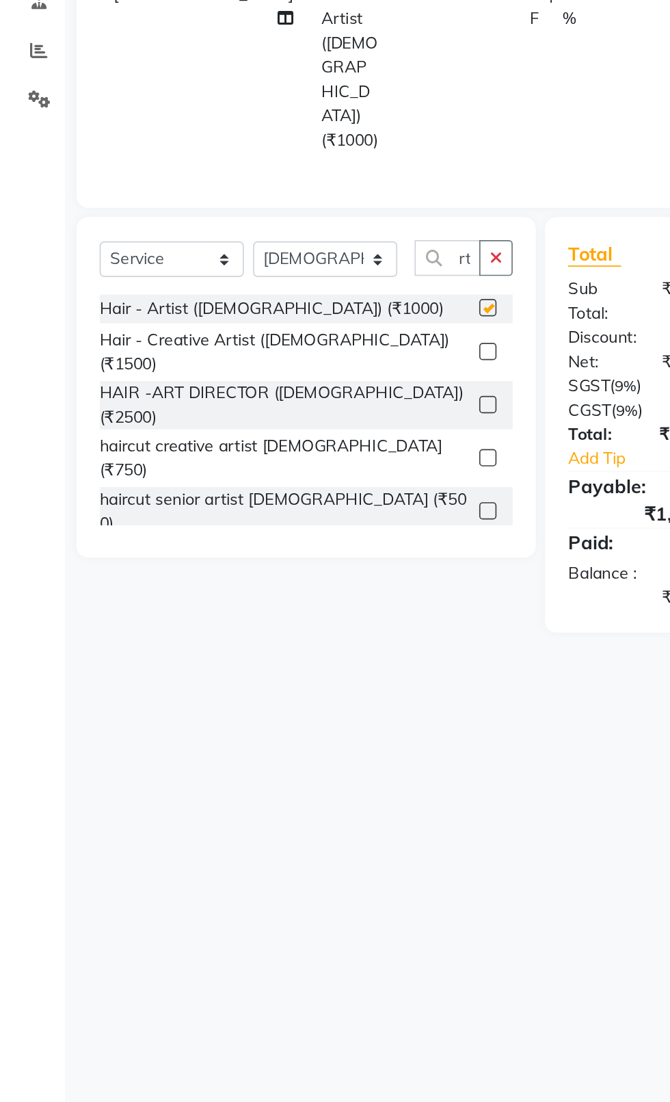
scroll to position [0, 0]
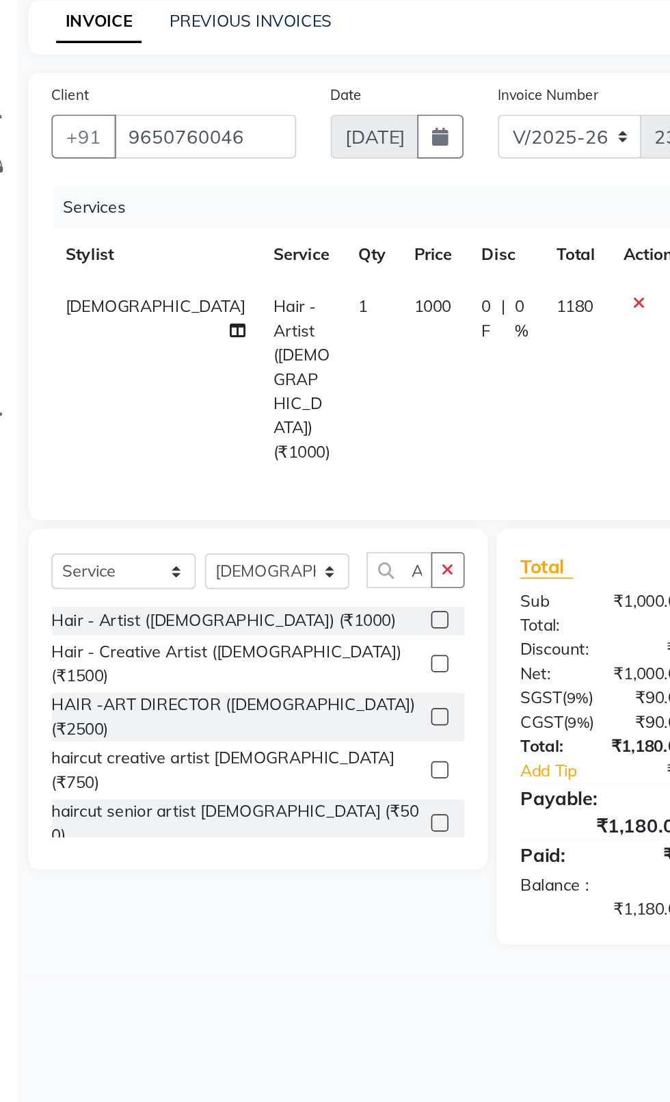
click at [270, 264] on td "1000" at bounding box center [288, 302] width 40 height 117
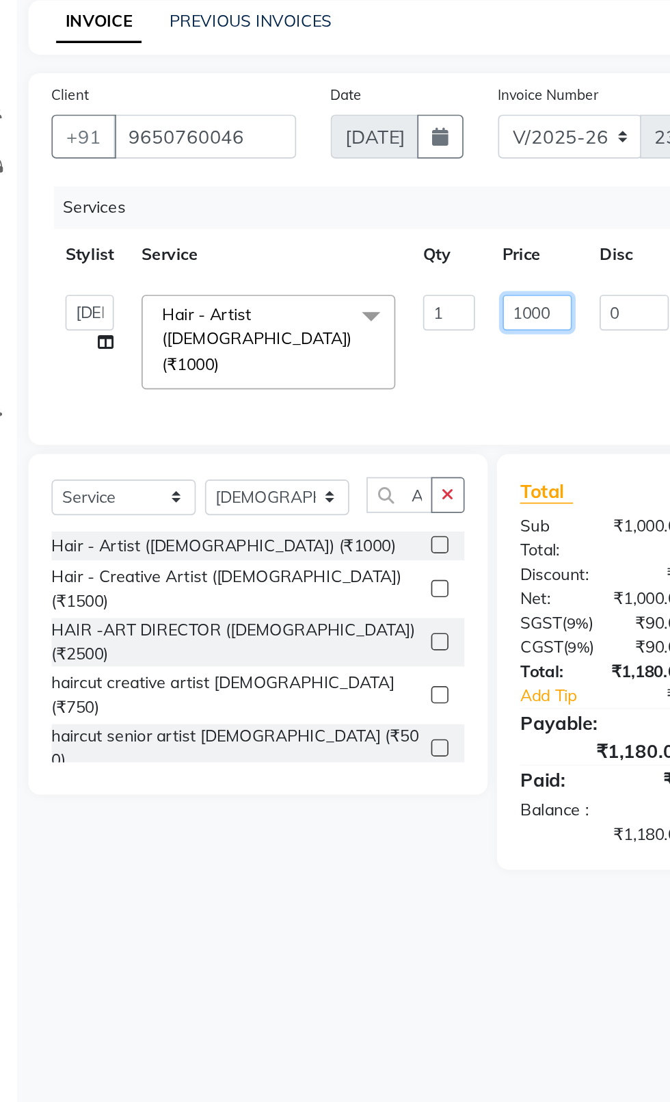
click at [354, 267] on input "1000" at bounding box center [349, 262] width 41 height 21
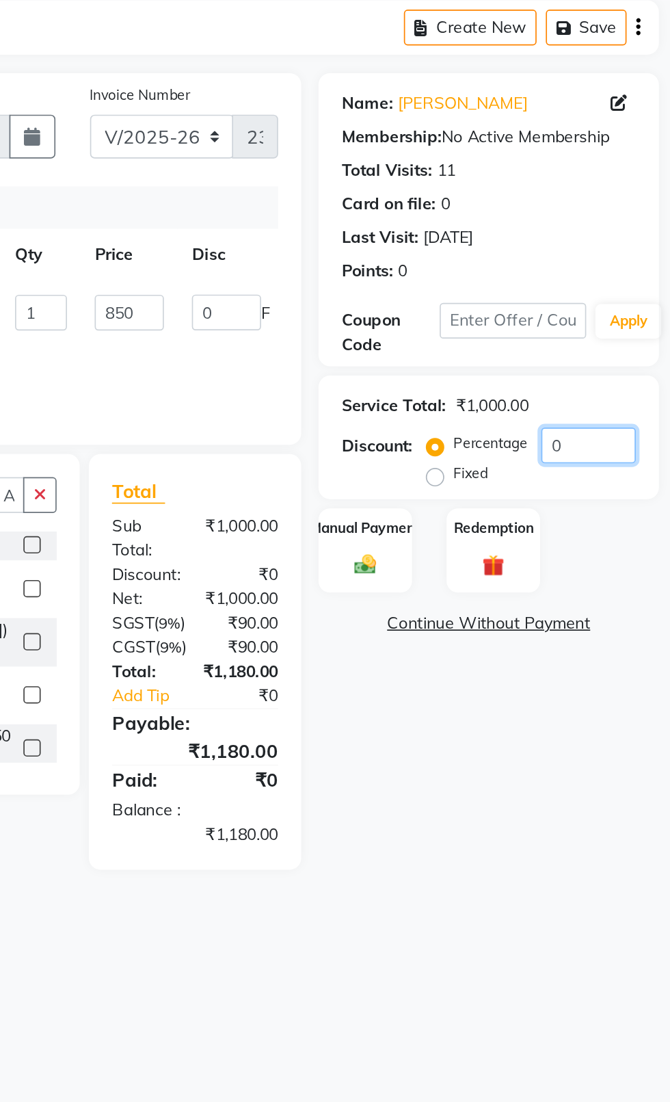
click at [617, 338] on input "0" at bounding box center [622, 341] width 56 height 21
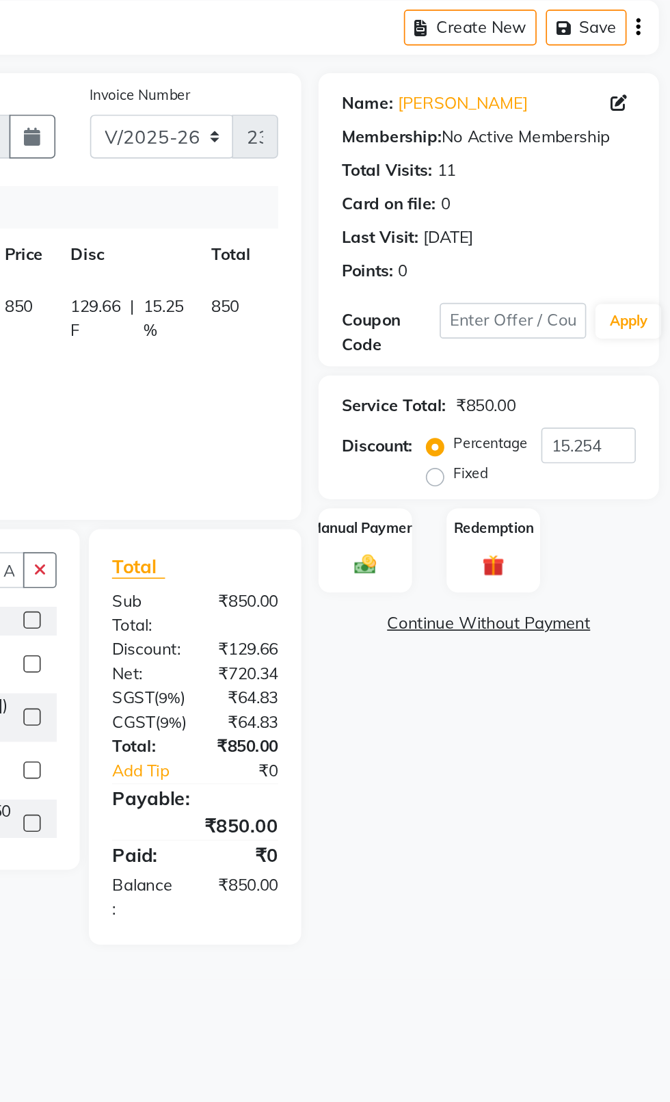
click at [490, 408] on img at bounding box center [489, 412] width 21 height 15
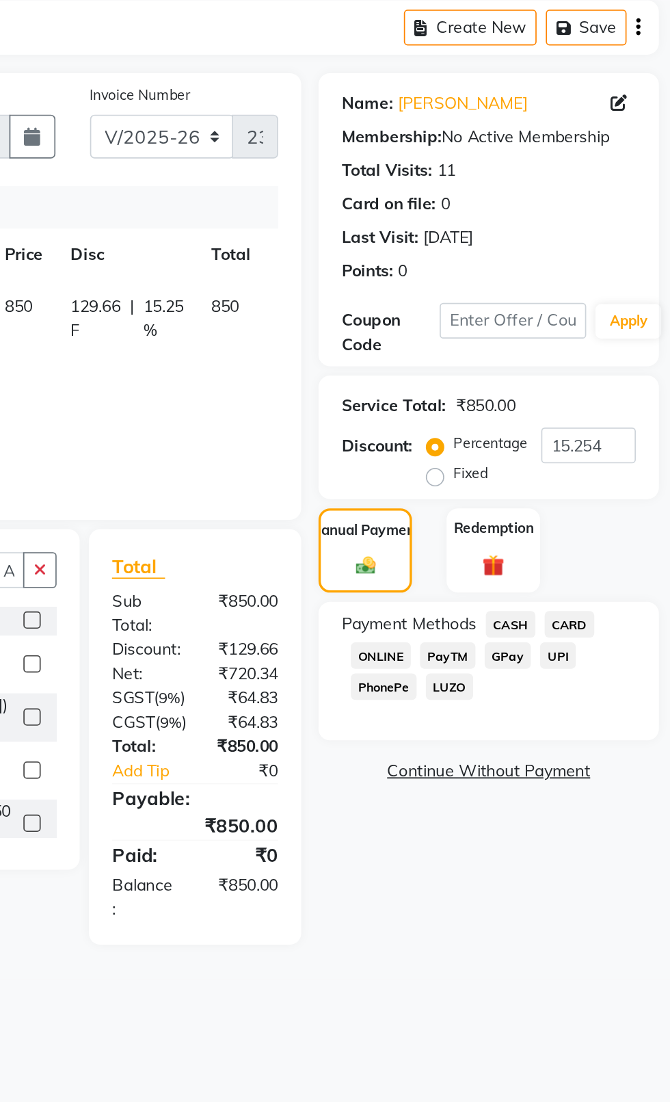
click at [579, 449] on span "CASH" at bounding box center [575, 448] width 29 height 16
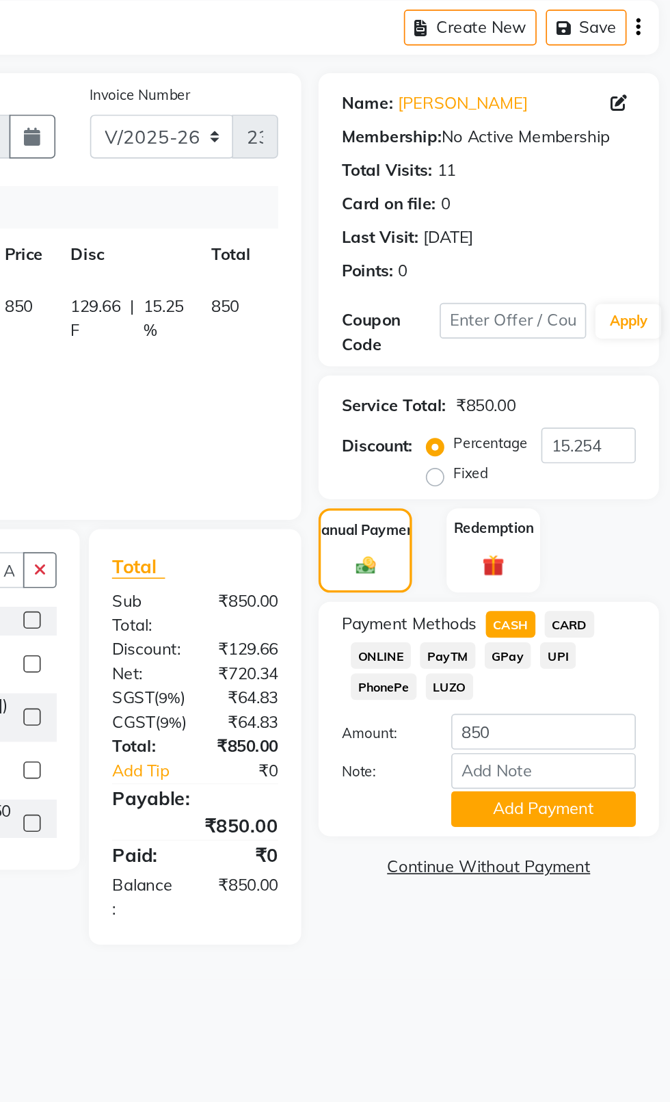
click at [612, 553] on button "Add Payment" at bounding box center [594, 557] width 109 height 21
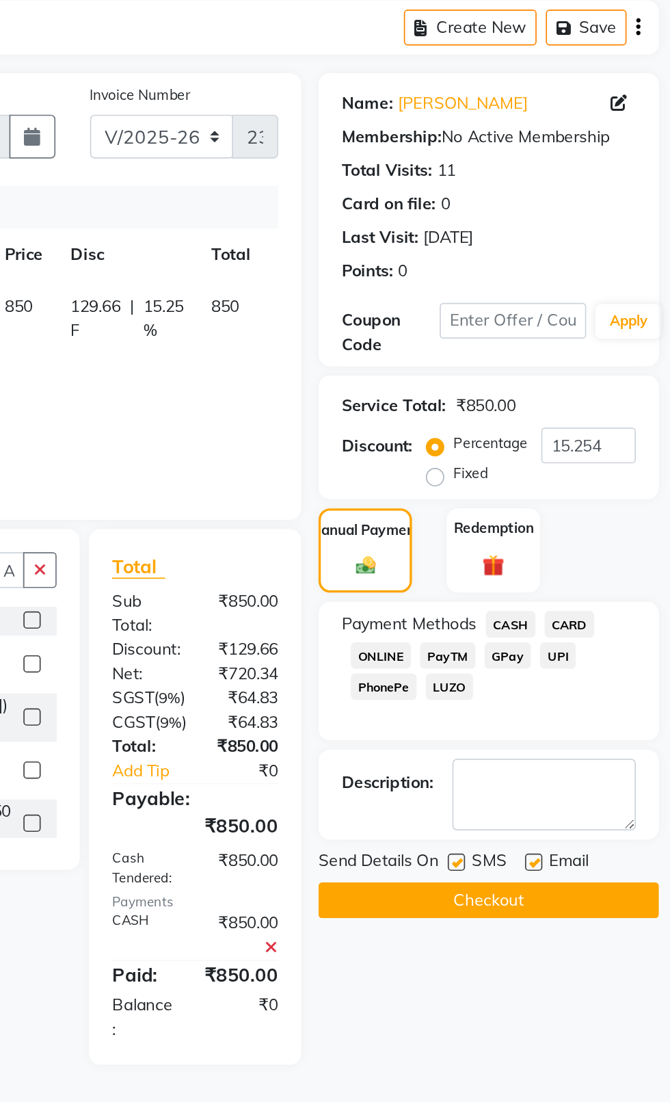
click at [544, 588] on label at bounding box center [543, 589] width 10 height 10
click at [544, 588] on input "checkbox" at bounding box center [542, 589] width 9 height 9
click at [591, 588] on label at bounding box center [589, 589] width 10 height 10
click at [591, 588] on input "checkbox" at bounding box center [588, 589] width 9 height 9
click at [580, 611] on button "Checkout" at bounding box center [563, 611] width 202 height 21
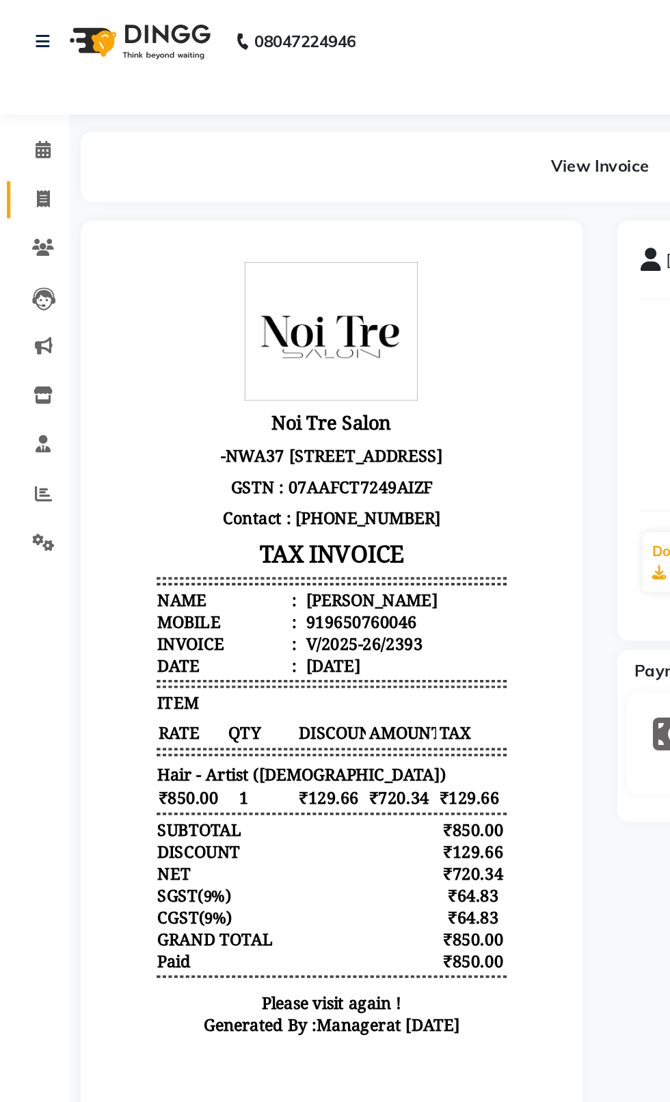
click at [25, 118] on icon at bounding box center [26, 118] width 8 height 10
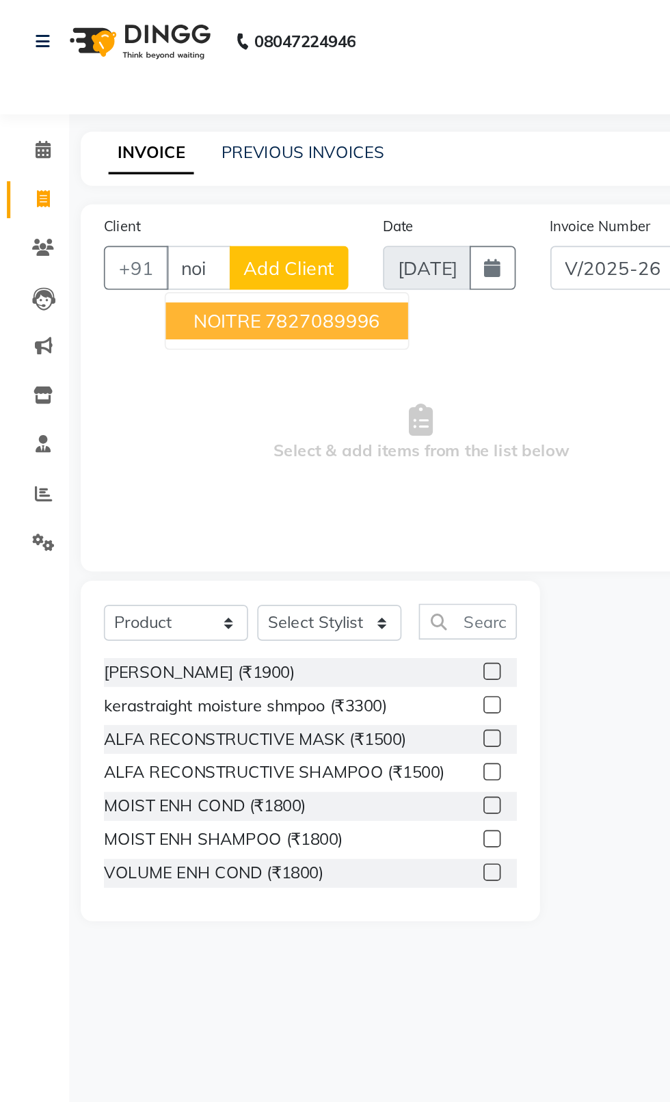
click at [205, 196] on ngb-highlight "7827089996" at bounding box center [191, 190] width 68 height 14
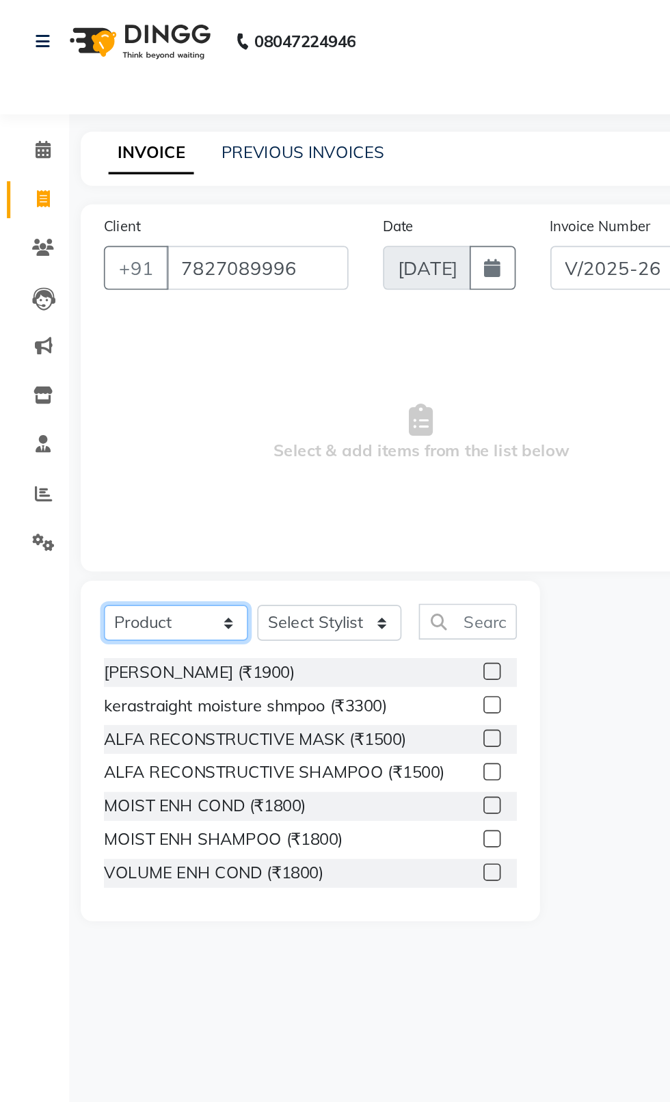
click at [124, 365] on select "Select Service Product Membership Package Voucher Prepaid Gift Card" at bounding box center [105, 368] width 86 height 21
click at [62, 358] on select "Select Service Product Membership Package Voucher Prepaid Gift Card" at bounding box center [105, 368] width 86 height 21
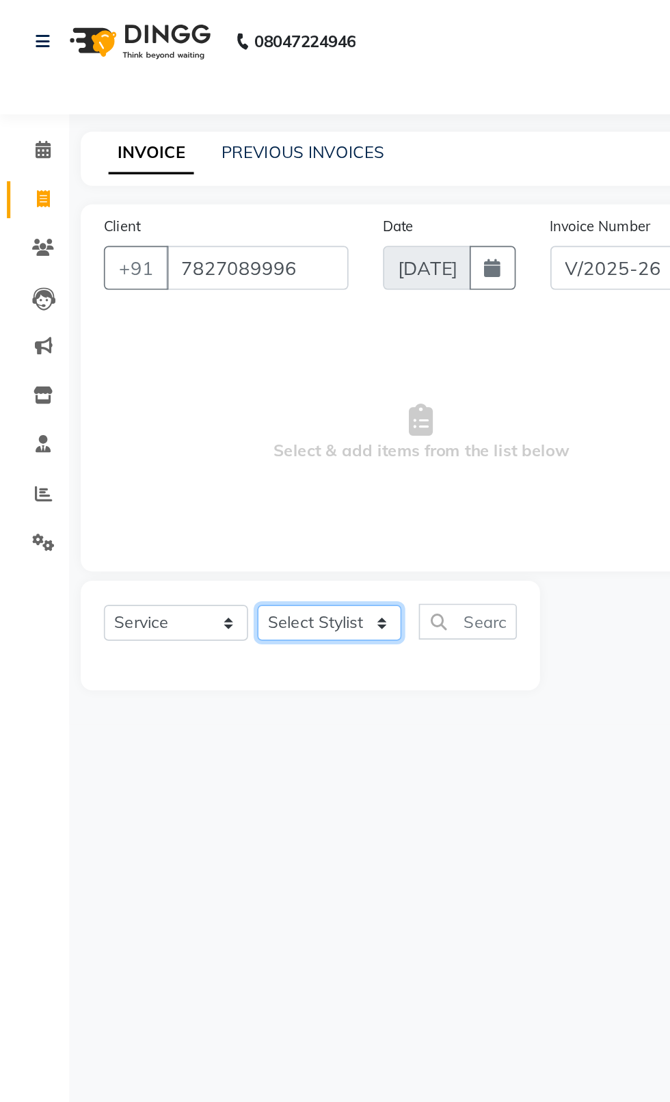
click at [213, 368] on select "Select Stylist [PERSON_NAME] akash [PERSON_NAME] ANAM anod [PERSON_NAME] danish…" at bounding box center [196, 368] width 86 height 21
click at [153, 358] on select "Select Stylist [PERSON_NAME] akash [PERSON_NAME] ANAM anod [PERSON_NAME] danish…" at bounding box center [196, 368] width 86 height 21
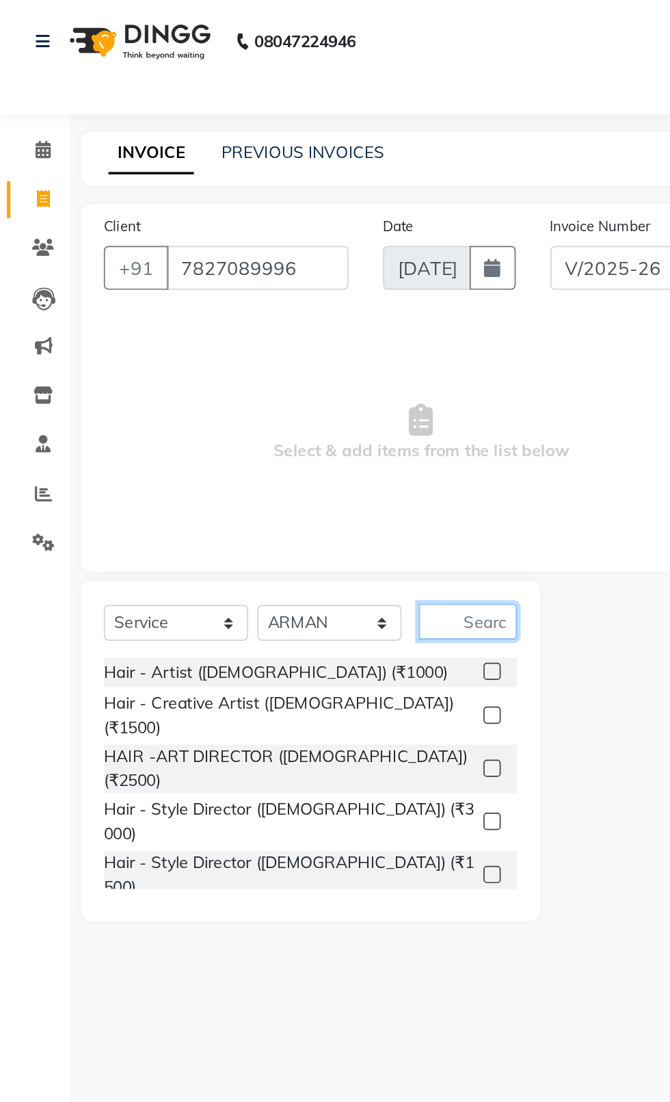
click at [298, 367] on input "text" at bounding box center [277, 368] width 58 height 21
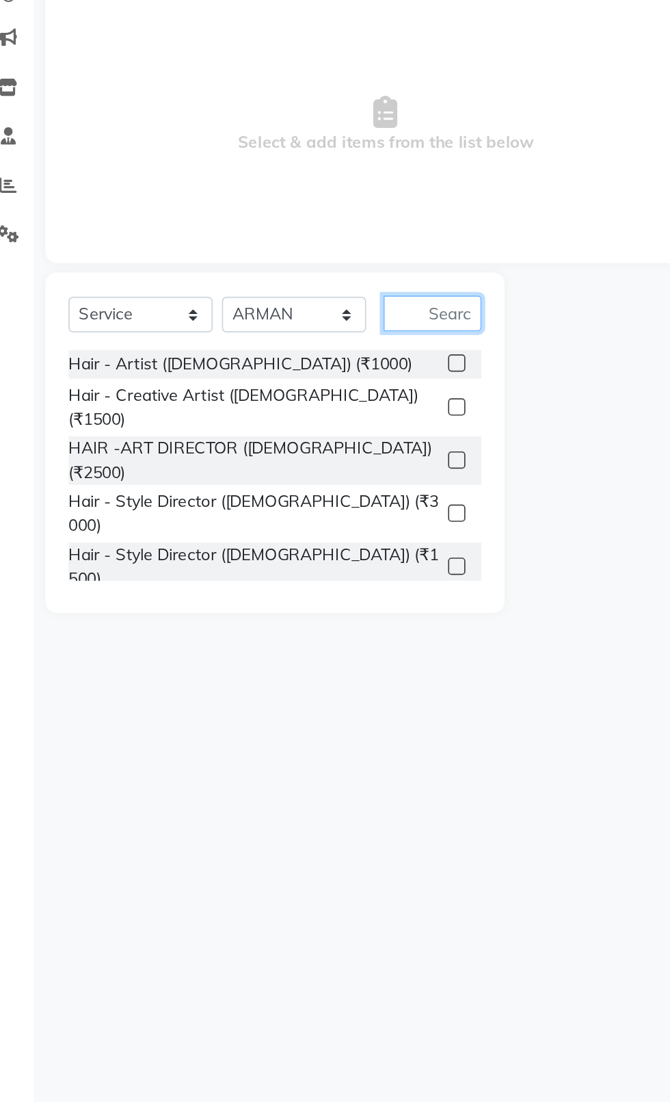
click at [285, 365] on input "text" at bounding box center [277, 368] width 58 height 21
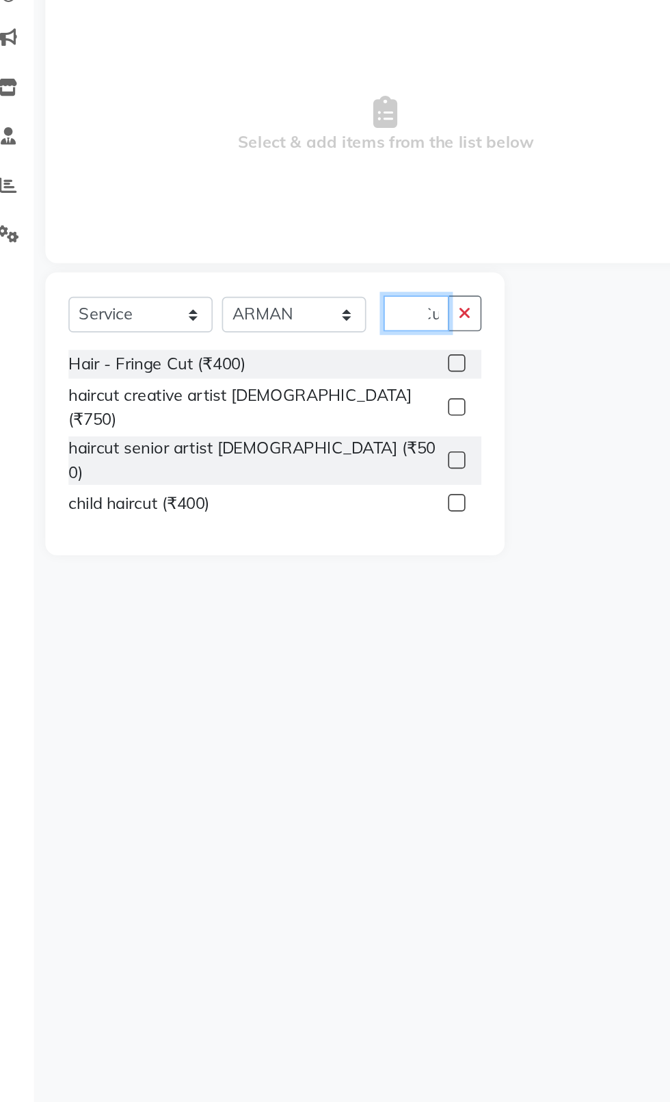
scroll to position [0, 8]
click at [289, 423] on label at bounding box center [292, 424] width 10 height 10
click at [289, 423] on input "checkbox" at bounding box center [291, 424] width 9 height 9
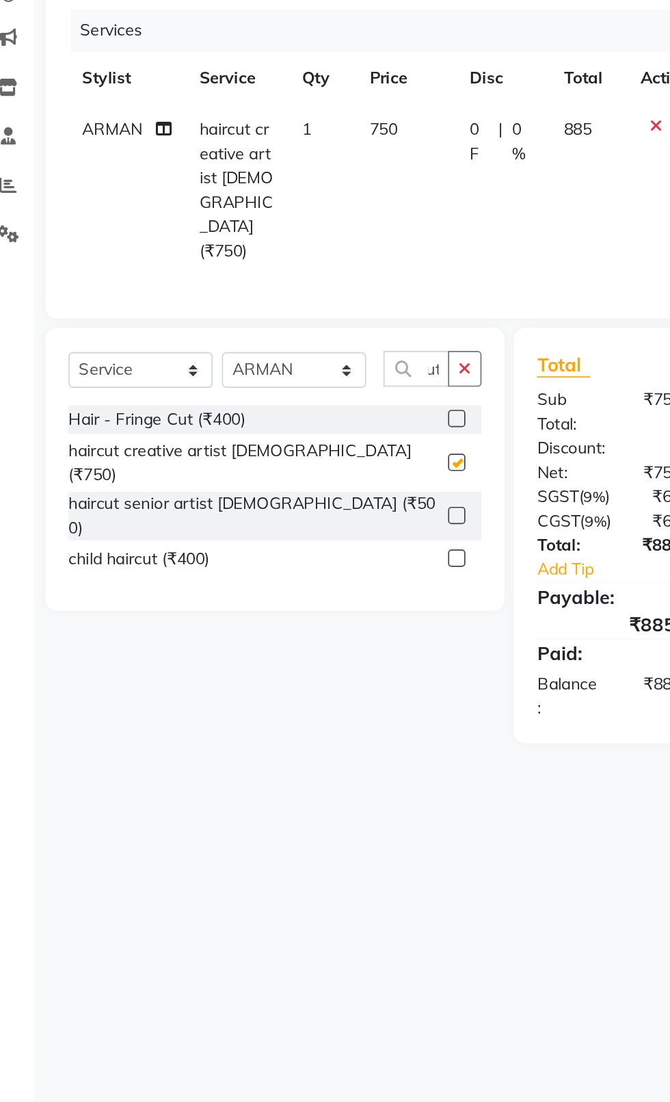
scroll to position [0, 0]
click at [249, 285] on td "750" at bounding box center [261, 295] width 59 height 103
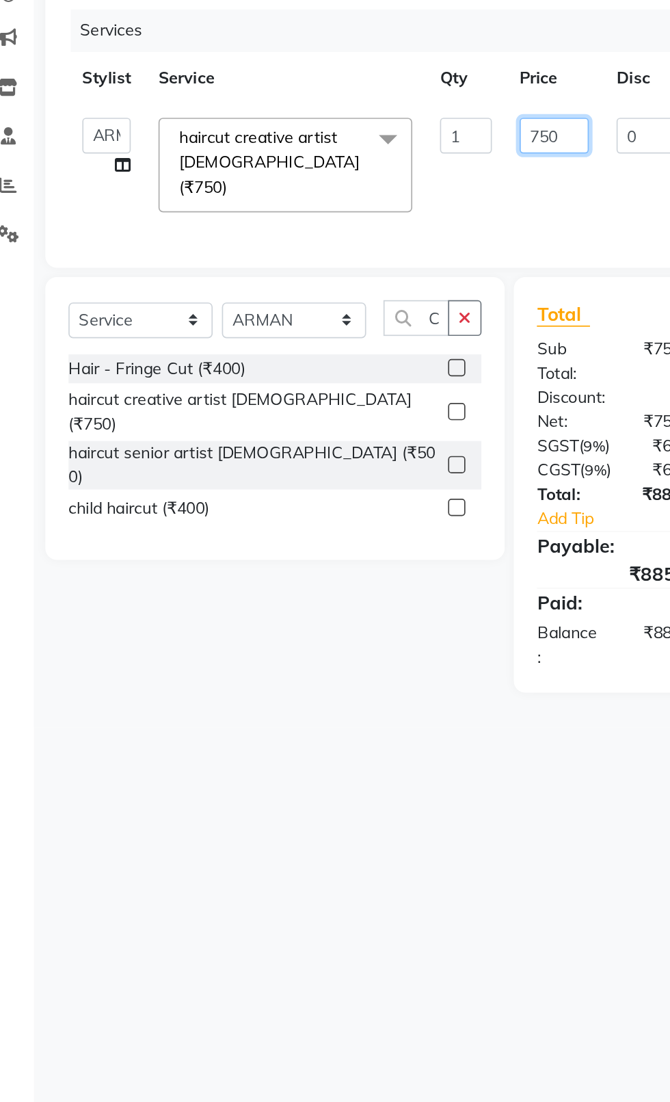
click at [345, 265] on input "750" at bounding box center [349, 262] width 41 height 21
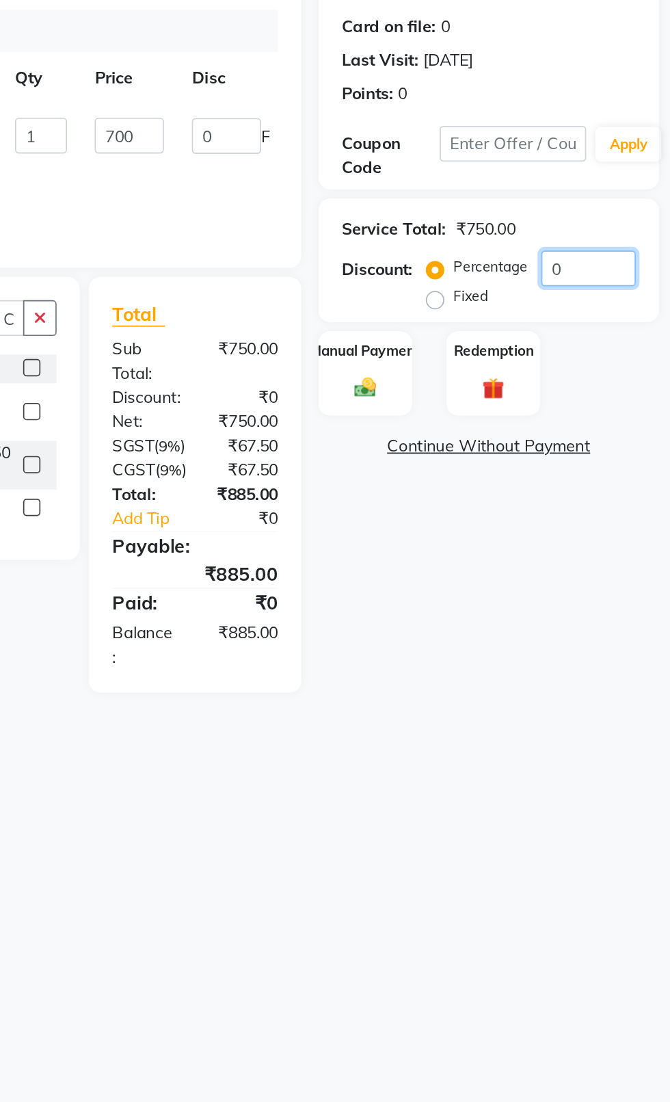
click at [617, 342] on input "0" at bounding box center [622, 341] width 56 height 21
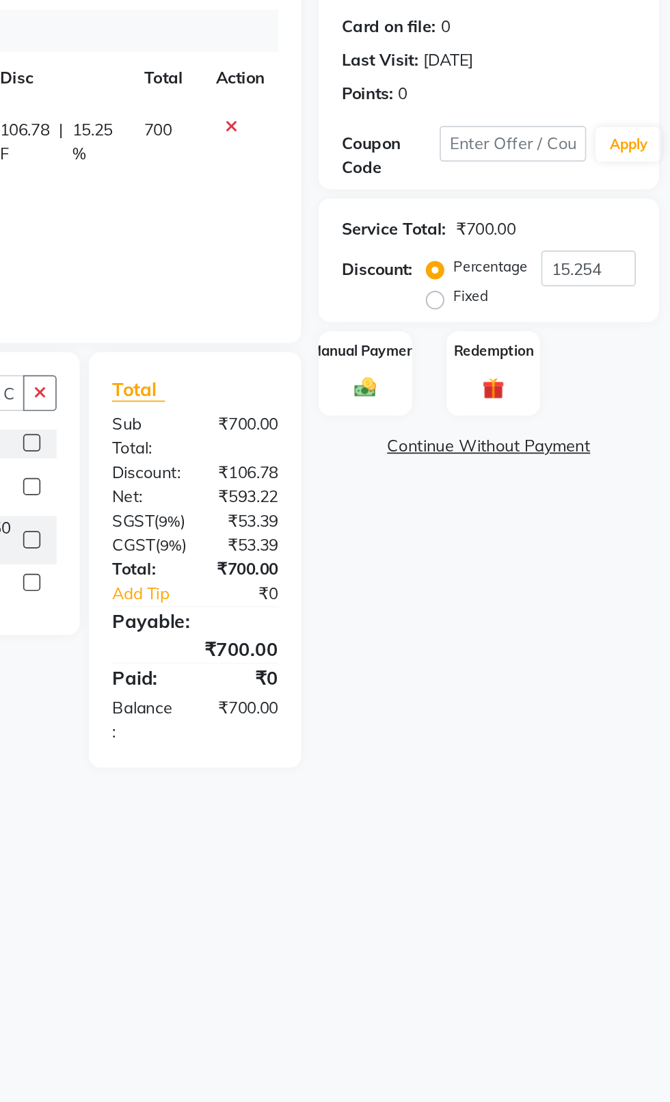
click at [489, 422] on div "Manual Payment" at bounding box center [489, 404] width 55 height 51
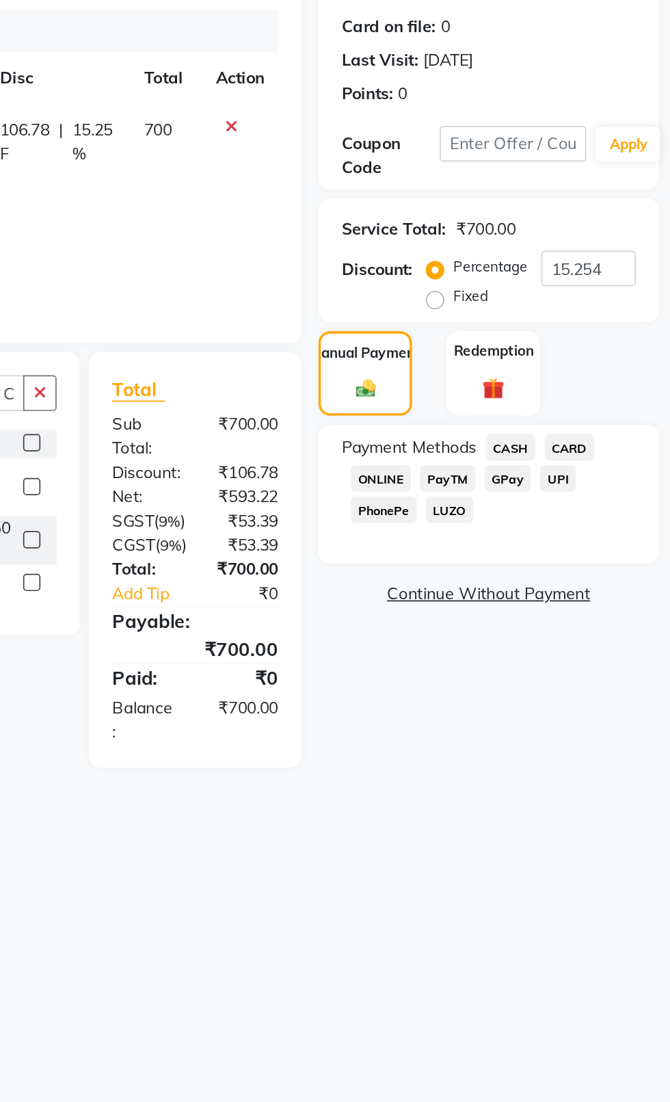
click at [569, 445] on span "CASH" at bounding box center [575, 448] width 29 height 16
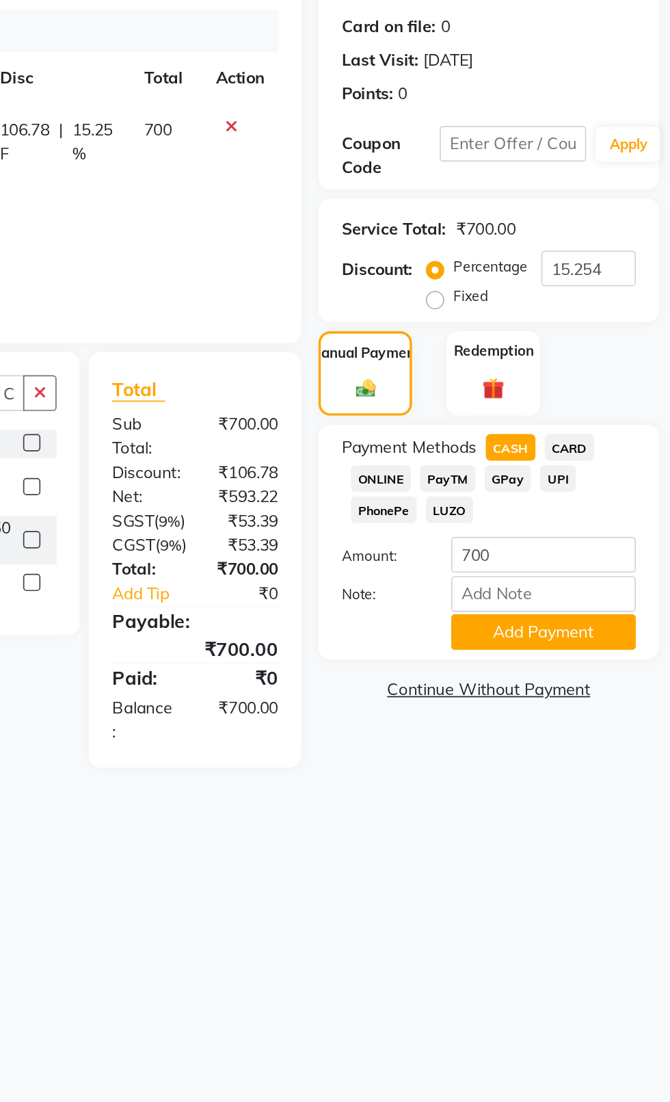
click at [622, 558] on button "Add Payment" at bounding box center [594, 557] width 109 height 21
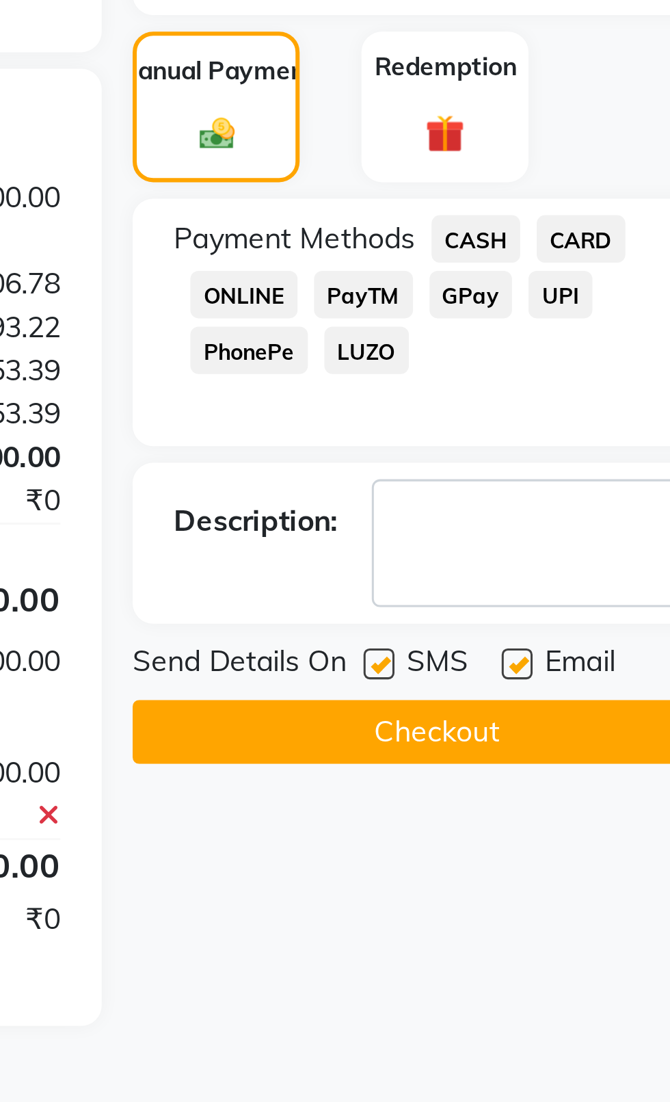
click at [541, 589] on label at bounding box center [543, 589] width 10 height 10
click at [541, 589] on input "checkbox" at bounding box center [542, 589] width 9 height 9
click at [592, 589] on label at bounding box center [589, 589] width 10 height 10
click at [592, 589] on input "checkbox" at bounding box center [588, 589] width 9 height 9
click at [527, 615] on button "Checkout" at bounding box center [563, 611] width 202 height 21
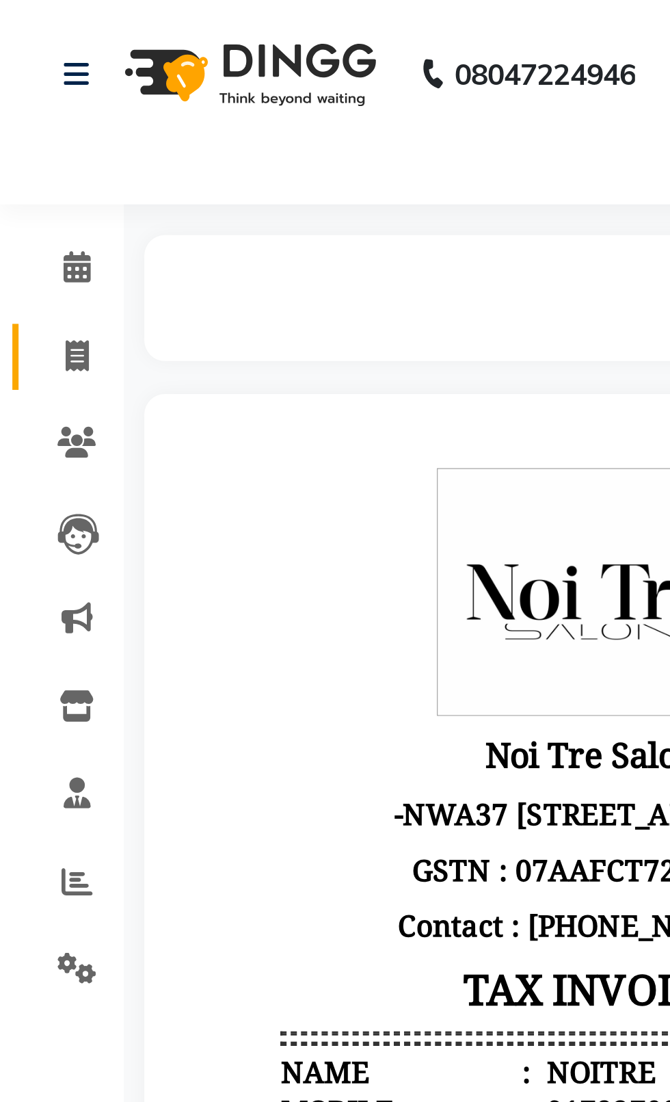
click at [24, 124] on span at bounding box center [26, 119] width 24 height 16
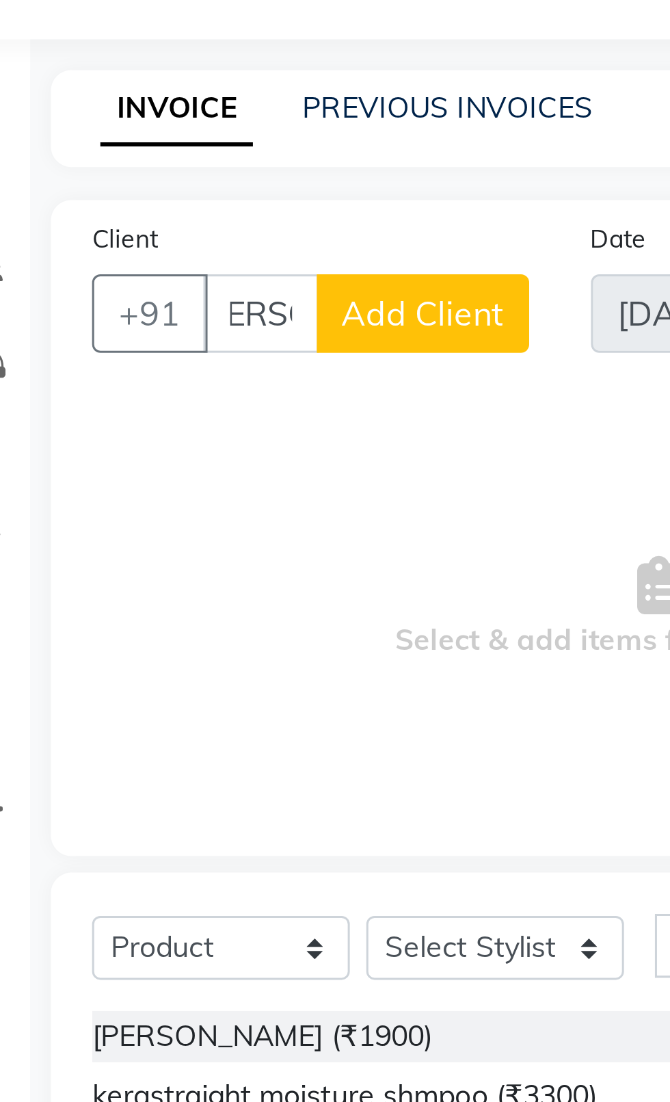
scroll to position [0, 18]
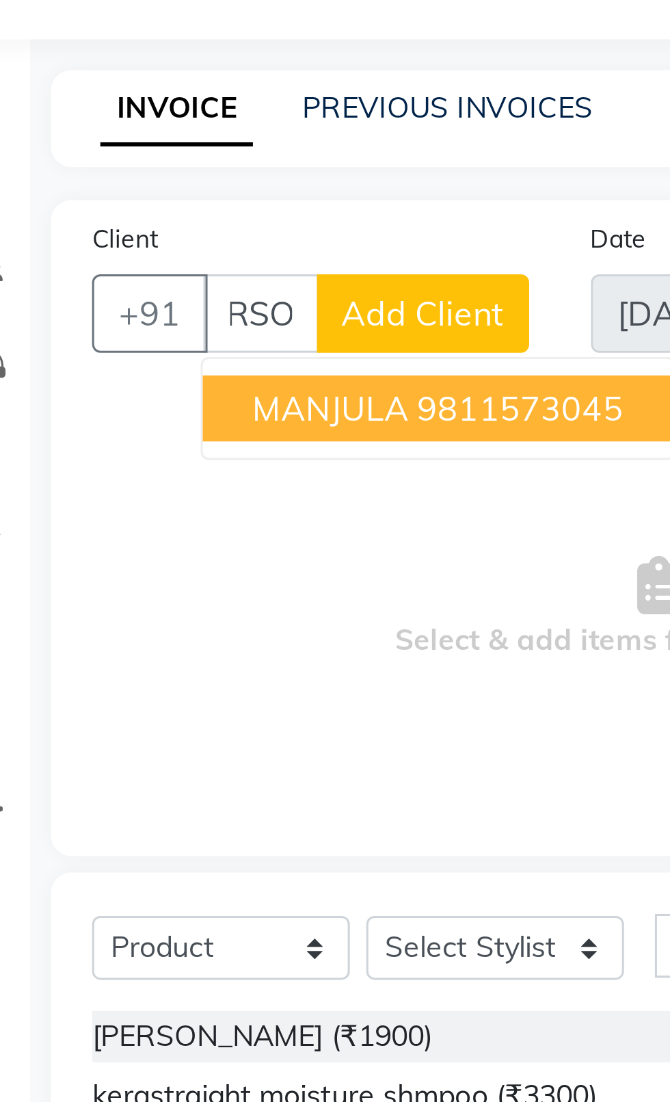
click at [116, 194] on span "MANJULA" at bounding box center [141, 190] width 52 height 14
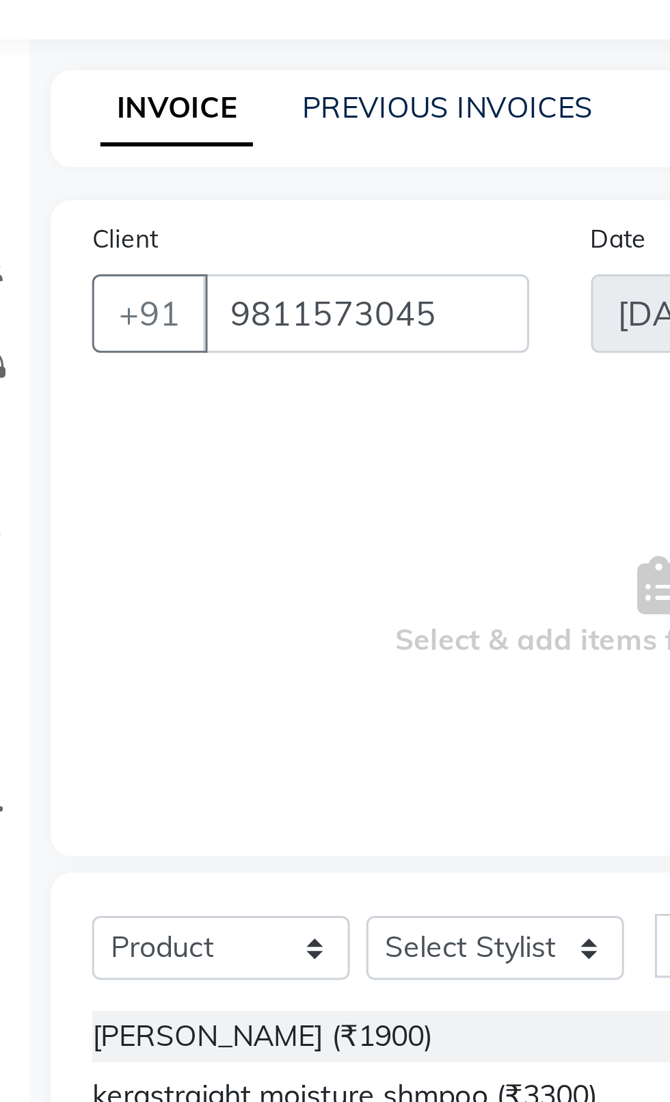
scroll to position [0, 0]
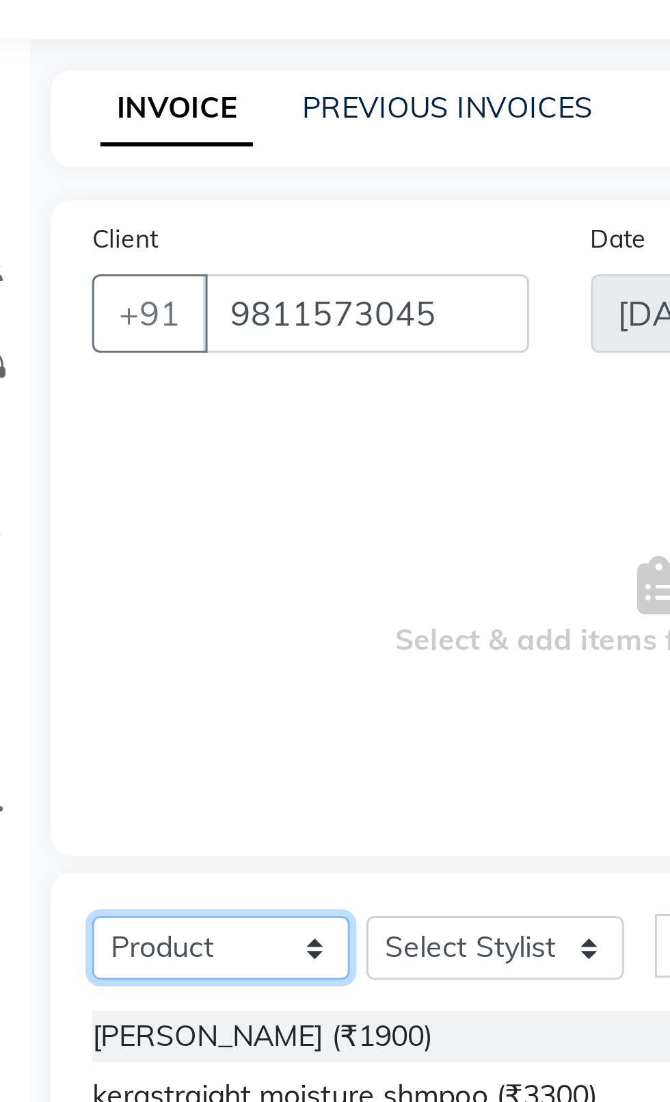
click at [96, 365] on select "Select Service Product Membership Package Voucher Prepaid Gift Card" at bounding box center [105, 368] width 86 height 21
click at [62, 358] on select "Select Service Product Membership Package Voucher Prepaid Gift Card" at bounding box center [105, 368] width 86 height 21
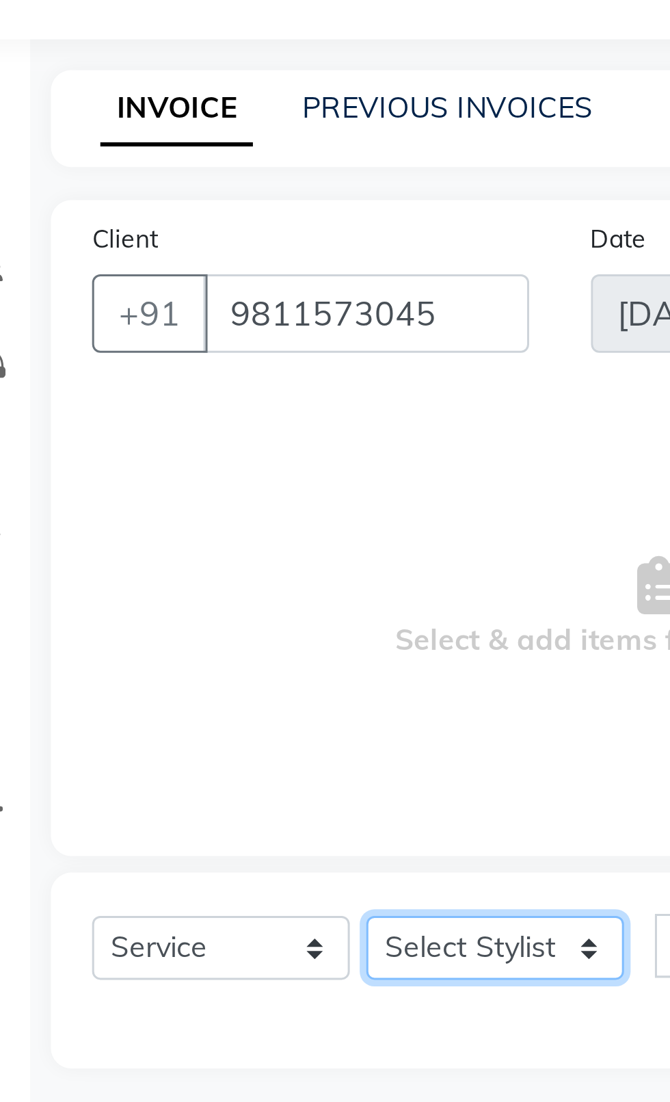
click at [174, 360] on select "Select Stylist [PERSON_NAME] akash [PERSON_NAME] ANAM anod [PERSON_NAME] danish…" at bounding box center [196, 368] width 86 height 21
click at [153, 358] on select "Select Stylist [PERSON_NAME] akash [PERSON_NAME] ANAM anod [PERSON_NAME] danish…" at bounding box center [196, 368] width 86 height 21
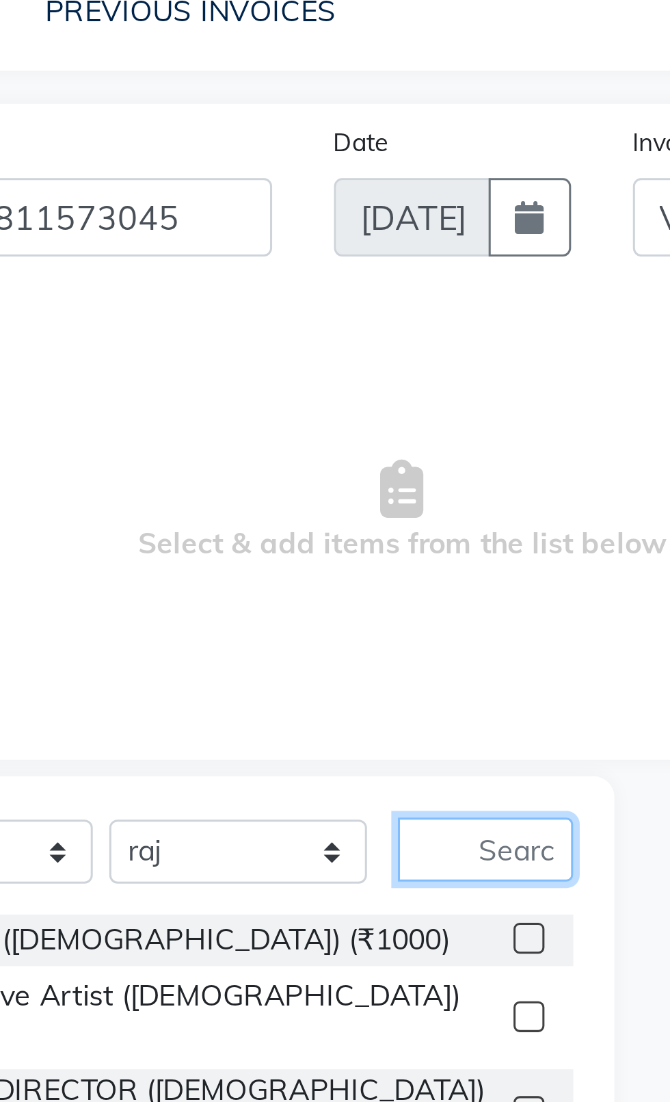
click at [287, 363] on input "text" at bounding box center [277, 368] width 58 height 21
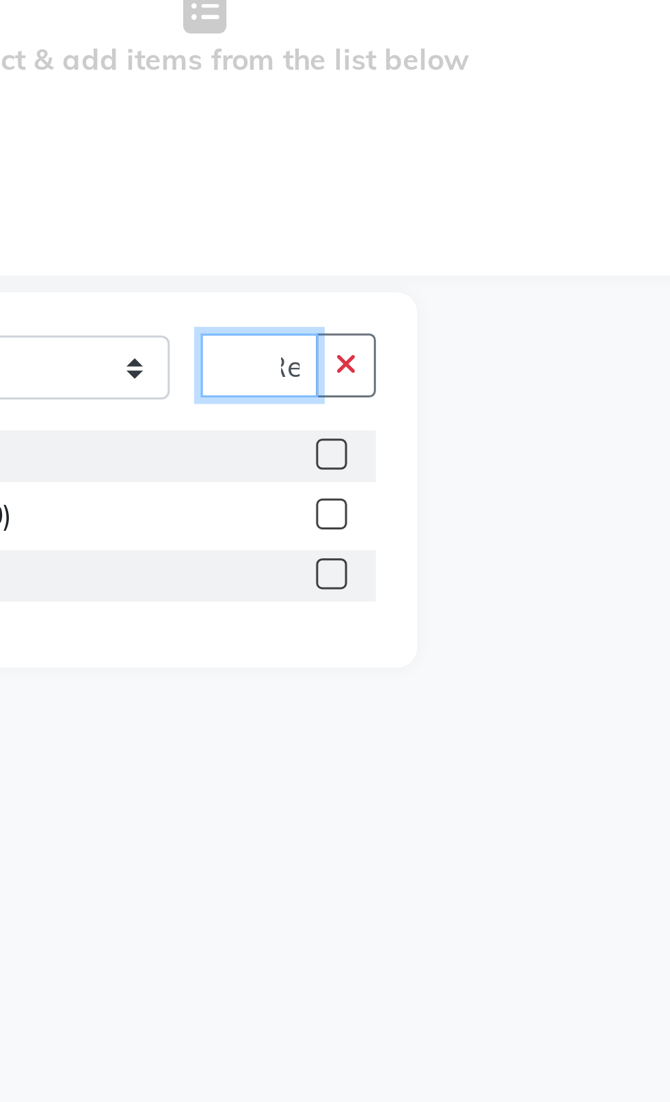
scroll to position [0, 8]
click at [289, 400] on label at bounding box center [292, 398] width 10 height 10
click at [289, 400] on input "checkbox" at bounding box center [291, 398] width 9 height 9
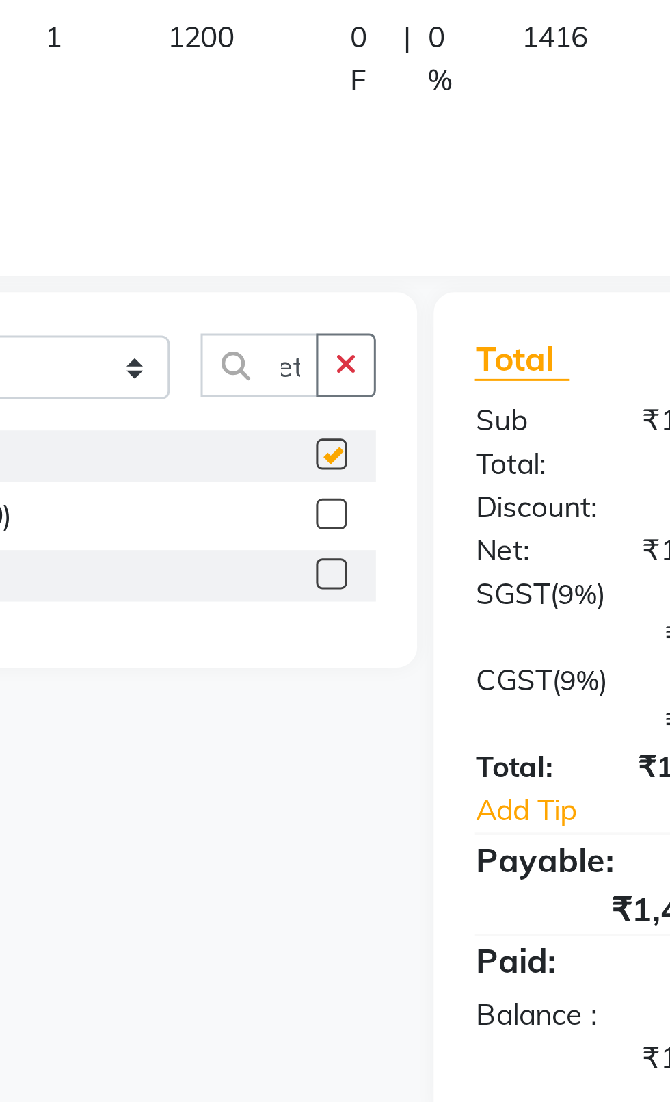
scroll to position [0, 0]
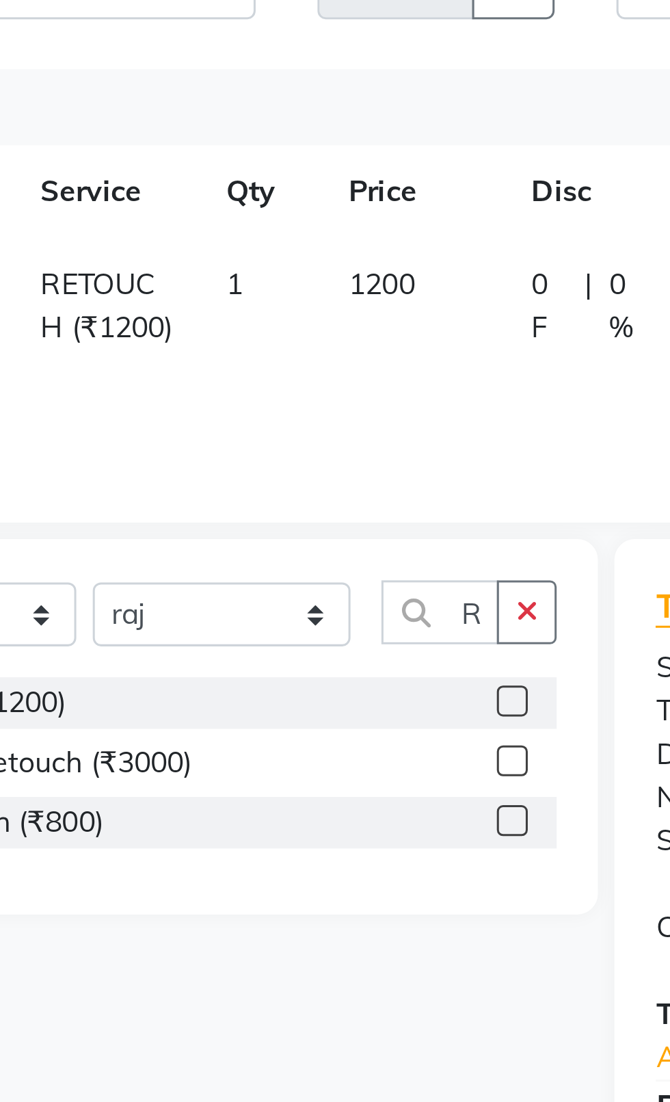
click at [294, 372] on icon "button" at bounding box center [297, 368] width 8 height 10
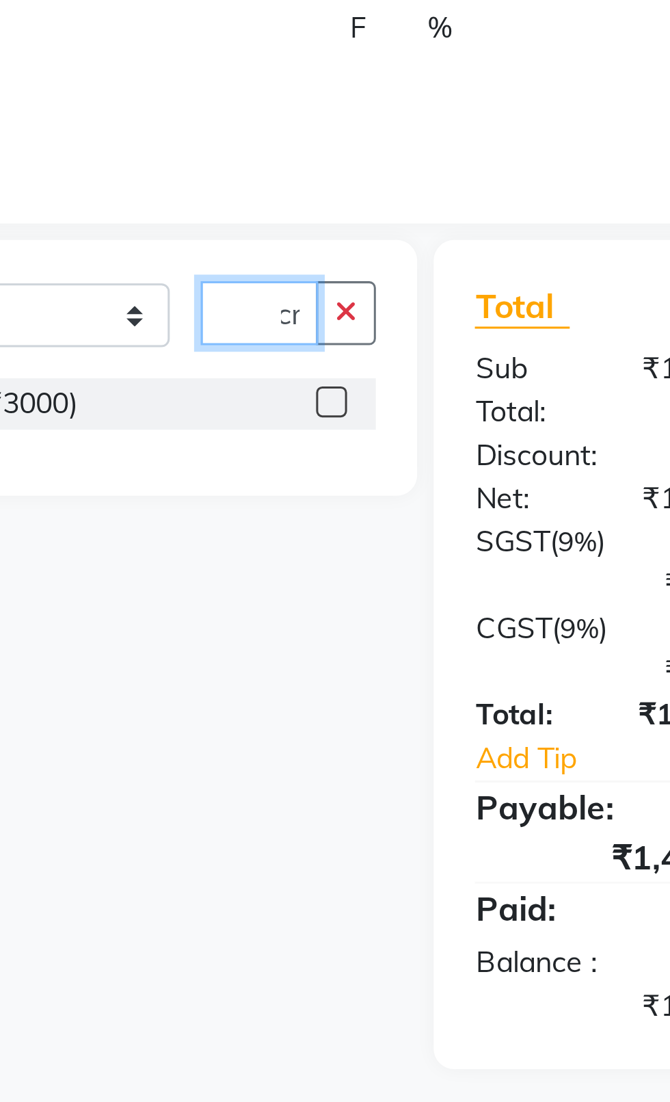
scroll to position [0, 14]
click at [287, 398] on label at bounding box center [292, 398] width 10 height 10
click at [287, 398] on input "checkbox" at bounding box center [291, 398] width 9 height 9
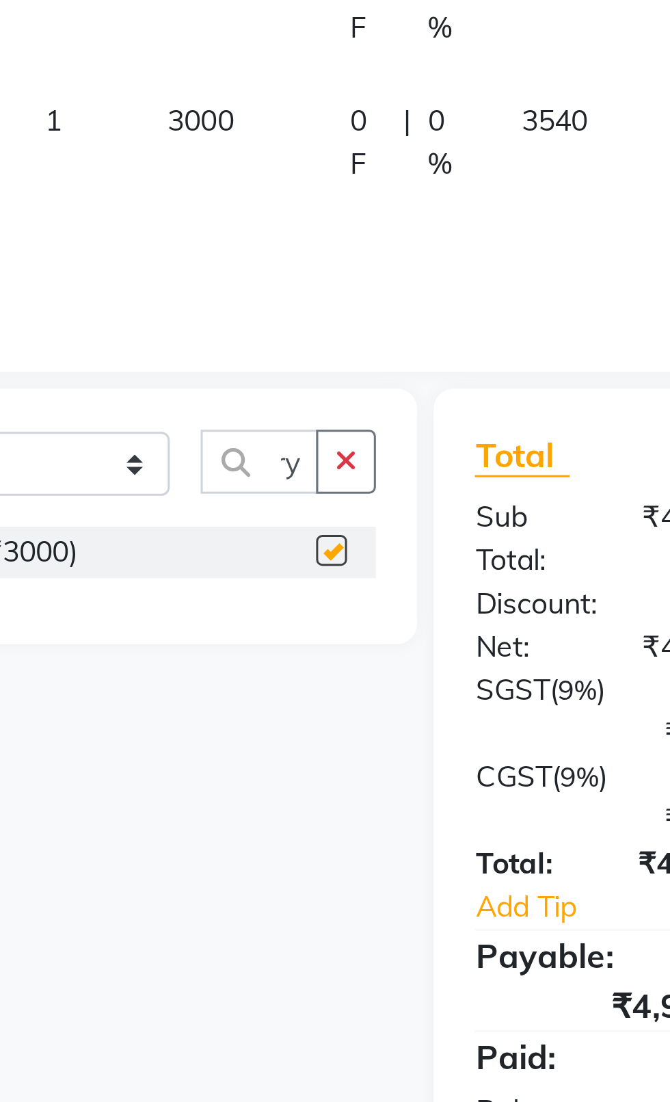
scroll to position [0, 0]
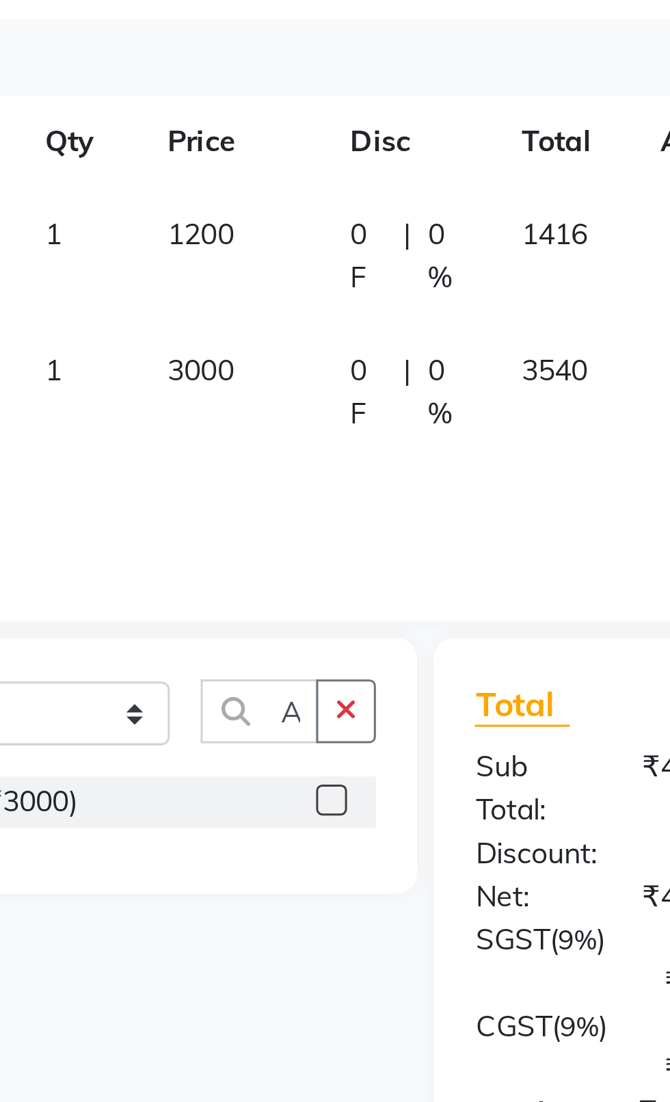
click at [253, 313] on td "3000" at bounding box center [259, 326] width 61 height 74
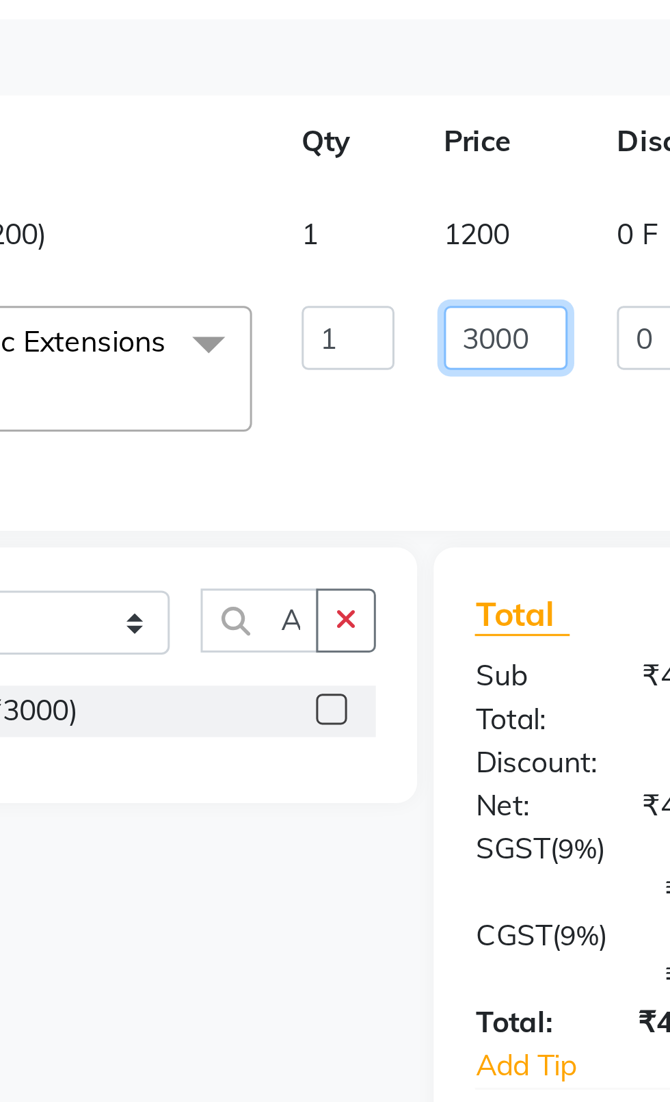
click at [339, 295] on input "3000" at bounding box center [349, 293] width 41 height 21
click at [352, 297] on input "3000" at bounding box center [349, 293] width 41 height 21
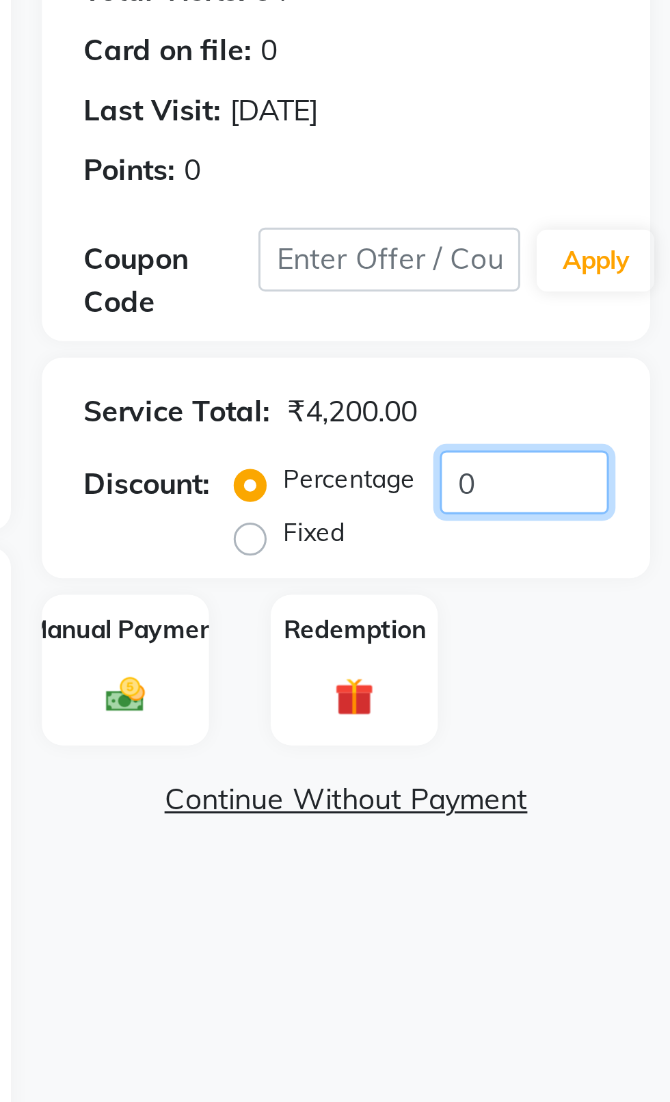
click at [625, 345] on input "0" at bounding box center [622, 341] width 56 height 21
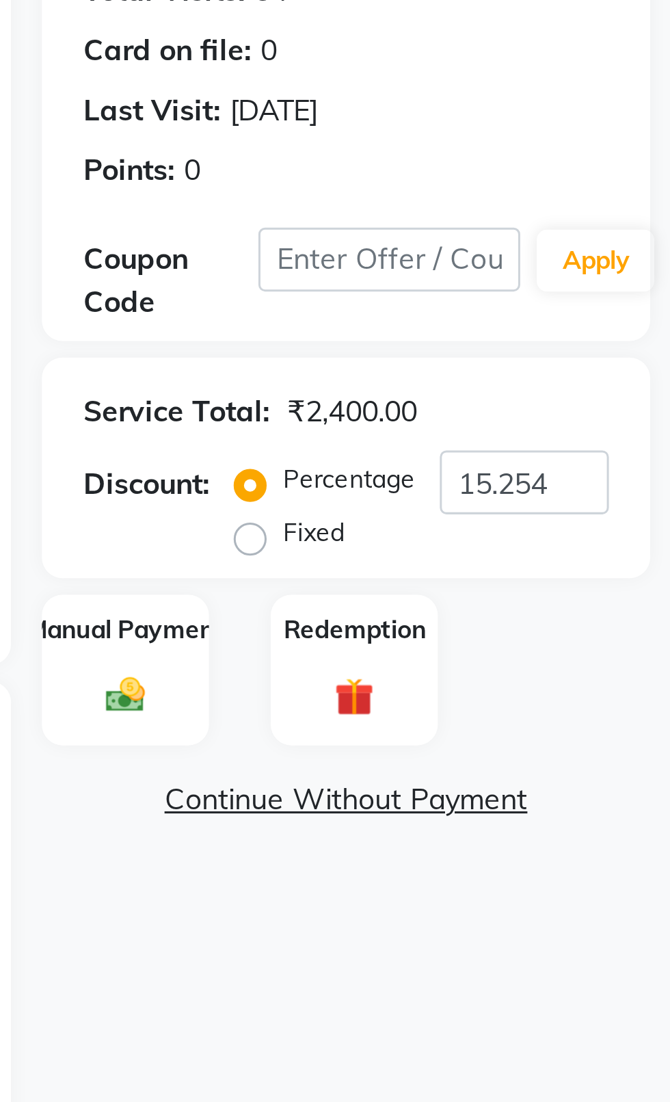
click at [497, 400] on div "Manual Payment" at bounding box center [489, 404] width 55 height 51
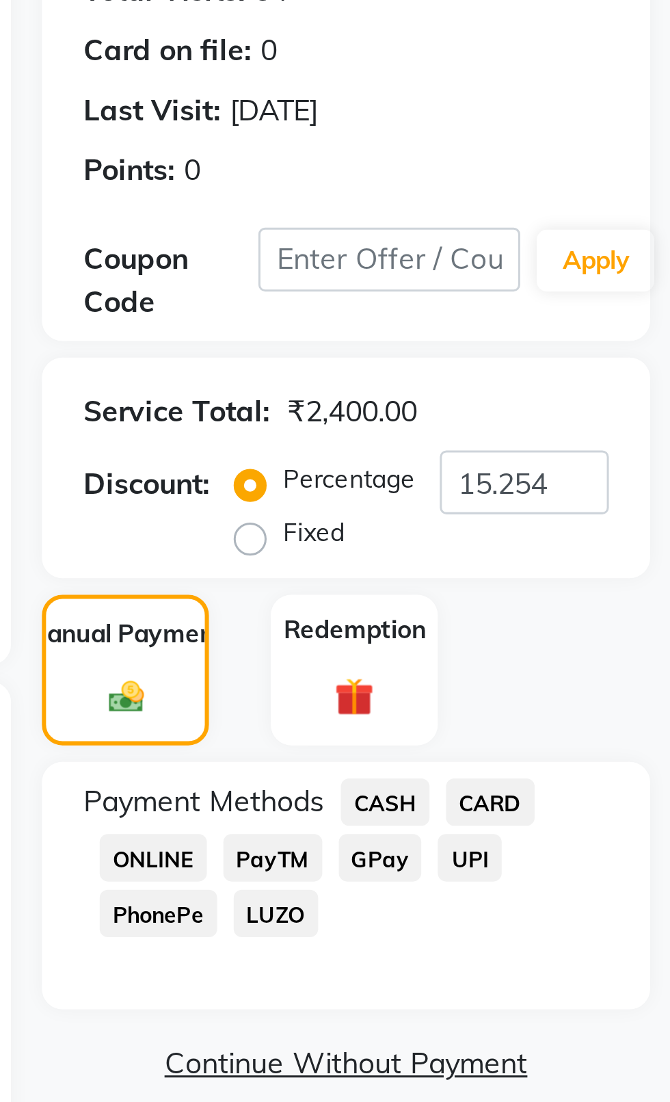
click at [574, 447] on span "CASH" at bounding box center [575, 448] width 29 height 16
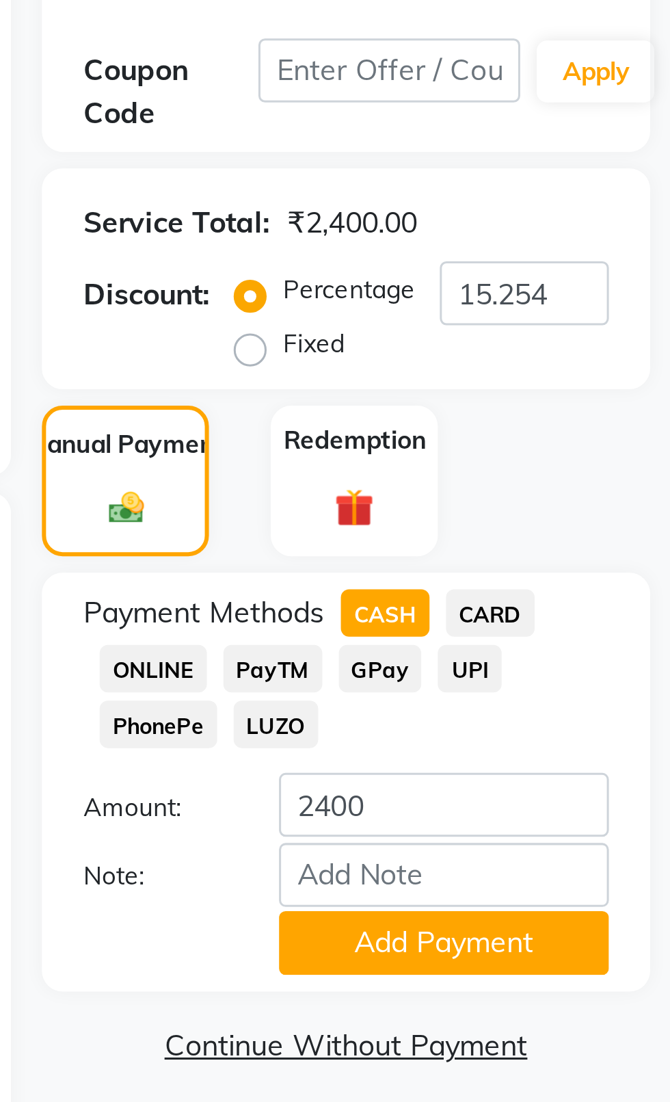
click at [604, 563] on button "Add Payment" at bounding box center [594, 557] width 109 height 21
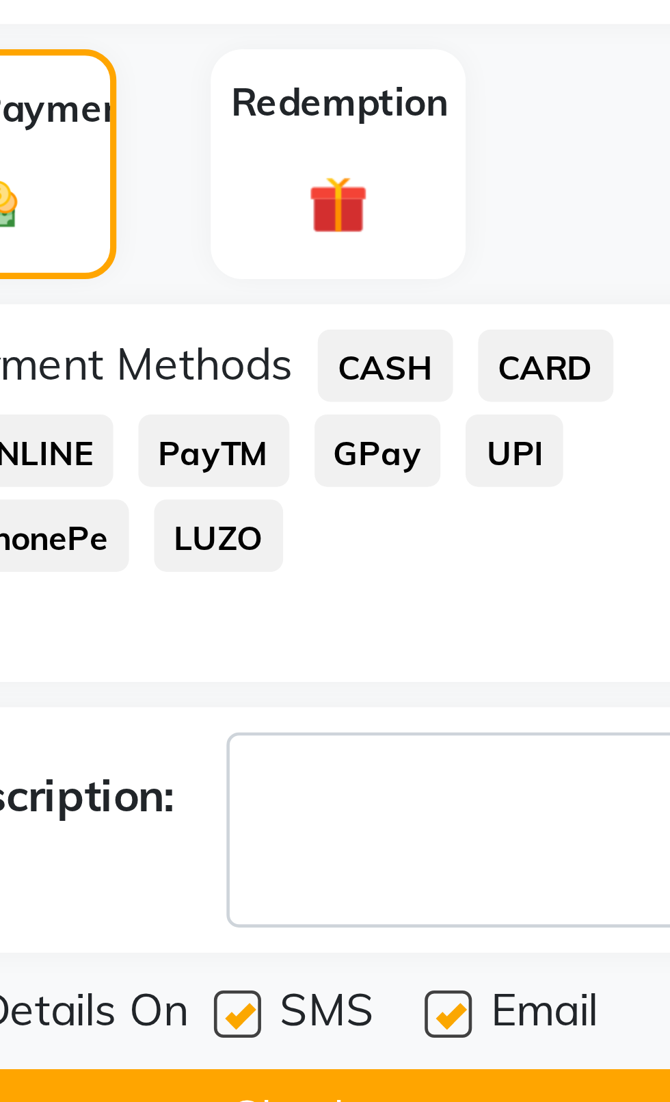
click at [547, 590] on label at bounding box center [543, 589] width 10 height 10
click at [547, 590] on input "checkbox" at bounding box center [542, 589] width 9 height 9
click at [590, 586] on label at bounding box center [589, 589] width 10 height 10
click at [590, 586] on input "checkbox" at bounding box center [588, 589] width 9 height 9
click at [586, 617] on button "Checkout" at bounding box center [563, 611] width 202 height 21
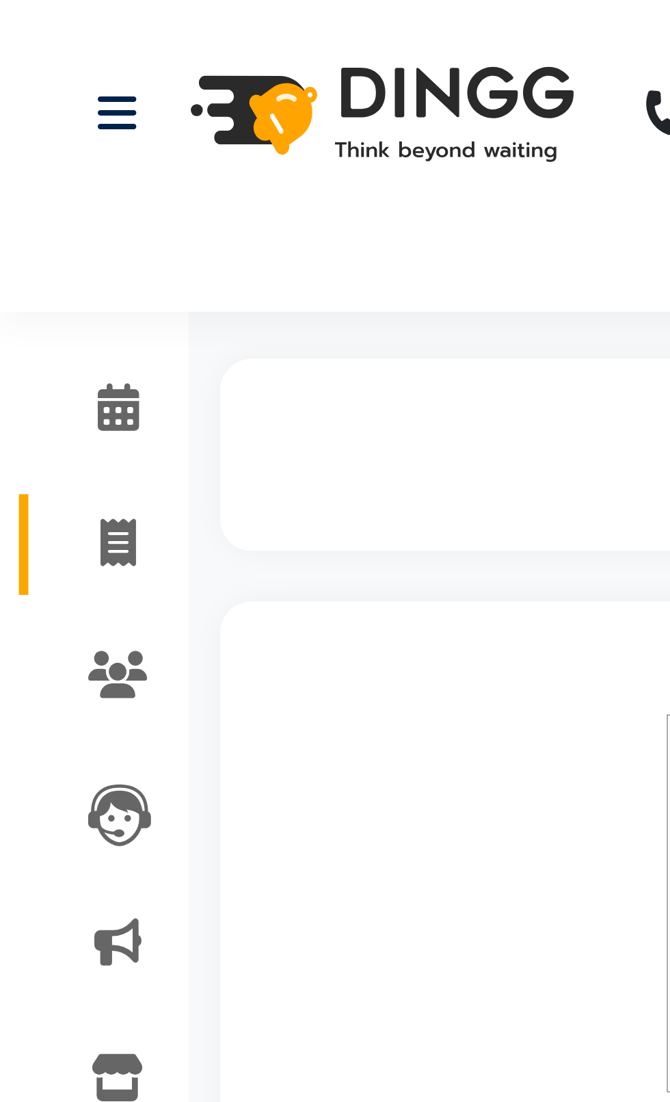
click at [25, 120] on icon at bounding box center [26, 118] width 8 height 10
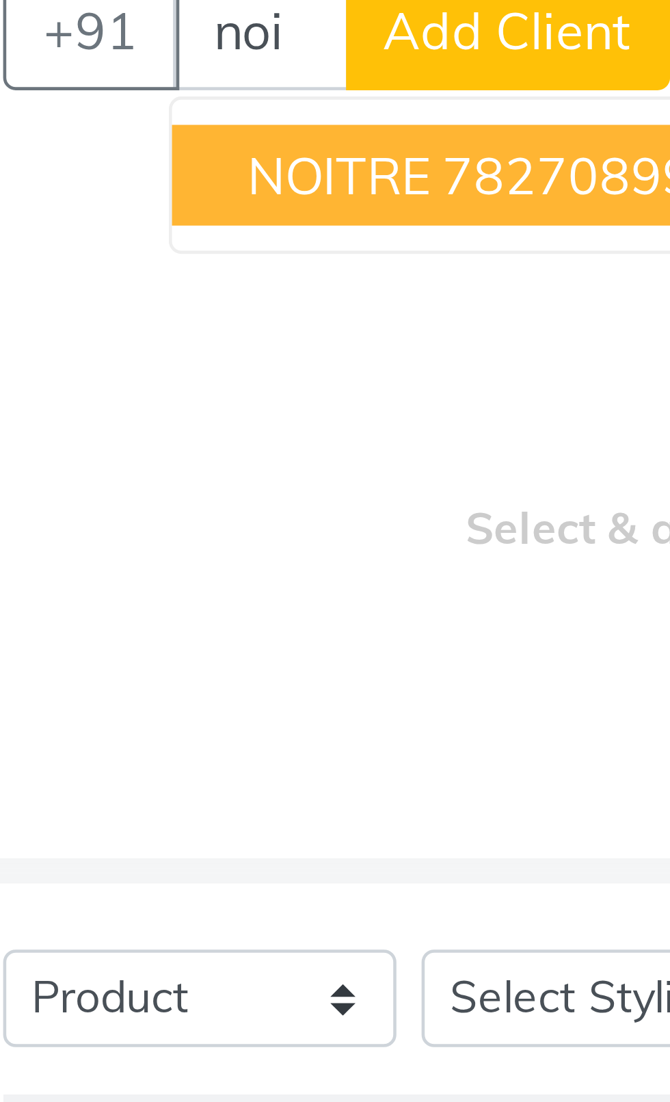
click at [122, 192] on span "NOITRE" at bounding box center [135, 190] width 40 height 14
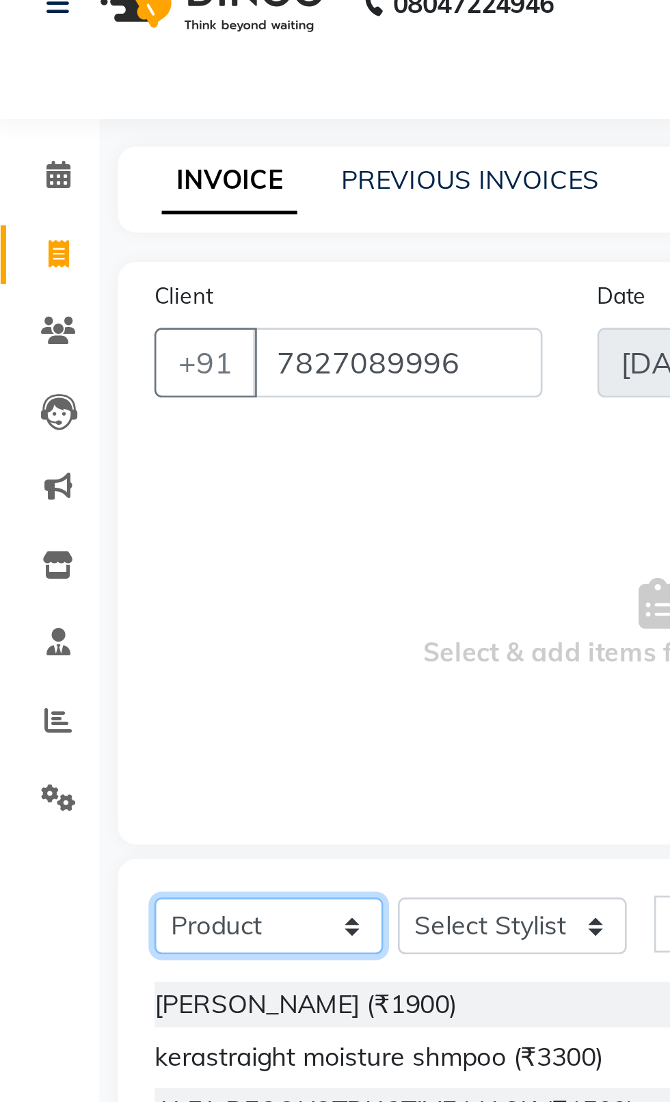
click at [77, 367] on select "Select Service Product Membership Package Voucher Prepaid Gift Card" at bounding box center [105, 368] width 86 height 21
click at [62, 358] on select "Select Service Product Membership Package Voucher Prepaid Gift Card" at bounding box center [105, 368] width 86 height 21
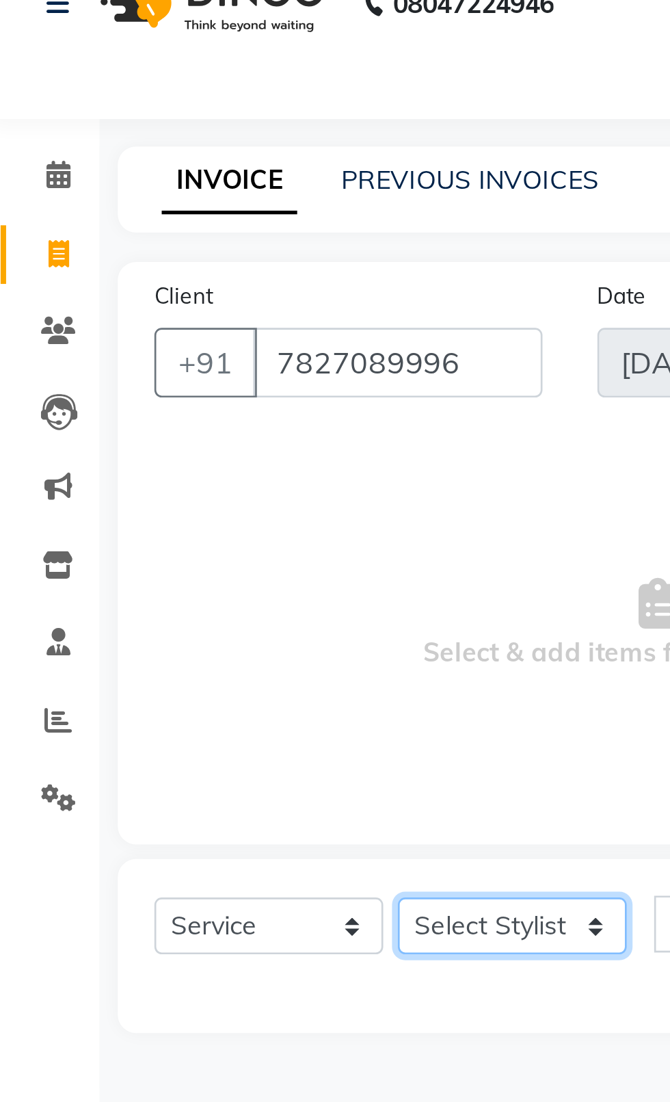
click at [191, 377] on select "Select Stylist [PERSON_NAME] akash [PERSON_NAME] ANAM anod [PERSON_NAME] danish…" at bounding box center [196, 368] width 86 height 21
click at [153, 358] on select "Select Stylist [PERSON_NAME] akash [PERSON_NAME] ANAM anod [PERSON_NAME] danish…" at bounding box center [196, 368] width 86 height 21
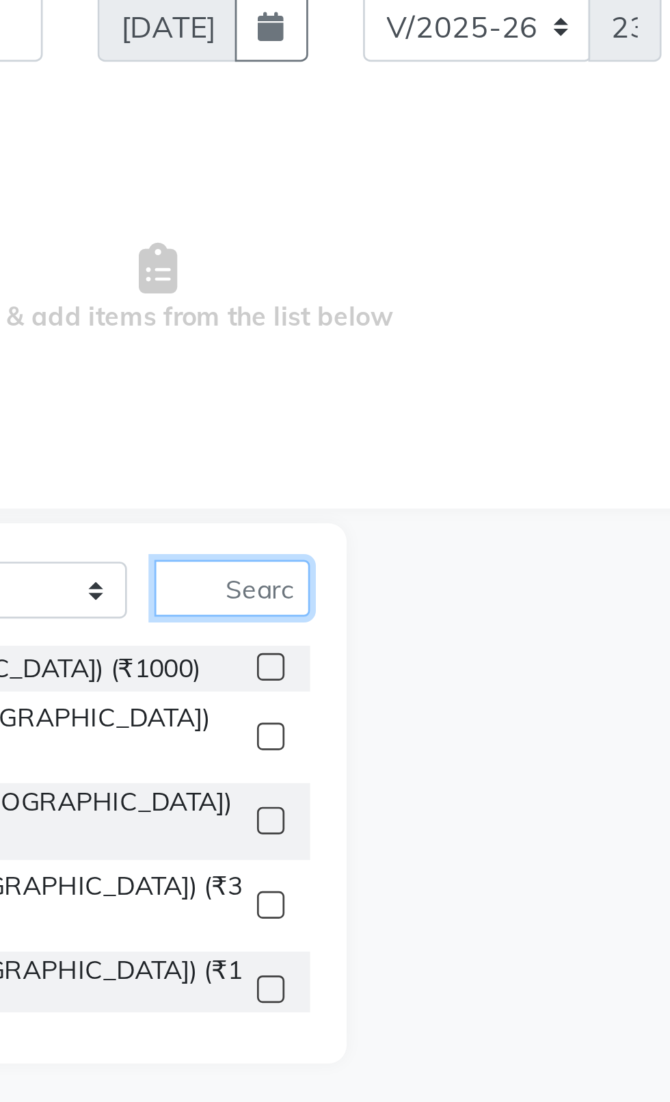
click at [287, 373] on input "text" at bounding box center [277, 368] width 58 height 21
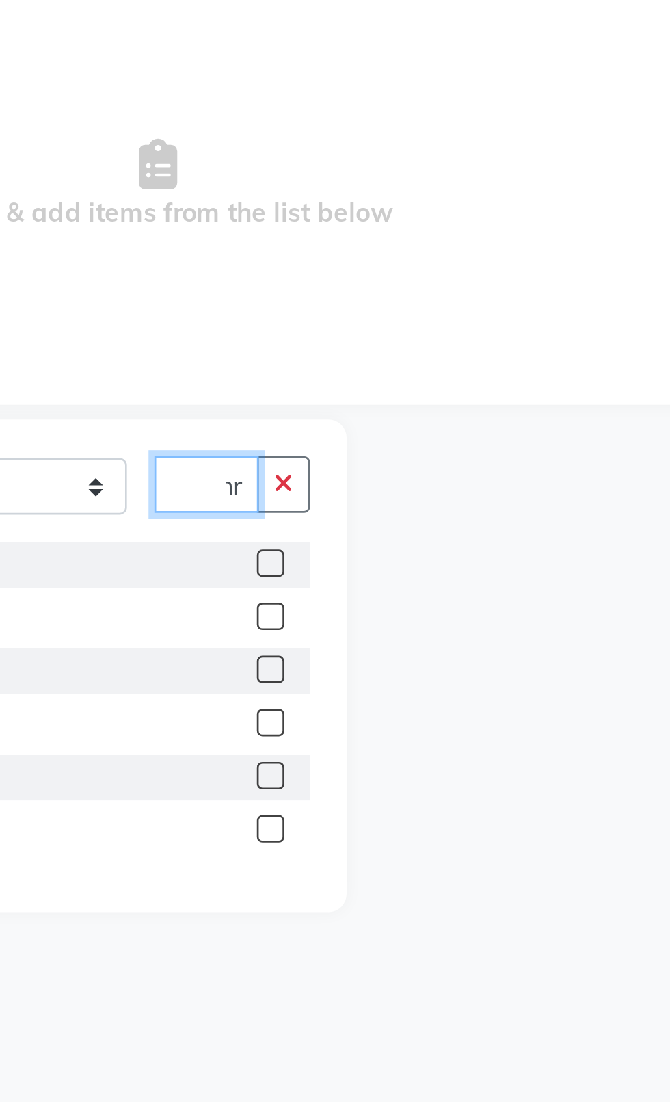
scroll to position [0, 13]
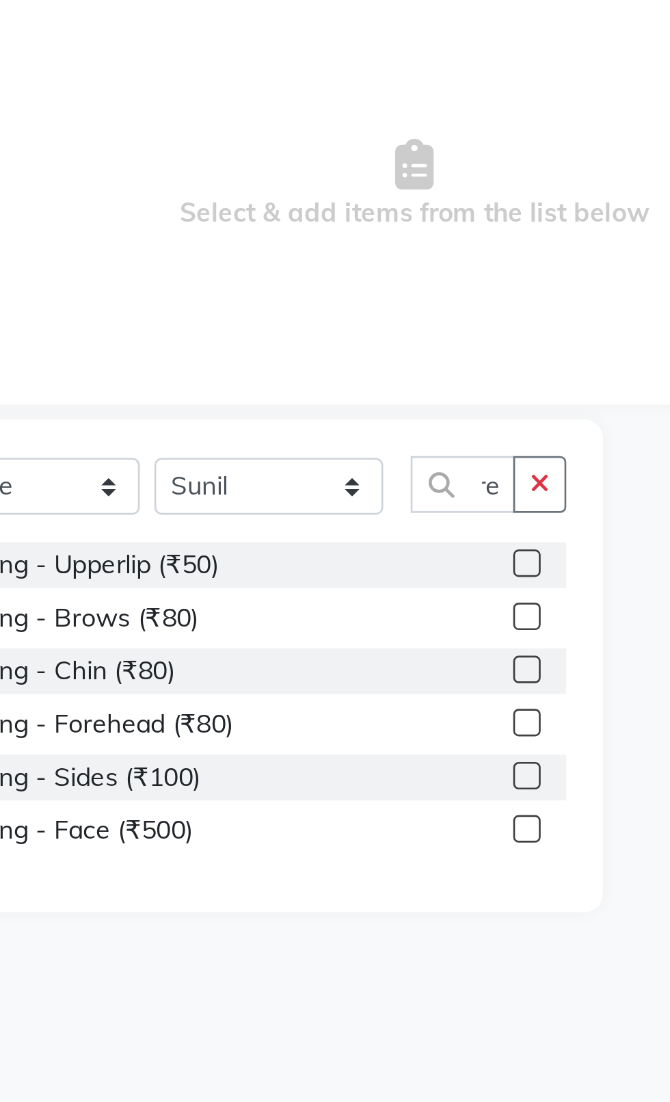
click at [289, 399] on label at bounding box center [292, 398] width 10 height 10
click at [289, 399] on input "checkbox" at bounding box center [291, 398] width 9 height 9
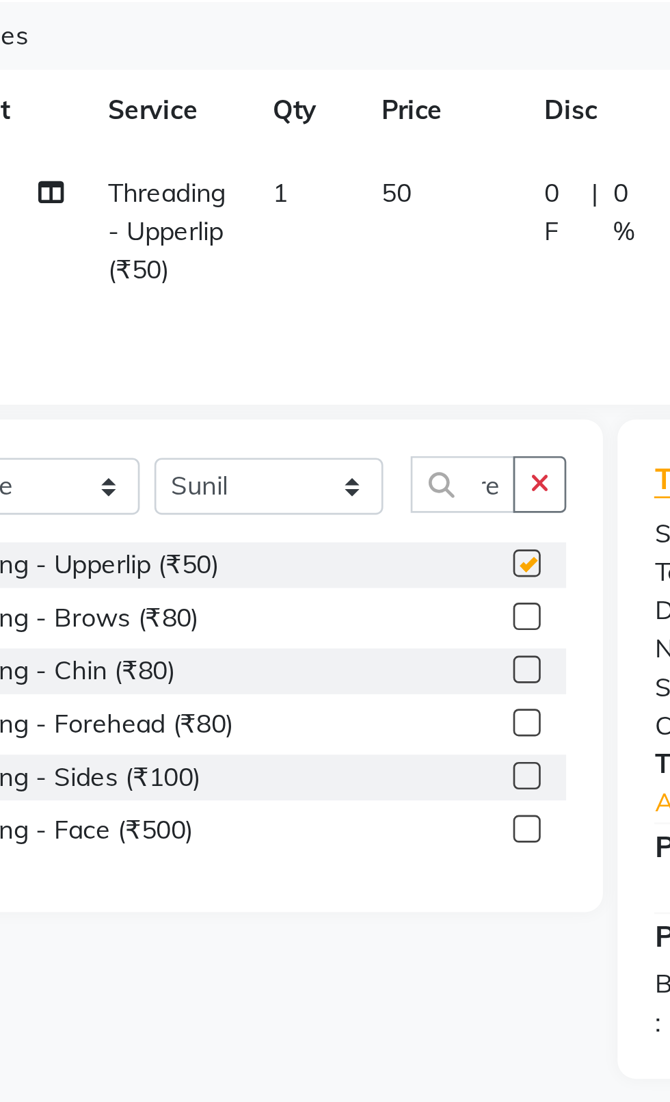
scroll to position [0, 0]
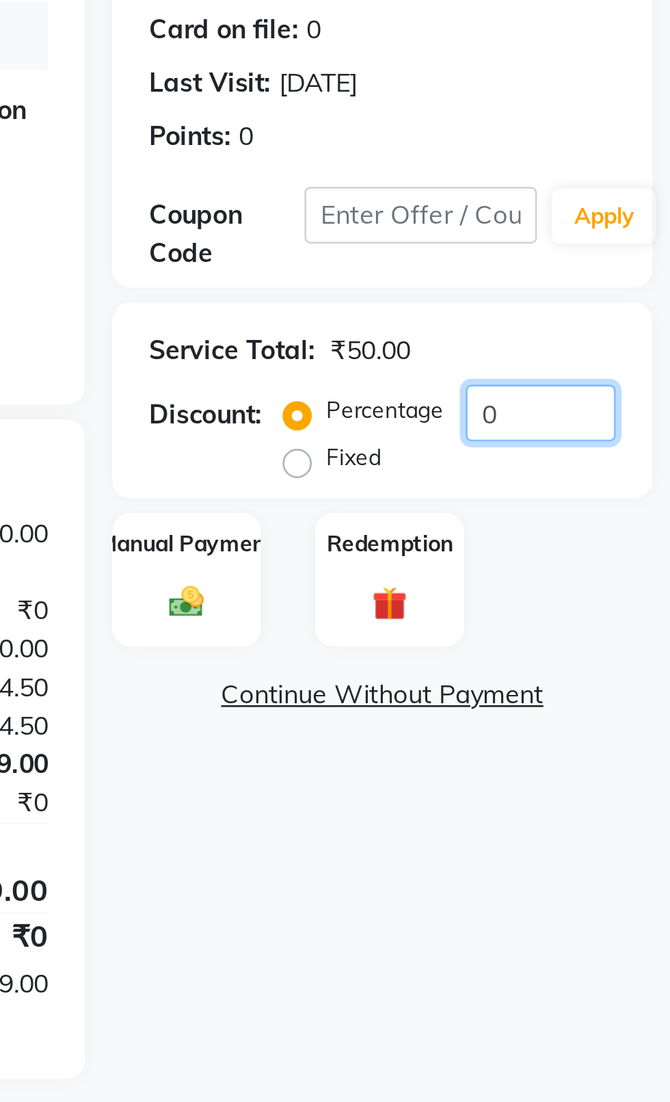
click at [633, 344] on input "0" at bounding box center [622, 341] width 56 height 21
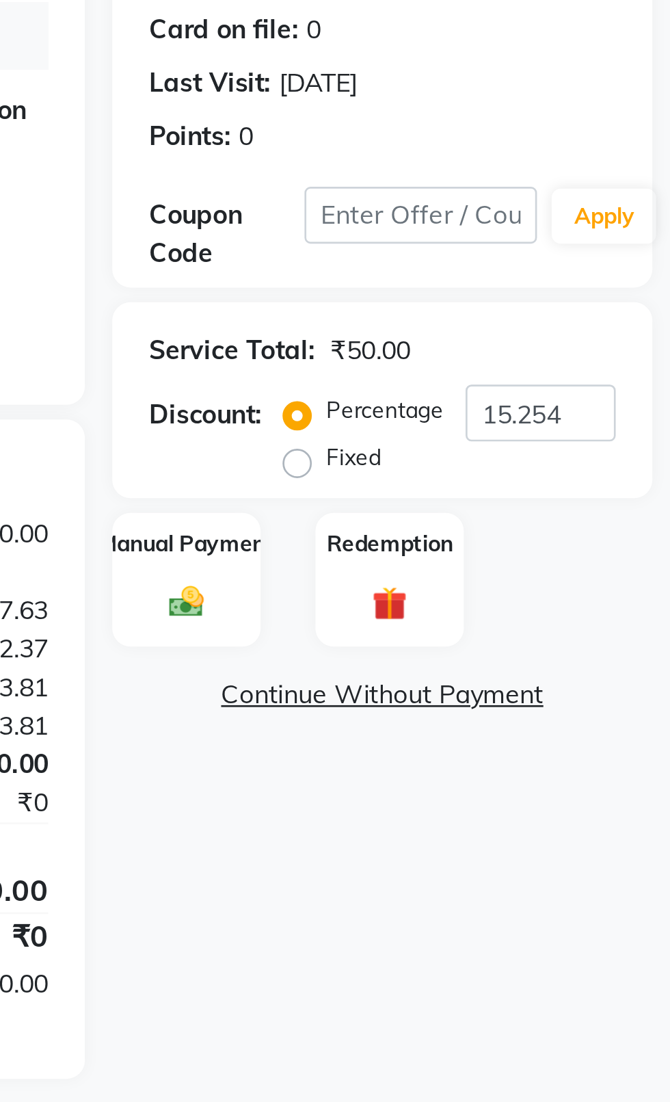
click at [476, 398] on div "Manual Payment" at bounding box center [489, 404] width 55 height 51
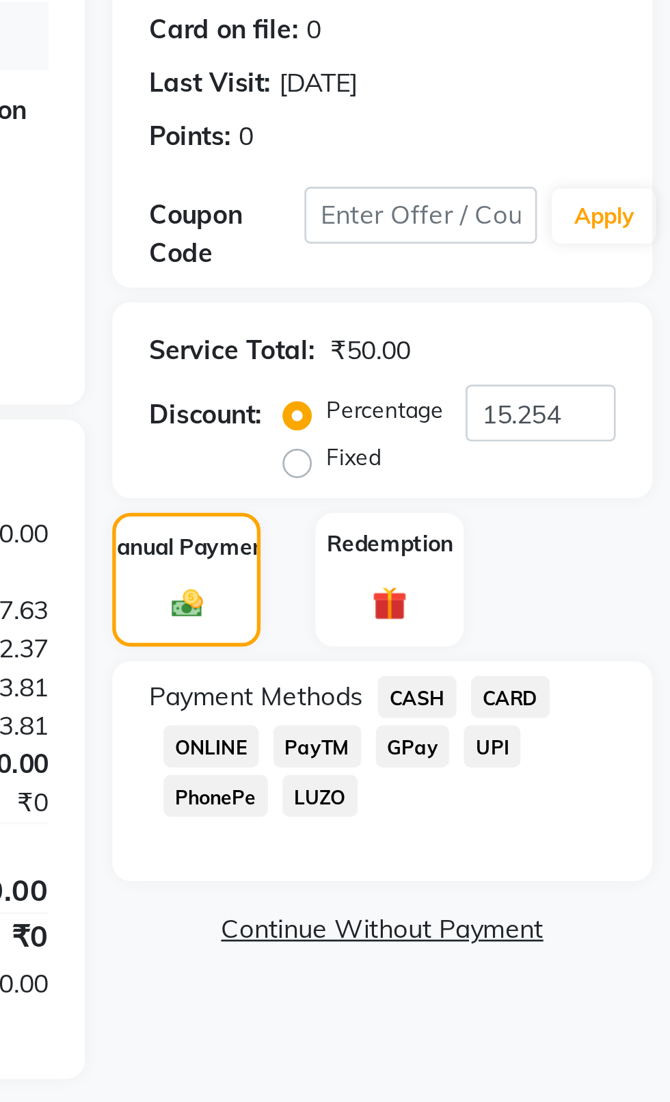
click at [535, 469] on span "PayTM" at bounding box center [538, 466] width 33 height 16
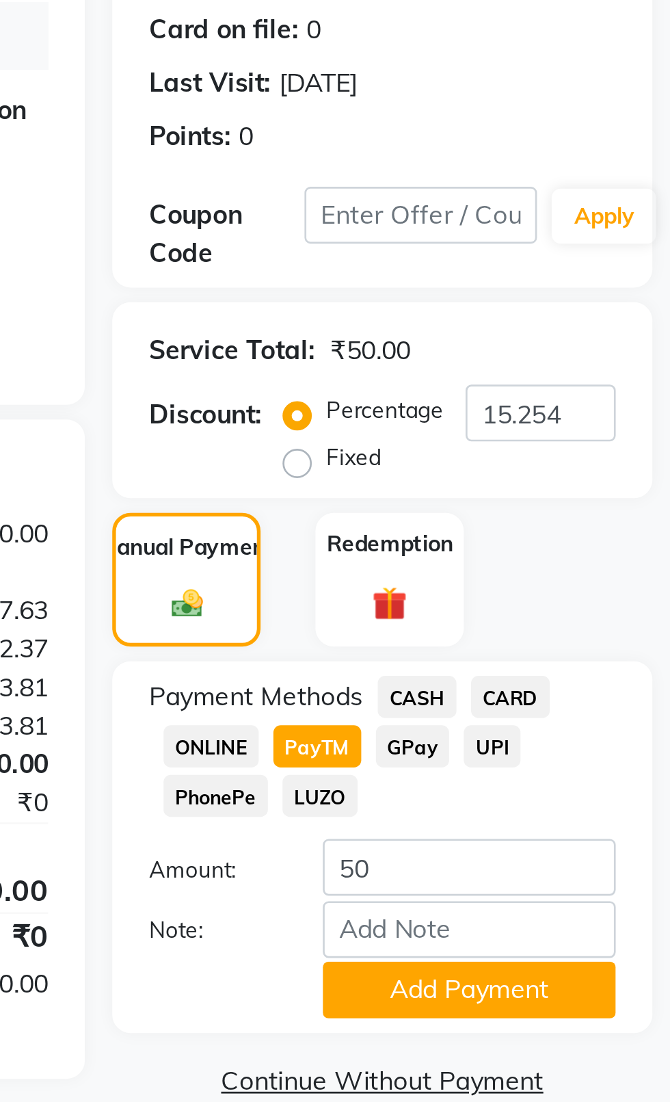
click at [605, 554] on button "Add Payment" at bounding box center [594, 557] width 109 height 21
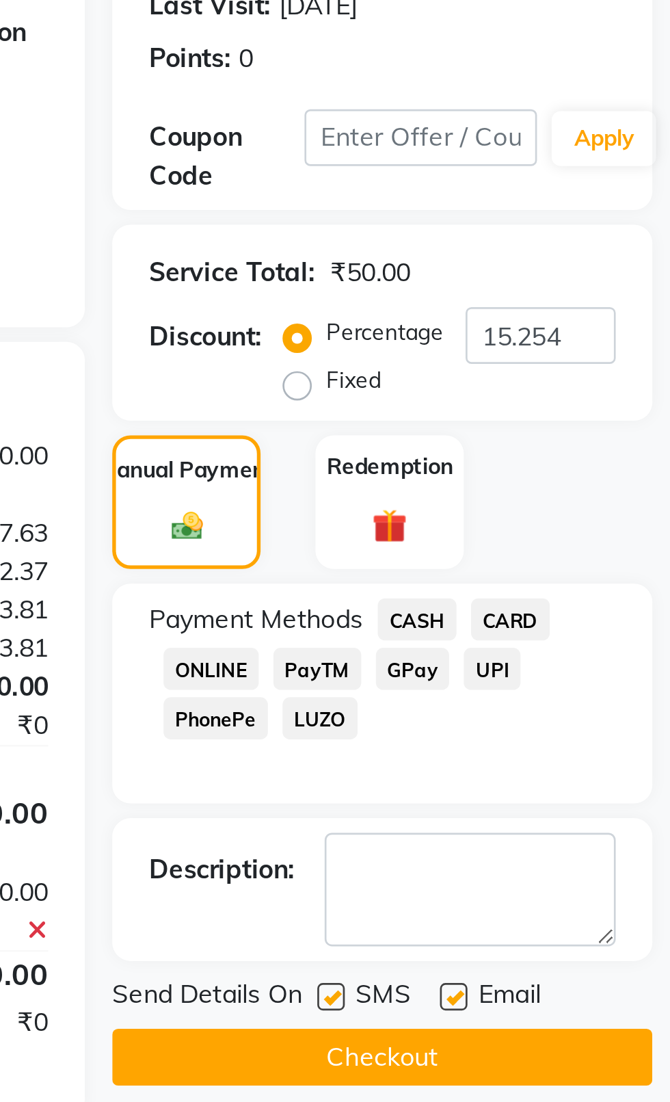
click at [544, 588] on label at bounding box center [543, 589] width 10 height 10
click at [544, 588] on input "checkbox" at bounding box center [542, 589] width 9 height 9
click at [589, 590] on label at bounding box center [589, 589] width 10 height 10
click at [589, 590] on input "checkbox" at bounding box center [588, 589] width 9 height 9
click at [527, 619] on button "Checkout" at bounding box center [563, 611] width 202 height 21
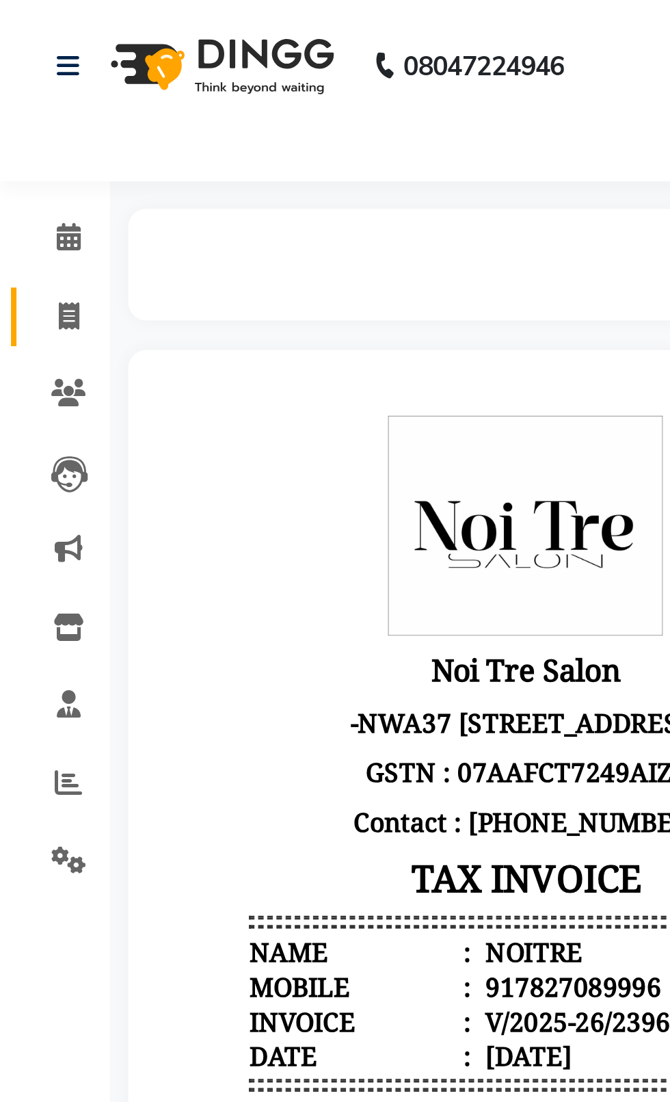
click at [27, 118] on icon at bounding box center [26, 118] width 8 height 10
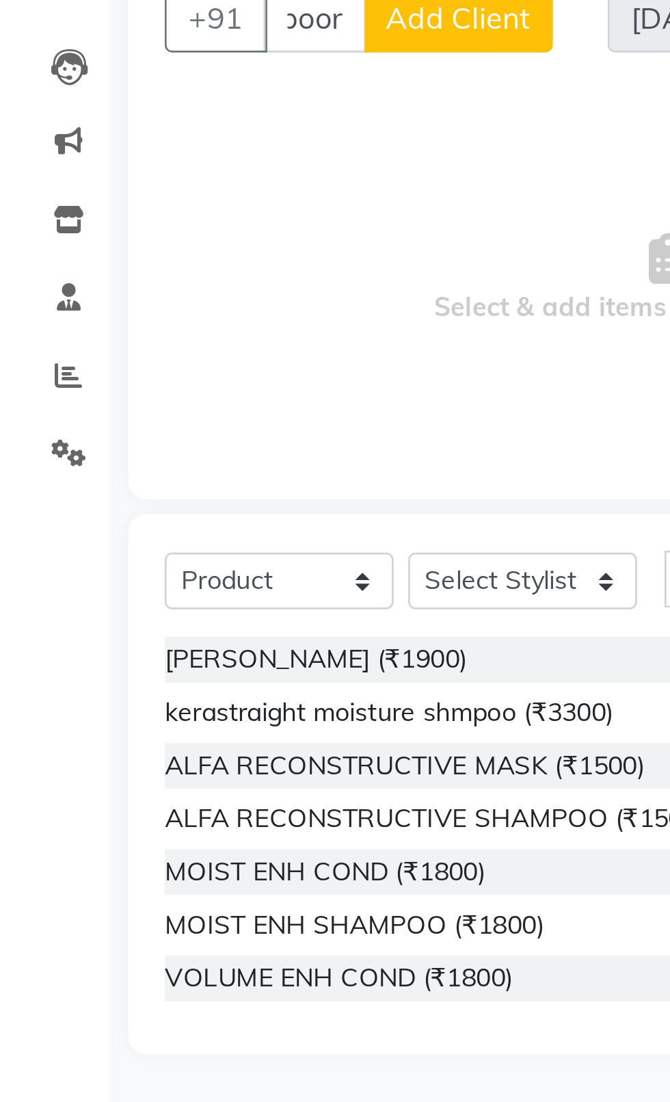
scroll to position [0, 19]
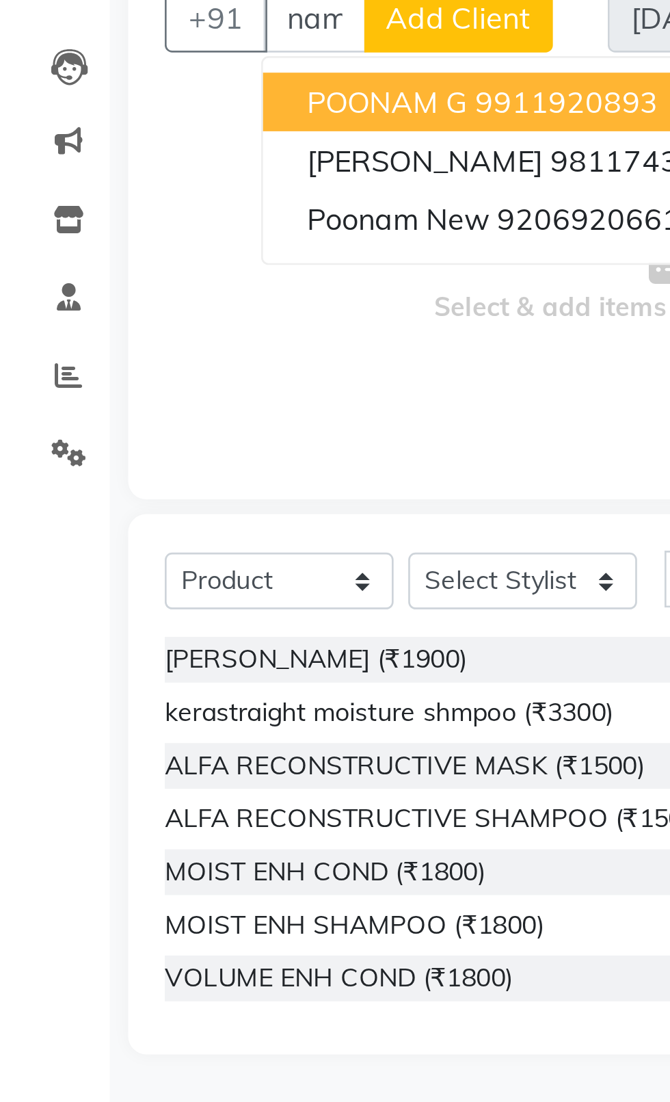
click at [122, 192] on span "POONAM G" at bounding box center [145, 190] width 60 height 14
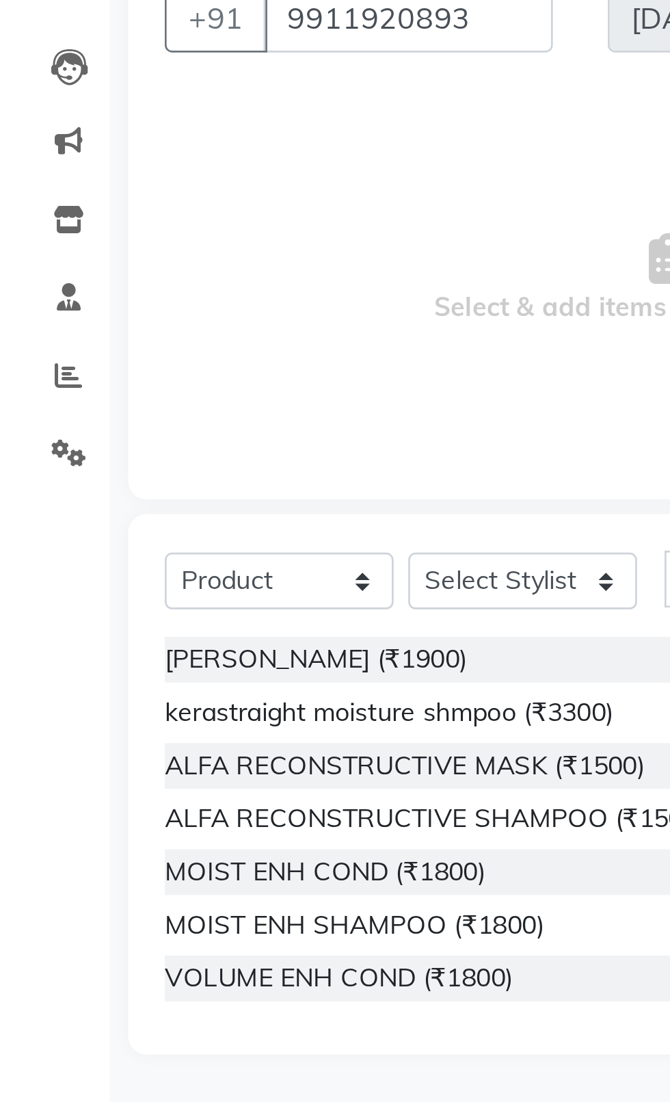
scroll to position [0, 0]
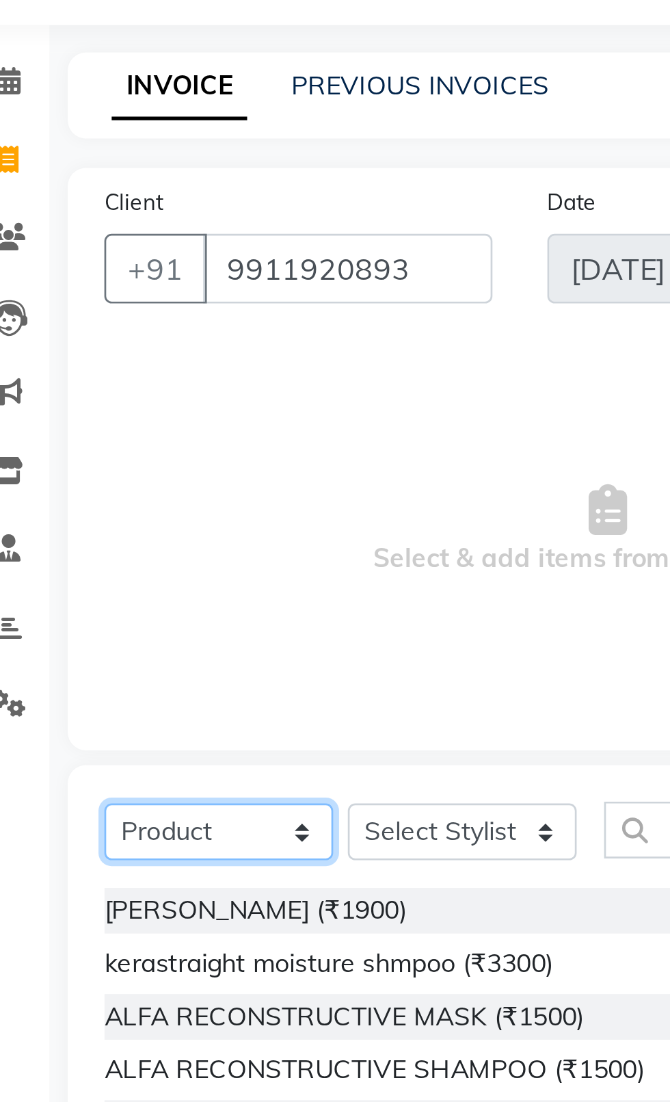
click at [133, 376] on select "Select Service Product Membership Package Voucher Prepaid Gift Card" at bounding box center [105, 368] width 86 height 21
click at [62, 358] on select "Select Service Product Membership Package Voucher Prepaid Gift Card" at bounding box center [105, 368] width 86 height 21
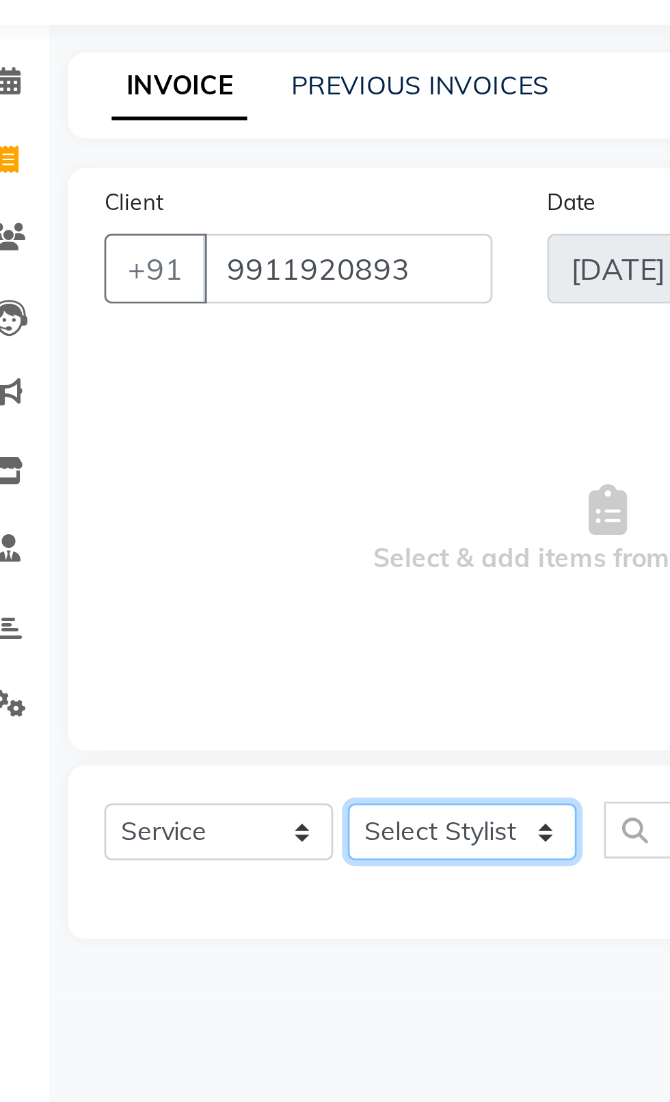
click at [194, 360] on select "Select Stylist [PERSON_NAME] akash [PERSON_NAME] ANAM anod [PERSON_NAME] danish…" at bounding box center [196, 368] width 86 height 21
click at [153, 358] on select "Select Stylist [PERSON_NAME] akash [PERSON_NAME] ANAM anod [PERSON_NAME] danish…" at bounding box center [196, 368] width 86 height 21
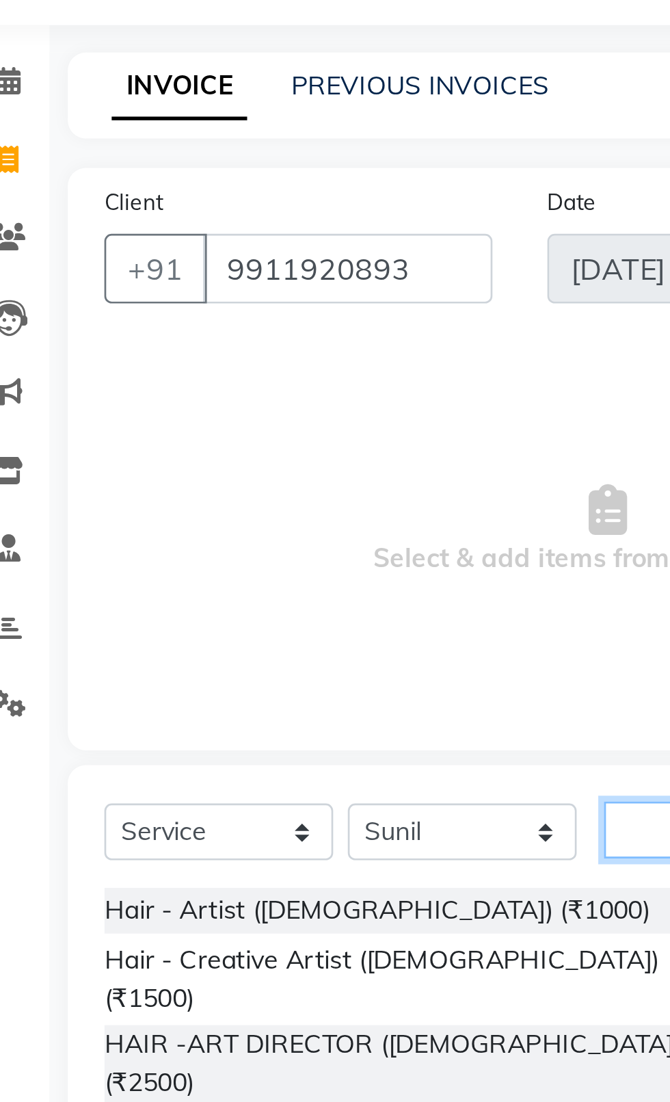
click at [258, 371] on input "text" at bounding box center [277, 368] width 58 height 21
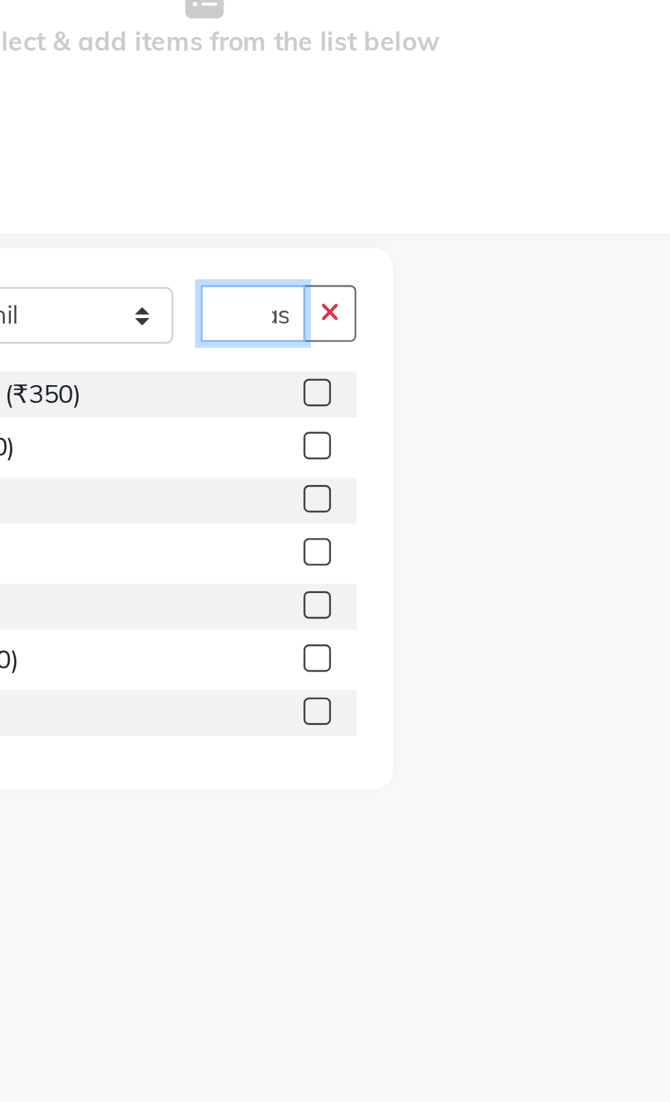
scroll to position [0, 19]
click at [271, 395] on div "Hair - Wash & Finger Dry (₹350)" at bounding box center [184, 398] width 245 height 17
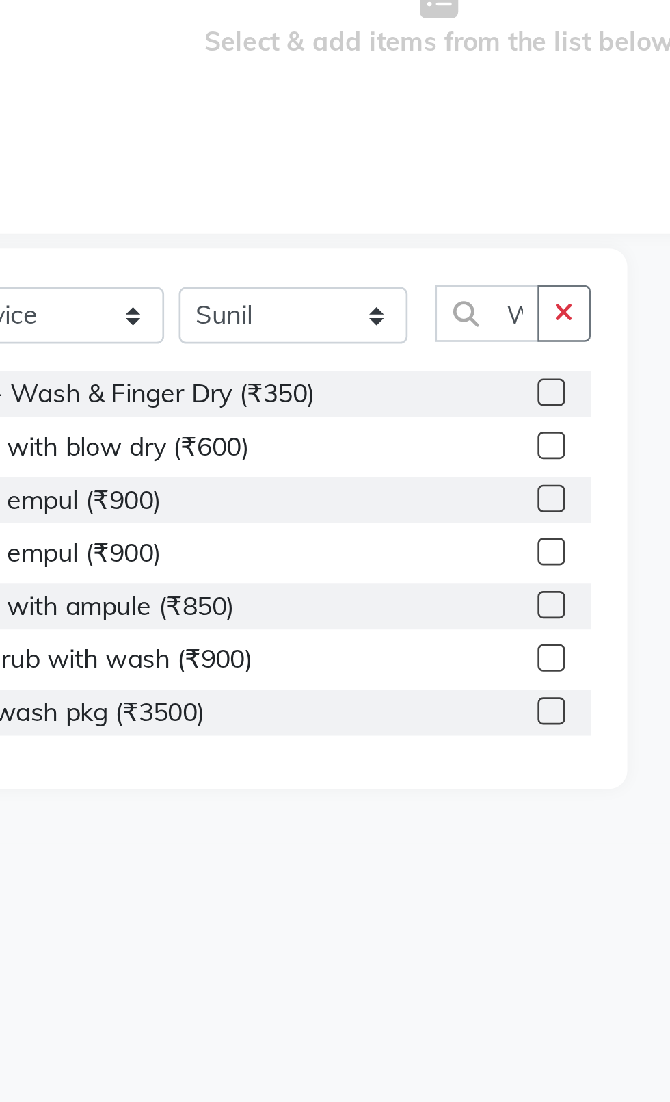
click at [287, 397] on label at bounding box center [292, 398] width 10 height 10
click at [287, 397] on input "checkbox" at bounding box center [291, 398] width 9 height 9
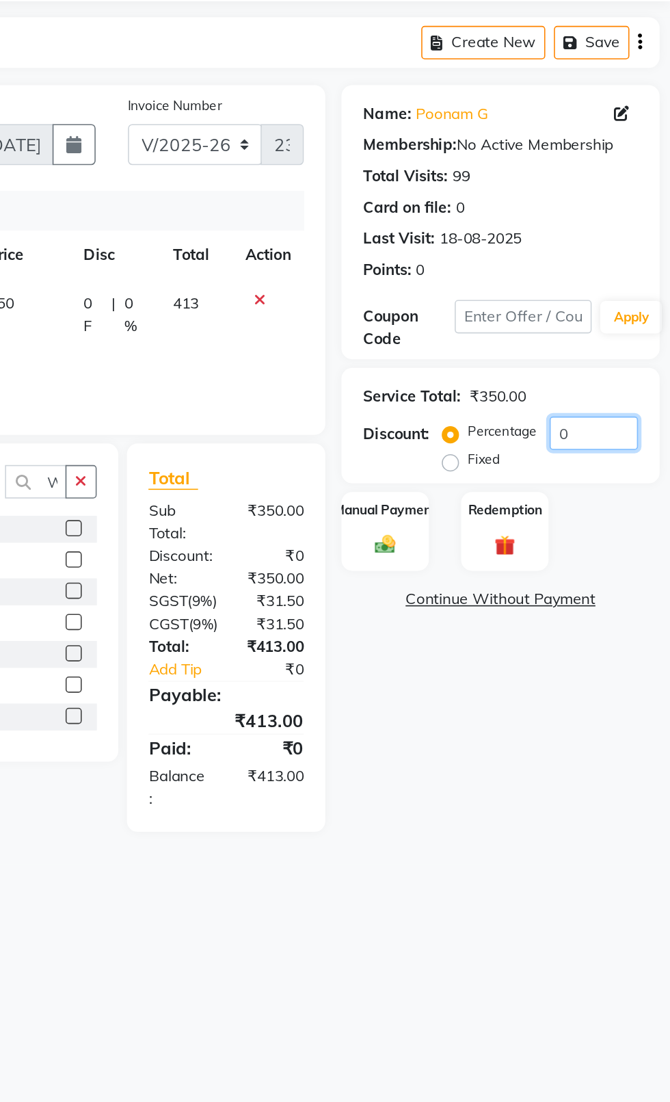
click at [615, 339] on input "0" at bounding box center [622, 341] width 56 height 21
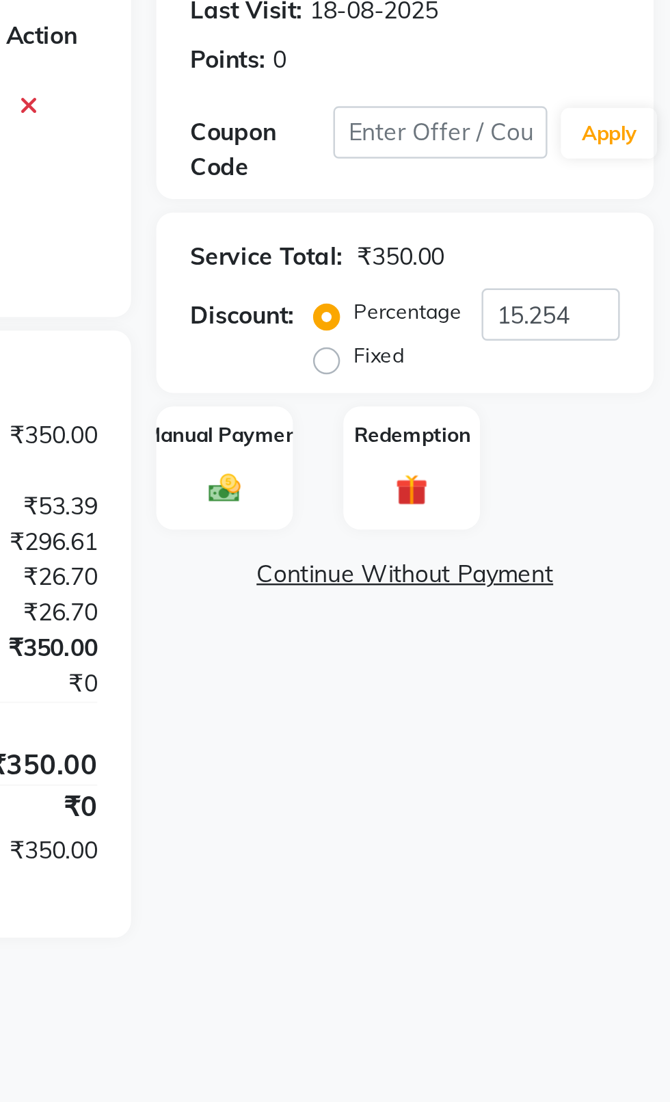
click at [493, 404] on div "Manual Payment" at bounding box center [489, 404] width 55 height 51
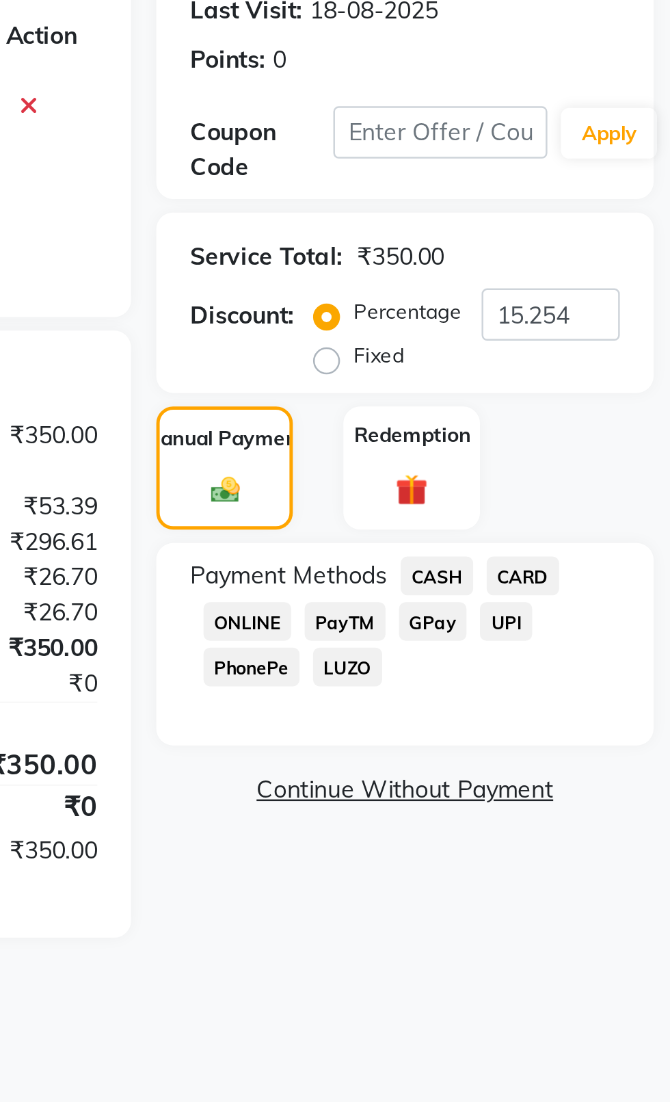
click at [568, 452] on span "CASH" at bounding box center [575, 448] width 29 height 16
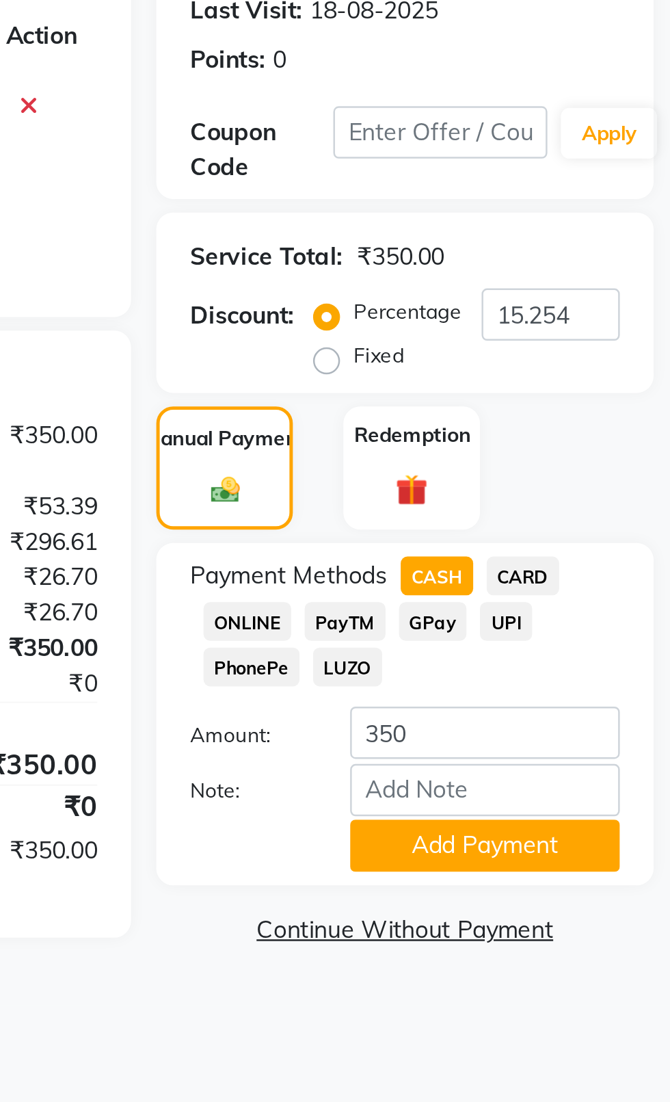
click at [613, 562] on button "Add Payment" at bounding box center [594, 557] width 109 height 21
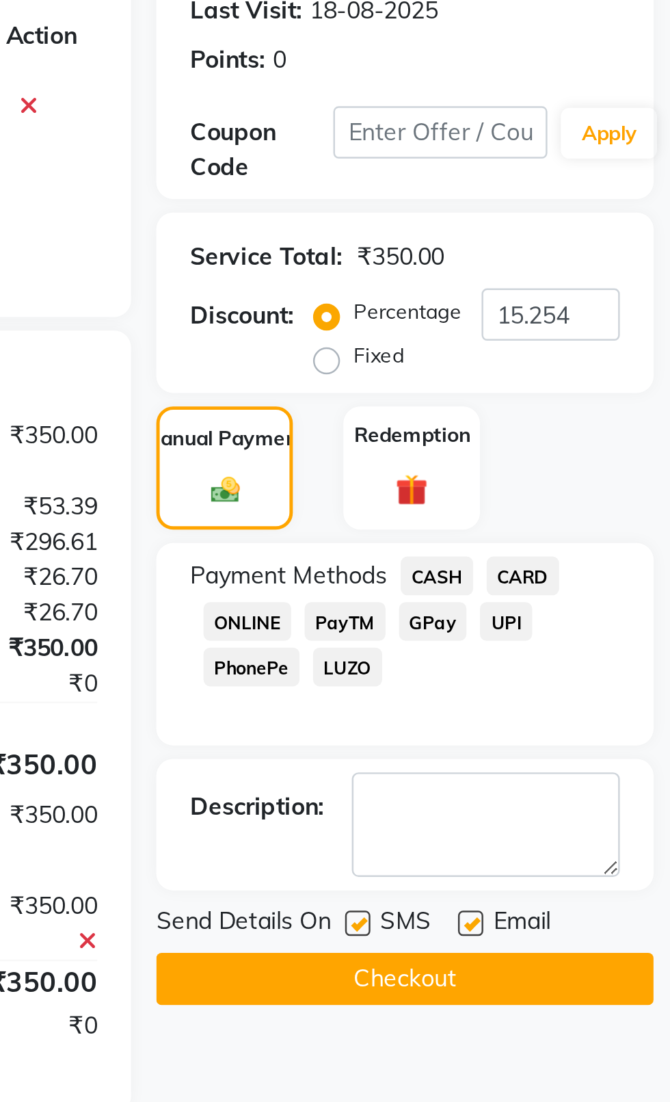
click at [544, 588] on label at bounding box center [543, 589] width 10 height 10
click at [544, 588] on input "checkbox" at bounding box center [542, 589] width 9 height 9
click at [592, 588] on label at bounding box center [589, 589] width 10 height 10
click at [592, 588] on input "checkbox" at bounding box center [588, 589] width 9 height 9
click at [584, 620] on button "Checkout" at bounding box center [563, 611] width 202 height 21
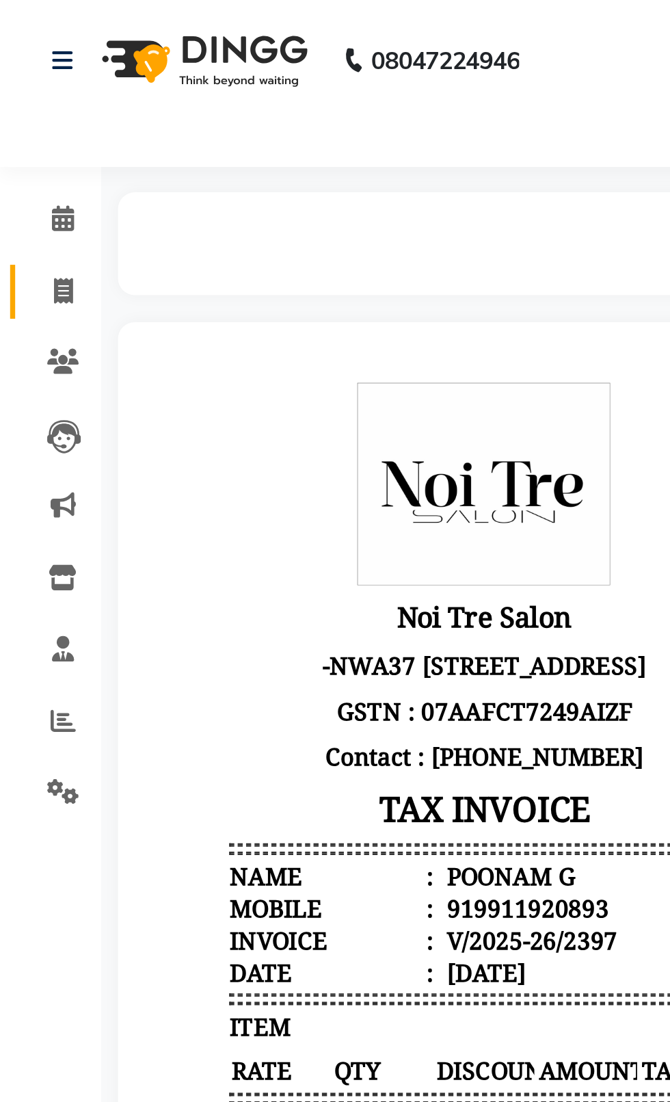
click at [22, 116] on icon at bounding box center [26, 118] width 8 height 10
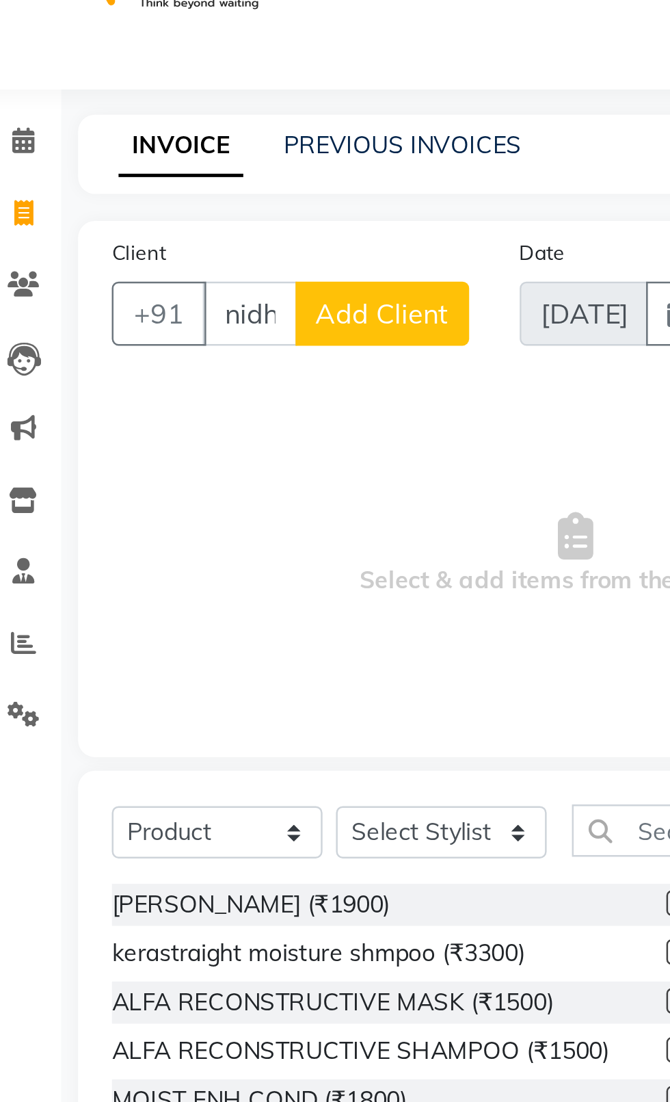
scroll to position [0, 2]
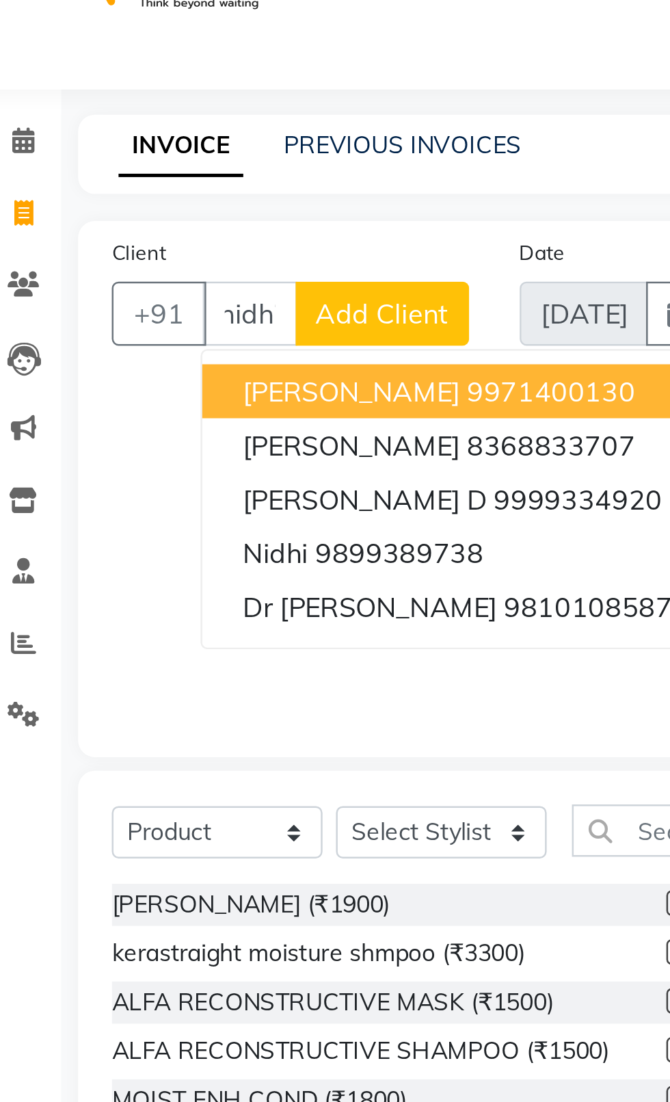
click at [244, 200] on button "[PERSON_NAME] 9971400130" at bounding box center [202, 190] width 207 height 22
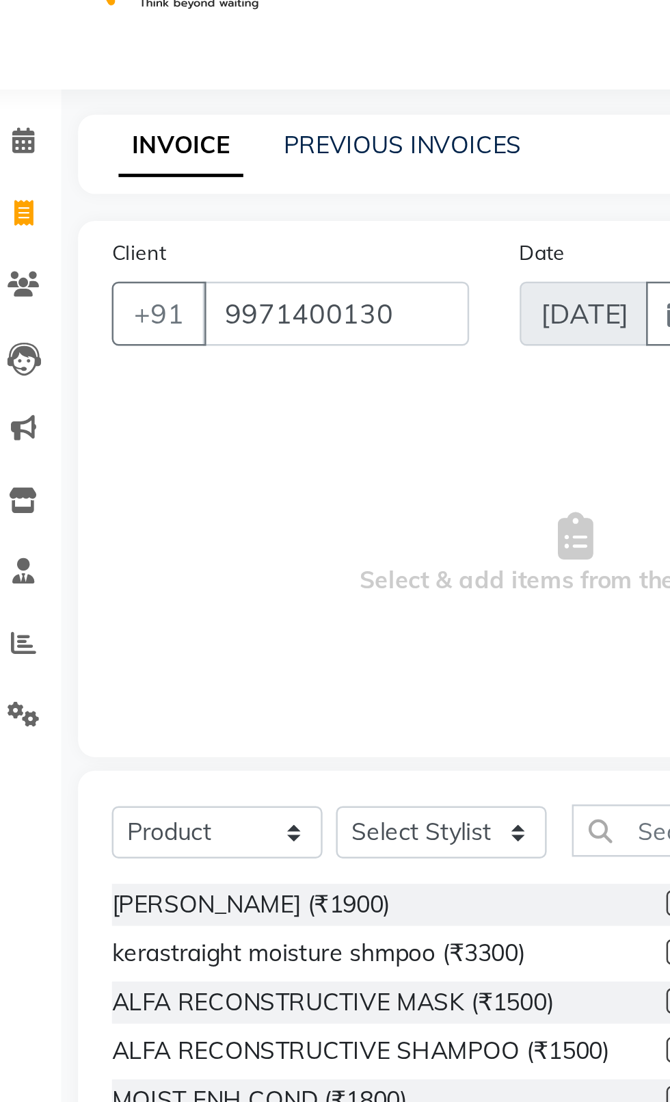
scroll to position [0, 0]
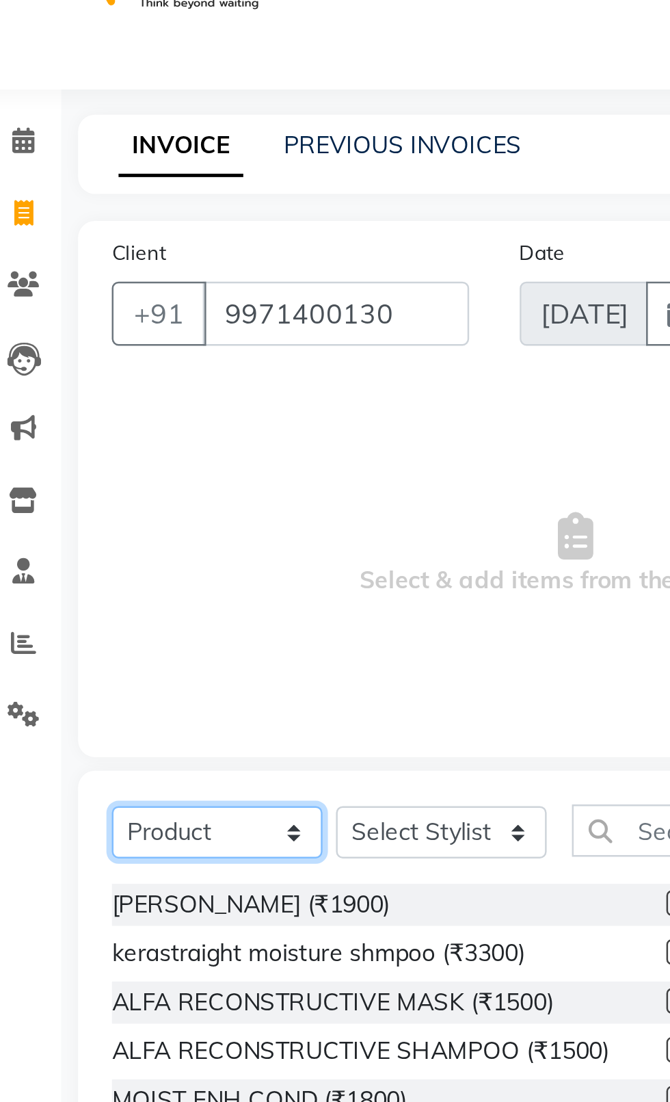
click at [114, 378] on select "Select Service Product Membership Package Voucher Prepaid Gift Card" at bounding box center [105, 368] width 86 height 21
click at [62, 358] on select "Select Service Product Membership Package Voucher Prepaid Gift Card" at bounding box center [105, 368] width 86 height 21
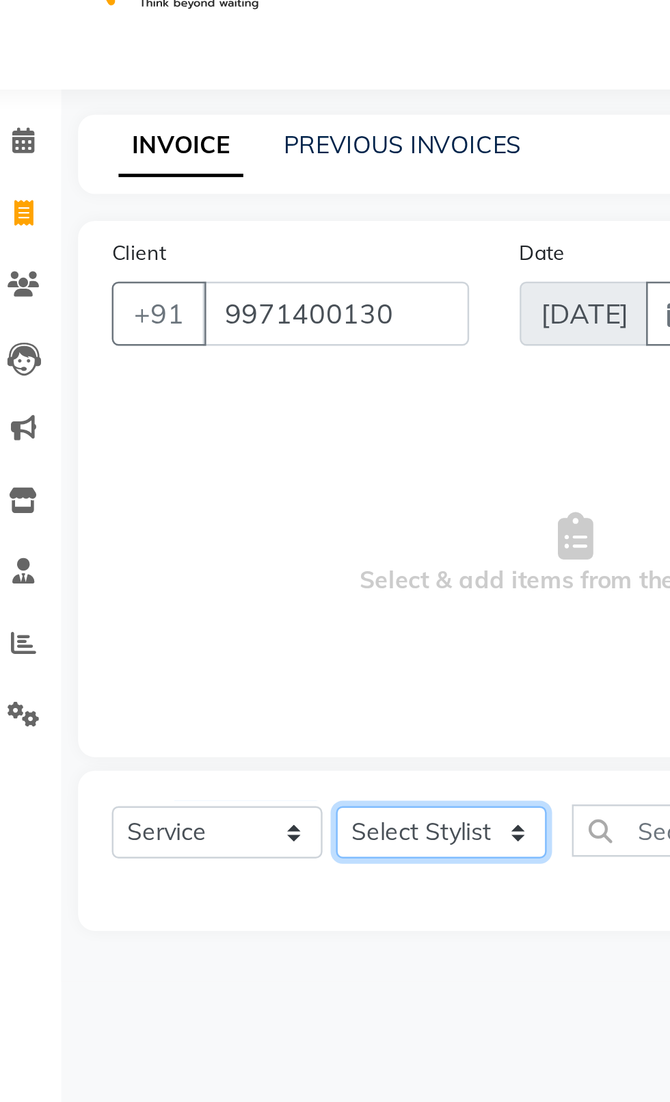
click at [189, 378] on select "Select Stylist [PERSON_NAME] akash [PERSON_NAME] ANAM anod [PERSON_NAME] danish…" at bounding box center [196, 368] width 86 height 21
click at [153, 358] on select "Select Stylist [PERSON_NAME] akash [PERSON_NAME] ANAM anod [PERSON_NAME] danish…" at bounding box center [196, 368] width 86 height 21
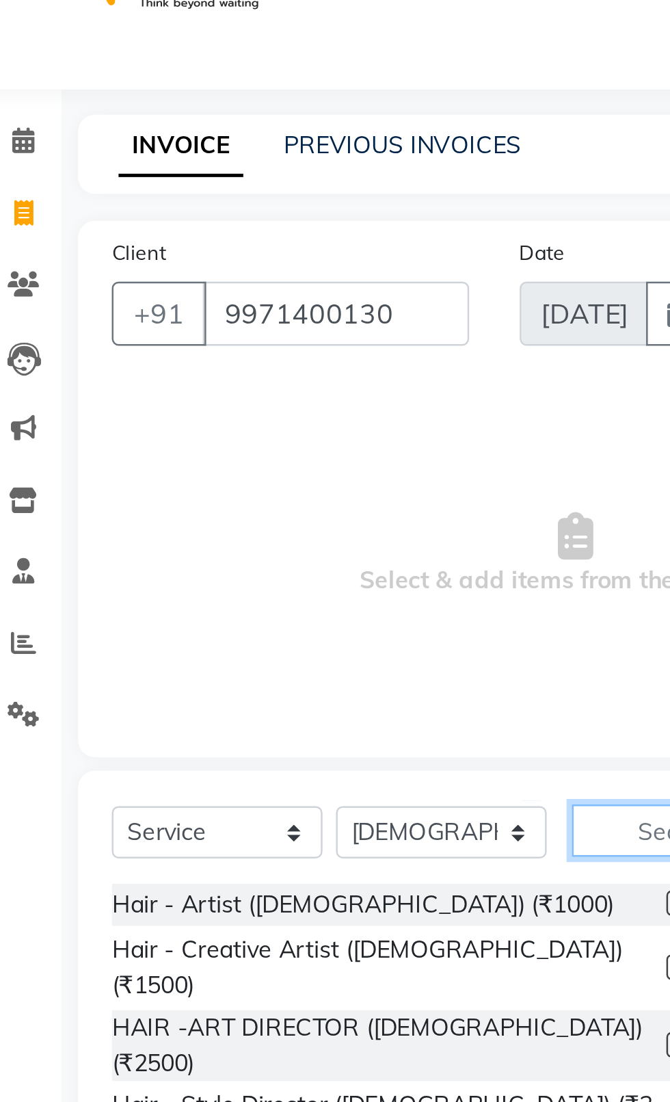
click at [275, 369] on input "text" at bounding box center [277, 368] width 58 height 21
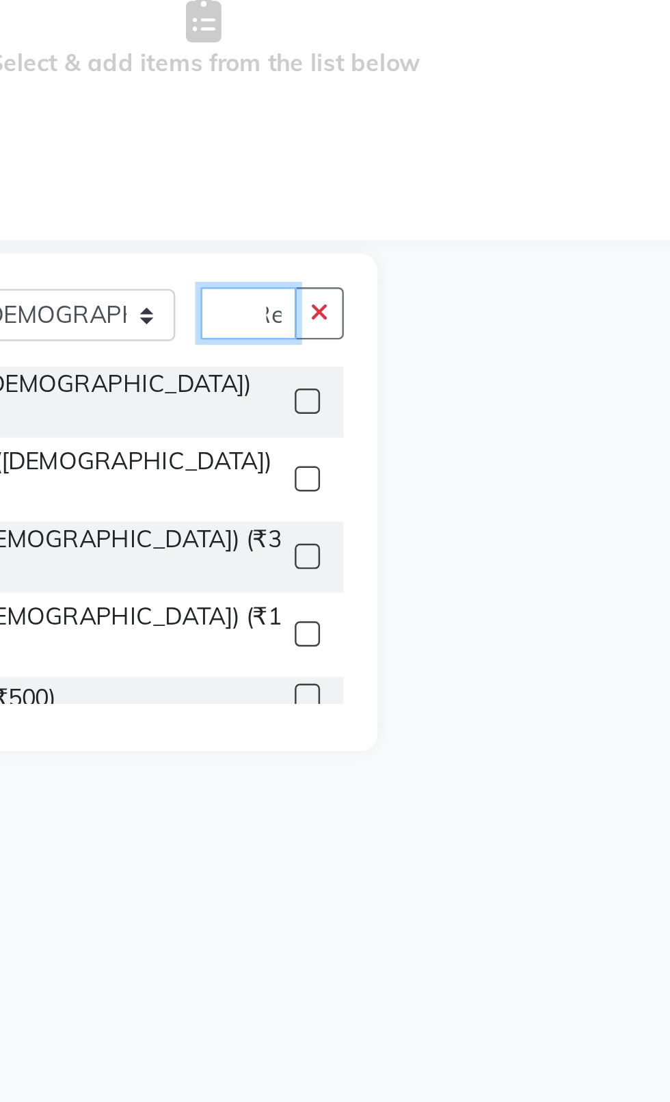
scroll to position [0, 8]
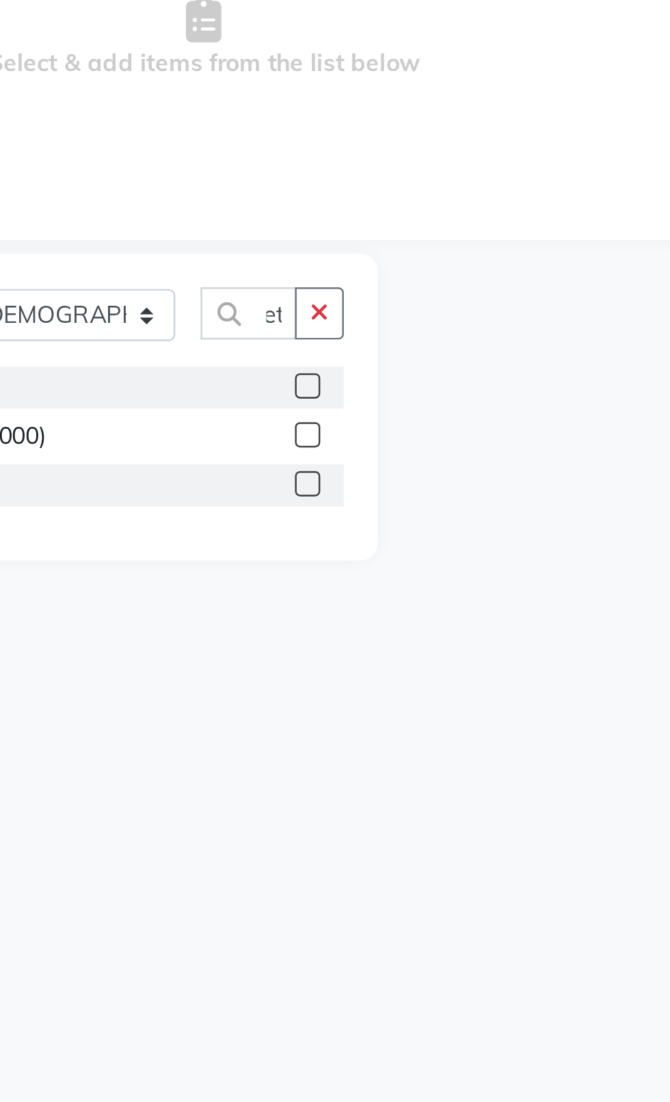
click at [291, 398] on label at bounding box center [292, 398] width 10 height 10
click at [291, 398] on input "checkbox" at bounding box center [291, 398] width 9 height 9
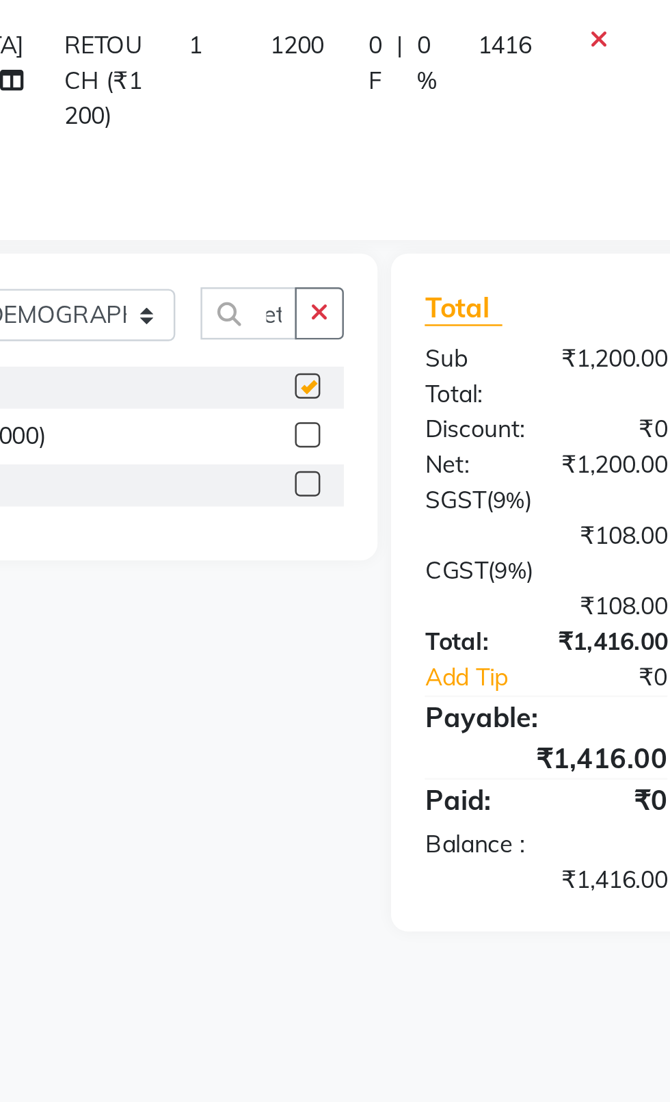
scroll to position [0, 0]
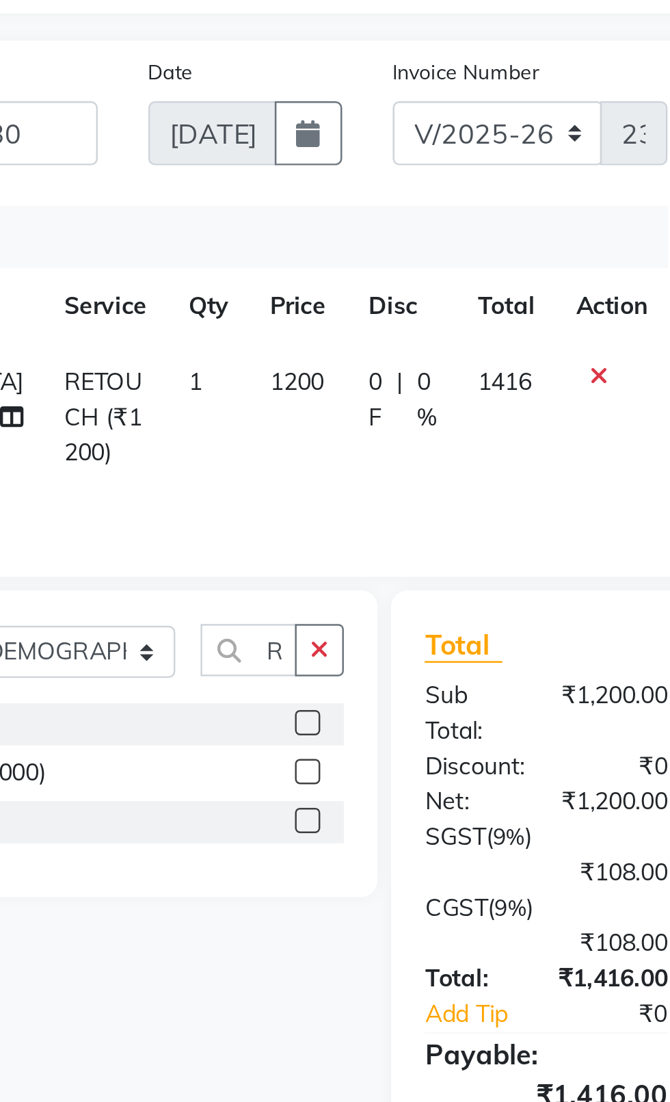
click at [276, 258] on span "1200" at bounding box center [287, 259] width 22 height 12
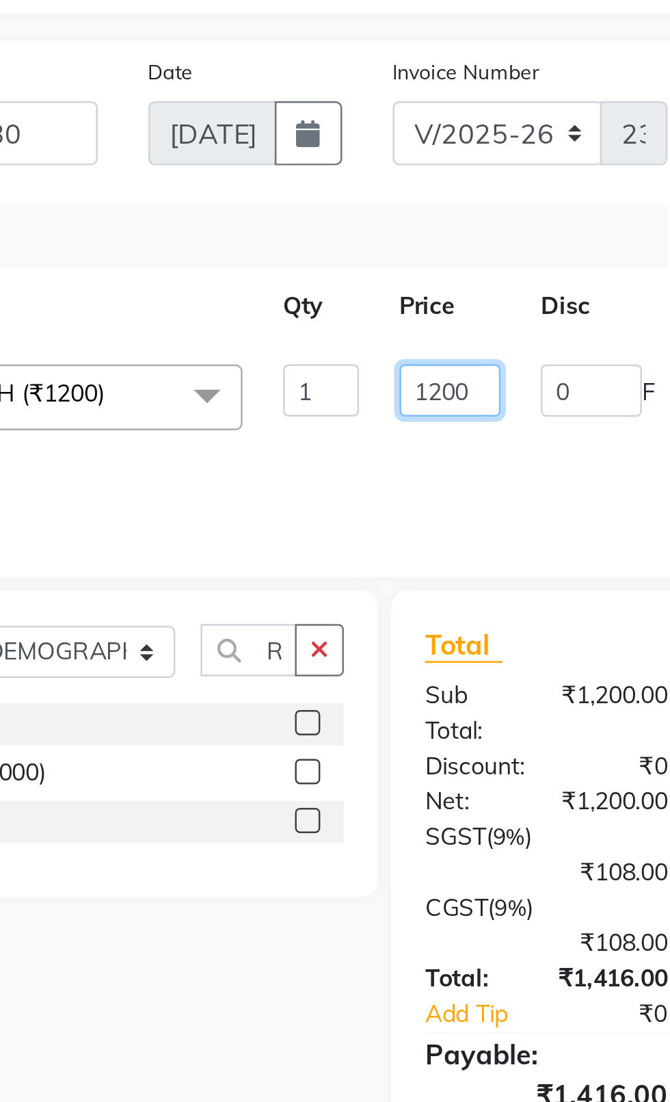
click at [350, 264] on input "1200" at bounding box center [349, 262] width 41 height 21
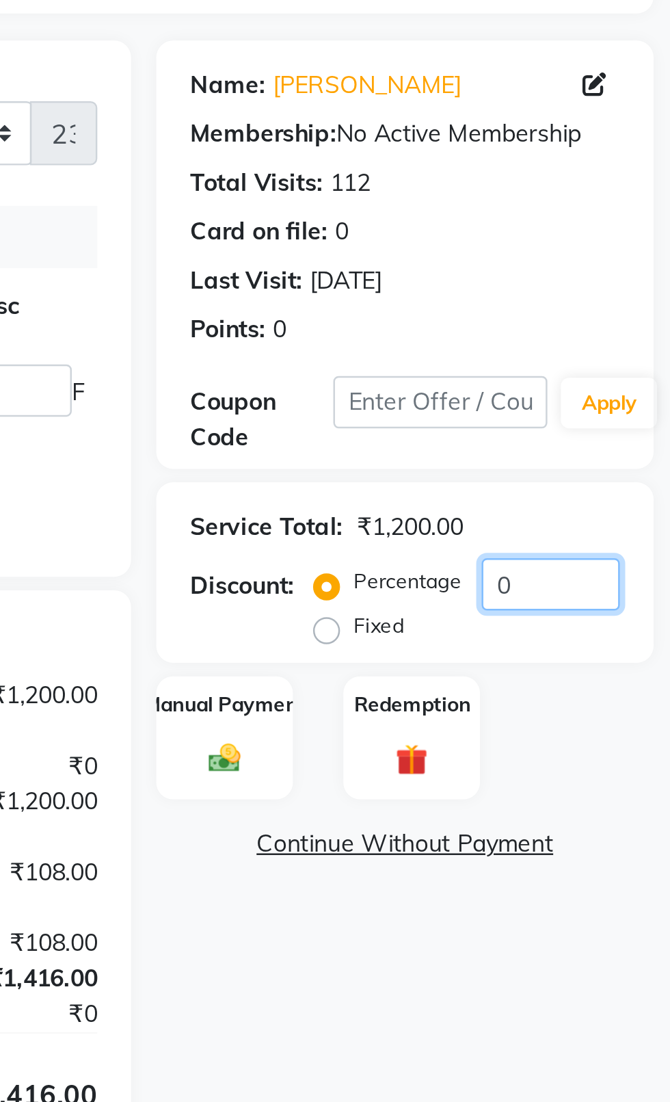
click at [640, 341] on input "0" at bounding box center [622, 341] width 56 height 21
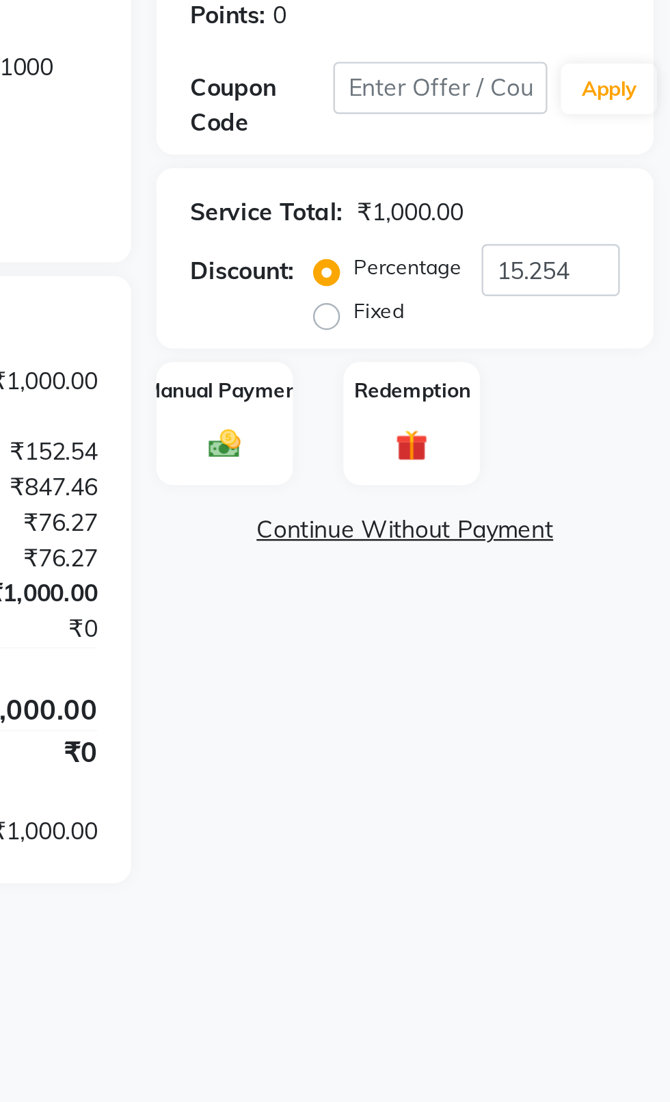
click at [486, 413] on img at bounding box center [489, 412] width 21 height 15
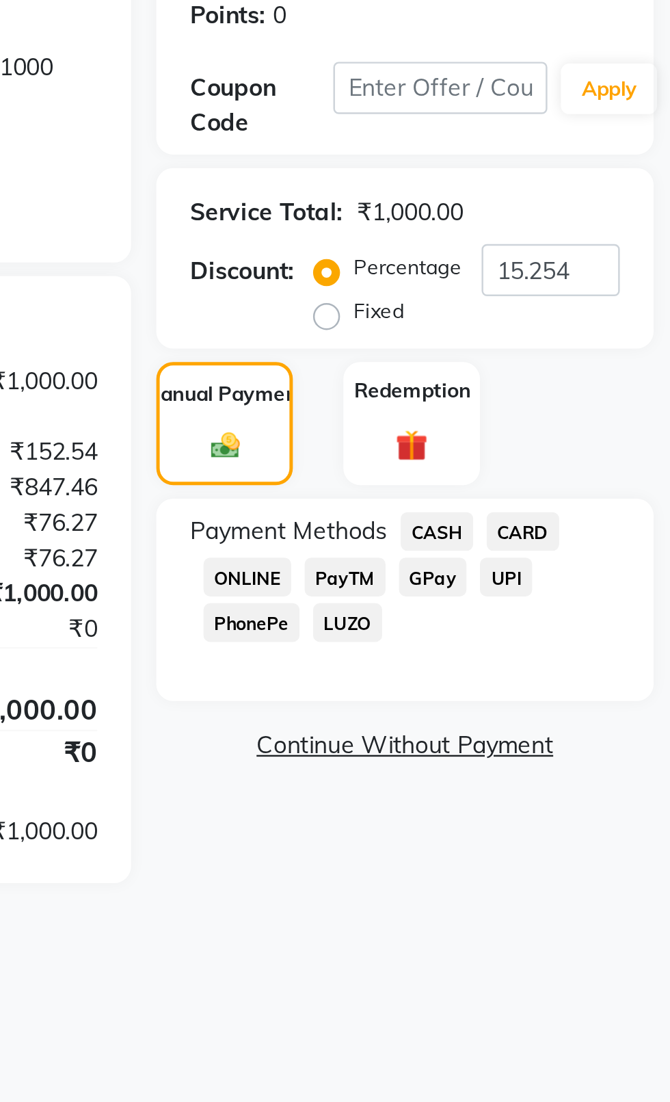
click at [569, 455] on span "CASH" at bounding box center [575, 448] width 29 height 16
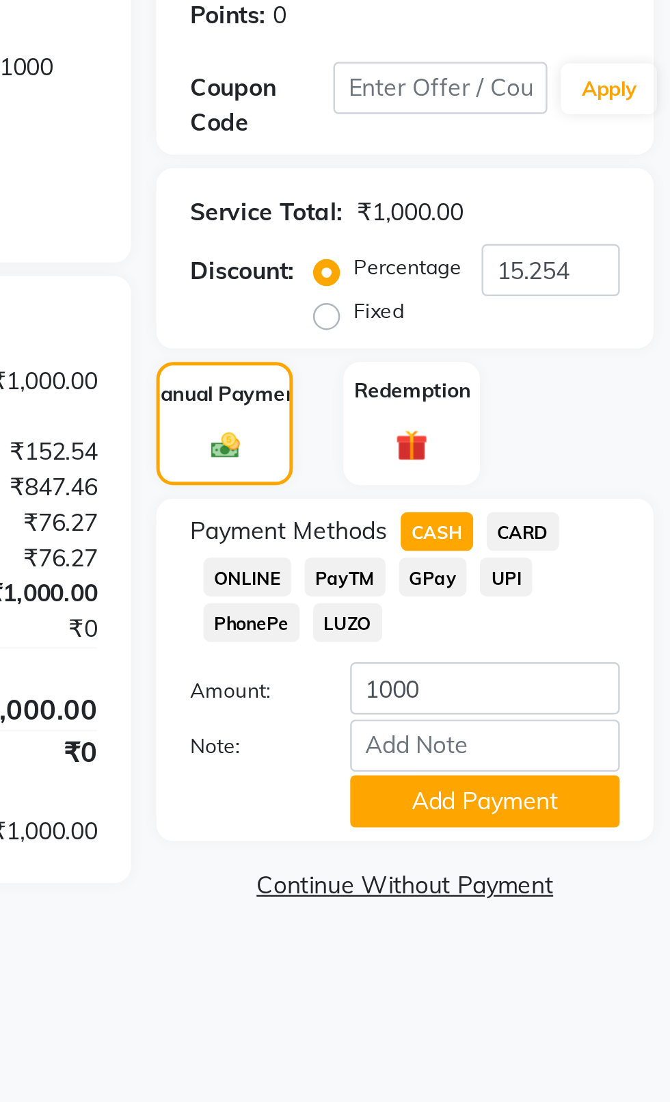
click at [618, 548] on button "Add Payment" at bounding box center [594, 557] width 109 height 21
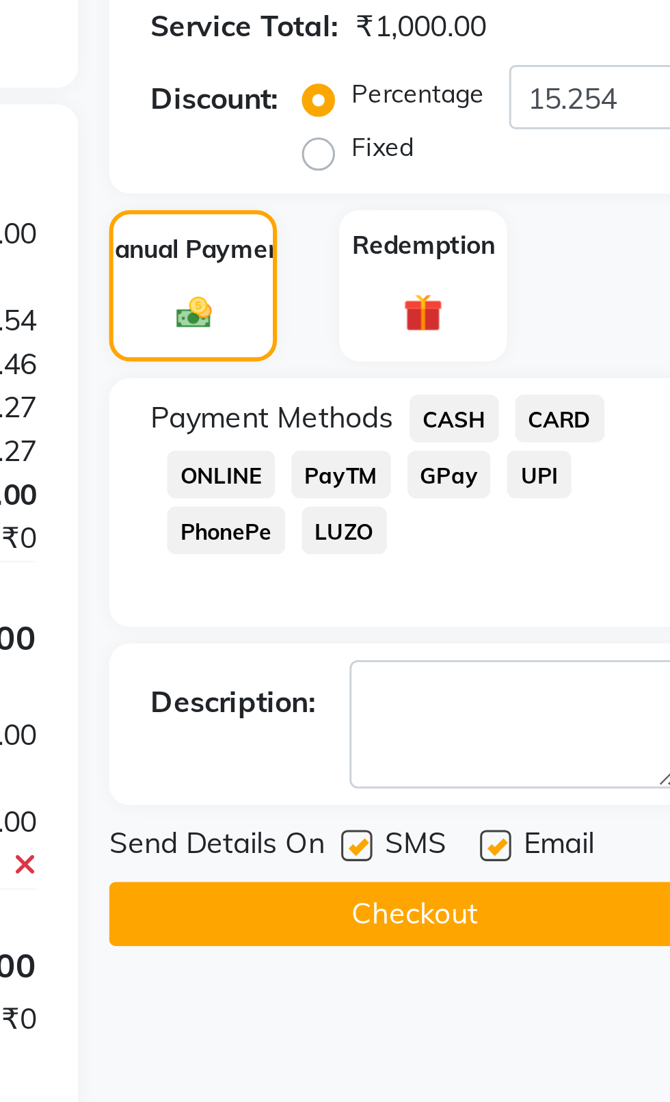
click at [543, 585] on label at bounding box center [543, 589] width 10 height 10
click at [543, 585] on input "checkbox" at bounding box center [542, 589] width 9 height 9
click at [592, 588] on label at bounding box center [589, 589] width 10 height 10
click at [592, 588] on input "checkbox" at bounding box center [588, 589] width 9 height 9
click at [525, 619] on button "Checkout" at bounding box center [563, 611] width 202 height 21
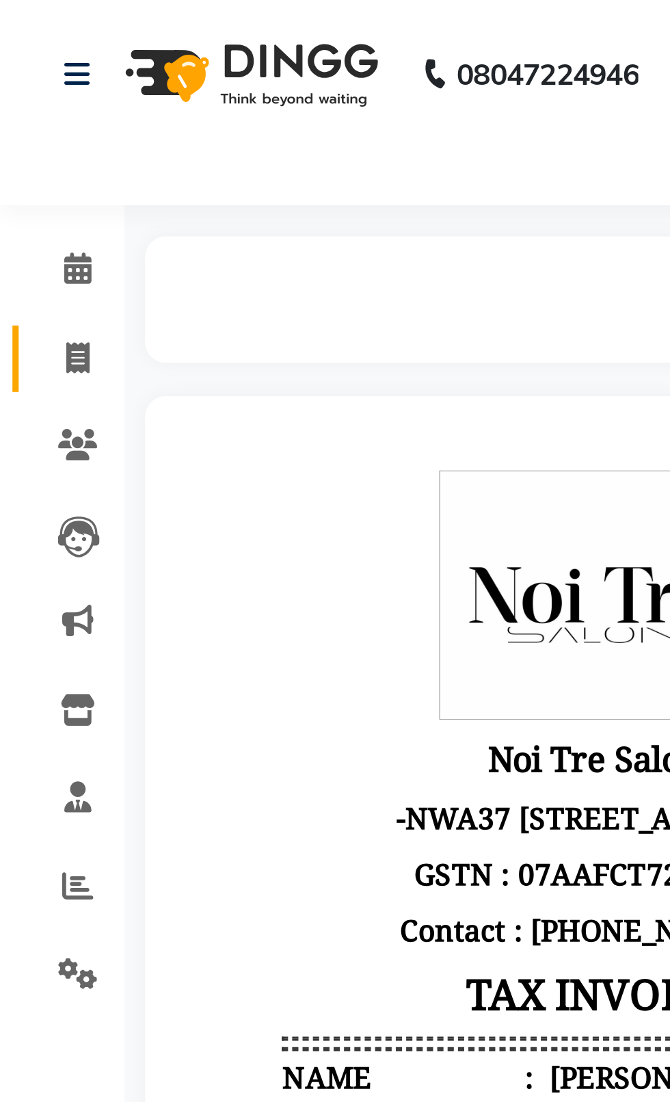
click at [21, 122] on span at bounding box center [26, 119] width 24 height 16
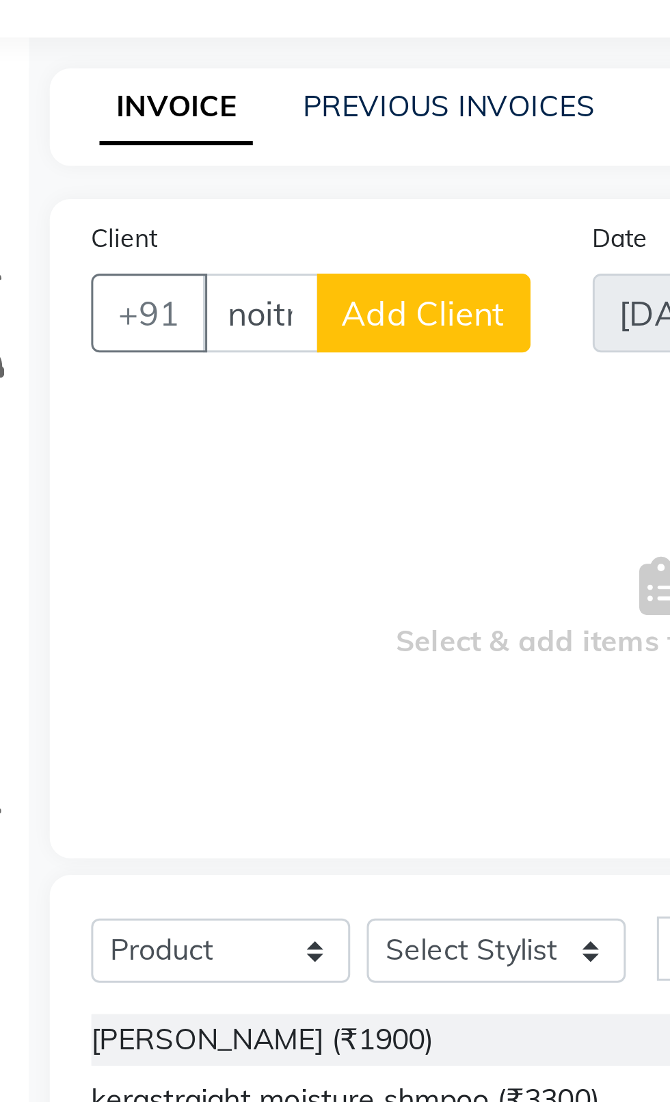
scroll to position [0, 6]
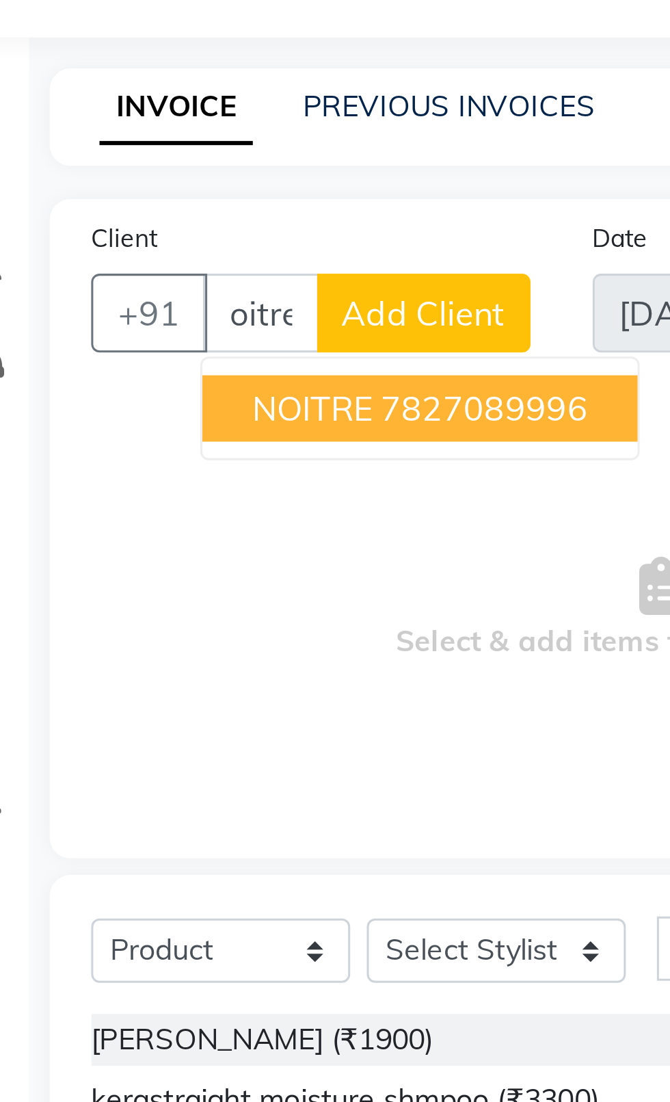
click at [124, 189] on span "NOITRE" at bounding box center [135, 190] width 40 height 14
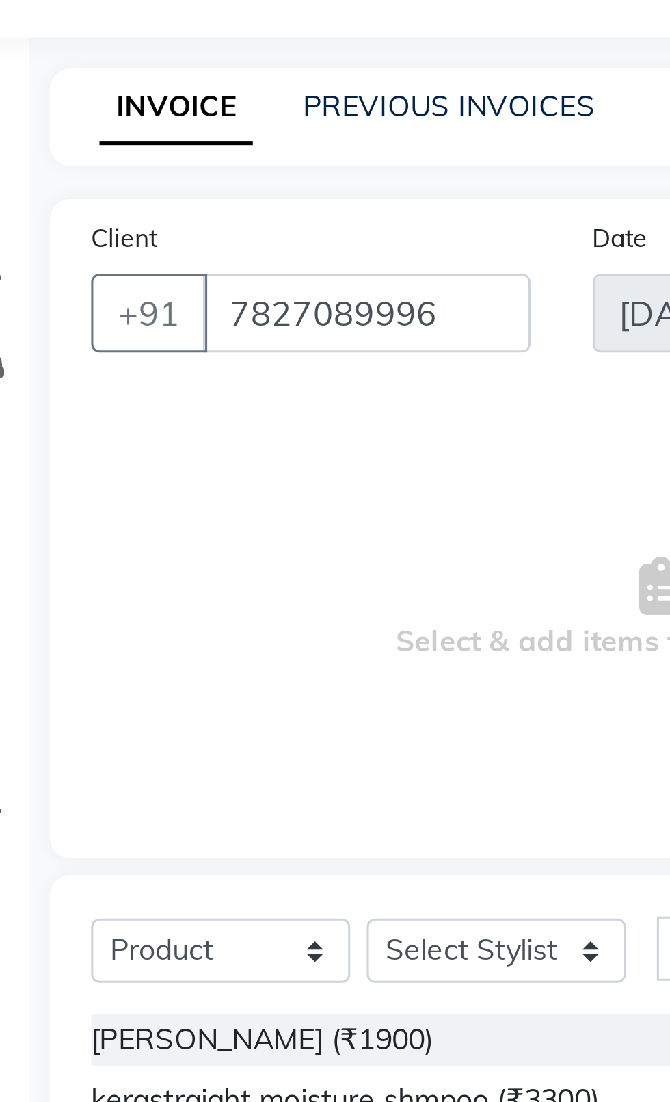
scroll to position [0, 0]
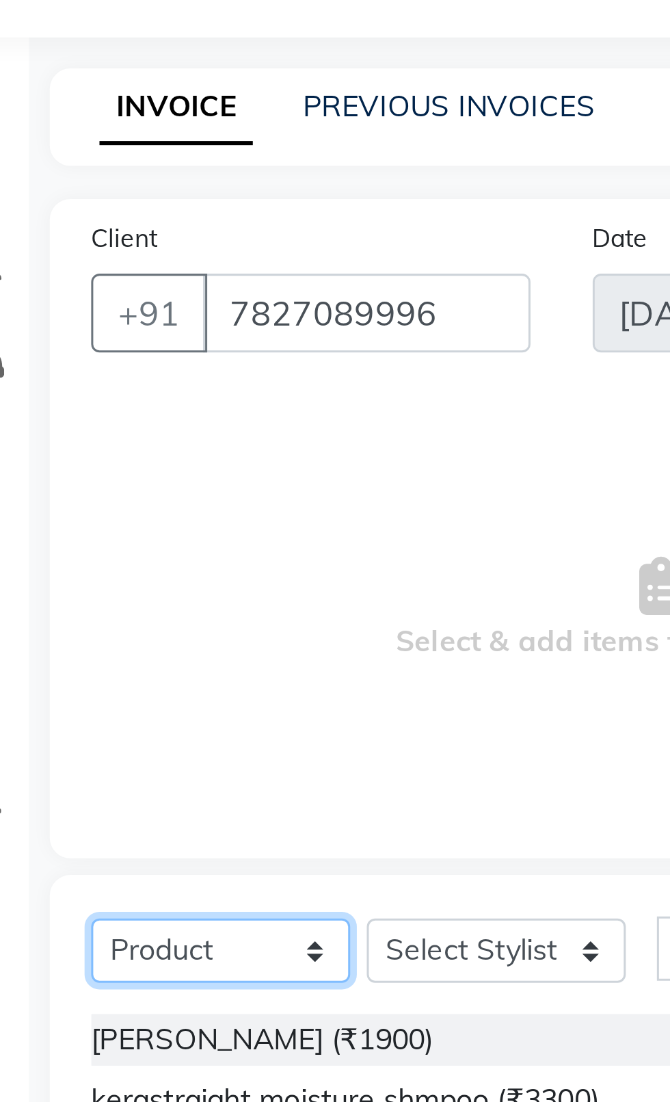
click at [124, 364] on select "Select Service Product Membership Package Voucher Prepaid Gift Card" at bounding box center [105, 368] width 86 height 21
click at [62, 358] on select "Select Service Product Membership Package Voucher Prepaid Gift Card" at bounding box center [105, 368] width 86 height 21
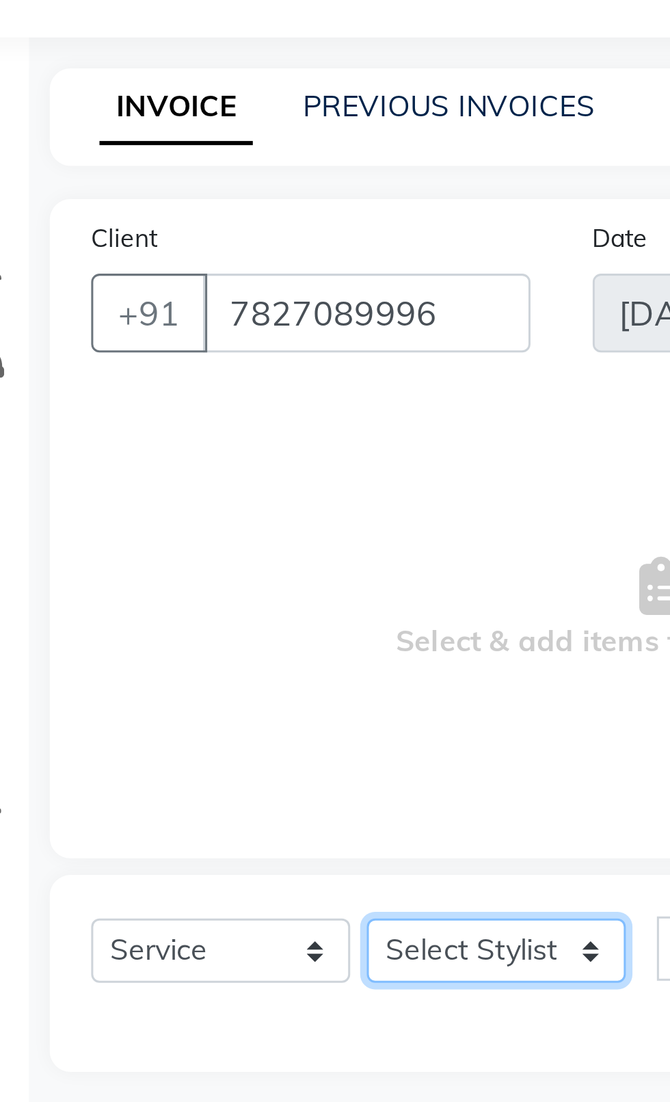
click at [174, 367] on select "Select Stylist [PERSON_NAME] akash [PERSON_NAME] ANAM anod [PERSON_NAME] danish…" at bounding box center [196, 368] width 86 height 21
click at [153, 358] on select "Select Stylist [PERSON_NAME] akash [PERSON_NAME] ANAM anod [PERSON_NAME] danish…" at bounding box center [196, 368] width 86 height 21
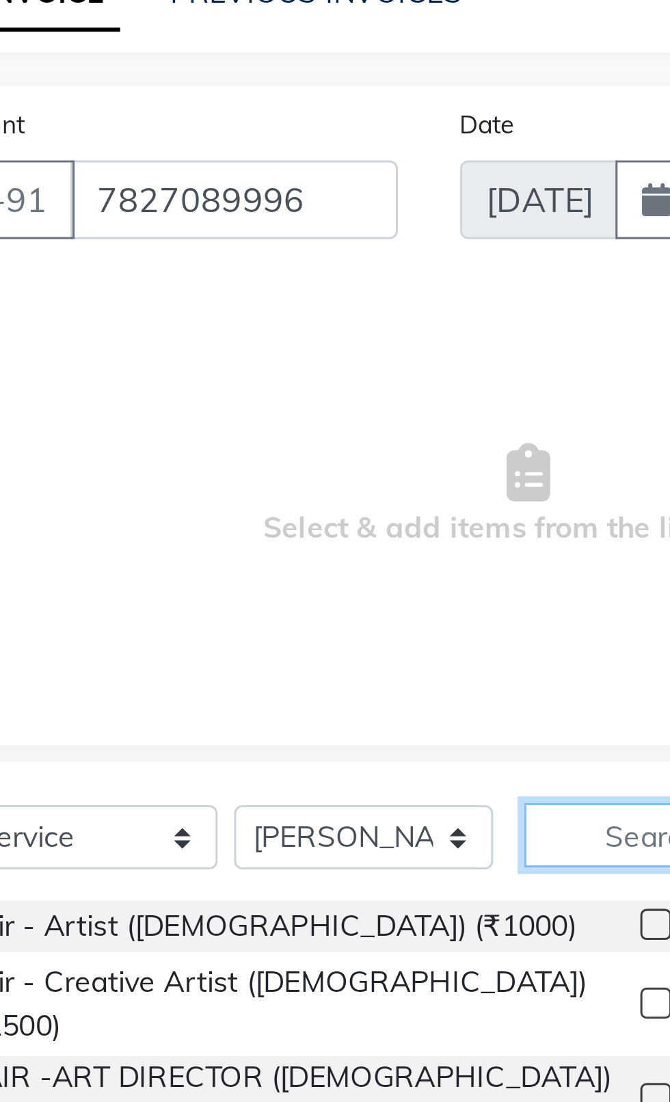
click at [276, 371] on input "text" at bounding box center [277, 368] width 58 height 21
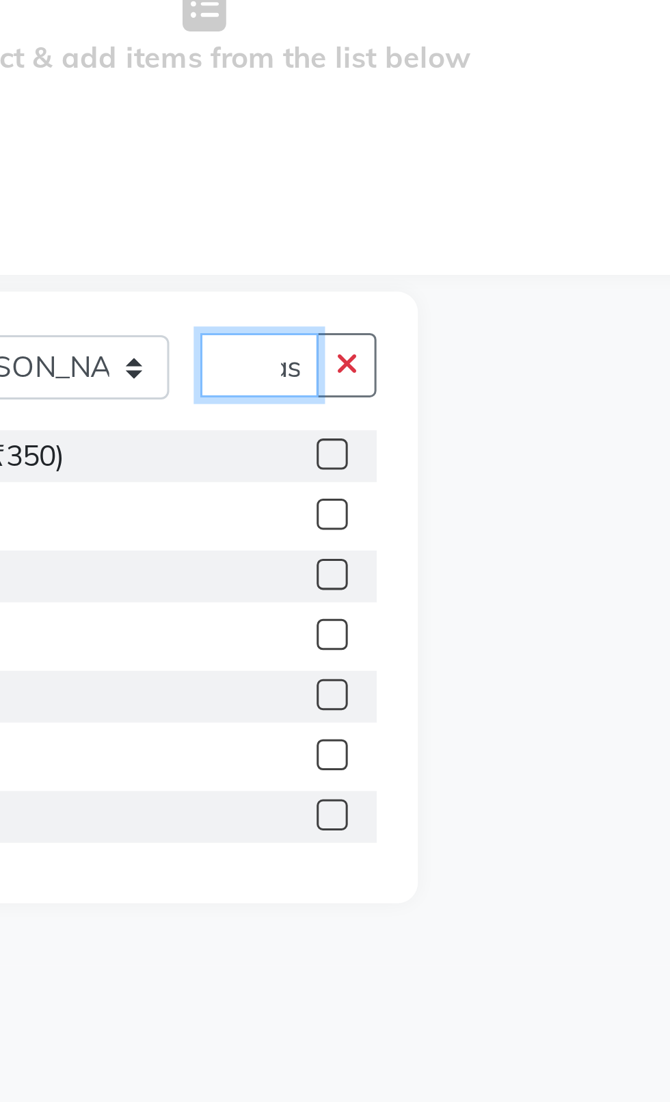
scroll to position [0, 19]
click at [287, 418] on label at bounding box center [292, 418] width 10 height 10
click at [287, 418] on input "checkbox" at bounding box center [291, 418] width 9 height 9
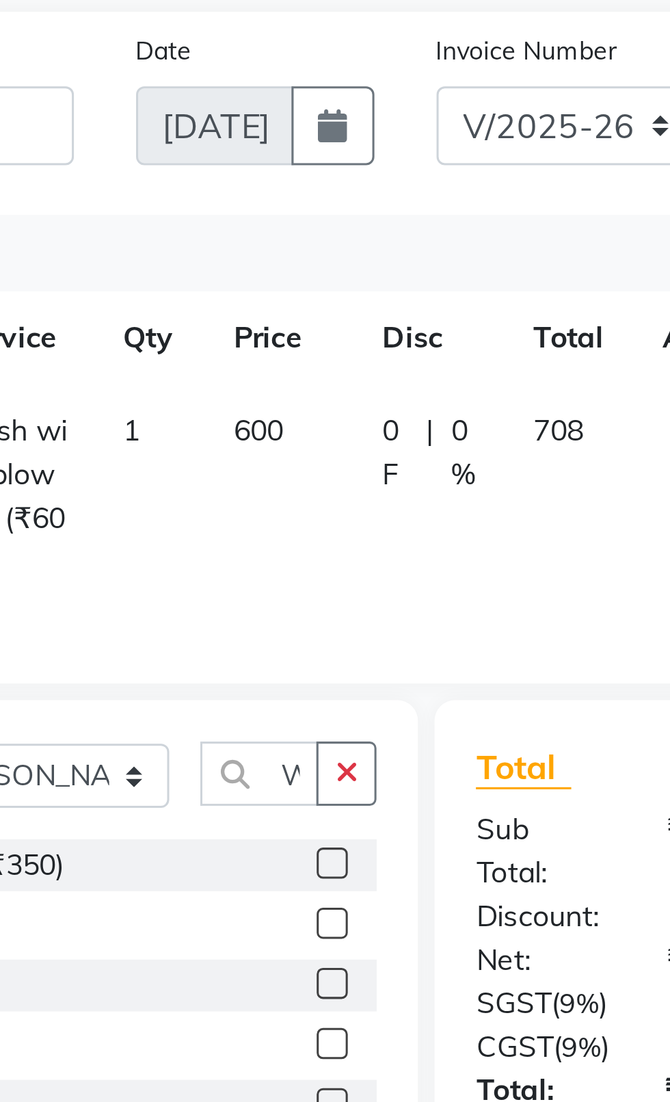
click at [263, 273] on td "600" at bounding box center [275, 281] width 49 height 74
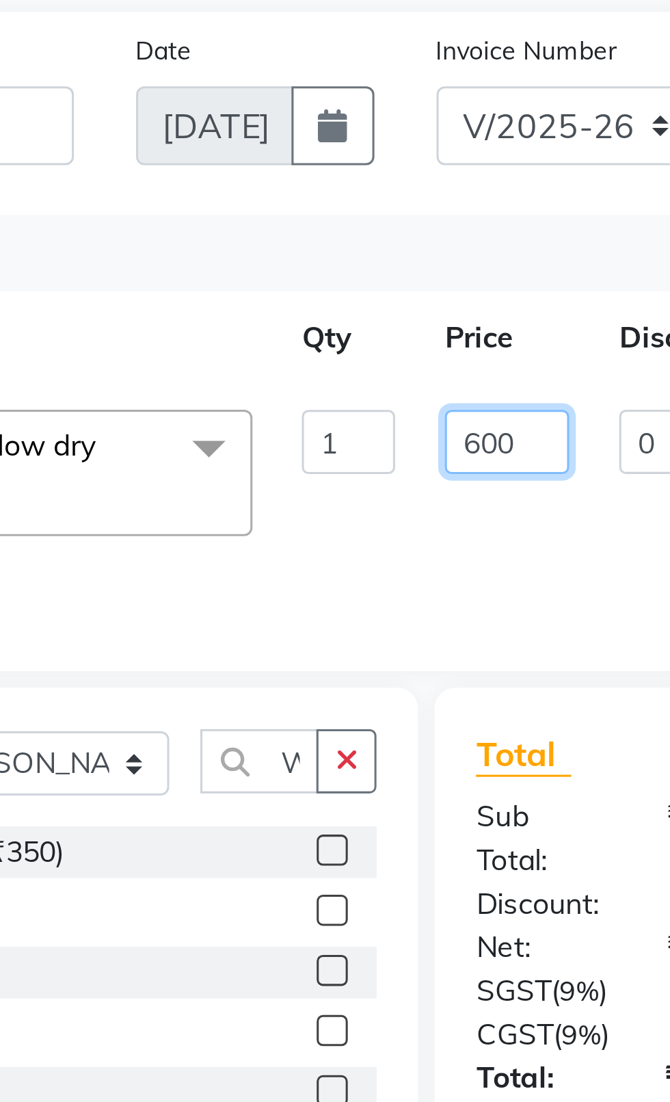
click at [337, 263] on input "600" at bounding box center [349, 262] width 41 height 21
click at [341, 265] on input "600" at bounding box center [349, 262] width 41 height 21
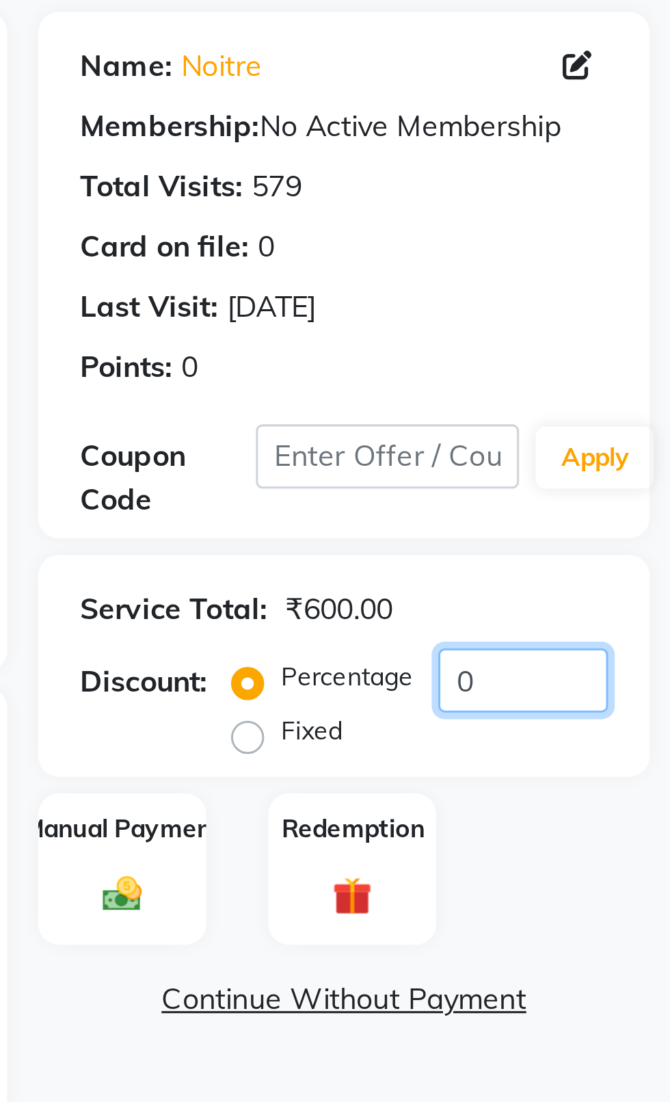
click at [642, 342] on input "0" at bounding box center [622, 341] width 56 height 21
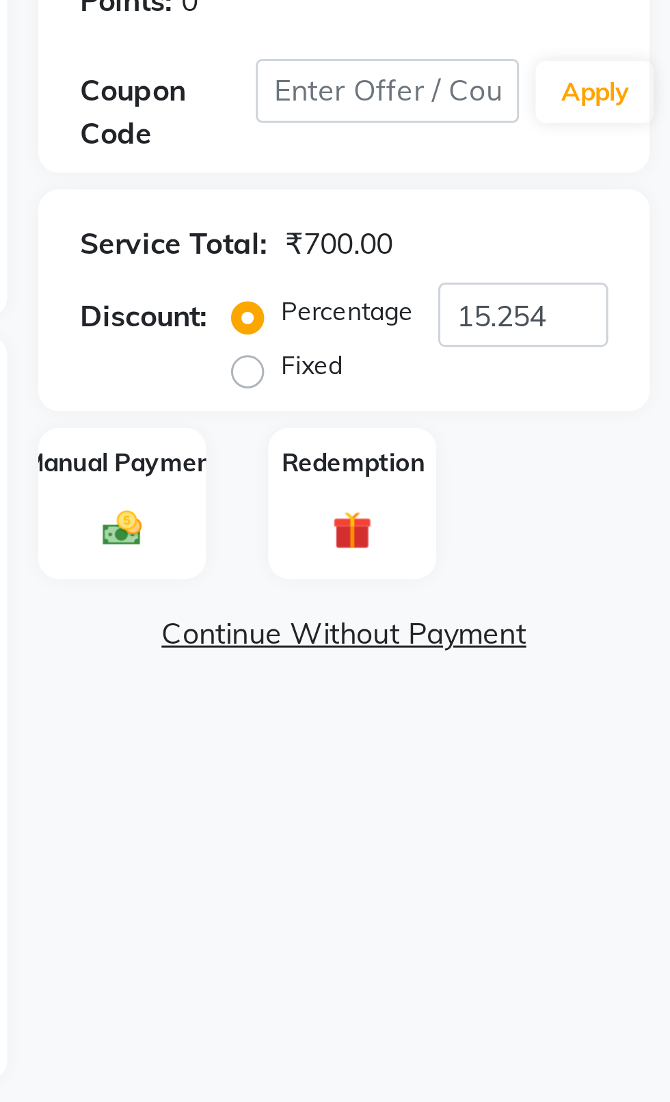
click at [479, 393] on label "Manual Payment" at bounding box center [490, 390] width 66 height 12
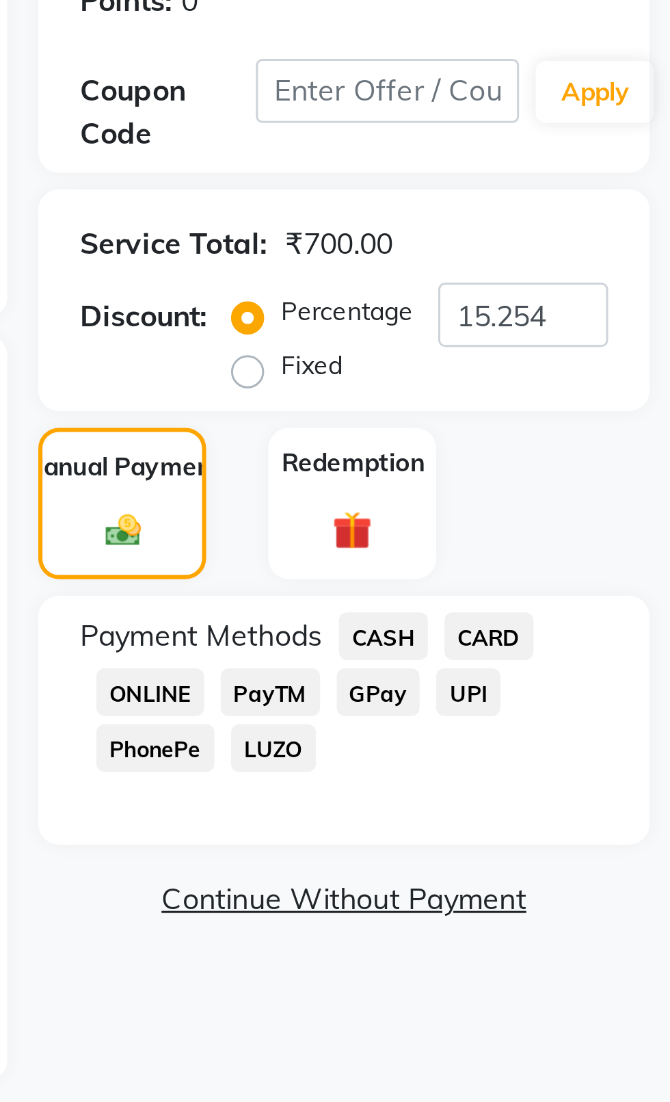
click at [586, 441] on span "CASH" at bounding box center [575, 448] width 29 height 16
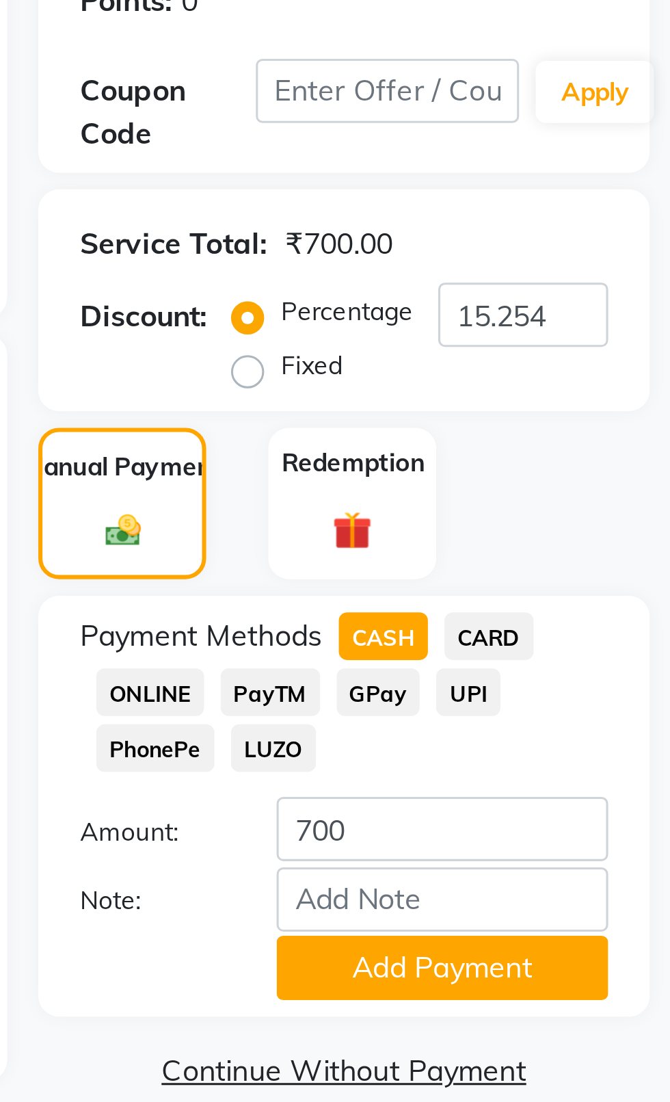
click at [624, 566] on button "Add Payment" at bounding box center [594, 557] width 109 height 21
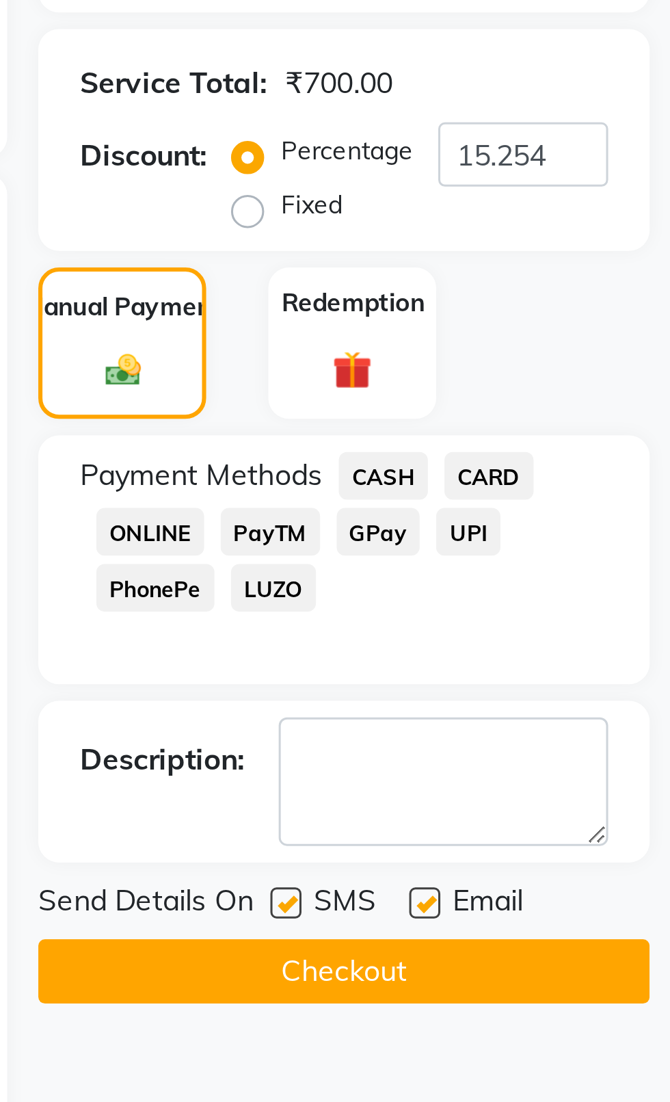
click at [544, 588] on label at bounding box center [543, 589] width 10 height 10
click at [544, 588] on input "checkbox" at bounding box center [542, 589] width 9 height 9
click at [592, 588] on label at bounding box center [589, 589] width 10 height 10
click at [592, 588] on input "checkbox" at bounding box center [588, 589] width 9 height 9
click at [540, 614] on button "Checkout" at bounding box center [563, 611] width 202 height 21
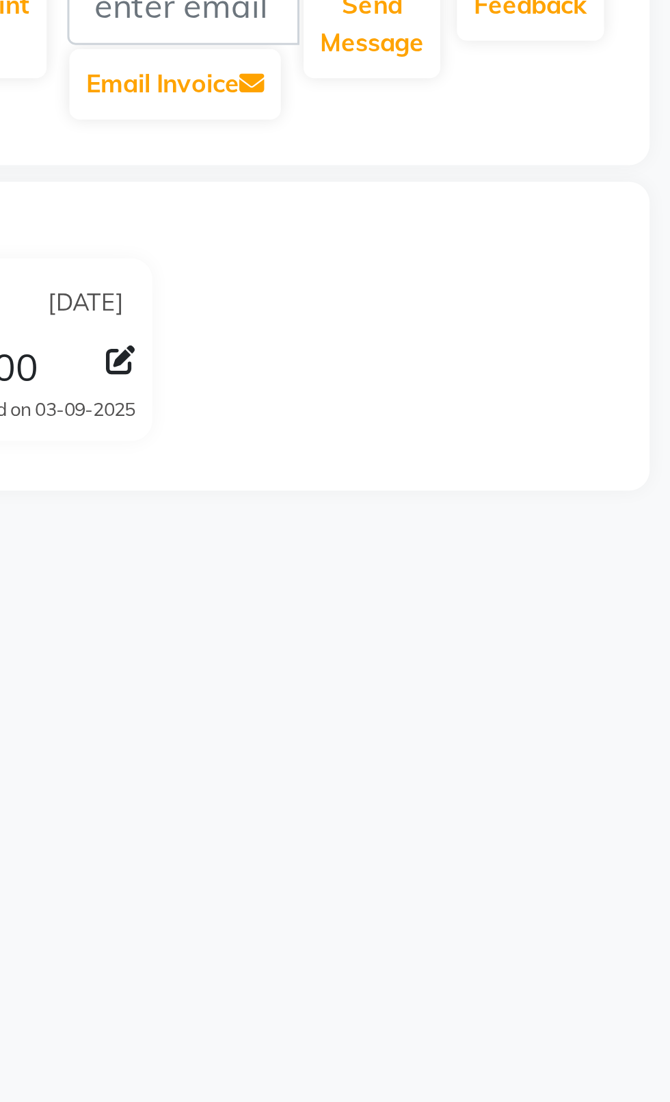
click at [449, 531] on div "NOITRE Prebook Payment Received Download Print Email Invoice Send Message Feedb…" at bounding box center [515, 415] width 318 height 569
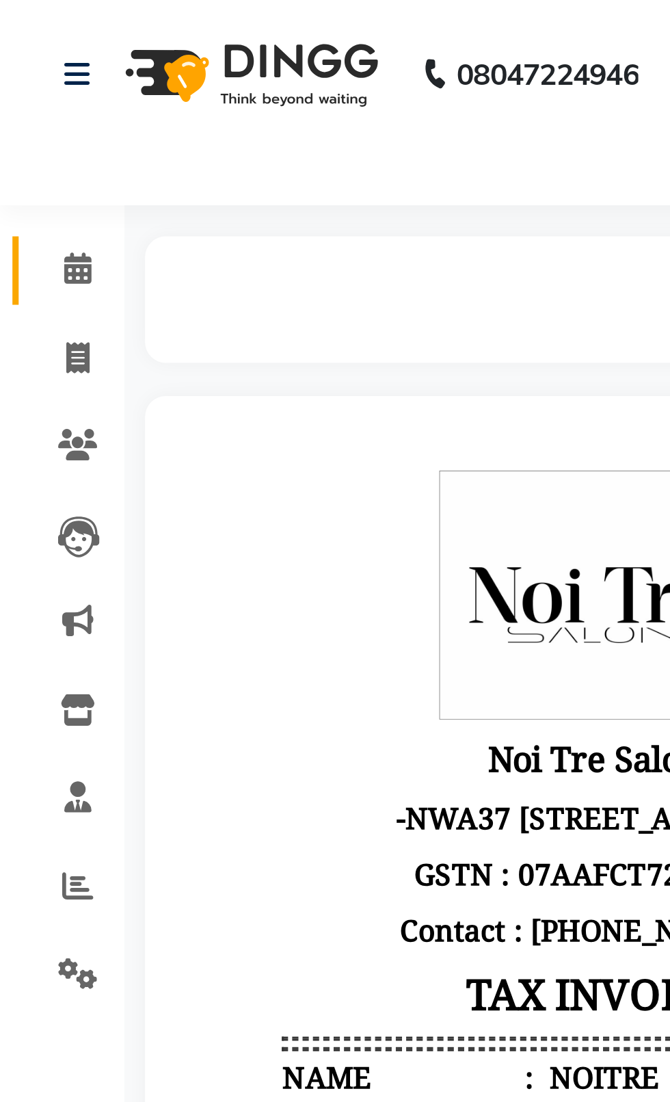
click at [29, 92] on icon at bounding box center [25, 88] width 9 height 10
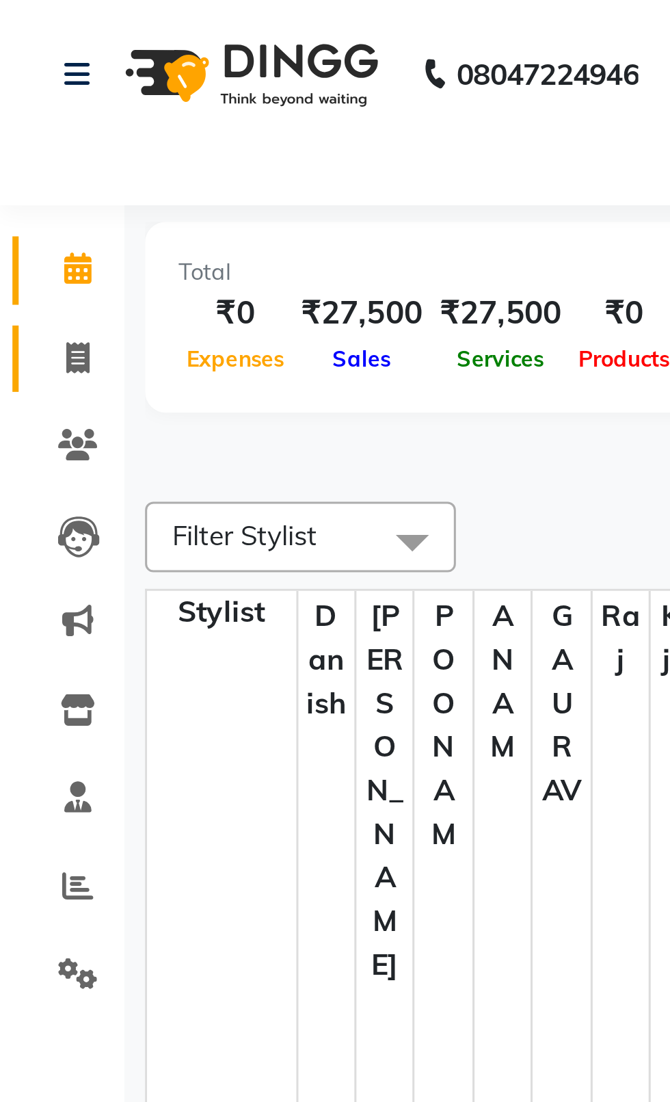
click at [23, 117] on icon at bounding box center [26, 118] width 8 height 10
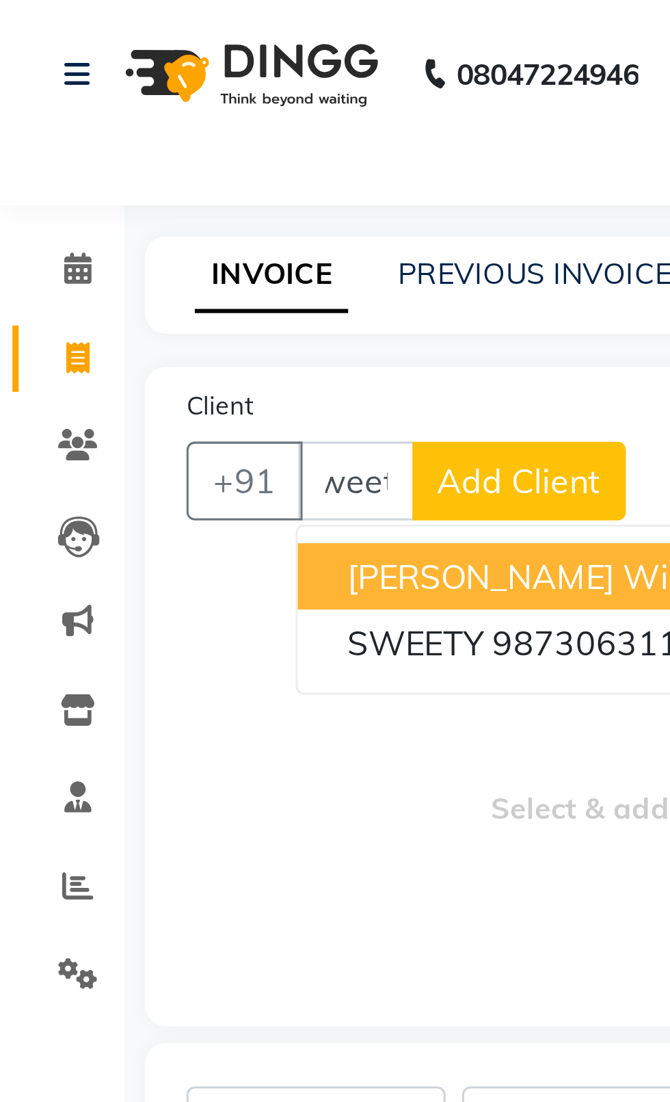
scroll to position [0, 14]
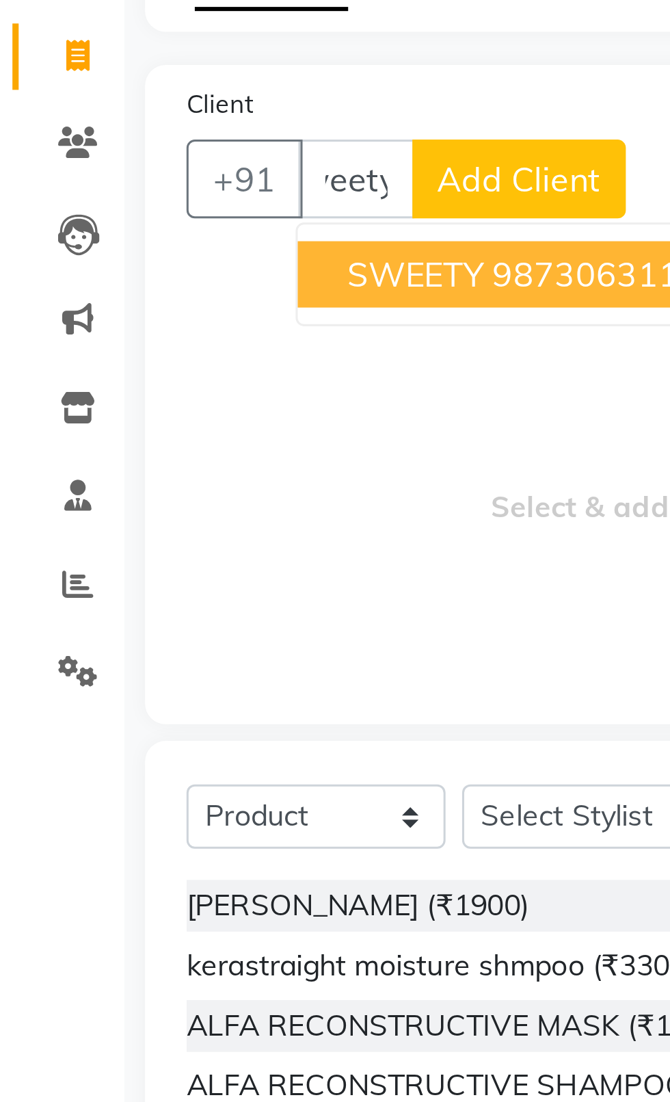
click at [122, 194] on span "SWEETY" at bounding box center [137, 190] width 45 height 14
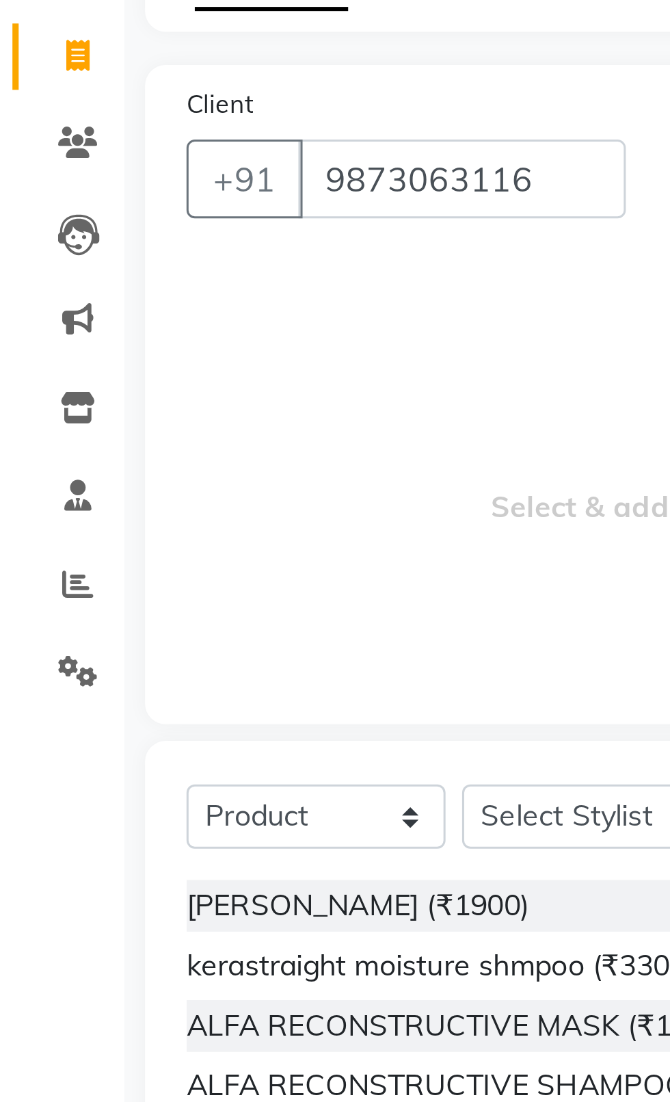
scroll to position [0, 0]
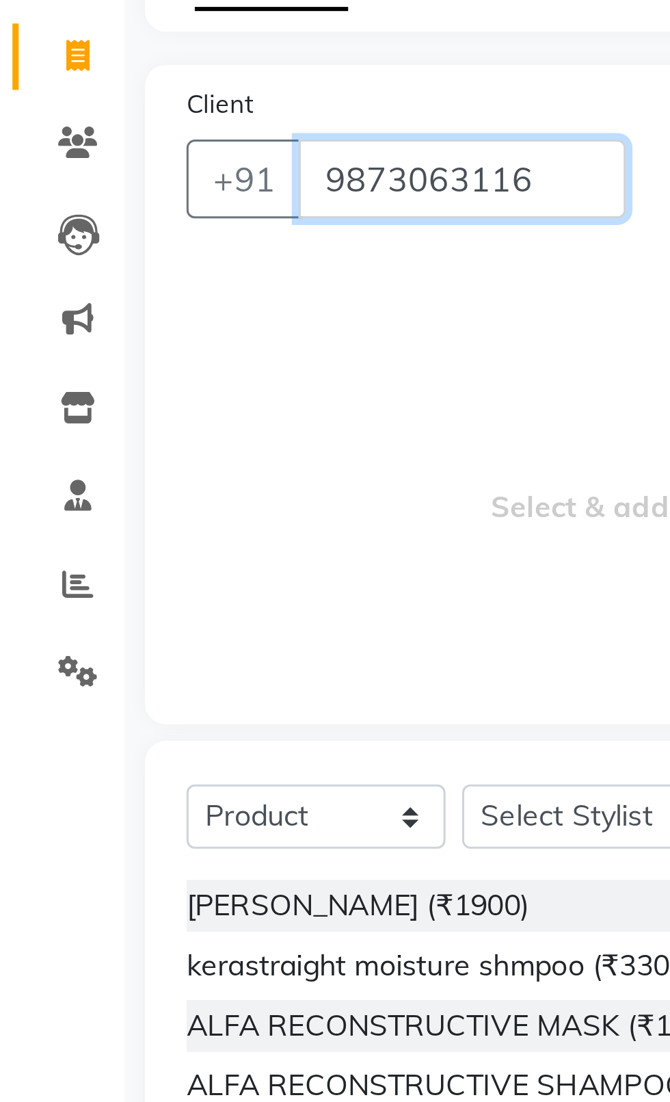
click at [166, 156] on input "9873063116" at bounding box center [153, 159] width 108 height 26
click at [190, 161] on input "9873063116" at bounding box center [153, 159] width 108 height 26
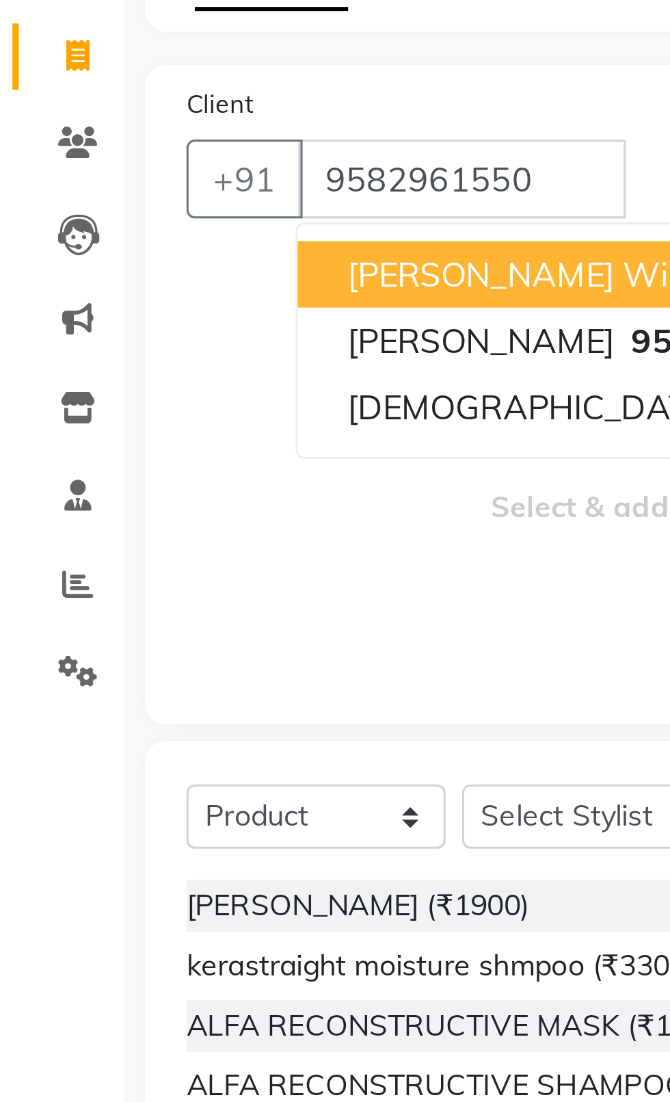
click at [131, 191] on span "[PERSON_NAME] wi" at bounding box center [168, 190] width 106 height 14
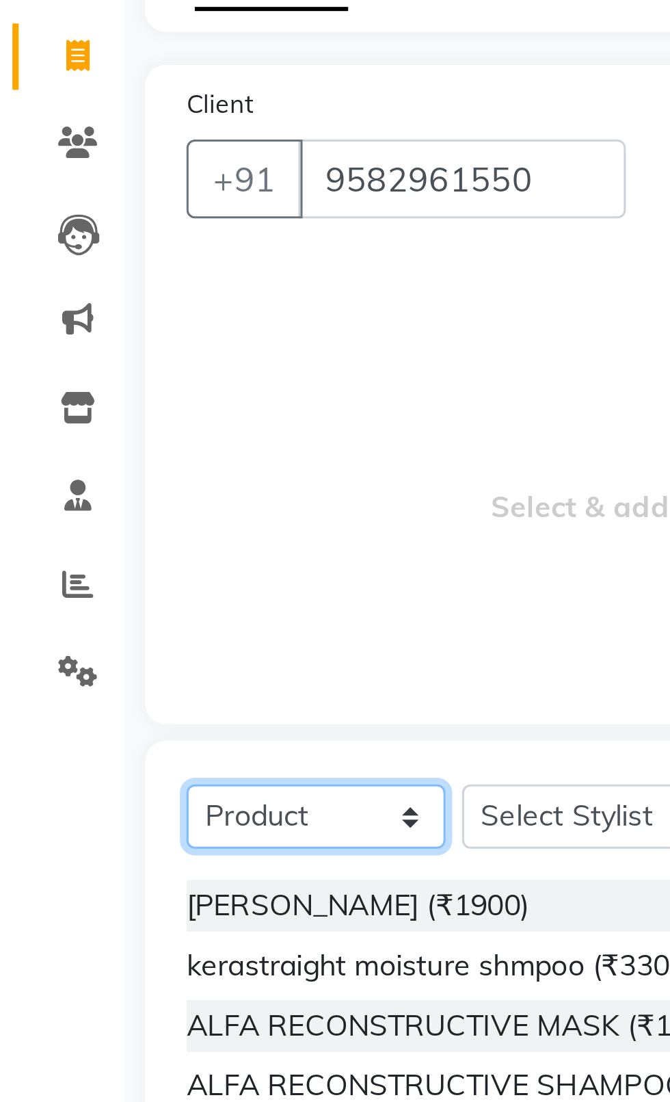
click at [85, 373] on select "Select Service Product Membership Package Voucher Prepaid Gift Card" at bounding box center [105, 368] width 86 height 21
click at [62, 358] on select "Select Service Product Membership Package Voucher Prepaid Gift Card" at bounding box center [105, 368] width 86 height 21
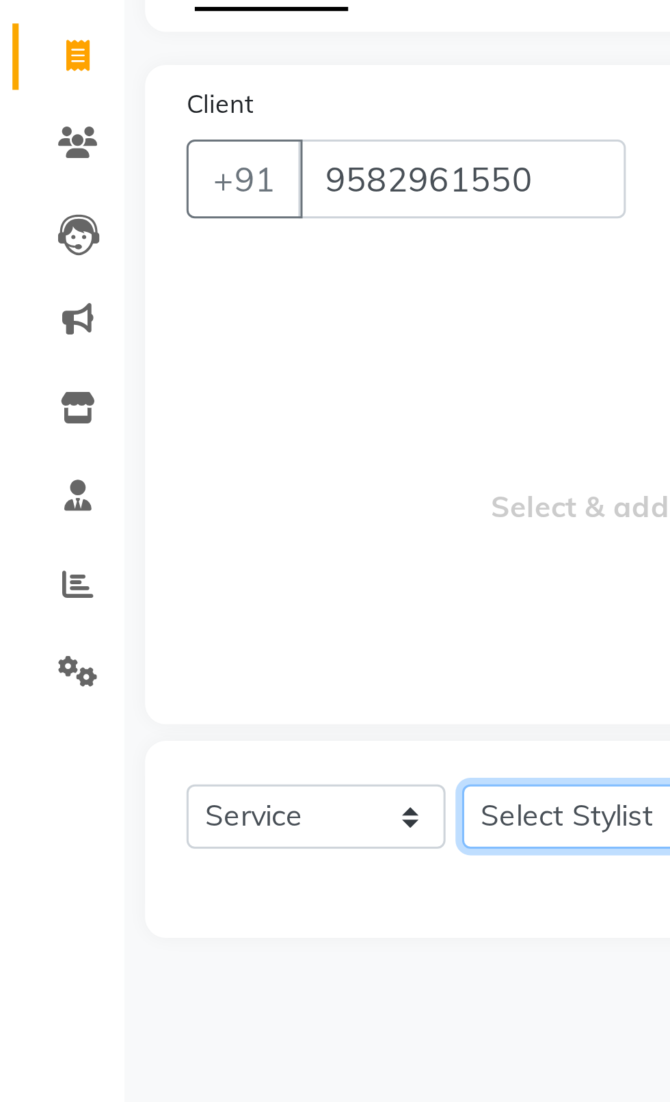
click at [179, 378] on select "Select Stylist [PERSON_NAME] akash [PERSON_NAME] ANAM anod [PERSON_NAME] danish…" at bounding box center [196, 368] width 86 height 21
click at [153, 358] on select "Select Stylist [PERSON_NAME] akash [PERSON_NAME] ANAM anod [PERSON_NAME] danish…" at bounding box center [196, 368] width 86 height 21
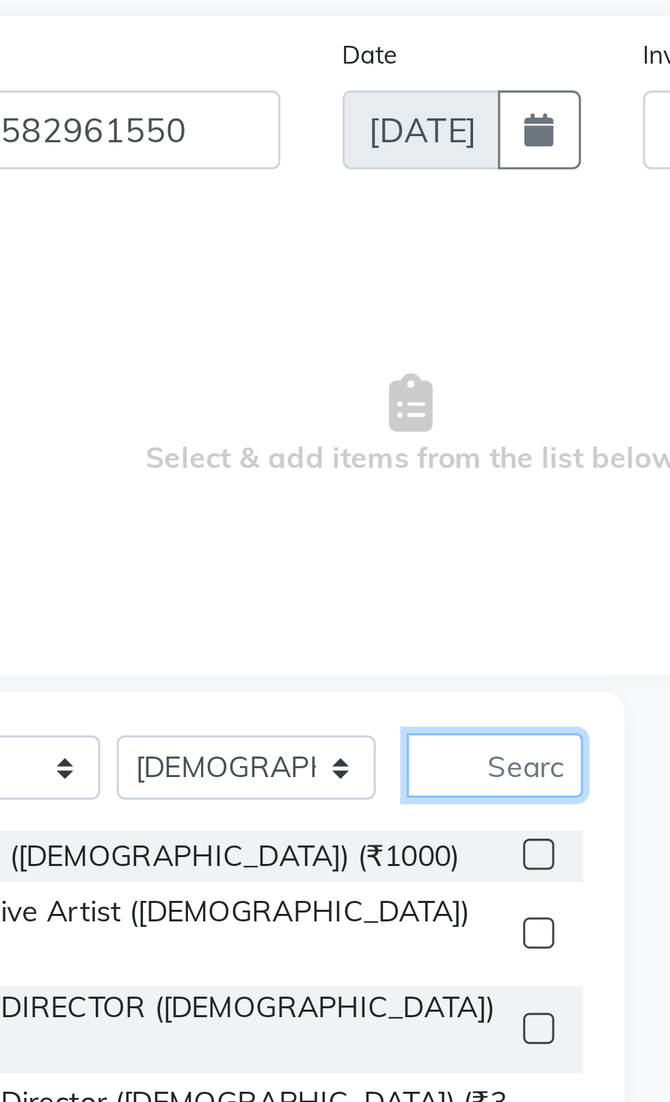
click at [284, 365] on input "text" at bounding box center [277, 368] width 58 height 21
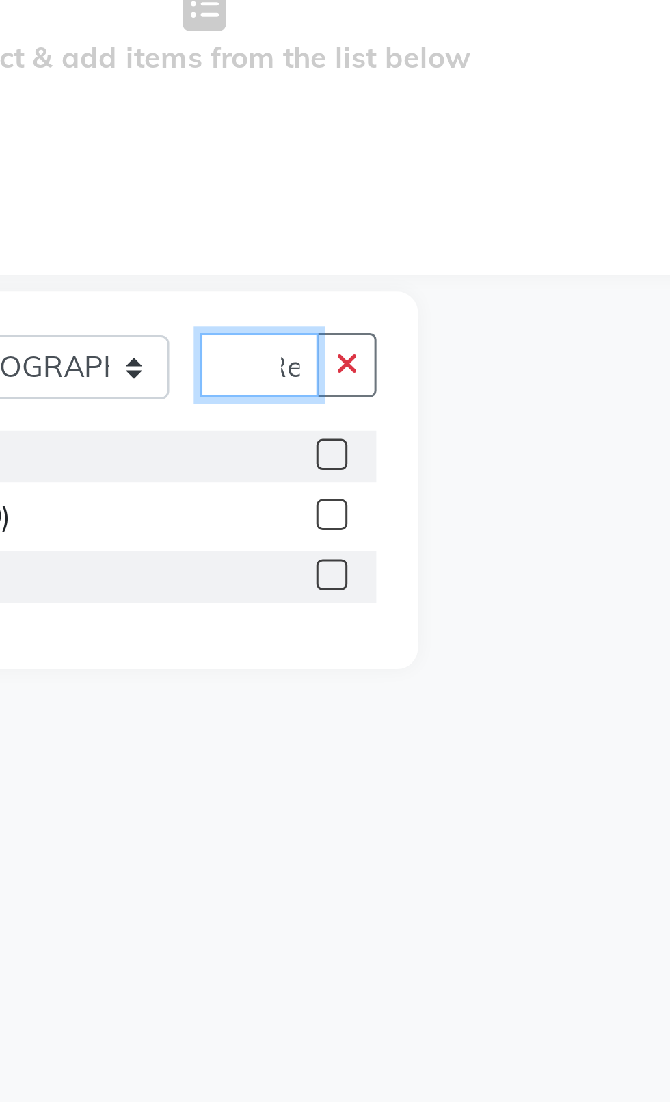
scroll to position [0, 8]
click at [291, 398] on label at bounding box center [292, 398] width 10 height 10
click at [291, 398] on input "checkbox" at bounding box center [291, 398] width 9 height 9
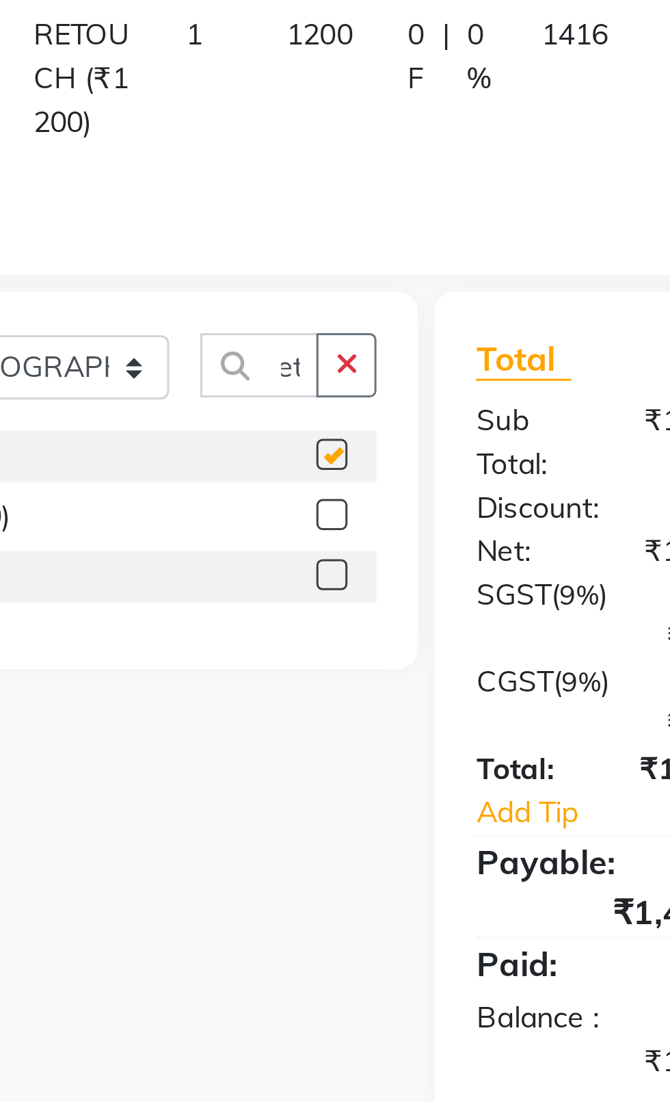
scroll to position [0, 0]
click at [199, 372] on select "Select Stylist [PERSON_NAME] akash [PERSON_NAME] ANAM anod [PERSON_NAME] danish…" at bounding box center [196, 368] width 86 height 21
click at [153, 358] on select "Select Stylist [PERSON_NAME] akash [PERSON_NAME] ANAM anod [PERSON_NAME] danish…" at bounding box center [196, 368] width 86 height 21
click at [224, 377] on select "Select Stylist [PERSON_NAME] akash [PERSON_NAME] ANAM anod [PERSON_NAME] danish…" at bounding box center [196, 368] width 86 height 21
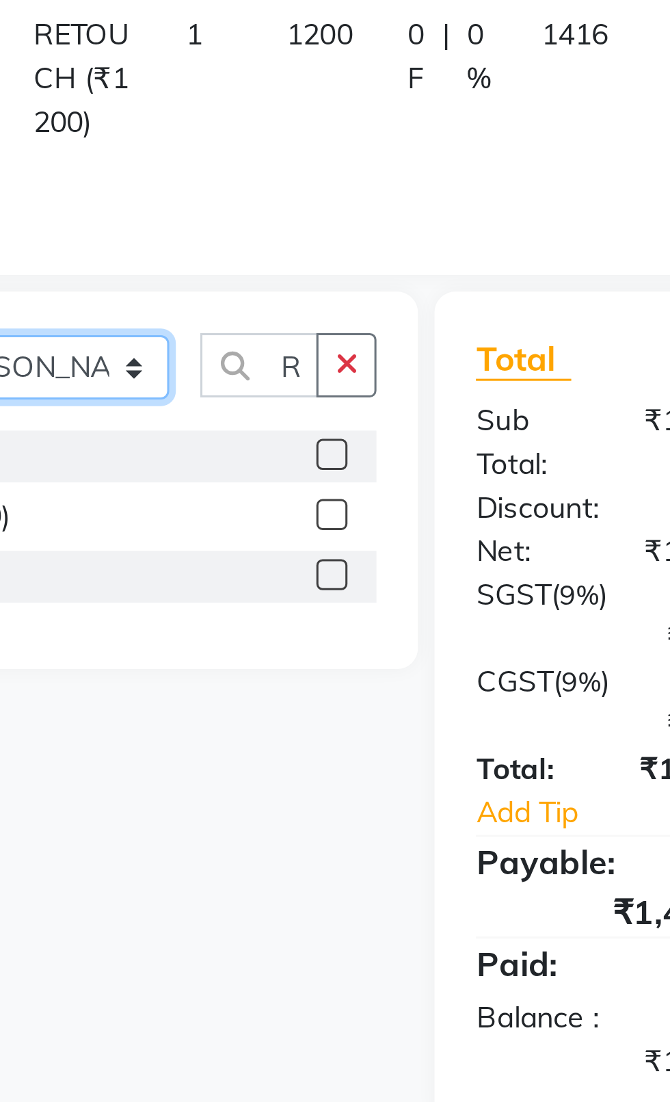
click at [153, 358] on select "Select Stylist [PERSON_NAME] akash [PERSON_NAME] ANAM anod [PERSON_NAME] danish…" at bounding box center [196, 368] width 86 height 21
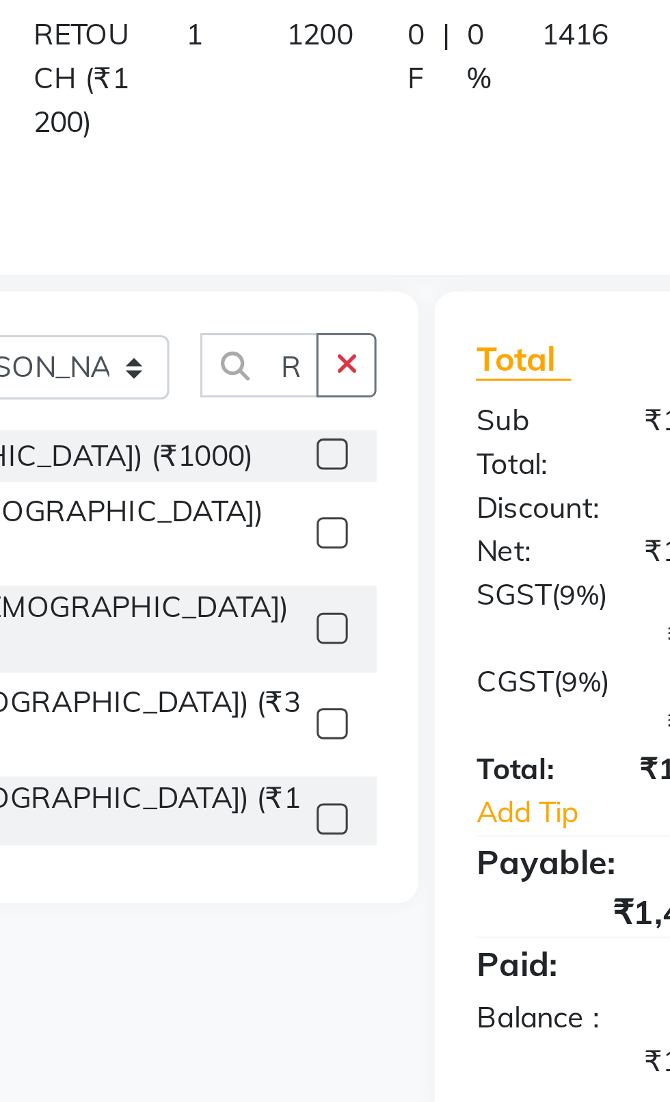
click at [300, 367] on icon "button" at bounding box center [297, 368] width 8 height 10
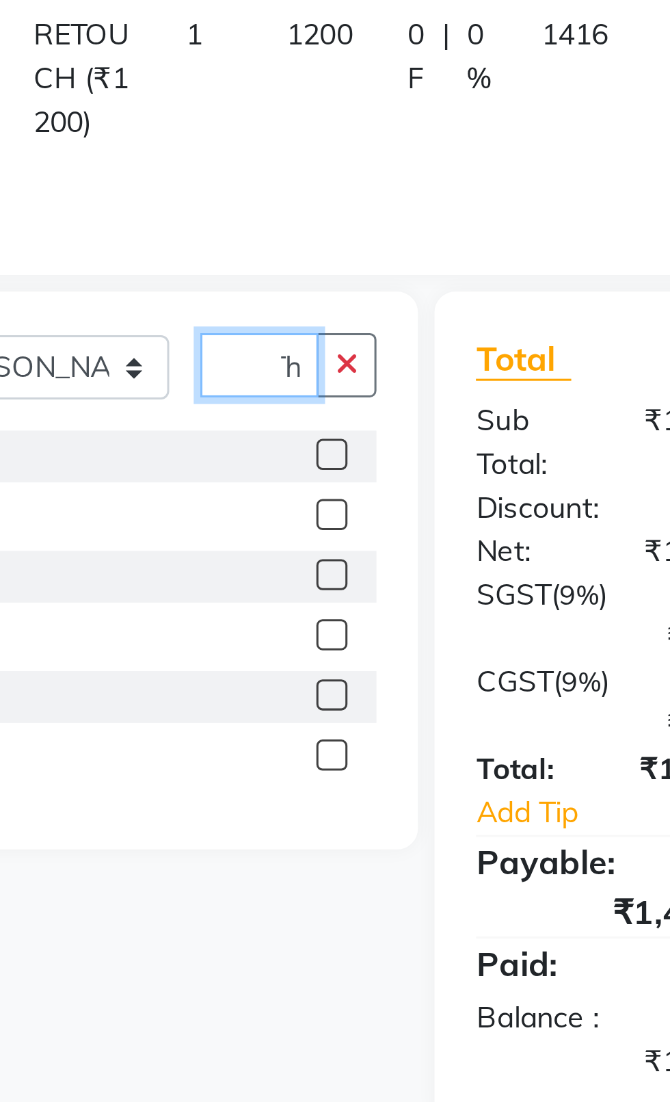
scroll to position [0, 8]
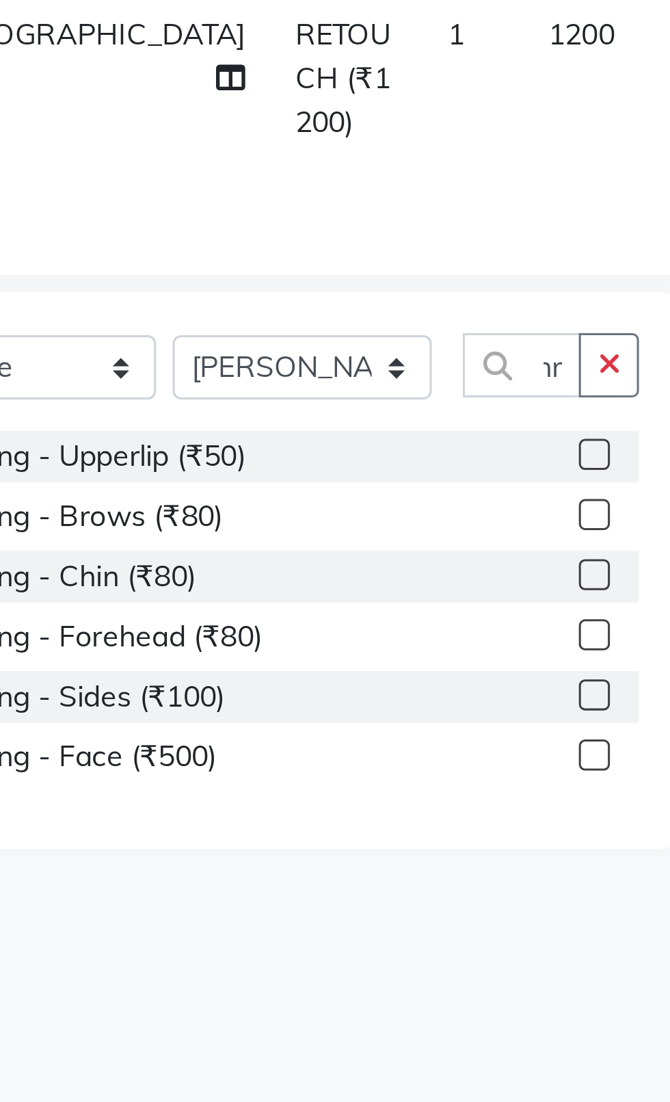
click at [287, 419] on label at bounding box center [292, 418] width 10 height 10
click at [287, 419] on input "checkbox" at bounding box center [291, 418] width 9 height 9
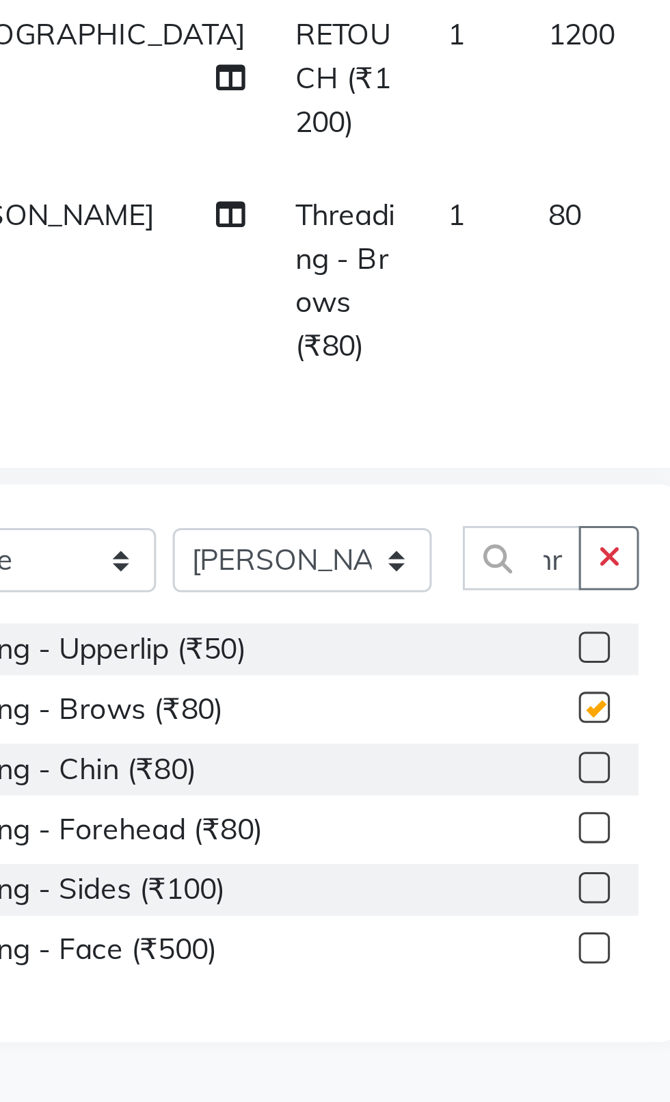
scroll to position [0, 0]
click at [268, 321] on td "80" at bounding box center [288, 341] width 40 height 74
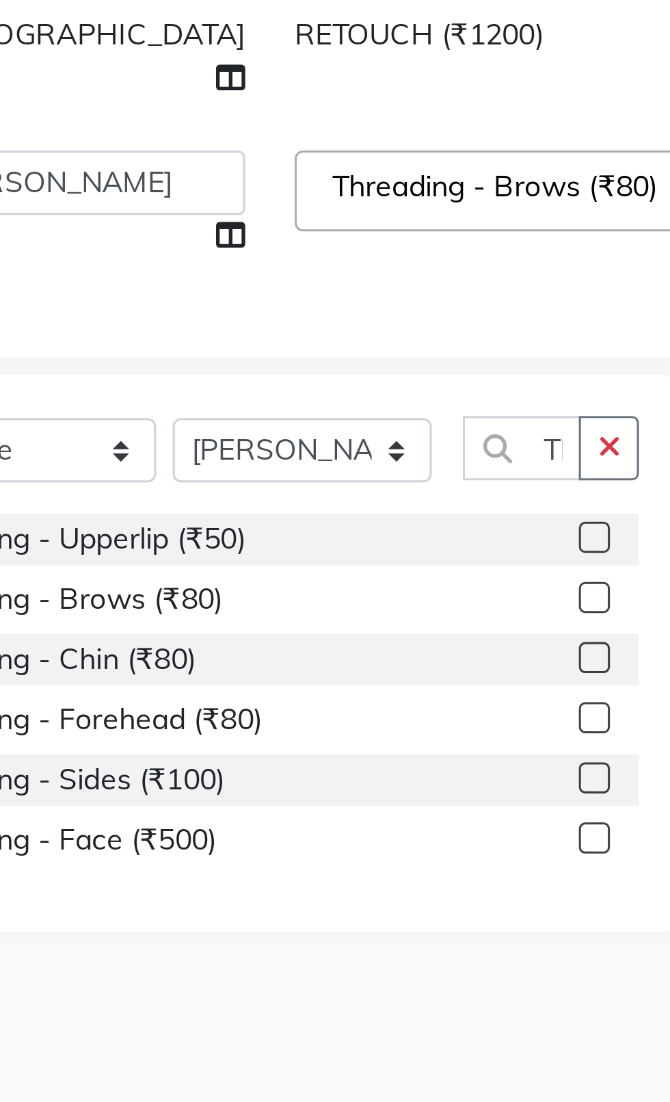
click at [360, 311] on input "1" at bounding box center [375, 308] width 31 height 21
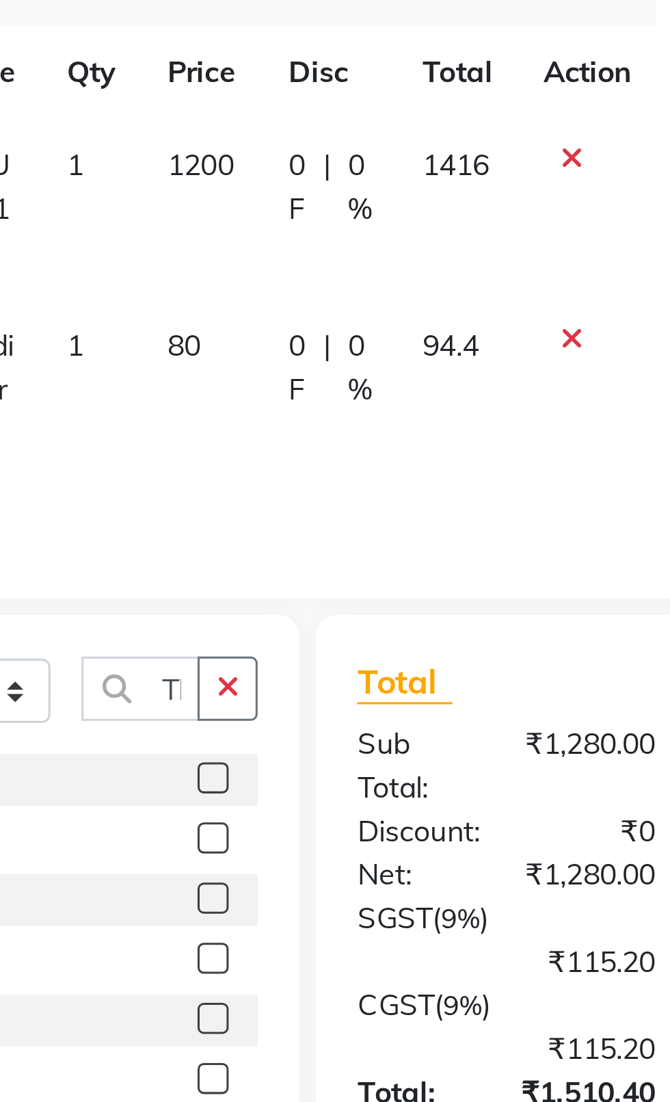
click at [272, 311] on td "80" at bounding box center [288, 341] width 40 height 74
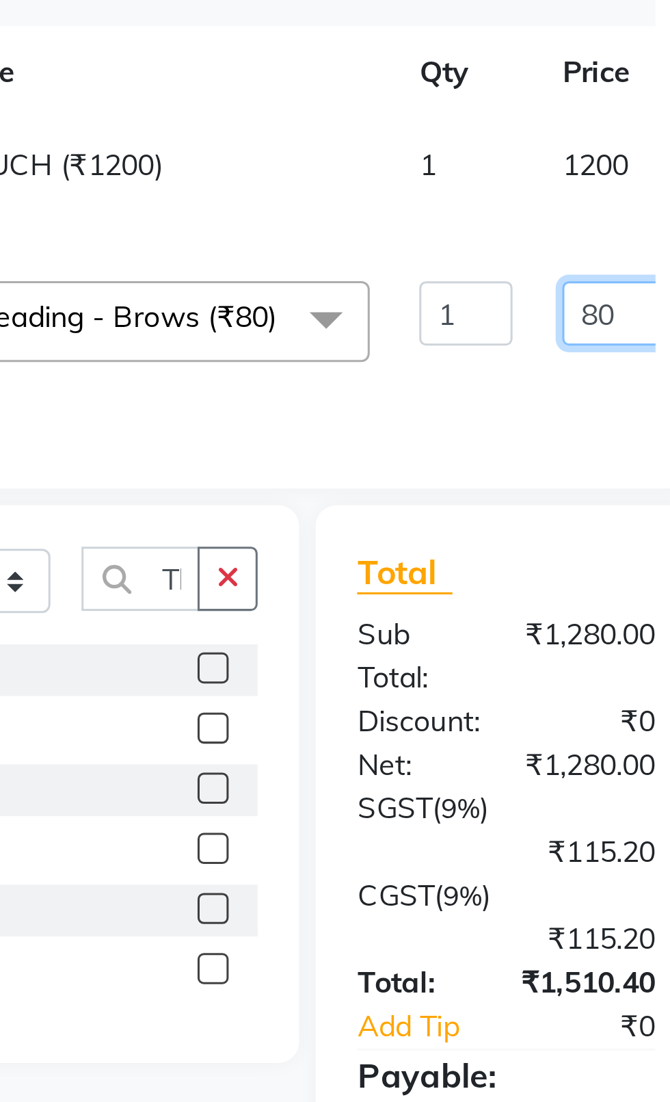
click at [407, 309] on input "80" at bounding box center [427, 308] width 41 height 21
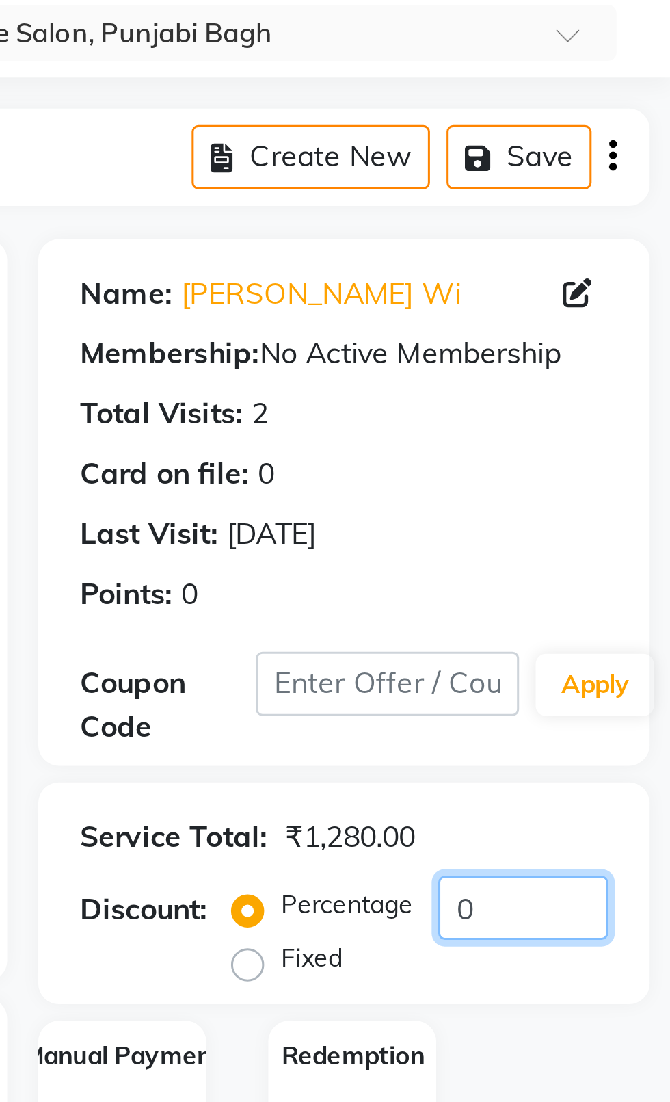
click at [616, 345] on input "0" at bounding box center [622, 341] width 56 height 21
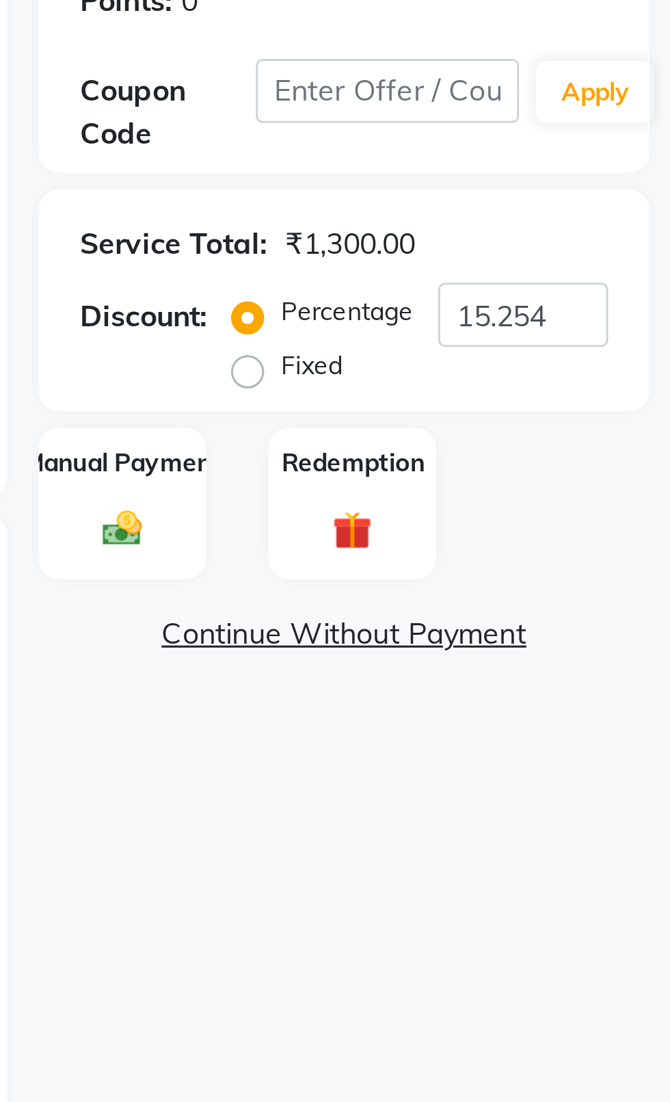
click at [474, 397] on div "Manual Payment" at bounding box center [489, 404] width 55 height 51
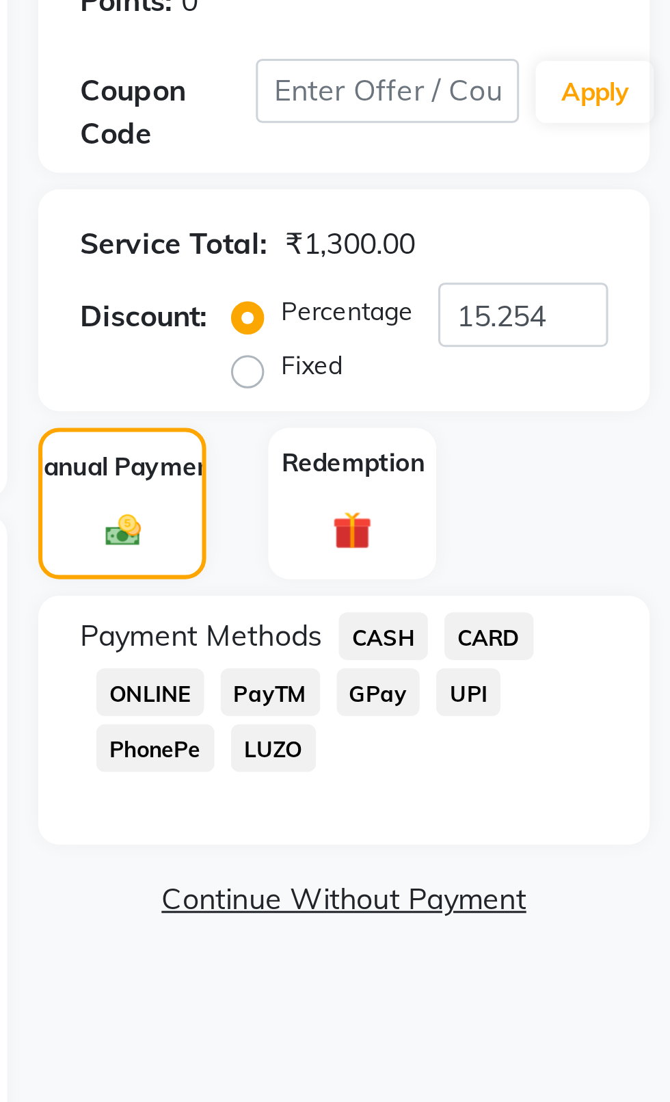
click at [573, 445] on span "CASH" at bounding box center [575, 448] width 29 height 16
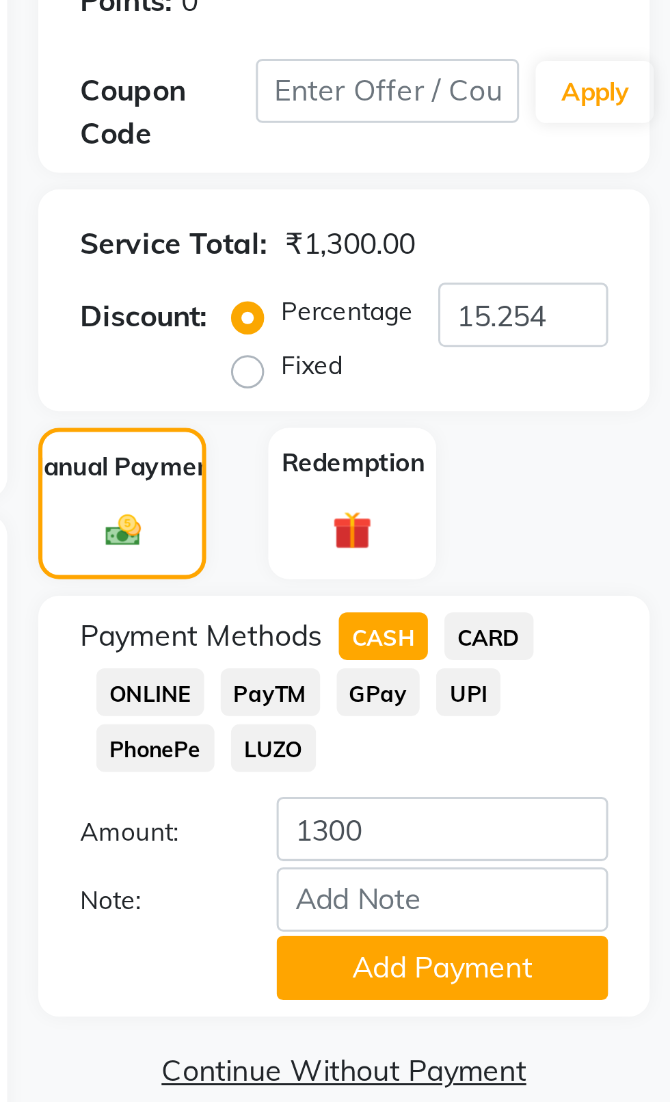
click at [617, 556] on button "Add Payment" at bounding box center [594, 557] width 109 height 21
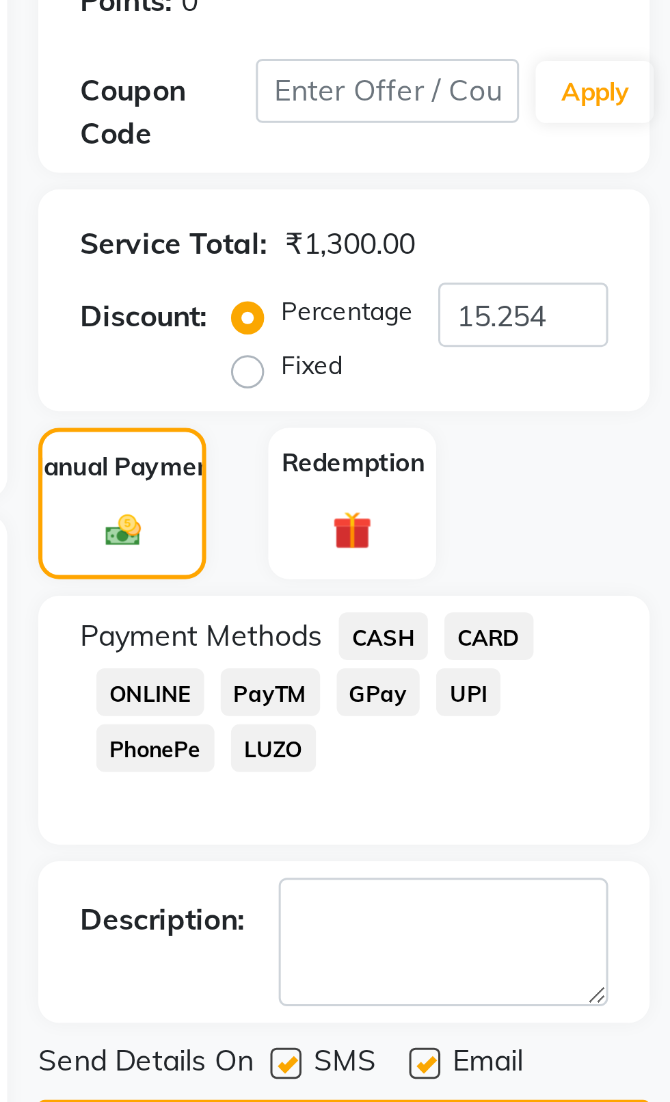
click at [544, 588] on label at bounding box center [543, 589] width 10 height 10
click at [544, 588] on input "checkbox" at bounding box center [542, 589] width 9 height 9
click at [592, 588] on label at bounding box center [589, 589] width 10 height 10
click at [592, 588] on input "checkbox" at bounding box center [588, 589] width 9 height 9
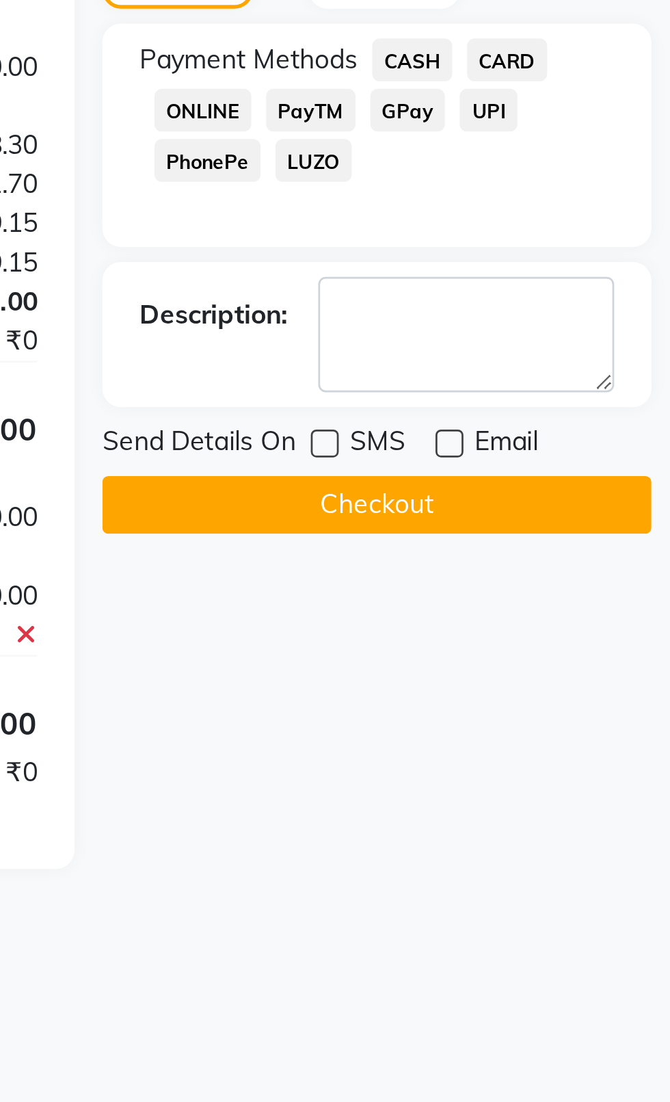
click at [498, 614] on button "Checkout" at bounding box center [563, 611] width 202 height 21
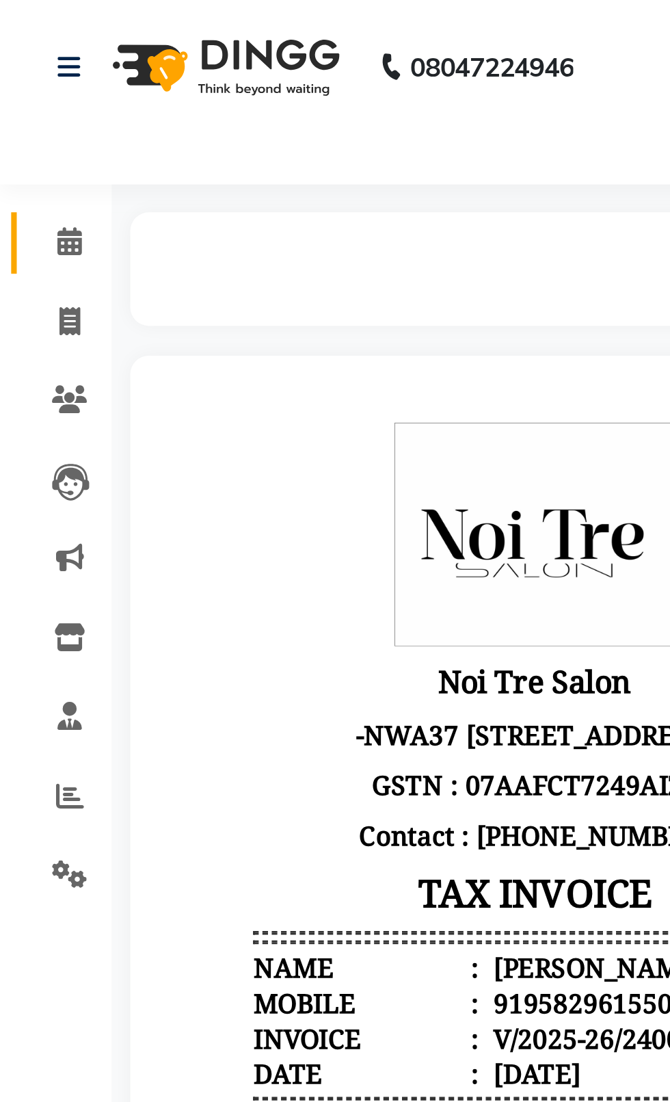
click at [19, 84] on span at bounding box center [26, 89] width 24 height 16
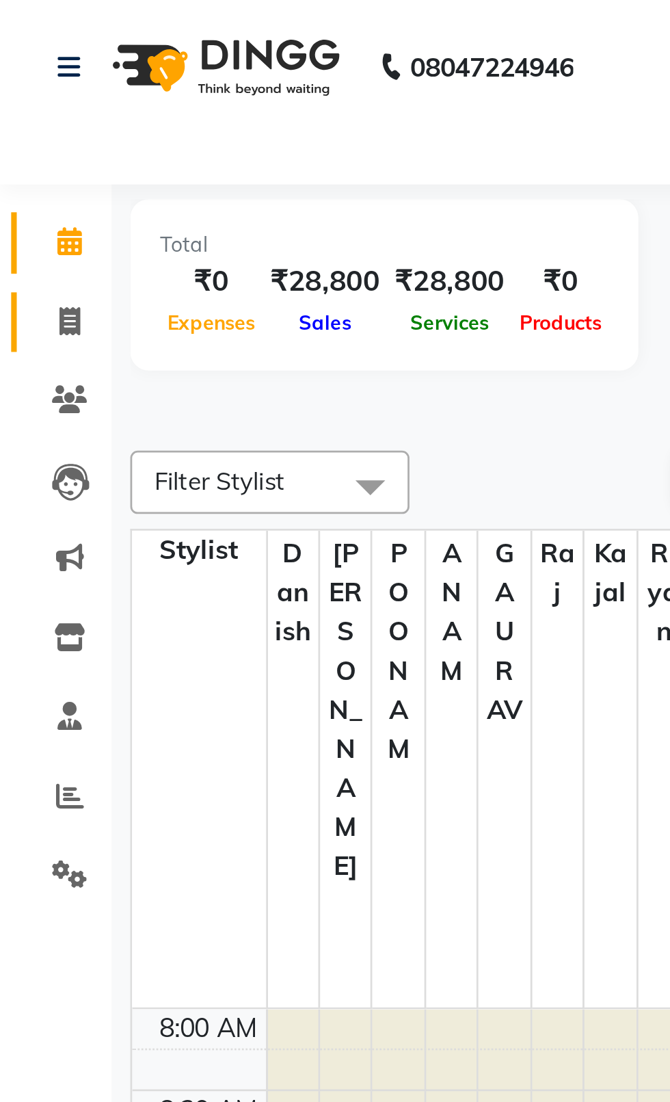
click at [19, 124] on span at bounding box center [26, 119] width 24 height 16
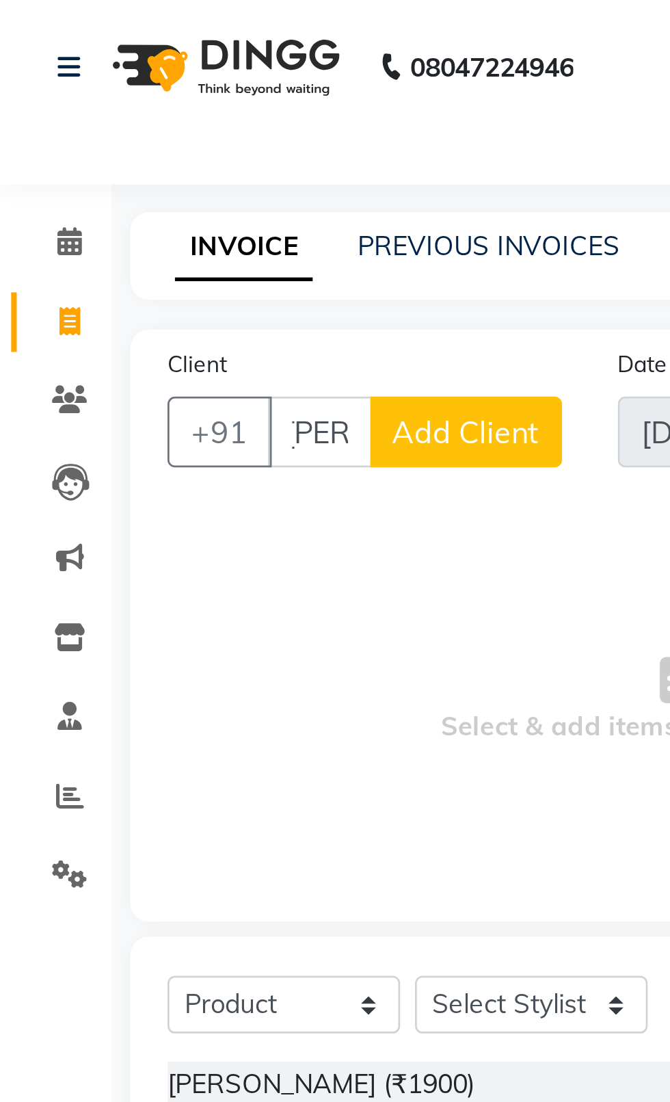
scroll to position [0, 5]
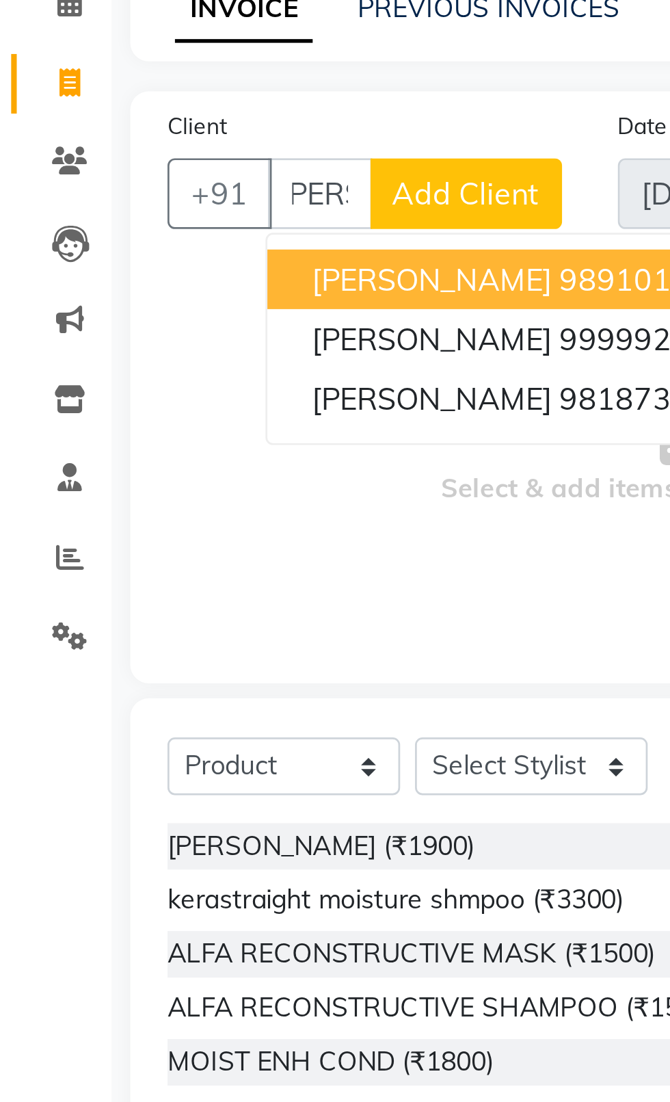
click at [120, 235] on span "[PERSON_NAME]" at bounding box center [159, 234] width 88 height 14
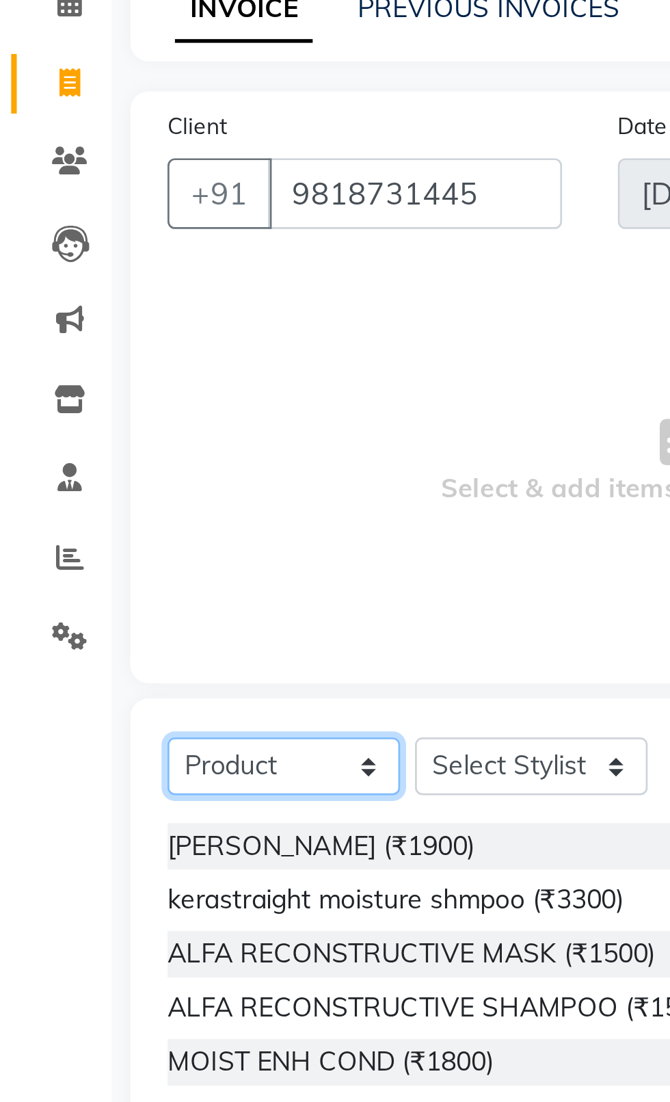
click at [86, 374] on select "Select Service Product Membership Package Voucher Prepaid Gift Card" at bounding box center [105, 368] width 86 height 21
click at [62, 358] on select "Select Service Product Membership Package Voucher Prepaid Gift Card" at bounding box center [105, 368] width 86 height 21
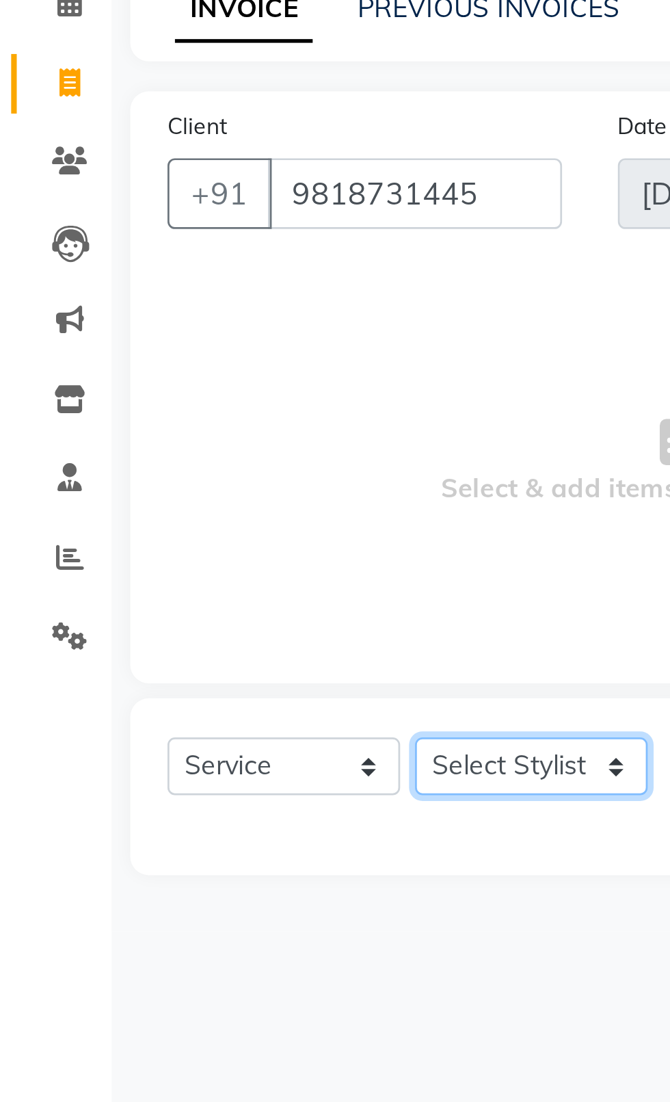
click at [186, 378] on select "Select Stylist [PERSON_NAME] akash [PERSON_NAME] ANAM anod [PERSON_NAME] danish…" at bounding box center [196, 368] width 86 height 21
click at [153, 358] on select "Select Stylist [PERSON_NAME] akash [PERSON_NAME] ANAM anod [PERSON_NAME] danish…" at bounding box center [196, 368] width 86 height 21
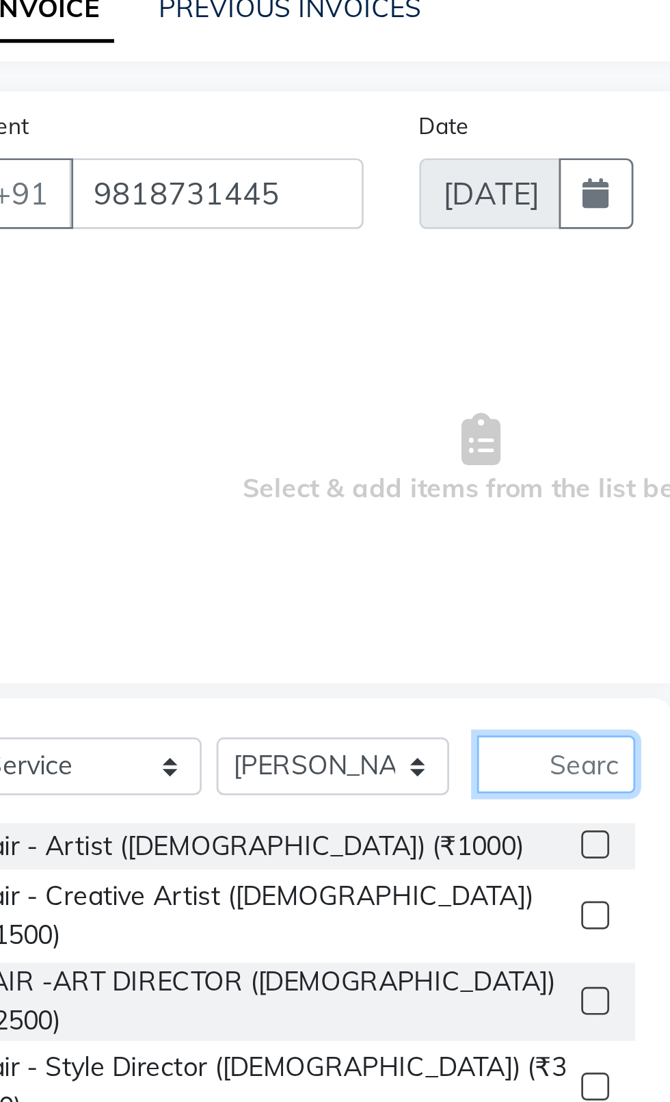
click at [277, 367] on input "text" at bounding box center [277, 368] width 58 height 21
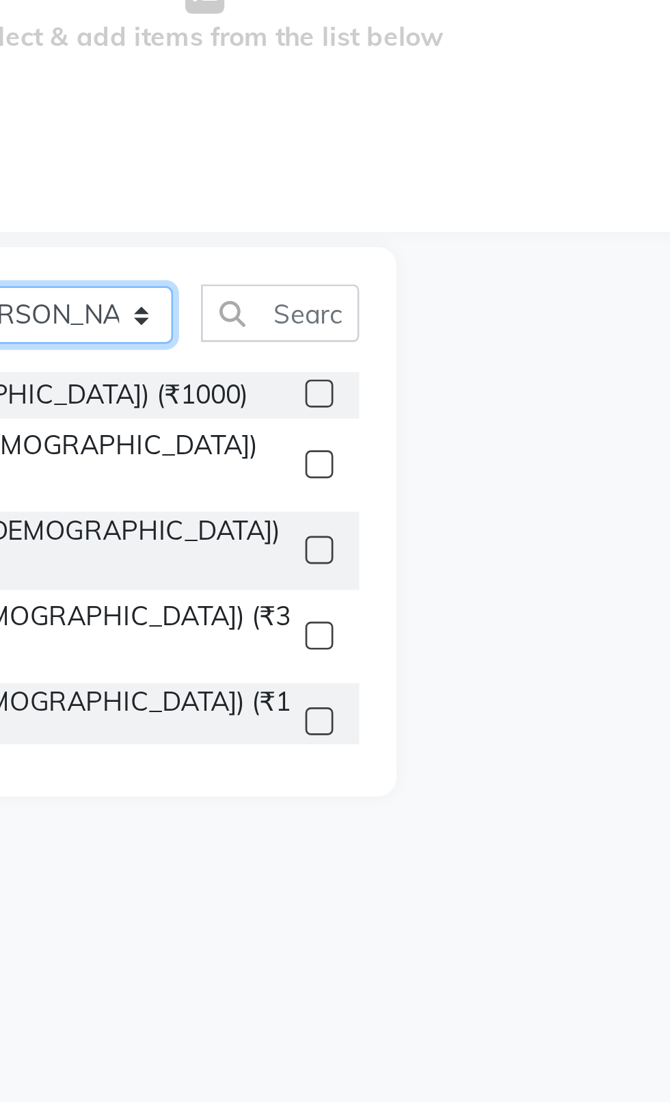
click at [190, 369] on select "Select Stylist [PERSON_NAME] akash [PERSON_NAME] ANAM anod [PERSON_NAME] danish…" at bounding box center [196, 368] width 86 height 21
click at [153, 358] on select "Select Stylist [PERSON_NAME] akash [PERSON_NAME] ANAM anod [PERSON_NAME] danish…" at bounding box center [196, 368] width 86 height 21
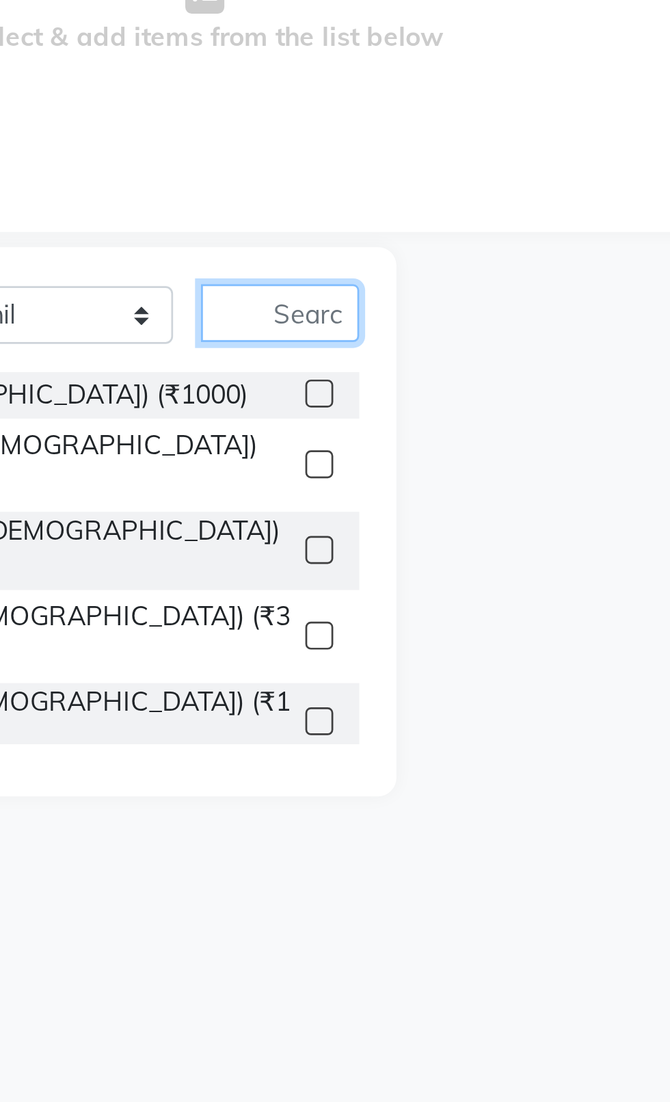
click at [276, 370] on input "text" at bounding box center [277, 368] width 58 height 21
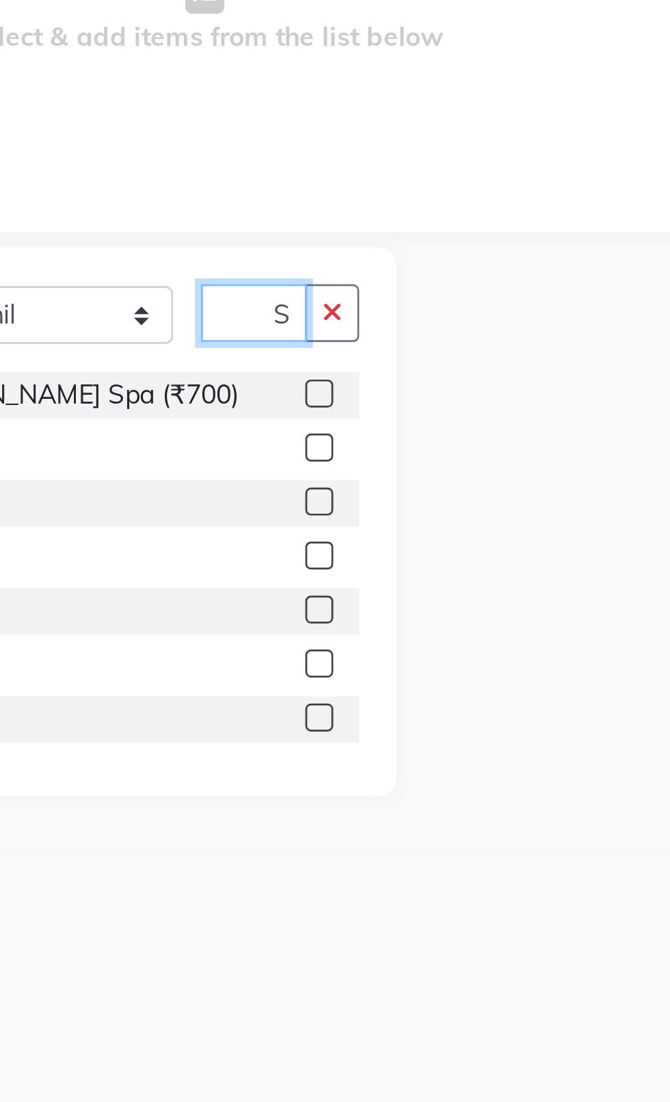
scroll to position [0, 10]
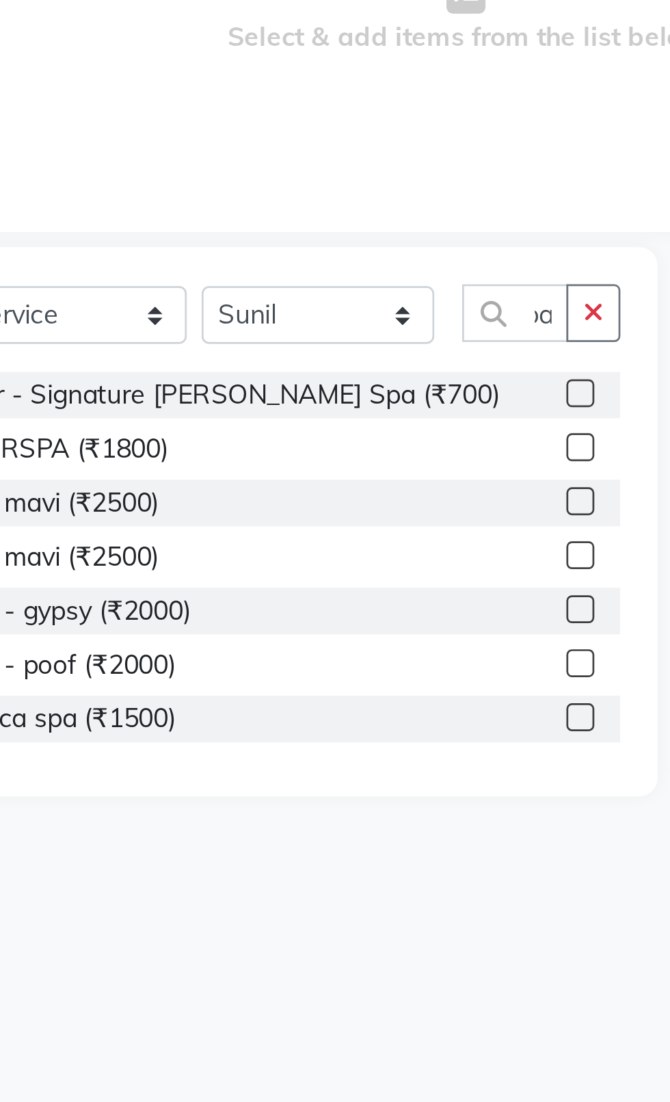
click at [291, 418] on label at bounding box center [292, 418] width 10 height 10
click at [291, 418] on input "checkbox" at bounding box center [291, 418] width 9 height 9
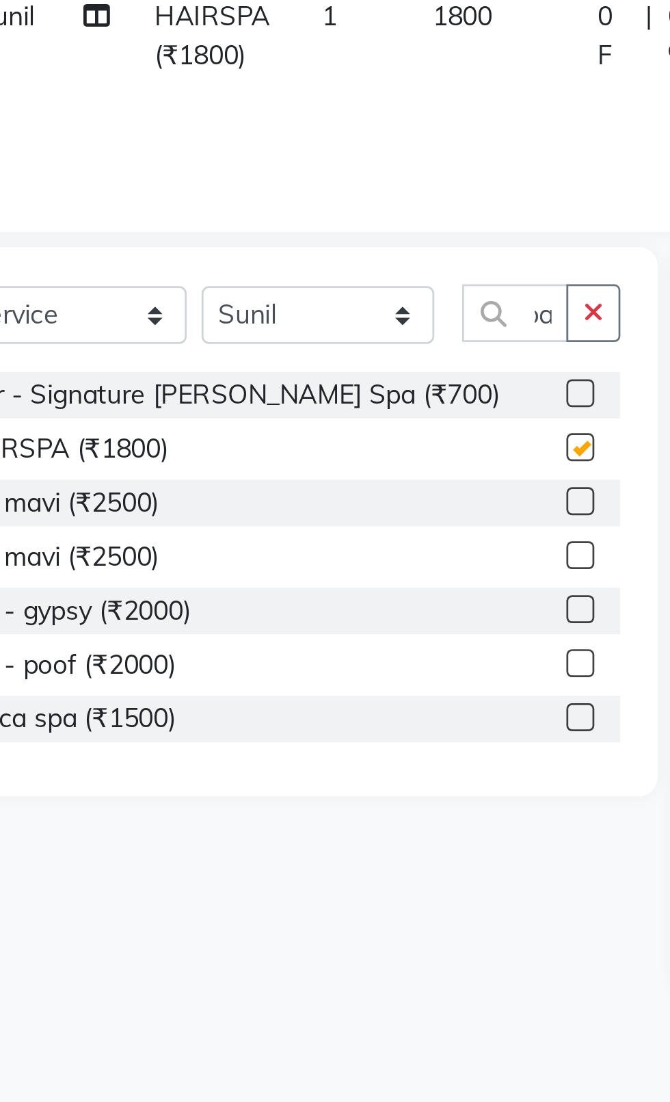
scroll to position [0, 0]
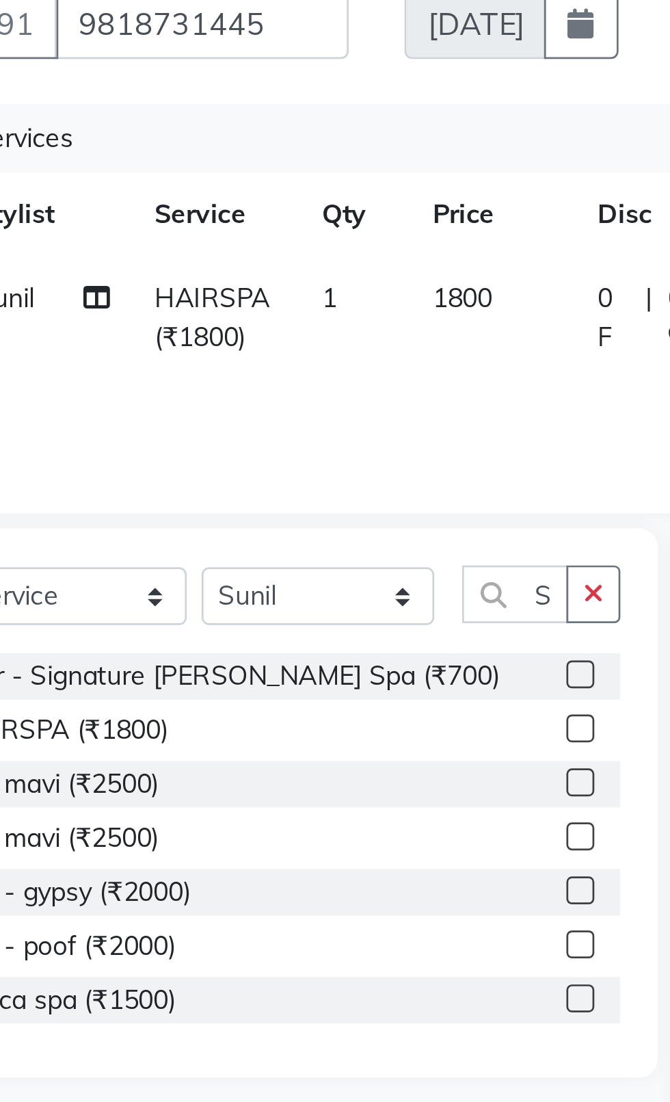
click at [251, 272] on td "1800" at bounding box center [259, 266] width 61 height 45
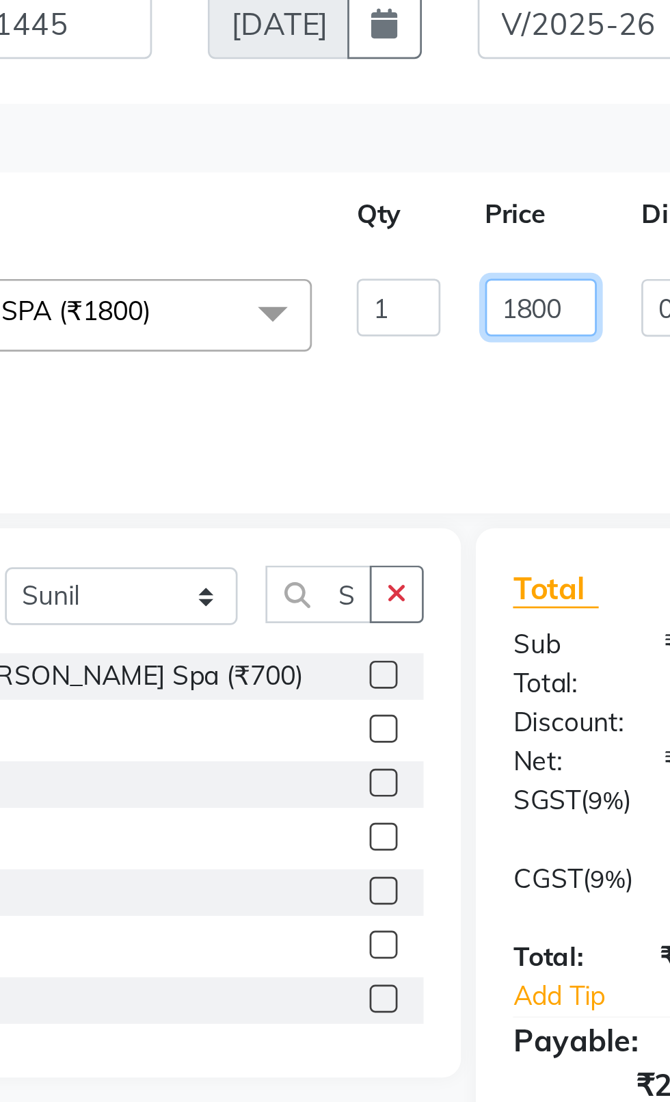
click at [345, 258] on input "1800" at bounding box center [349, 262] width 41 height 21
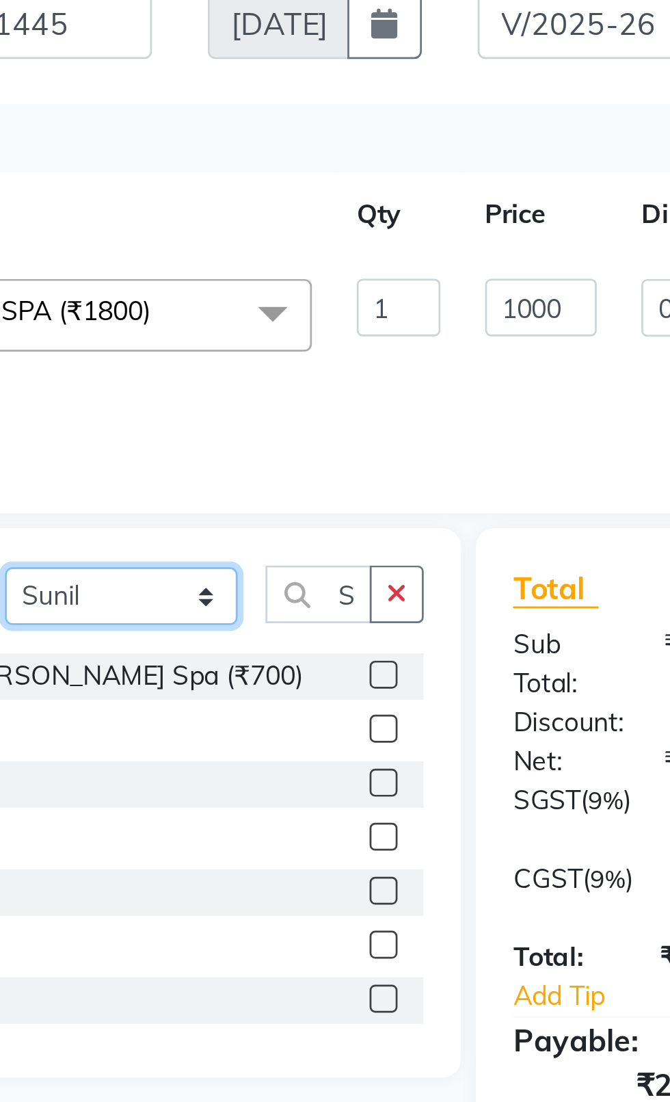
click at [183, 374] on select "Select Stylist [PERSON_NAME] akash [PERSON_NAME] ANAM anod [PERSON_NAME] danish…" at bounding box center [196, 368] width 86 height 21
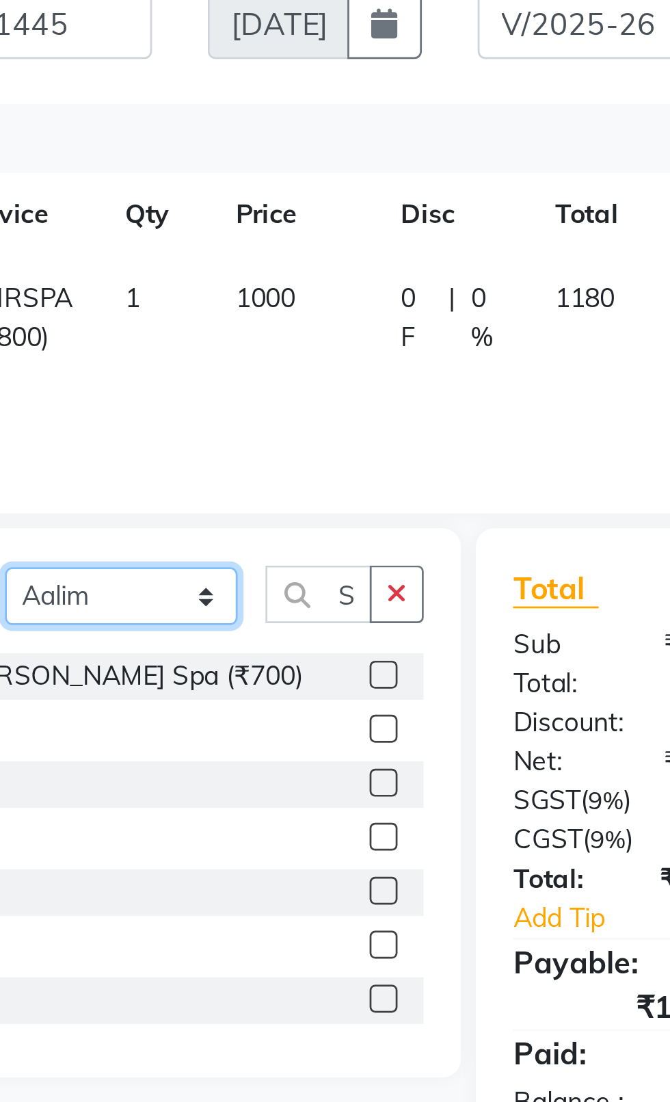
click at [153, 358] on select "Select Stylist [PERSON_NAME] akash [PERSON_NAME] ANAM anod [PERSON_NAME] danish…" at bounding box center [196, 368] width 86 height 21
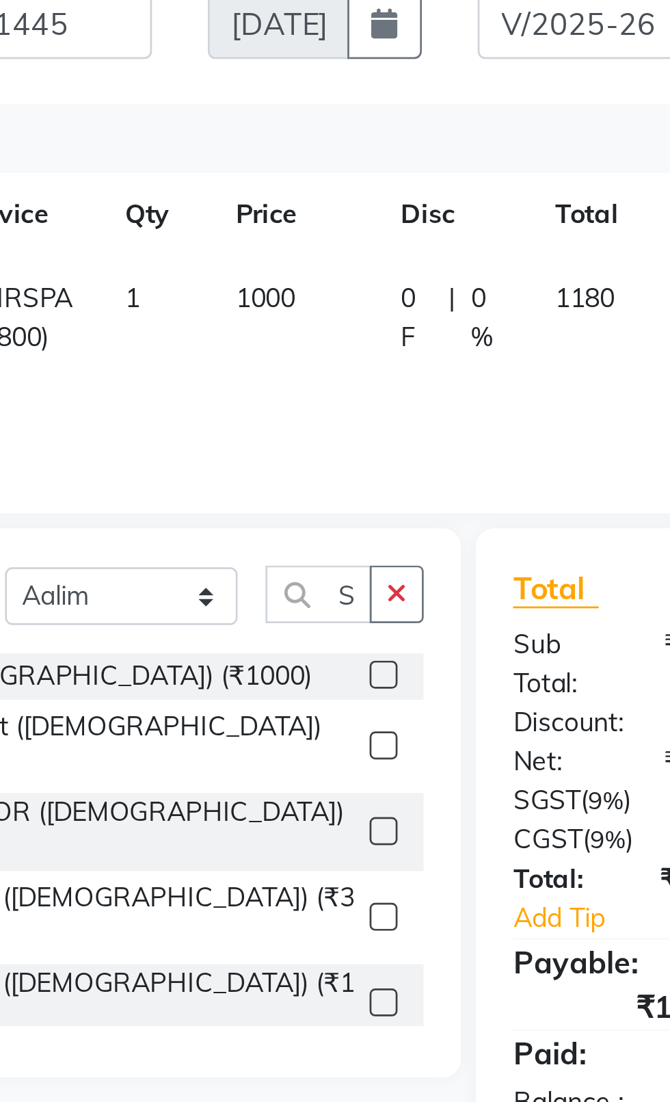
click at [302, 377] on button "button" at bounding box center [297, 368] width 20 height 21
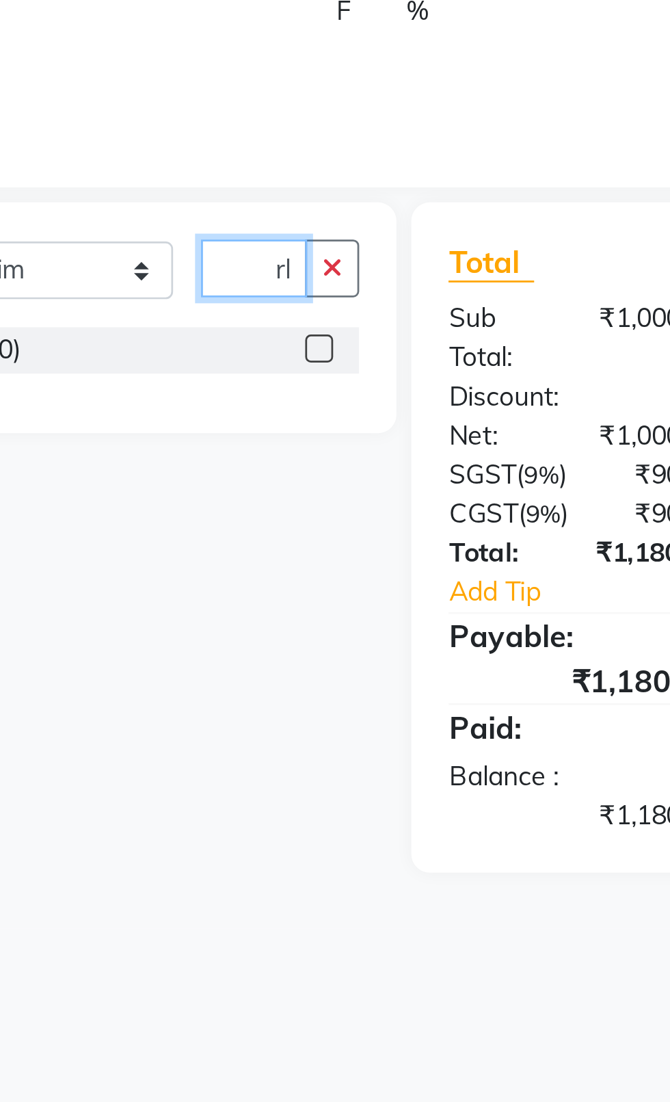
scroll to position [0, 11]
click at [287, 397] on label at bounding box center [292, 398] width 10 height 10
click at [287, 397] on input "checkbox" at bounding box center [291, 398] width 9 height 9
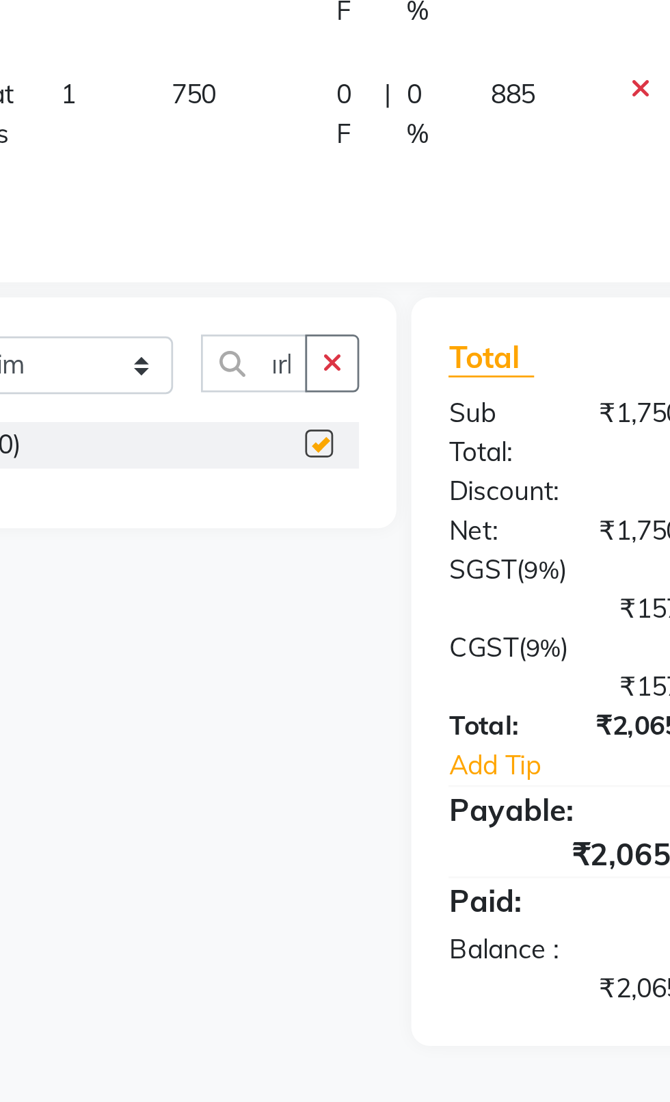
scroll to position [0, 0]
click at [254, 310] on td "750" at bounding box center [259, 319] width 61 height 60
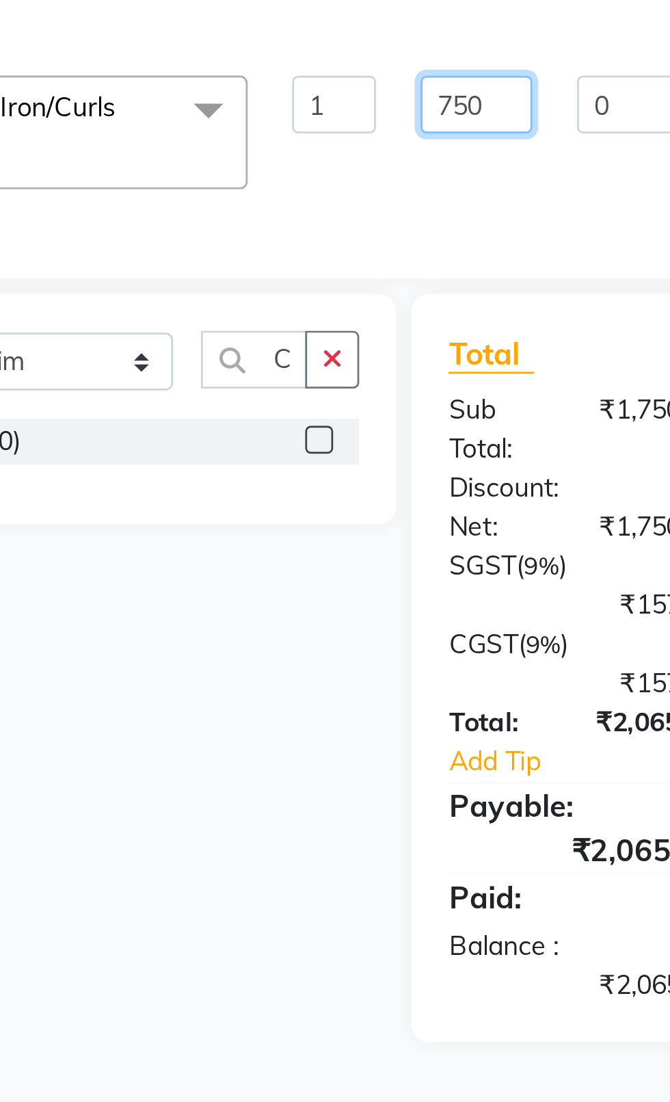
click at [348, 311] on input "750" at bounding box center [349, 308] width 41 height 21
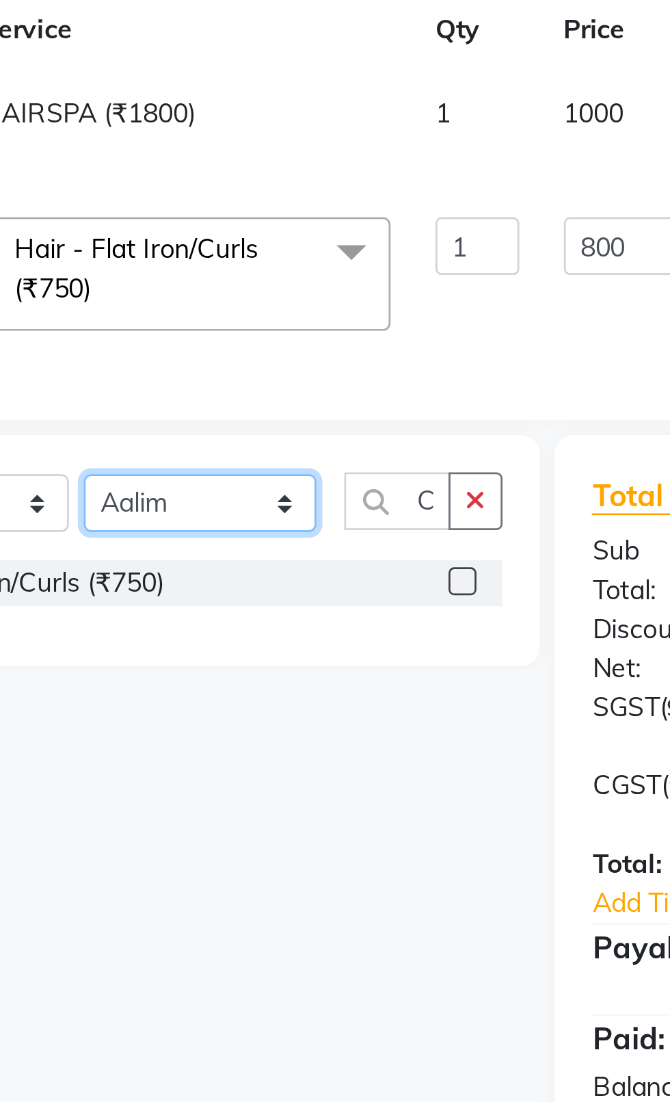
click at [209, 400] on select "Select Stylist [PERSON_NAME] akash [PERSON_NAME] ANAM anod [PERSON_NAME] danish…" at bounding box center [196, 402] width 86 height 21
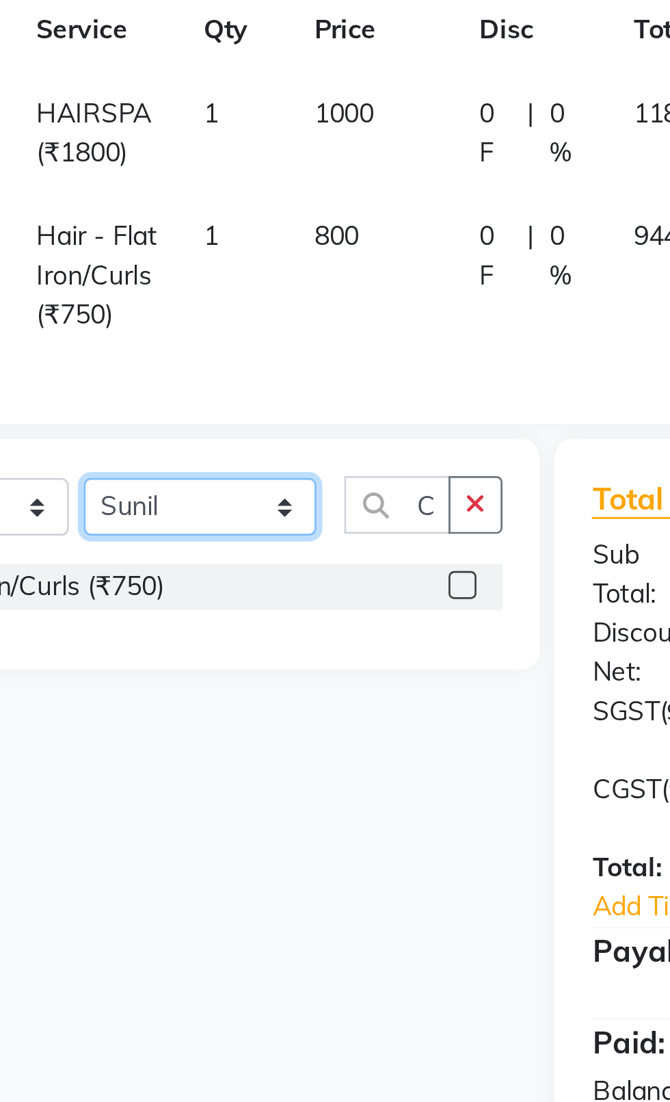
click at [153, 393] on select "Select Stylist [PERSON_NAME] akash [PERSON_NAME] ANAM anod [PERSON_NAME] danish…" at bounding box center [196, 403] width 86 height 21
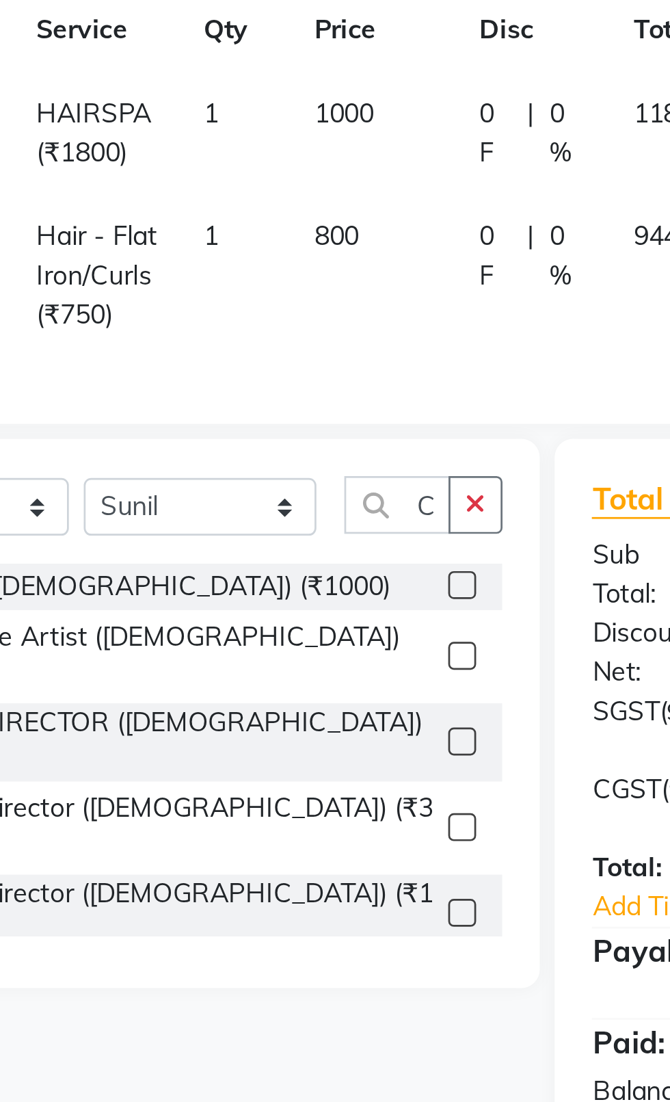
click at [291, 413] on button "button" at bounding box center [297, 403] width 20 height 21
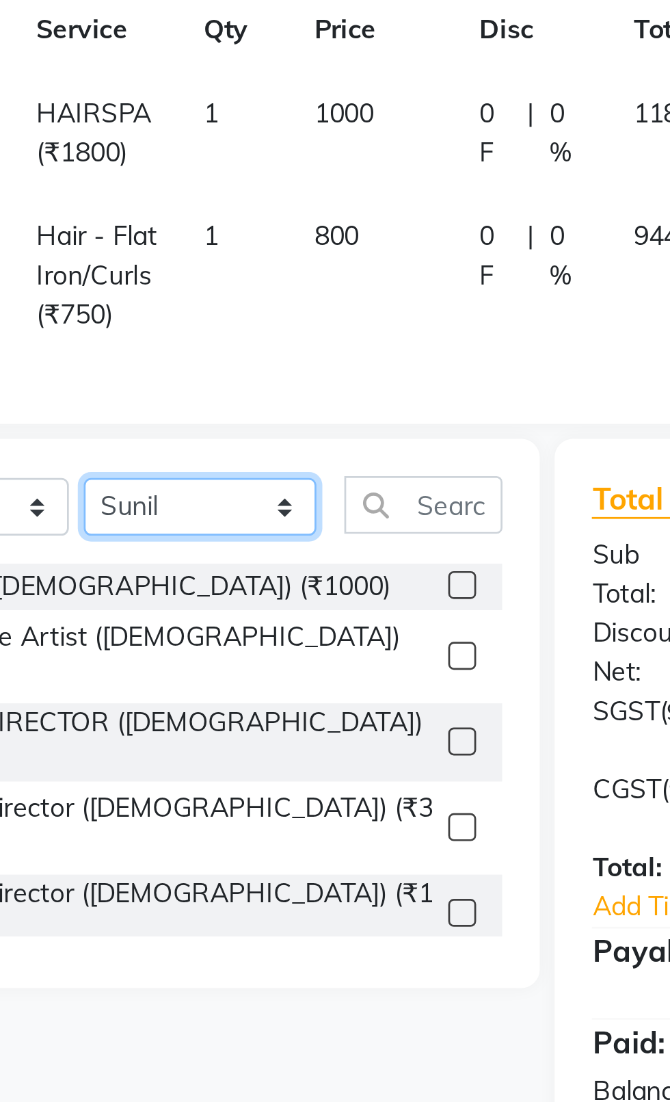
click at [215, 408] on select "Select Stylist [PERSON_NAME] akash [PERSON_NAME] ANAM anod [PERSON_NAME] danish…" at bounding box center [196, 403] width 86 height 21
click at [153, 393] on select "Select Stylist [PERSON_NAME] akash [PERSON_NAME] ANAM anod [PERSON_NAME] danish…" at bounding box center [196, 403] width 86 height 21
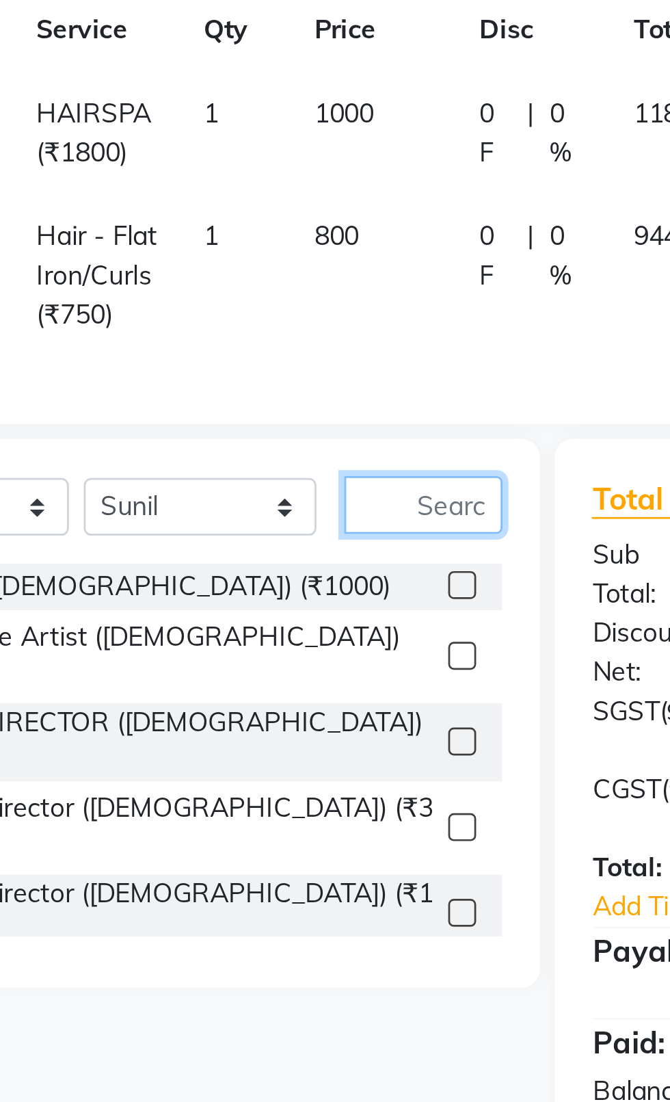
click at [279, 408] on input "text" at bounding box center [277, 403] width 58 height 21
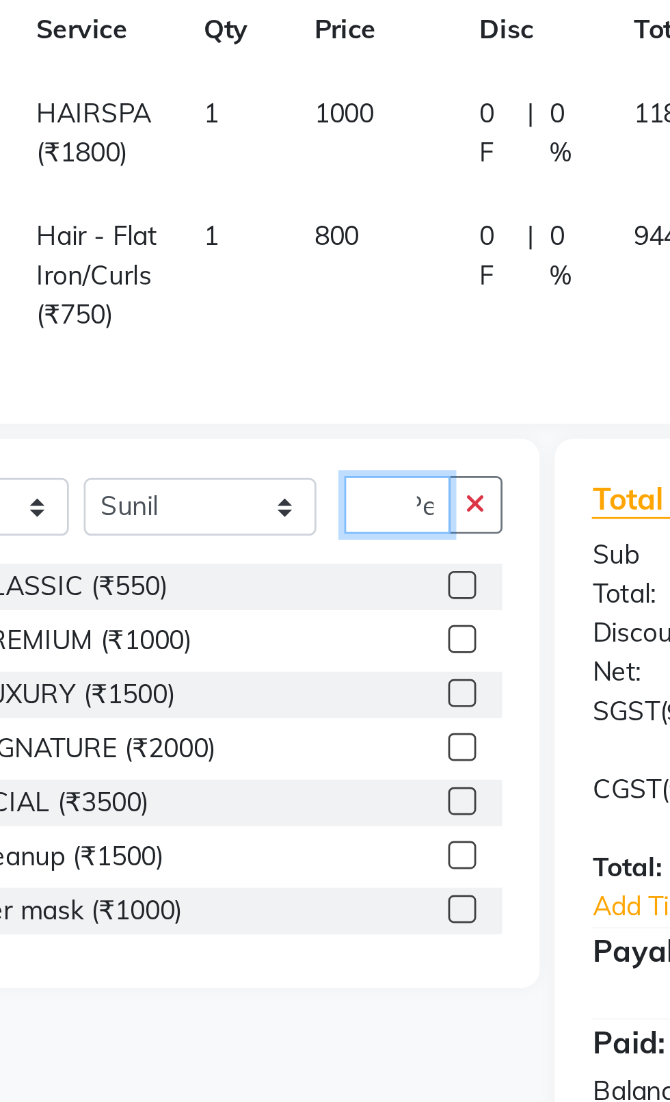
scroll to position [0, 12]
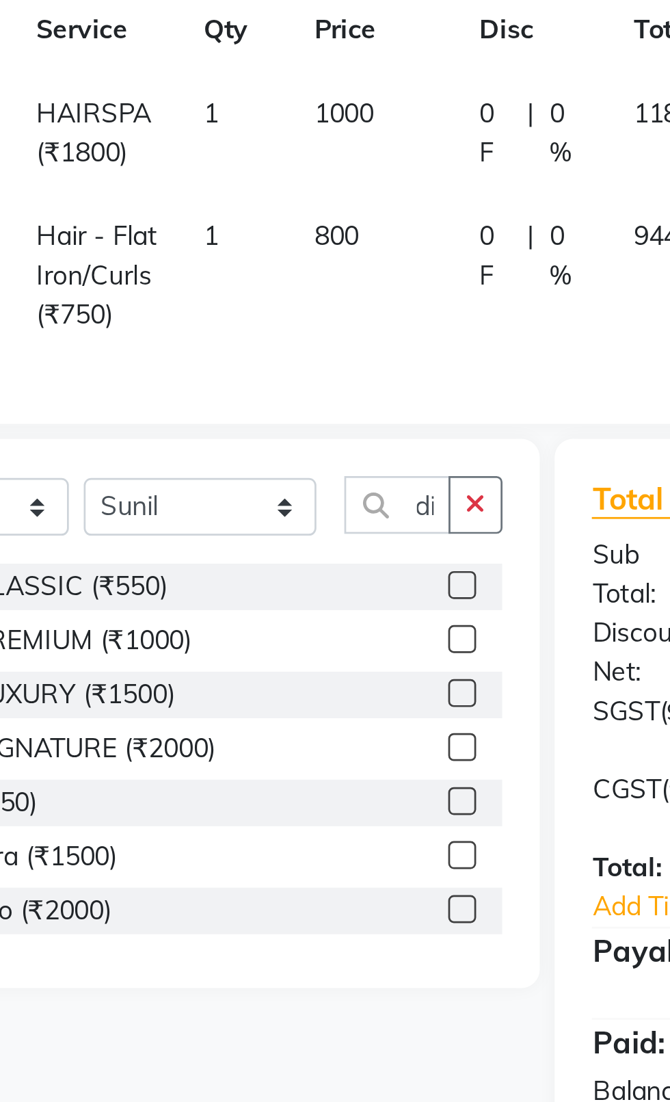
click at [287, 434] on label at bounding box center [292, 433] width 10 height 10
click at [287, 434] on input "checkbox" at bounding box center [291, 433] width 9 height 9
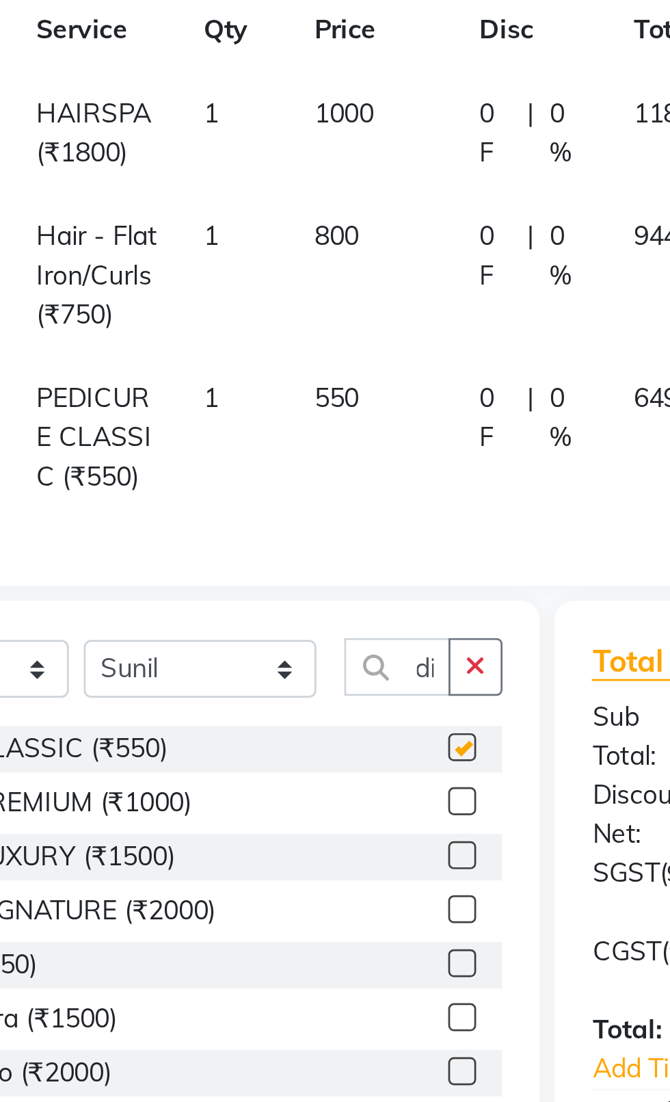
scroll to position [0, 0]
click at [257, 363] on td "550" at bounding box center [259, 379] width 61 height 60
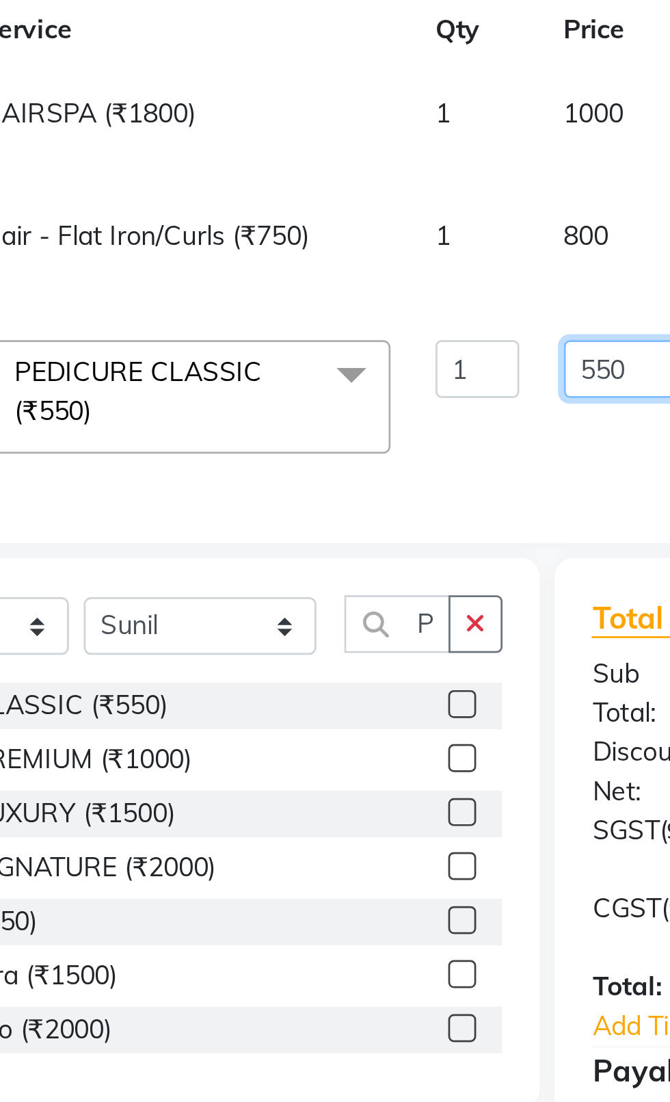
click at [354, 354] on input "550" at bounding box center [349, 353] width 41 height 21
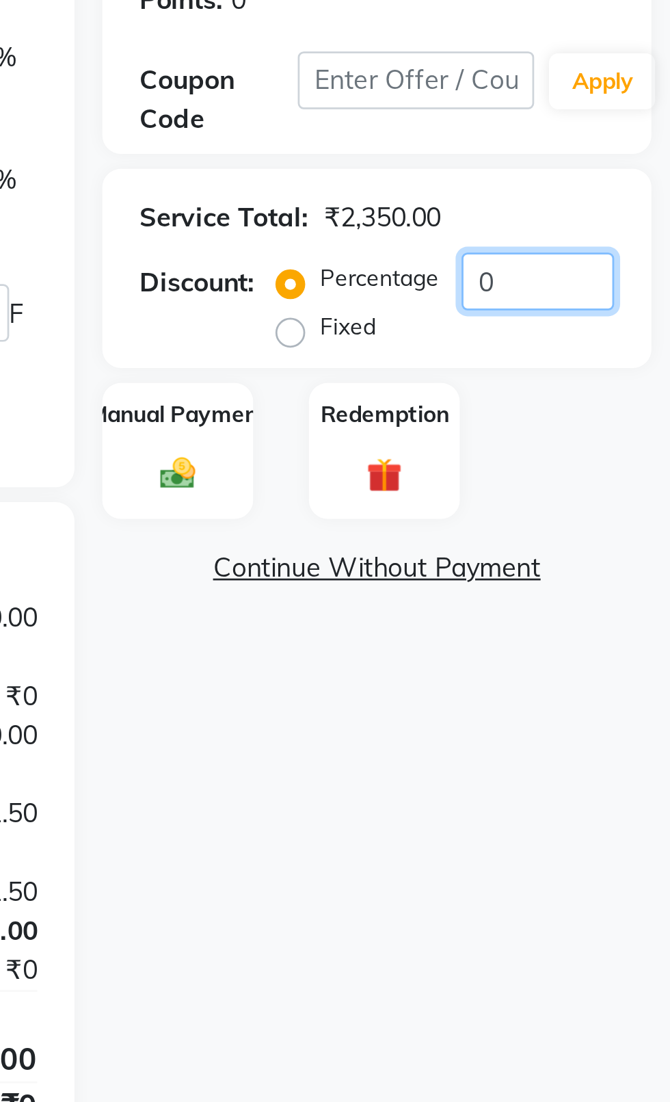
click at [624, 338] on input "0" at bounding box center [622, 341] width 56 height 21
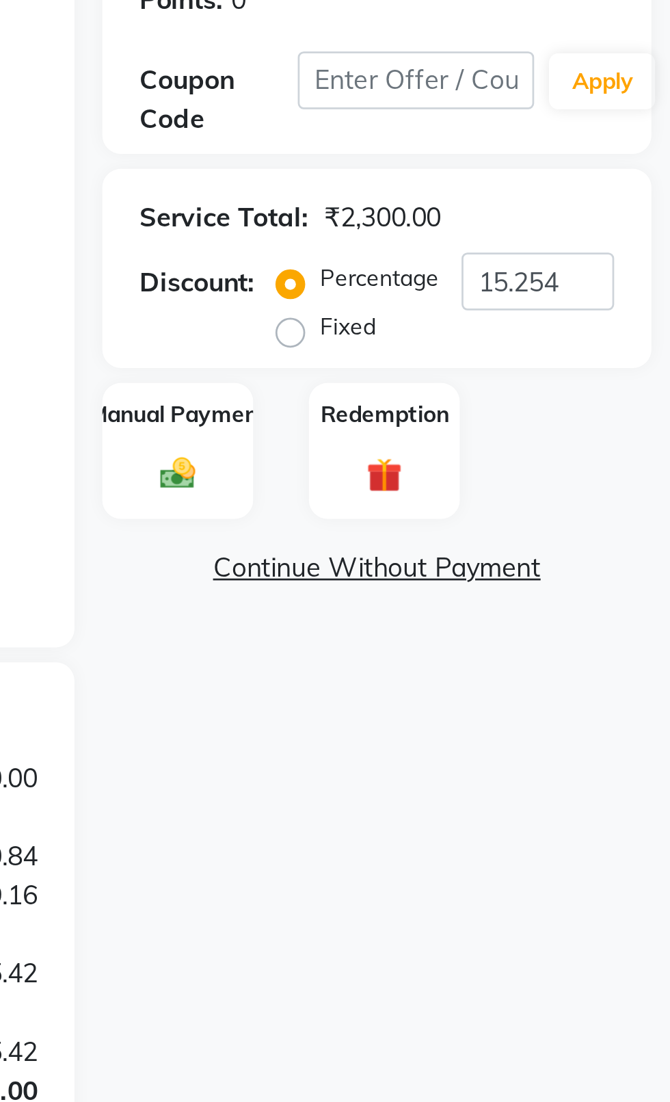
click at [473, 402] on div "Manual Payment" at bounding box center [489, 404] width 55 height 51
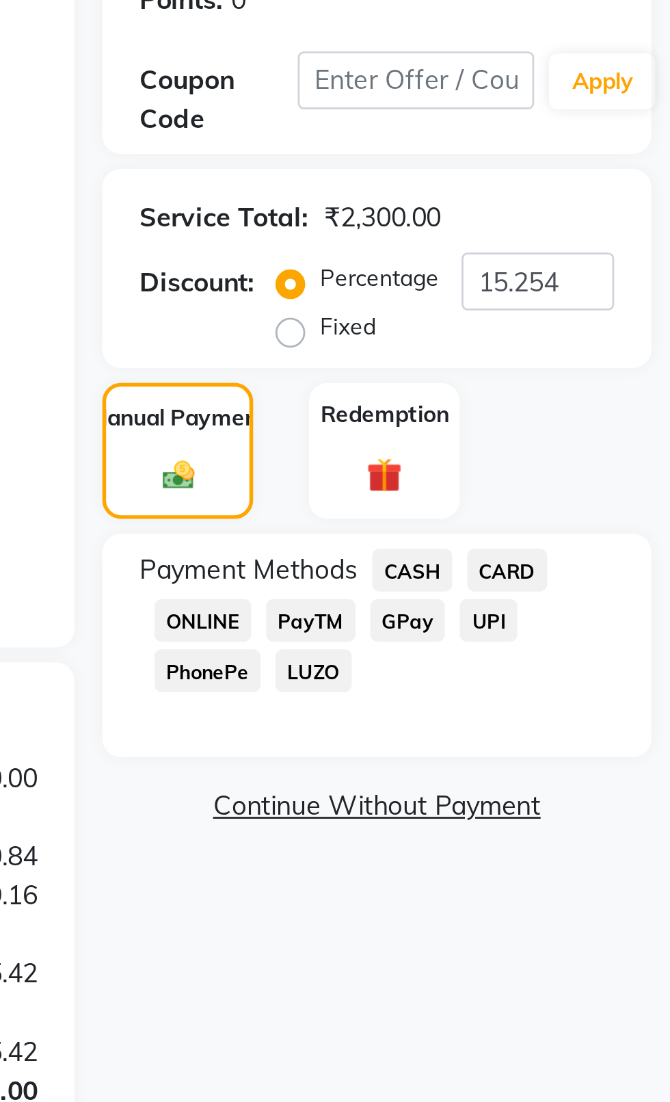
click at [568, 445] on span "CASH" at bounding box center [575, 448] width 29 height 16
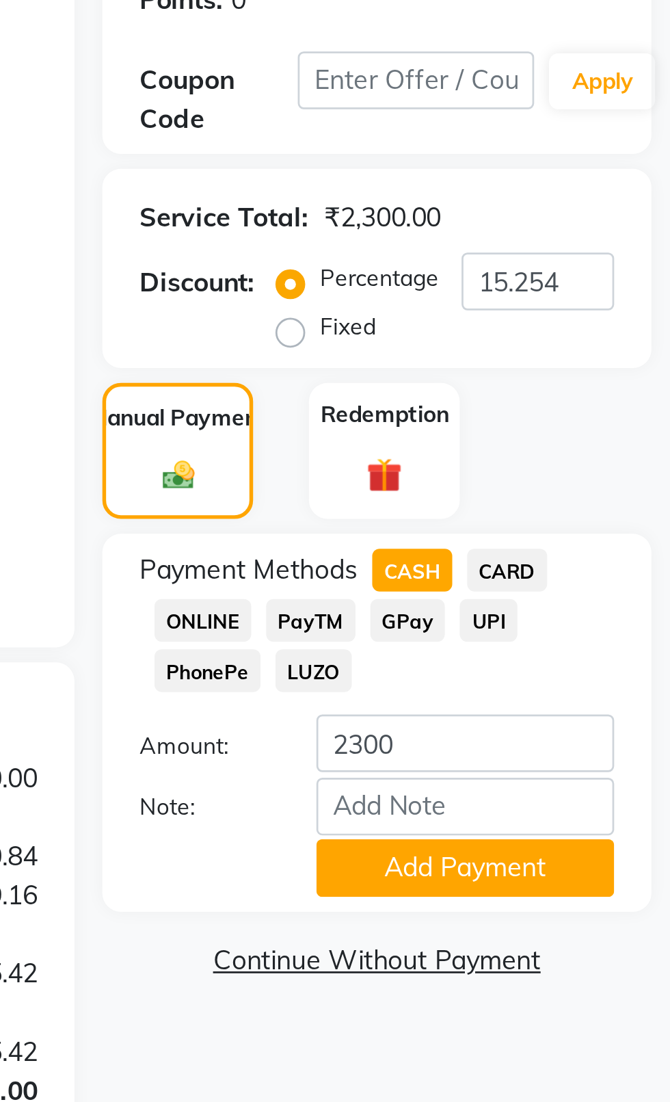
click at [611, 557] on button "Add Payment" at bounding box center [594, 557] width 109 height 21
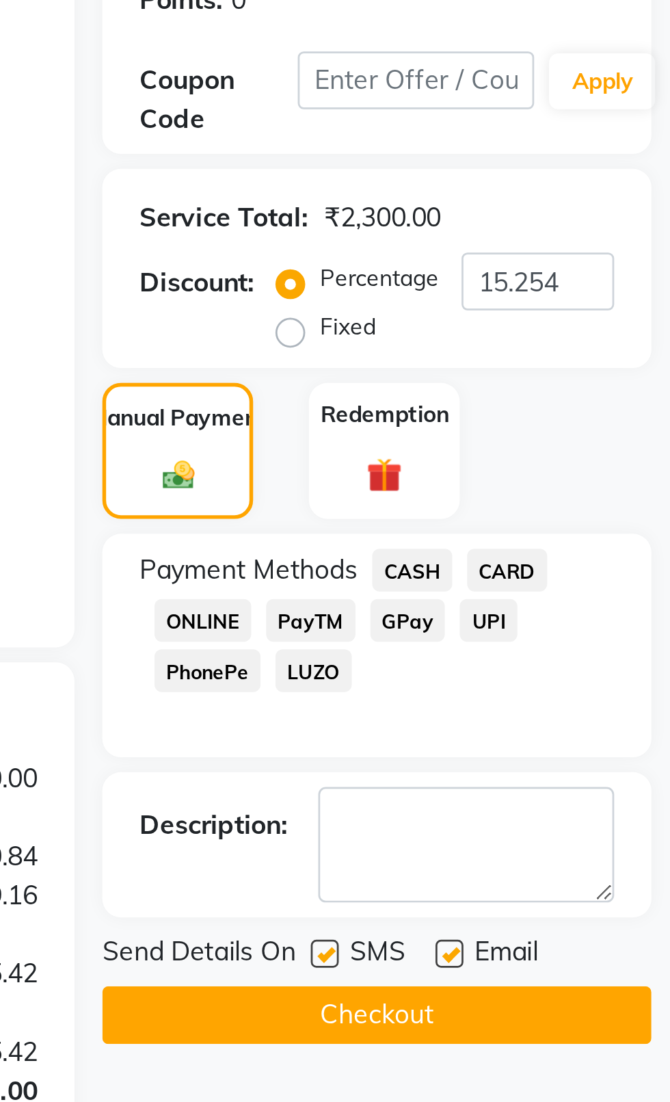
click at [544, 588] on label at bounding box center [543, 589] width 10 height 10
click at [544, 588] on input "checkbox" at bounding box center [542, 589] width 9 height 9
click at [592, 588] on label at bounding box center [589, 589] width 10 height 10
click at [592, 588] on input "checkbox" at bounding box center [588, 589] width 9 height 9
click at [519, 616] on button "Checkout" at bounding box center [563, 611] width 202 height 21
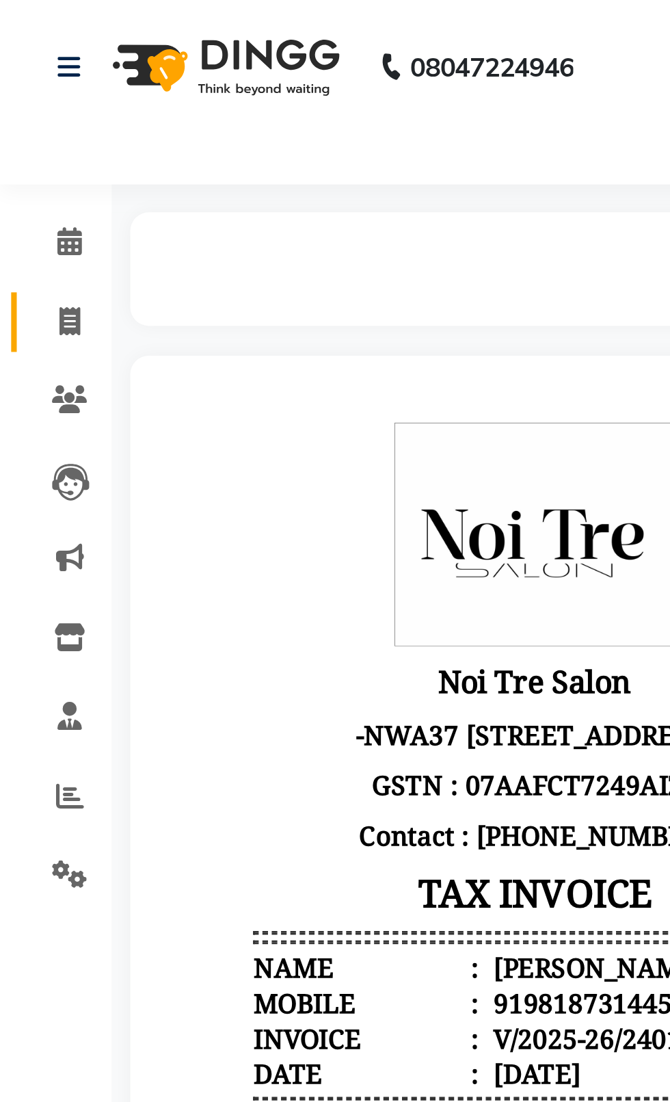
click at [16, 123] on span at bounding box center [26, 119] width 24 height 16
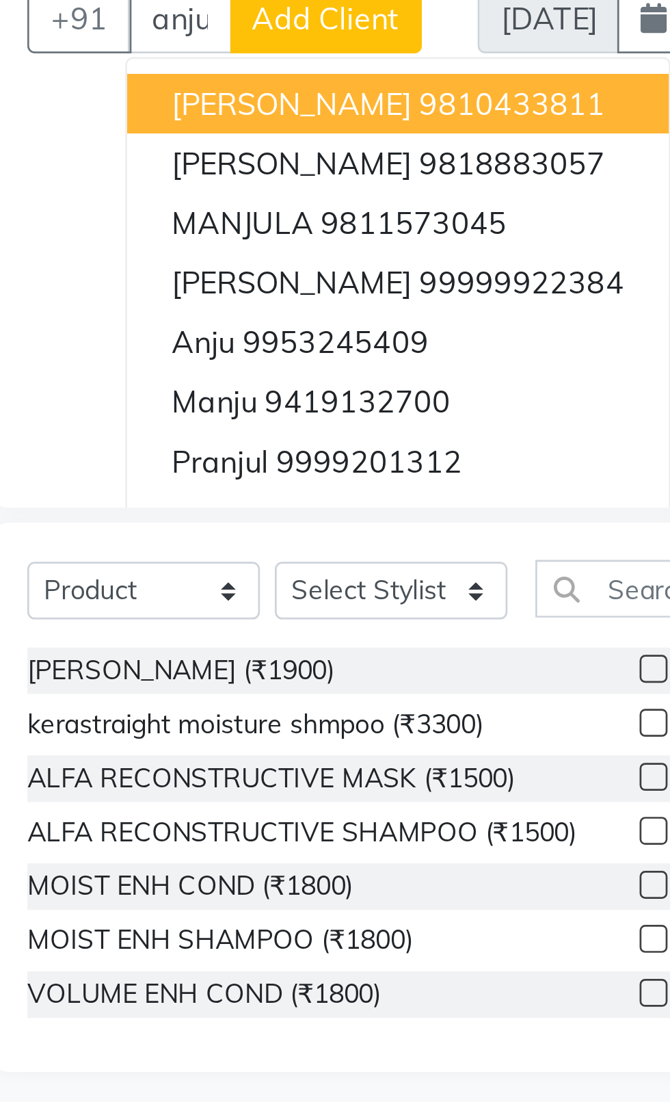
click at [129, 280] on span "anju" at bounding box center [126, 278] width 23 height 14
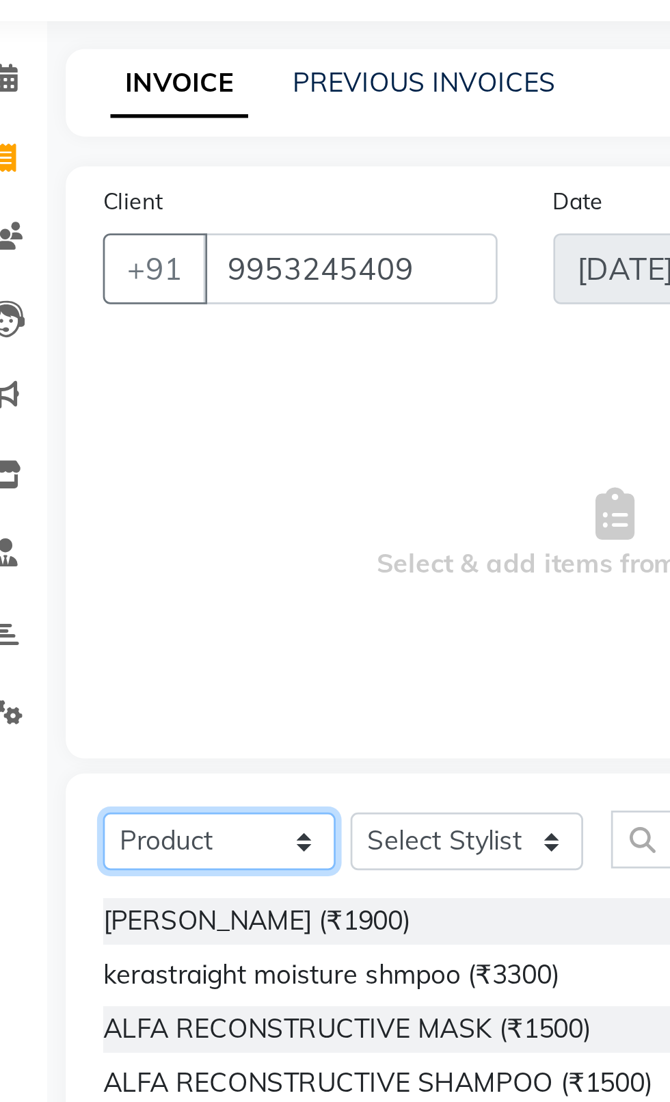
click at [80, 373] on select "Select Service Product Membership Package Voucher Prepaid Gift Card" at bounding box center [105, 368] width 86 height 21
click at [62, 358] on select "Select Service Product Membership Package Voucher Prepaid Gift Card" at bounding box center [105, 368] width 86 height 21
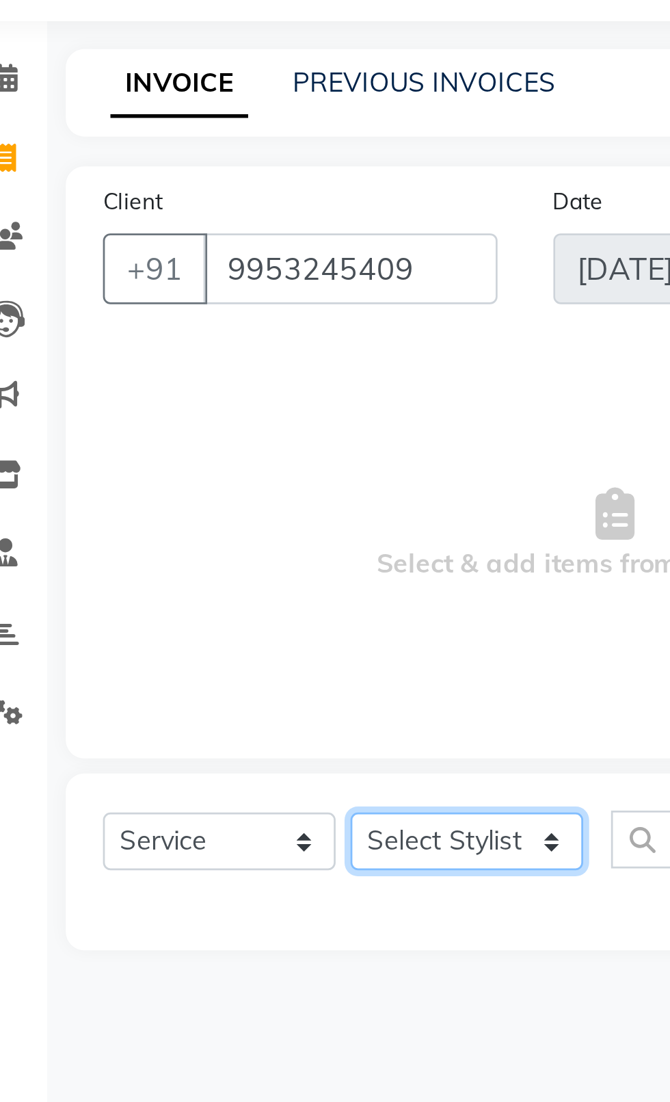
click at [194, 364] on select "Select Stylist [PERSON_NAME] akash [PERSON_NAME] ANAM anod [PERSON_NAME] danish…" at bounding box center [196, 368] width 86 height 21
click at [153, 358] on select "Select Stylist [PERSON_NAME] akash [PERSON_NAME] ANAM anod [PERSON_NAME] danish…" at bounding box center [196, 368] width 86 height 21
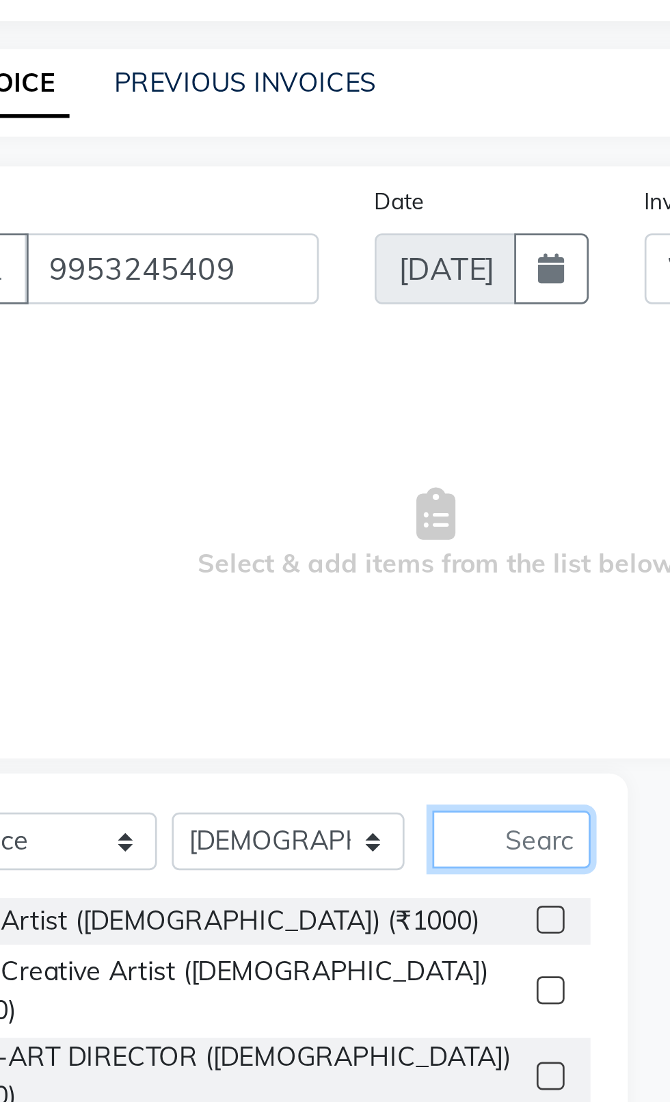
click at [285, 368] on input "text" at bounding box center [277, 368] width 58 height 21
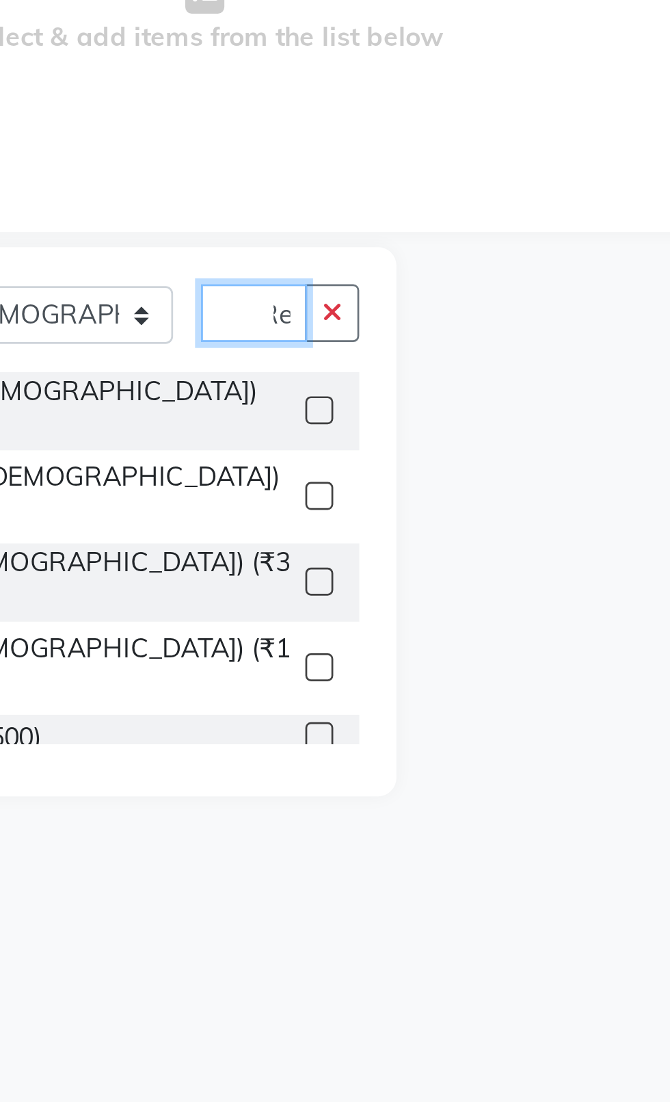
scroll to position [0, 8]
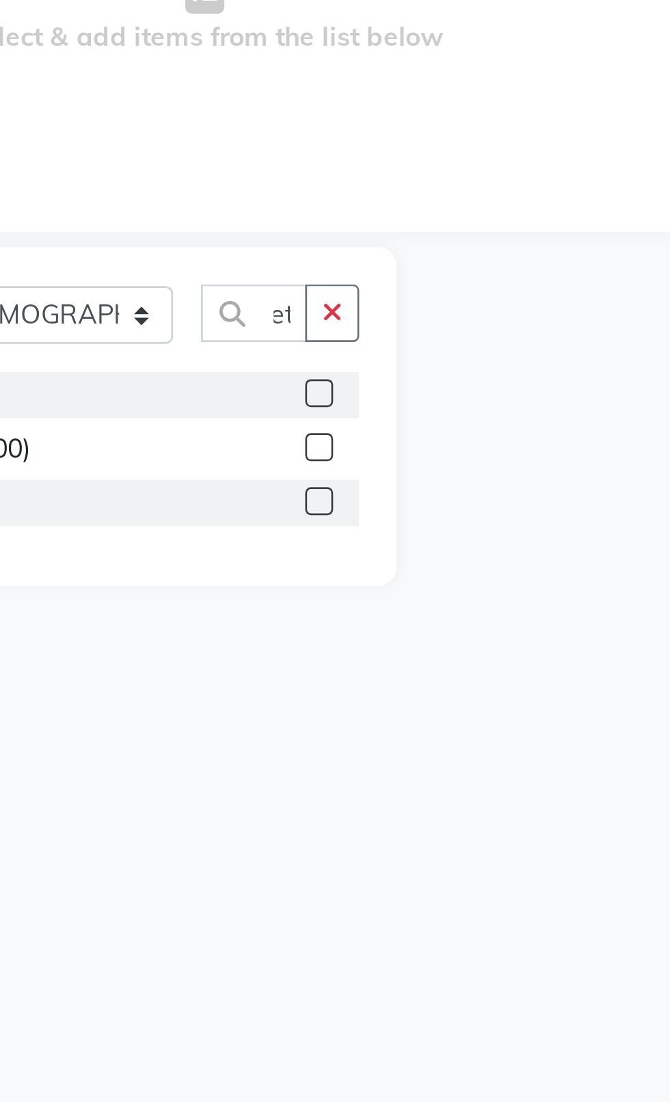
click at [291, 398] on label at bounding box center [292, 398] width 10 height 10
click at [291, 398] on input "checkbox" at bounding box center [291, 398] width 9 height 9
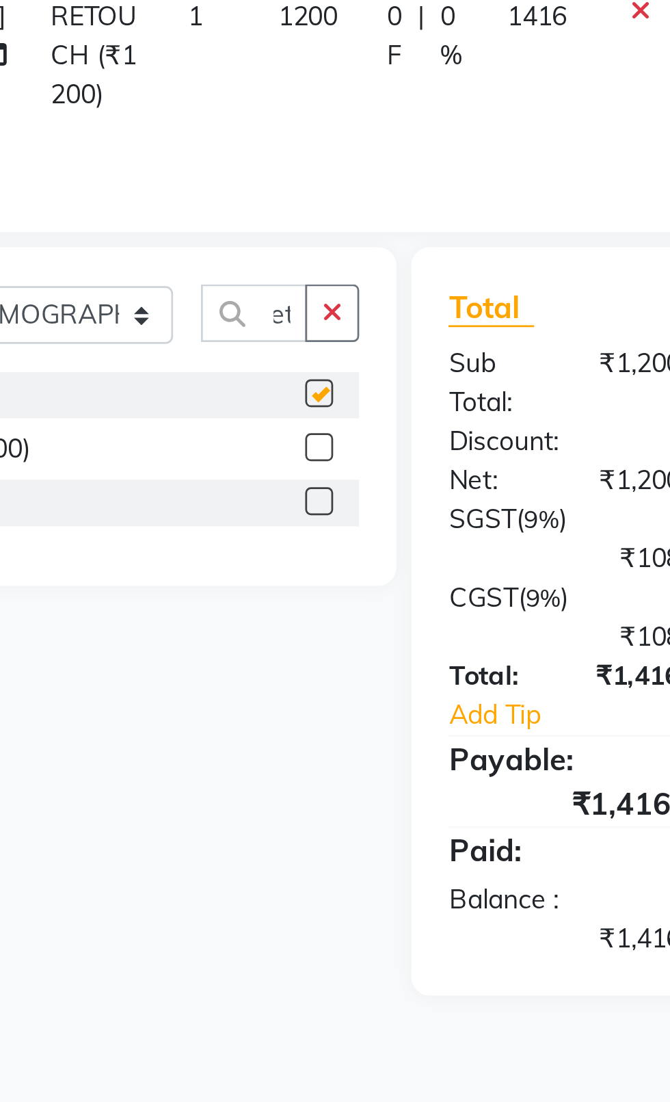
scroll to position [0, 0]
click at [289, 376] on button "button" at bounding box center [297, 368] width 20 height 21
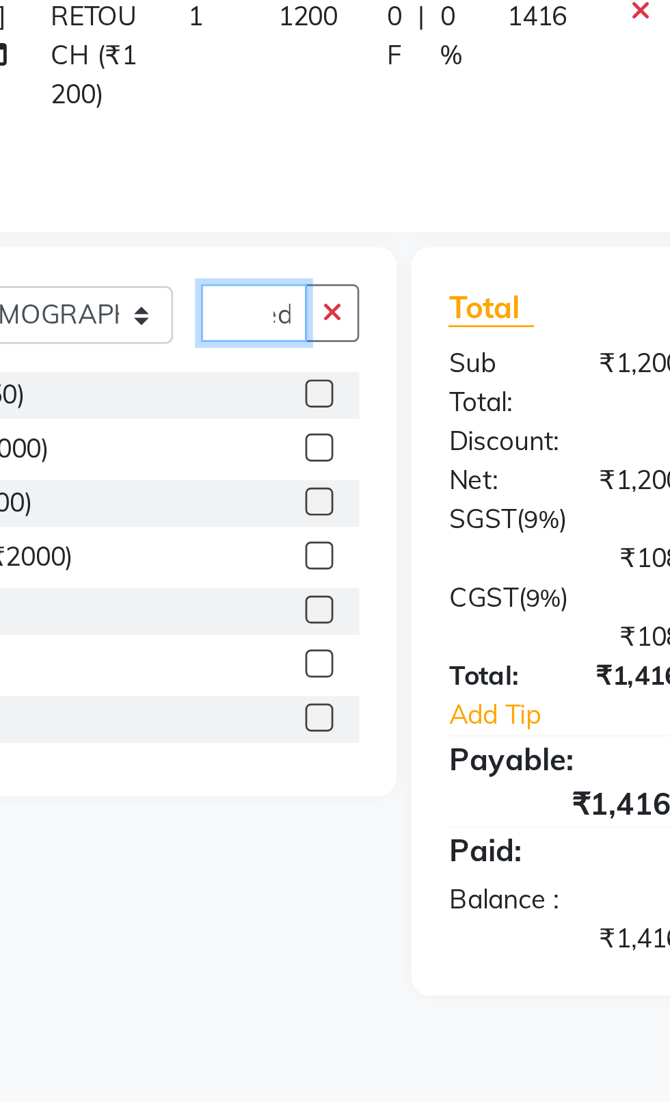
scroll to position [0, 12]
click at [287, 397] on label at bounding box center [292, 398] width 10 height 10
click at [287, 397] on input "checkbox" at bounding box center [291, 398] width 9 height 9
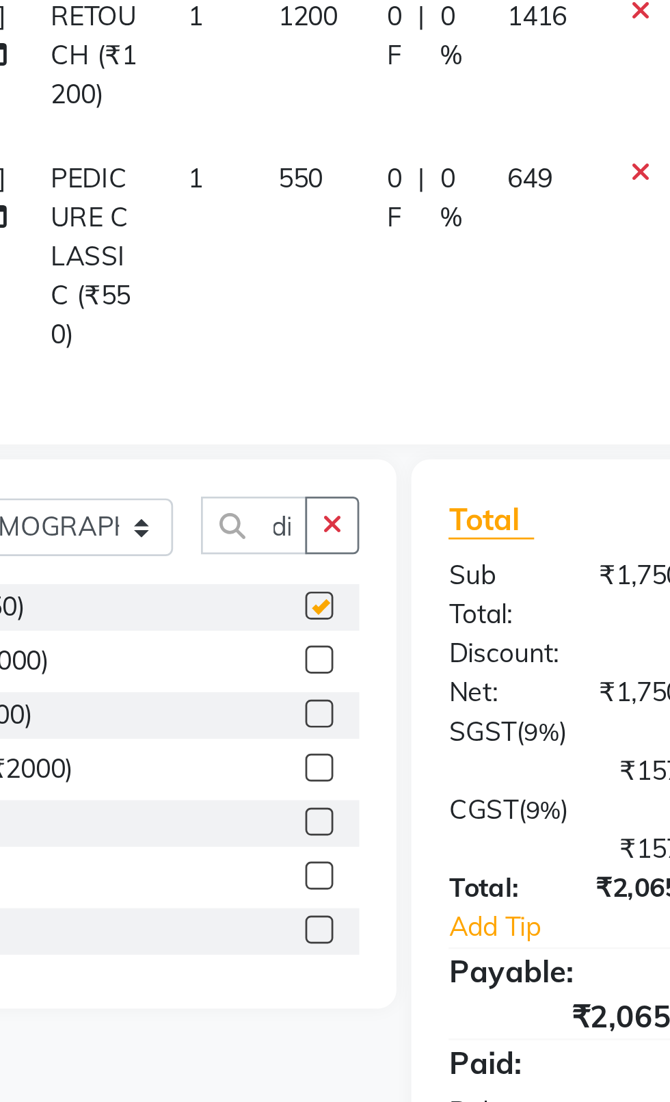
scroll to position [0, 0]
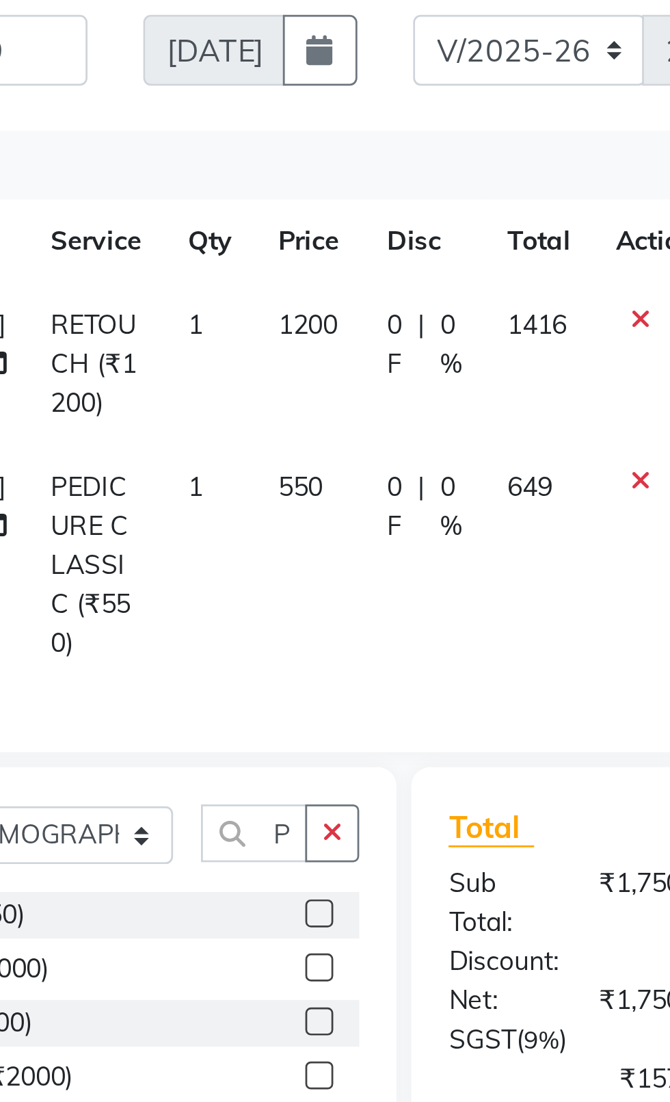
click at [268, 319] on td "550" at bounding box center [288, 348] width 40 height 88
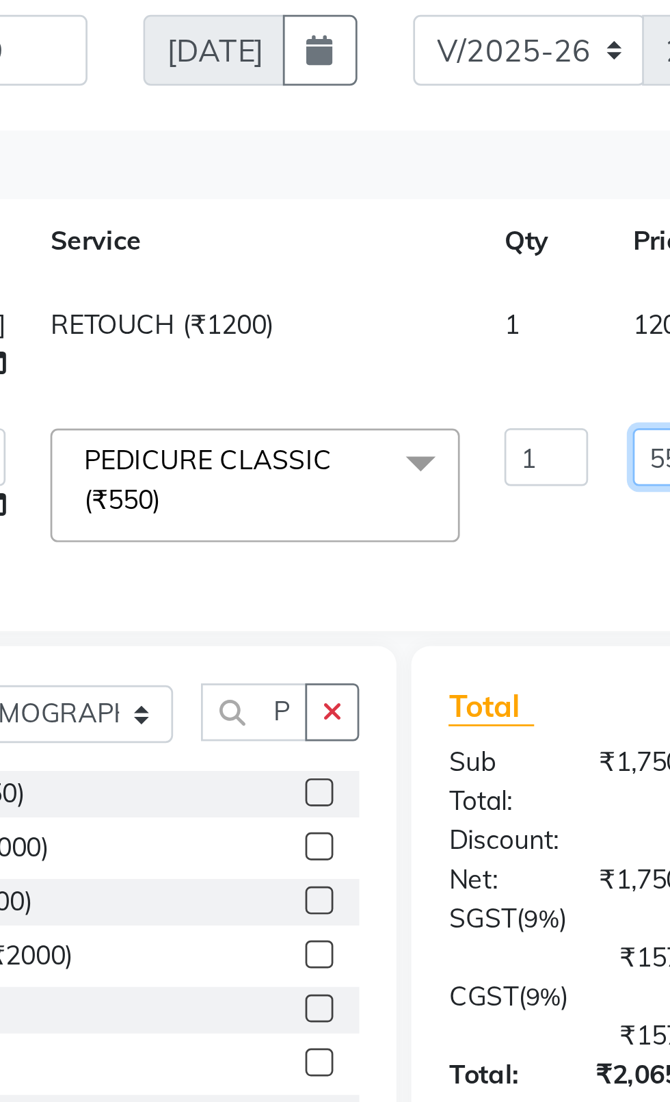
click at [407, 311] on input "550" at bounding box center [427, 308] width 41 height 21
click at [349, 270] on tr "[PERSON_NAME] RETOUCH (₹1200) 1 1200 0 F | 0 % 1416" at bounding box center [364, 266] width 605 height 45
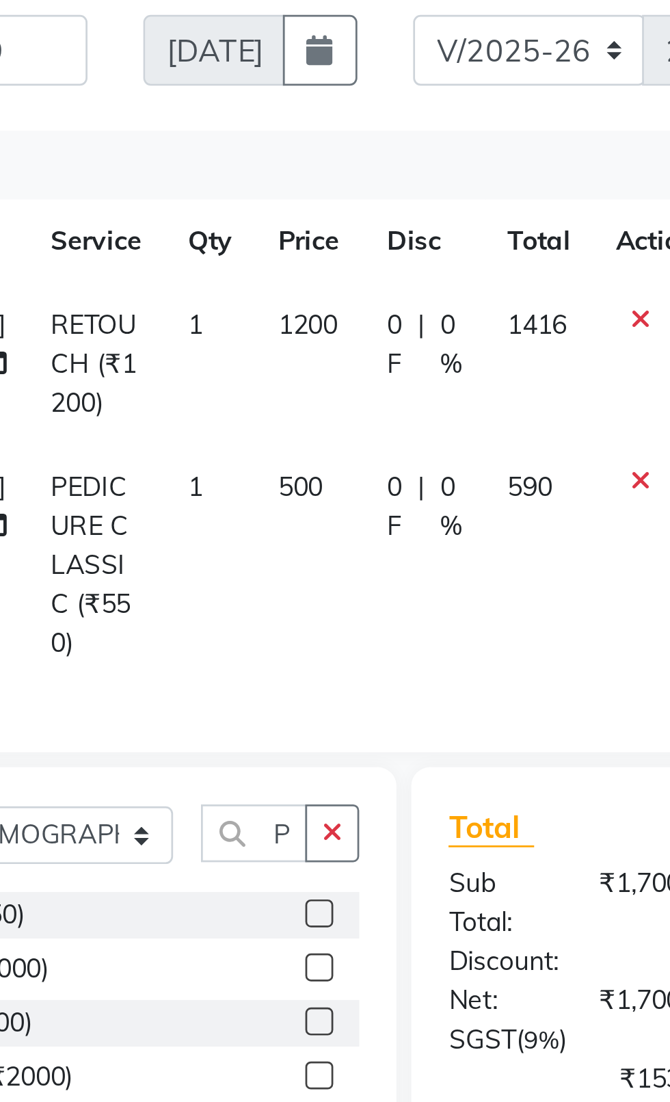
click at [276, 262] on span "1200" at bounding box center [287, 259] width 22 height 12
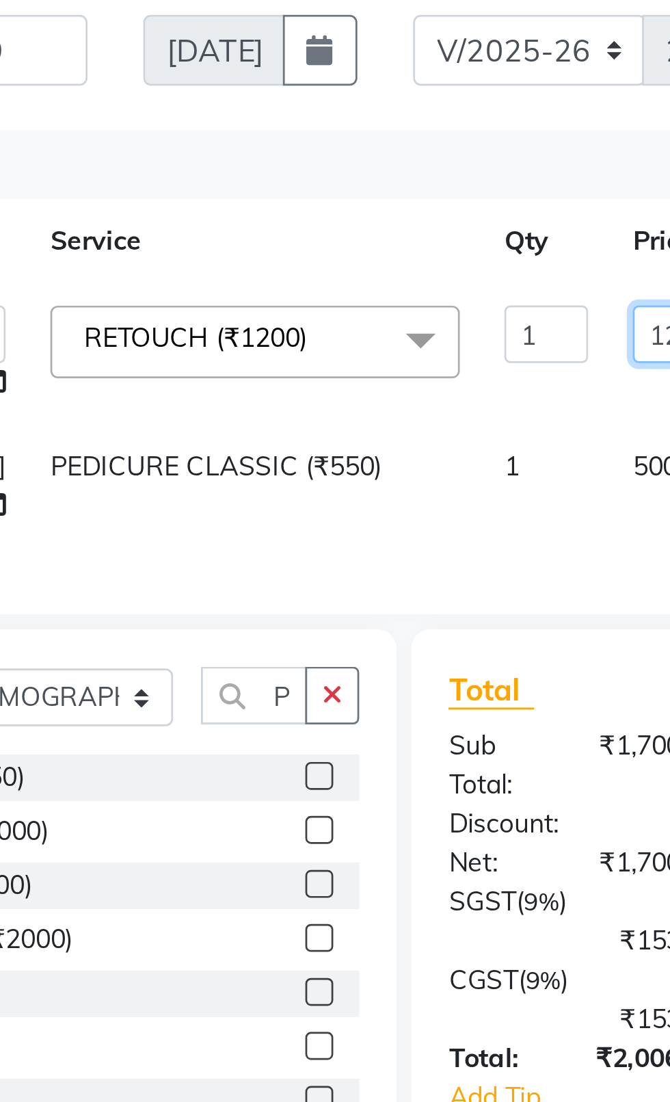
click at [407, 265] on input "1200" at bounding box center [427, 262] width 41 height 21
click at [407, 267] on input "1200" at bounding box center [427, 262] width 41 height 21
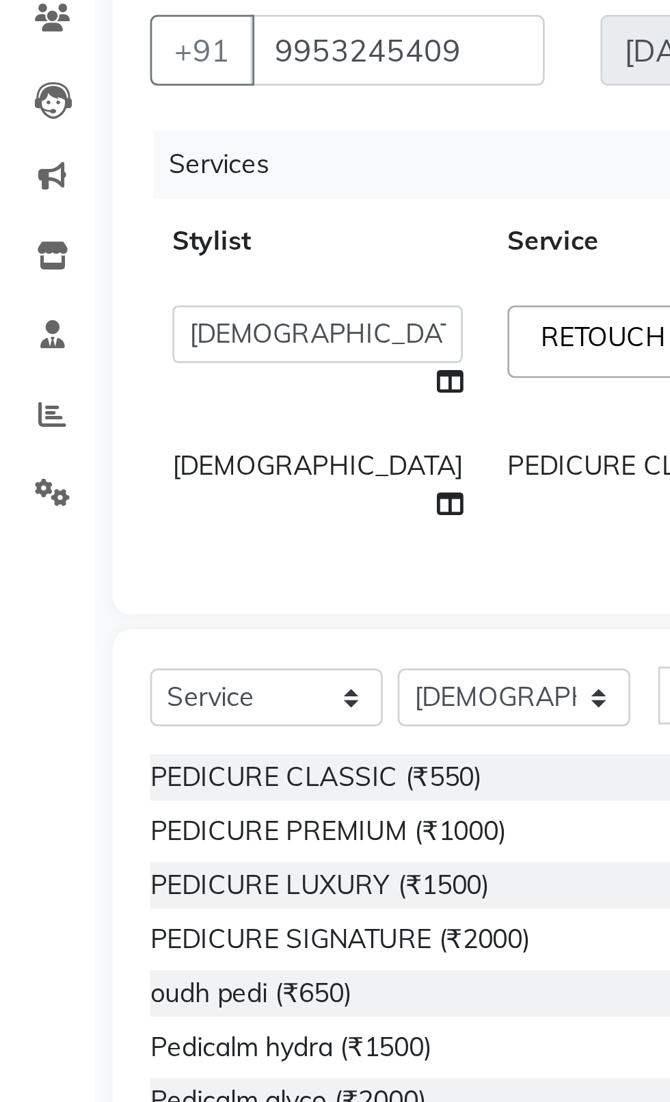
click at [96, 323] on td "[DEMOGRAPHIC_DATA]" at bounding box center [123, 318] width 123 height 45
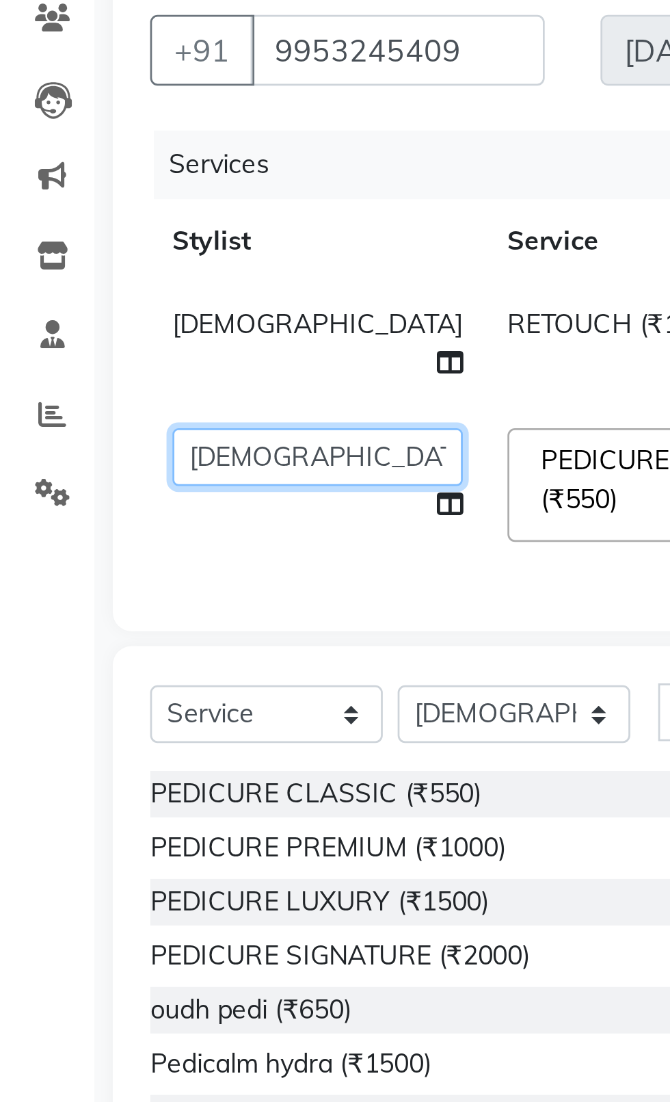
click at [87, 313] on select "[PERSON_NAME] akash [PERSON_NAME] ANAM anod [PERSON_NAME] danish [PERSON_NAME] …" at bounding box center [123, 308] width 107 height 21
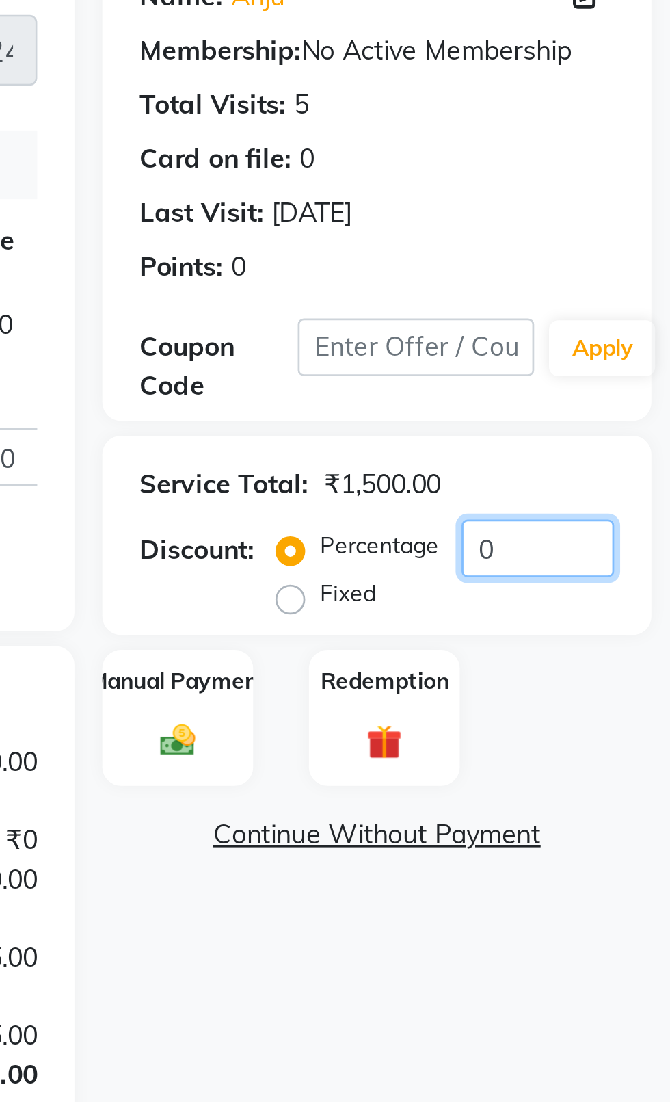
click at [627, 347] on input "0" at bounding box center [622, 341] width 56 height 21
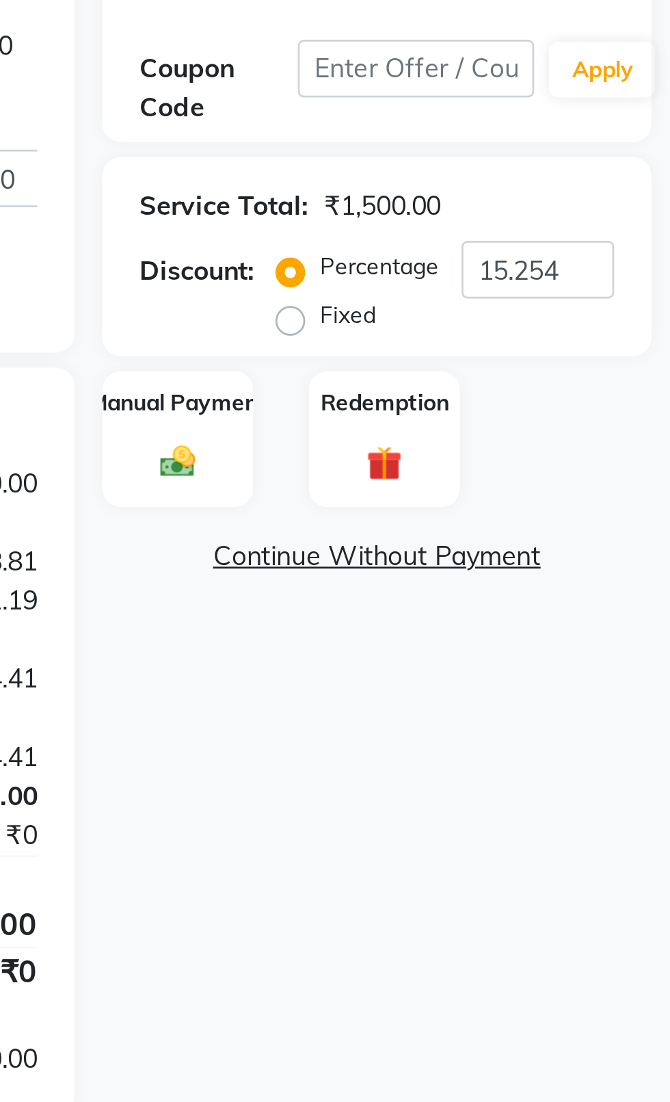
click at [483, 400] on div "Manual Payment" at bounding box center [489, 404] width 55 height 51
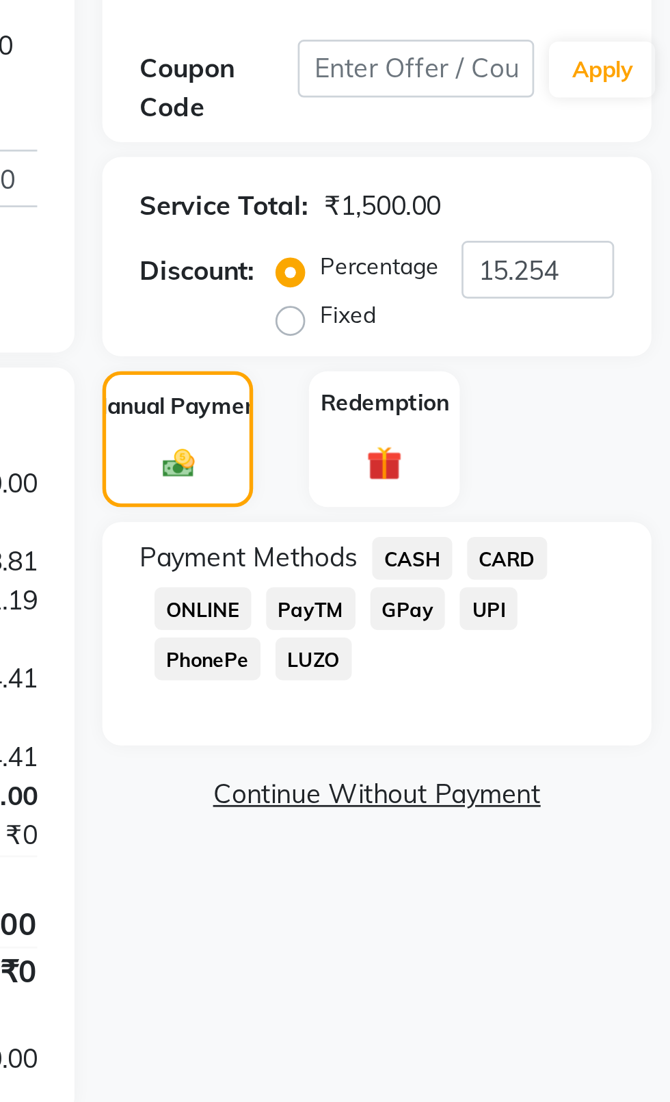
click at [583, 447] on span "CASH" at bounding box center [575, 448] width 29 height 16
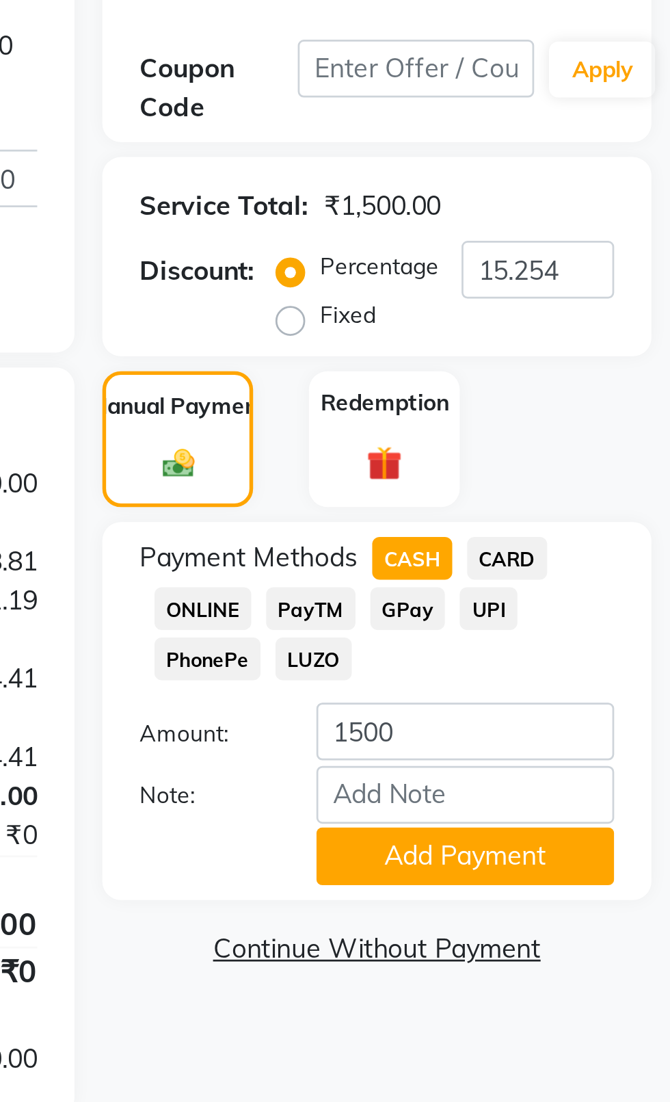
click at [598, 558] on button "Add Payment" at bounding box center [594, 557] width 109 height 21
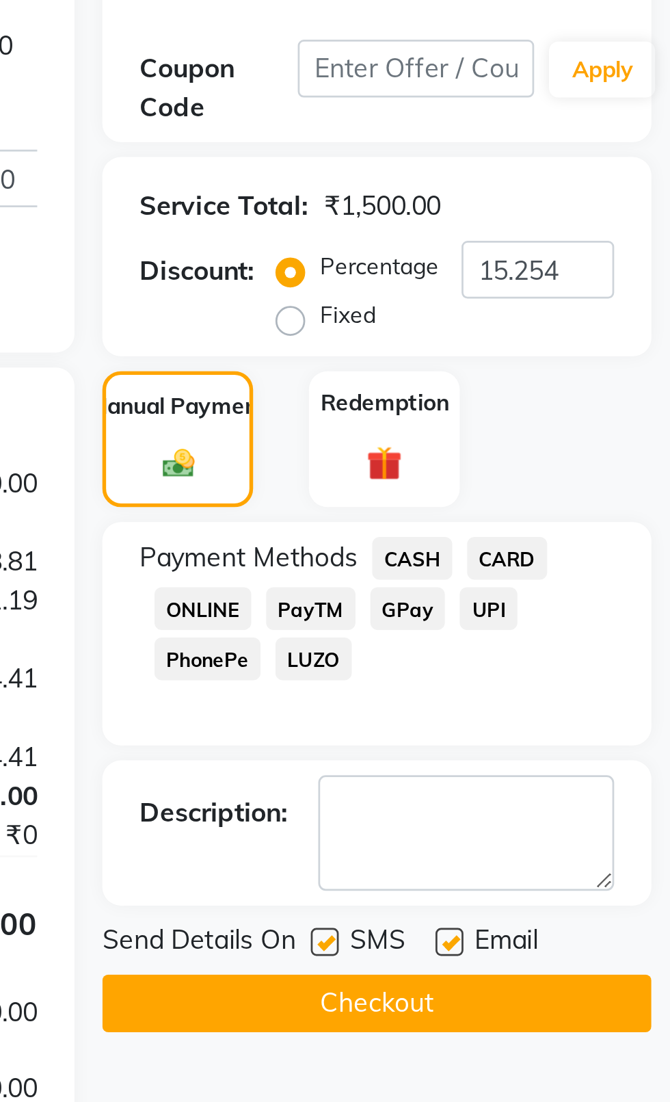
click at [545, 588] on label at bounding box center [543, 589] width 10 height 10
click at [545, 588] on input "checkbox" at bounding box center [542, 589] width 9 height 9
click at [606, 589] on span "Email" at bounding box center [610, 589] width 23 height 17
click at [592, 588] on label at bounding box center [589, 589] width 10 height 10
click at [592, 588] on input "checkbox" at bounding box center [588, 589] width 9 height 9
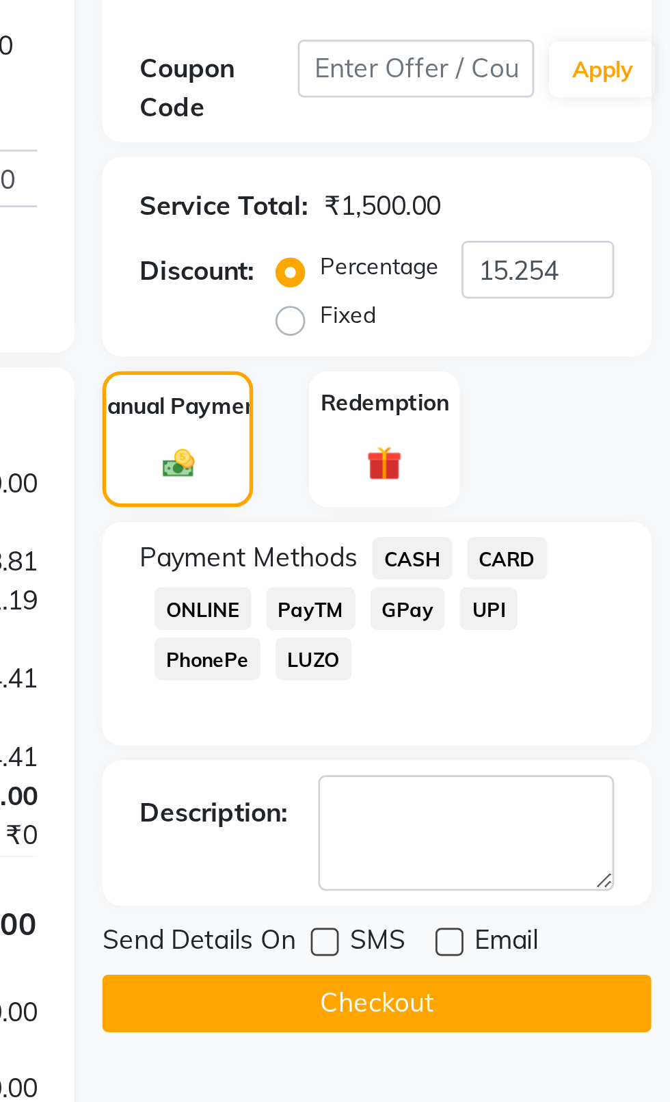
click at [520, 618] on button "Checkout" at bounding box center [563, 611] width 202 height 21
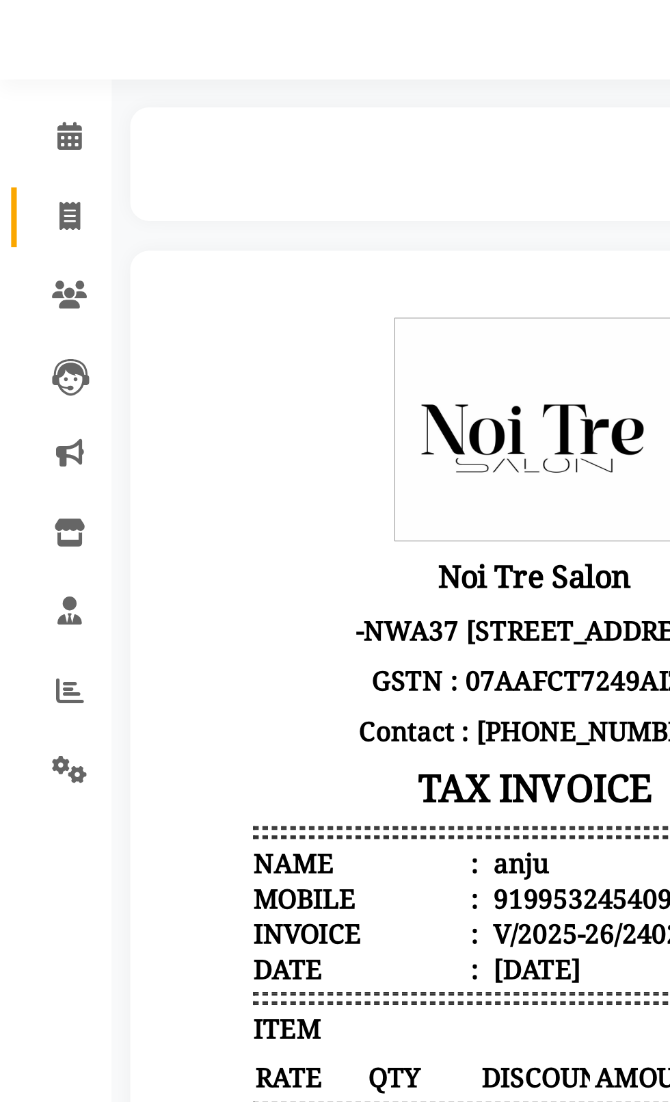
click at [21, 122] on span at bounding box center [26, 119] width 24 height 16
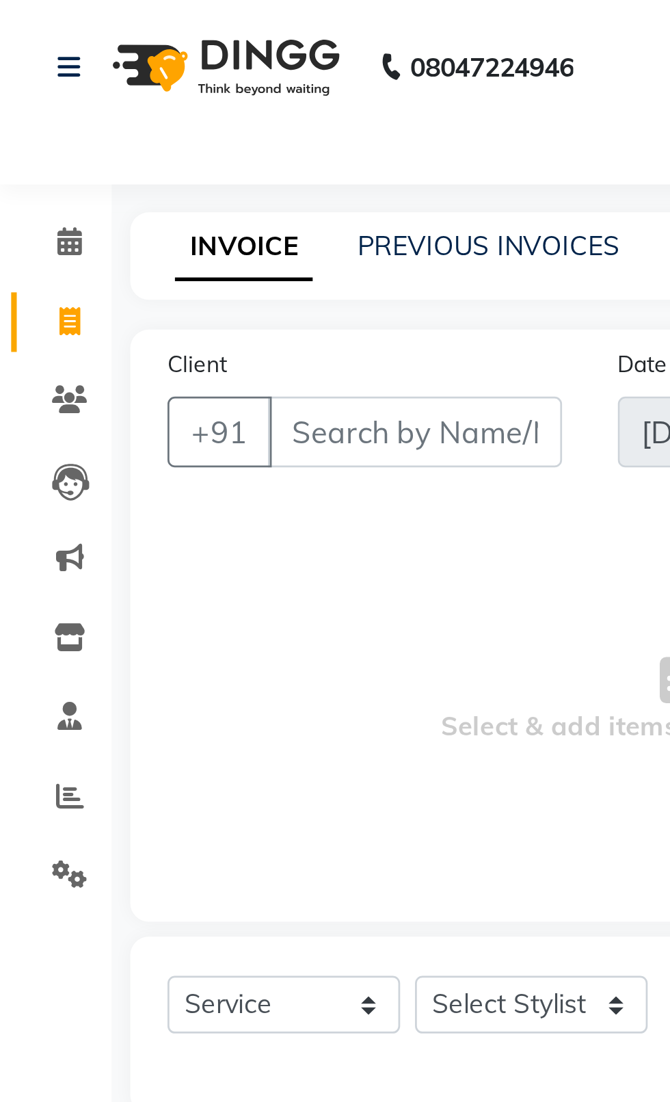
click at [161, 73] on div "08047224946 Select Location × Noi Tre Salon, Punjabi Bagh Default Panel My Pane…" at bounding box center [335, 551] width 670 height 1102
click at [199, 95] on link "PREVIOUS INVOICES" at bounding box center [179, 90] width 96 height 12
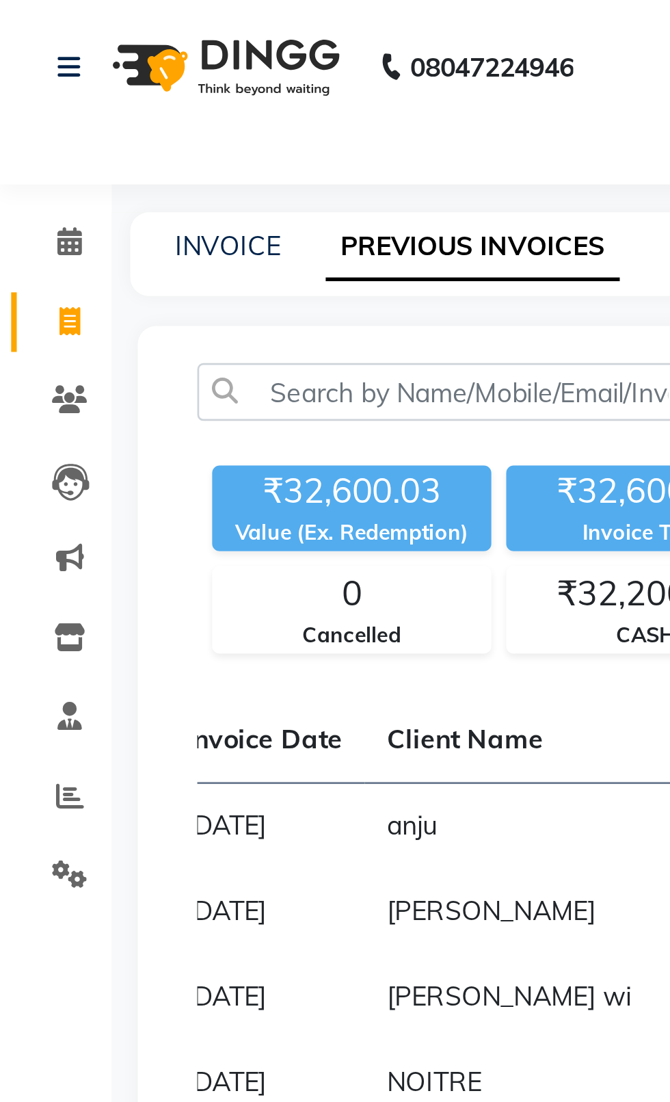
scroll to position [0, 91]
click at [84, 94] on link "INVOICE" at bounding box center [83, 90] width 39 height 12
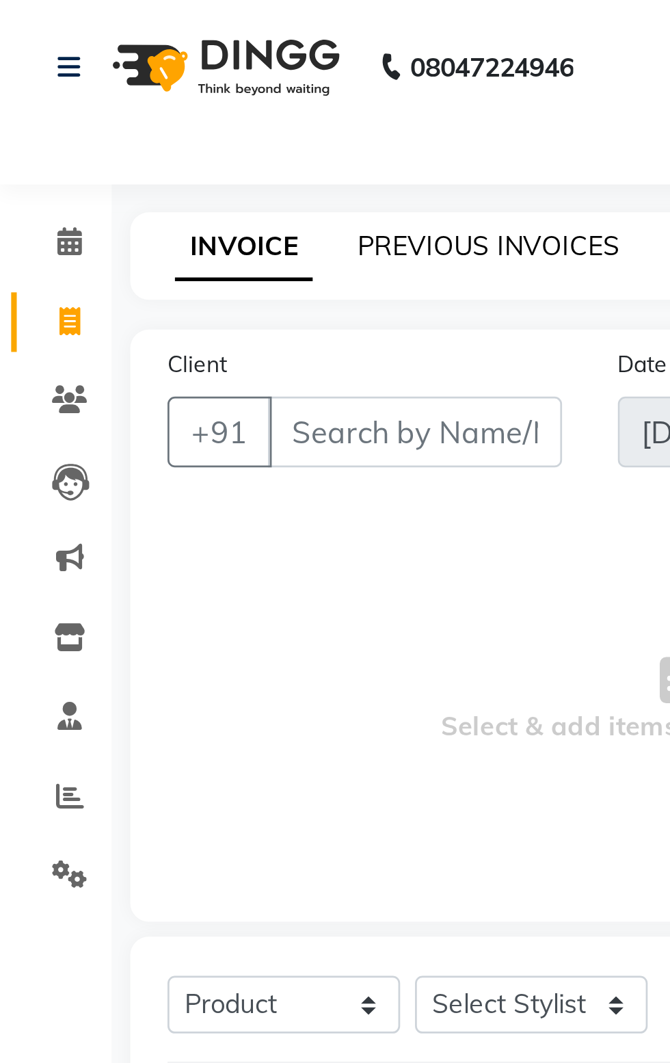
click at [198, 95] on link "PREVIOUS INVOICES" at bounding box center [179, 90] width 96 height 12
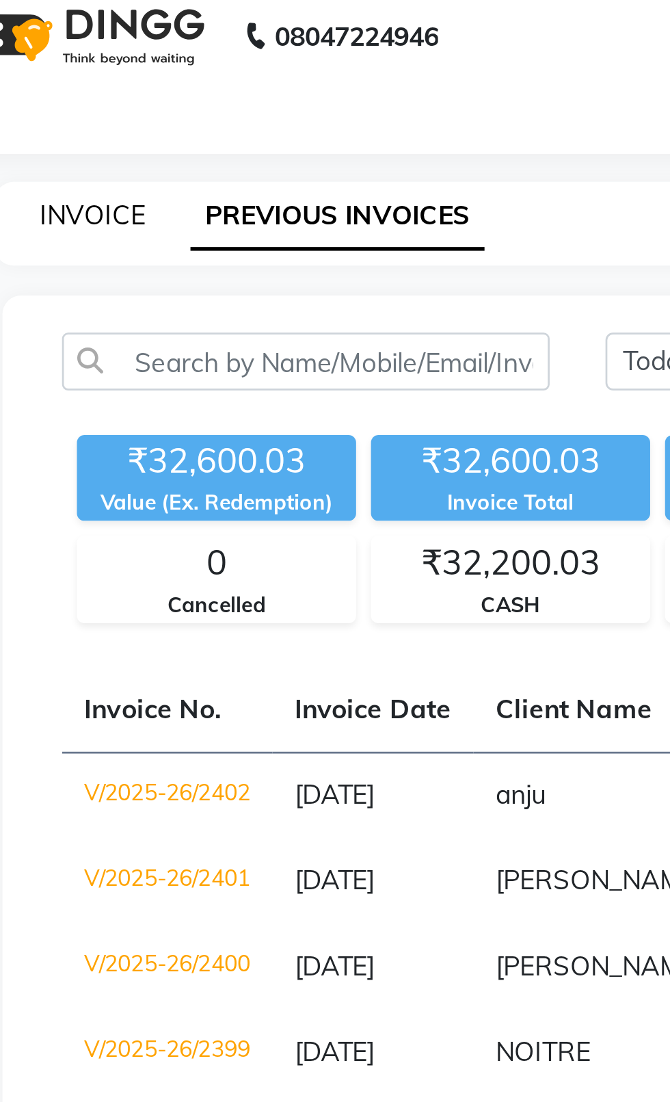
click at [88, 93] on link "INVOICE" at bounding box center [83, 90] width 39 height 12
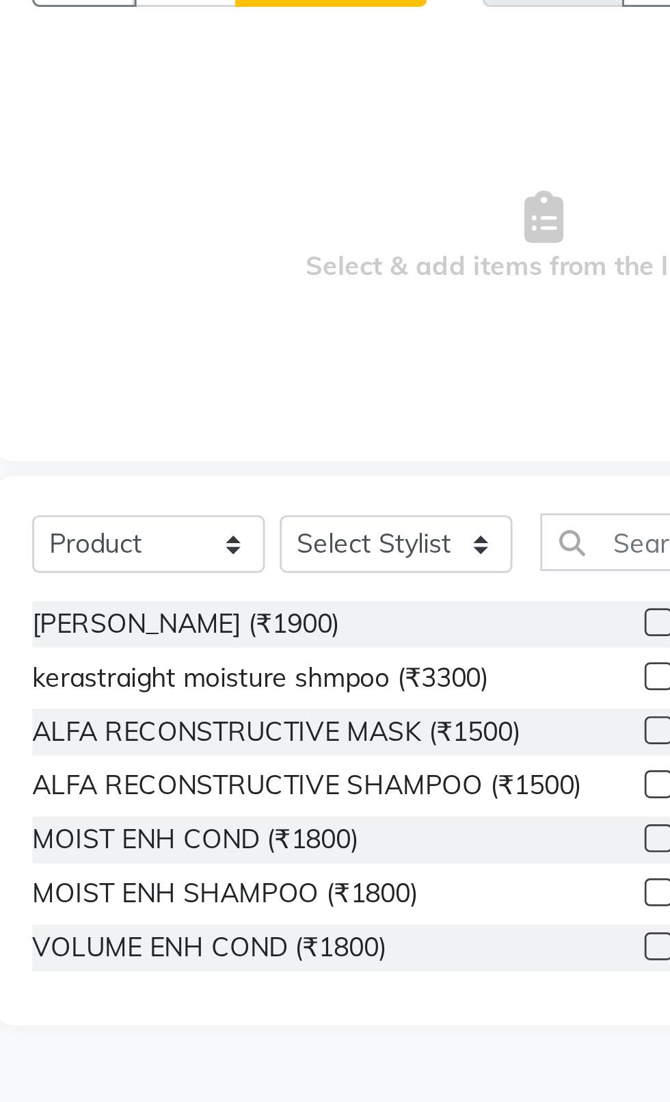
scroll to position [0, 8]
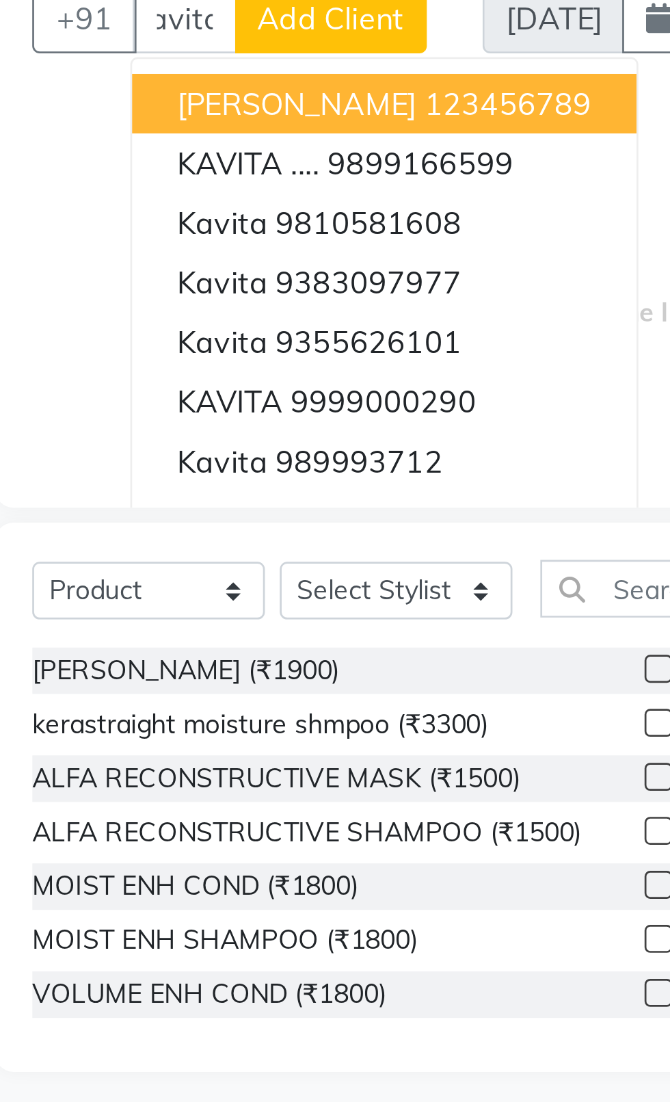
click at [135, 196] on span "[PERSON_NAME]" at bounding box center [159, 190] width 88 height 14
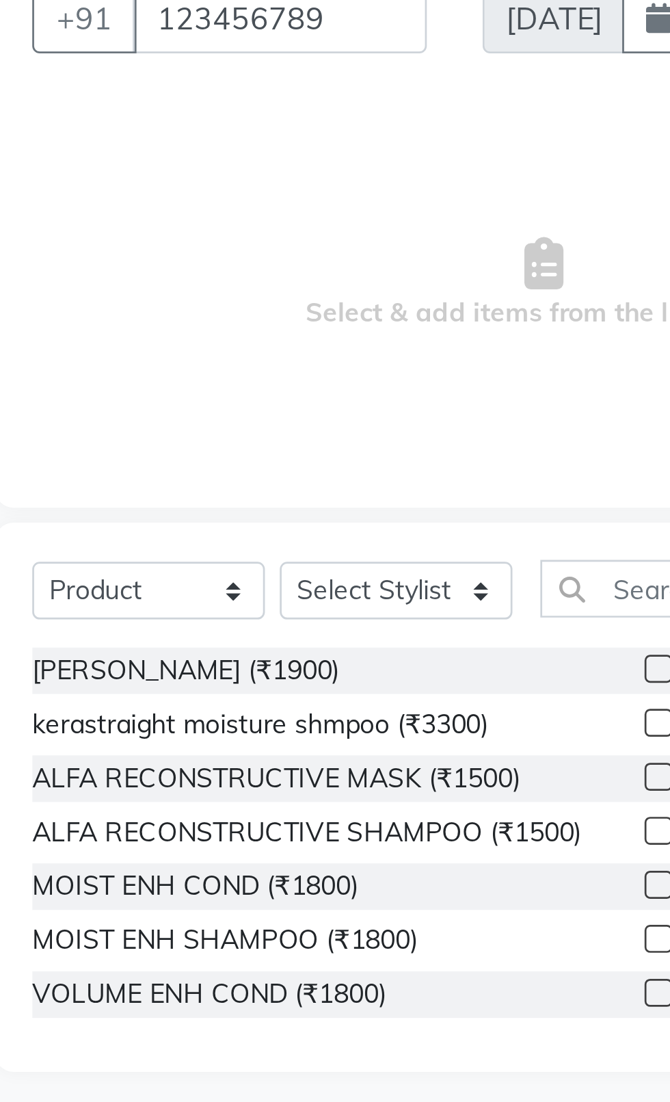
scroll to position [0, 0]
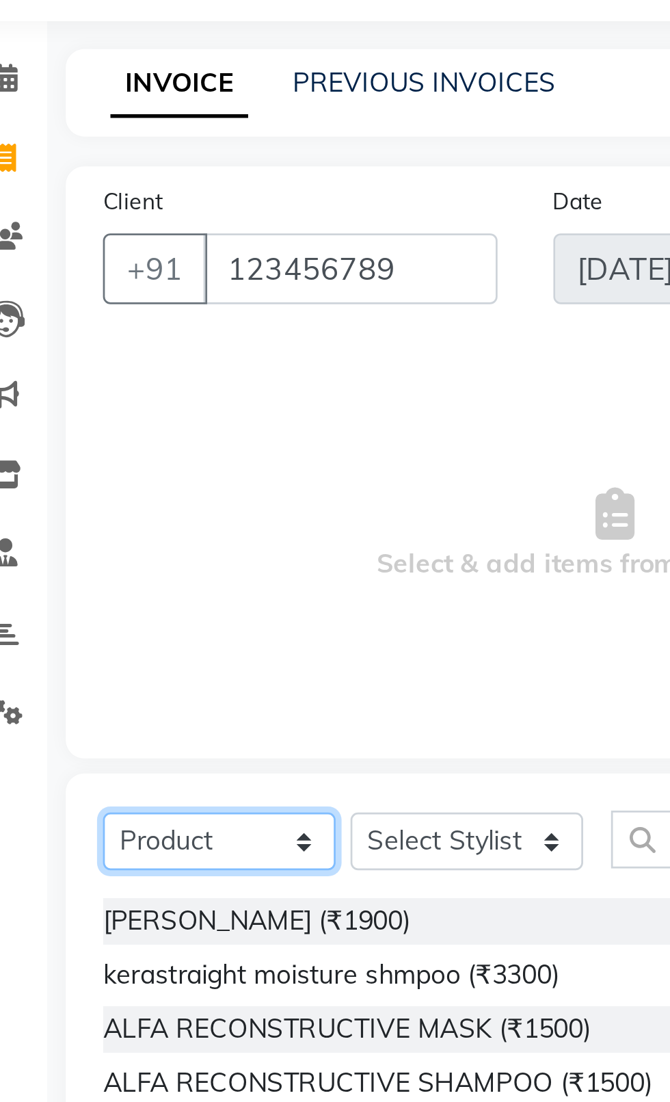
click at [86, 377] on select "Select Service Product Membership Package Voucher Prepaid Gift Card" at bounding box center [105, 368] width 86 height 21
click at [62, 358] on select "Select Service Product Membership Package Voucher Prepaid Gift Card" at bounding box center [105, 368] width 86 height 21
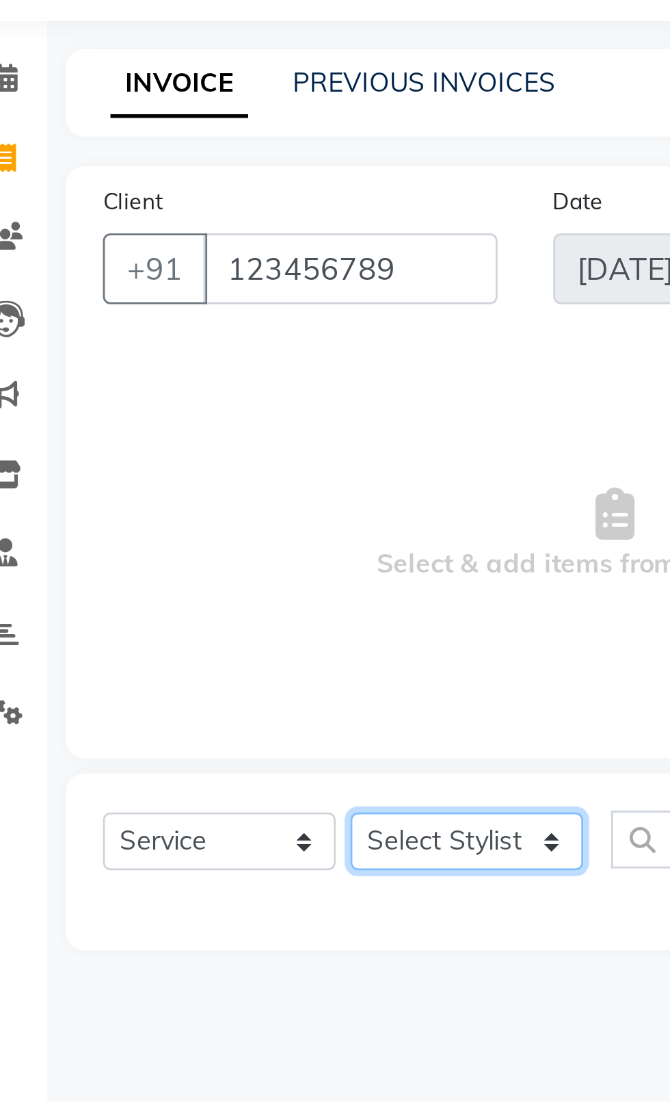
click at [188, 365] on select "Select Stylist [PERSON_NAME] akash [PERSON_NAME] ANAM anod [PERSON_NAME] danish…" at bounding box center [196, 368] width 86 height 21
click at [153, 358] on select "Select Stylist [PERSON_NAME] akash [PERSON_NAME] ANAM anod [PERSON_NAME] danish…" at bounding box center [196, 368] width 86 height 21
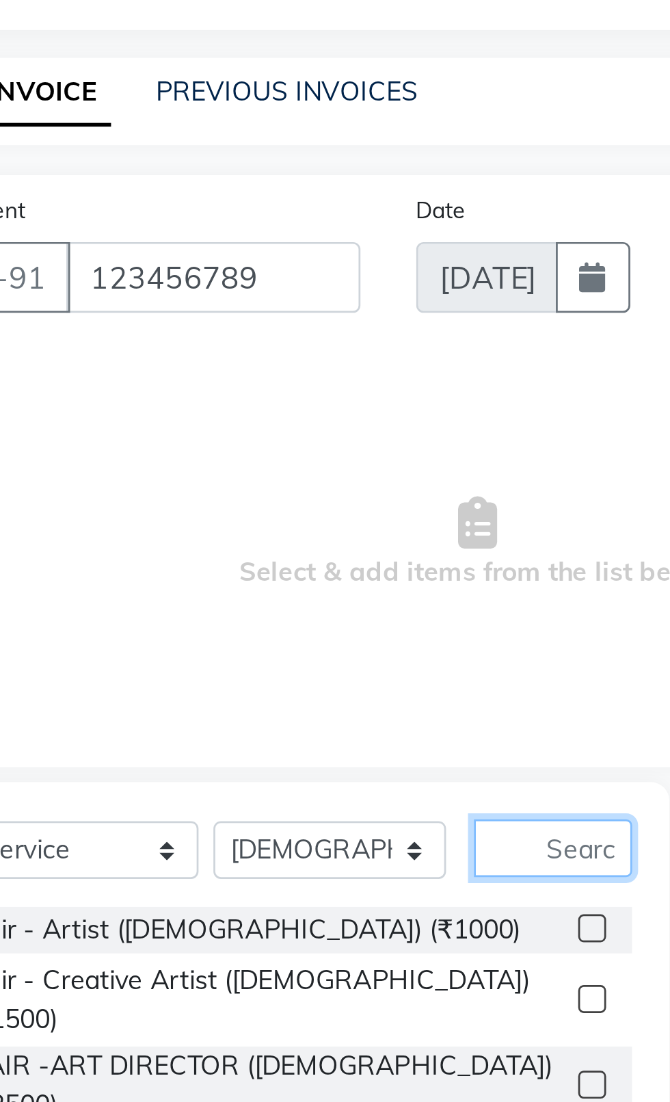
click at [287, 372] on input "text" at bounding box center [277, 368] width 58 height 21
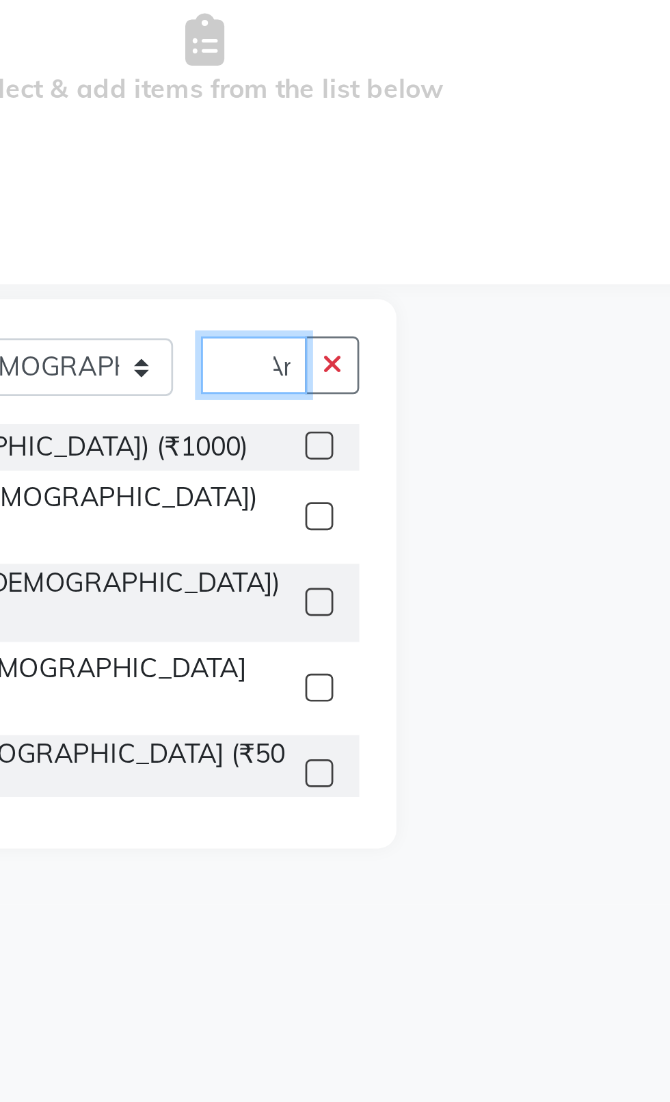
scroll to position [0, 8]
click at [287, 397] on label at bounding box center [292, 398] width 10 height 10
click at [287, 397] on input "checkbox" at bounding box center [291, 398] width 9 height 9
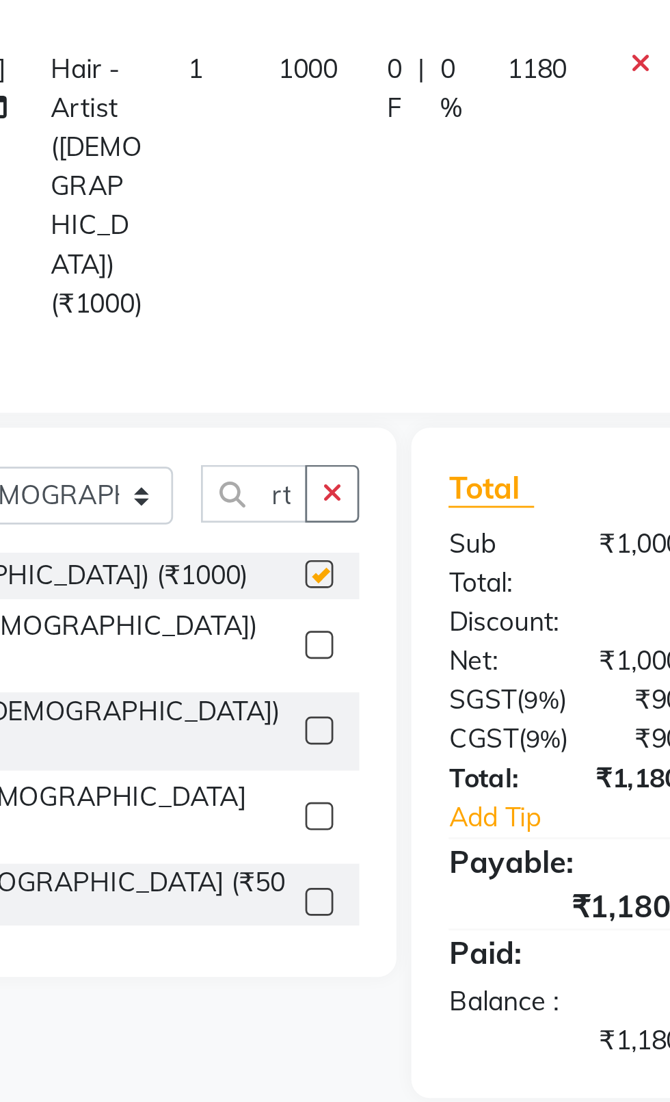
scroll to position [0, 0]
click at [196, 406] on select "Select Stylist [PERSON_NAME] akash [PERSON_NAME] ANAM anod [PERSON_NAME] danish…" at bounding box center [196, 416] width 86 height 21
click at [153, 406] on select "Select Stylist [PERSON_NAME] akash [PERSON_NAME] ANAM anod [PERSON_NAME] danish…" at bounding box center [196, 416] width 86 height 21
click at [298, 410] on icon "button" at bounding box center [297, 415] width 8 height 10
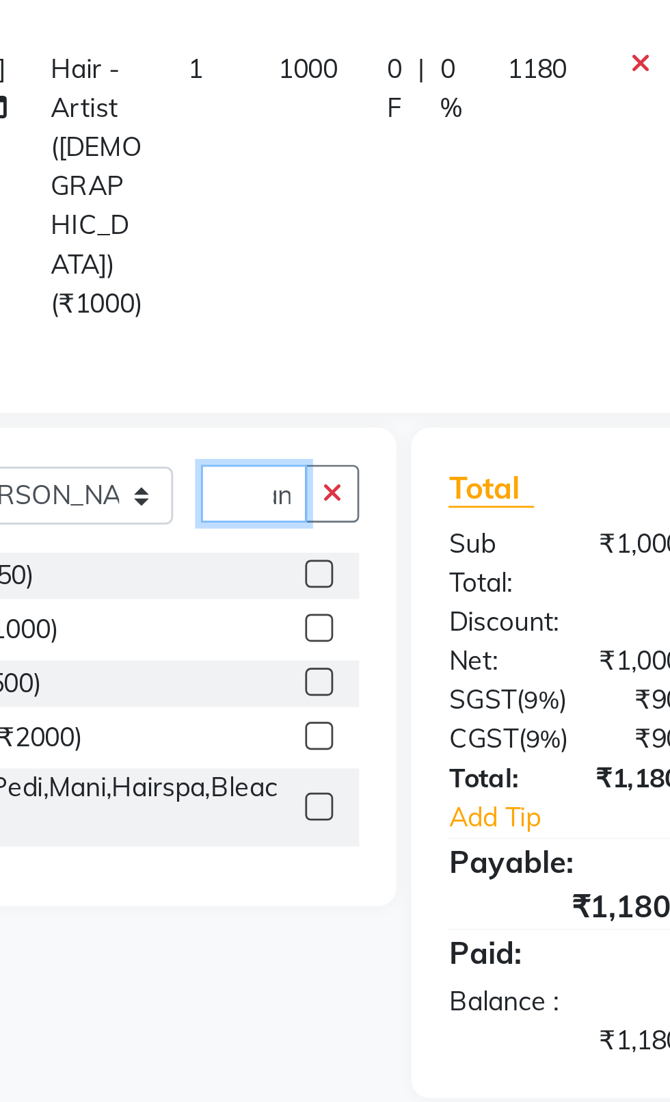
scroll to position [0, 15]
click at [291, 440] on label at bounding box center [292, 445] width 10 height 10
click at [291, 441] on input "checkbox" at bounding box center [291, 445] width 9 height 9
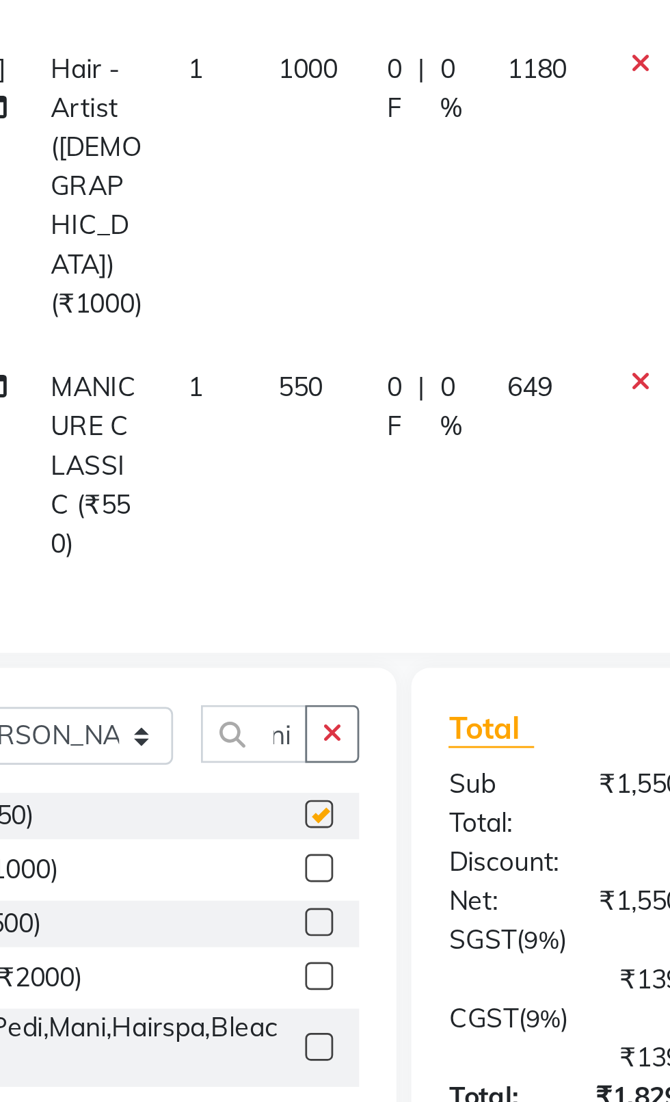
scroll to position [0, 0]
click at [296, 493] on button "button" at bounding box center [297, 503] width 20 height 21
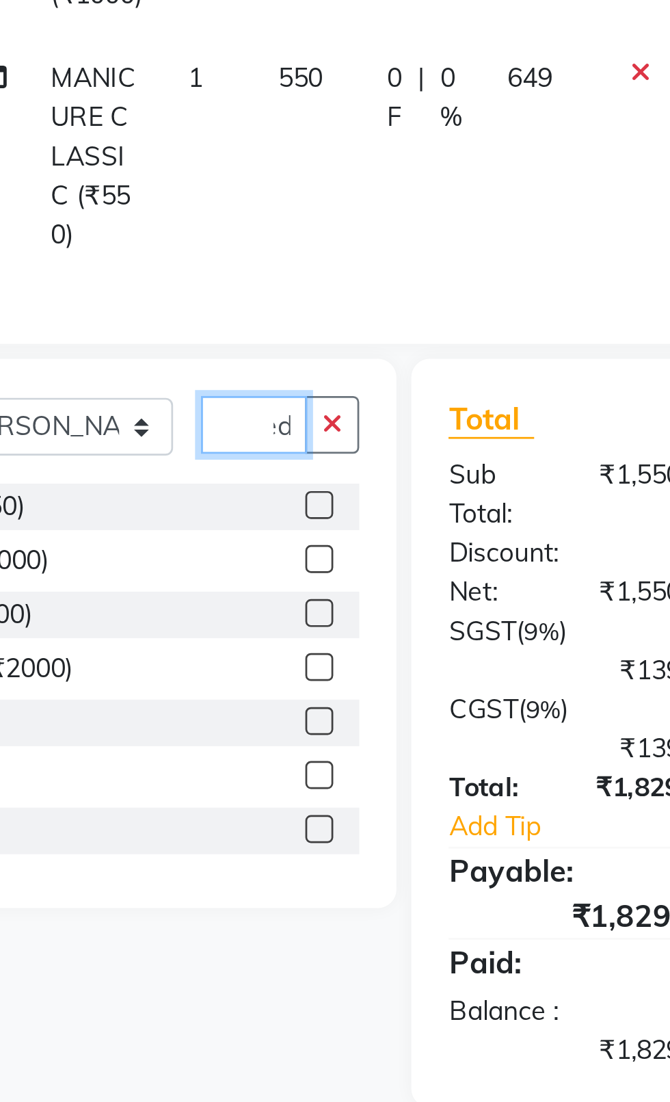
scroll to position [0, 12]
click at [291, 528] on label at bounding box center [292, 533] width 10 height 10
click at [291, 530] on input "checkbox" at bounding box center [291, 534] width 9 height 9
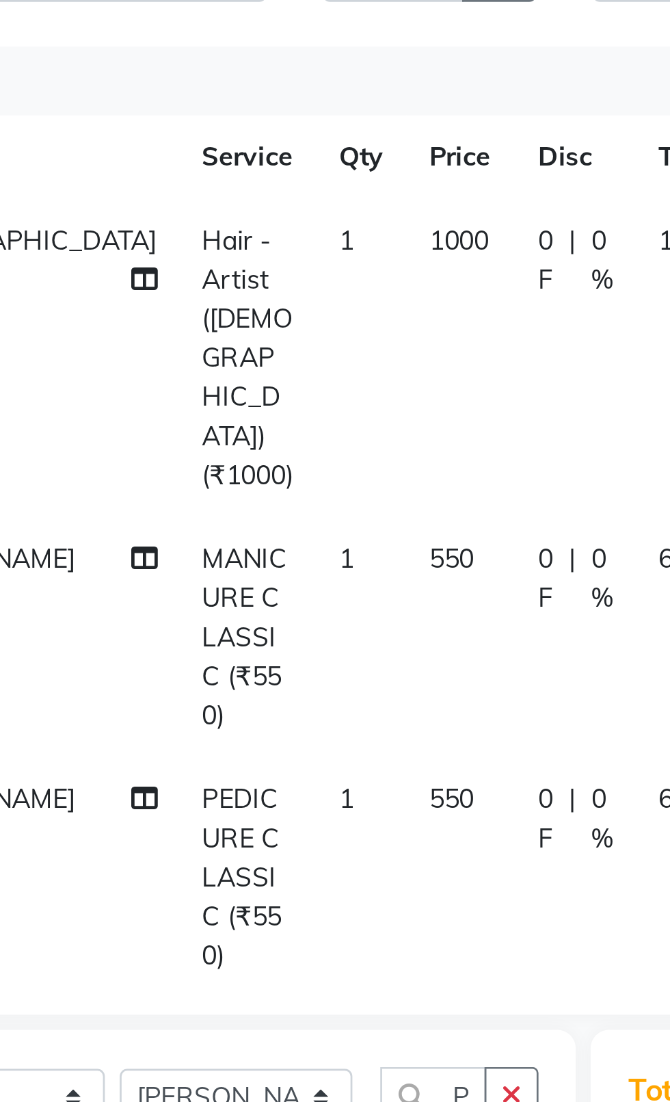
scroll to position [0, 9]
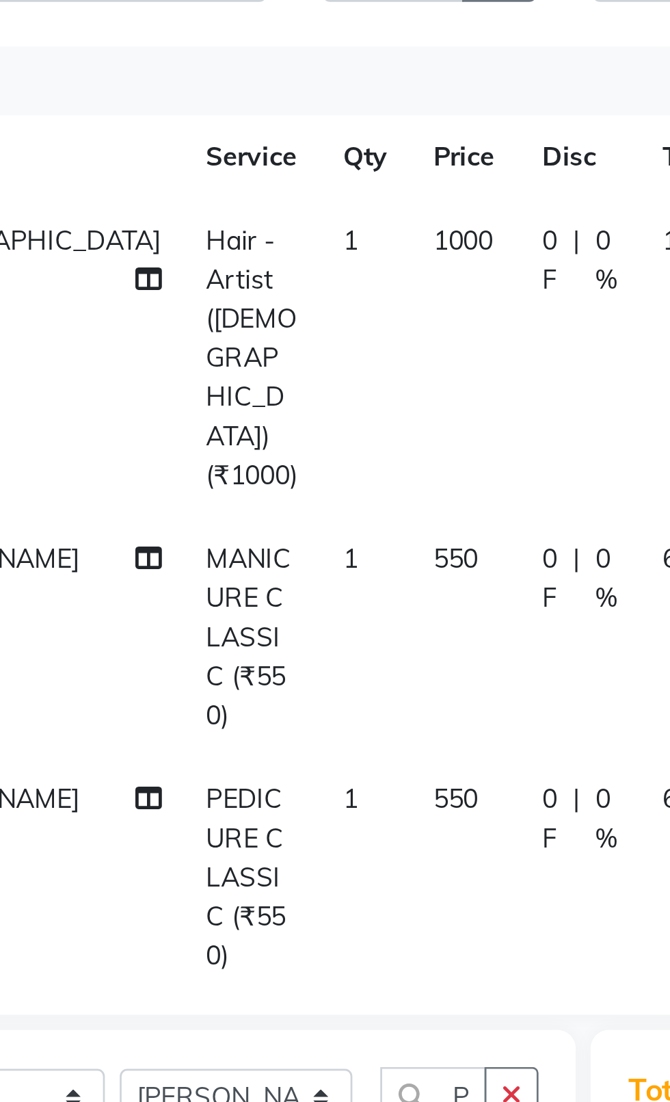
click at [259, 449] on td "550" at bounding box center [279, 493] width 40 height 88
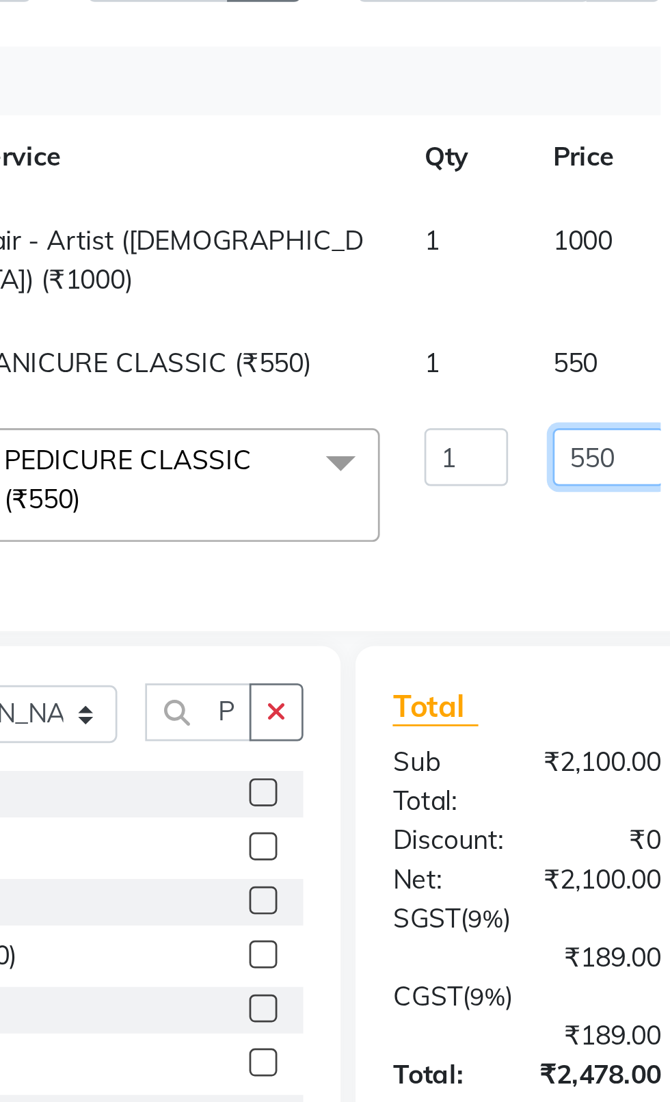
click at [398, 350] on input "550" at bounding box center [418, 338] width 41 height 21
click at [339, 309] on tbody "[PERSON_NAME] Hair - Artist ([DEMOGRAPHIC_DATA]) (₹1000) 1 1000 0 F | 0 % 1180 …" at bounding box center [355, 311] width 605 height 134
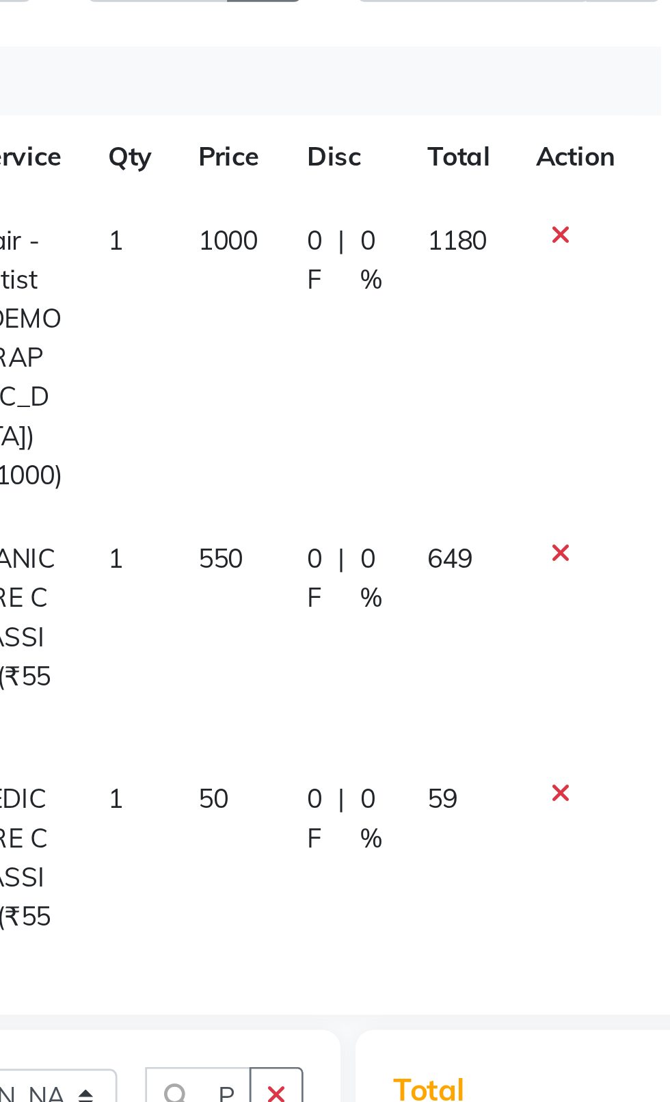
click at [261, 449] on td "50" at bounding box center [279, 493] width 40 height 88
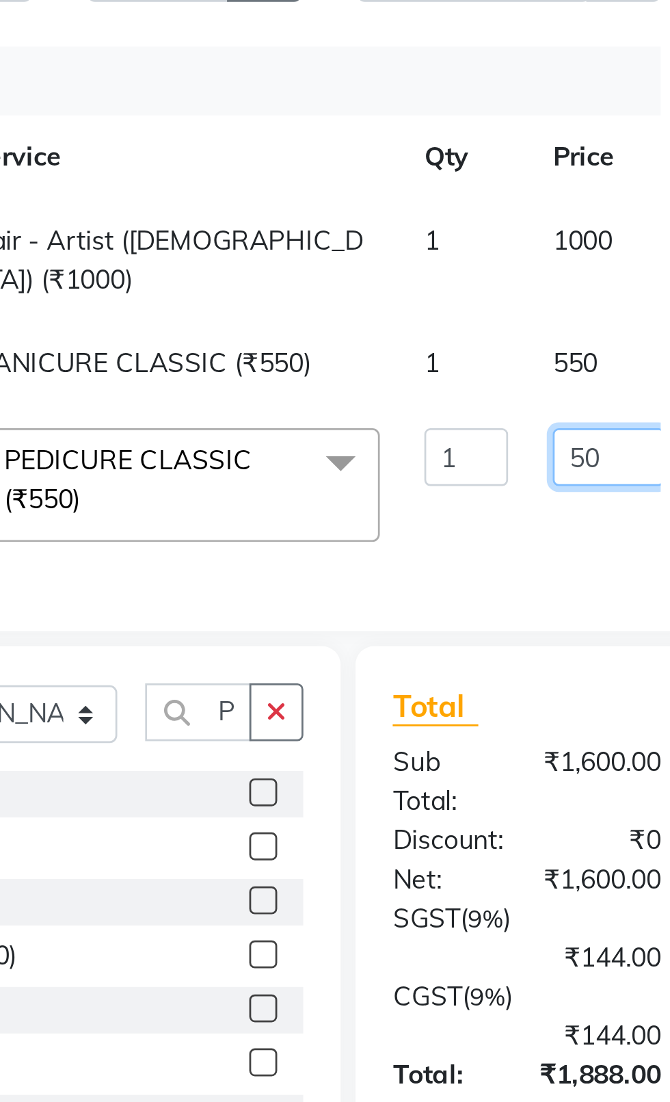
click at [398, 350] on input "50" at bounding box center [418, 338] width 41 height 21
click at [332, 311] on tbody "[PERSON_NAME] Hair - Artist ([DEMOGRAPHIC_DATA]) (₹1000) 1 1000 0 F | 0 % 1180 …" at bounding box center [355, 311] width 605 height 134
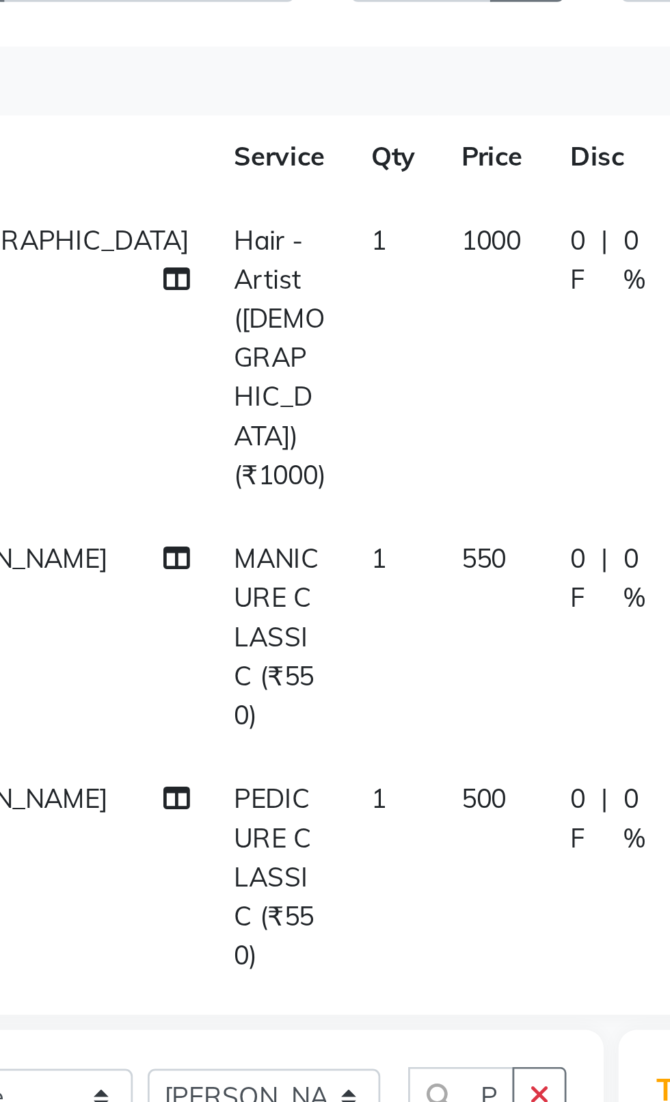
click at [259, 361] on td "550" at bounding box center [279, 405] width 40 height 88
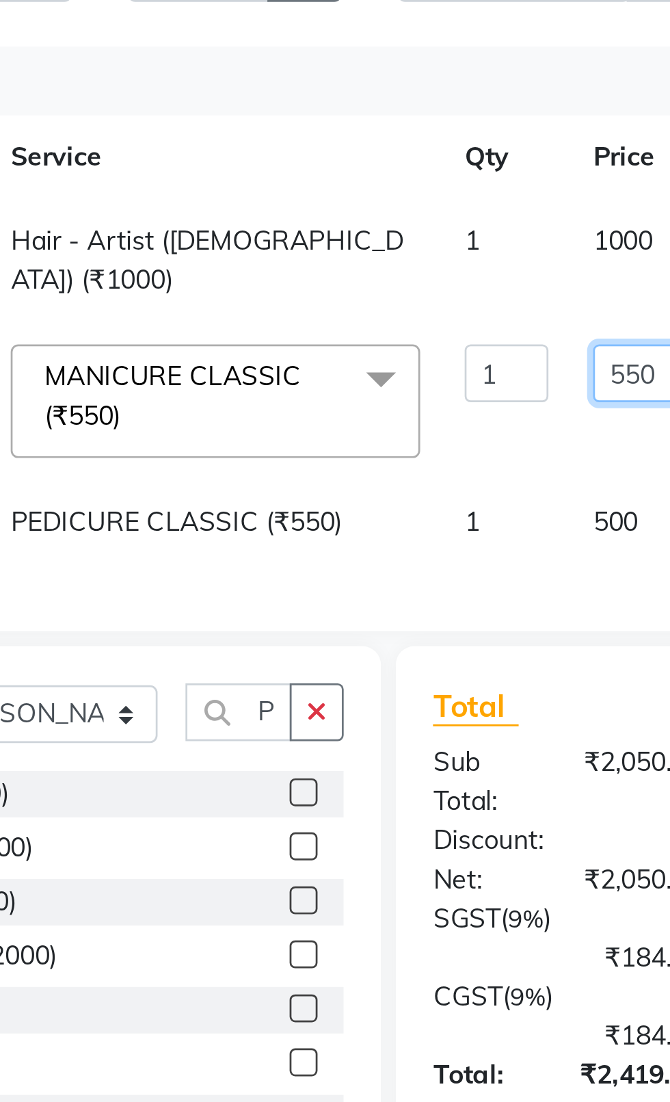
click at [398, 306] on input "550" at bounding box center [418, 308] width 41 height 21
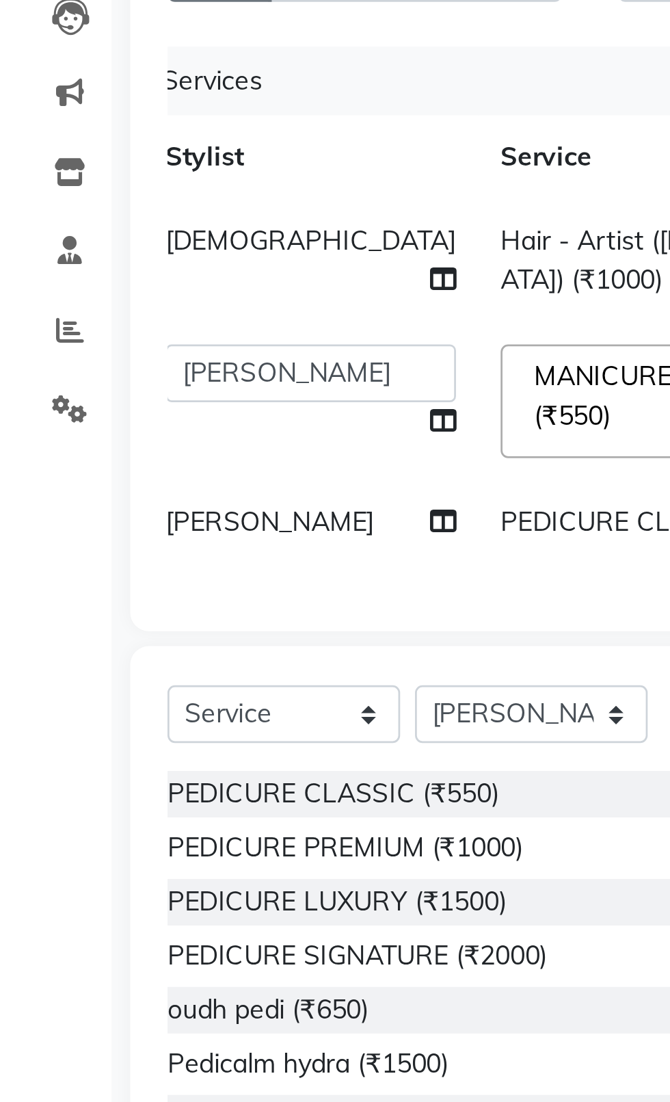
click at [70, 367] on tbody "[PERSON_NAME] Hair - Artist ([DEMOGRAPHIC_DATA]) (₹1000) 1 1000 0 F | 0 % 1180 …" at bounding box center [355, 311] width 605 height 134
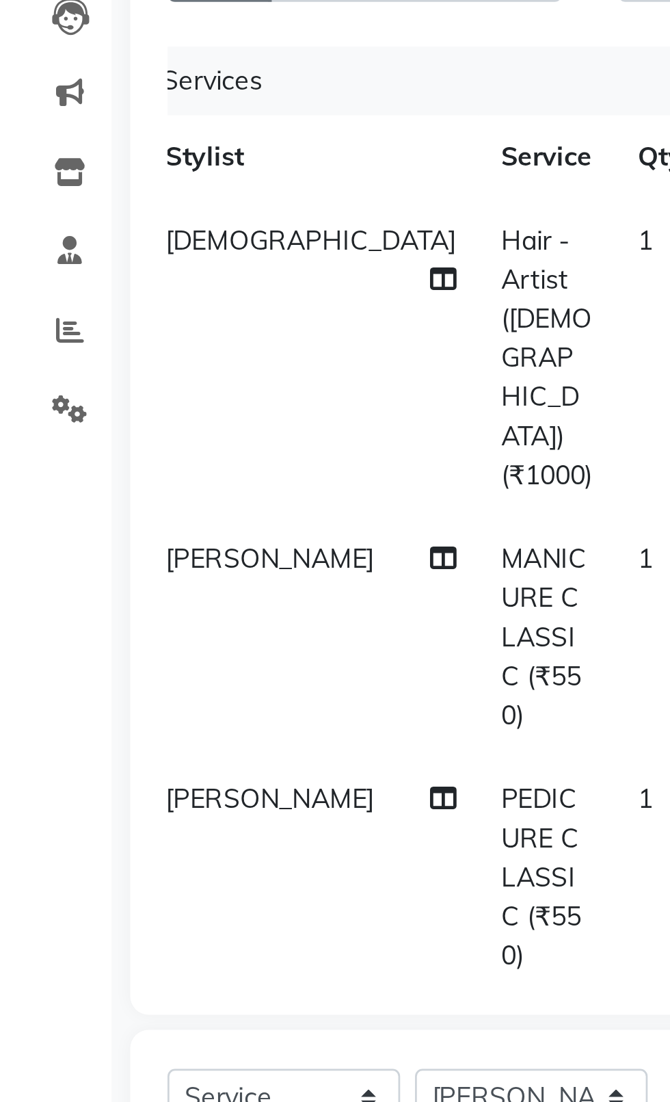
click at [82, 458] on span "[PERSON_NAME]" at bounding box center [99, 464] width 77 height 12
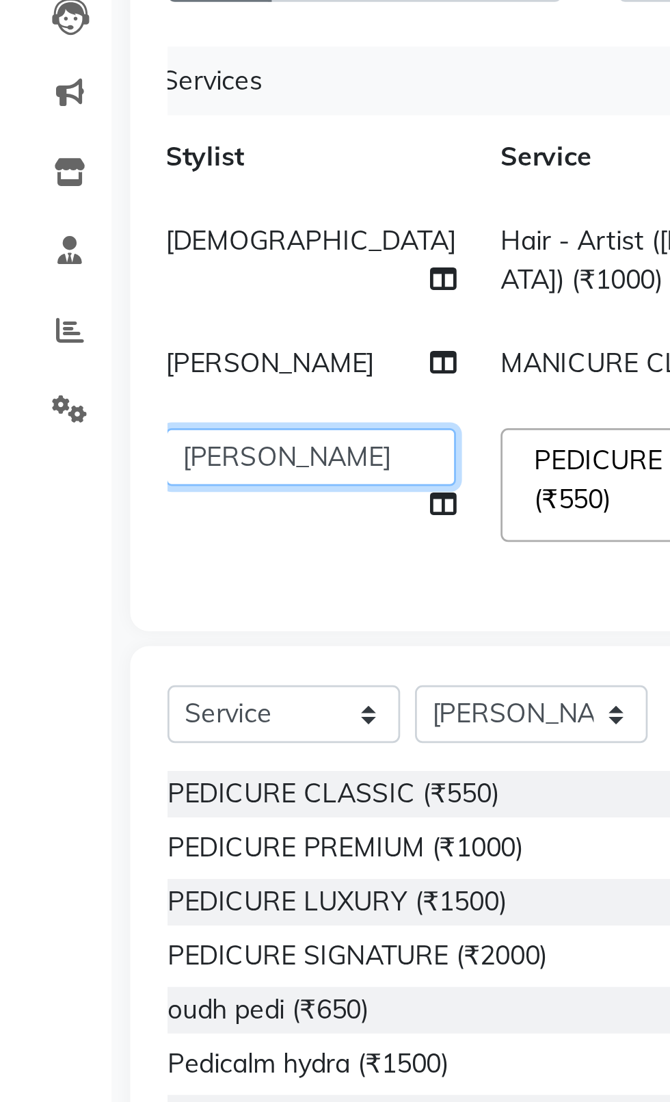
click at [75, 350] on select "[PERSON_NAME] akash [PERSON_NAME] ANAM anod [PERSON_NAME] danish [PERSON_NAME] …" at bounding box center [114, 338] width 107 height 21
click at [61, 343] on select "[PERSON_NAME] akash [PERSON_NAME] ANAM anod [PERSON_NAME] danish [PERSON_NAME] …" at bounding box center [114, 338] width 107 height 21
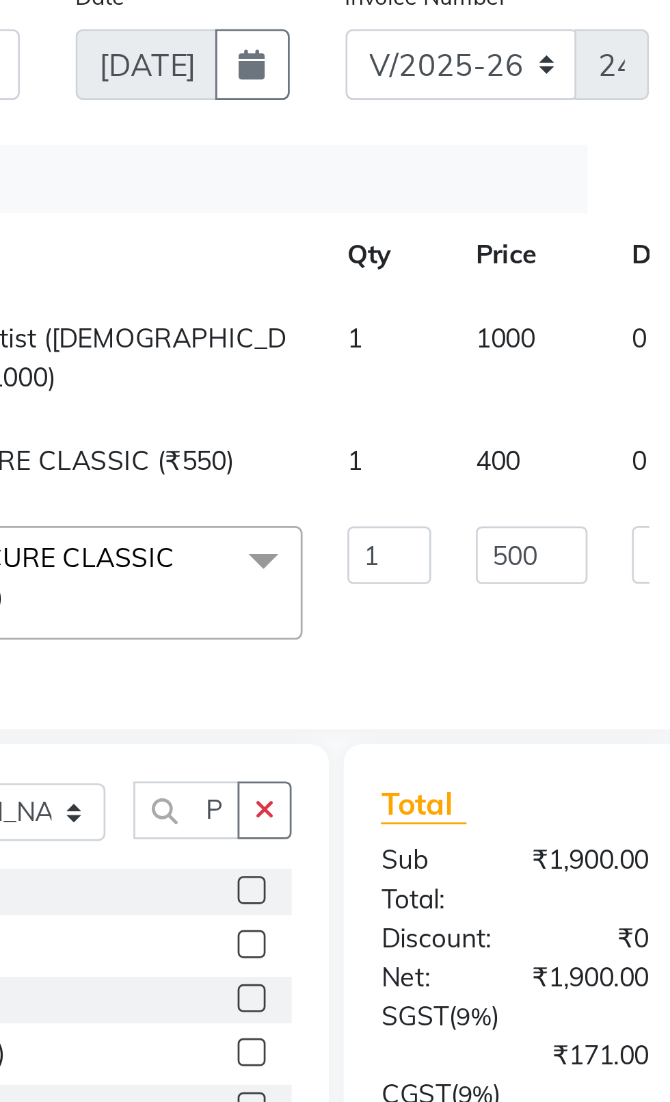
scroll to position [0, 36]
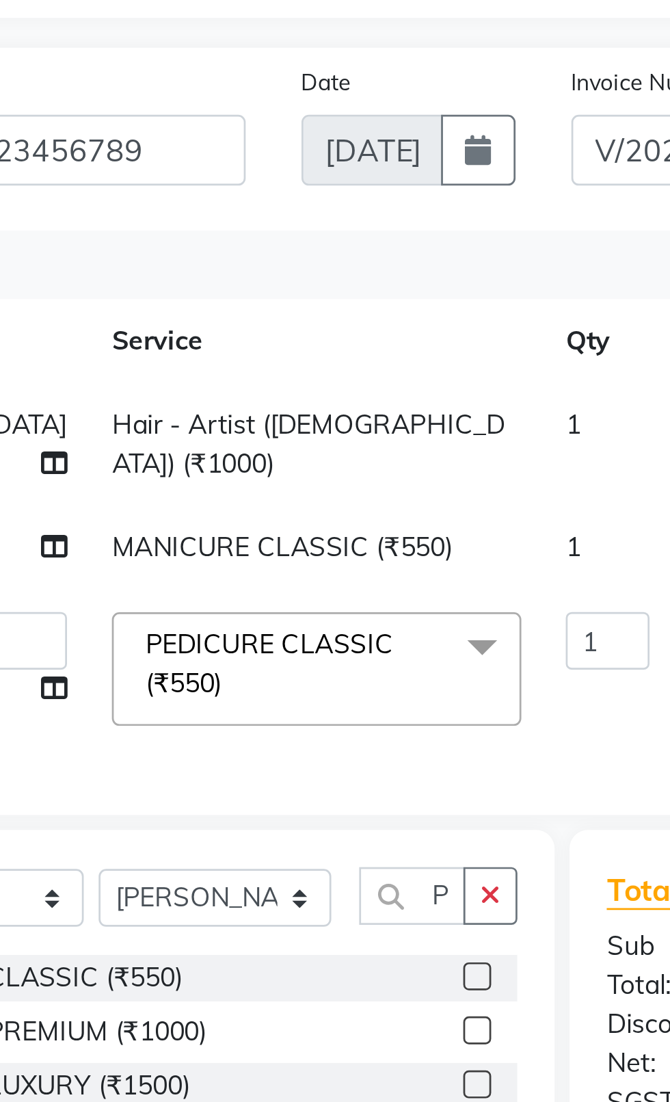
click at [263, 250] on tr "[PERSON_NAME] Hair - Artist ([DEMOGRAPHIC_DATA]) (₹1000) 1 1000 0 F | 0 % 1180" at bounding box center [328, 266] width 605 height 45
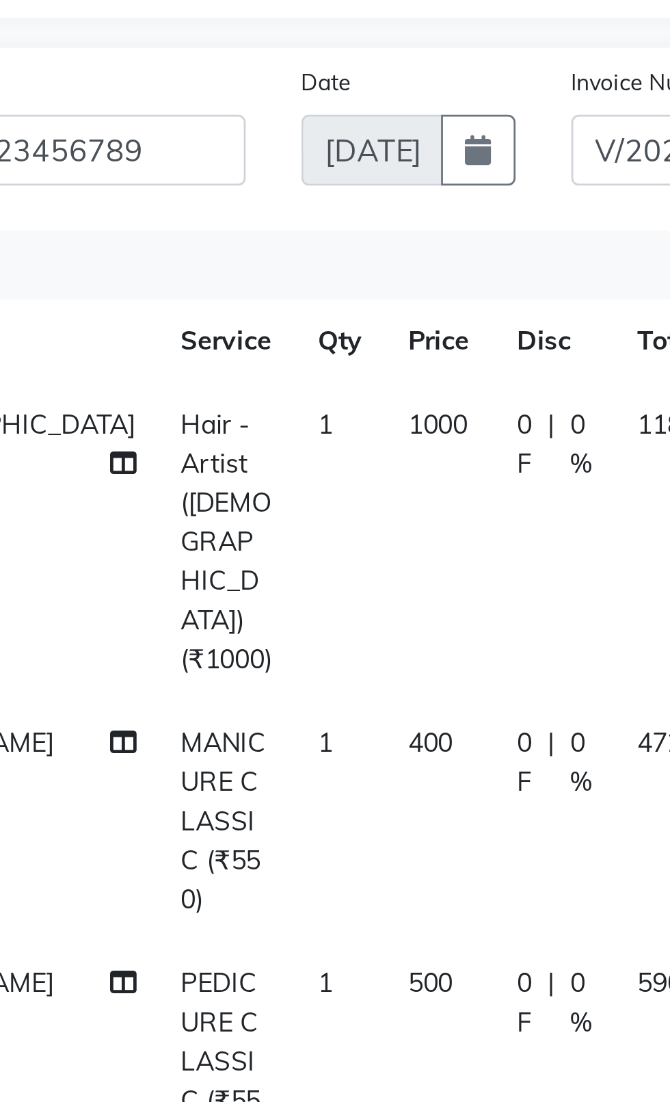
scroll to position [0, 10]
click at [225, 259] on td "1" at bounding box center [241, 302] width 33 height 117
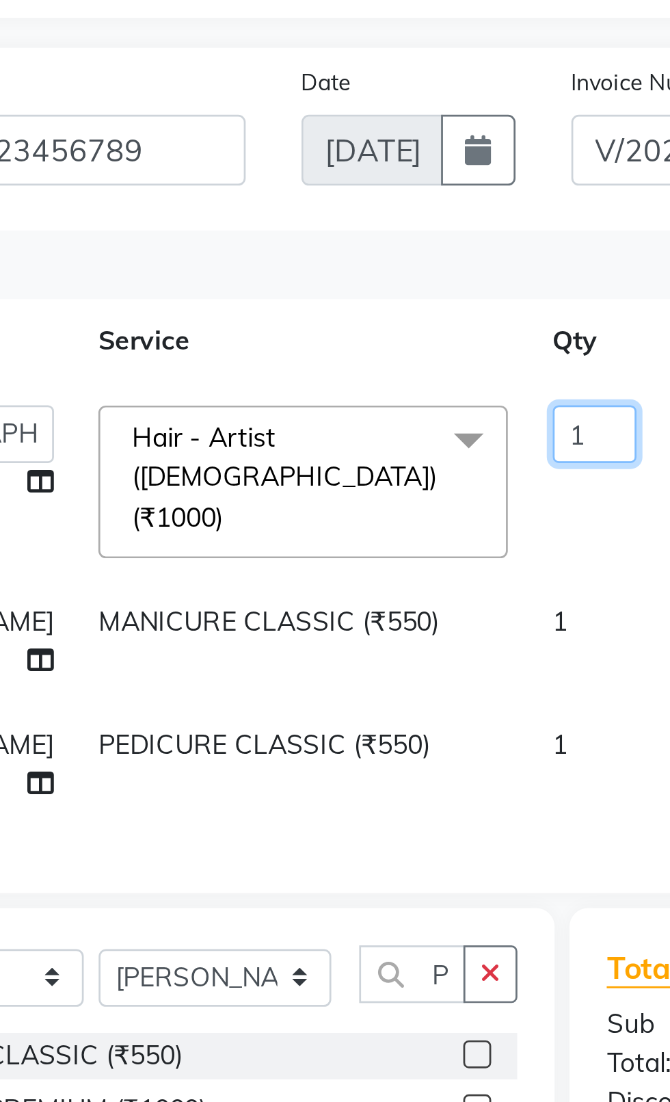
click at [319, 265] on input "1" at bounding box center [334, 262] width 31 height 21
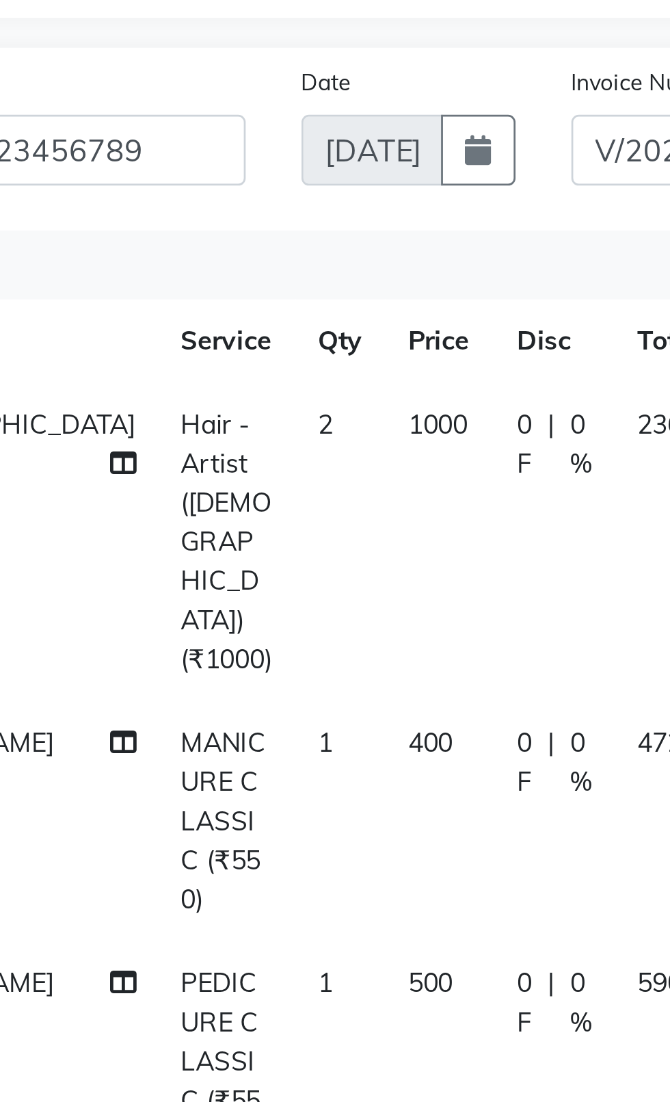
click at [266, 263] on span "1000" at bounding box center [277, 259] width 22 height 12
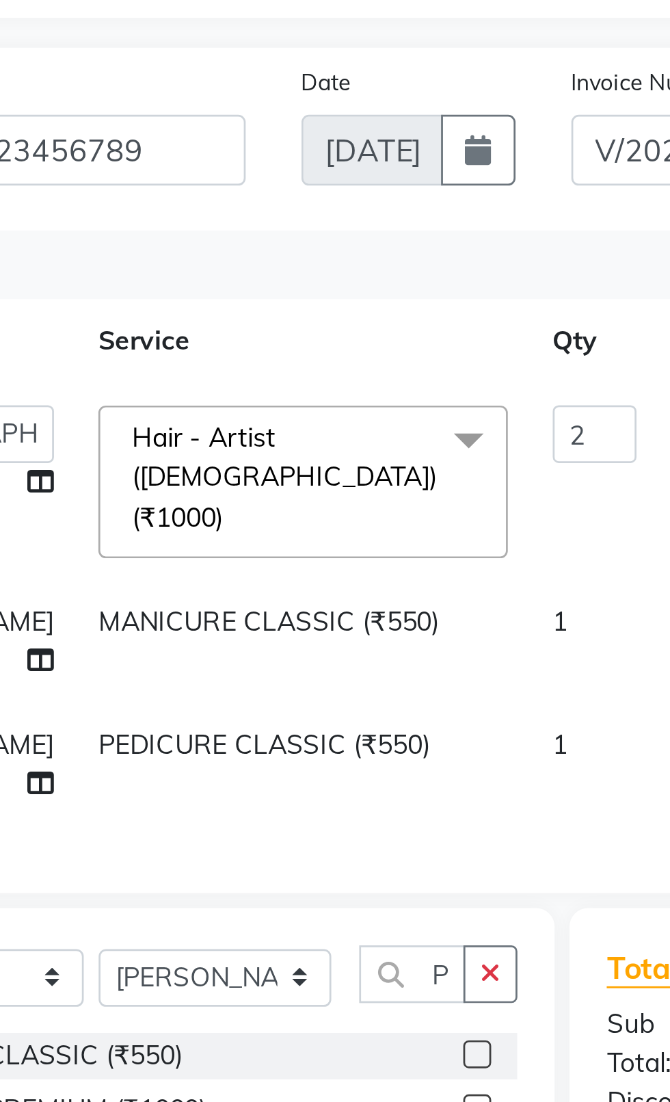
click at [367, 264] on input "1000" at bounding box center [387, 262] width 41 height 21
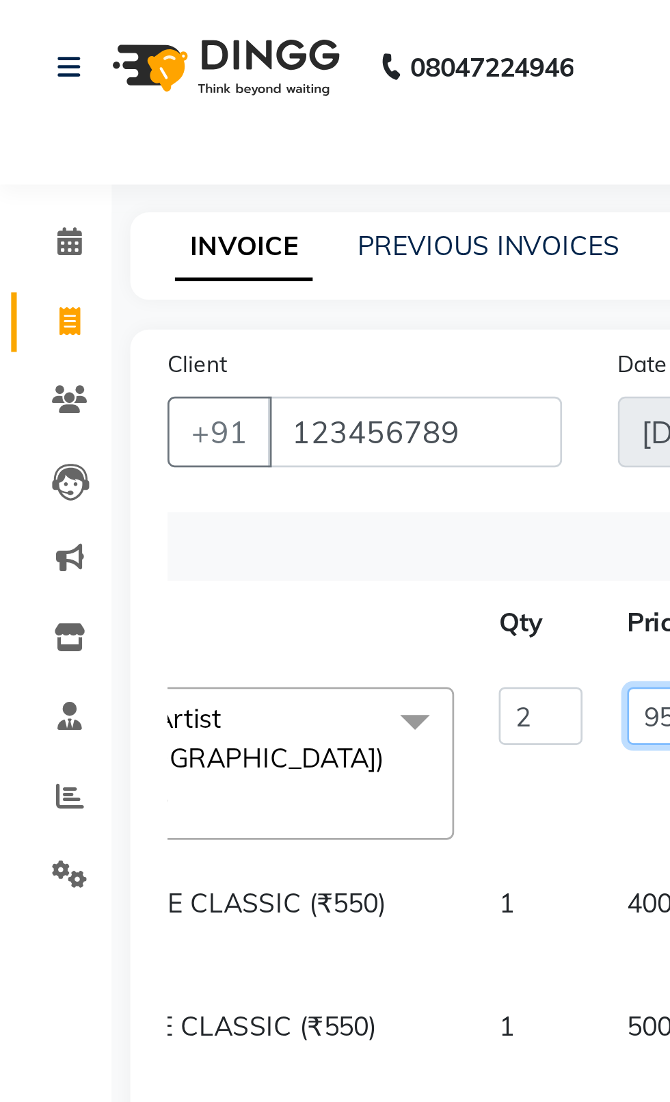
scroll to position [0, 157]
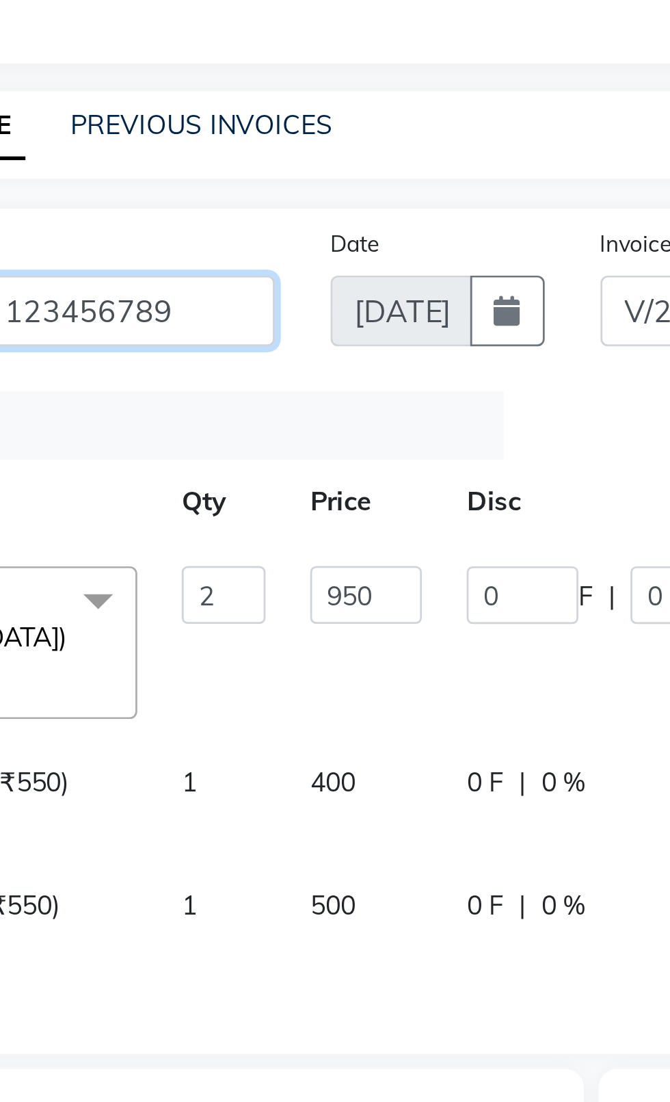
click at [148, 161] on input "123456789" at bounding box center [153, 159] width 108 height 26
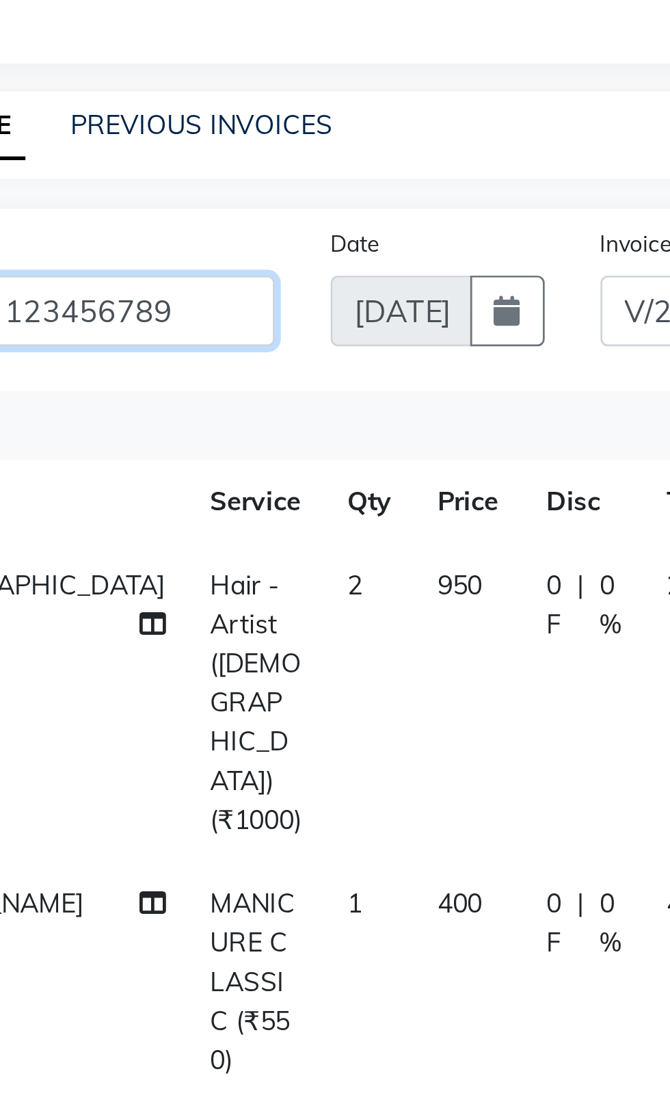
scroll to position [0, 10]
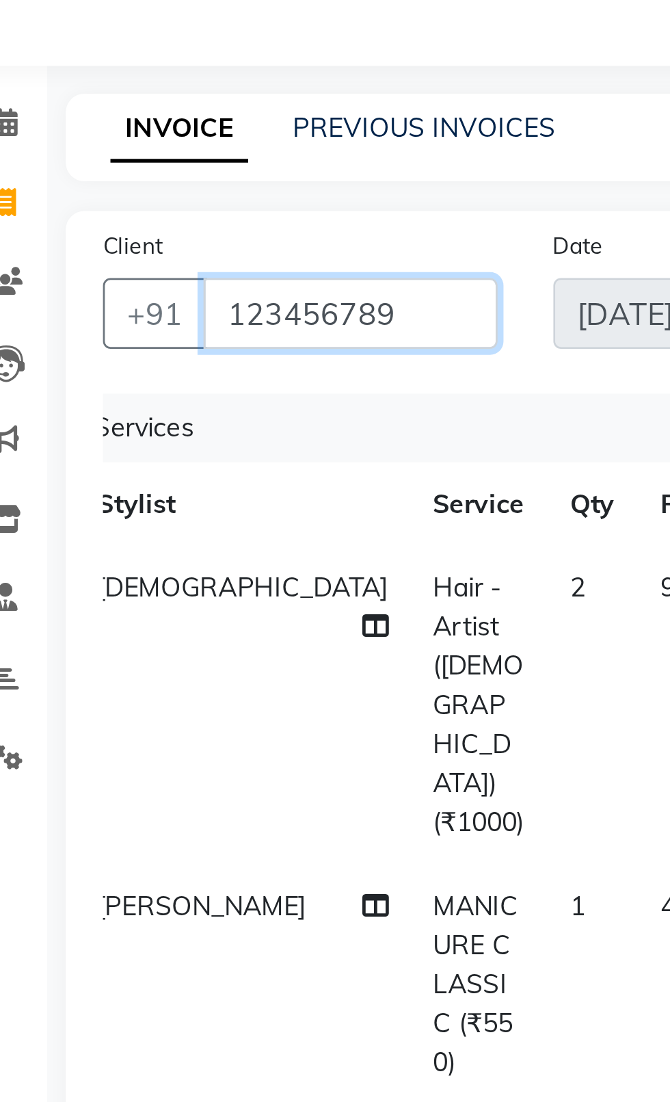
click at [168, 161] on input "123456789" at bounding box center [153, 159] width 108 height 26
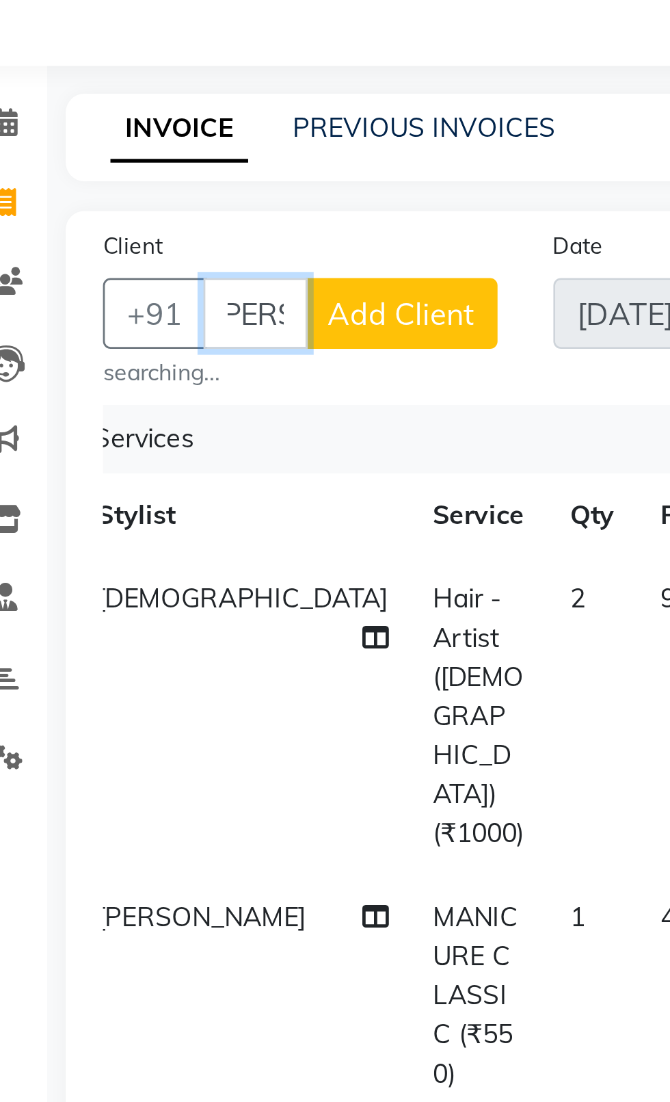
scroll to position [0, 18]
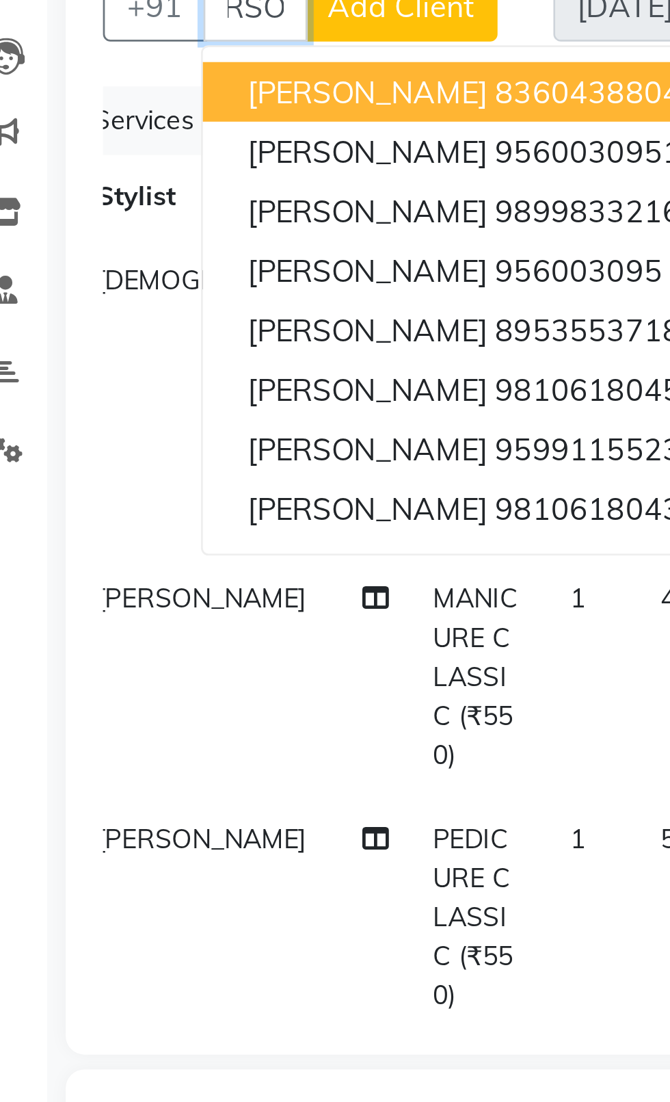
click at [130, 197] on button "[PERSON_NAME] 8360438804" at bounding box center [195, 190] width 192 height 22
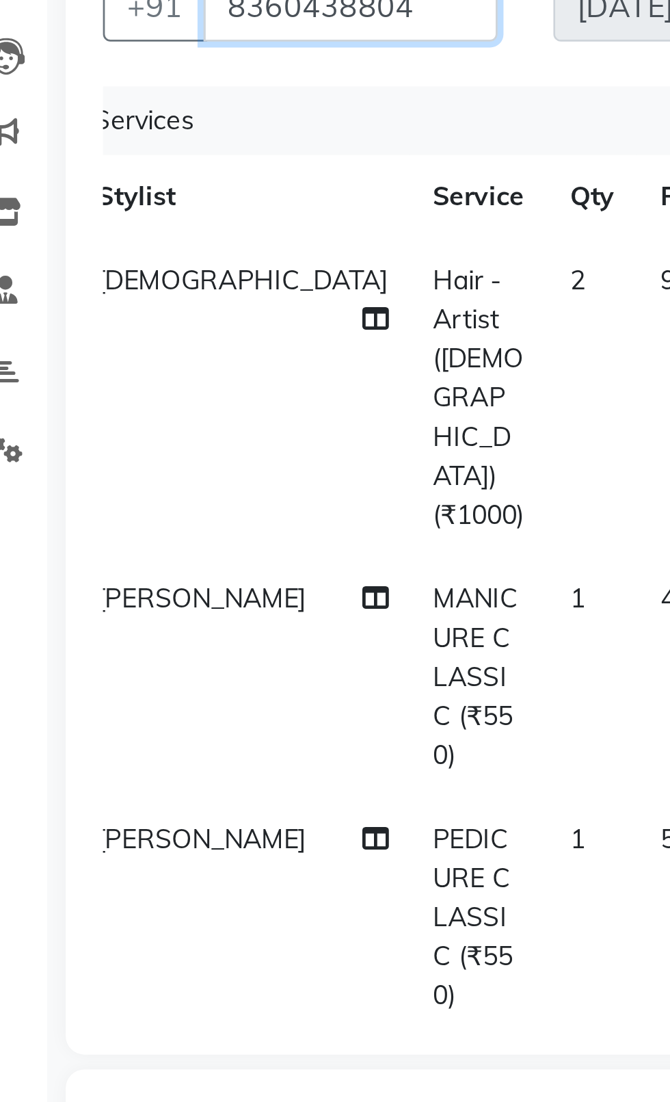
scroll to position [0, 0]
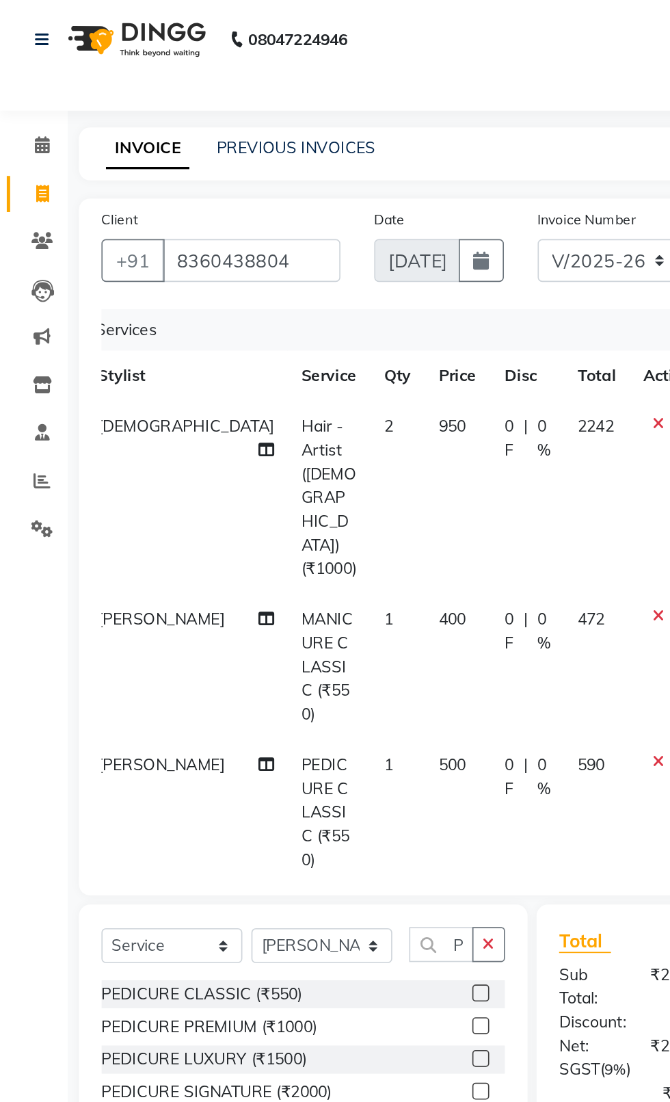
click at [121, 597] on div "PEDICURE CLASSIC (₹550)" at bounding box center [123, 604] width 122 height 14
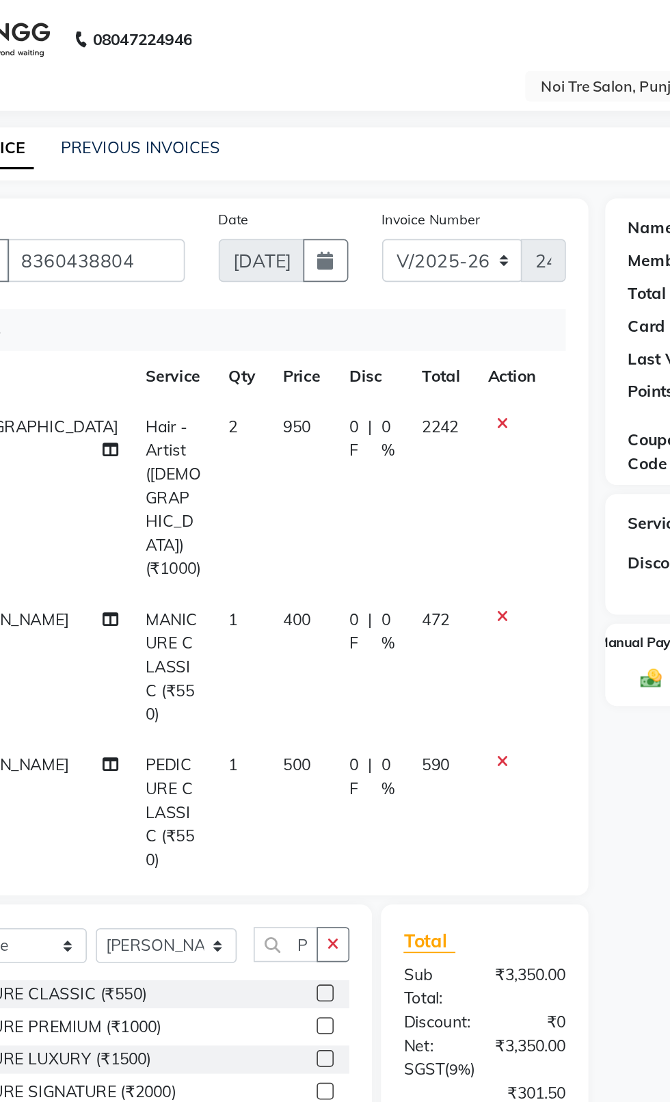
click at [399, 546] on icon at bounding box center [400, 551] width 8 height 10
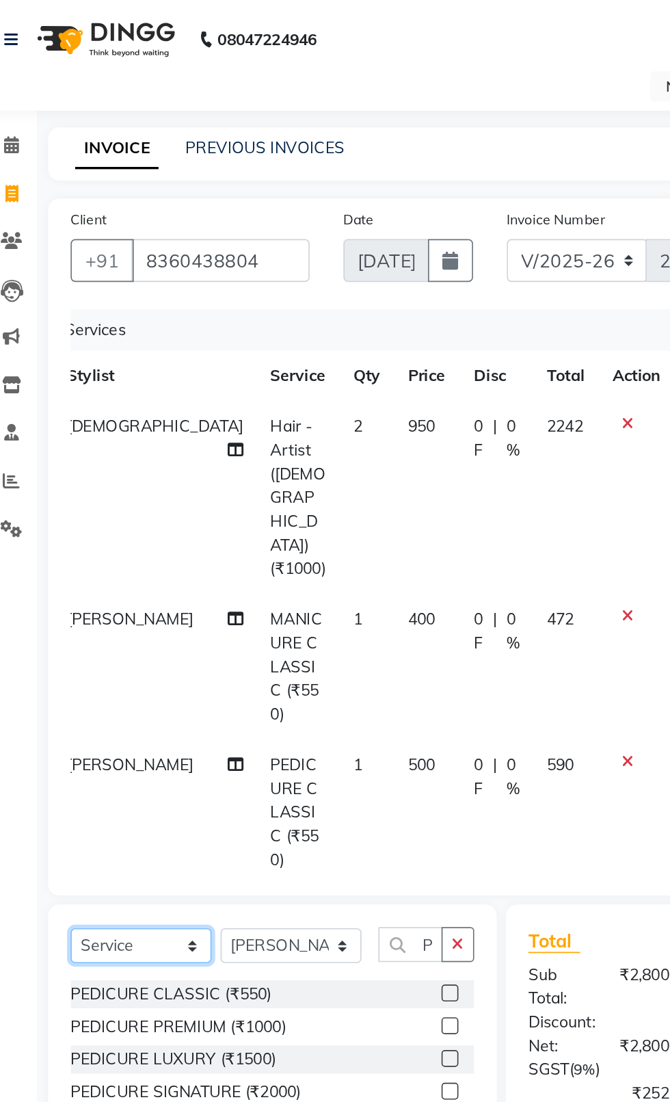
click at [129, 564] on select "Select Service Product Membership Package Voucher Prepaid Gift Card" at bounding box center [105, 574] width 86 height 21
click at [62, 564] on select "Select Service Product Membership Package Voucher Prepaid Gift Card" at bounding box center [105, 574] width 86 height 21
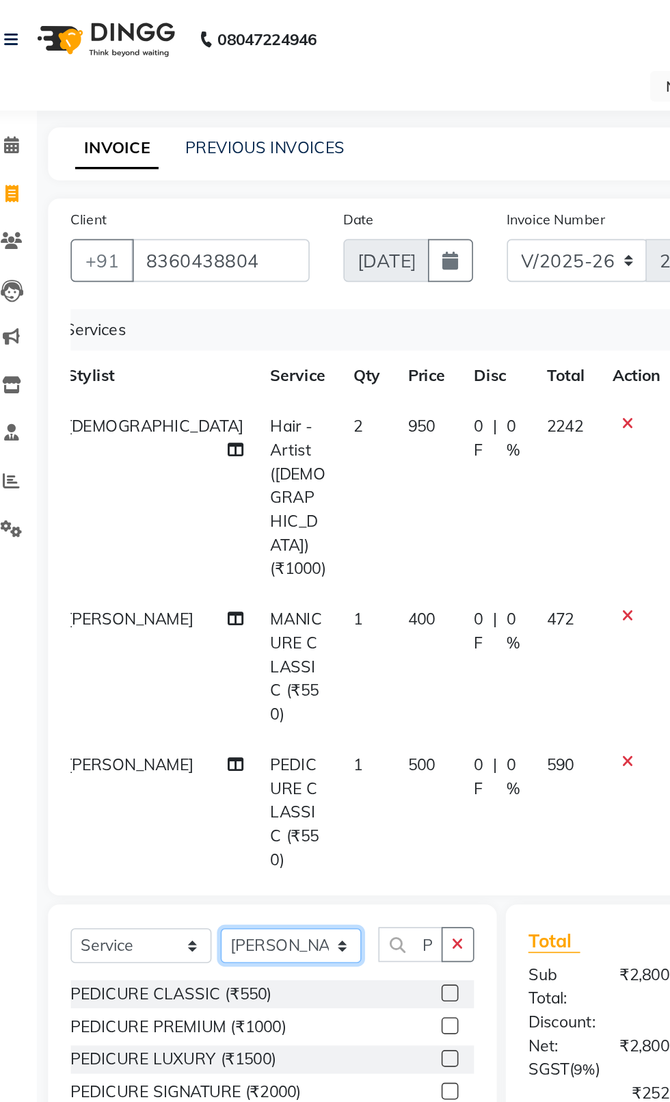
click at [181, 564] on select "Select Stylist [PERSON_NAME] akash [PERSON_NAME] ANAM anod [PERSON_NAME] danish…" at bounding box center [196, 574] width 86 height 21
click at [153, 564] on select "Select Stylist [PERSON_NAME] akash [PERSON_NAME] ANAM anod [PERSON_NAME] danish…" at bounding box center [196, 574] width 86 height 21
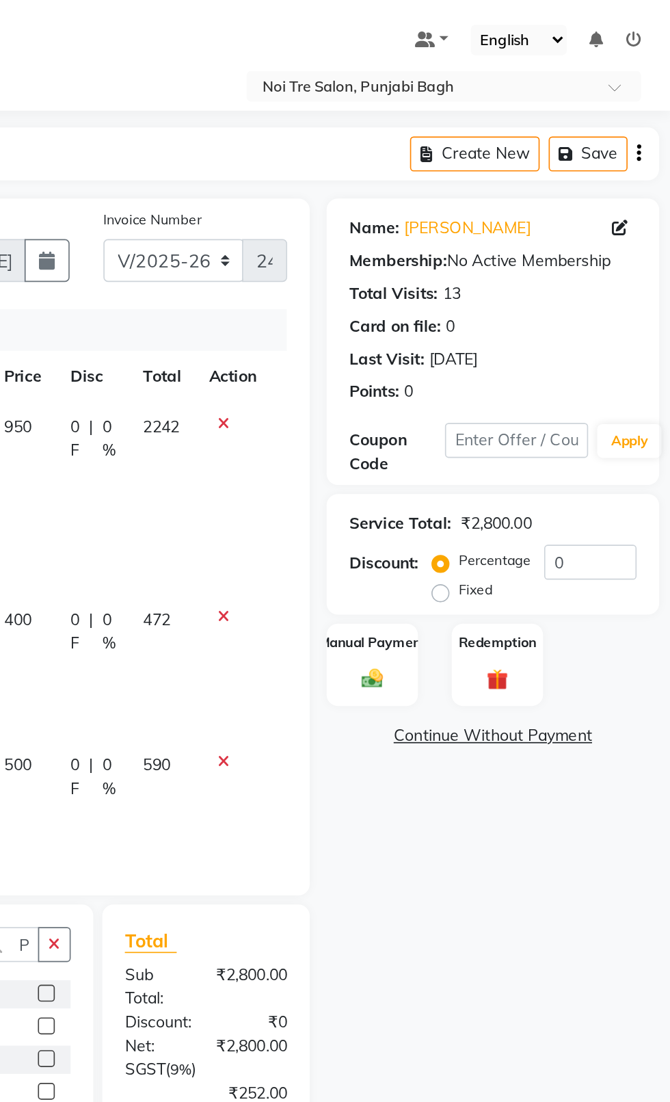
click at [631, 365] on div "Percentage Fixed 0" at bounding box center [589, 349] width 121 height 37
click at [631, 345] on input "0" at bounding box center [622, 341] width 56 height 21
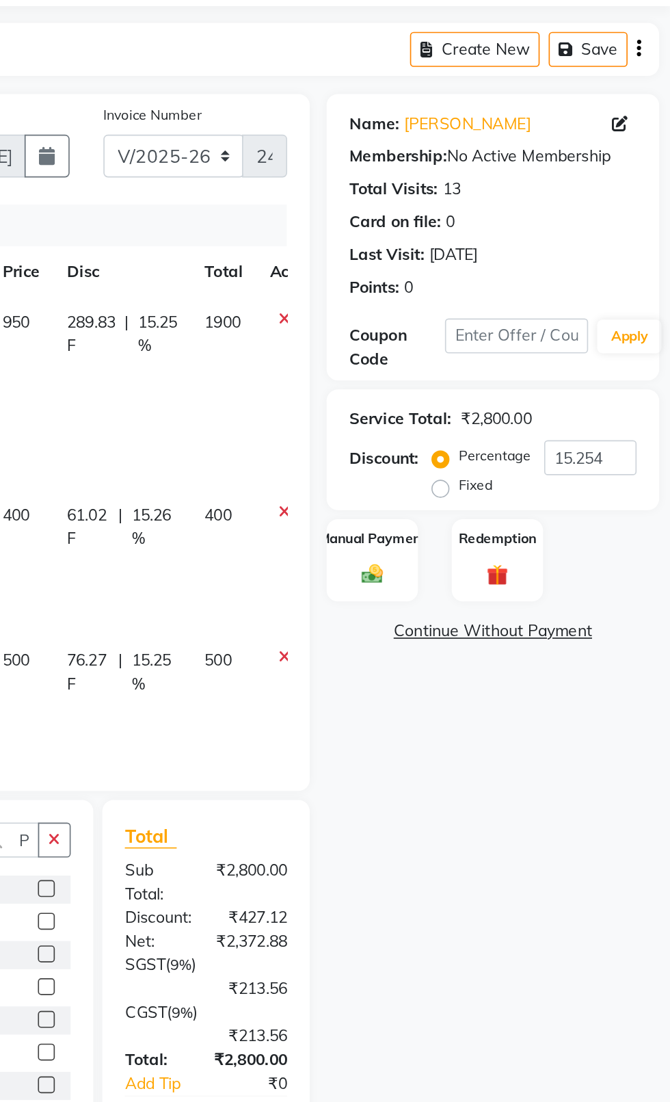
click at [489, 411] on img at bounding box center [489, 412] width 21 height 15
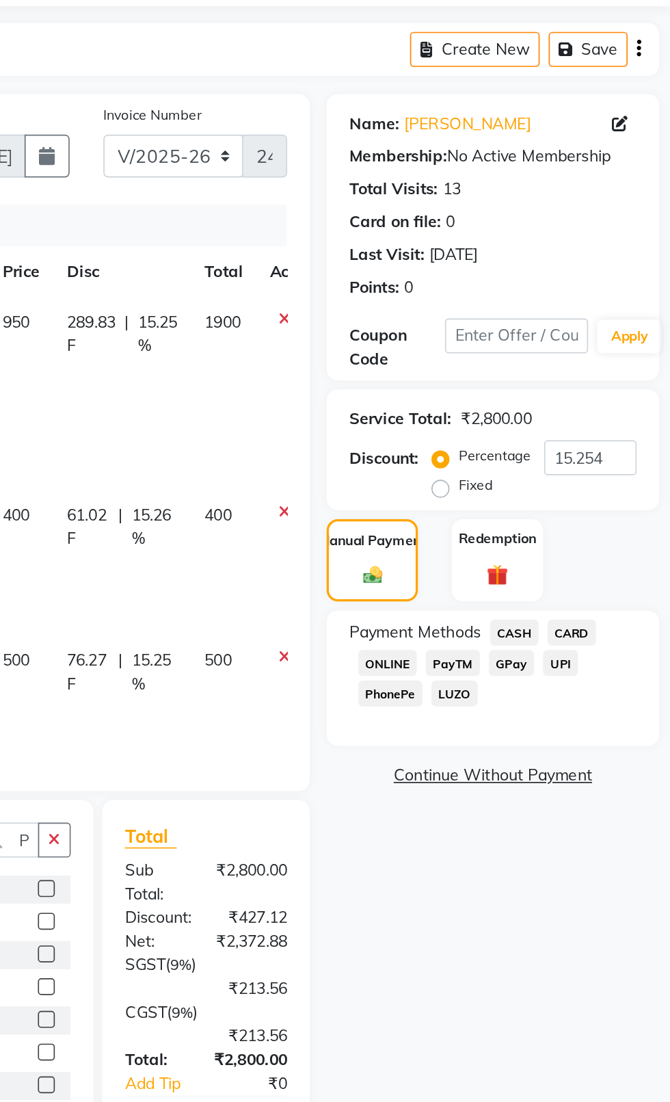
click at [567, 464] on span "GPay" at bounding box center [574, 466] width 28 height 16
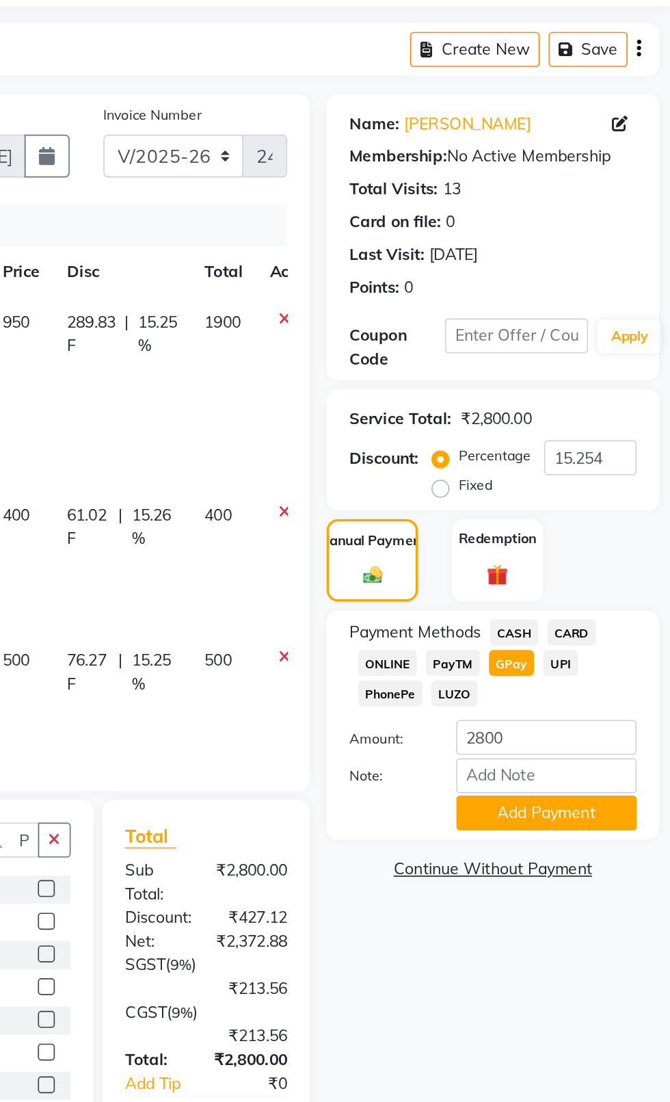
click at [566, 456] on span "CASH" at bounding box center [575, 448] width 29 height 16
click at [601, 552] on button "Add Payment" at bounding box center [594, 557] width 109 height 21
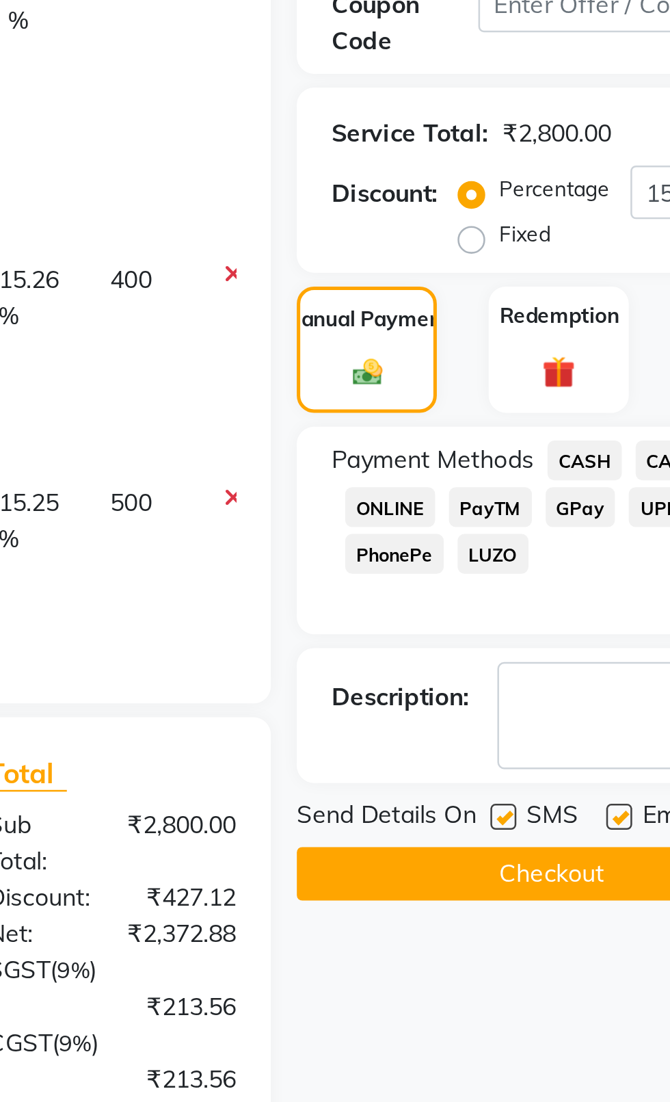
click at [544, 588] on label at bounding box center [543, 589] width 10 height 10
click at [544, 588] on input "checkbox" at bounding box center [542, 589] width 9 height 9
click at [592, 588] on label at bounding box center [589, 589] width 10 height 10
click at [592, 588] on input "checkbox" at bounding box center [588, 589] width 9 height 9
click at [499, 615] on button "Checkout" at bounding box center [563, 611] width 202 height 21
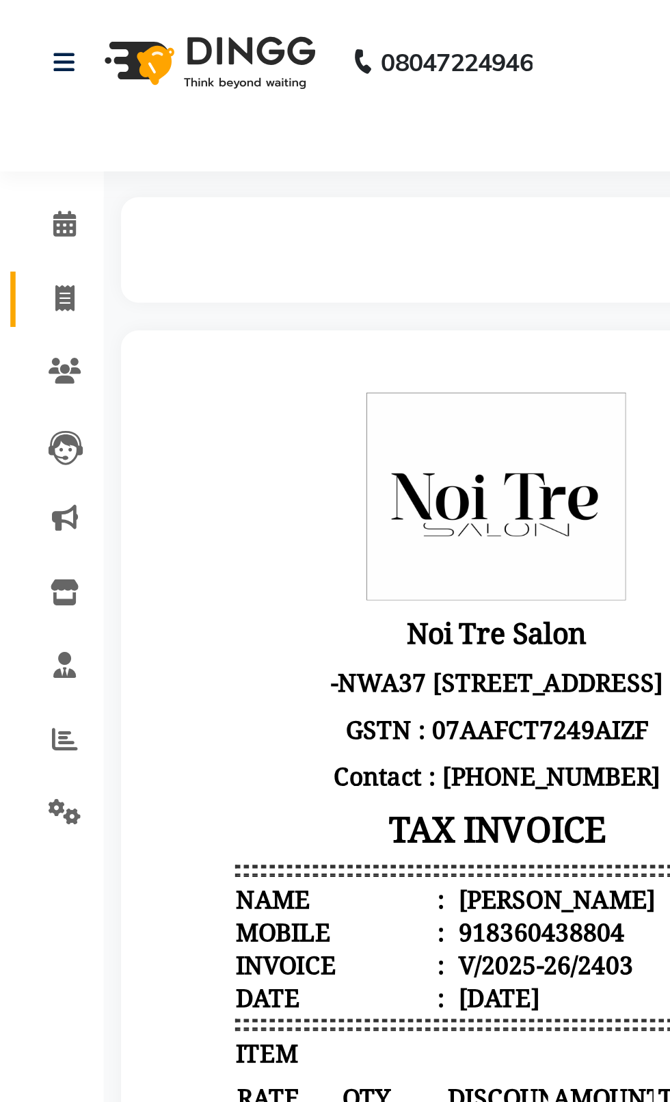
click at [26, 123] on icon at bounding box center [26, 118] width 8 height 10
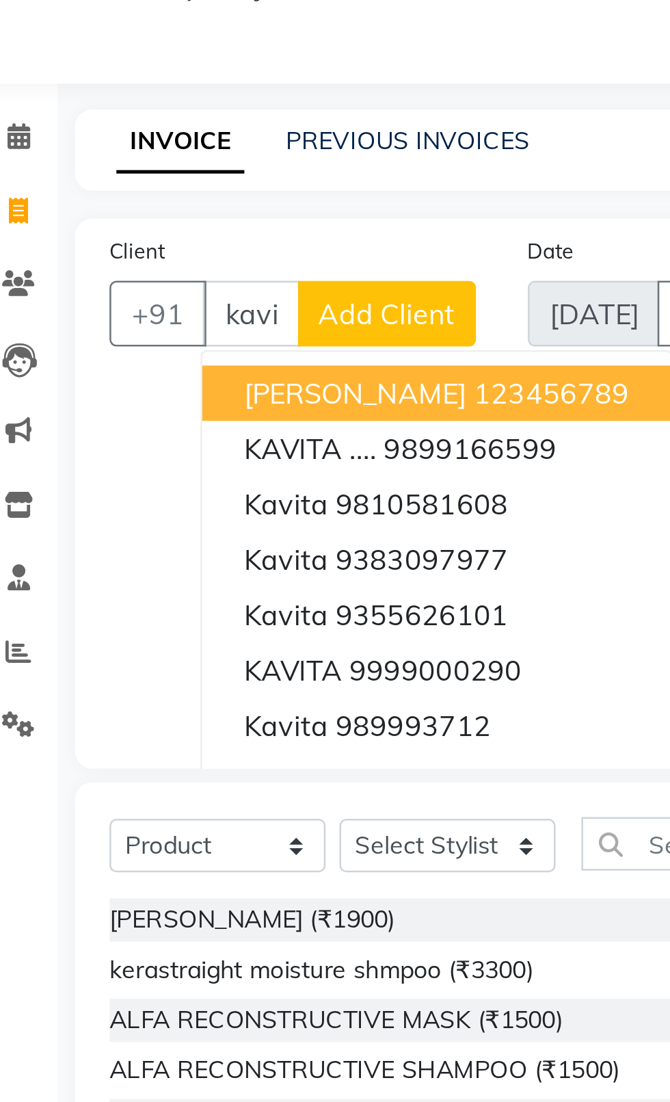
click at [129, 194] on span "[PERSON_NAME]" at bounding box center [159, 190] width 88 height 14
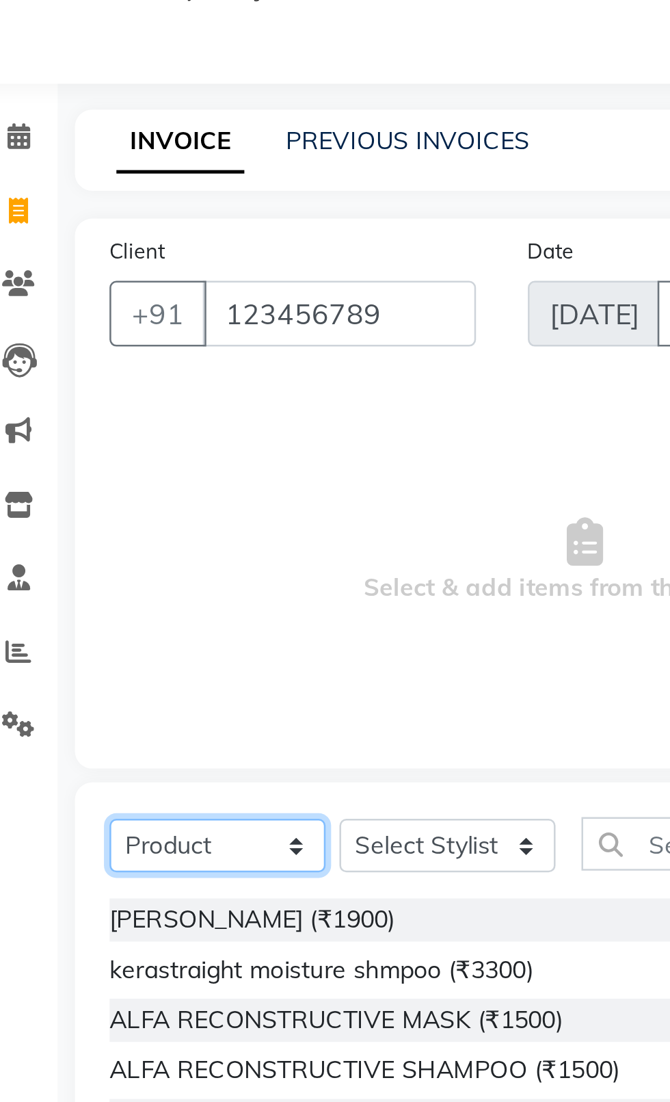
click at [86, 377] on select "Select Service Product Membership Package Voucher Prepaid Gift Card" at bounding box center [105, 368] width 86 height 21
click at [62, 358] on select "Select Service Product Membership Package Voucher Prepaid Gift Card" at bounding box center [105, 368] width 86 height 21
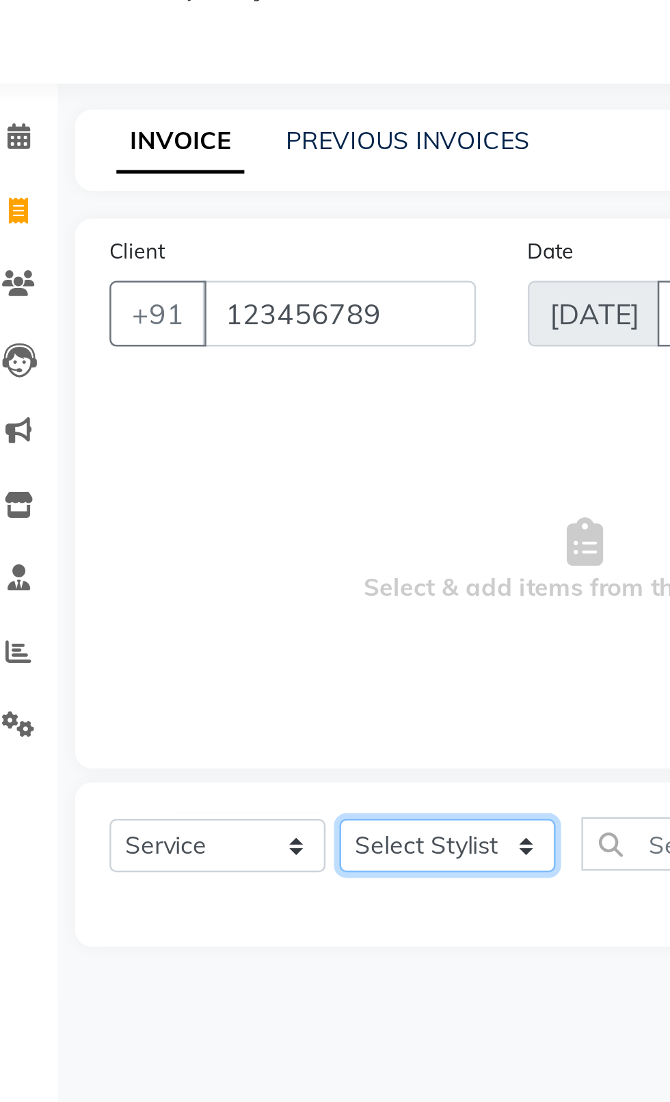
click at [179, 369] on select "Select Stylist [PERSON_NAME] akash [PERSON_NAME] ANAM anod [PERSON_NAME] danish…" at bounding box center [196, 368] width 86 height 21
click at [153, 358] on select "Select Stylist [PERSON_NAME] akash [PERSON_NAME] ANAM anod [PERSON_NAME] danish…" at bounding box center [196, 368] width 86 height 21
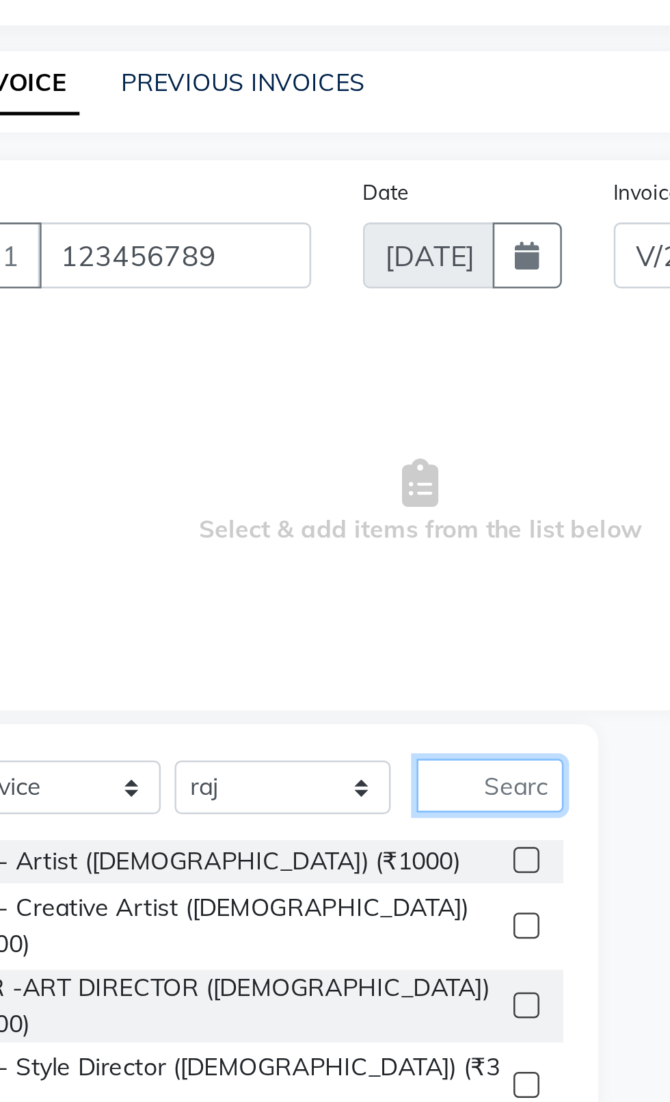
click at [285, 367] on input "text" at bounding box center [277, 368] width 58 height 21
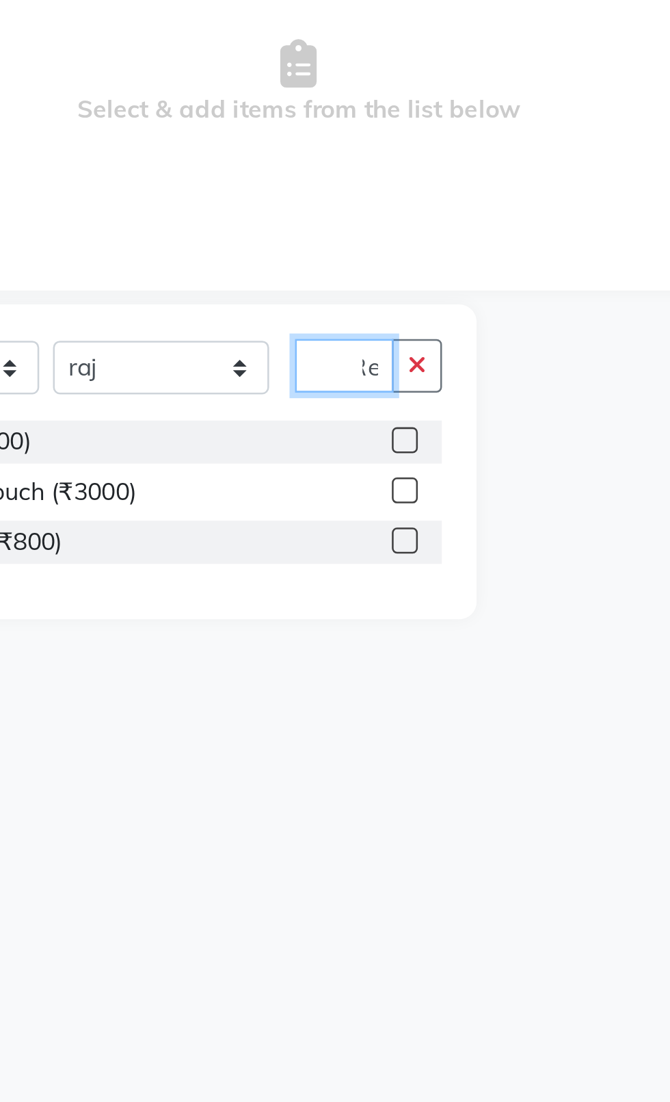
scroll to position [0, 8]
click at [289, 400] on label at bounding box center [292, 398] width 10 height 10
click at [289, 400] on input "checkbox" at bounding box center [291, 398] width 9 height 9
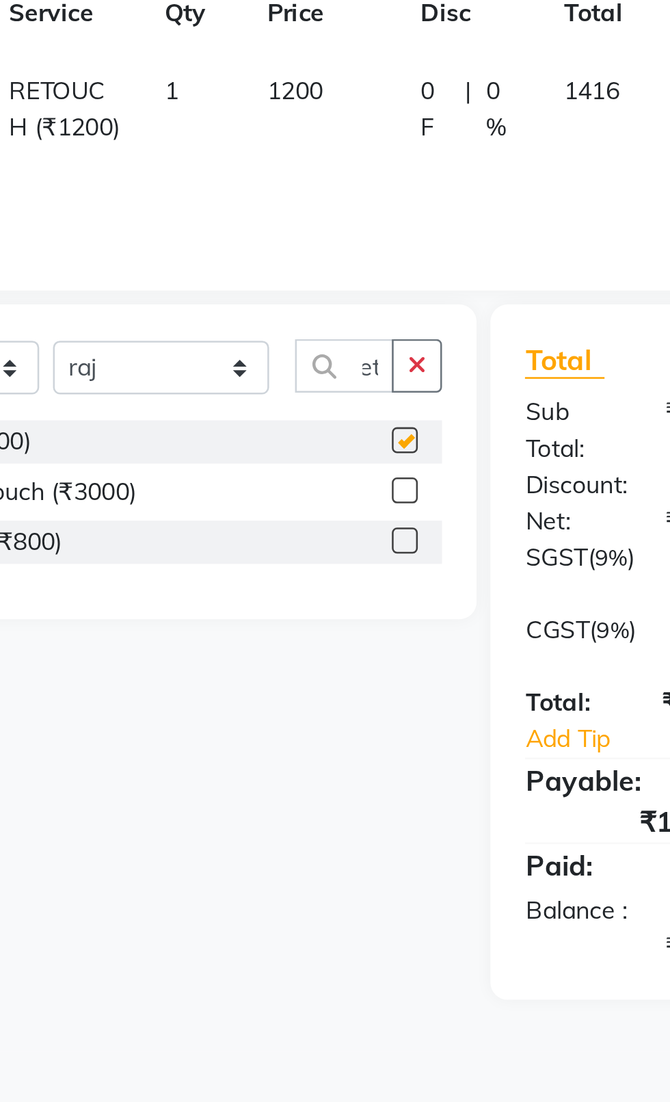
scroll to position [0, 0]
click at [177, 374] on select "Select Stylist [PERSON_NAME] akash [PERSON_NAME] ANAM anod [PERSON_NAME] danish…" at bounding box center [196, 368] width 86 height 21
click at [153, 358] on select "Select Stylist [PERSON_NAME] akash [PERSON_NAME] ANAM anod [PERSON_NAME] danish…" at bounding box center [196, 368] width 86 height 21
click at [298, 375] on button "button" at bounding box center [297, 368] width 20 height 21
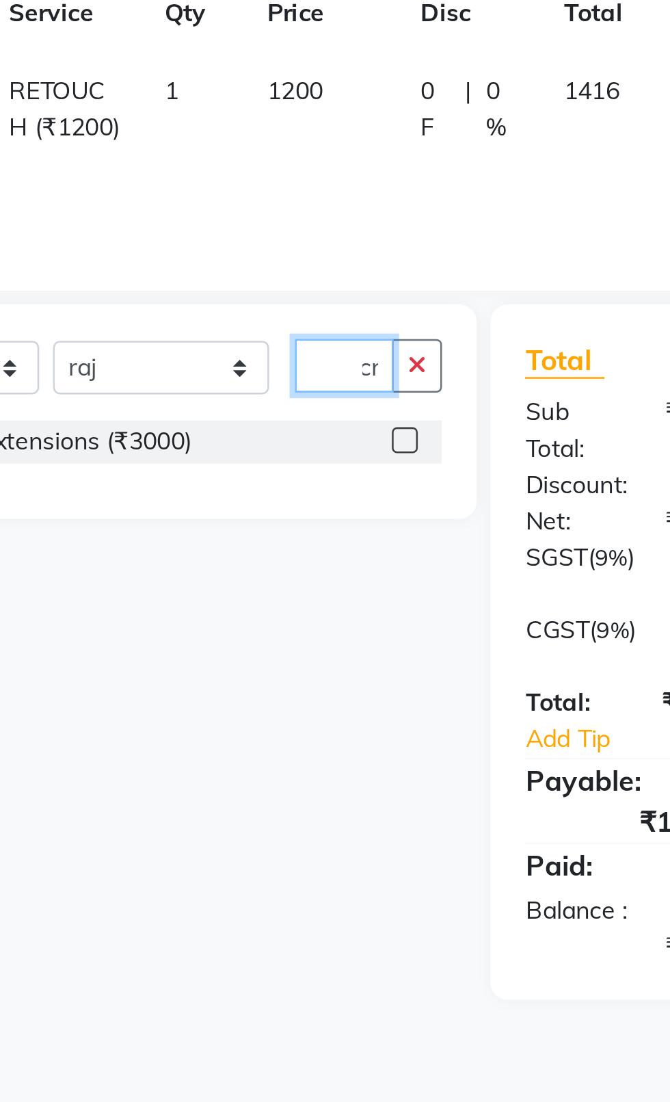
scroll to position [0, 14]
click at [291, 398] on label at bounding box center [292, 398] width 10 height 10
click at [291, 398] on input "checkbox" at bounding box center [291, 398] width 9 height 9
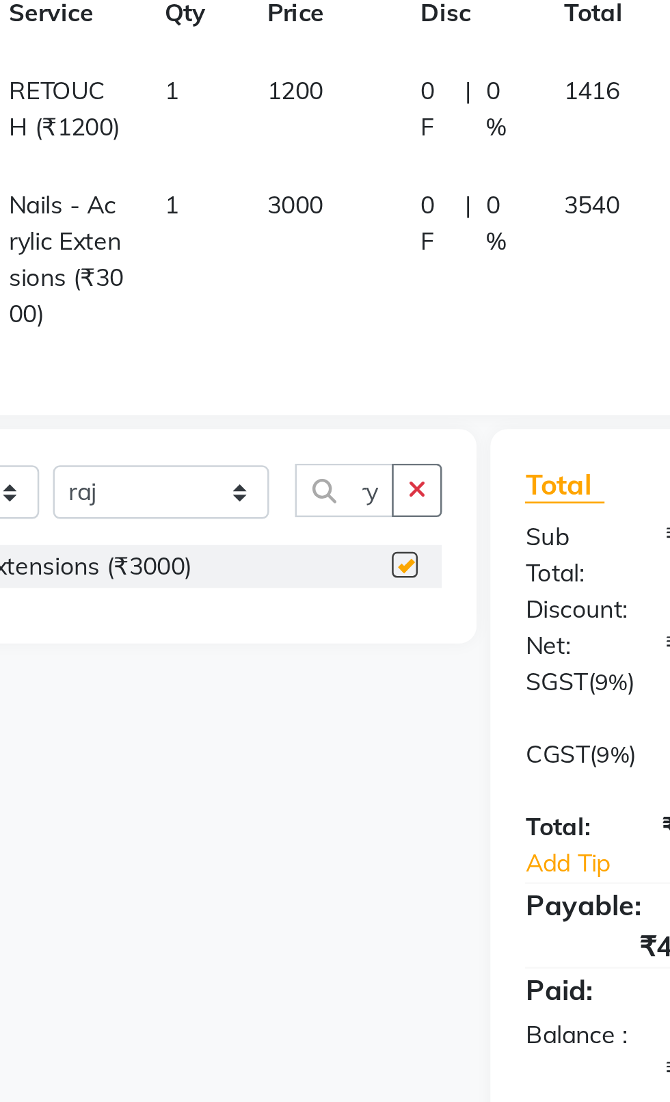
scroll to position [0, 0]
click at [250, 314] on td "3000" at bounding box center [259, 326] width 61 height 74
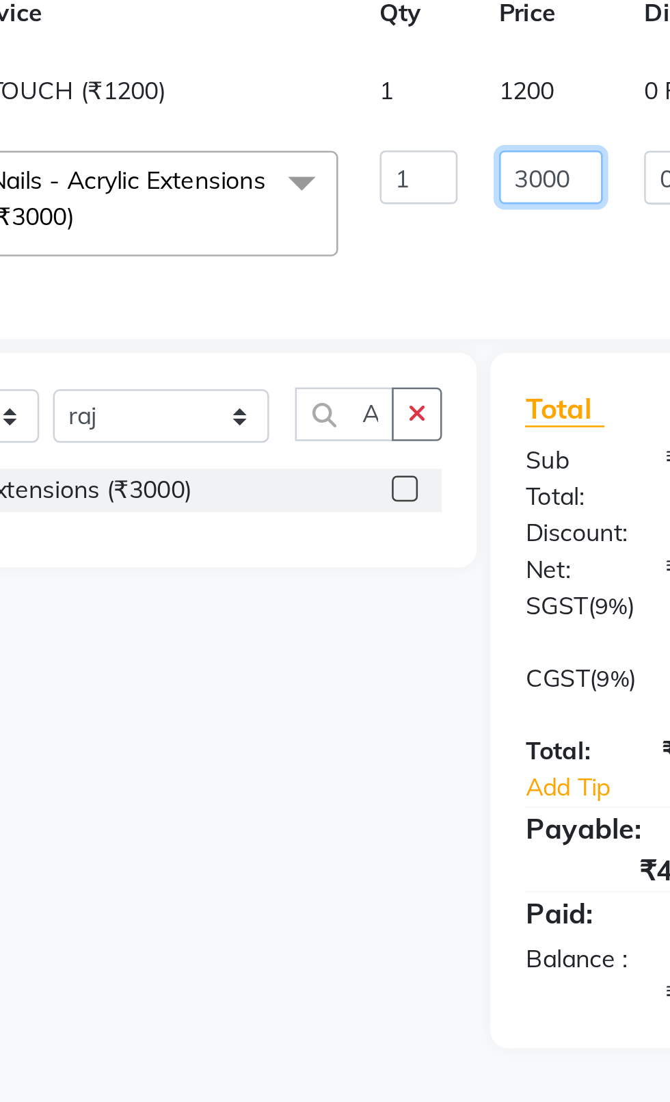
click at [346, 298] on input "3000" at bounding box center [349, 293] width 41 height 21
click at [343, 268] on tr "[PERSON_NAME] (₹1200) 1 1200 0 F | 0 % 1416" at bounding box center [325, 259] width 527 height 31
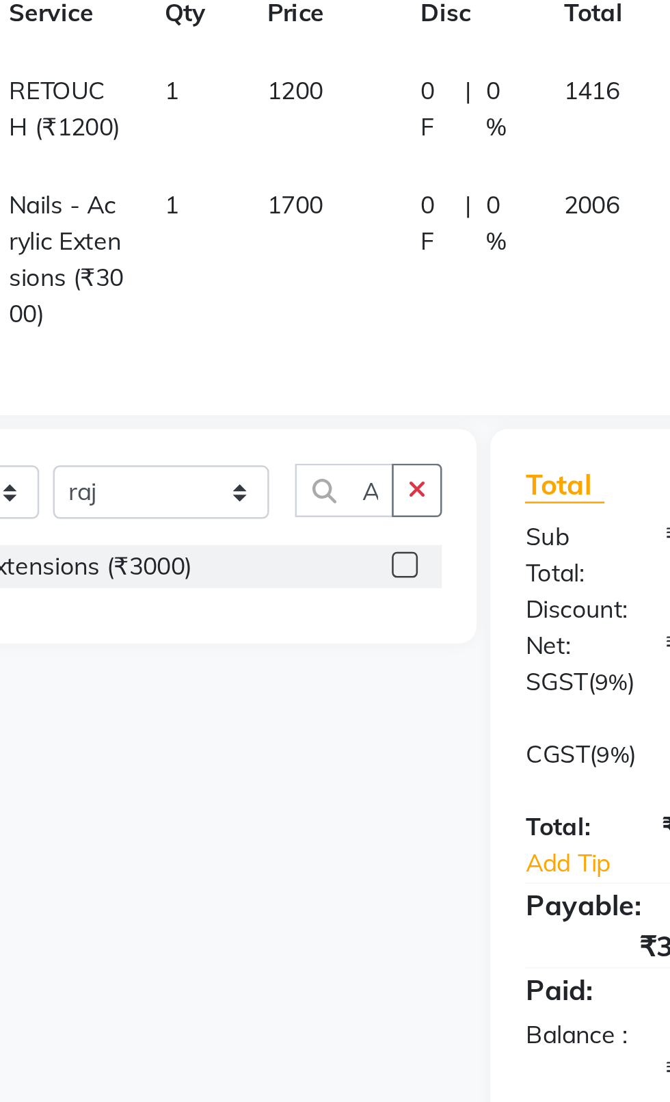
click at [252, 261] on span "1200" at bounding box center [248, 259] width 22 height 12
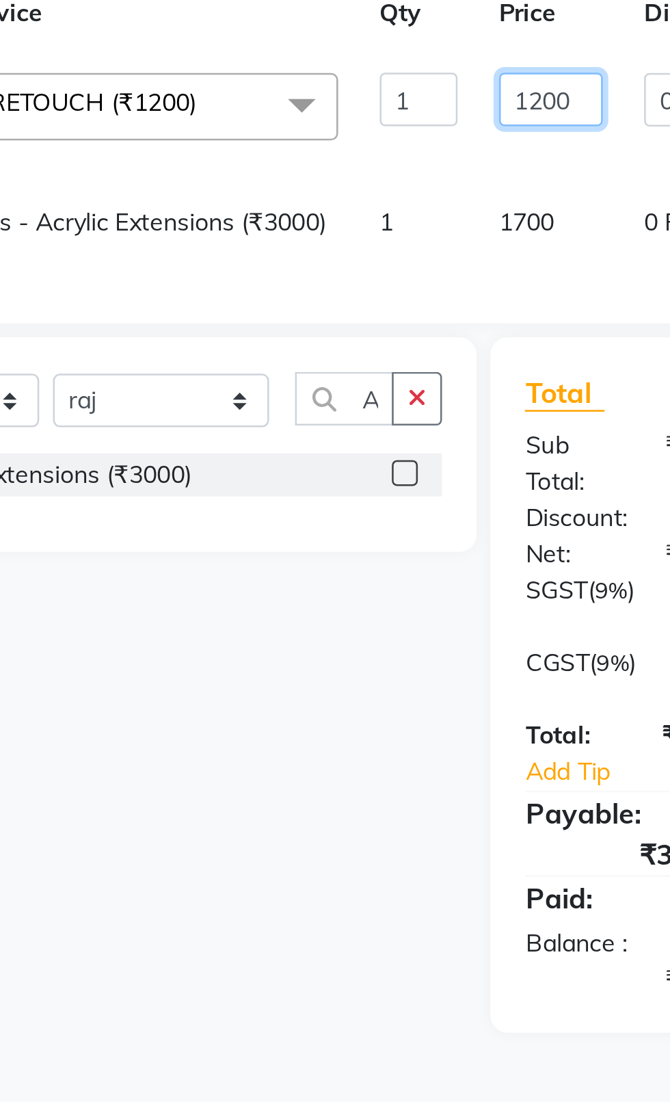
click at [355, 266] on input "1200" at bounding box center [349, 262] width 41 height 21
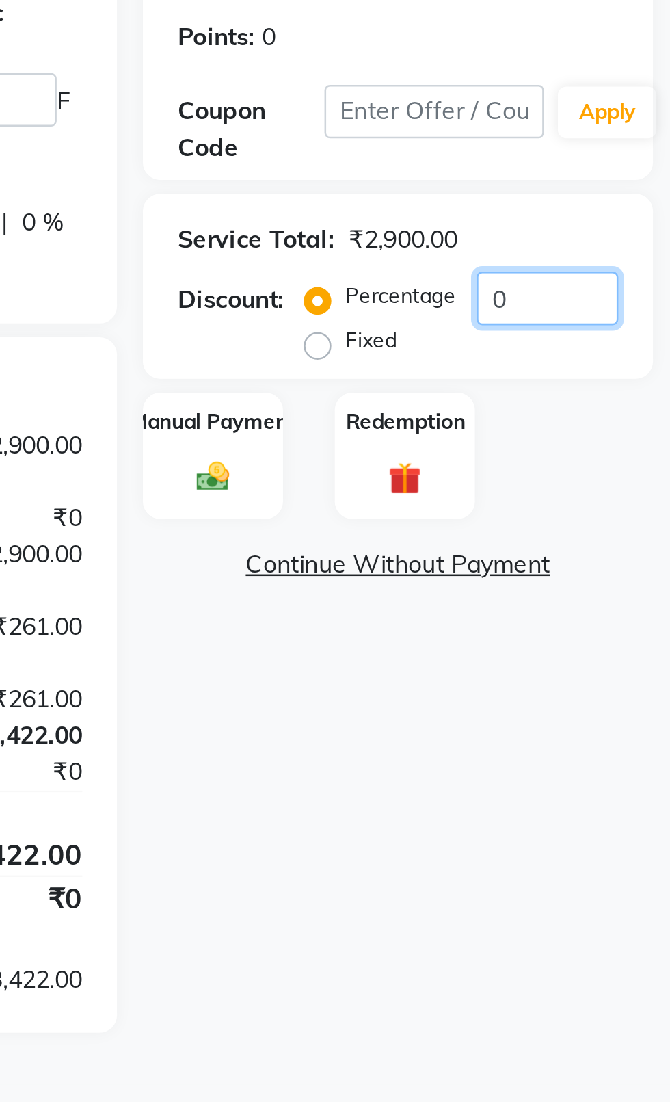
click at [620, 345] on input "0" at bounding box center [622, 341] width 56 height 21
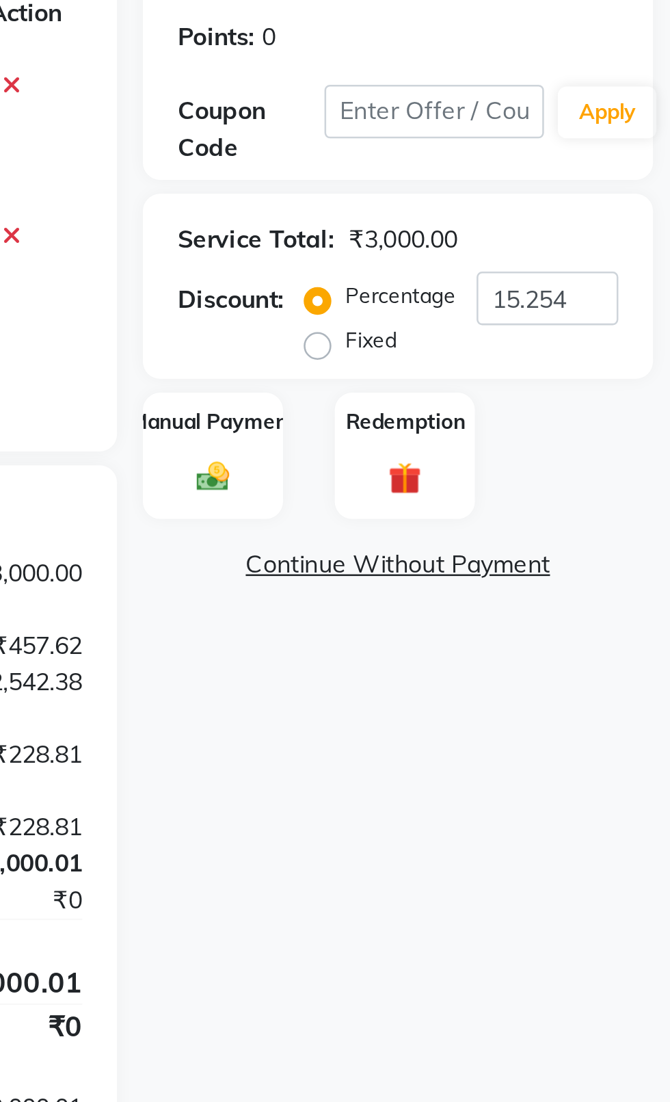
click at [506, 422] on div "Manual Payment" at bounding box center [489, 404] width 55 height 51
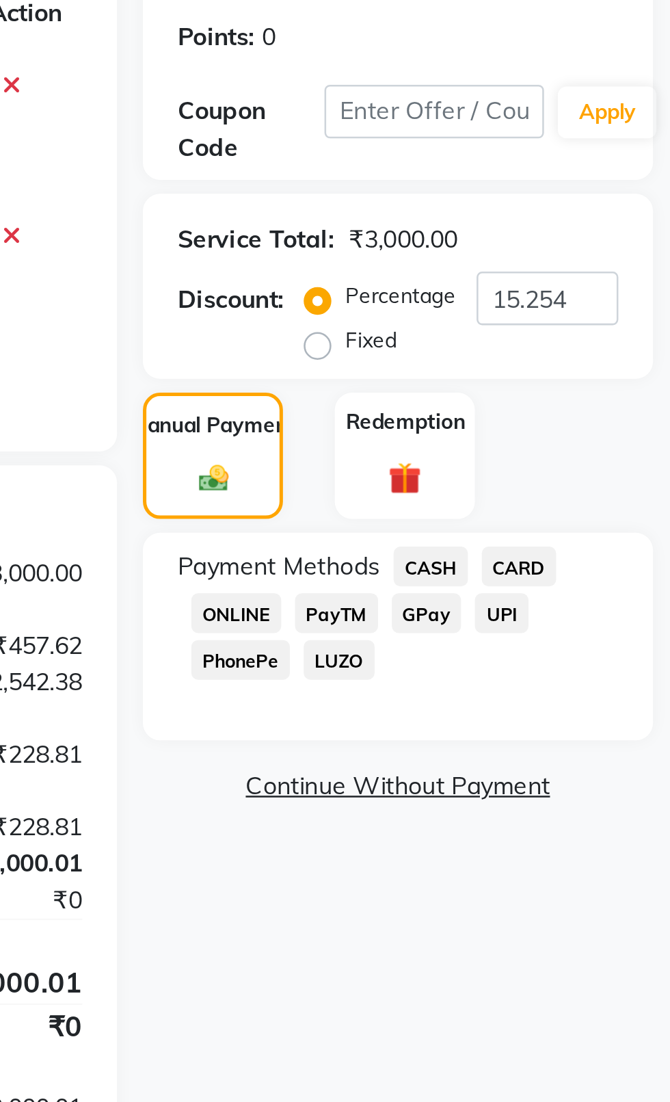
click at [564, 442] on span "CASH" at bounding box center [575, 448] width 29 height 16
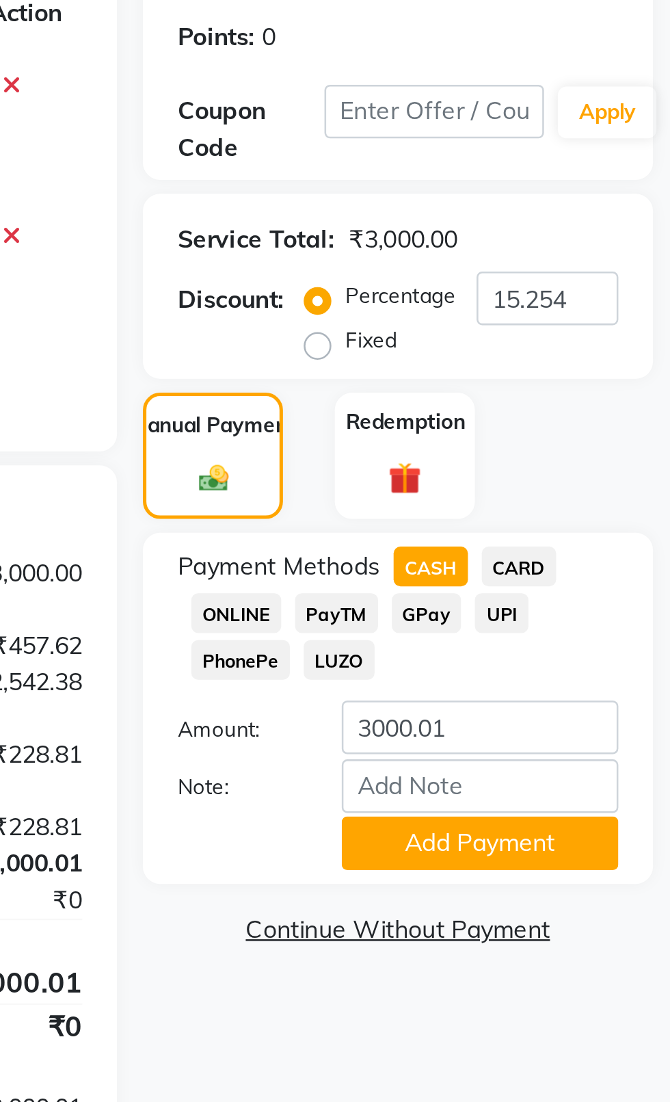
click at [557, 564] on button "Add Payment" at bounding box center [594, 557] width 109 height 21
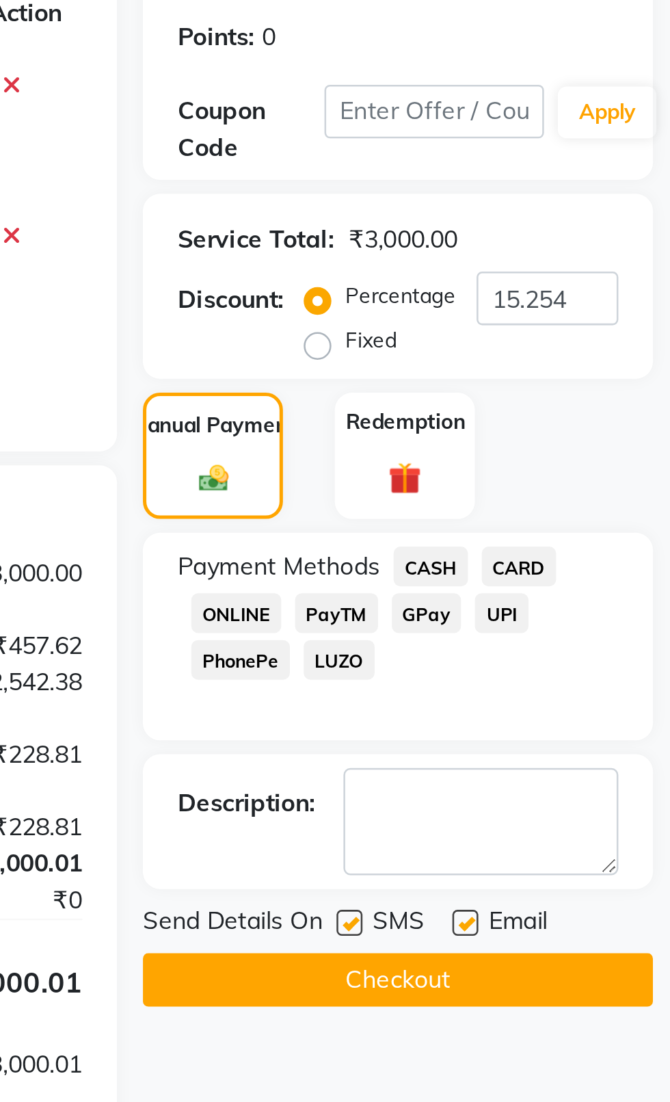
click at [544, 588] on label at bounding box center [543, 589] width 10 height 10
click at [544, 588] on input "checkbox" at bounding box center [542, 589] width 9 height 9
click at [591, 590] on label at bounding box center [589, 589] width 10 height 10
click at [591, 590] on input "checkbox" at bounding box center [588, 589] width 9 height 9
click at [521, 618] on button "Checkout" at bounding box center [563, 611] width 202 height 21
